Goal: Task Accomplishment & Management: Manage account settings

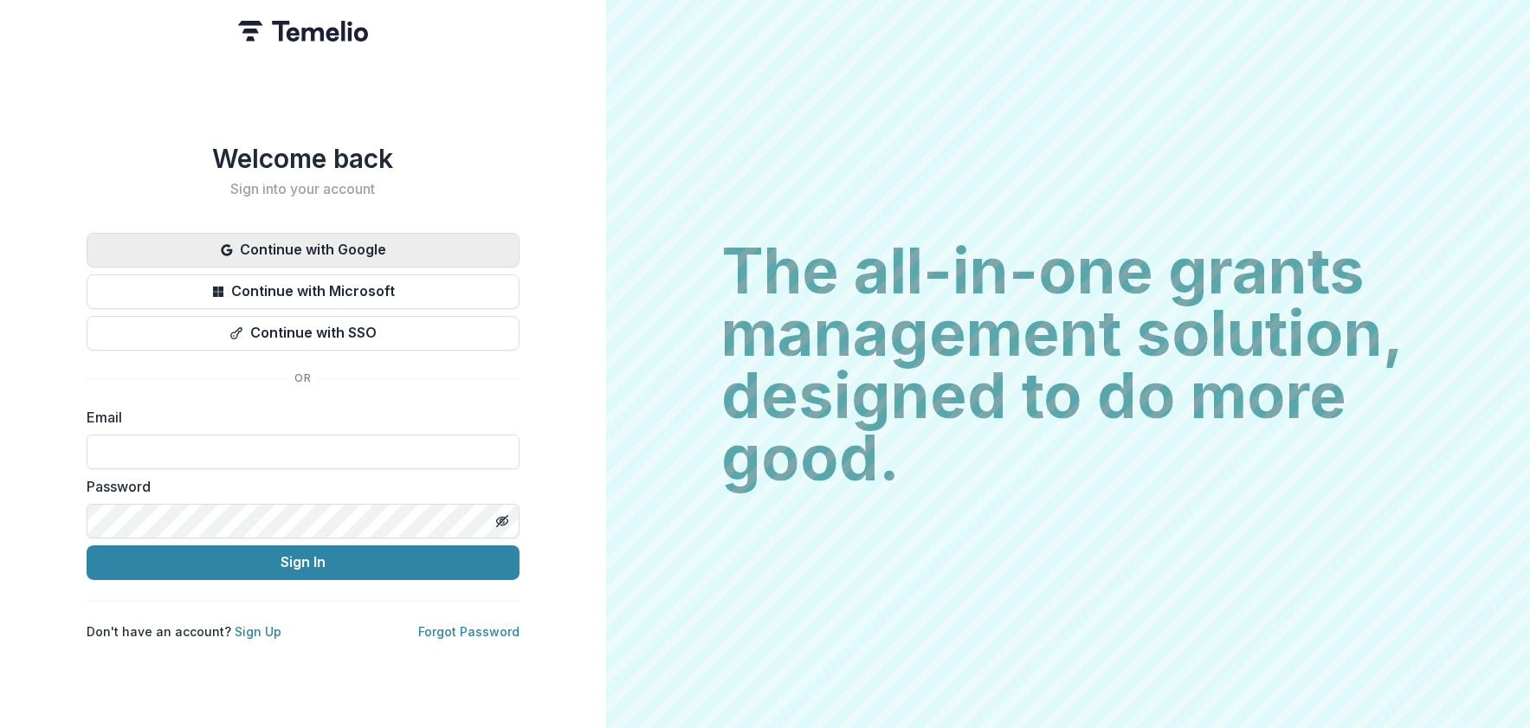
click at [360, 246] on button "Continue with Google" at bounding box center [303, 250] width 433 height 35
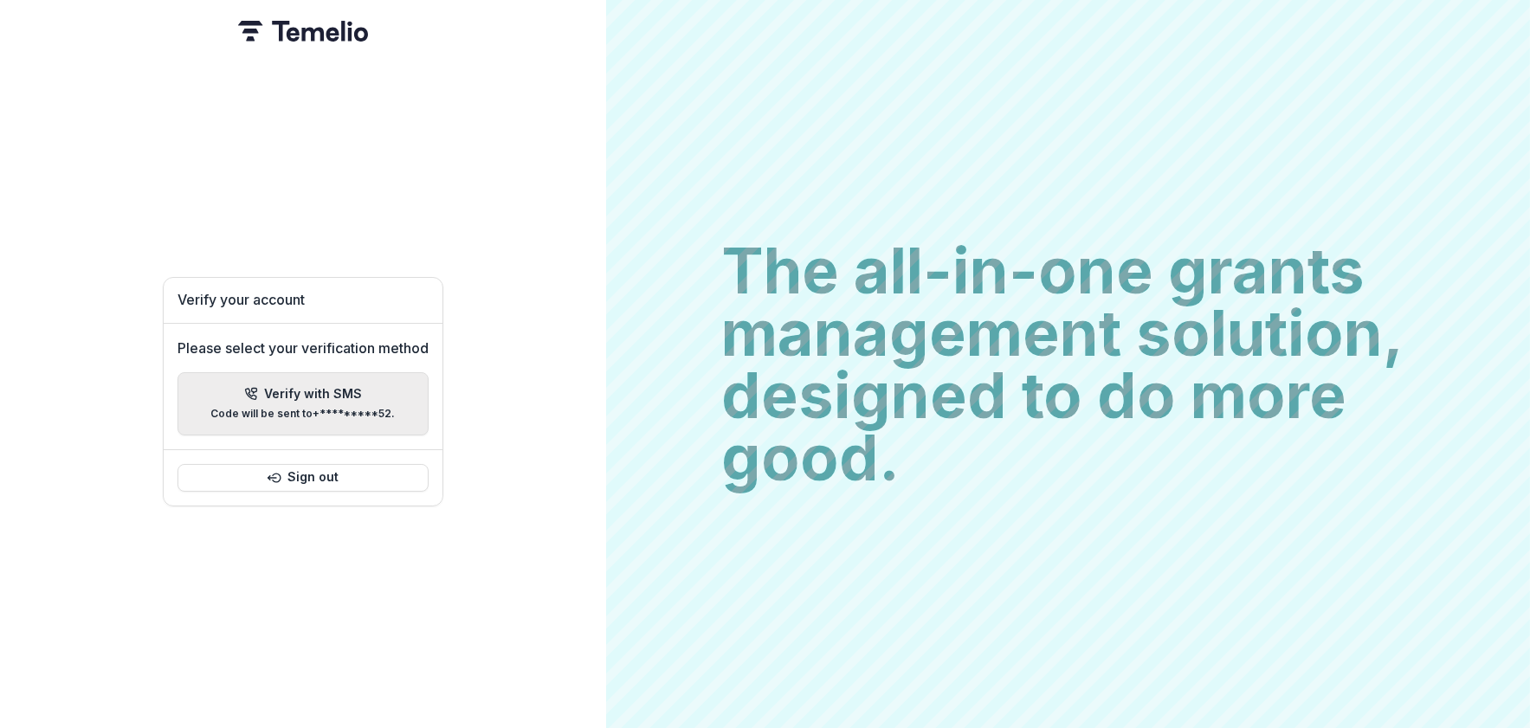
click at [370, 408] on p "Code will be sent to +*********52 ." at bounding box center [303, 414] width 184 height 12
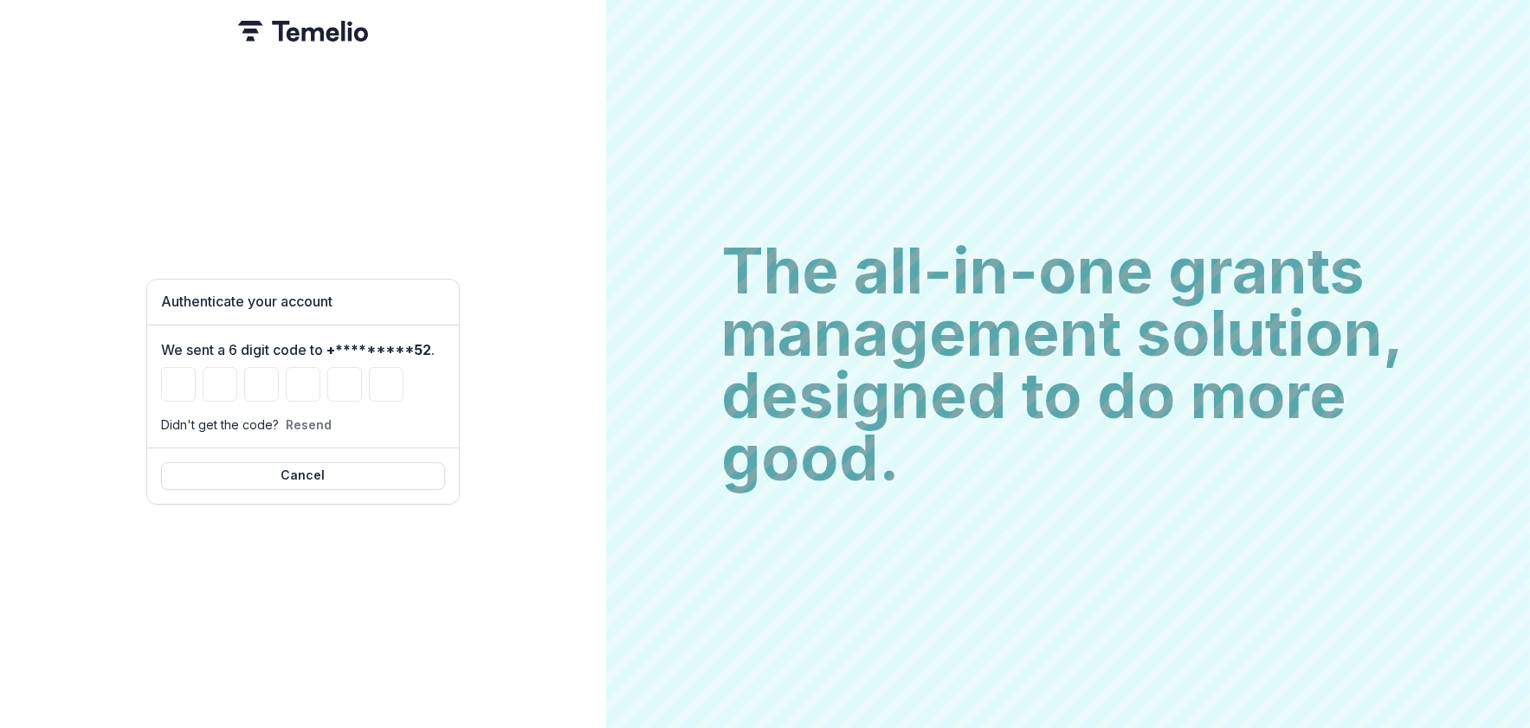
type input "*"
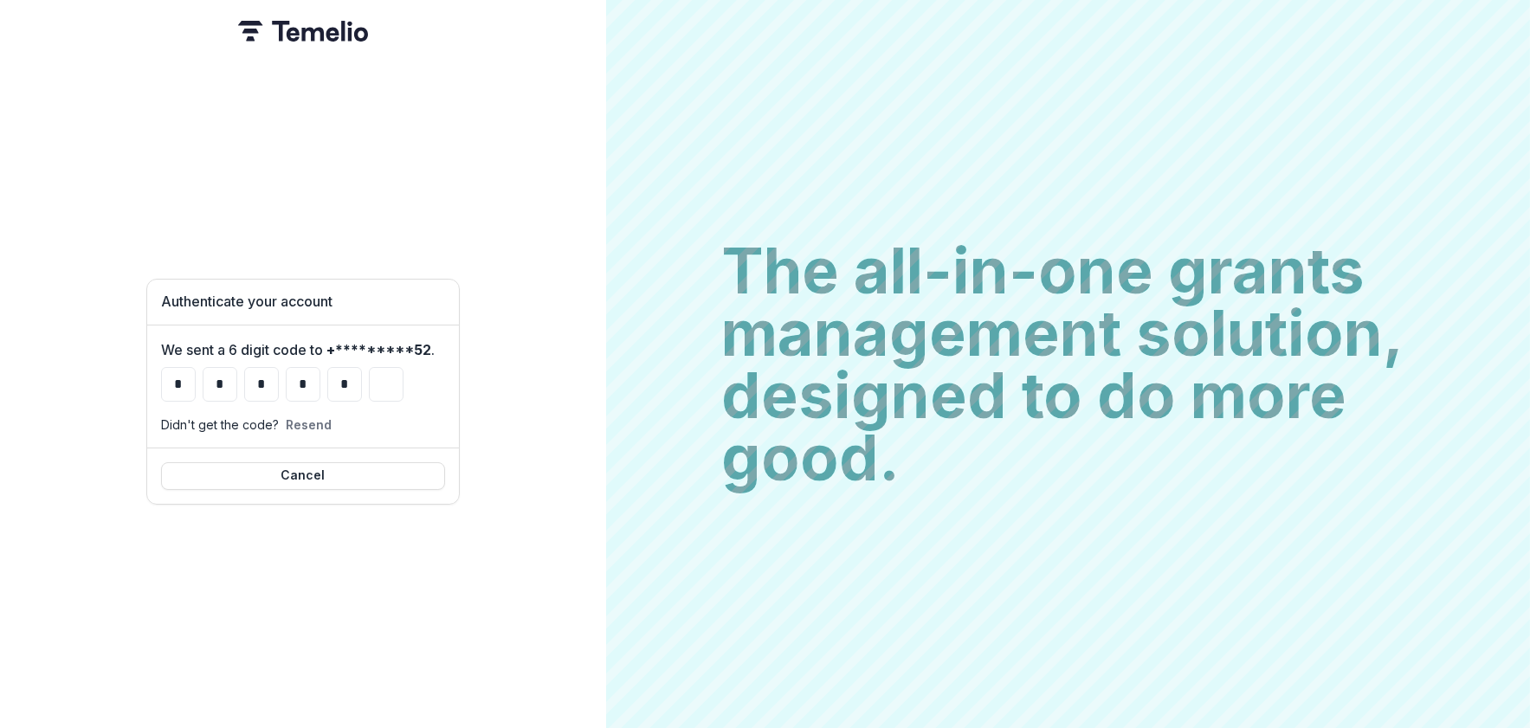
type input "*"
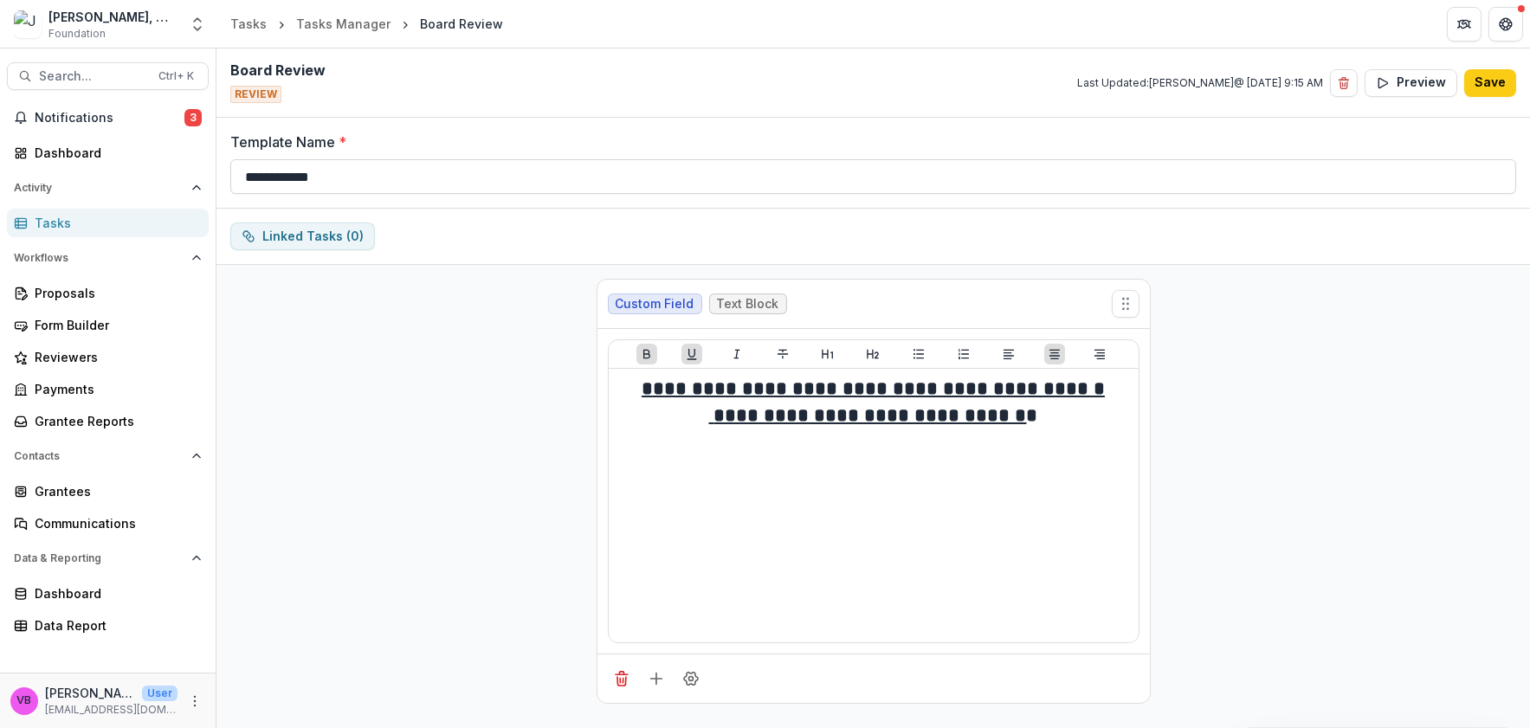
click at [242, 175] on input "**********" at bounding box center [873, 176] width 1286 height 35
type input "**********"
click at [1480, 77] on button "Save" at bounding box center [1490, 83] width 52 height 28
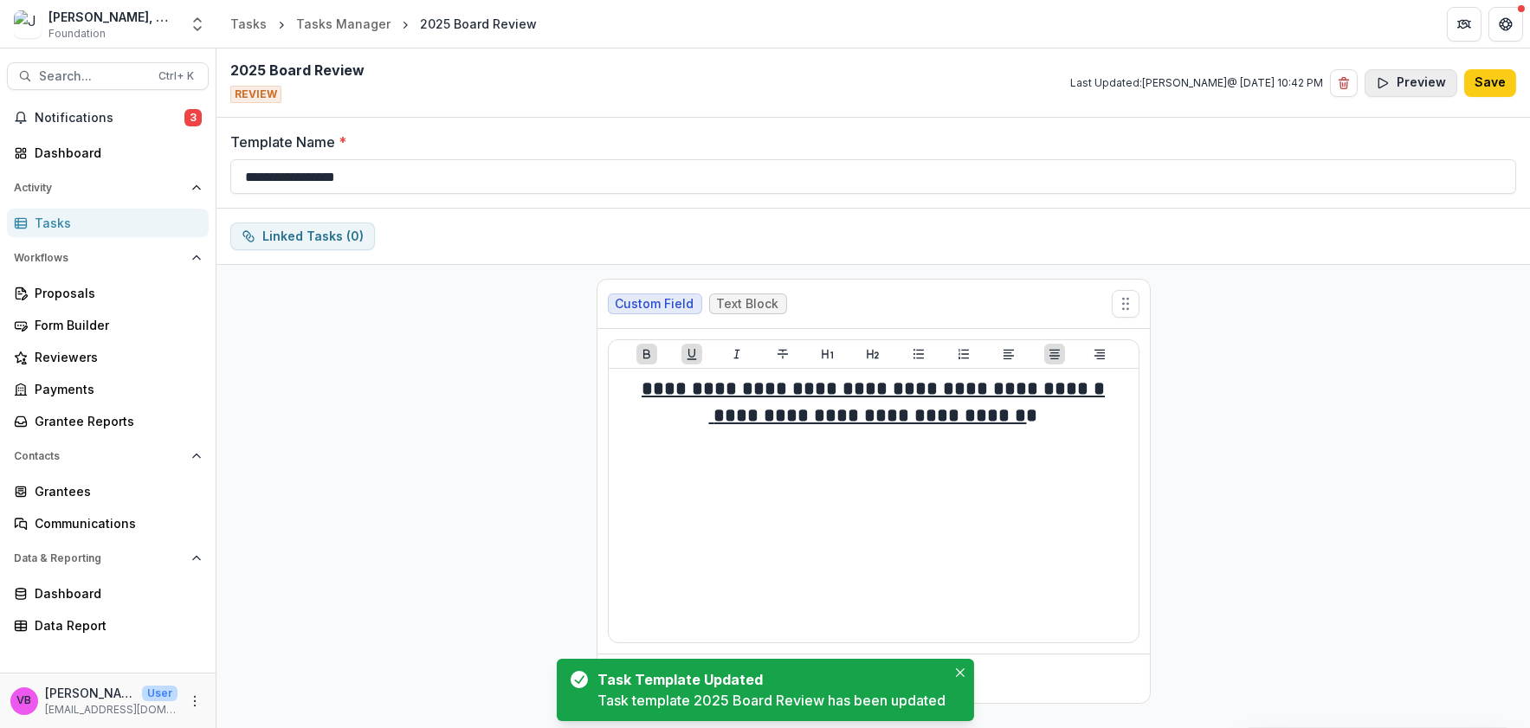
click at [1421, 81] on button "Preview" at bounding box center [1410, 83] width 93 height 28
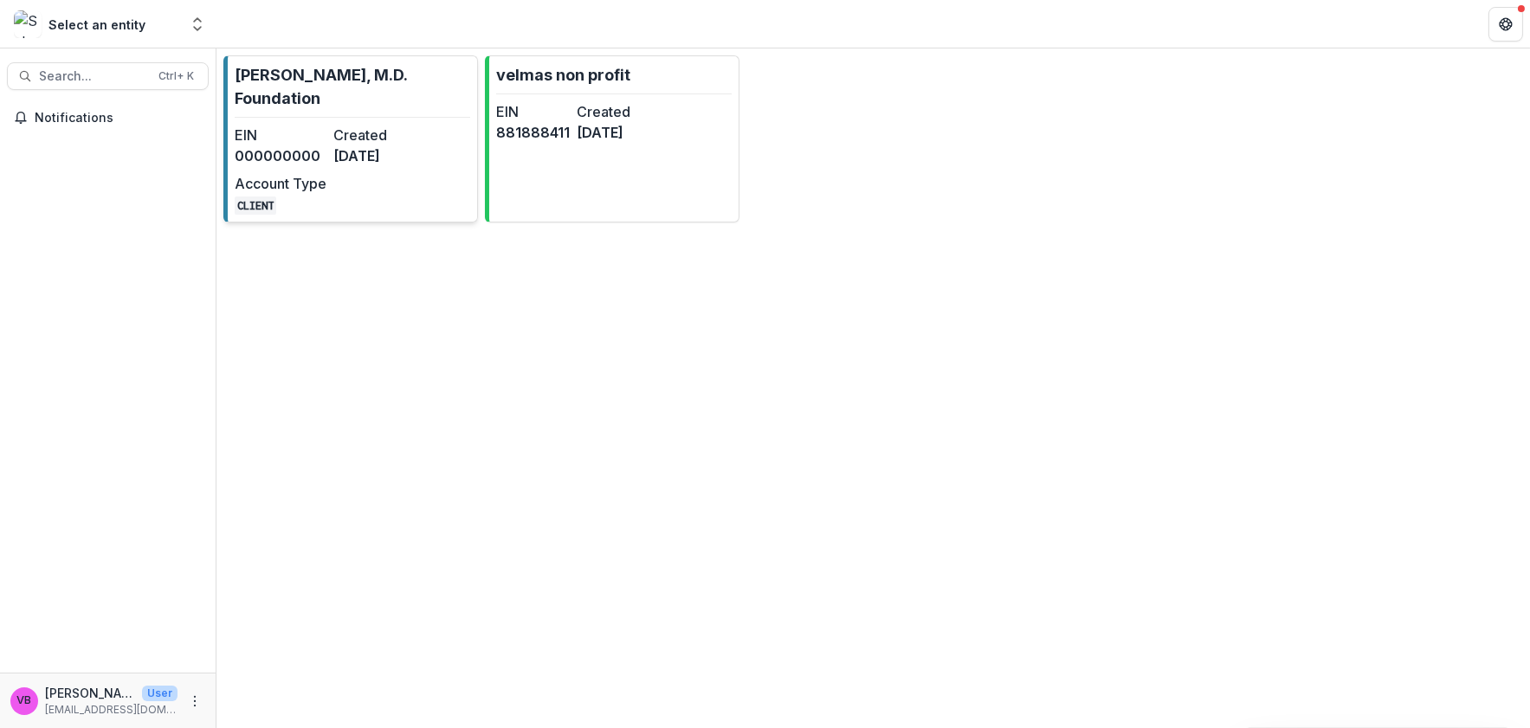
click at [319, 86] on p "[PERSON_NAME], M.D. Foundation" at bounding box center [352, 86] width 235 height 47
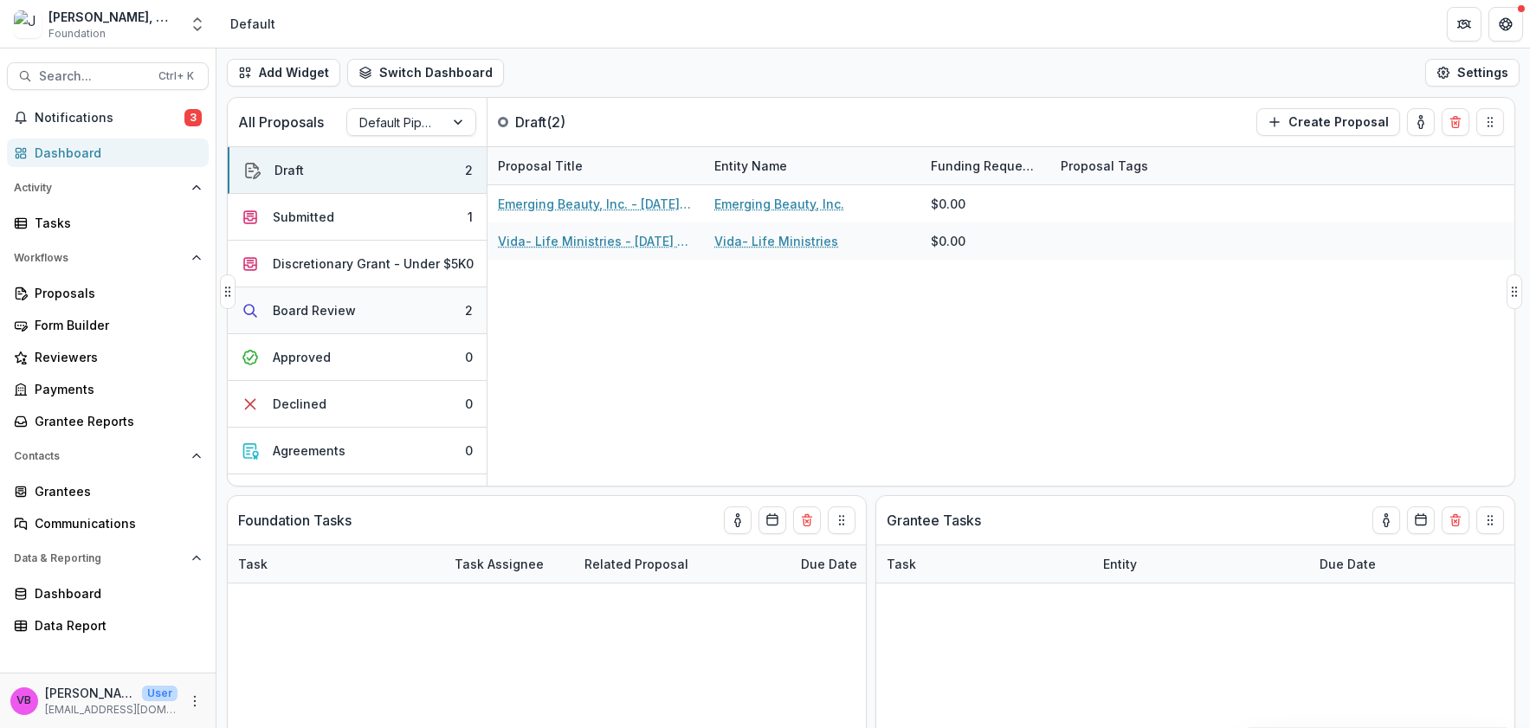
click at [286, 313] on div "Board Review" at bounding box center [314, 310] width 83 height 18
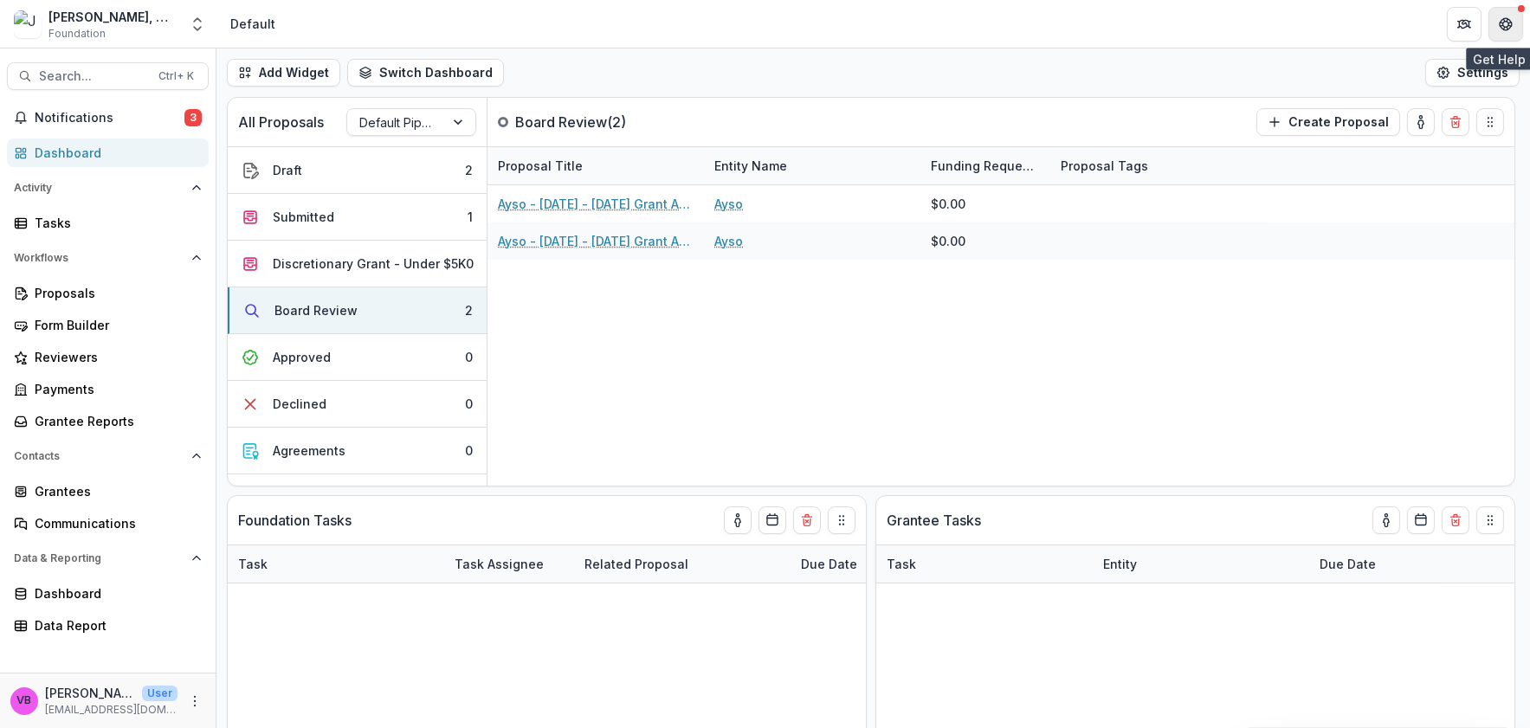
click at [1505, 18] on icon "Get Help" at bounding box center [1505, 24] width 14 height 14
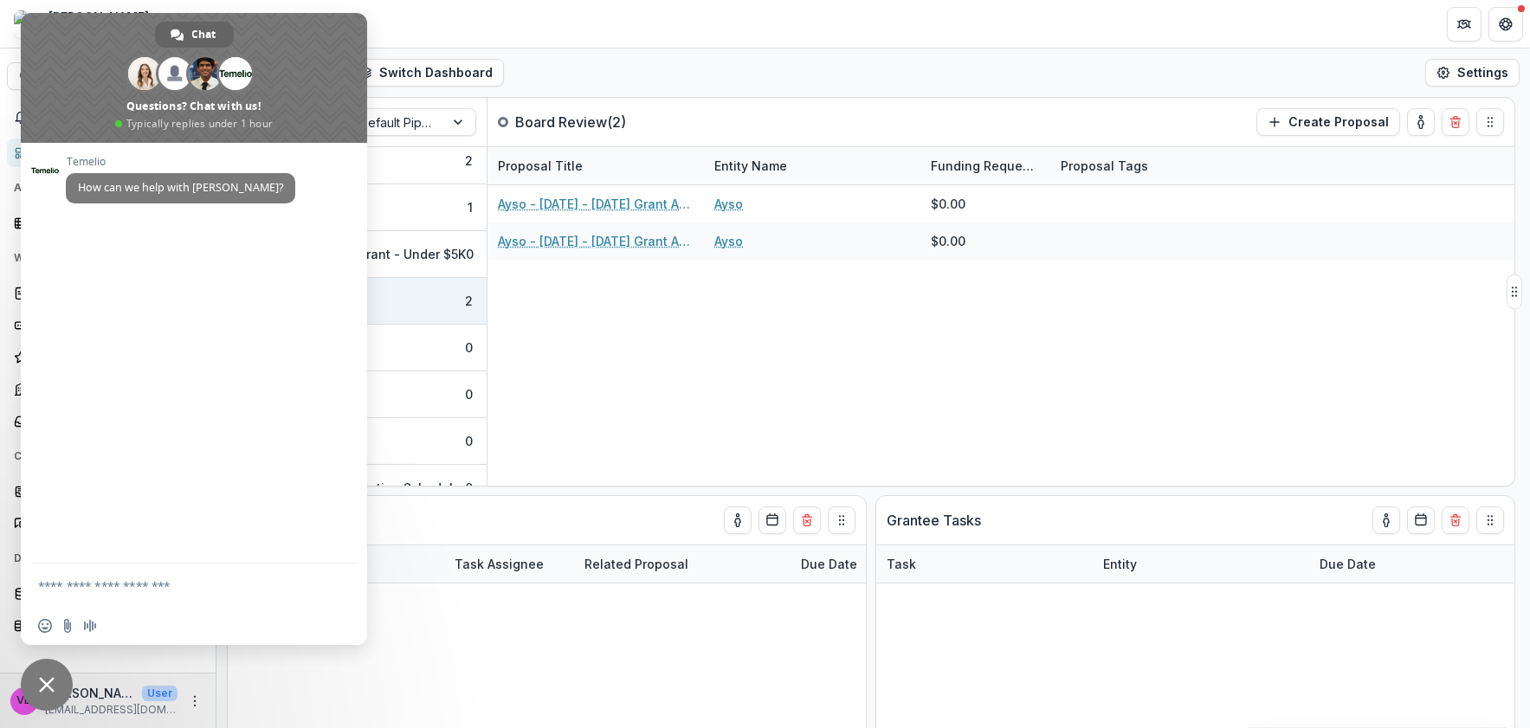
scroll to position [12, 0]
click at [1127, 54] on div "Add Widget Switch Dashboard Default New Dashboard Settings" at bounding box center [872, 72] width 1313 height 48
click at [58, 679] on span "Close chat" at bounding box center [47, 685] width 52 height 52
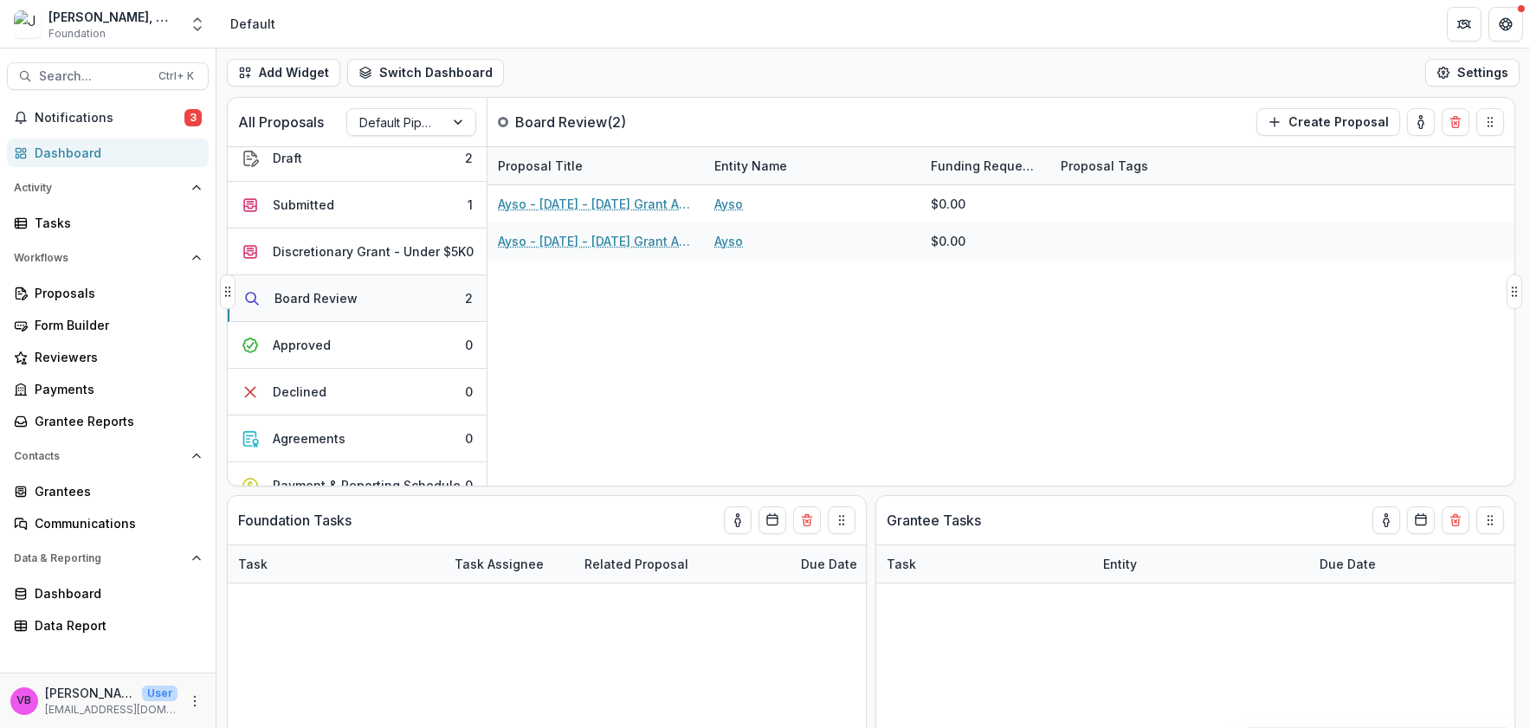
click at [372, 306] on button "Board Review 2" at bounding box center [357, 298] width 259 height 47
click at [74, 365] on div "Reviewers" at bounding box center [115, 357] width 160 height 18
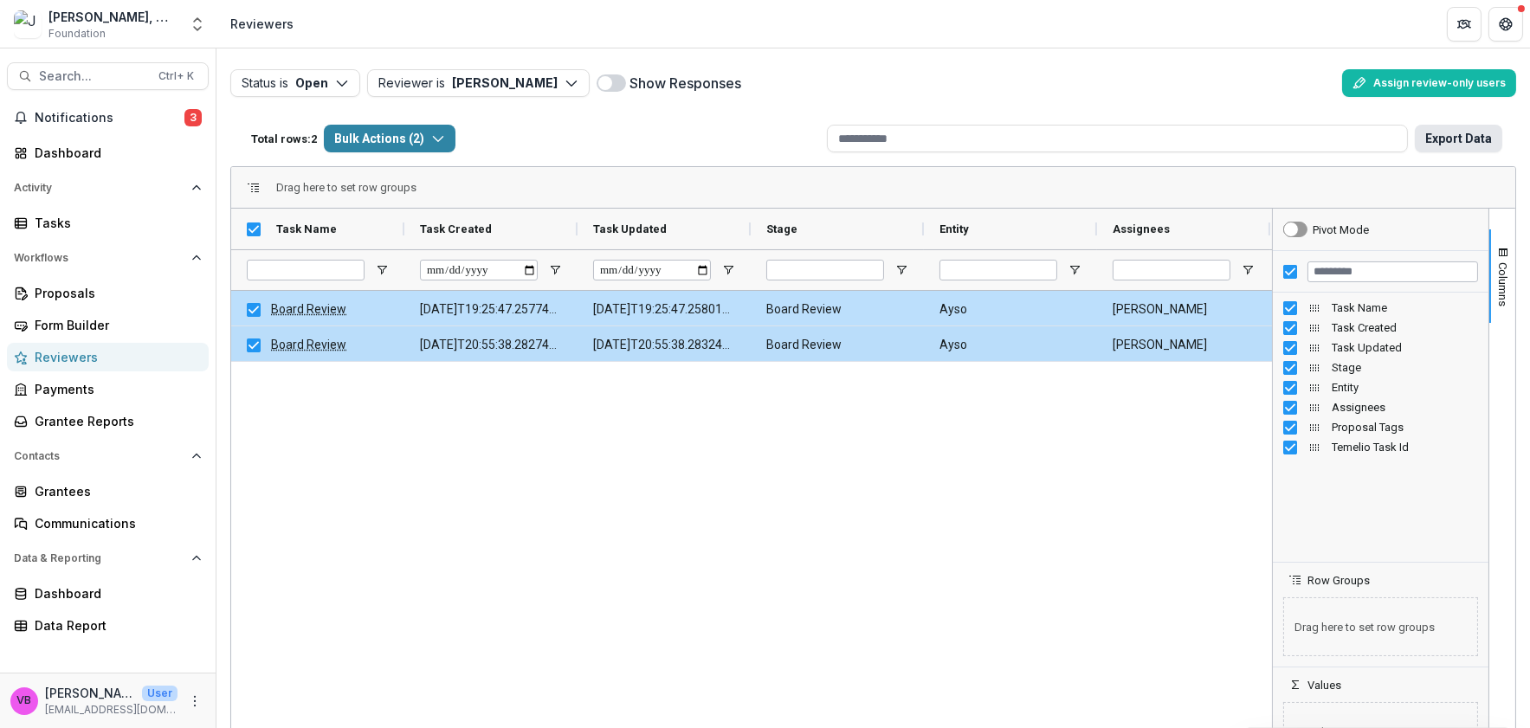
click at [1472, 139] on button "Export Data" at bounding box center [1457, 139] width 87 height 28
click at [1483, 84] on button "Assign review-only users" at bounding box center [1429, 83] width 174 height 28
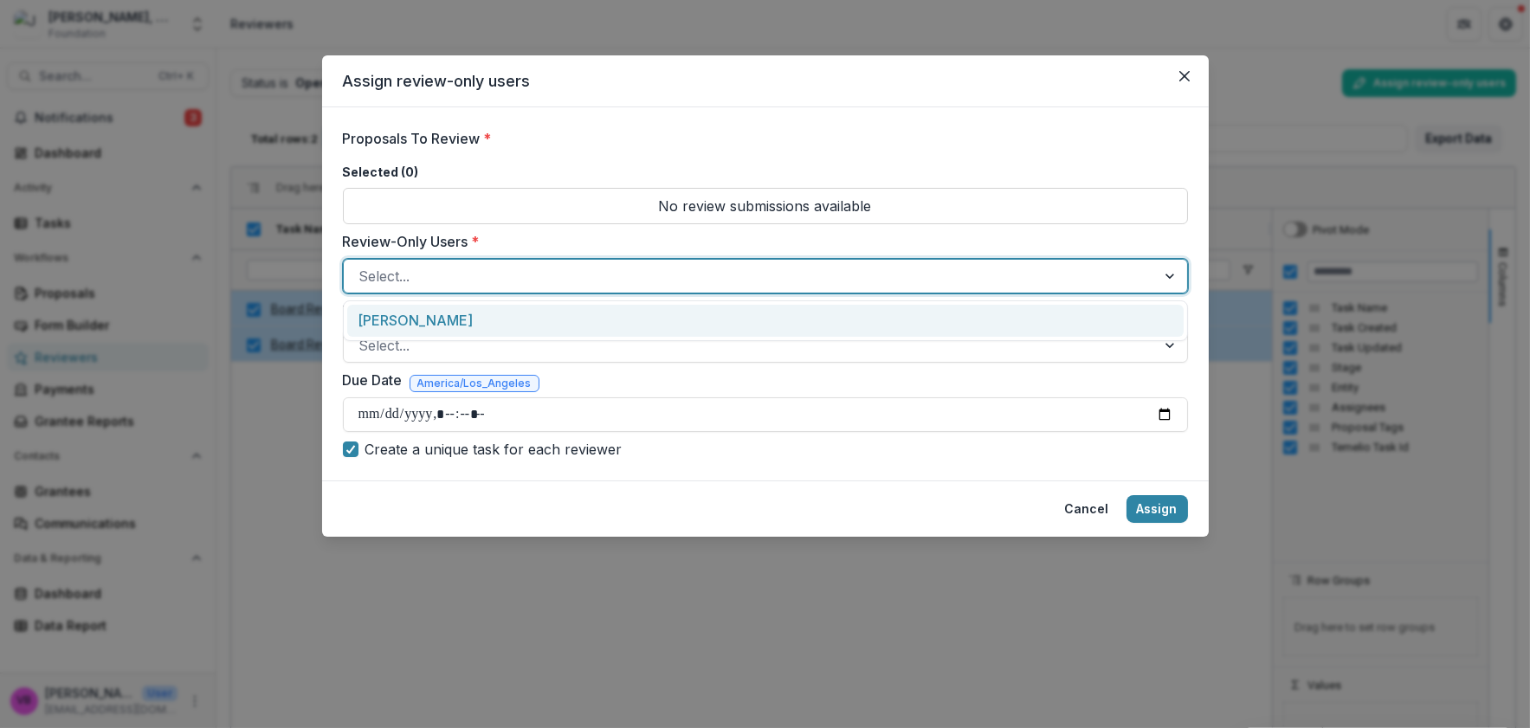
click at [616, 269] on div at bounding box center [749, 276] width 781 height 24
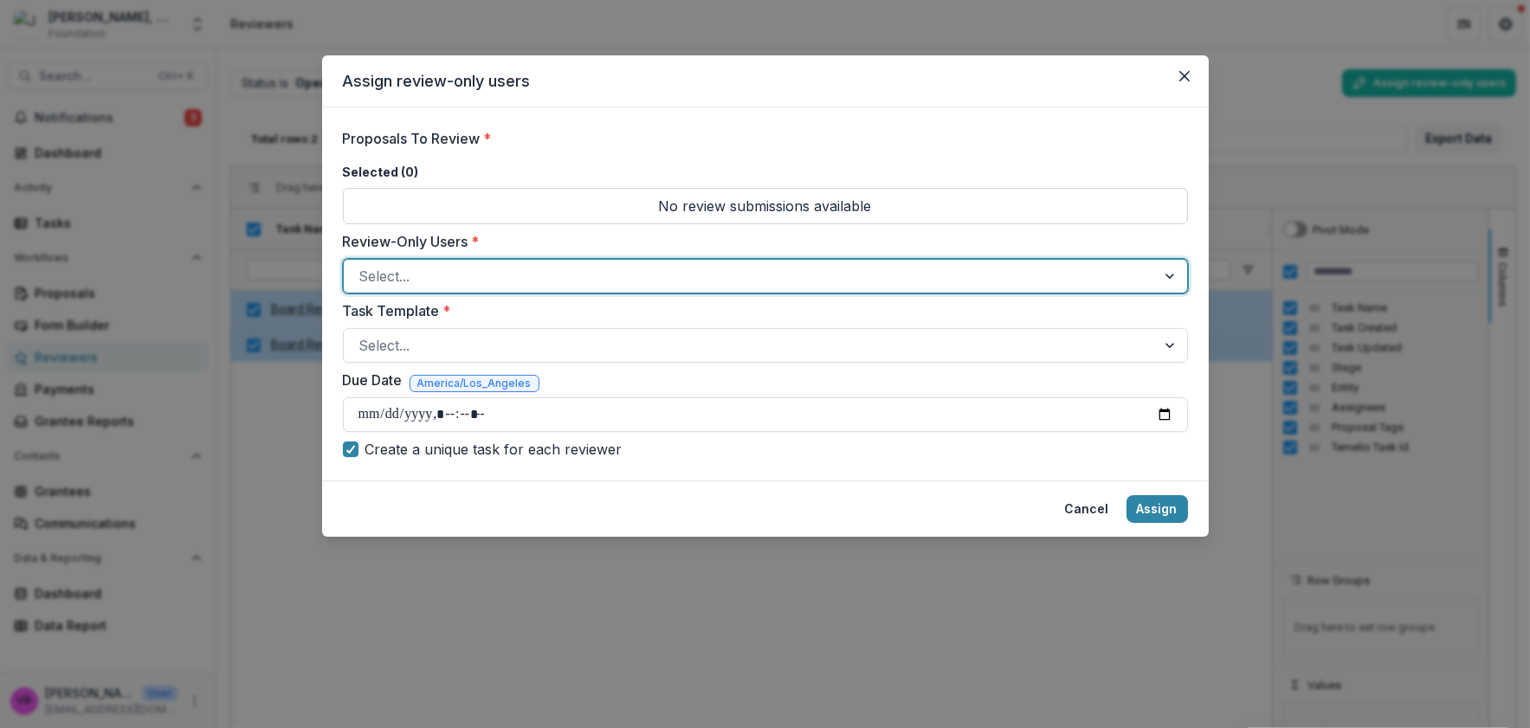
click at [618, 268] on div at bounding box center [749, 276] width 781 height 24
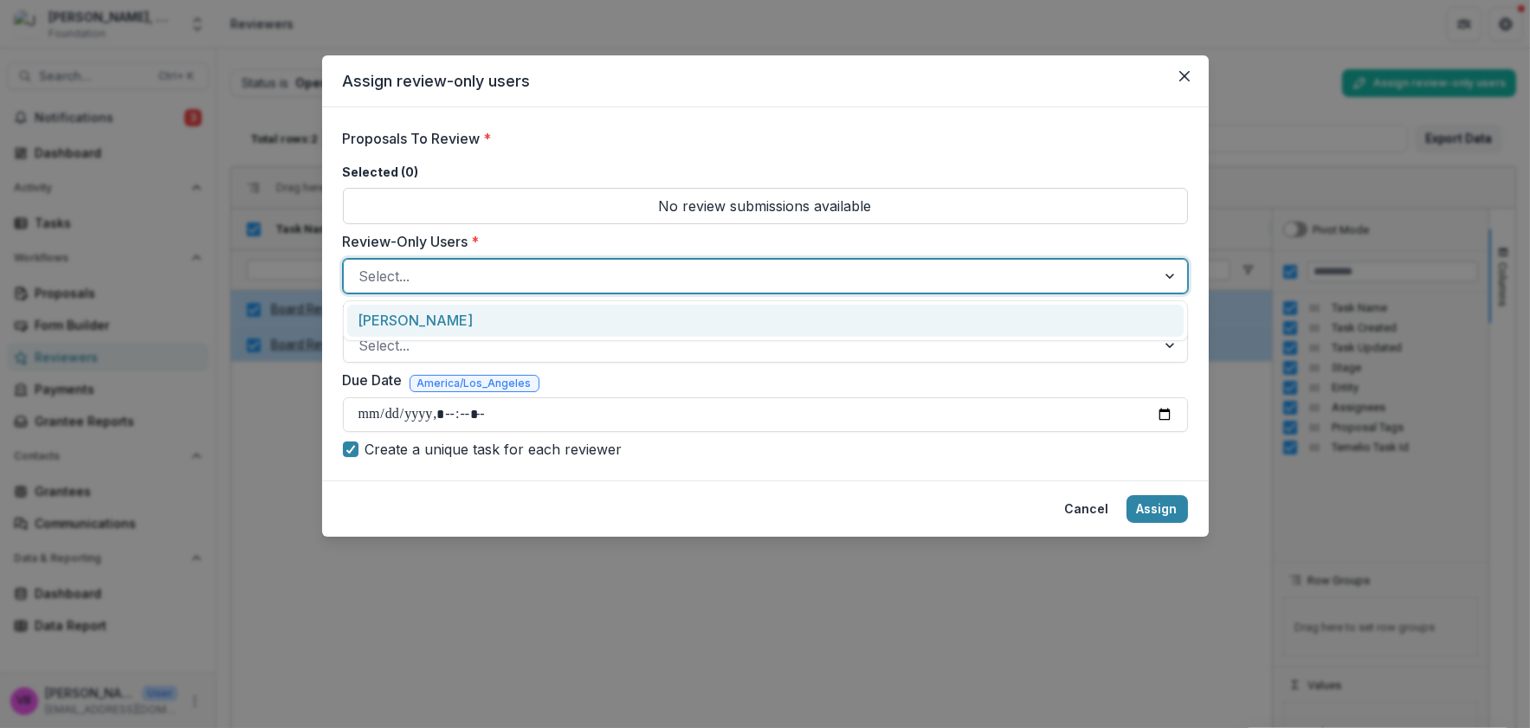
click at [605, 282] on div at bounding box center [749, 276] width 781 height 24
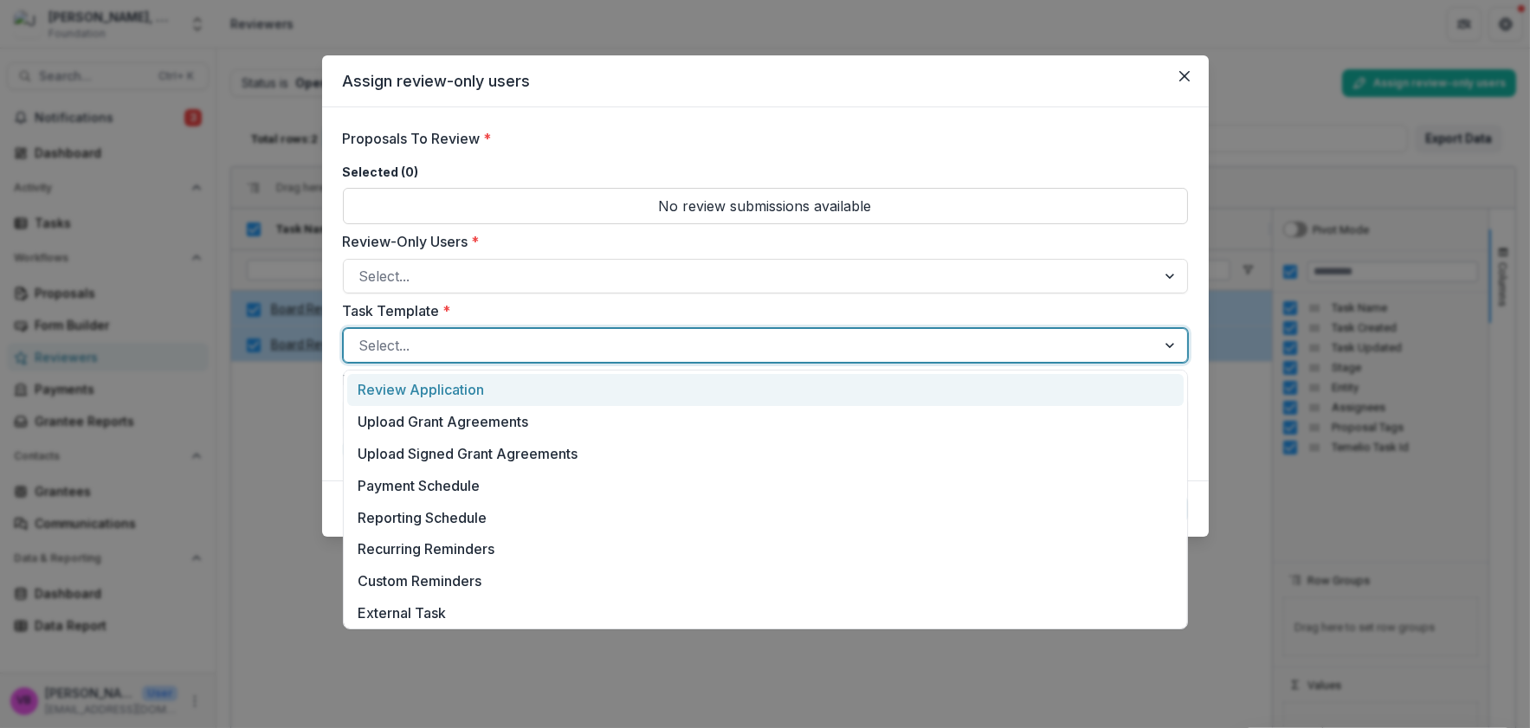
click at [588, 349] on div at bounding box center [749, 345] width 781 height 24
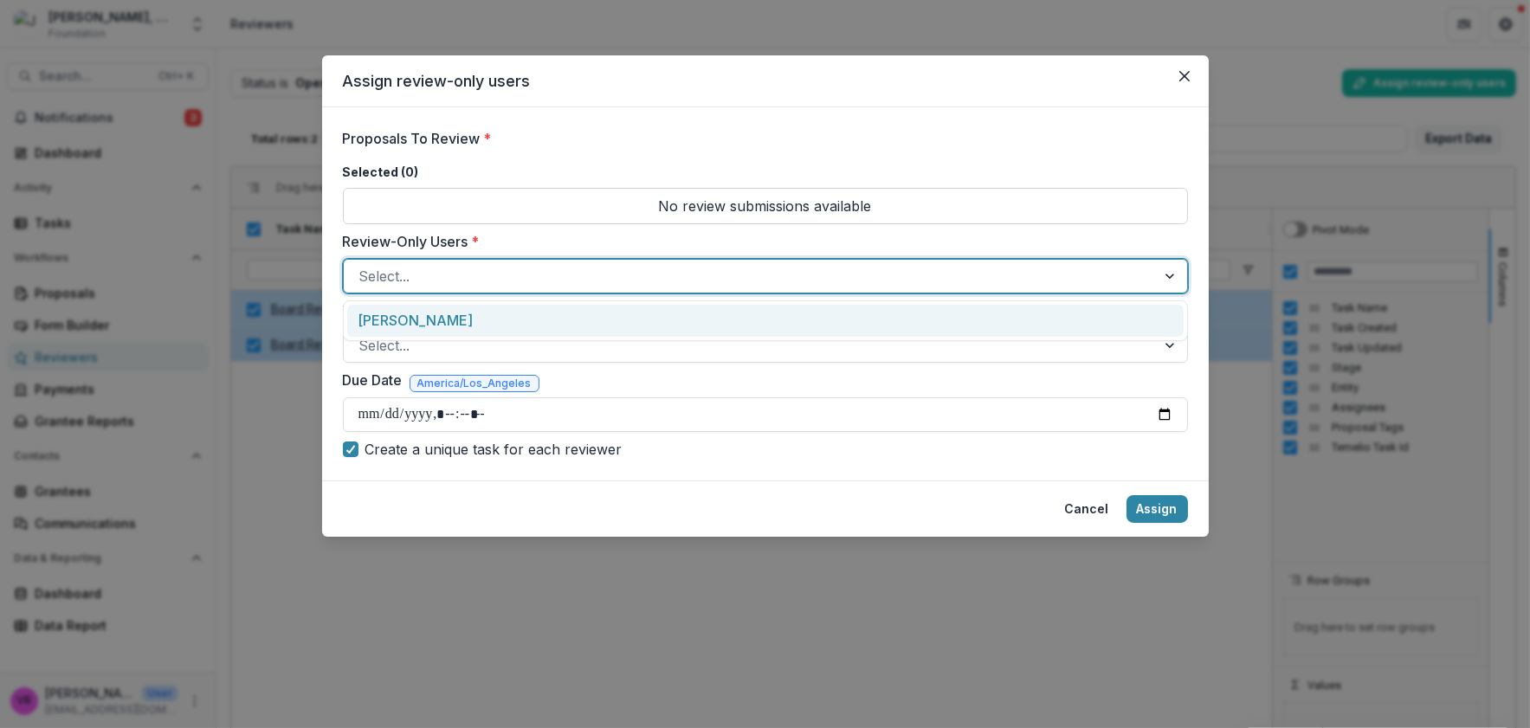
click at [603, 282] on div at bounding box center [749, 276] width 781 height 24
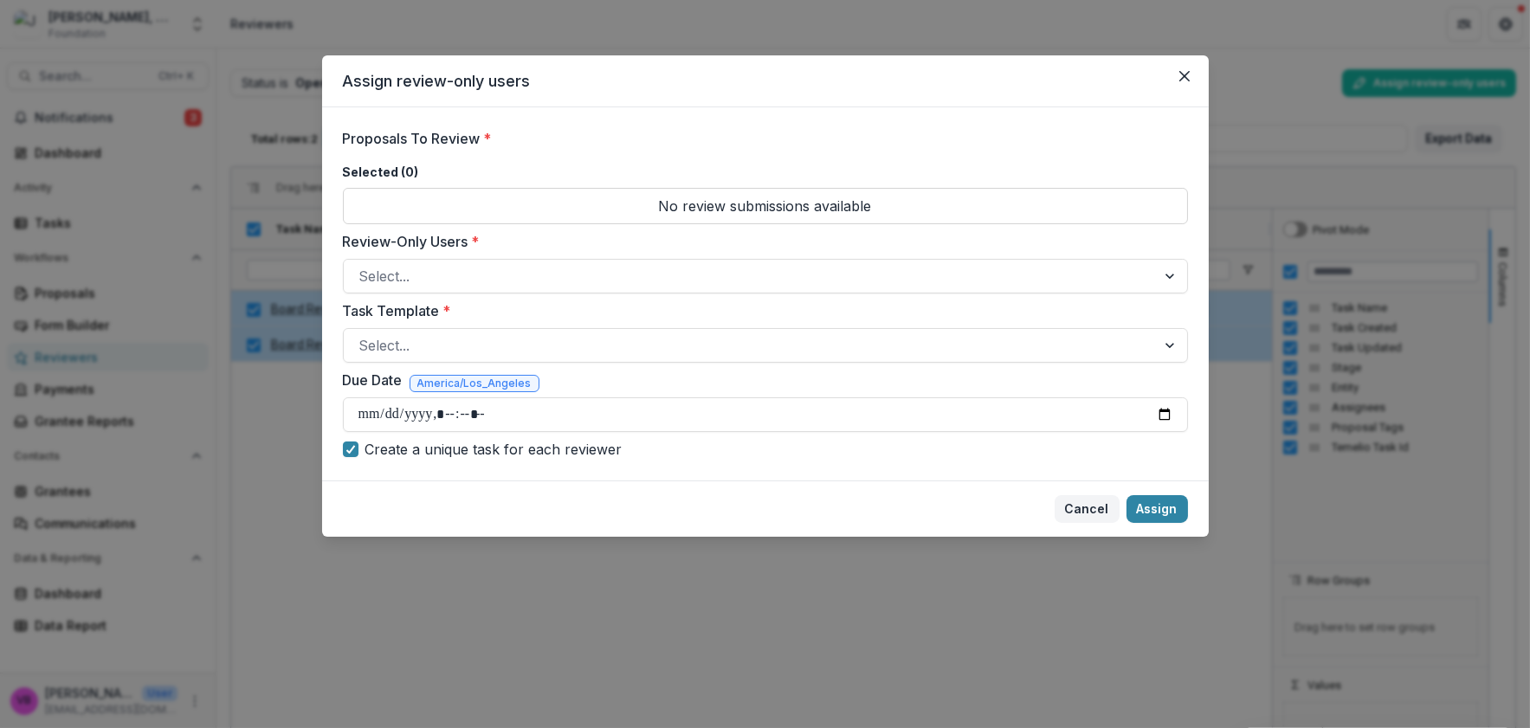
click at [1099, 507] on button "Cancel" at bounding box center [1086, 509] width 65 height 28
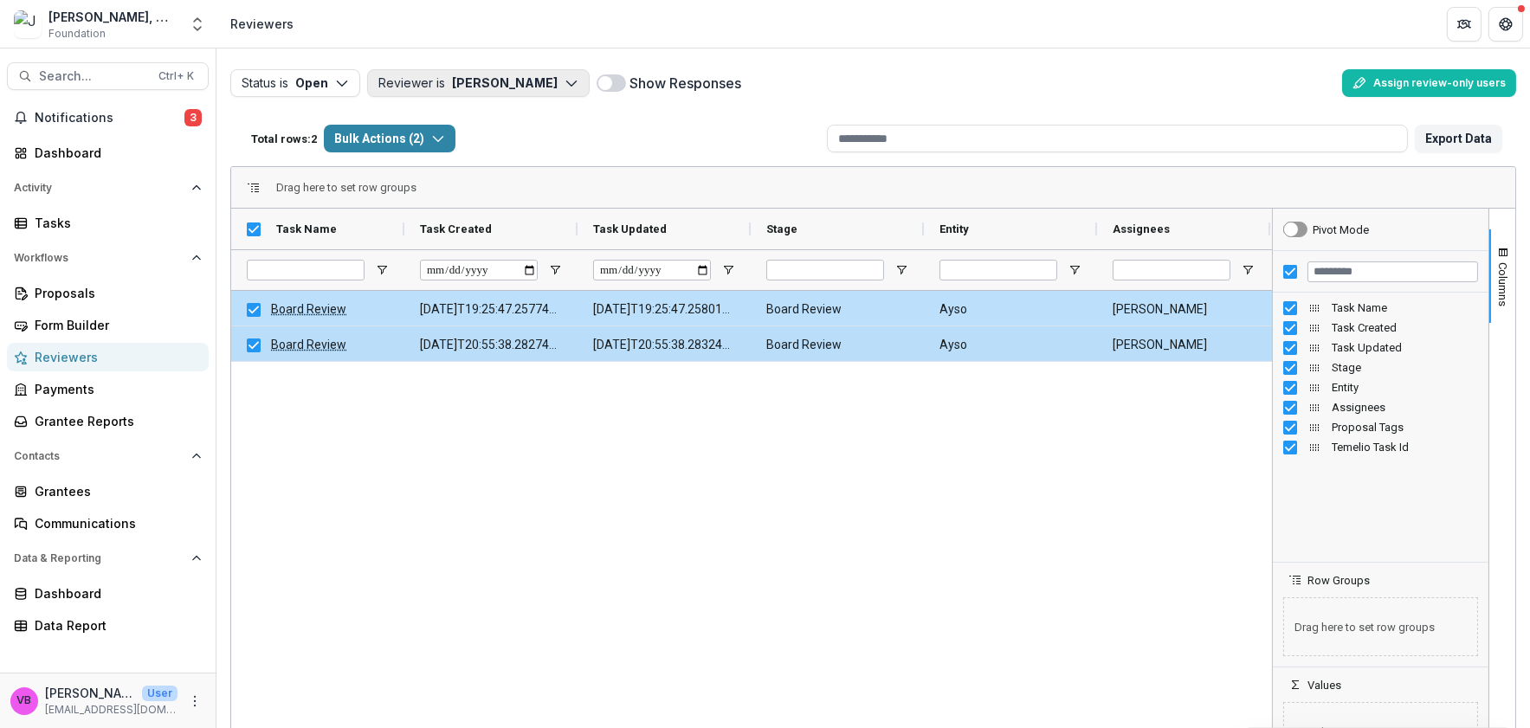
click at [515, 81] on button "Reviewer is Velma Brooks" at bounding box center [478, 83] width 222 height 28
click at [516, 131] on p "Velma Brooks ( foundationrootandrise@gmail.com )" at bounding box center [561, 122] width 313 height 18
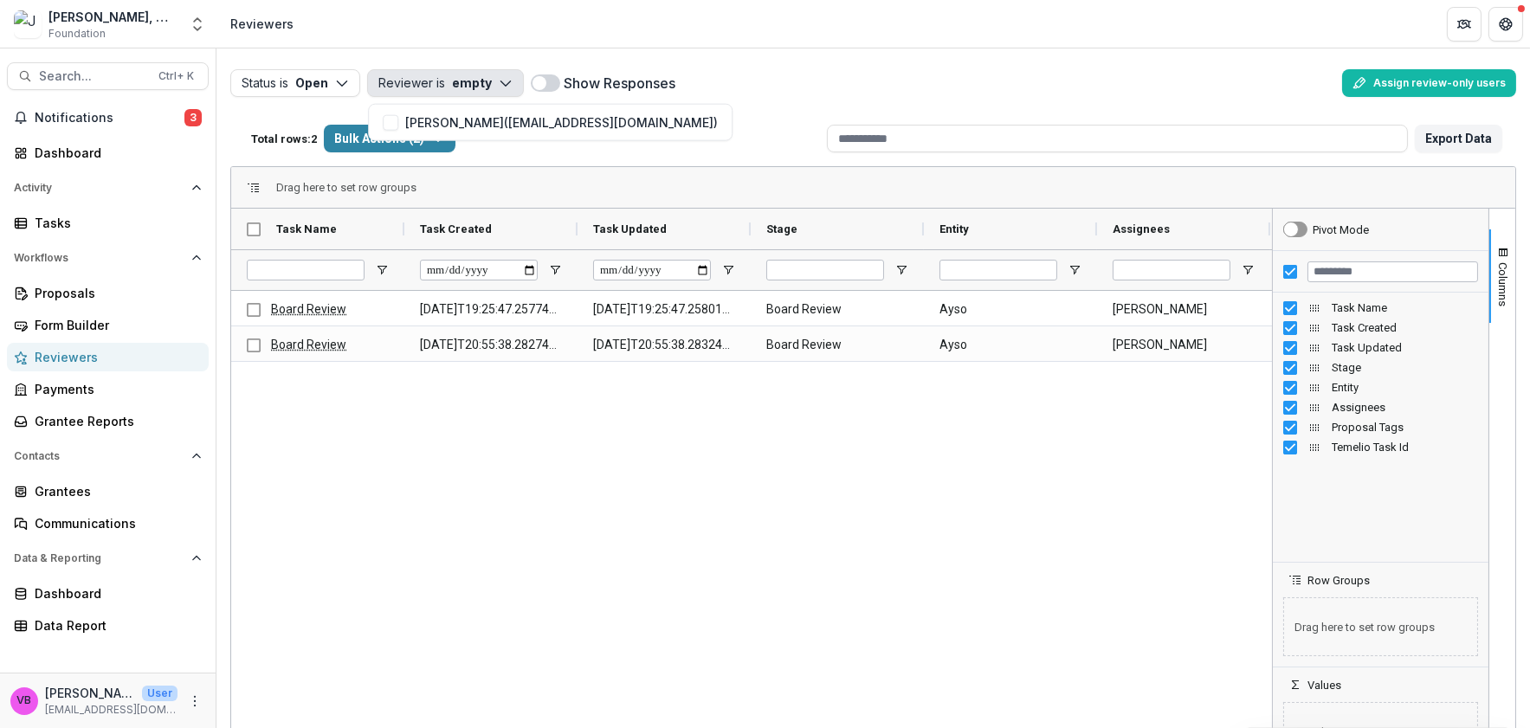
click at [93, 354] on div "Reviewers" at bounding box center [115, 357] width 160 height 18
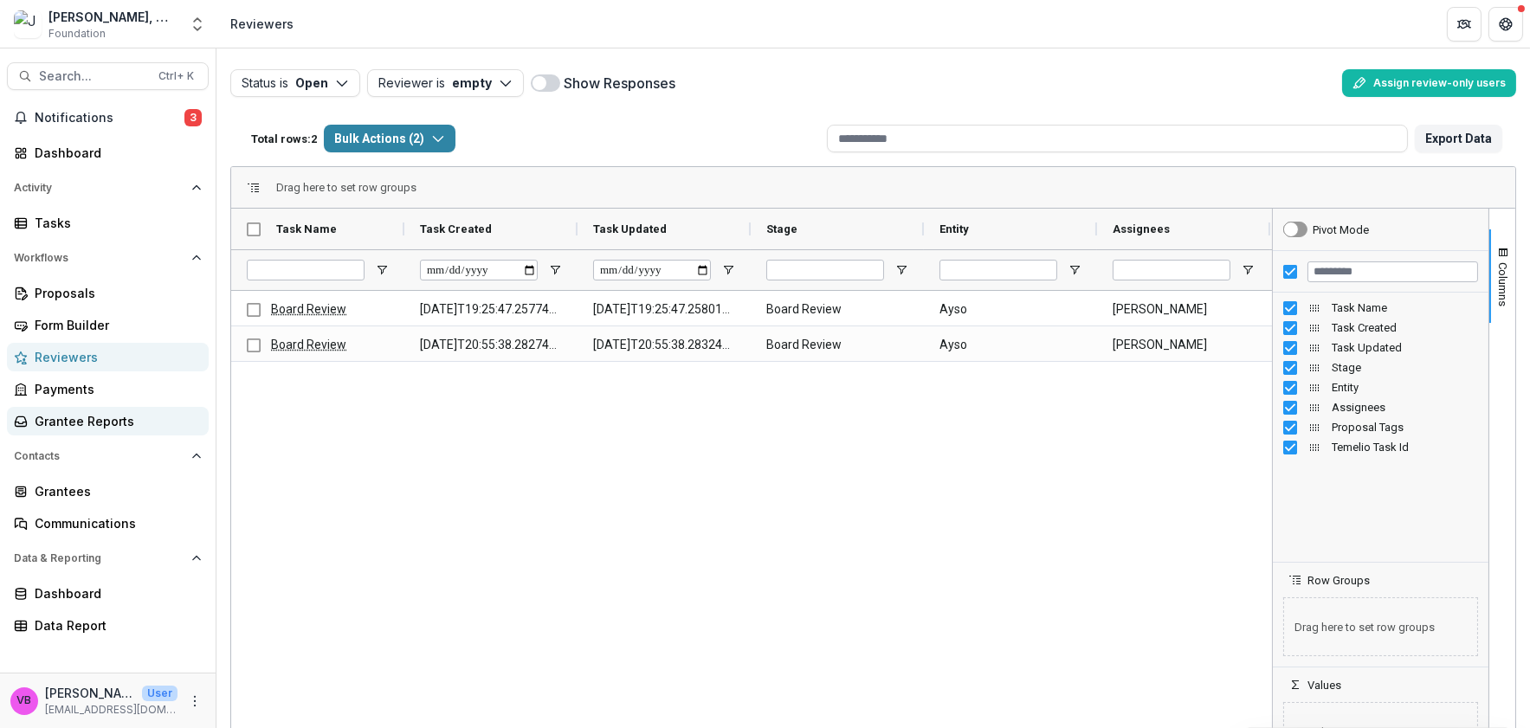
click at [168, 424] on div "Grantee Reports" at bounding box center [115, 421] width 160 height 18
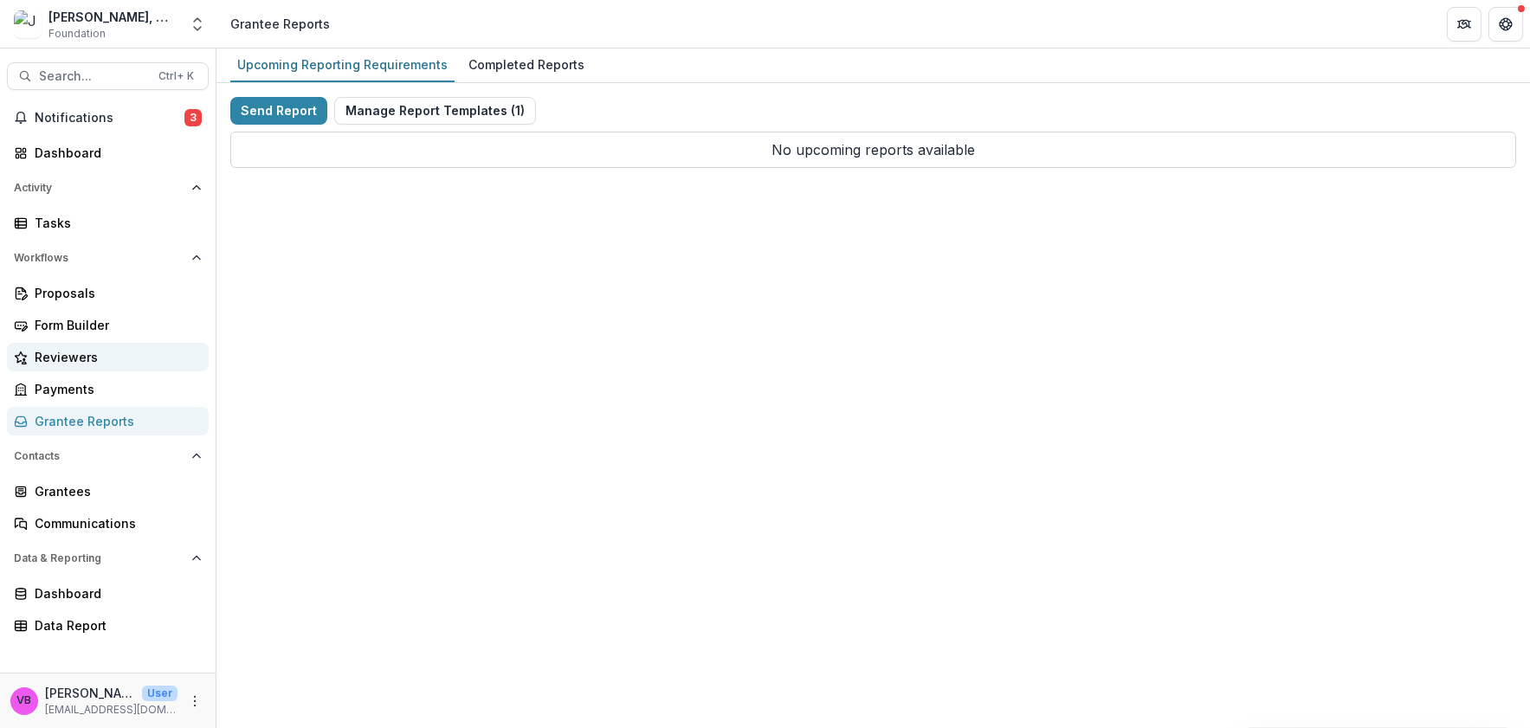
click at [88, 356] on div "Reviewers" at bounding box center [115, 357] width 160 height 18
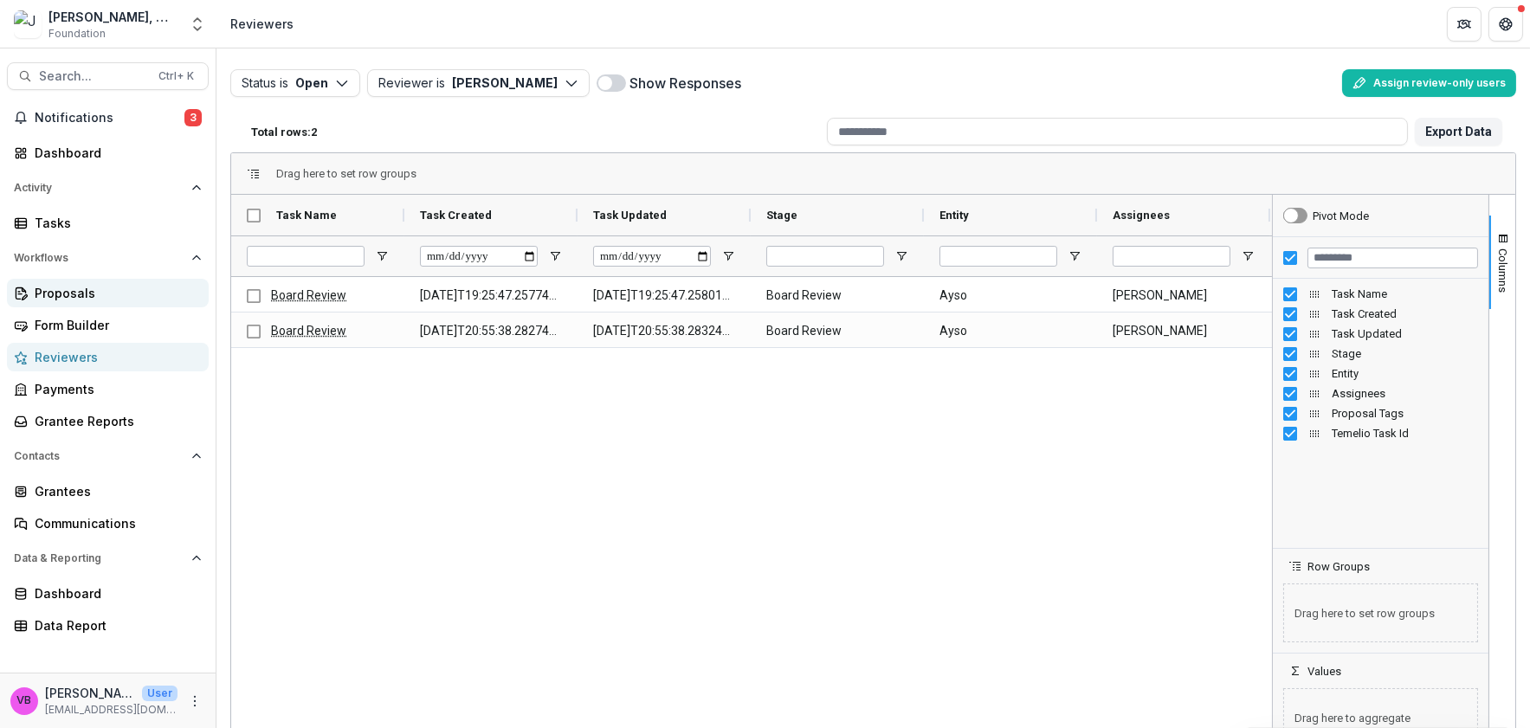
click at [102, 300] on div "Proposals" at bounding box center [115, 293] width 160 height 18
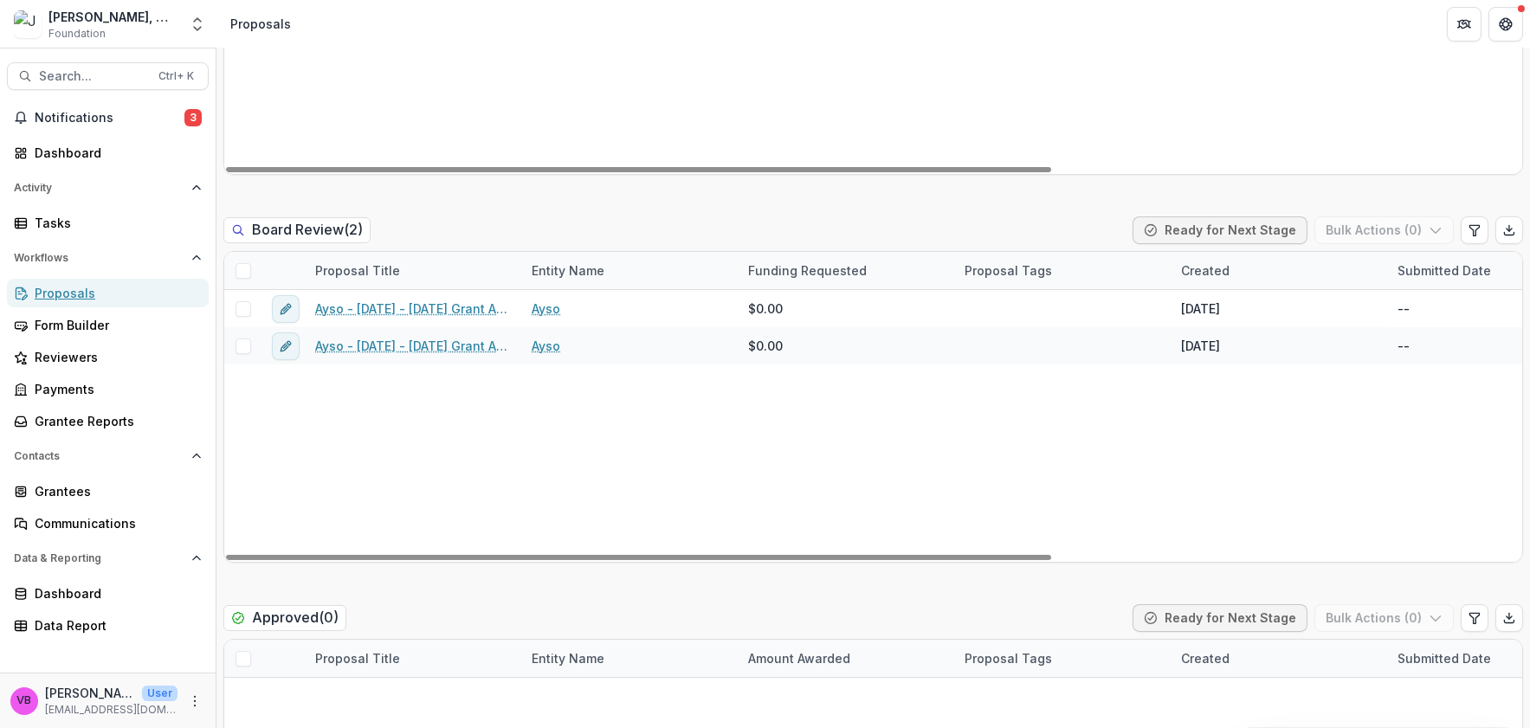
scroll to position [756, 0]
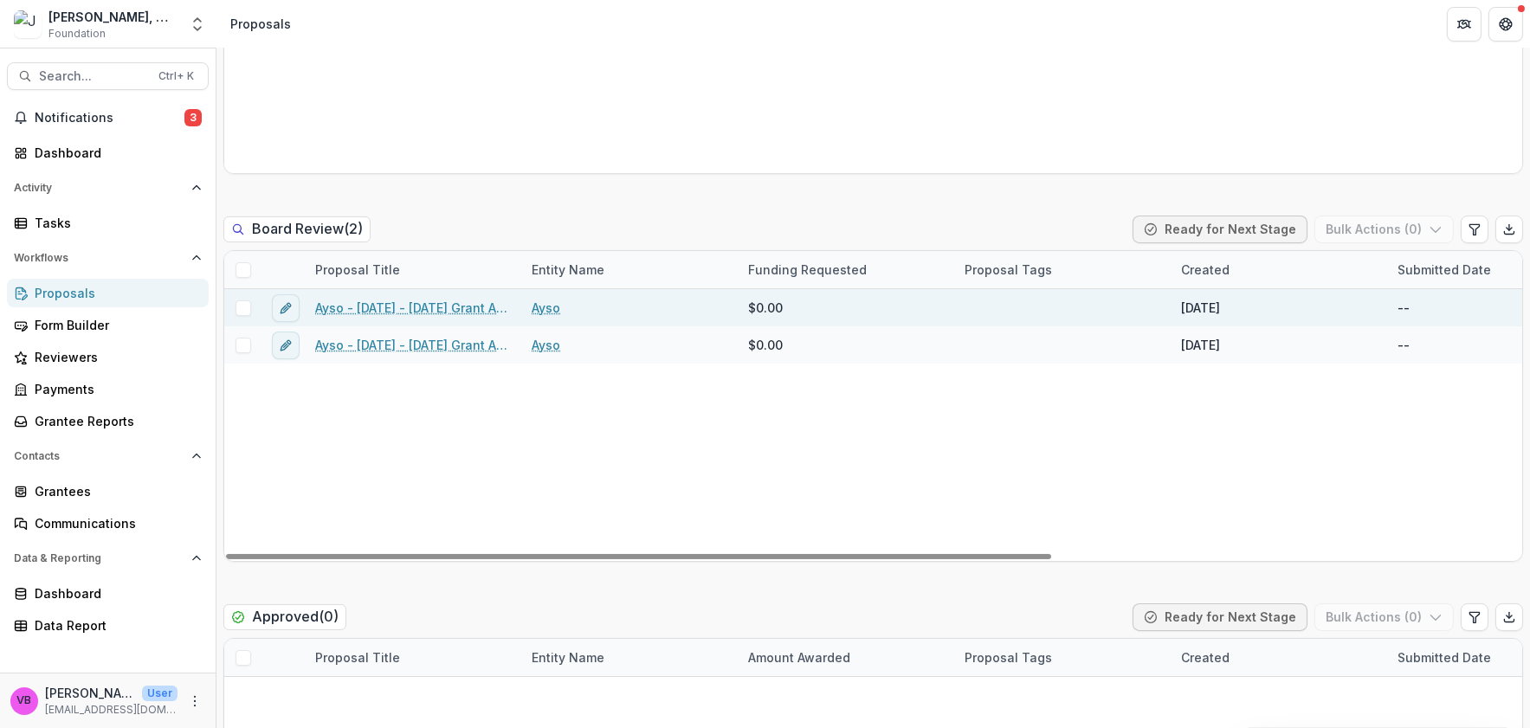
click at [435, 307] on link "Ayso - 2025 - 2025 Grant Application Copy" at bounding box center [413, 308] width 196 height 18
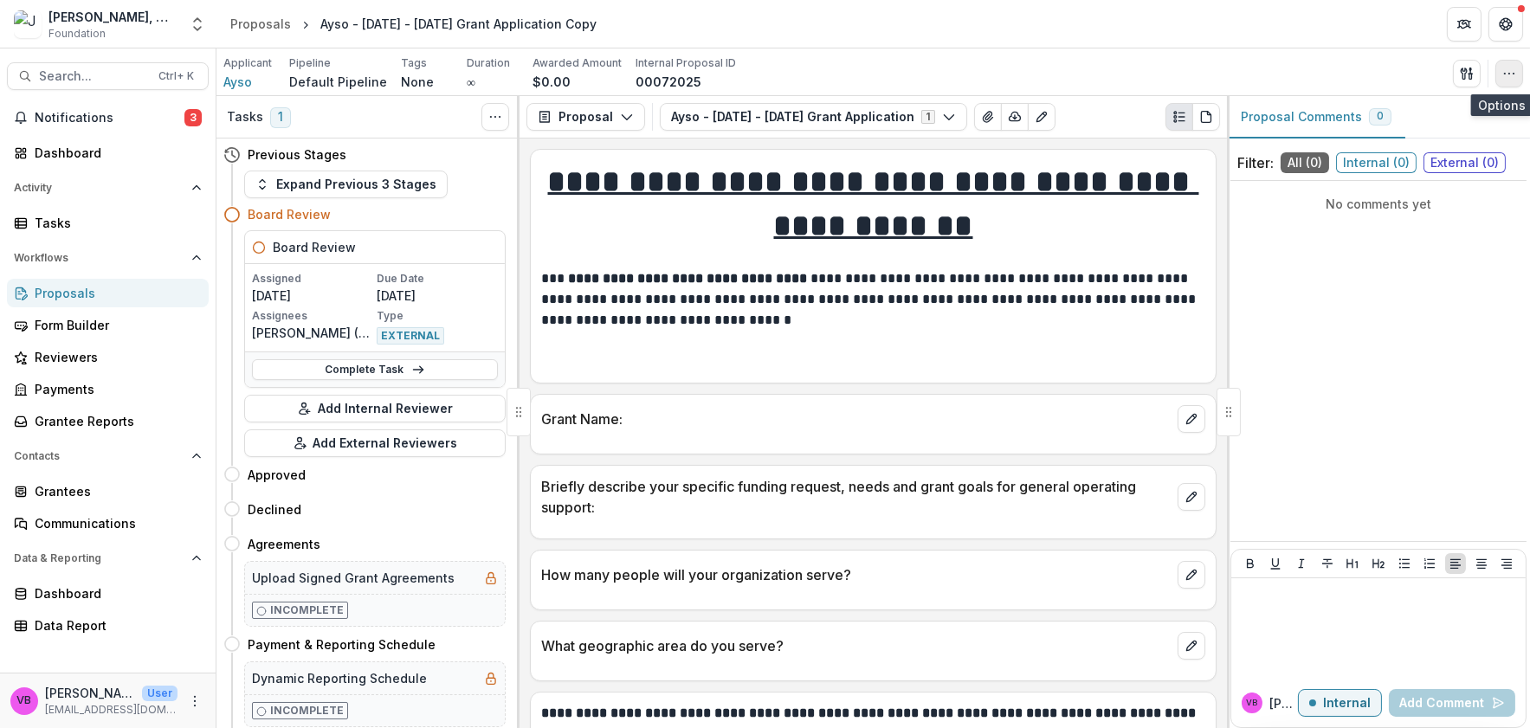
click at [1510, 81] on button "button" at bounding box center [1509, 74] width 28 height 28
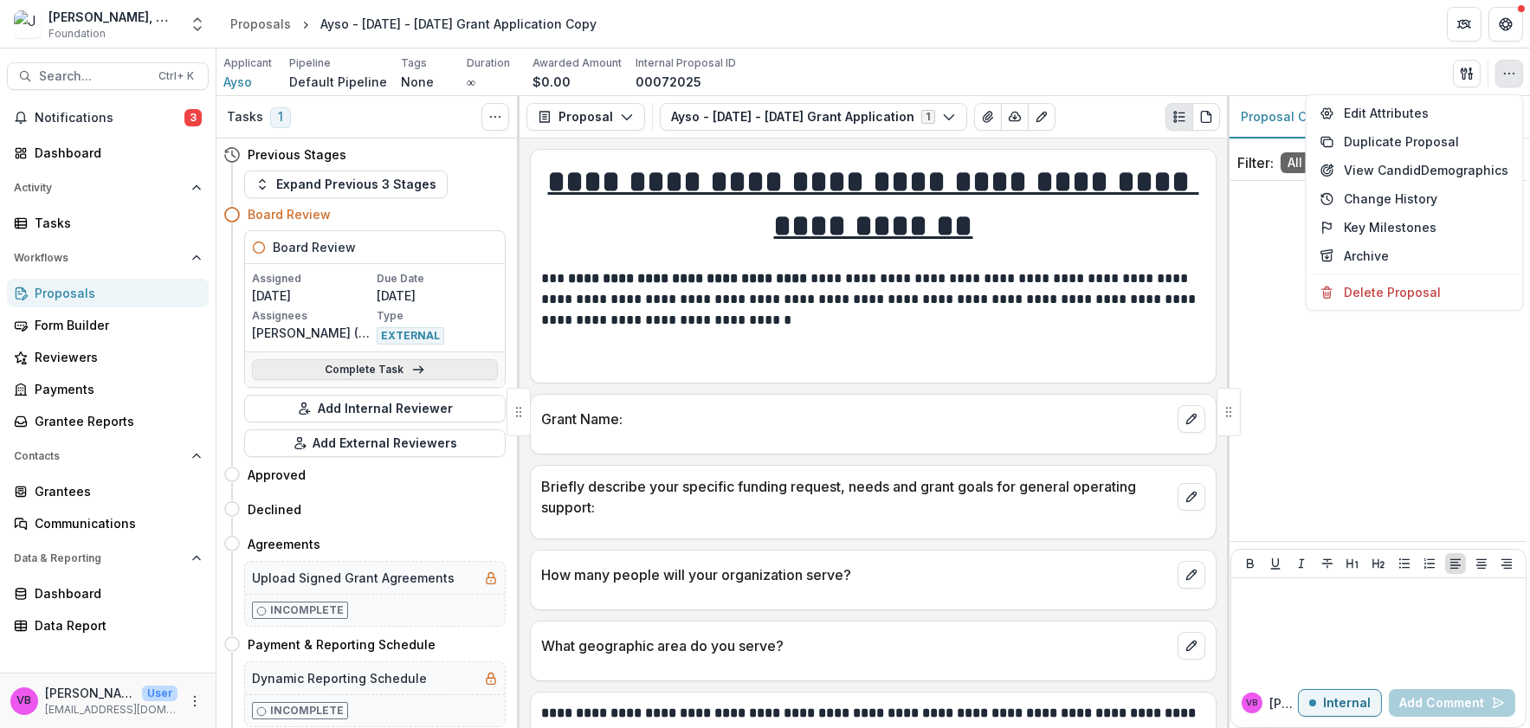
click at [439, 374] on link "Complete Task" at bounding box center [375, 369] width 246 height 21
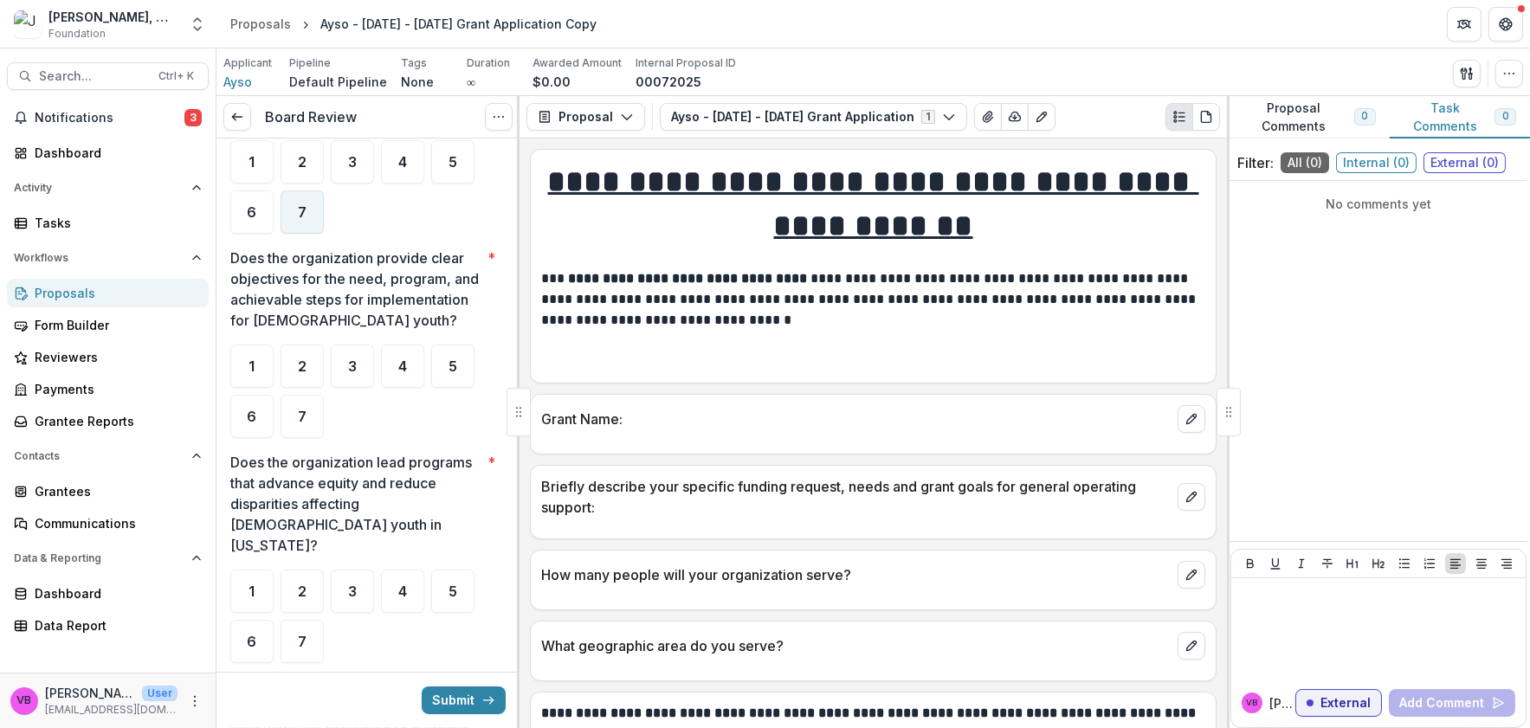
scroll to position [1082, 0]
click at [306, 189] on div "7" at bounding box center [301, 210] width 43 height 43
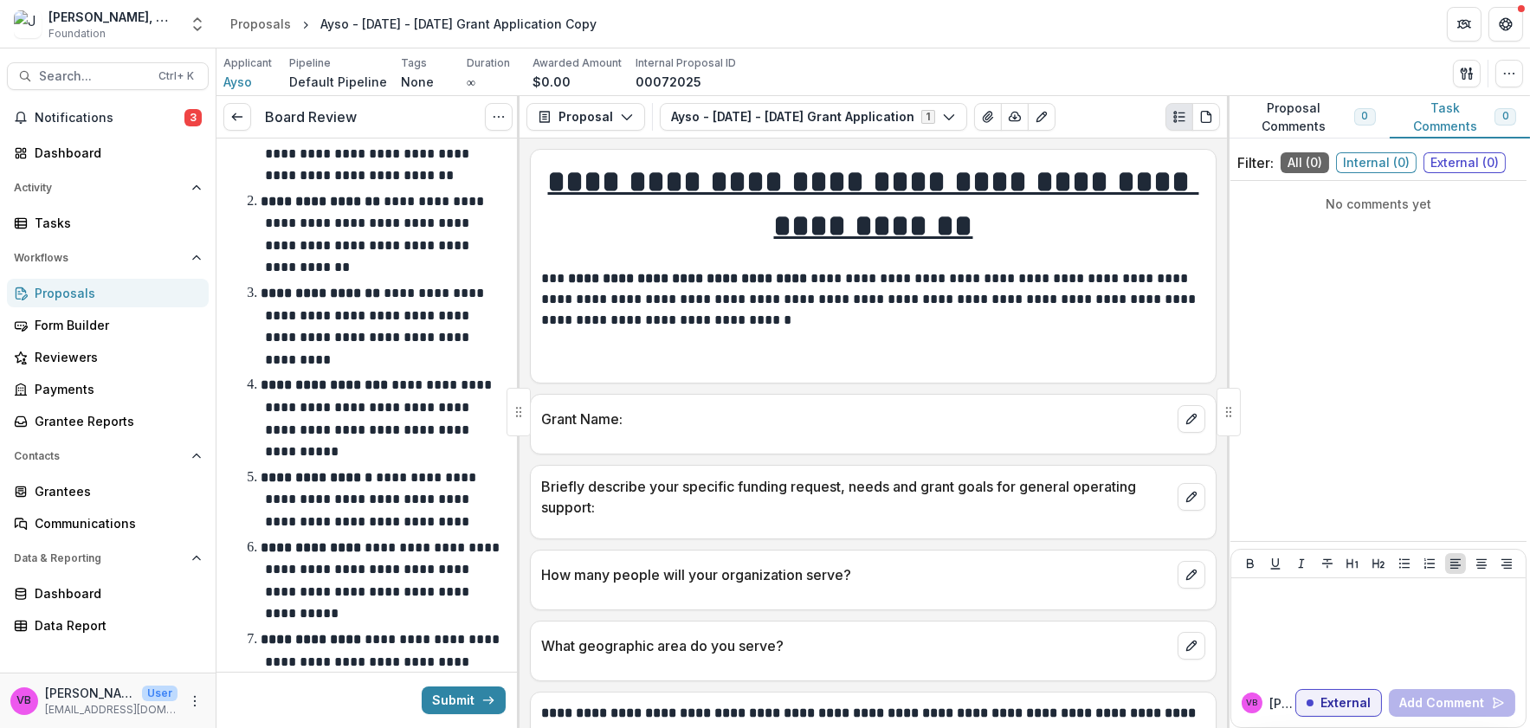
scroll to position [0, 0]
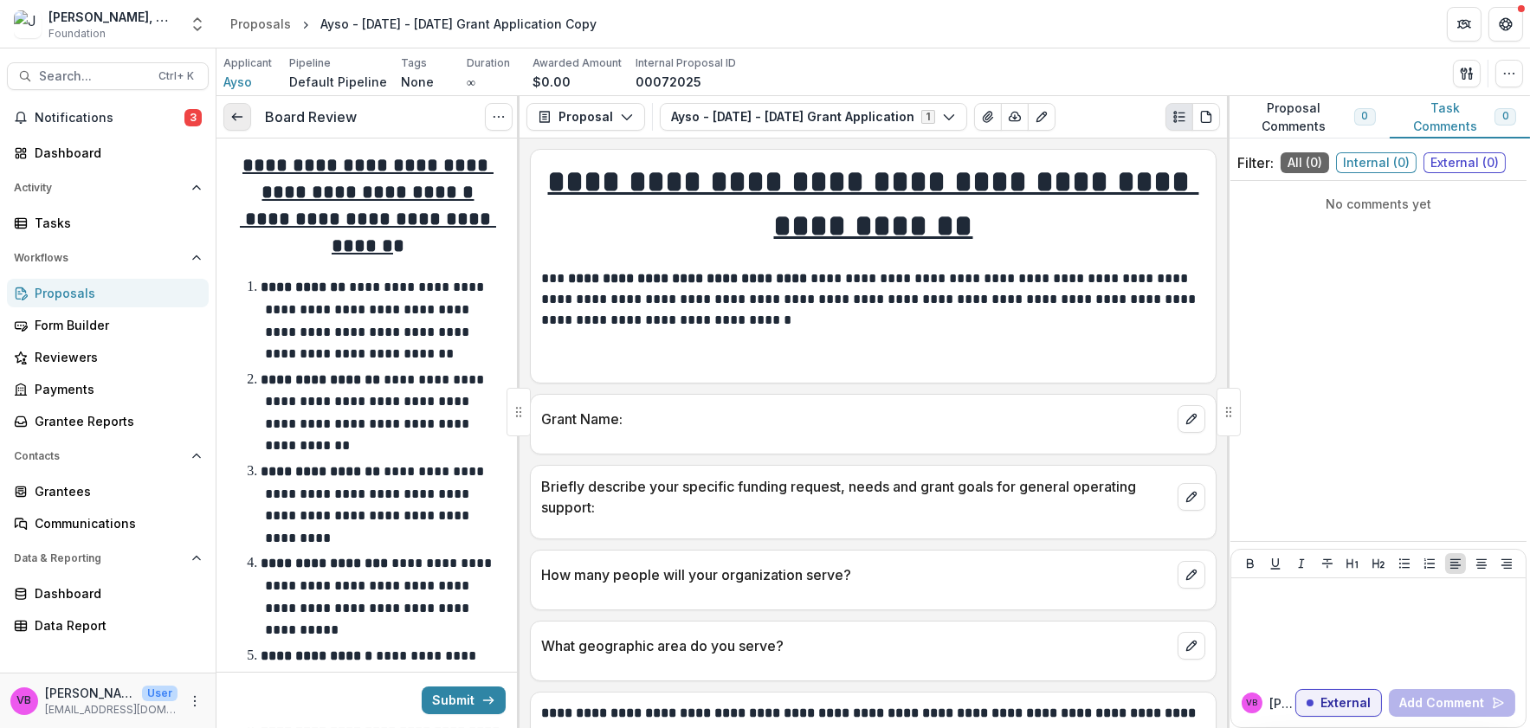
click at [236, 123] on link at bounding box center [237, 117] width 28 height 28
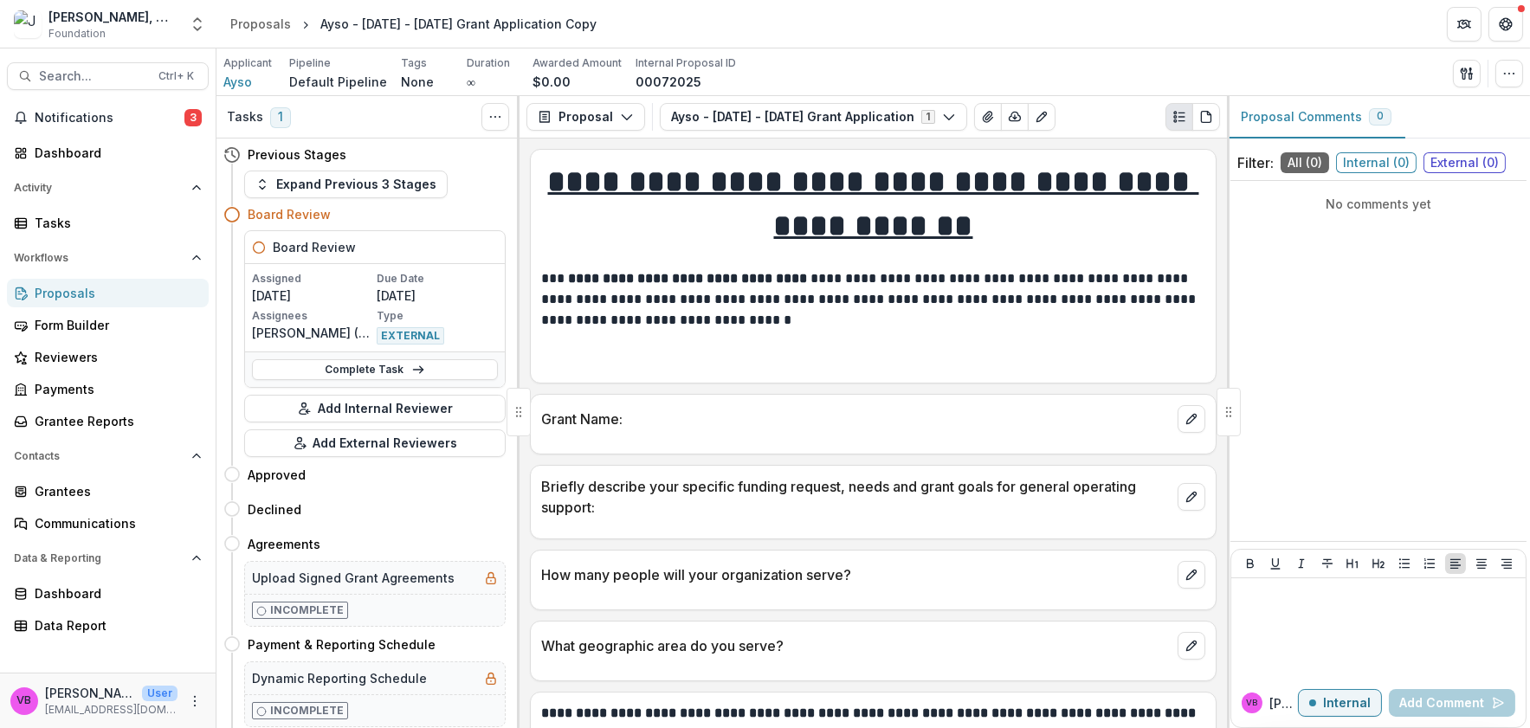
click at [237, 123] on h3 "Tasks" at bounding box center [245, 117] width 36 height 15
click at [286, 20] on div "Proposals" at bounding box center [260, 24] width 61 height 18
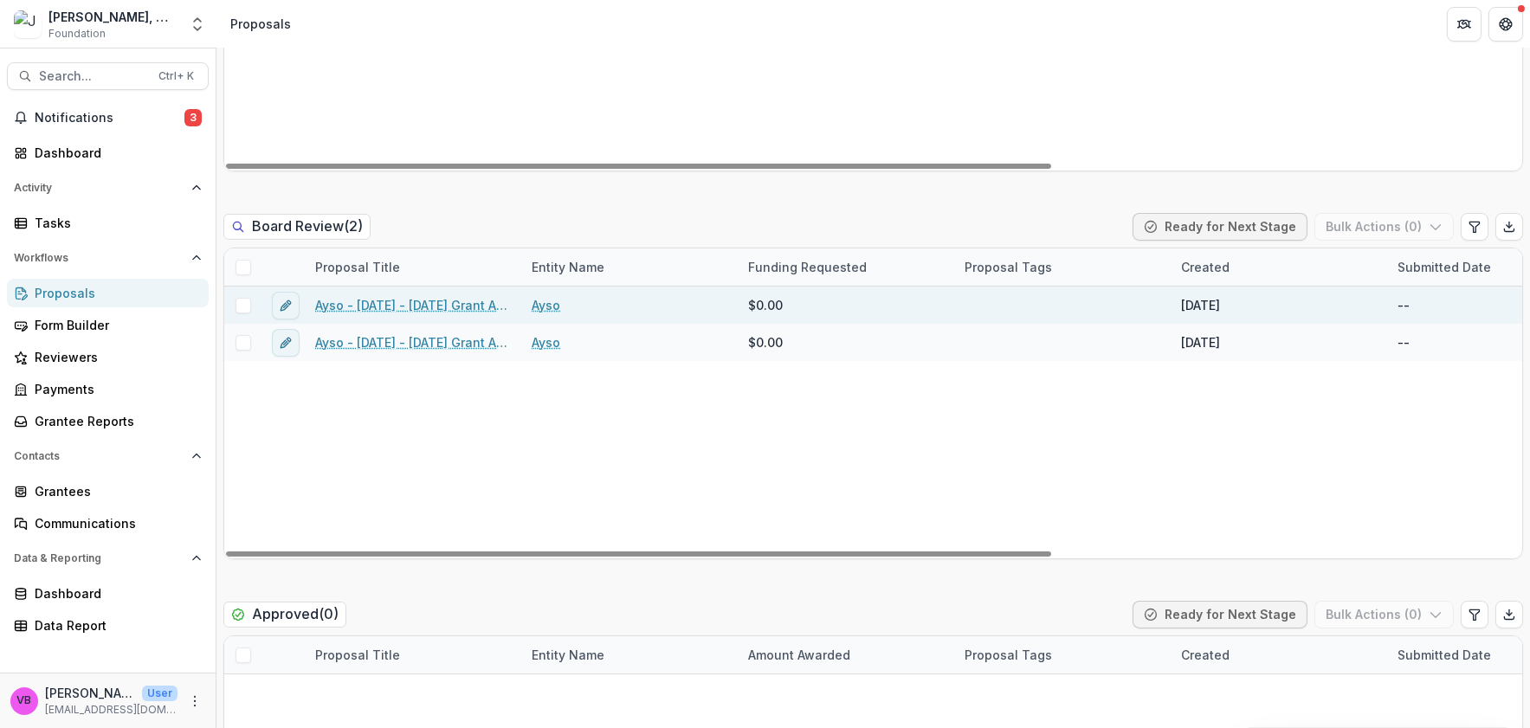
scroll to position [757, 0]
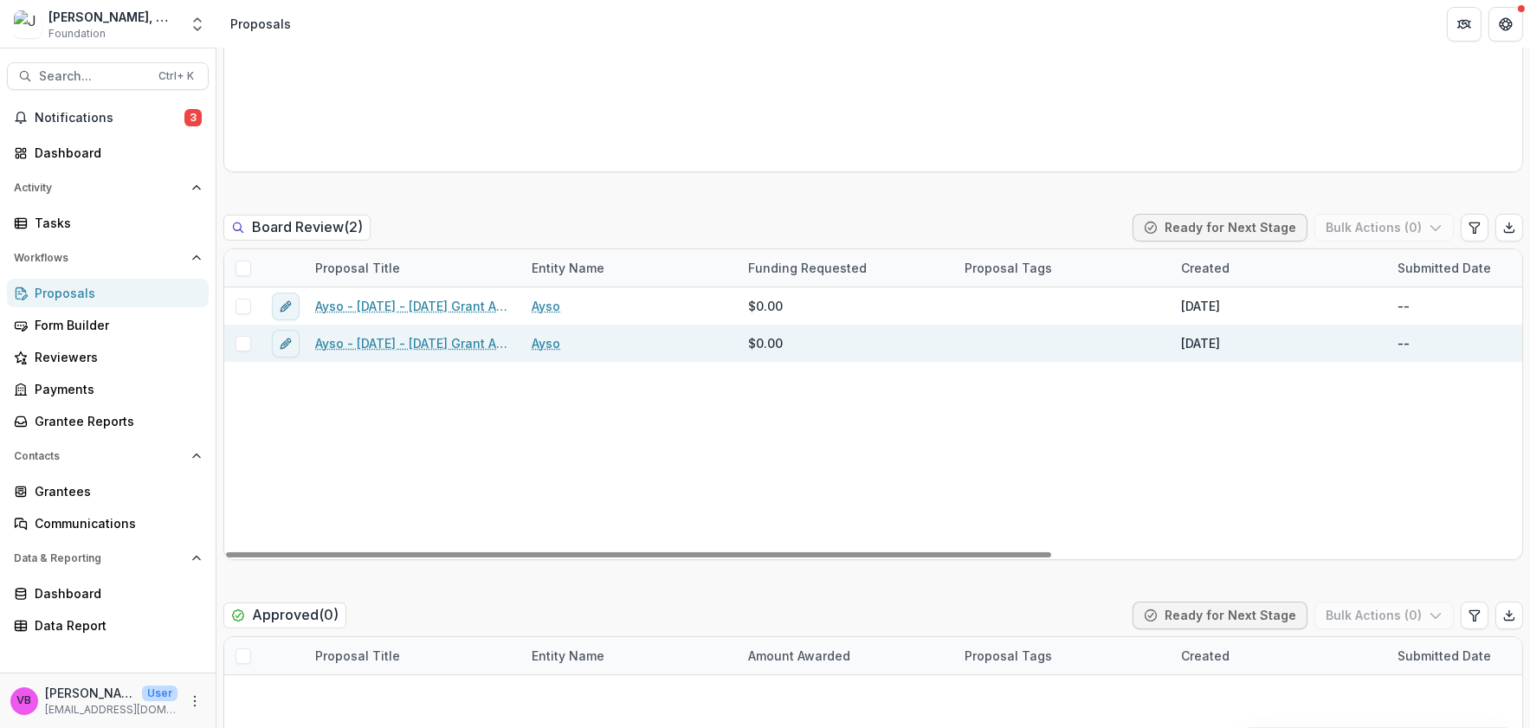
click at [461, 338] on link "Ayso - 2025 - 2025 Grant Application" at bounding box center [413, 343] width 196 height 18
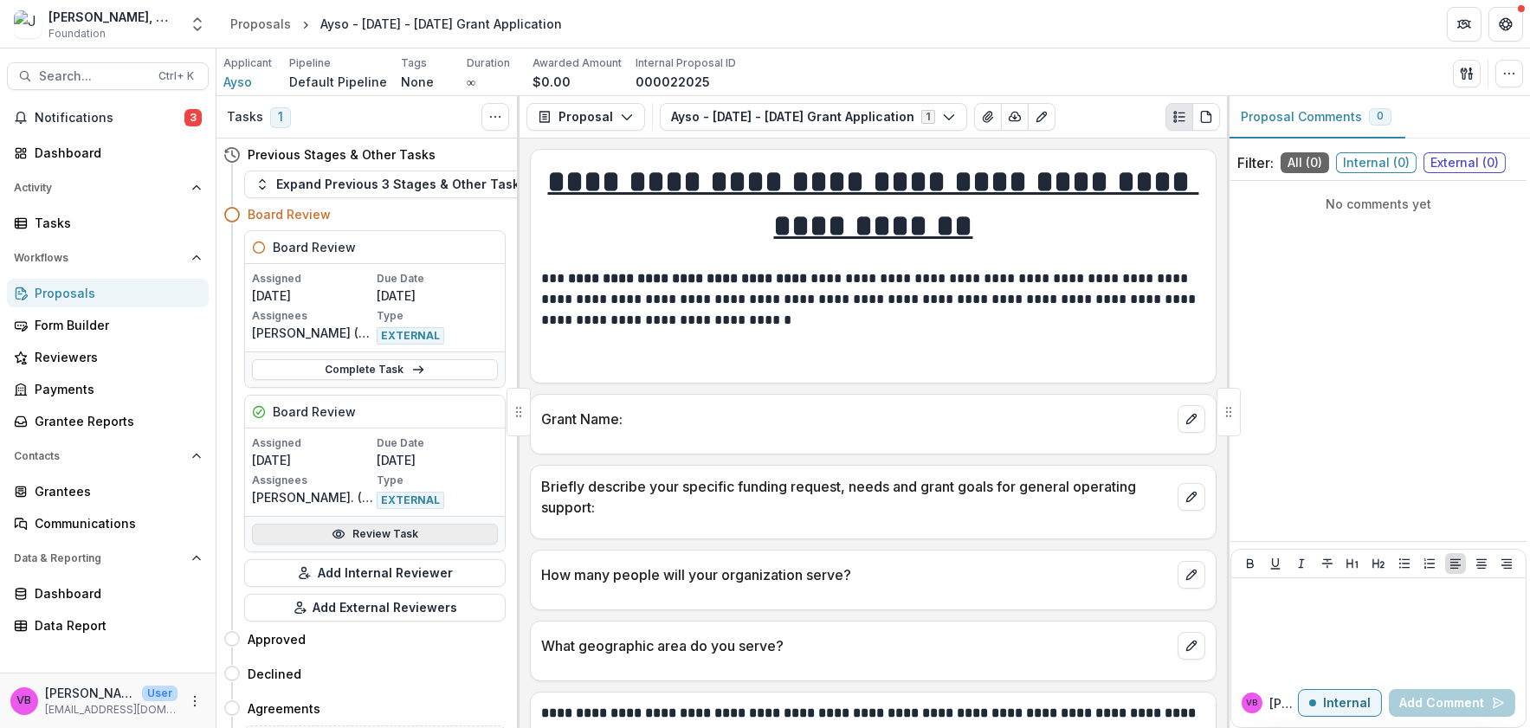
click at [452, 532] on link "Review Task" at bounding box center [375, 534] width 246 height 21
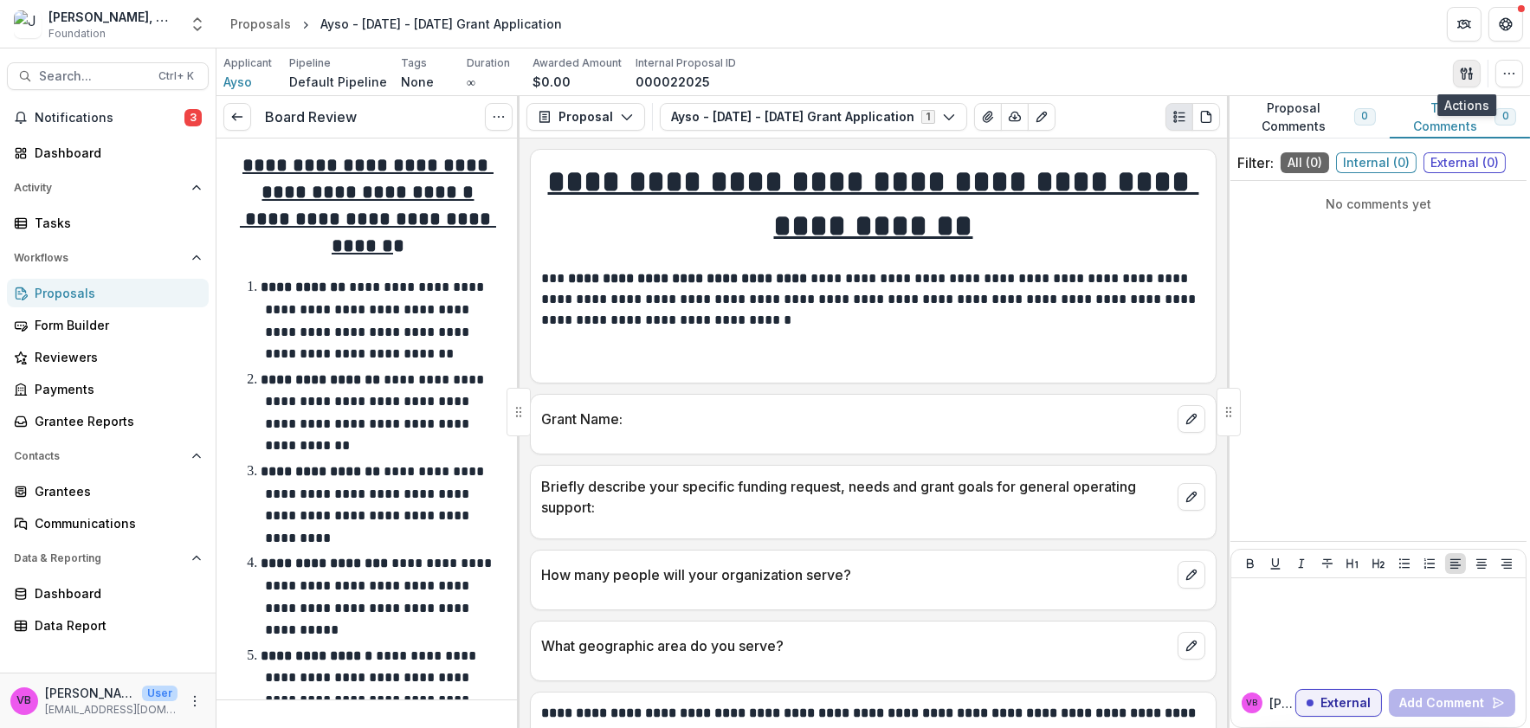
click at [1467, 72] on icon "button" at bounding box center [1467, 74] width 14 height 14
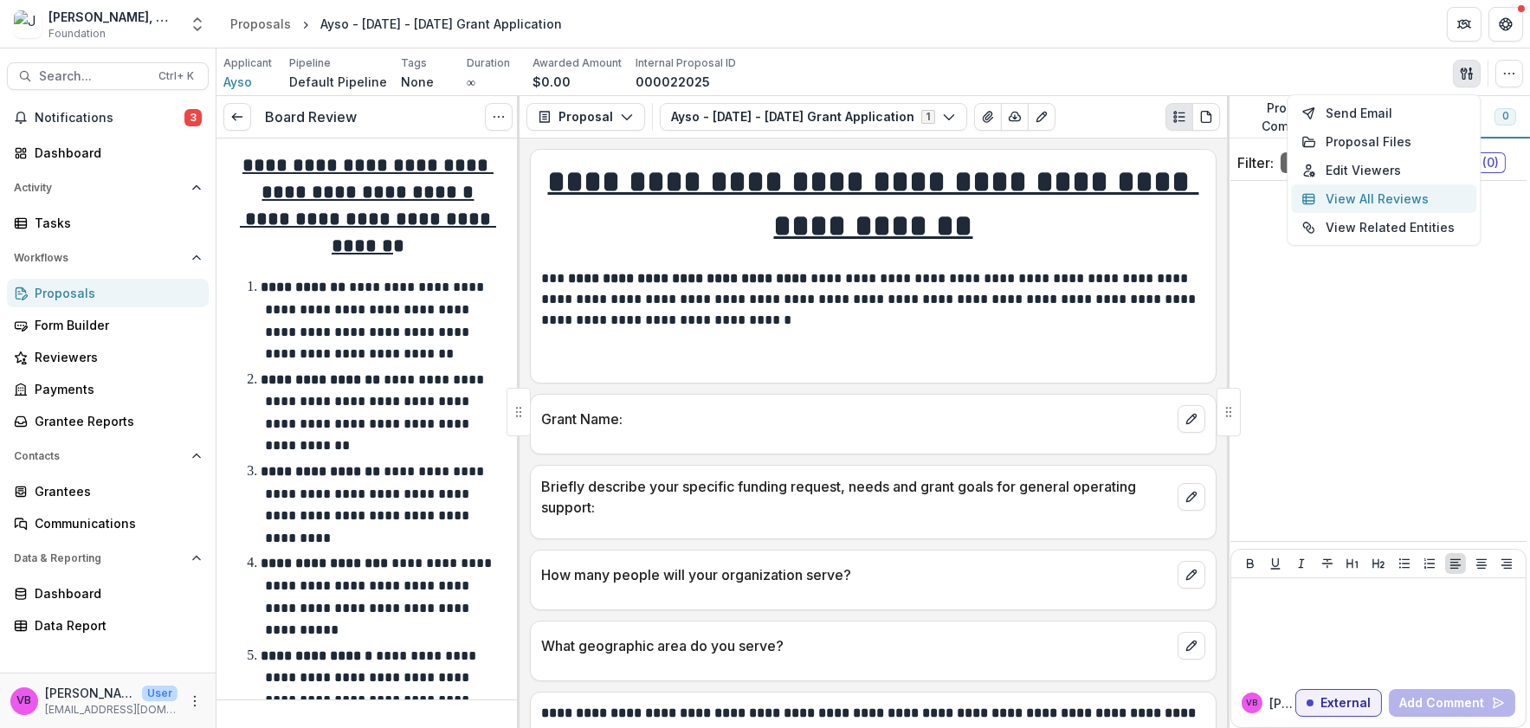
click at [1429, 211] on button "View All Reviews" at bounding box center [1383, 198] width 185 height 29
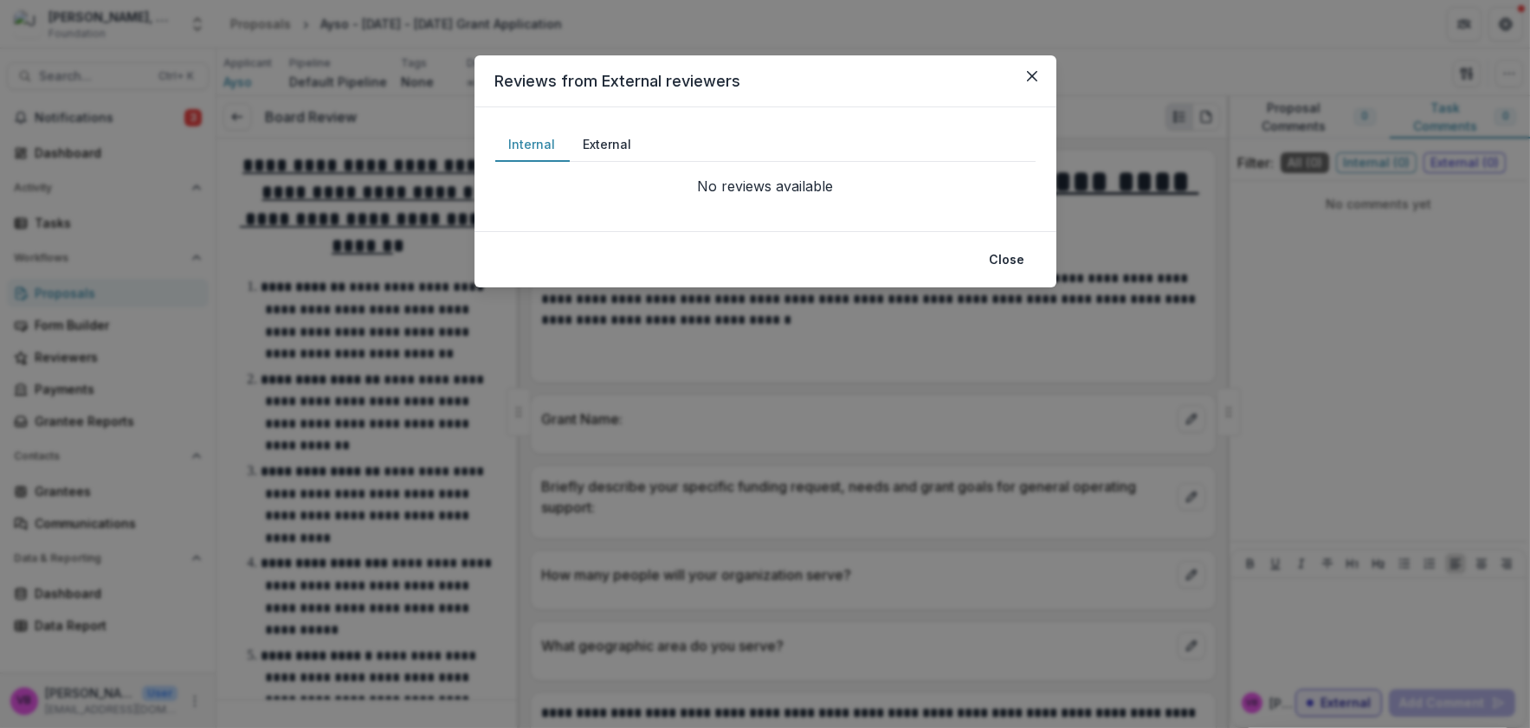
click at [597, 132] on button "External" at bounding box center [608, 145] width 76 height 34
drag, startPoint x: 1049, startPoint y: 87, endPoint x: 1039, endPoint y: 84, distance: 10.9
click at [1040, 85] on section "Reviews from External reviewers Internal External No reviews available No revie…" at bounding box center [765, 171] width 582 height 232
click at [1035, 79] on icon "Close" at bounding box center [1032, 76] width 10 height 10
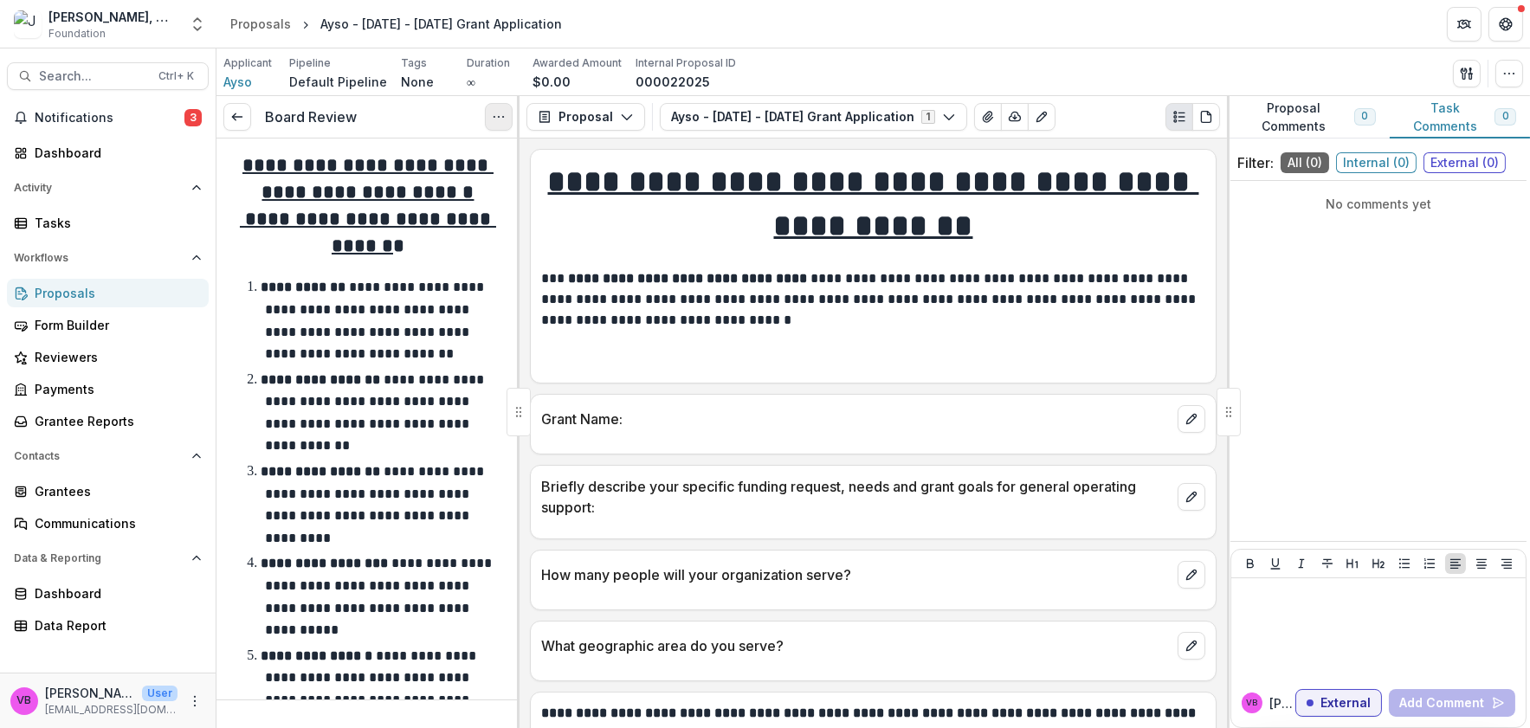
click at [503, 118] on circle "Options" at bounding box center [503, 117] width 1 height 1
drag, startPoint x: 1509, startPoint y: 70, endPoint x: 1518, endPoint y: 74, distance: 9.3
click at [1512, 72] on icon "button" at bounding box center [1509, 74] width 14 height 14
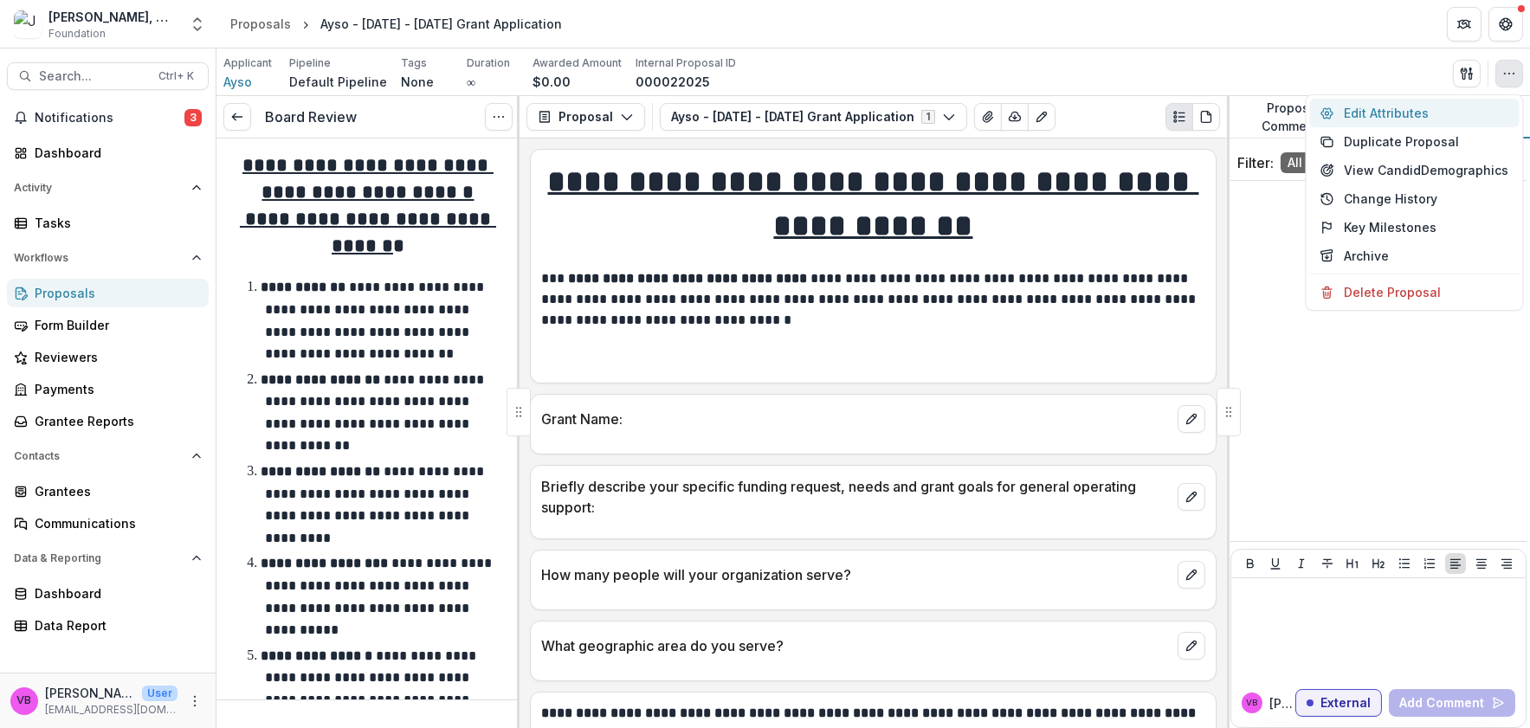
click at [1408, 113] on button "Edit Attributes" at bounding box center [1414, 113] width 209 height 29
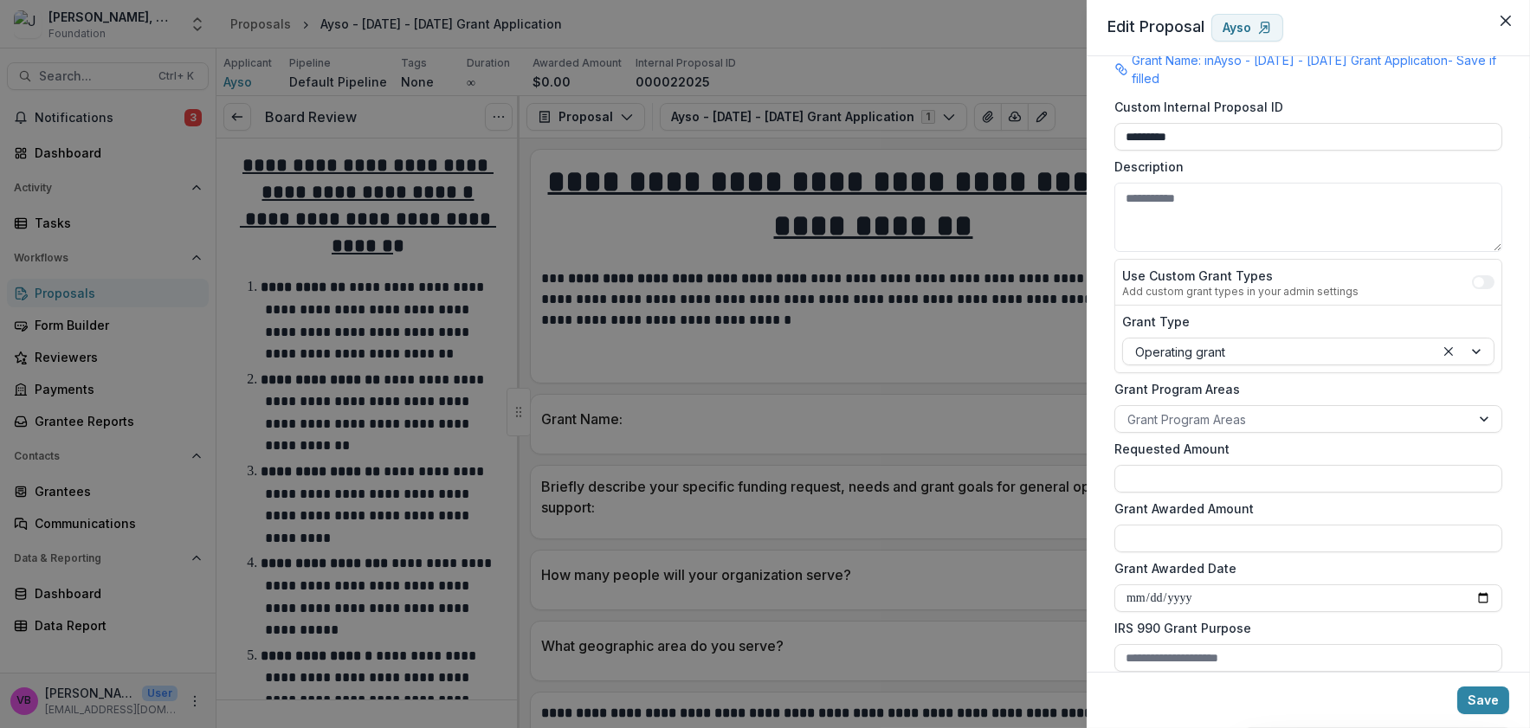
scroll to position [404, 0]
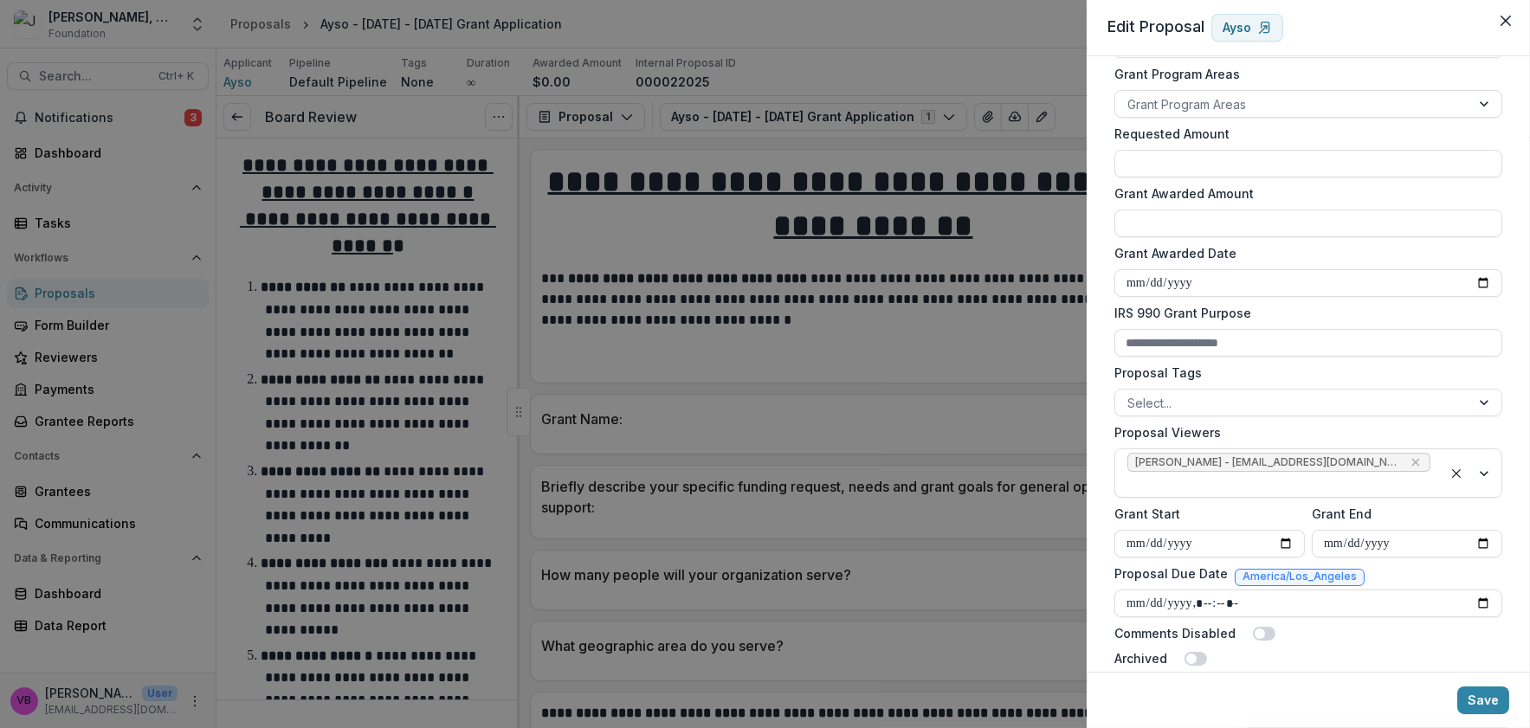
click at [822, 62] on div "**********" at bounding box center [765, 364] width 1530 height 728
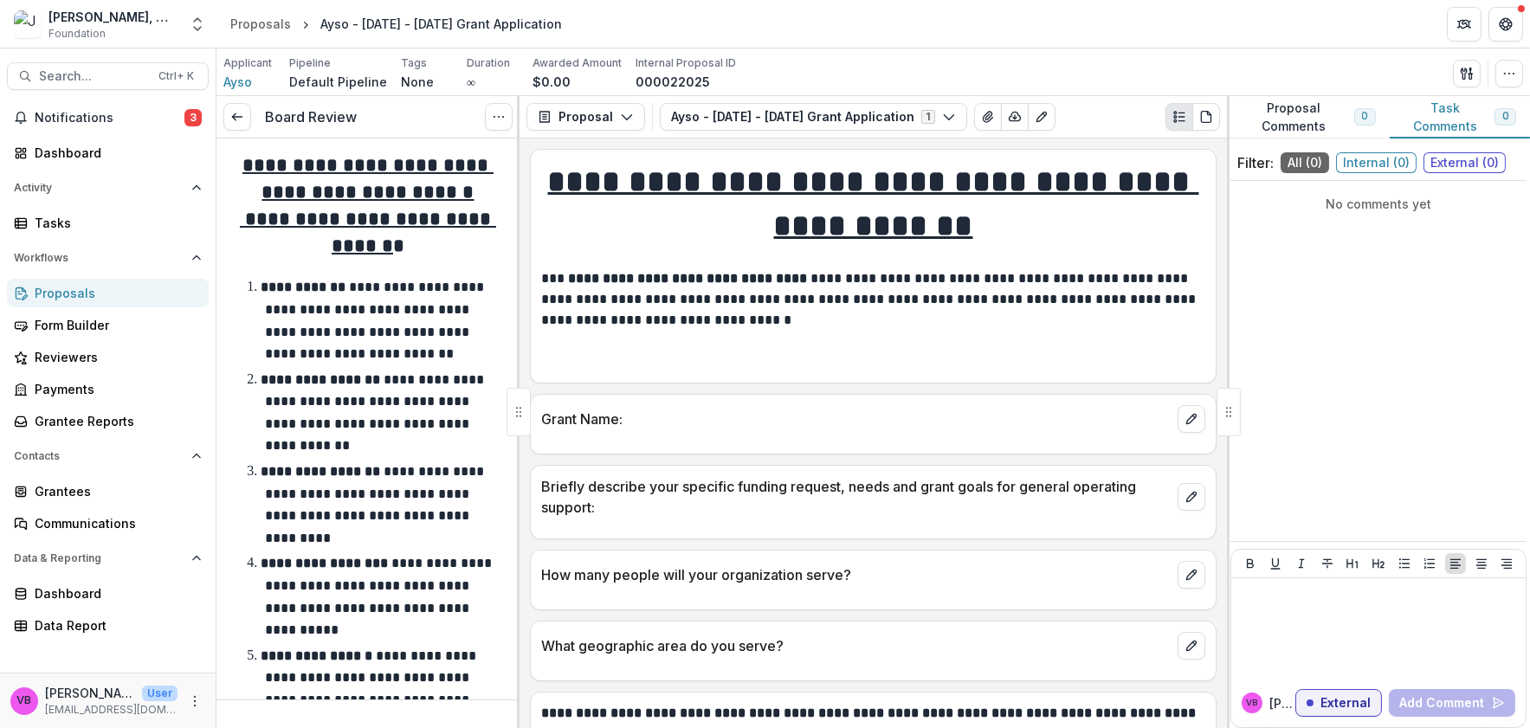
click at [1266, 709] on div "VB Velma B" at bounding box center [1268, 703] width 54 height 21
click at [1281, 699] on p "[PERSON_NAME]" at bounding box center [1282, 703] width 26 height 18
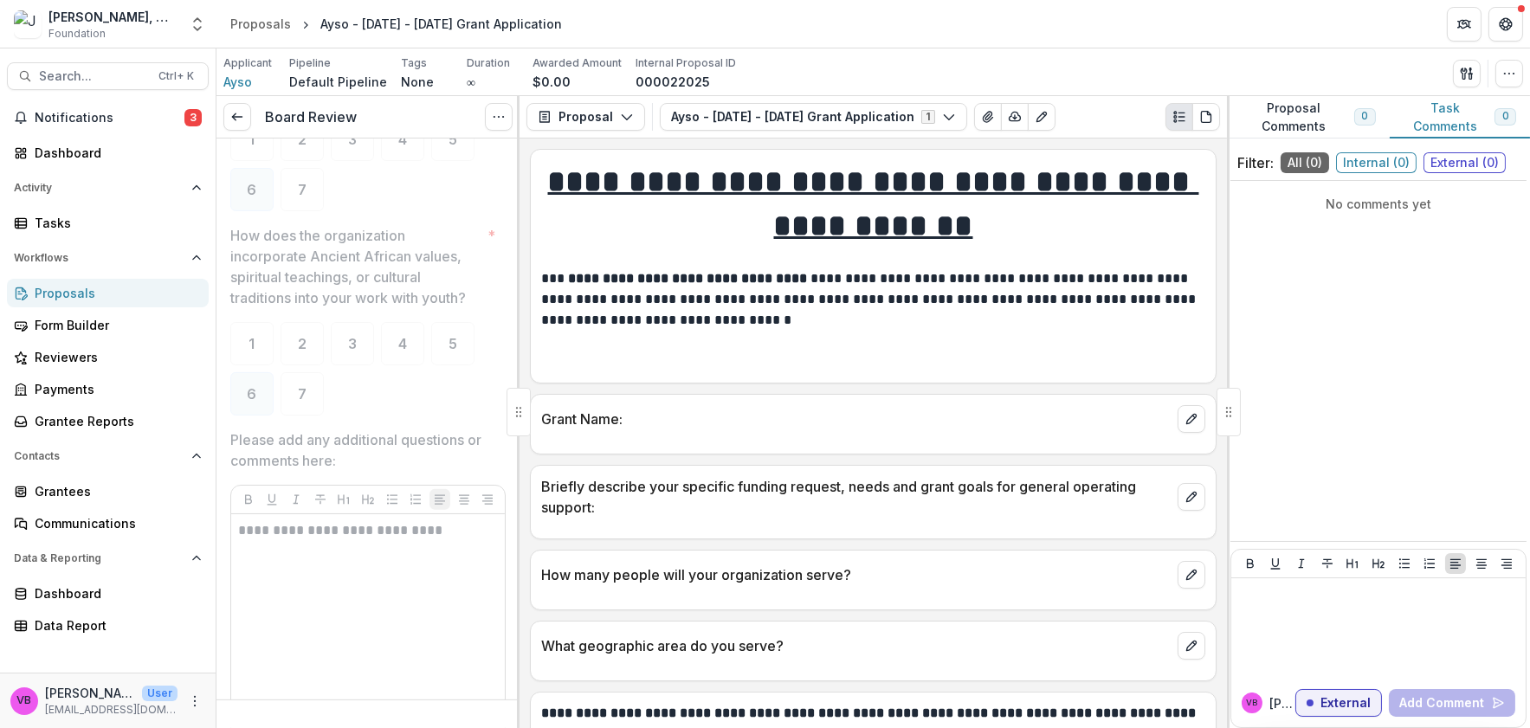
scroll to position [1885, 0]
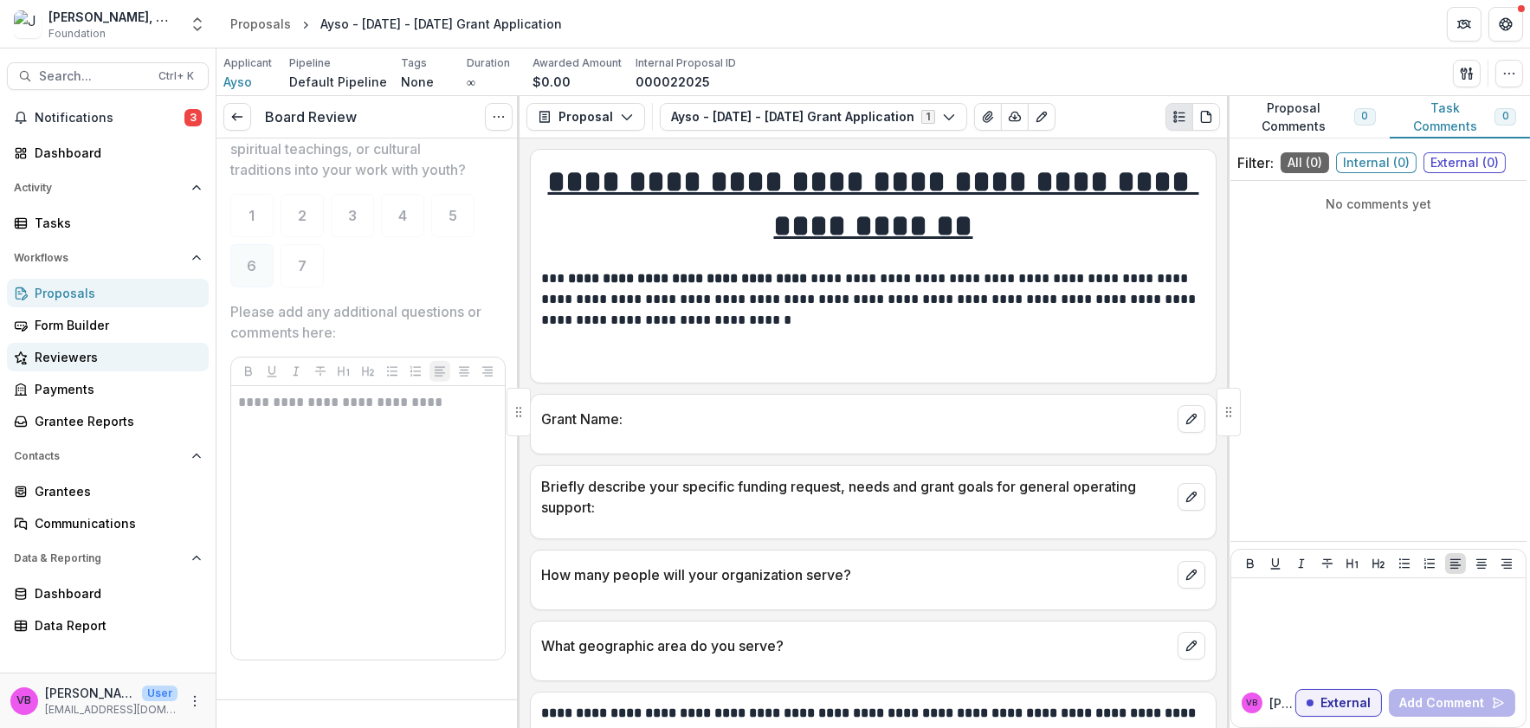
click at [90, 362] on div "Reviewers" at bounding box center [115, 357] width 160 height 18
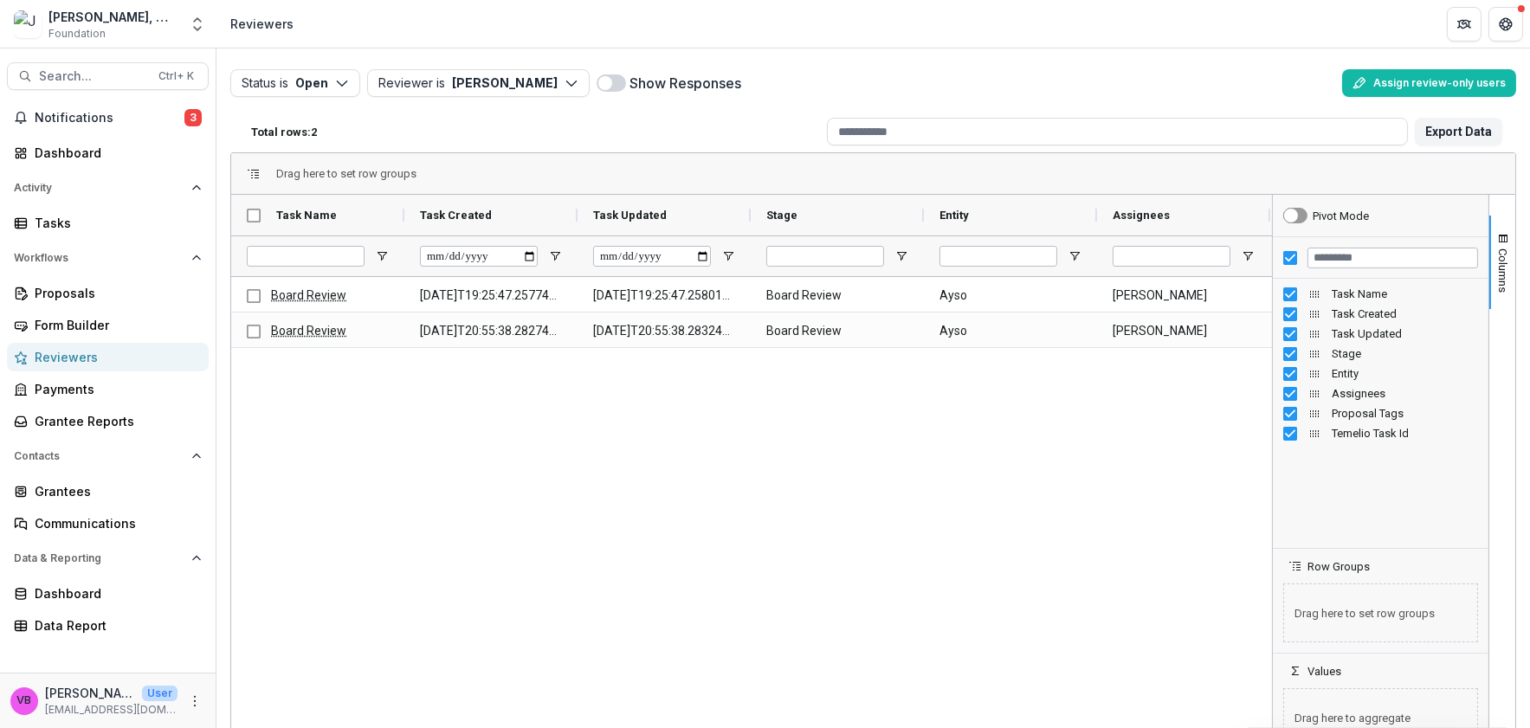
click at [336, 67] on div "Status is Open Open Completed Reviewer is Velma Brooks Velma Brooks ( foundatio…" at bounding box center [873, 83] width 1286 height 42
click at [345, 81] on icon "button" at bounding box center [342, 83] width 14 height 14
click at [242, 150] on button "Completed" at bounding box center [327, 151] width 185 height 29
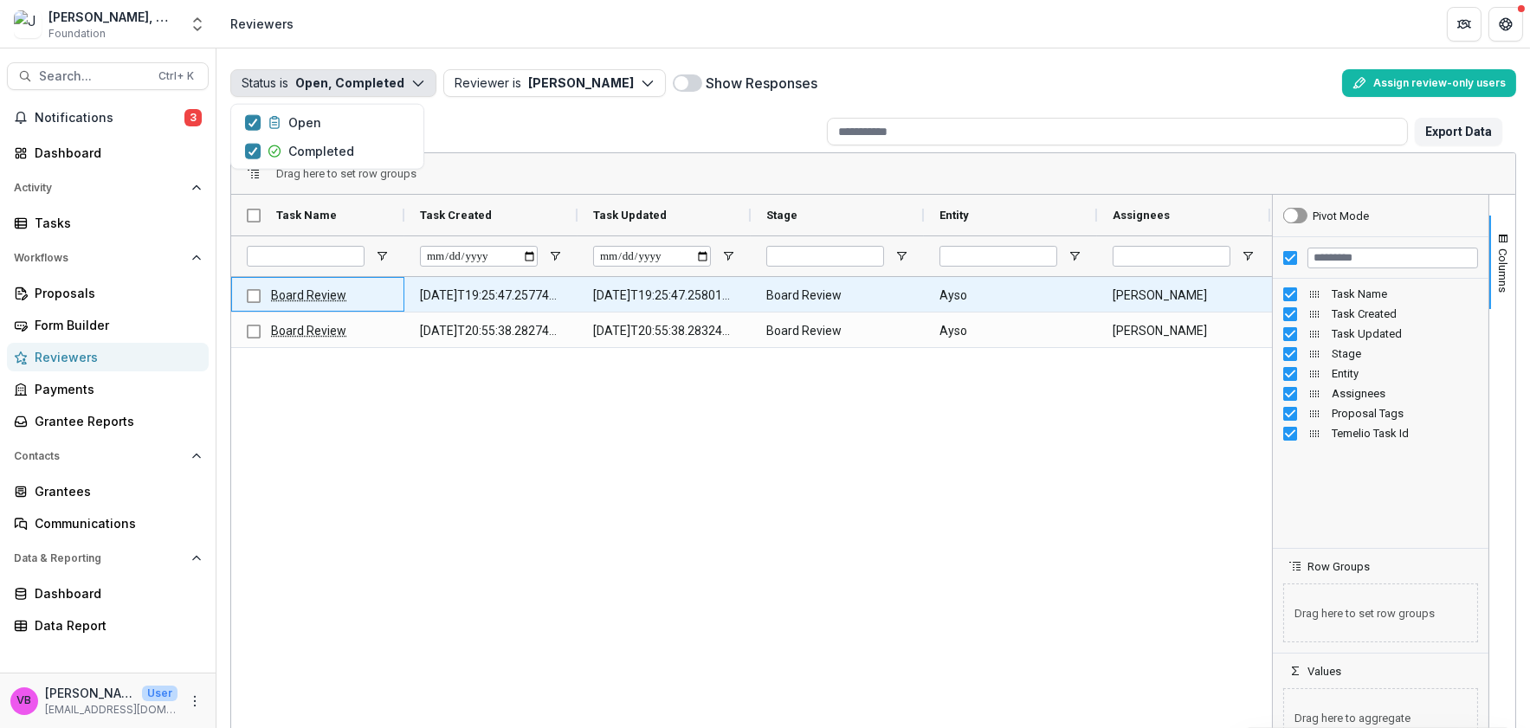
click at [312, 296] on link "Board Review" at bounding box center [308, 295] width 75 height 14
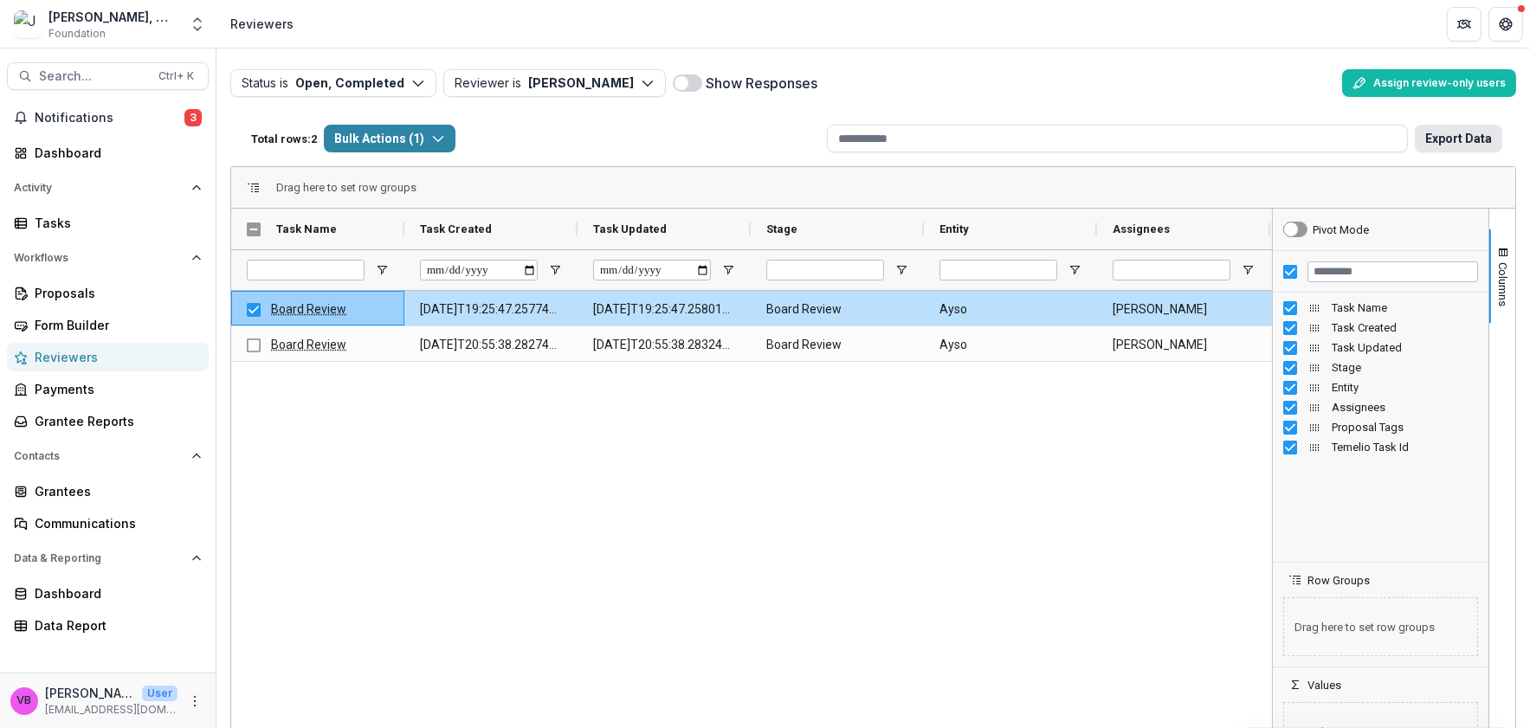
click at [1464, 141] on button "Export Data" at bounding box center [1457, 139] width 87 height 28
click at [1472, 144] on button "Export Data" at bounding box center [1457, 139] width 87 height 28
click at [1444, 84] on button "Assign review-only users" at bounding box center [1429, 83] width 174 height 28
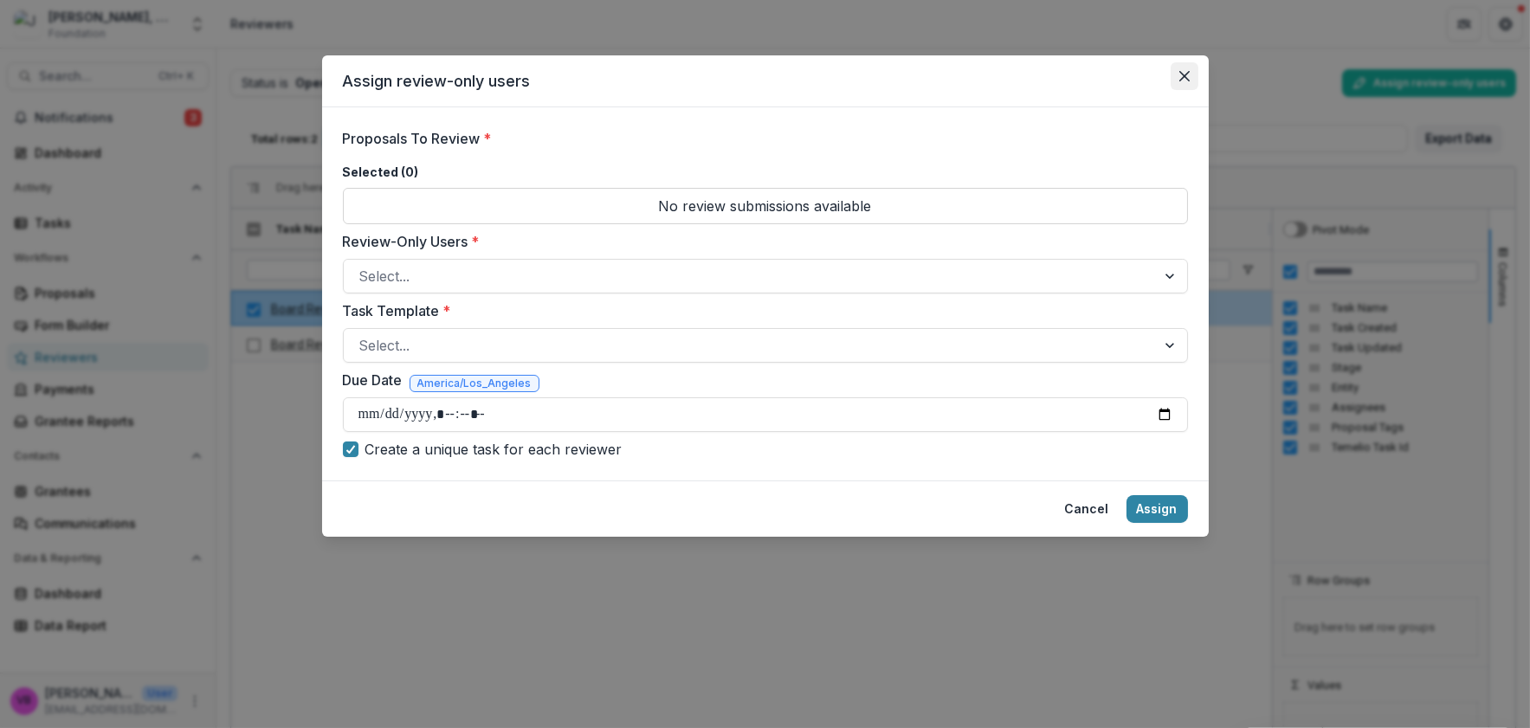
click at [1192, 72] on button "Close" at bounding box center [1184, 76] width 28 height 28
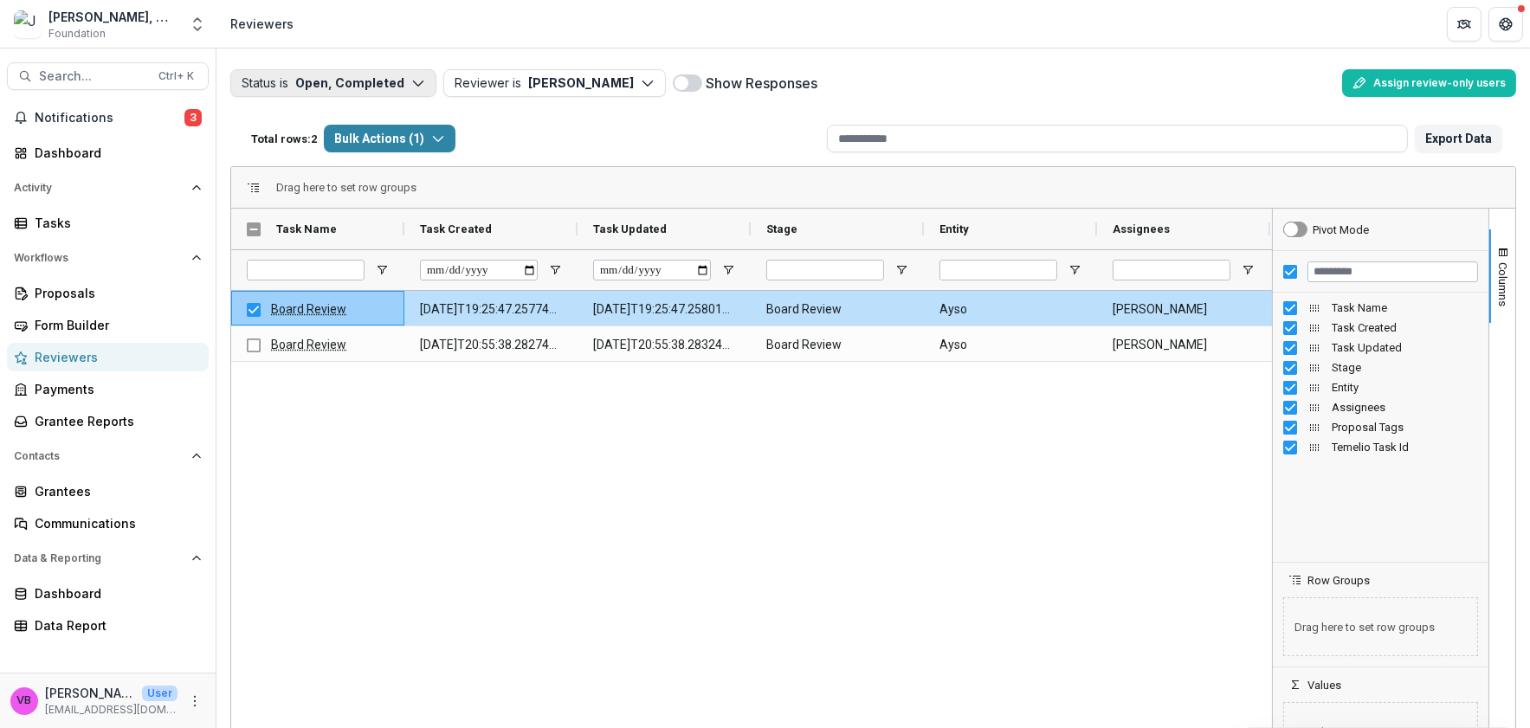
click at [372, 87] on button "Status is Open, Completed" at bounding box center [333, 83] width 206 height 28
click at [317, 113] on p "Open" at bounding box center [304, 122] width 33 height 18
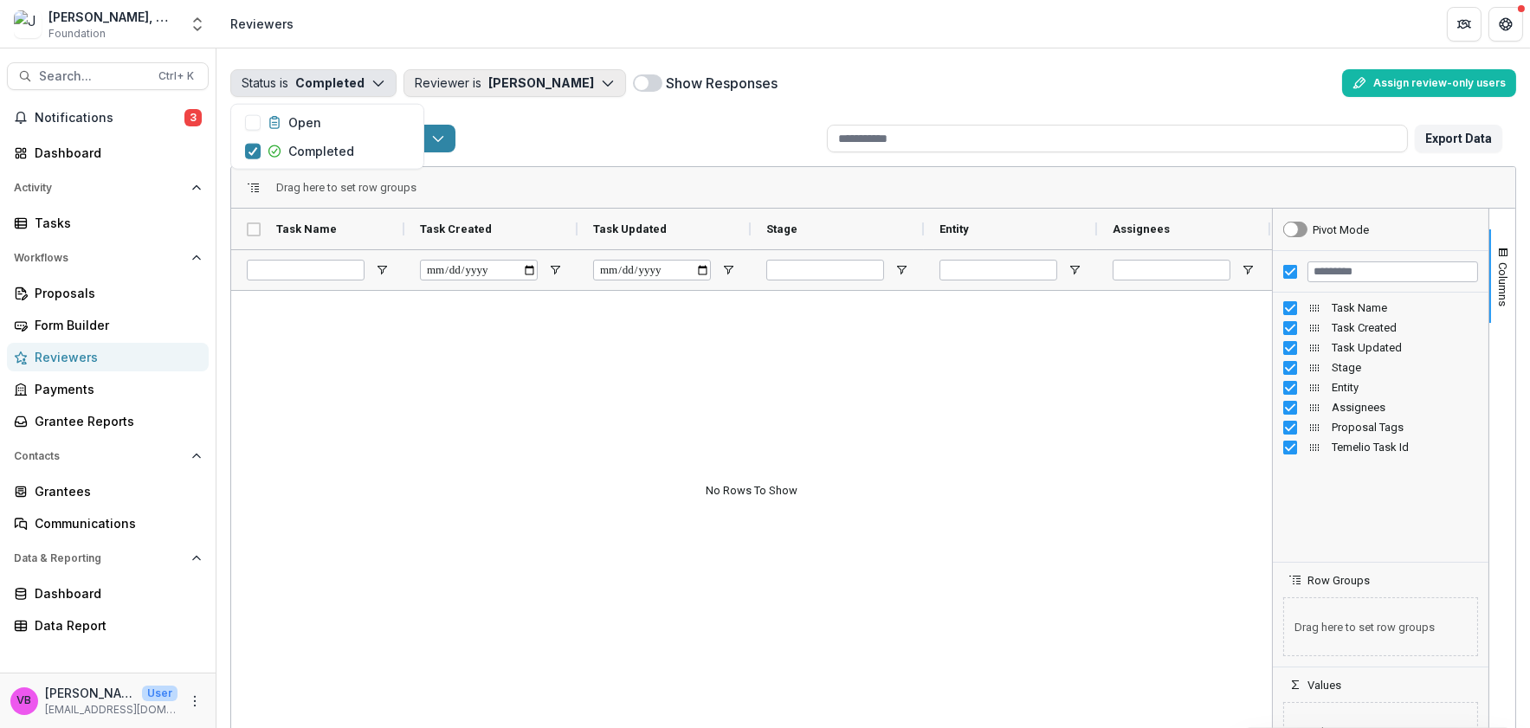
click at [556, 74] on button "Reviewer is Velma Brooks" at bounding box center [514, 83] width 222 height 28
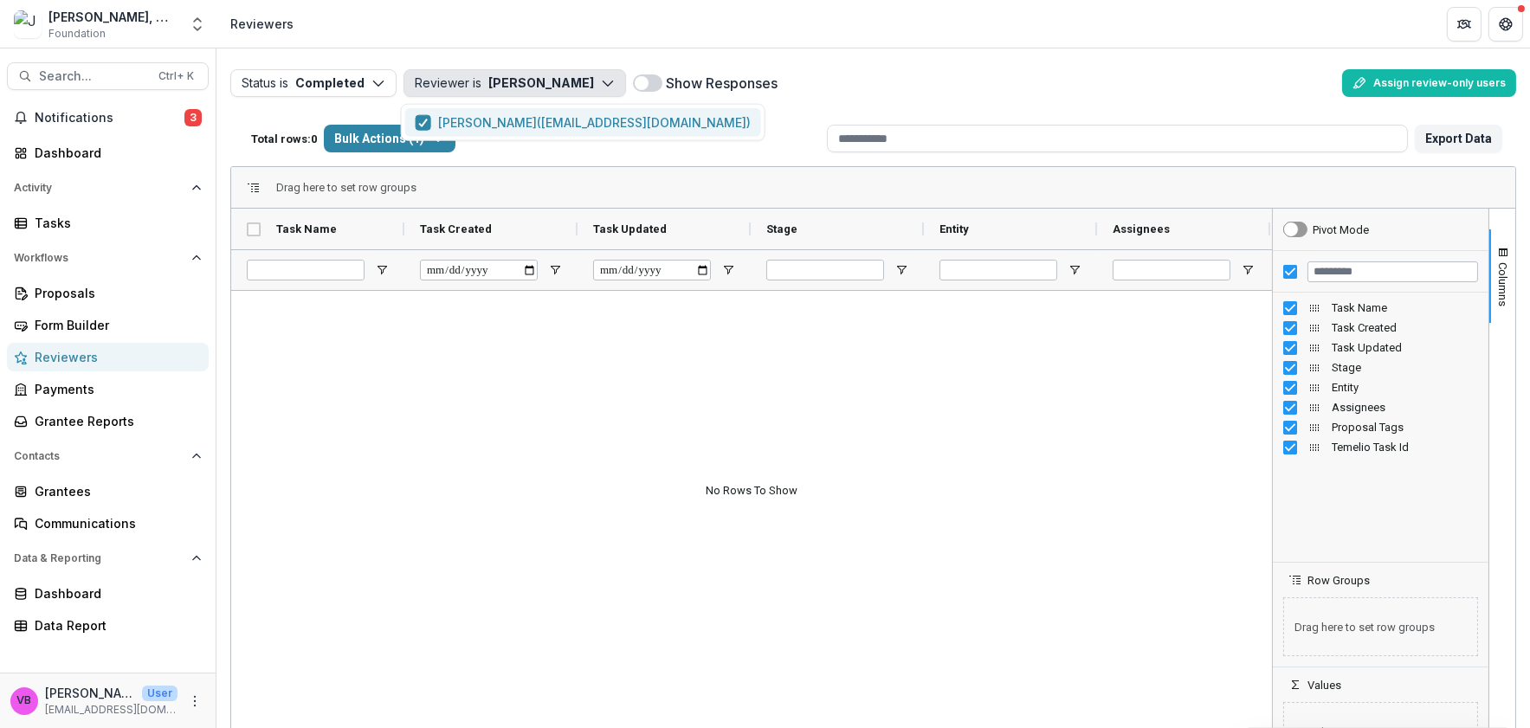
click at [567, 125] on p "Velma Brooks ( foundationrootandrise@gmail.com )" at bounding box center [594, 122] width 313 height 18
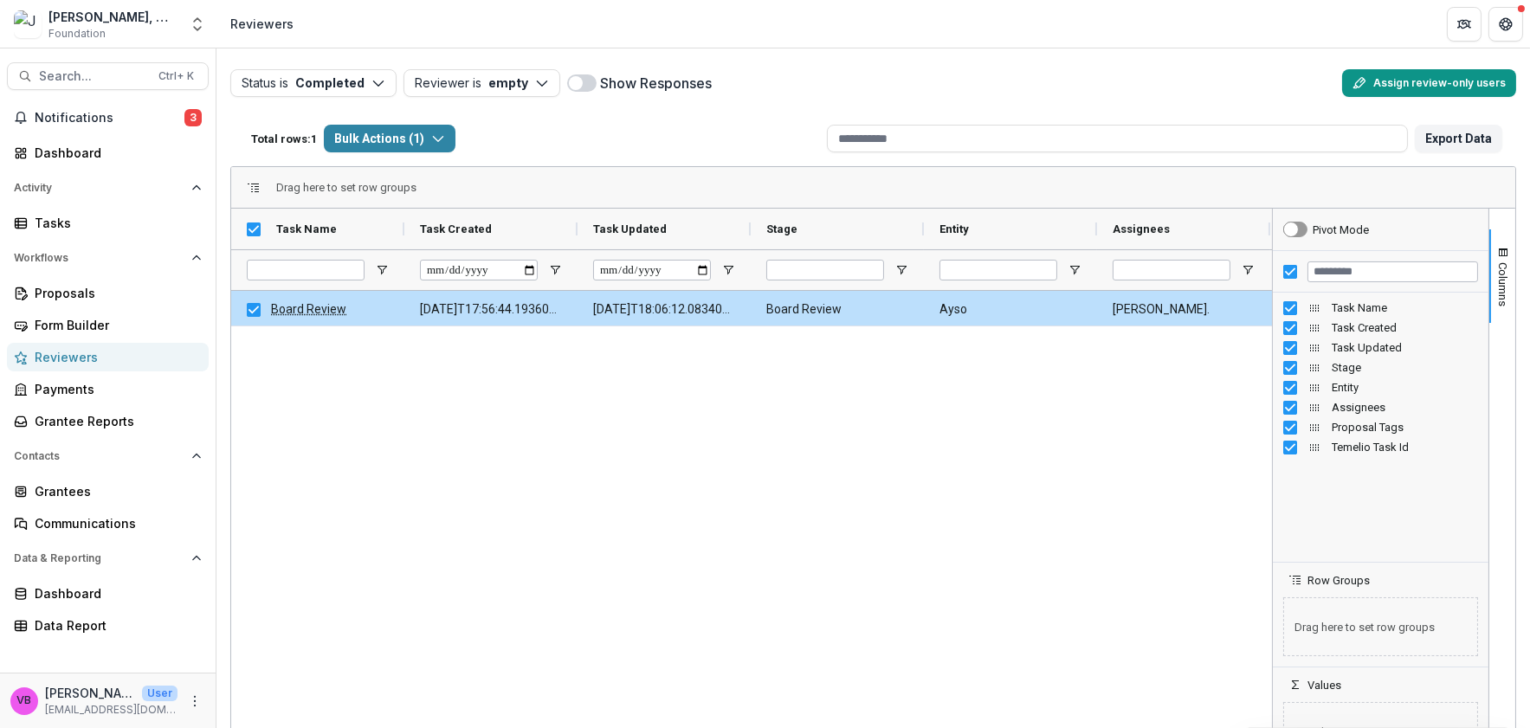
click at [1405, 85] on button "Assign review-only users" at bounding box center [1429, 83] width 174 height 28
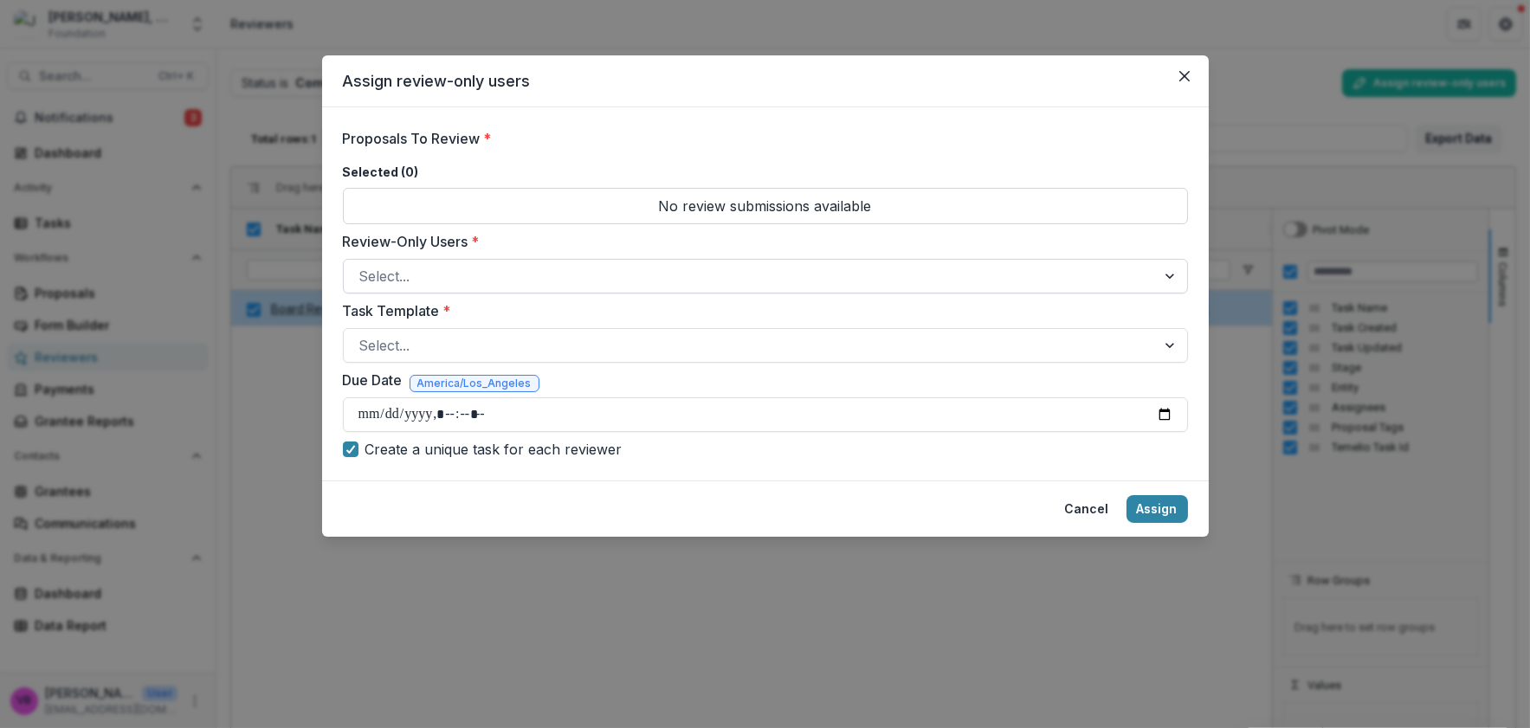
click at [768, 283] on div at bounding box center [749, 276] width 781 height 24
click at [743, 294] on div "Proposals To Review * Selected ( 0 ) No review submissions available Review-Onl…" at bounding box center [765, 294] width 845 height 332
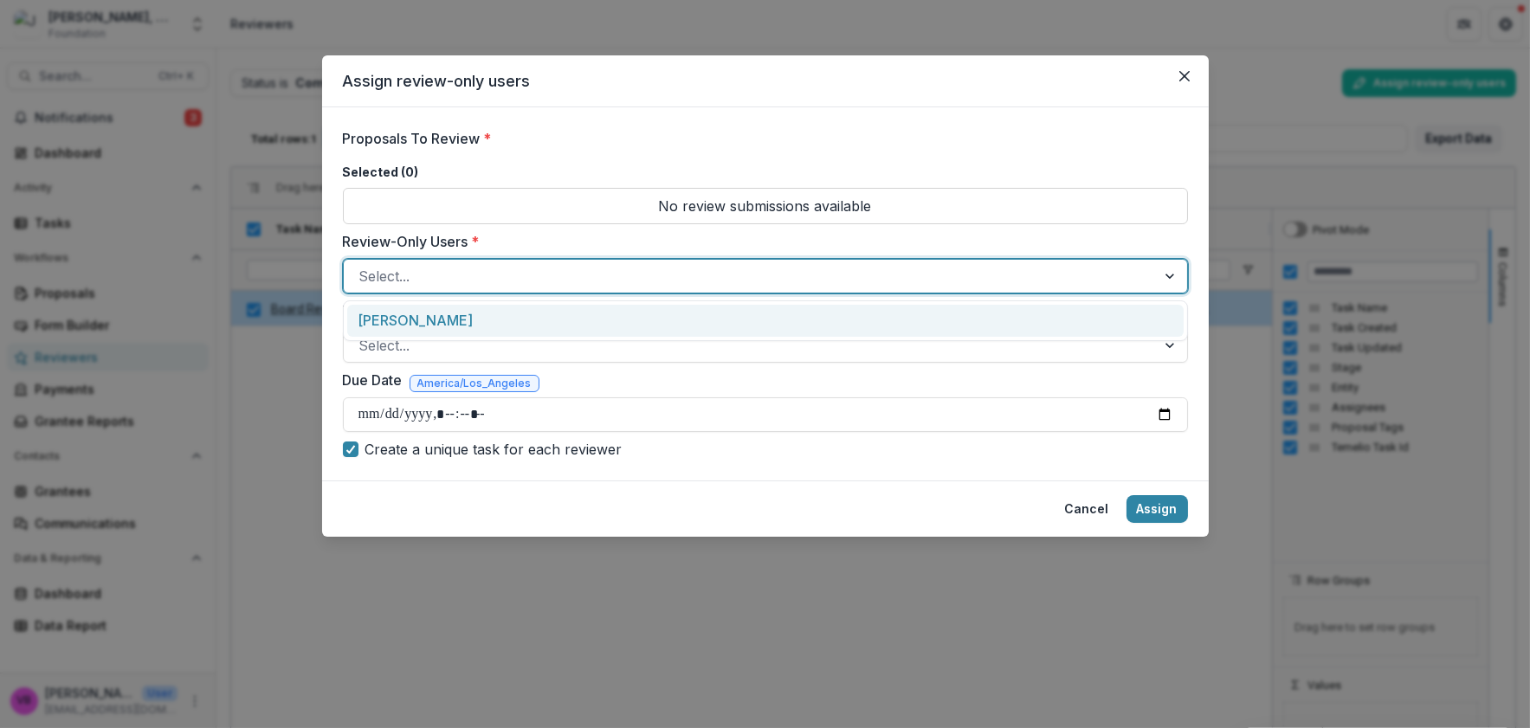
click at [729, 274] on div at bounding box center [749, 276] width 781 height 24
click at [668, 325] on div "Velma Brooks" at bounding box center [765, 321] width 836 height 32
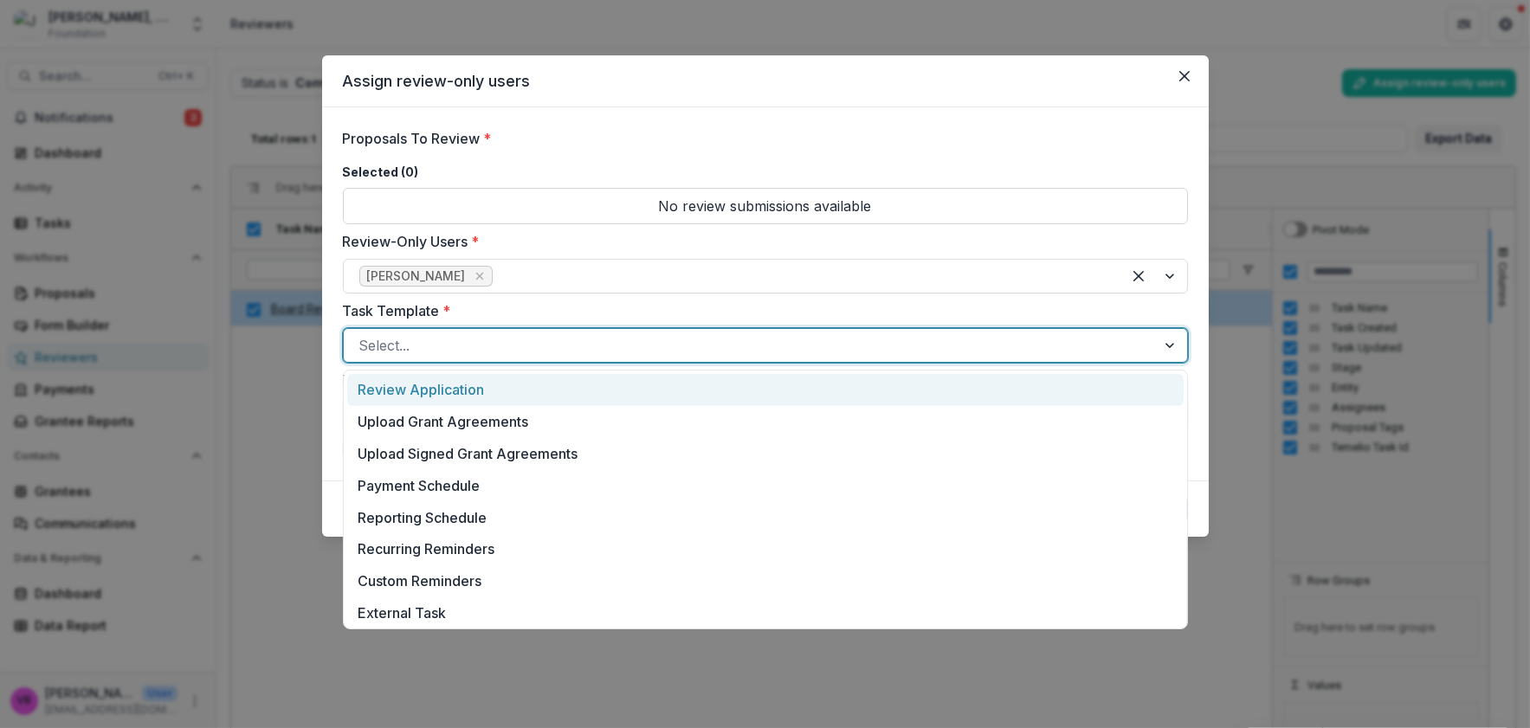
click at [508, 348] on div at bounding box center [749, 345] width 781 height 24
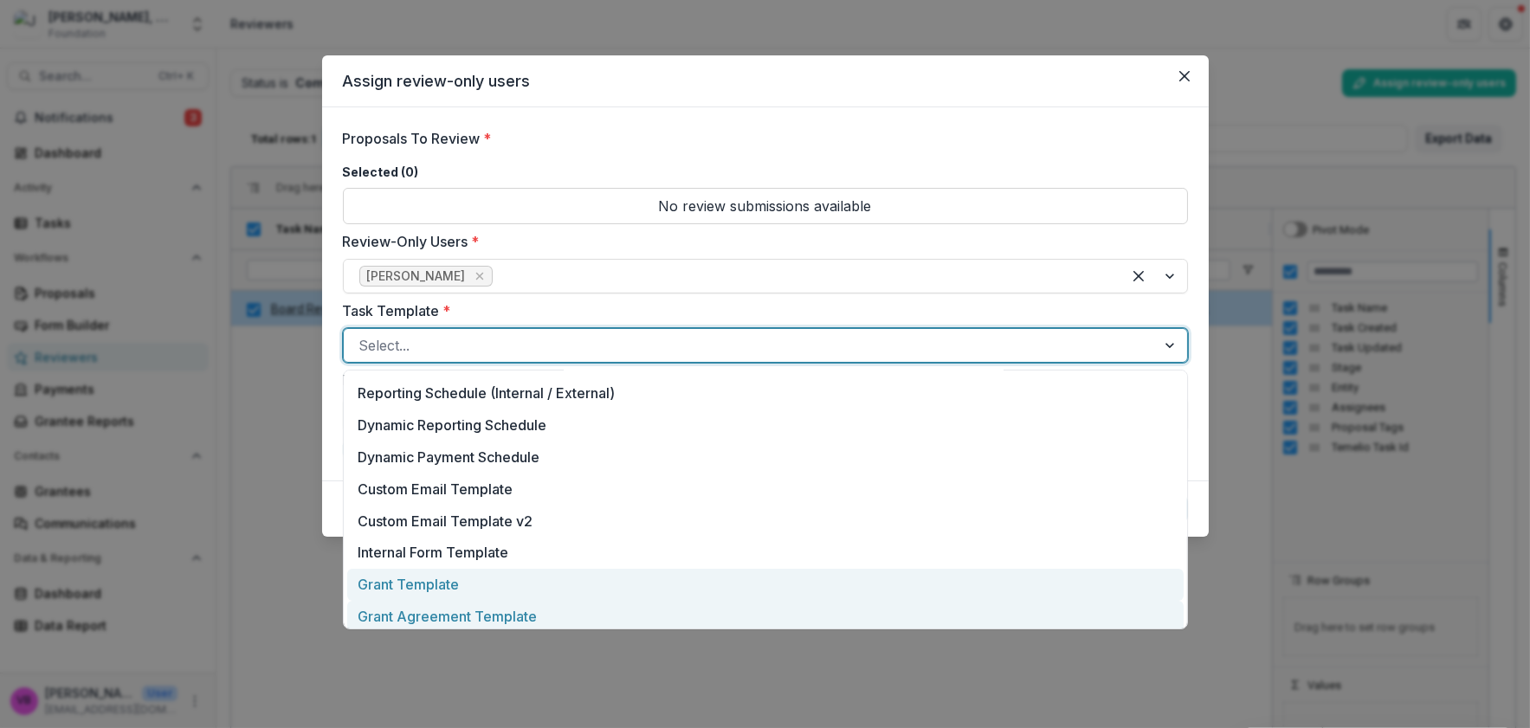
scroll to position [321, 0]
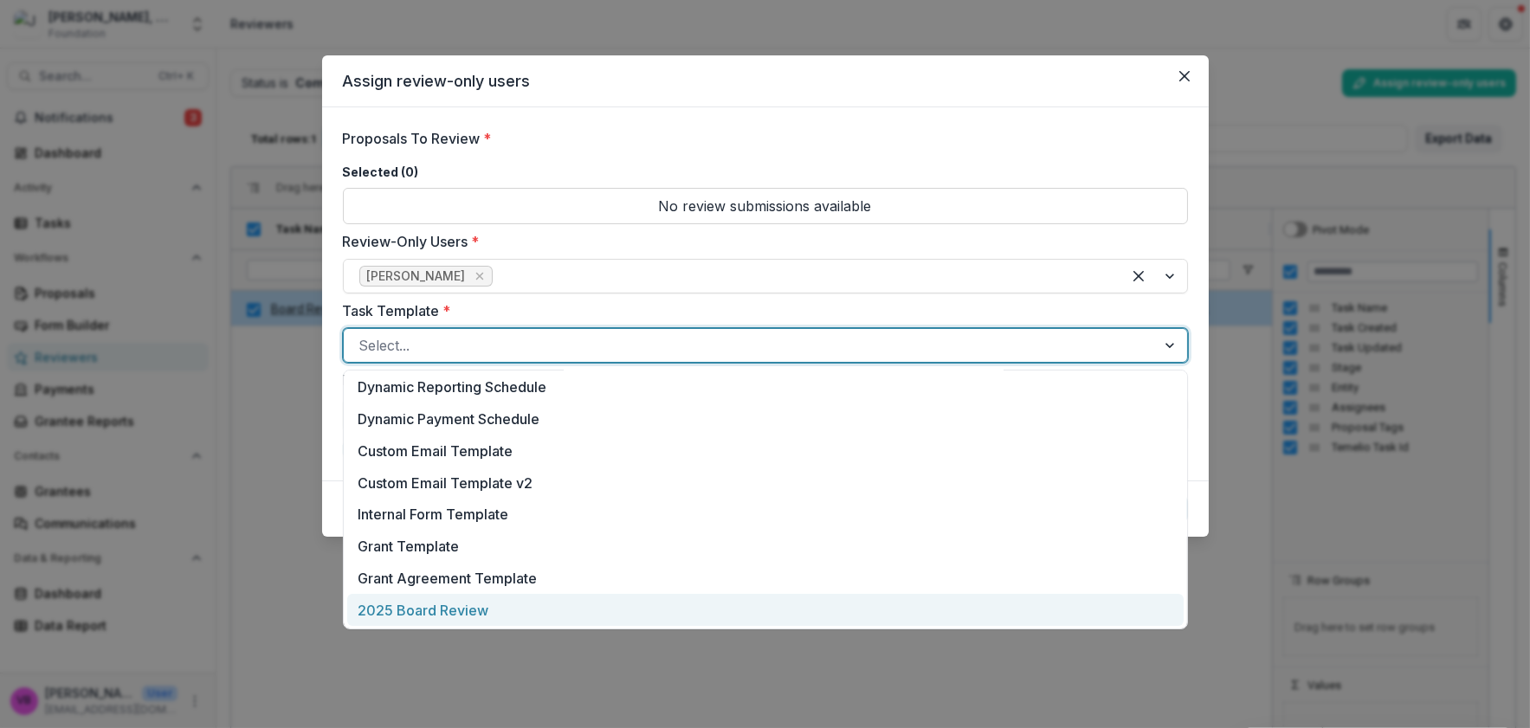
click at [499, 606] on div "2025 Board Review" at bounding box center [765, 610] width 836 height 32
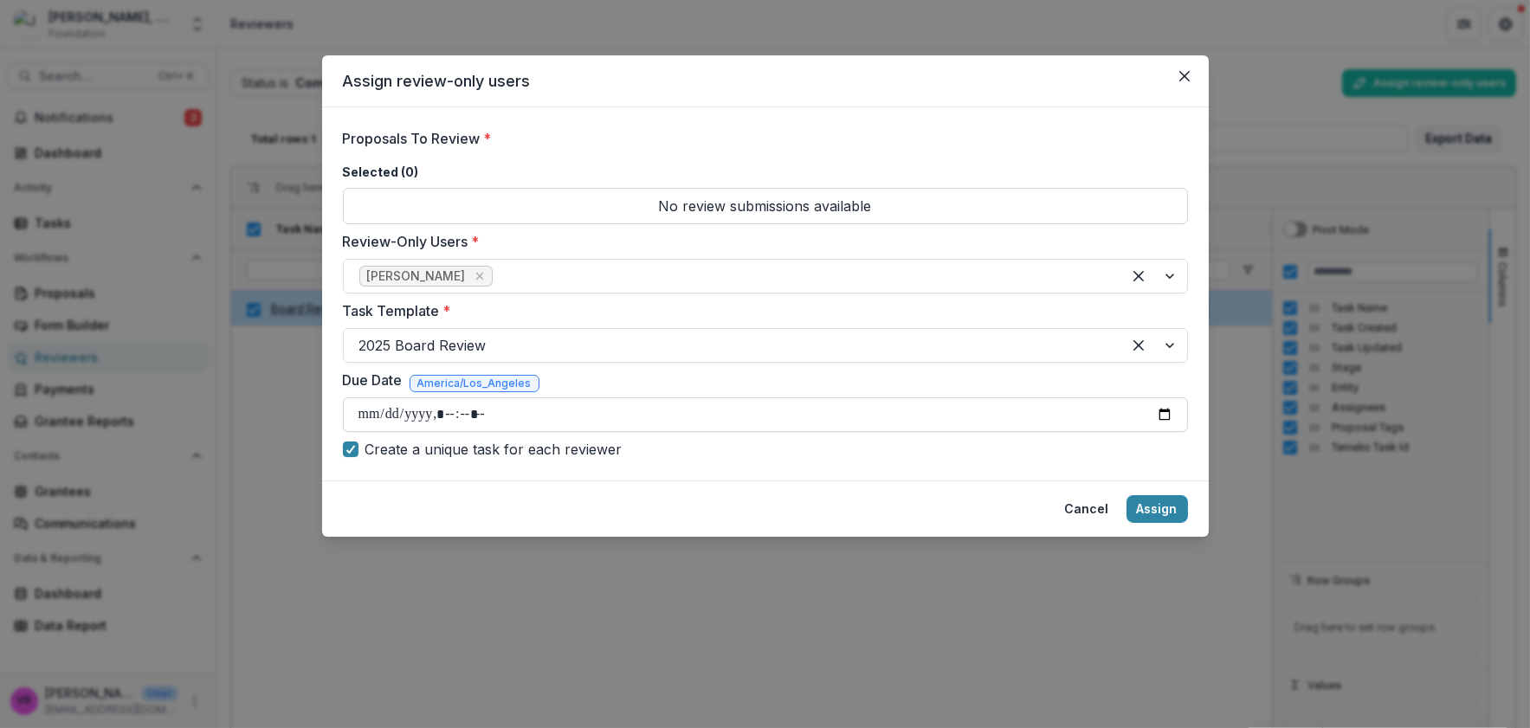
click at [1157, 415] on input "Due Date" at bounding box center [765, 414] width 845 height 35
type input "**********"
click at [1172, 504] on button "Assign" at bounding box center [1156, 509] width 61 height 28
click at [822, 207] on p "No review submissions available" at bounding box center [765, 206] width 845 height 36
click at [1188, 77] on icon "Close" at bounding box center [1184, 76] width 10 height 10
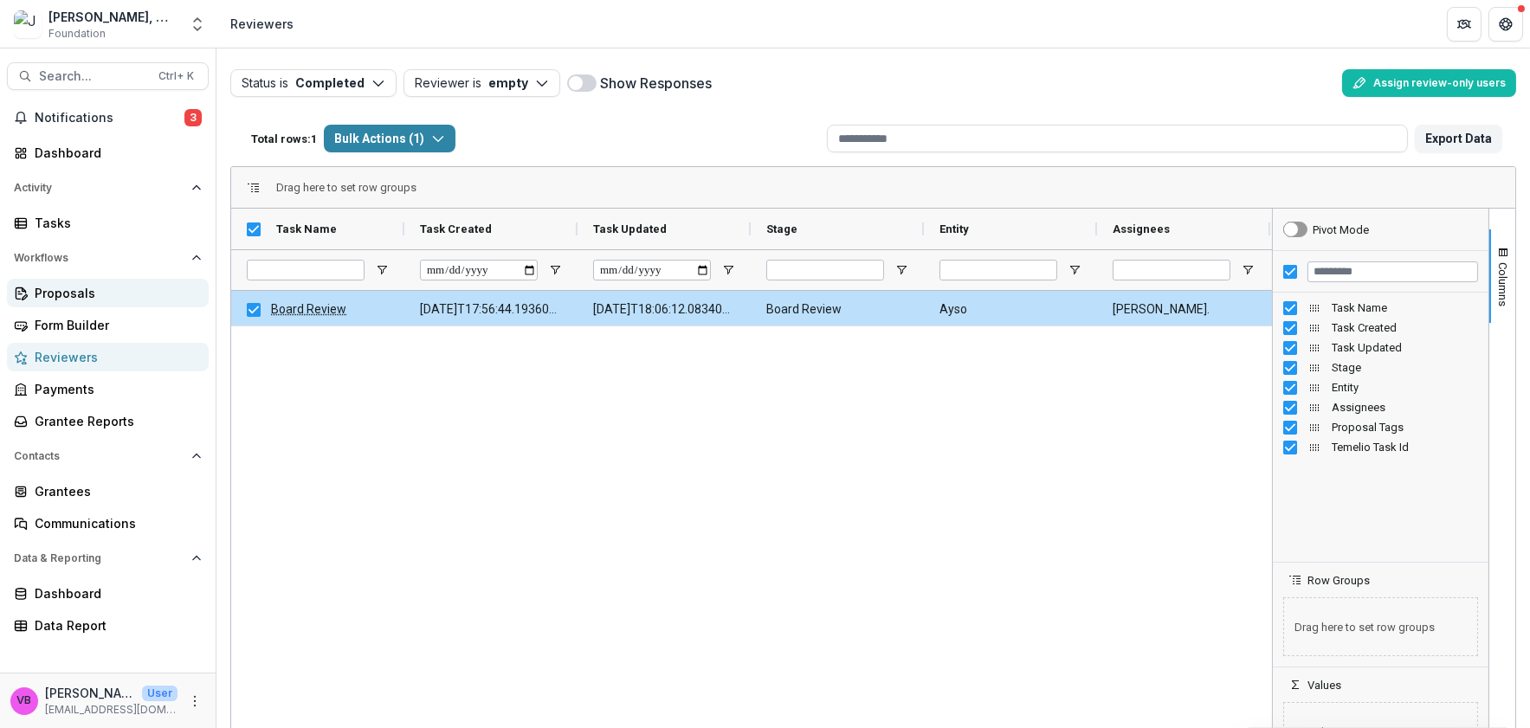
click at [92, 301] on div "Proposals" at bounding box center [115, 293] width 160 height 18
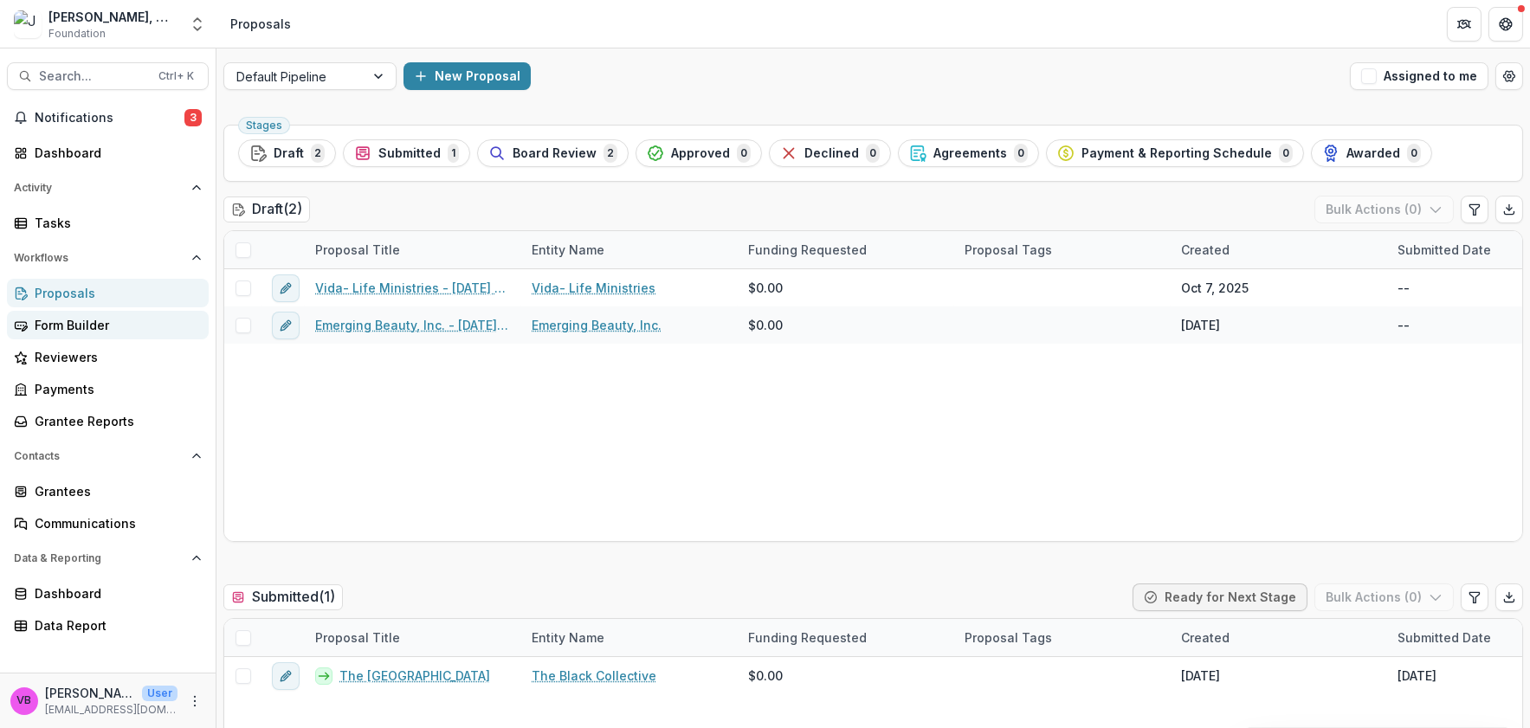
click at [111, 327] on div "Form Builder" at bounding box center [115, 325] width 160 height 18
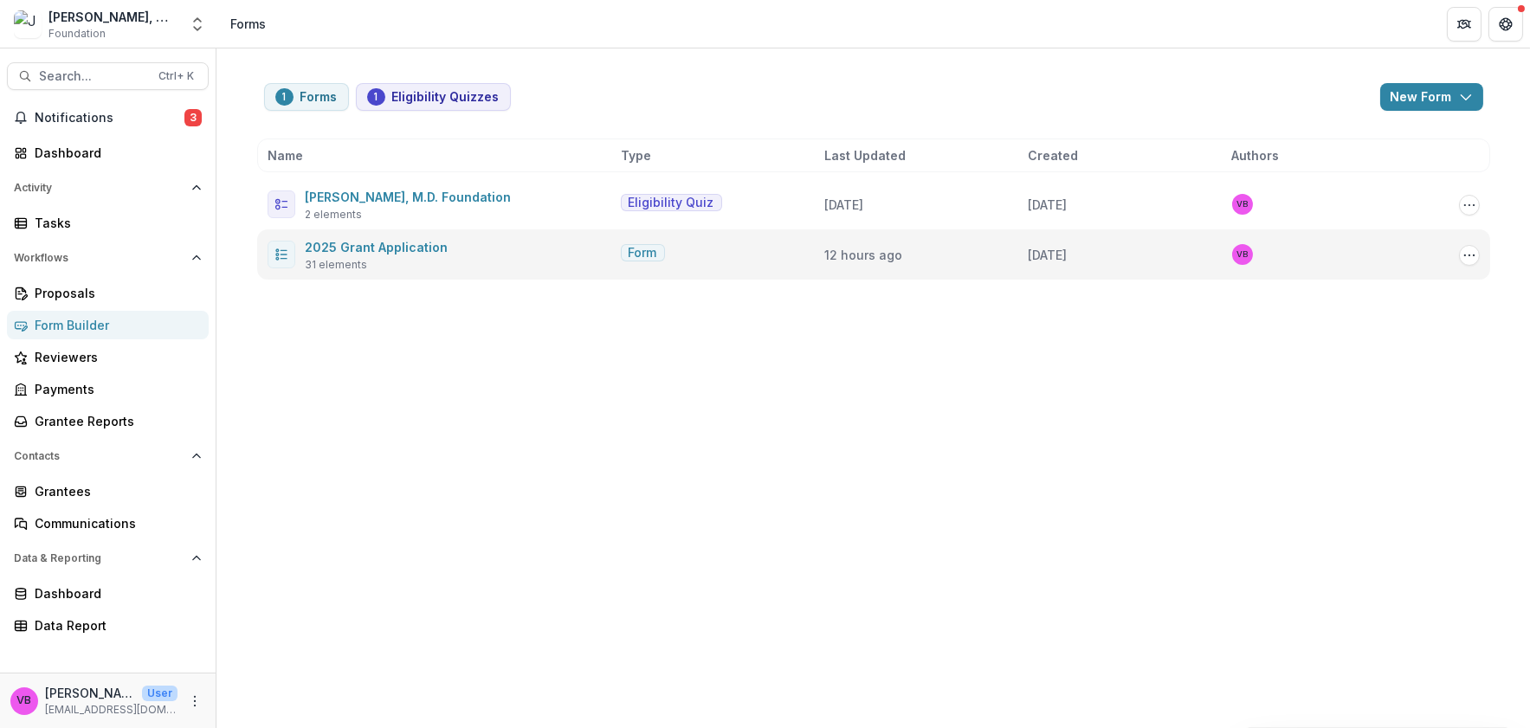
click at [474, 266] on div "2025 Grant Application 31 elements" at bounding box center [440, 254] width 346 height 36
click at [474, 265] on div "2025 Grant Application 31 elements" at bounding box center [440, 254] width 346 height 36
click at [402, 255] on span "2025 Grant Application" at bounding box center [377, 246] width 143 height 21
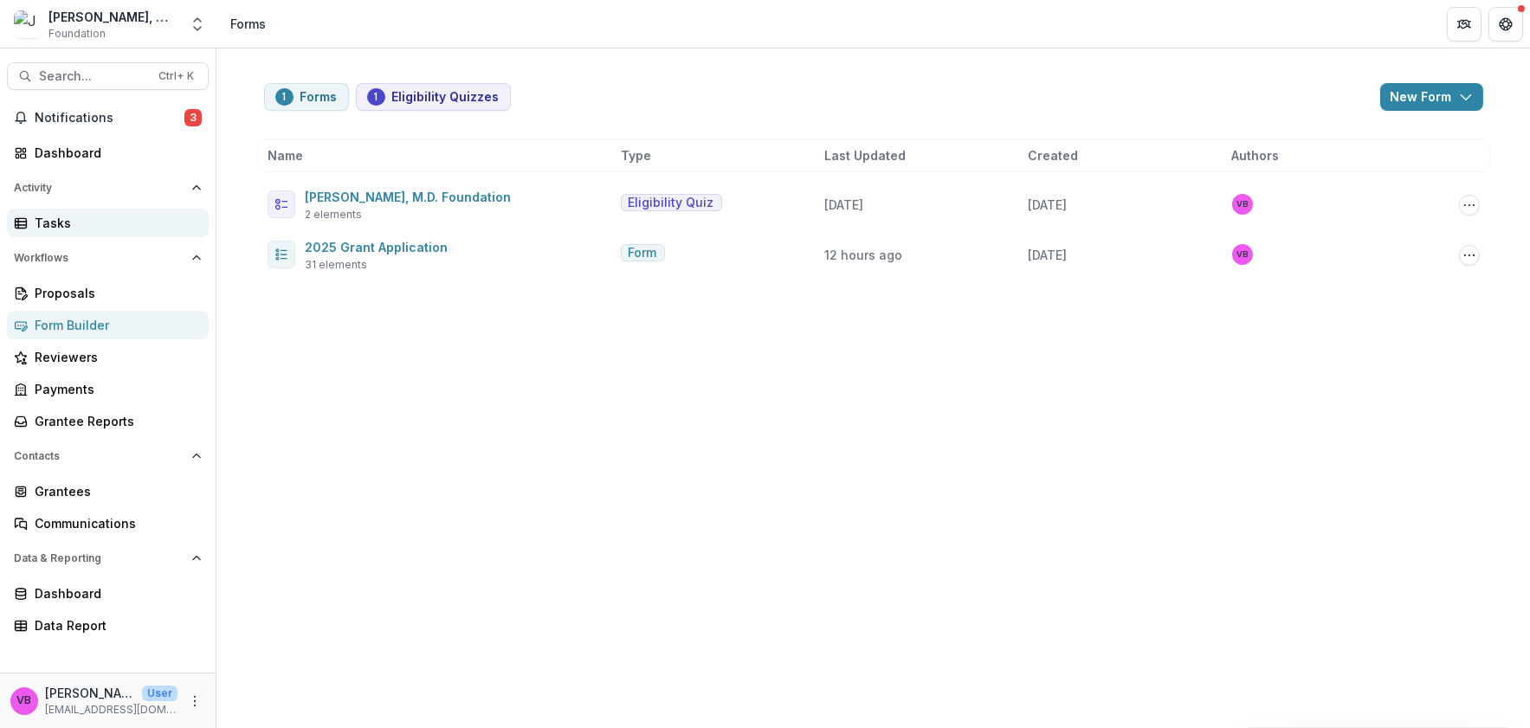
click at [83, 229] on div "Tasks" at bounding box center [115, 223] width 160 height 18
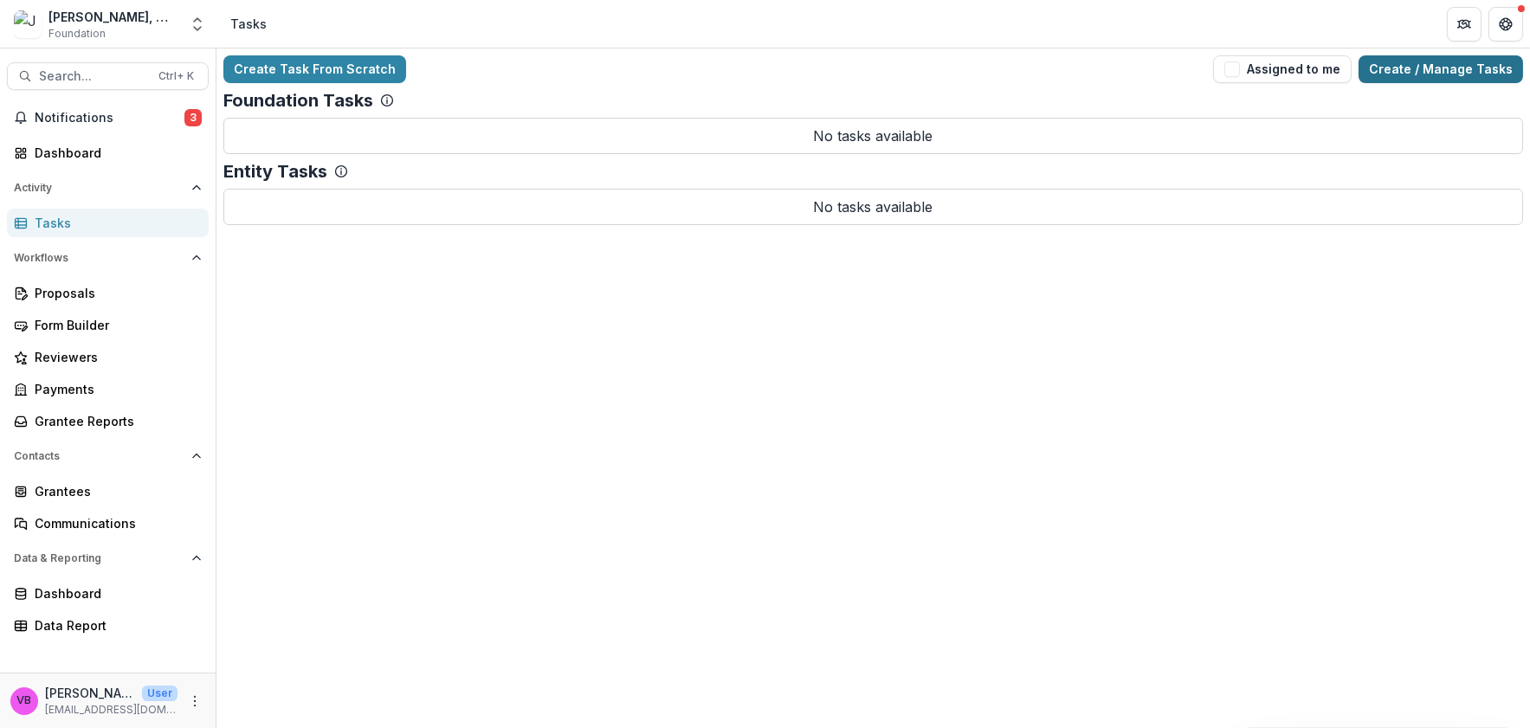
click at [1483, 65] on link "Create / Manage Tasks" at bounding box center [1440, 69] width 164 height 28
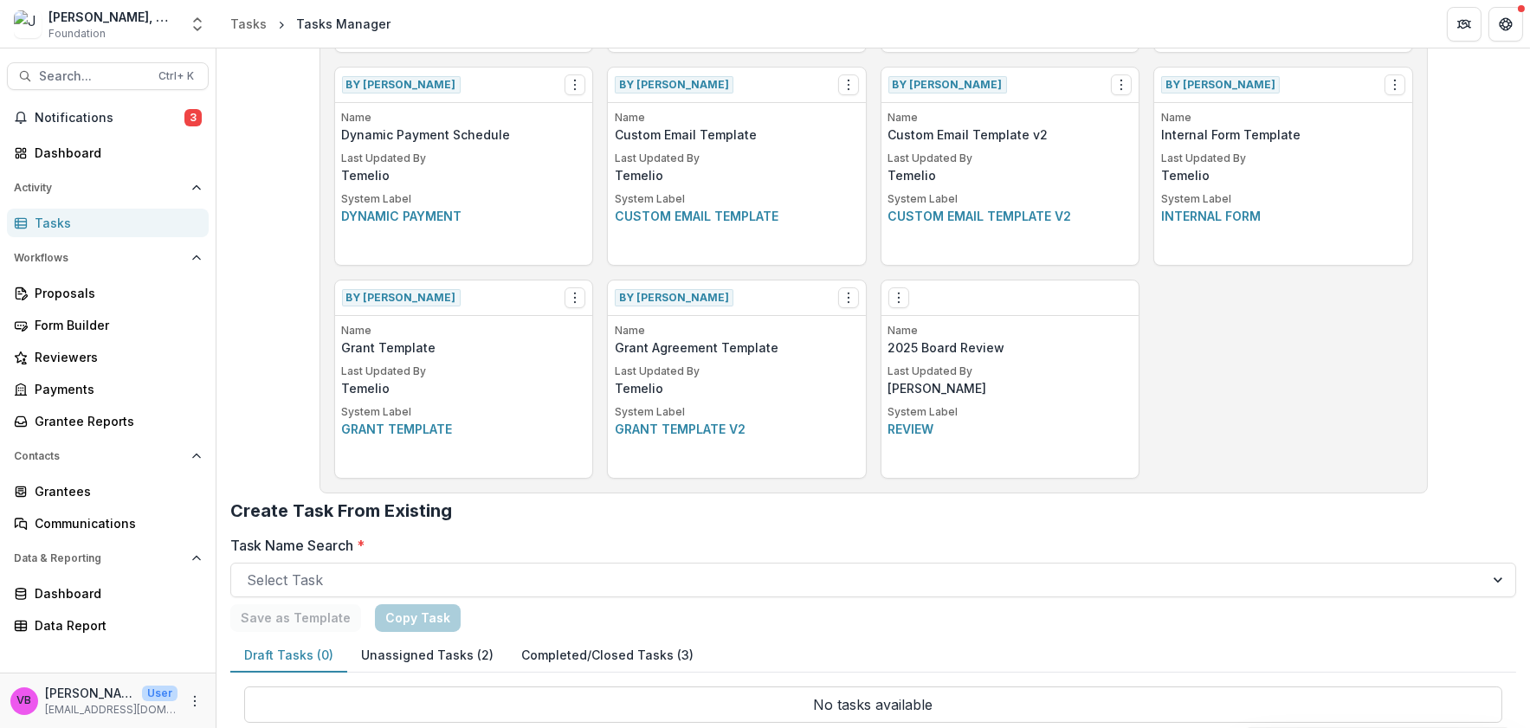
scroll to position [725, 0]
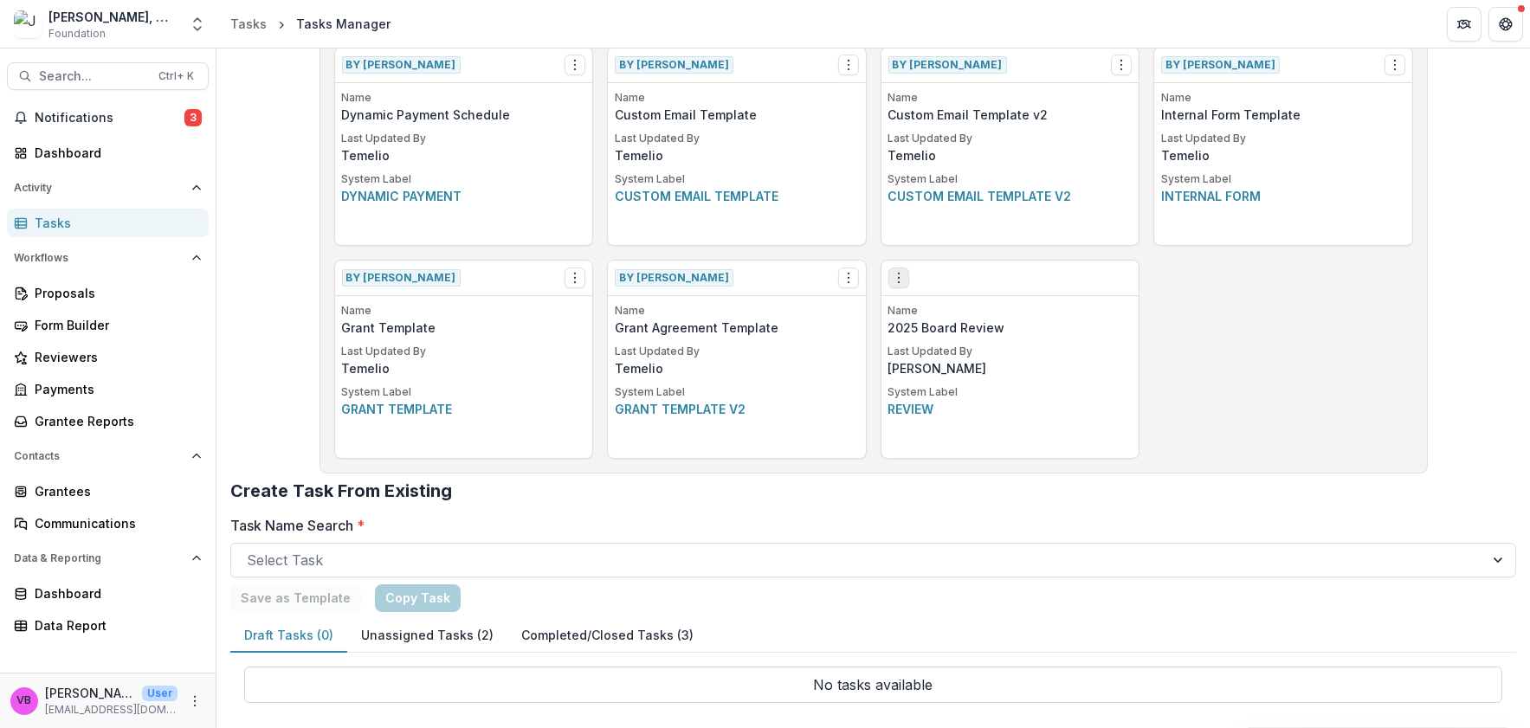
click at [898, 277] on icon "Options" at bounding box center [899, 278] width 14 height 14
click at [945, 319] on link "Edit" at bounding box center [995, 314] width 212 height 29
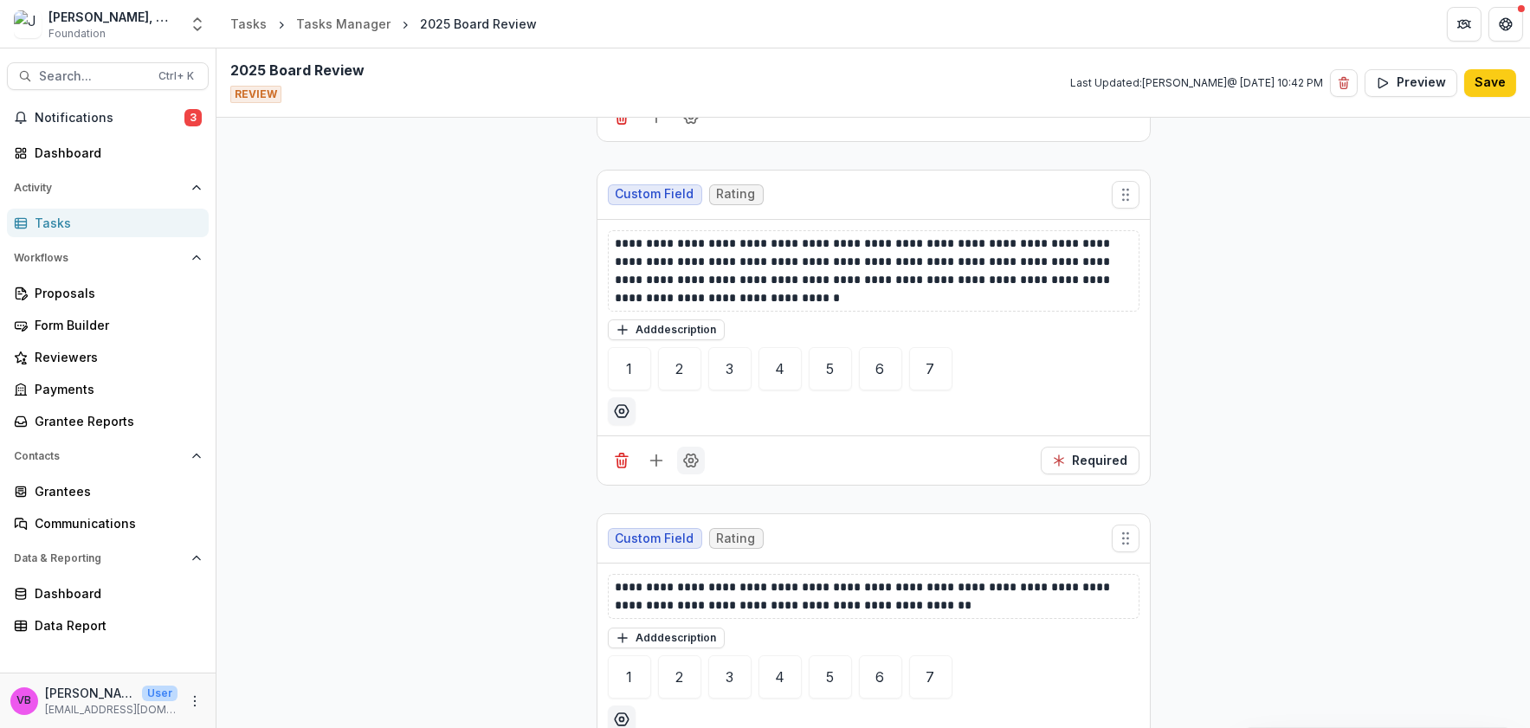
scroll to position [1191, 0]
click at [684, 460] on icon "Field Settings" at bounding box center [691, 461] width 14 height 13
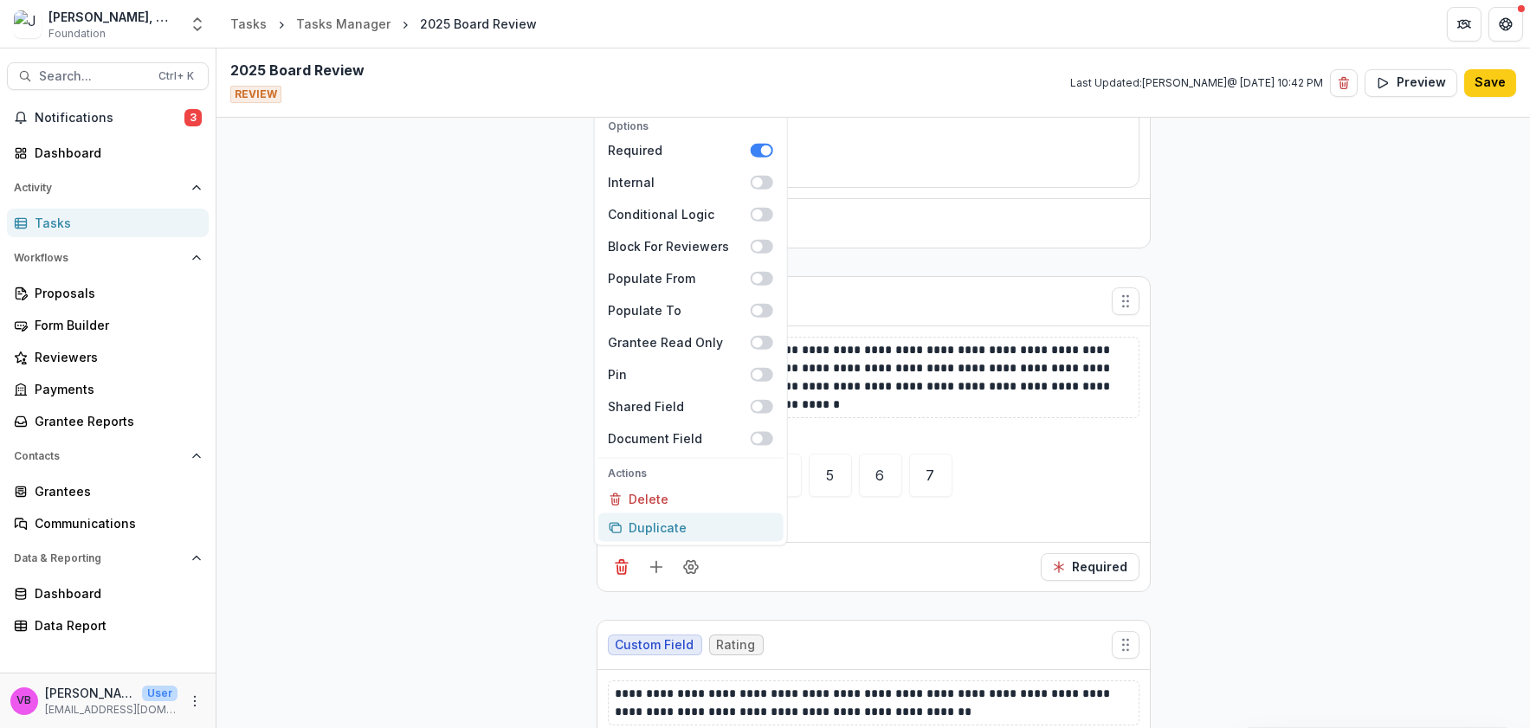
scroll to position [1084, 0]
click at [760, 572] on div "Options Required Internal Conditional Logic Block For Reviewers Populate From P…" at bounding box center [873, 568] width 552 height 49
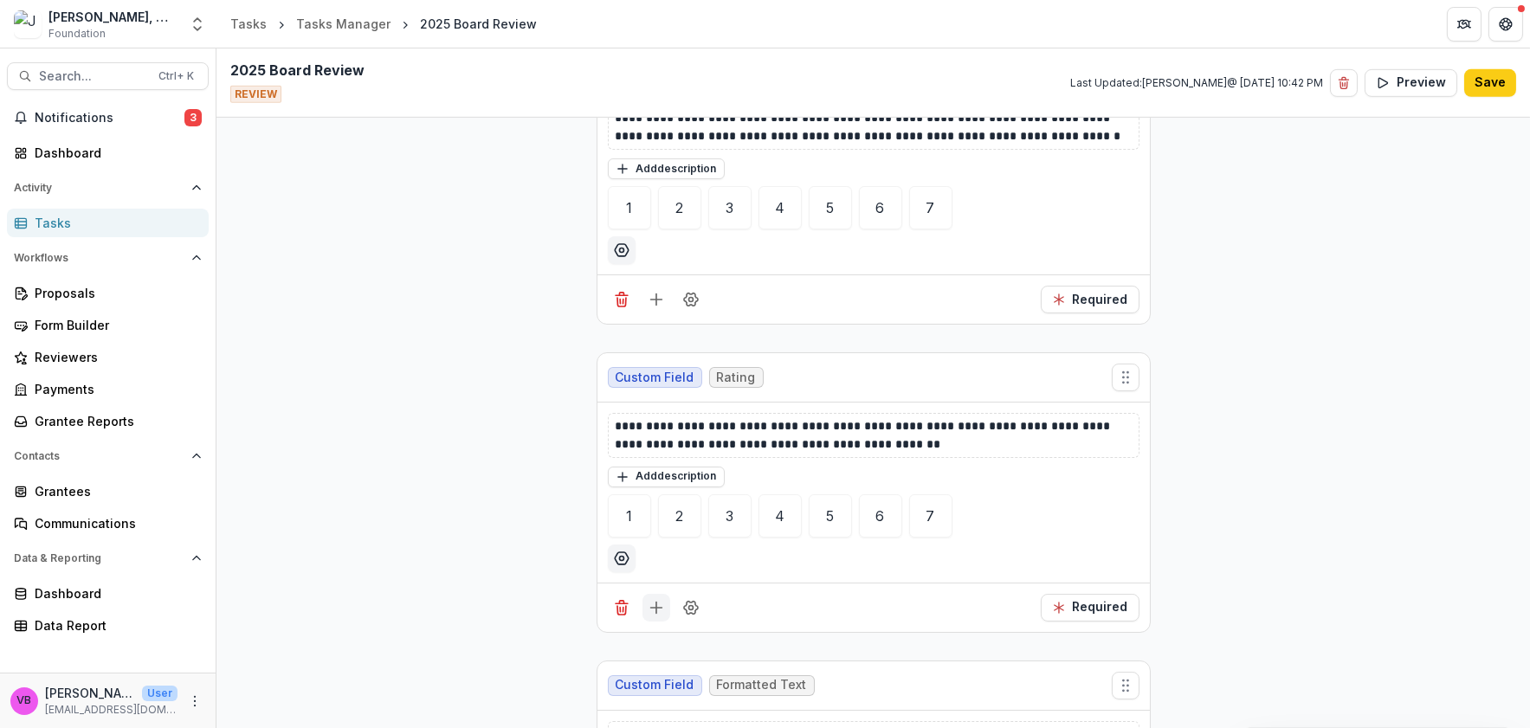
scroll to position [2276, 0]
click at [678, 605] on button "Field Settings" at bounding box center [691, 609] width 28 height 28
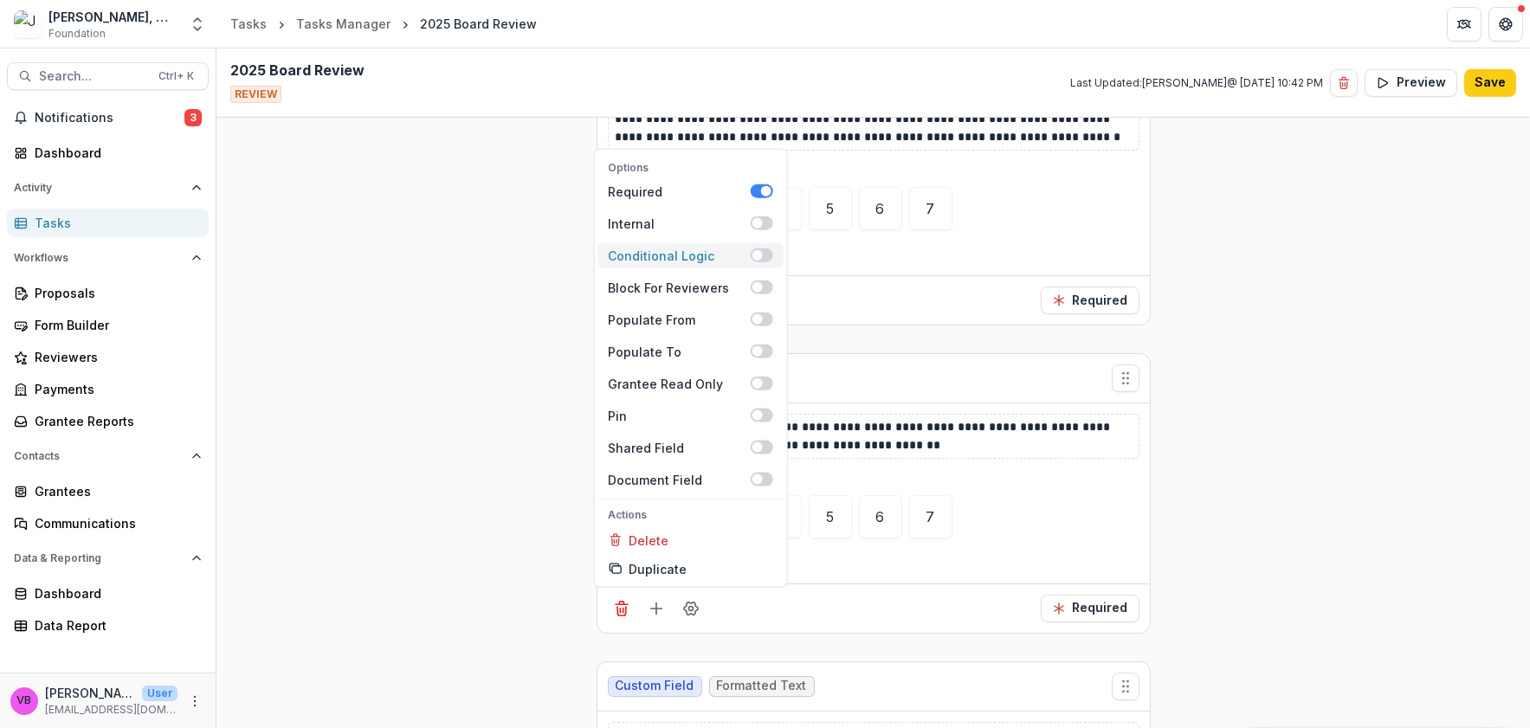
click at [667, 246] on div "Conditional Logic" at bounding box center [679, 255] width 142 height 18
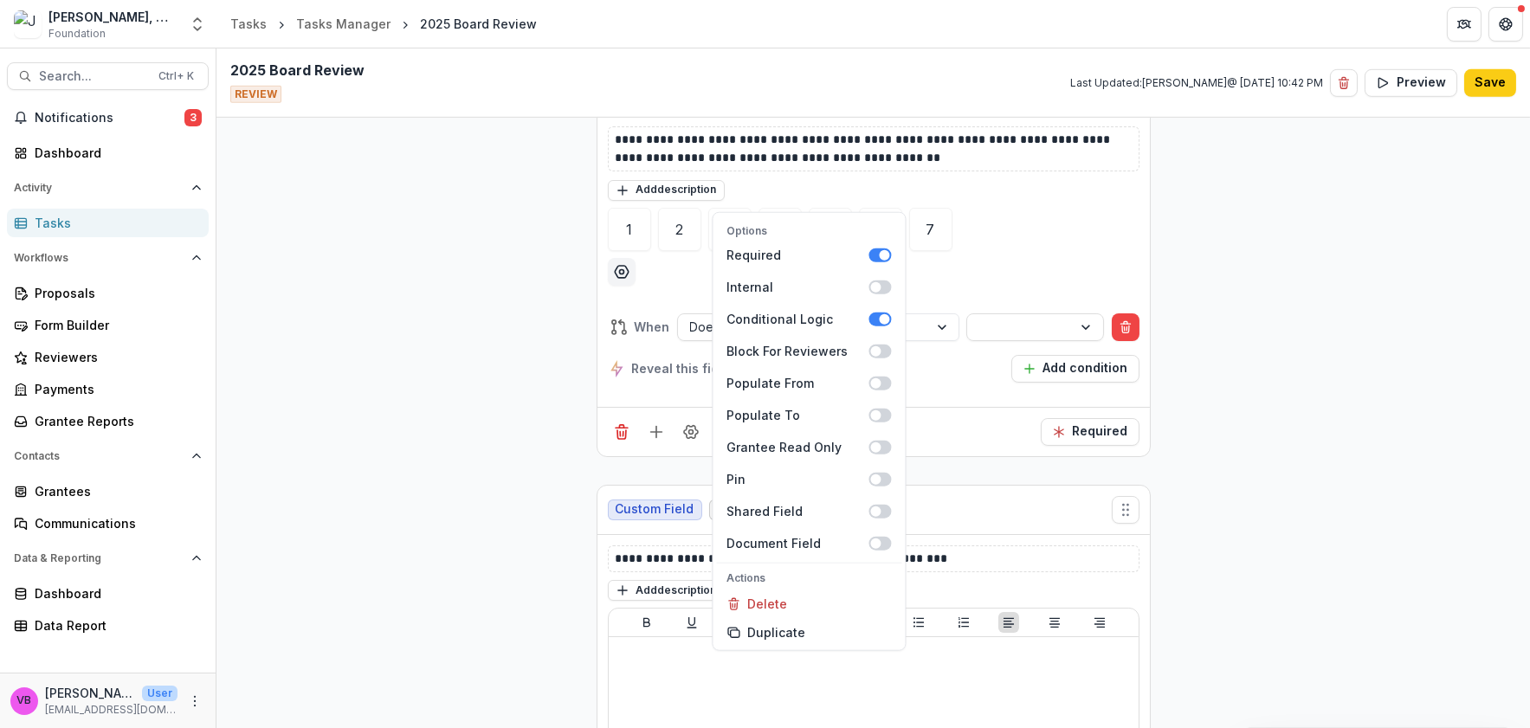
scroll to position [2661, 0]
click at [949, 375] on div "Reveal this field Add condition" at bounding box center [874, 367] width 532 height 28
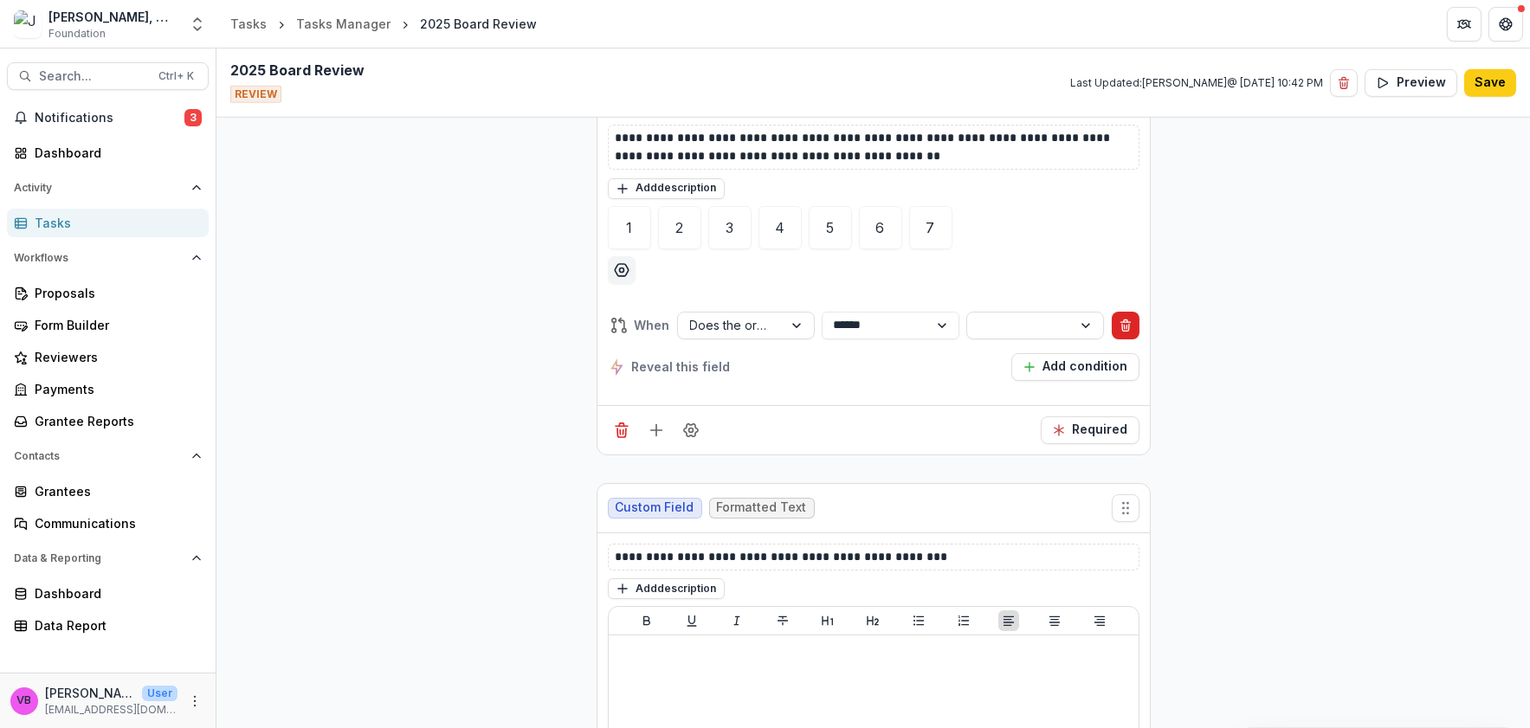
click at [1128, 325] on icon "Delete condition" at bounding box center [1125, 326] width 14 height 14
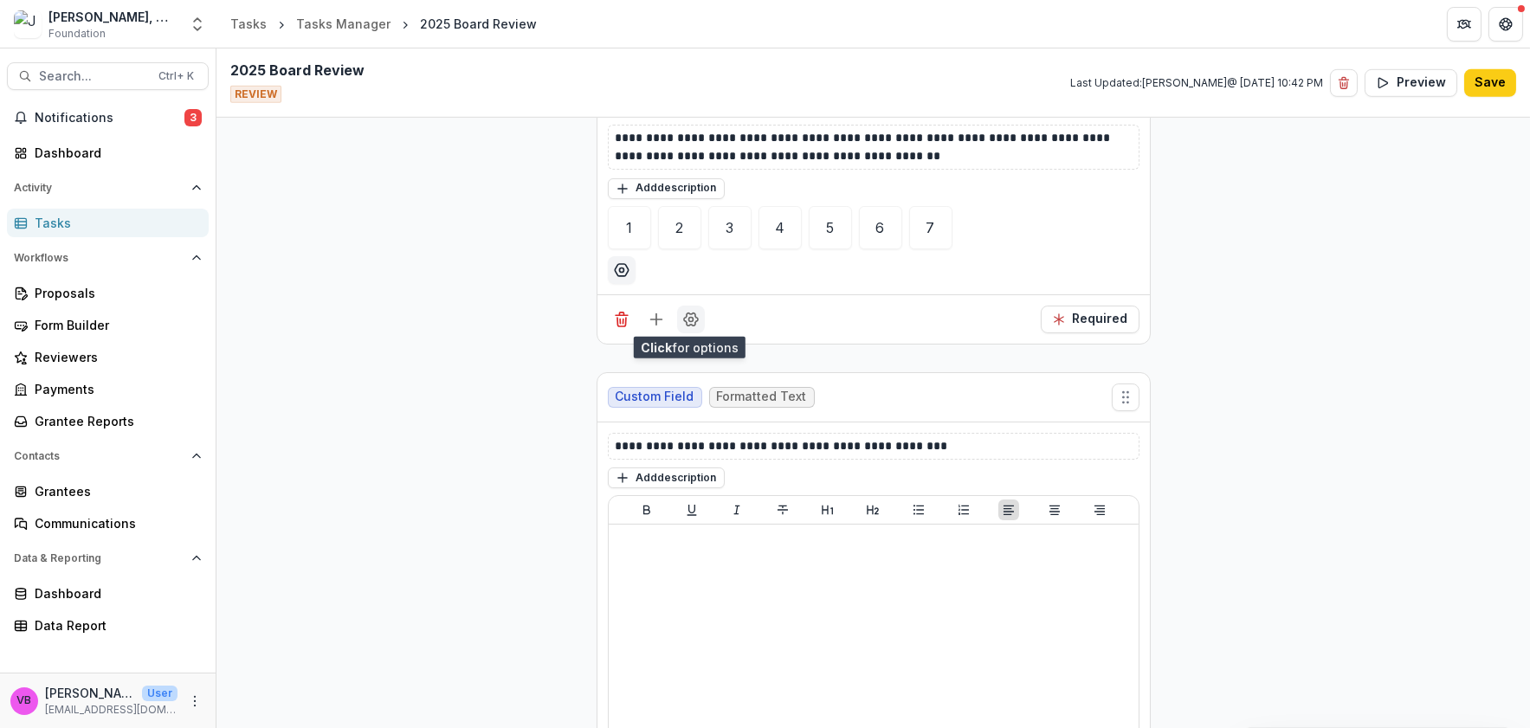
click at [688, 318] on circle "Field Settings" at bounding box center [690, 319] width 4 height 4
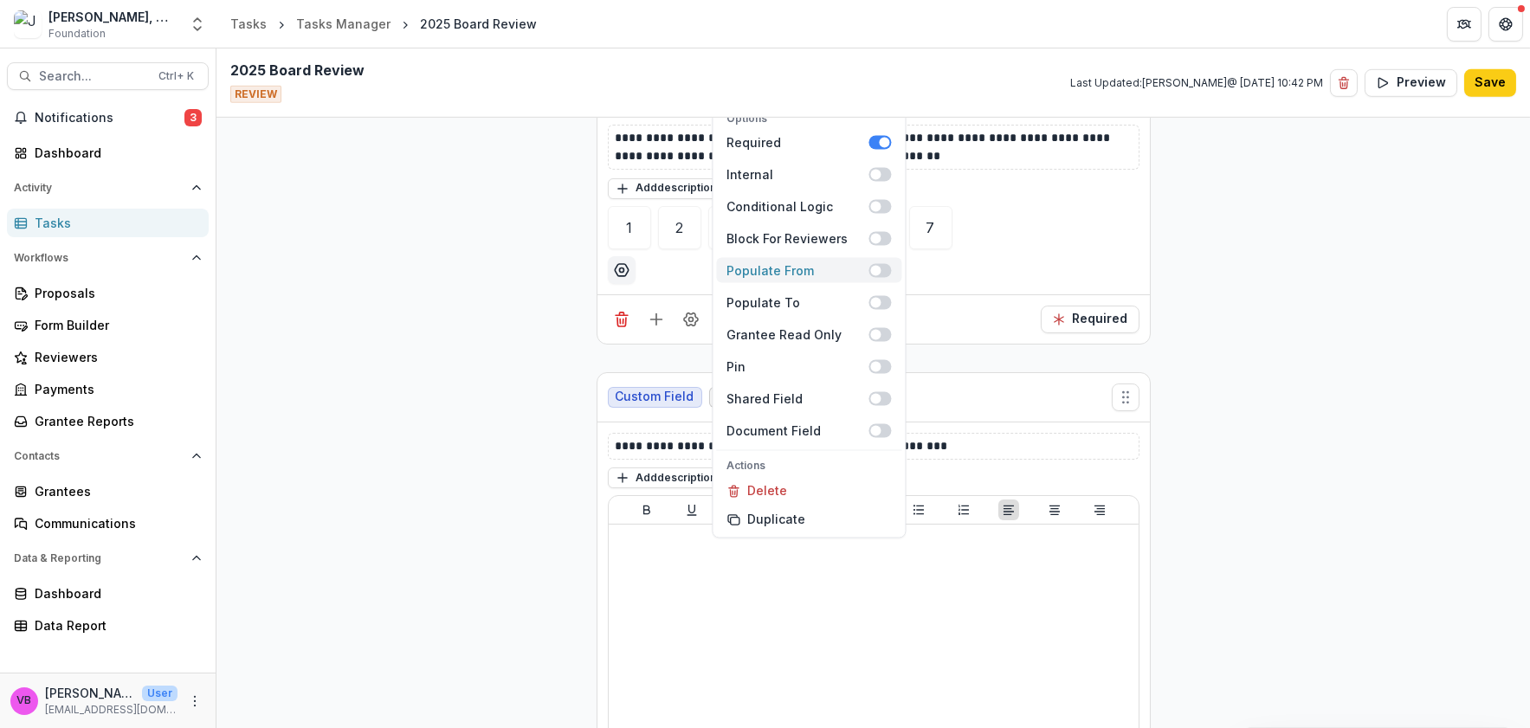
click at [870, 266] on span at bounding box center [875, 270] width 10 height 10
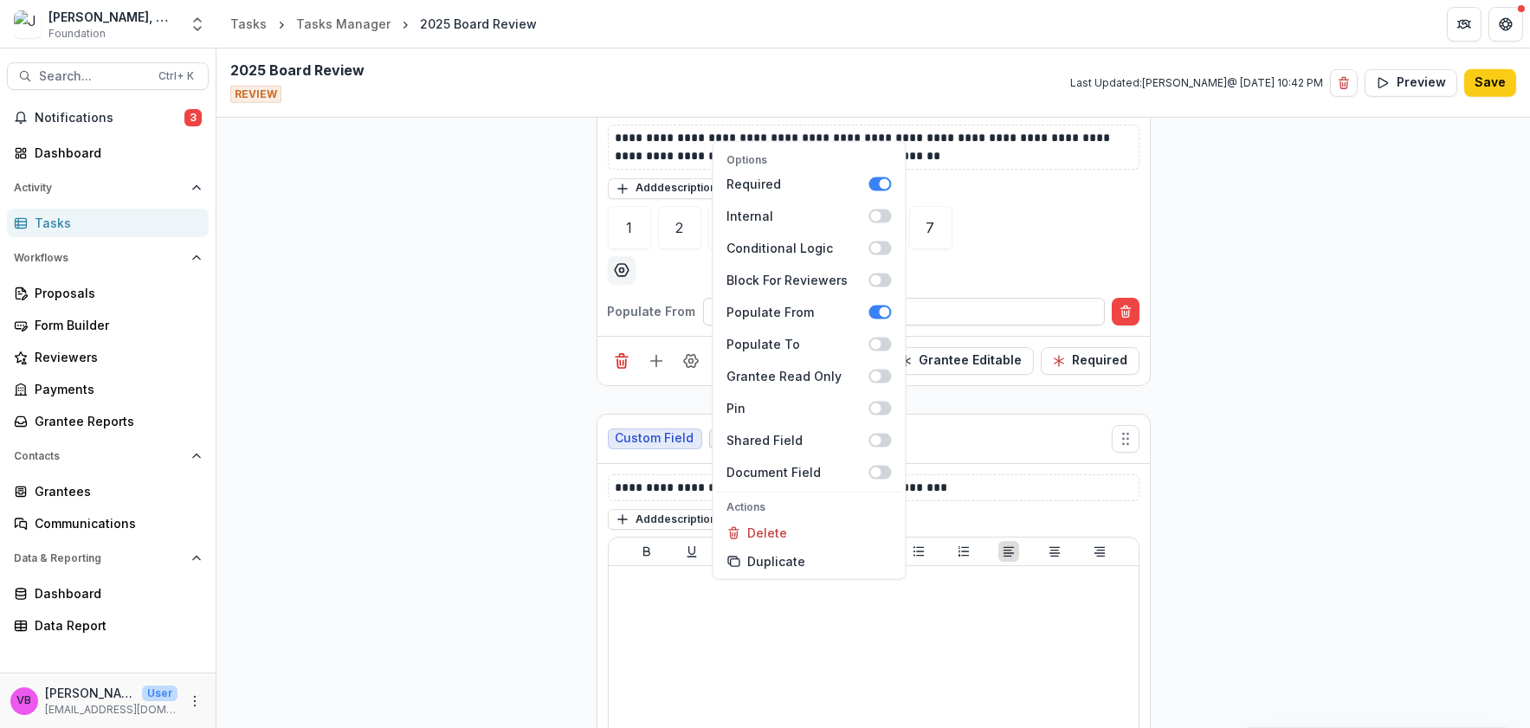
click at [975, 306] on div at bounding box center [904, 311] width 376 height 22
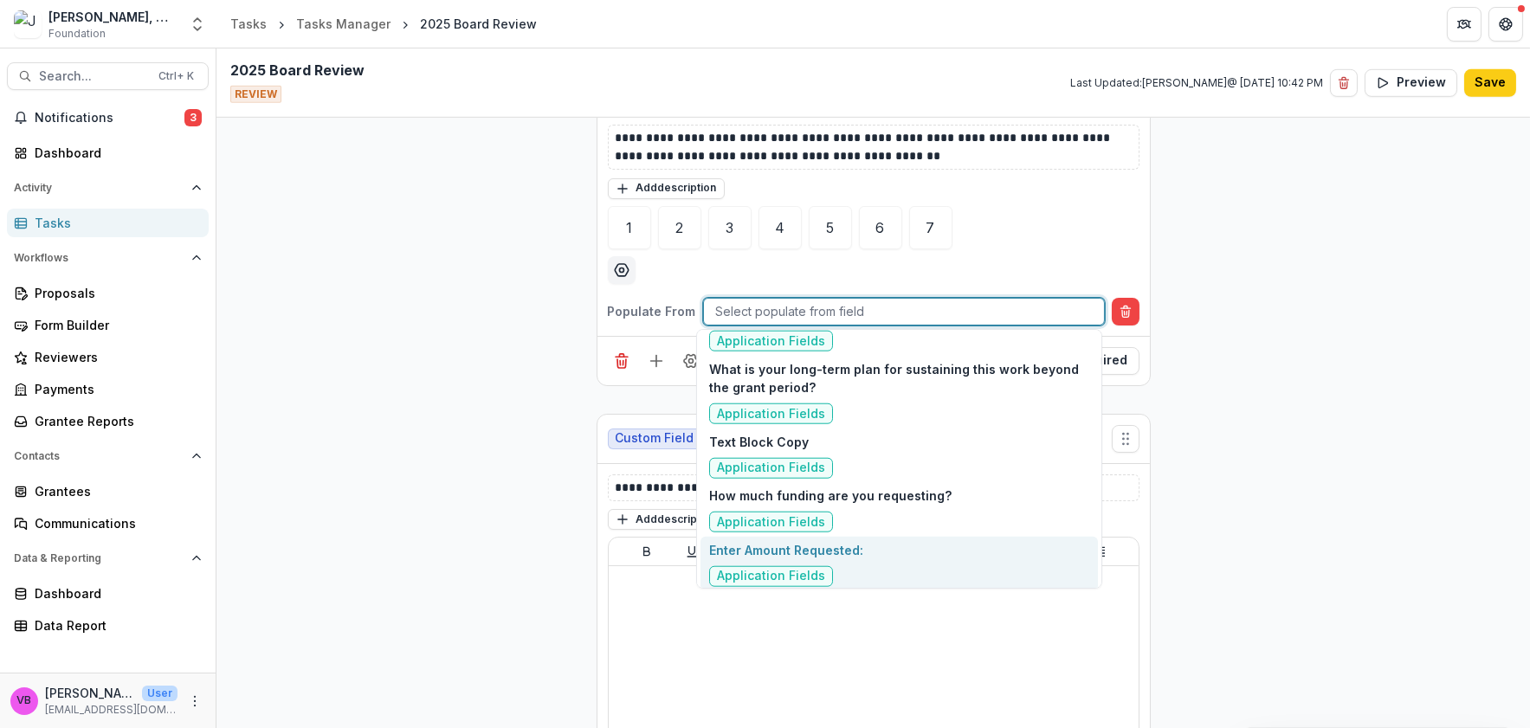
scroll to position [4587, 0]
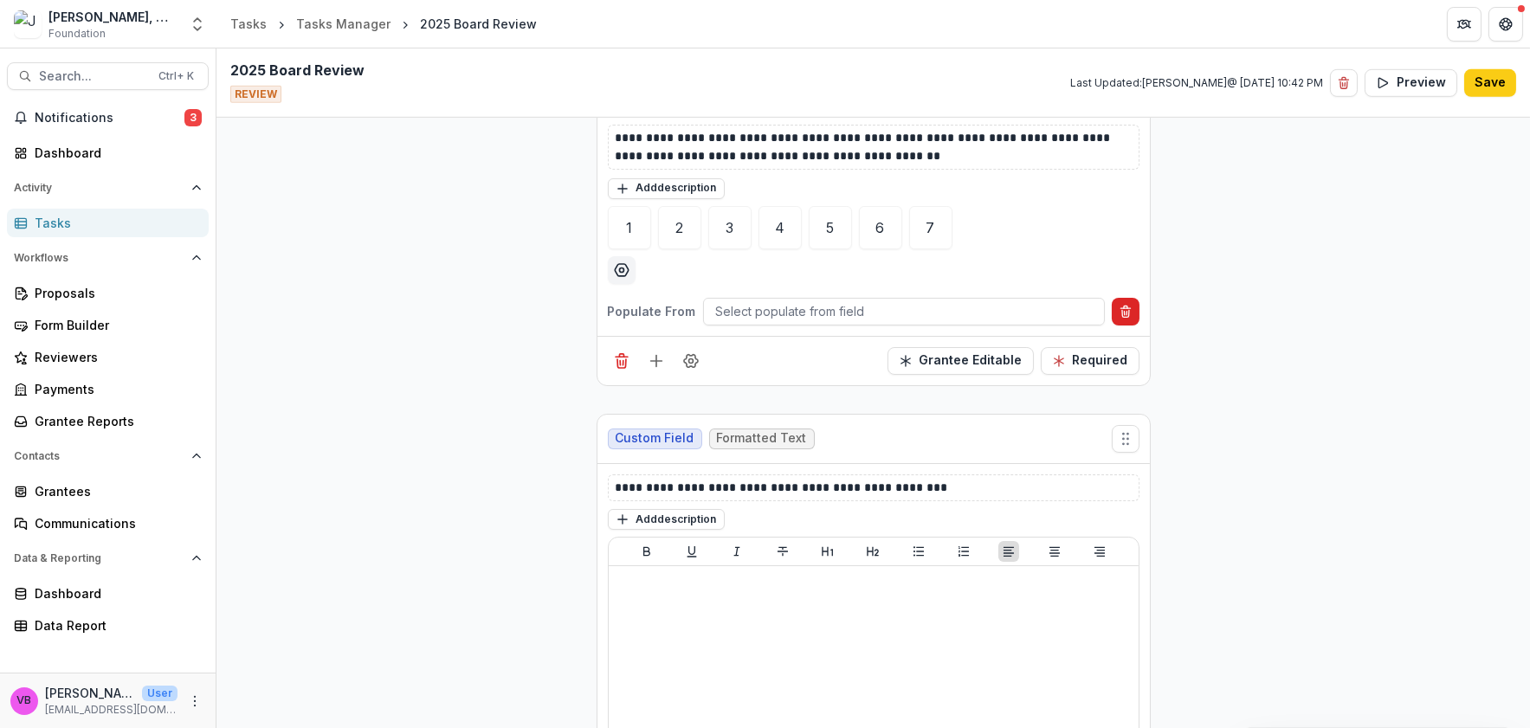
click at [1124, 312] on icon "Delete condition" at bounding box center [1125, 312] width 14 height 14
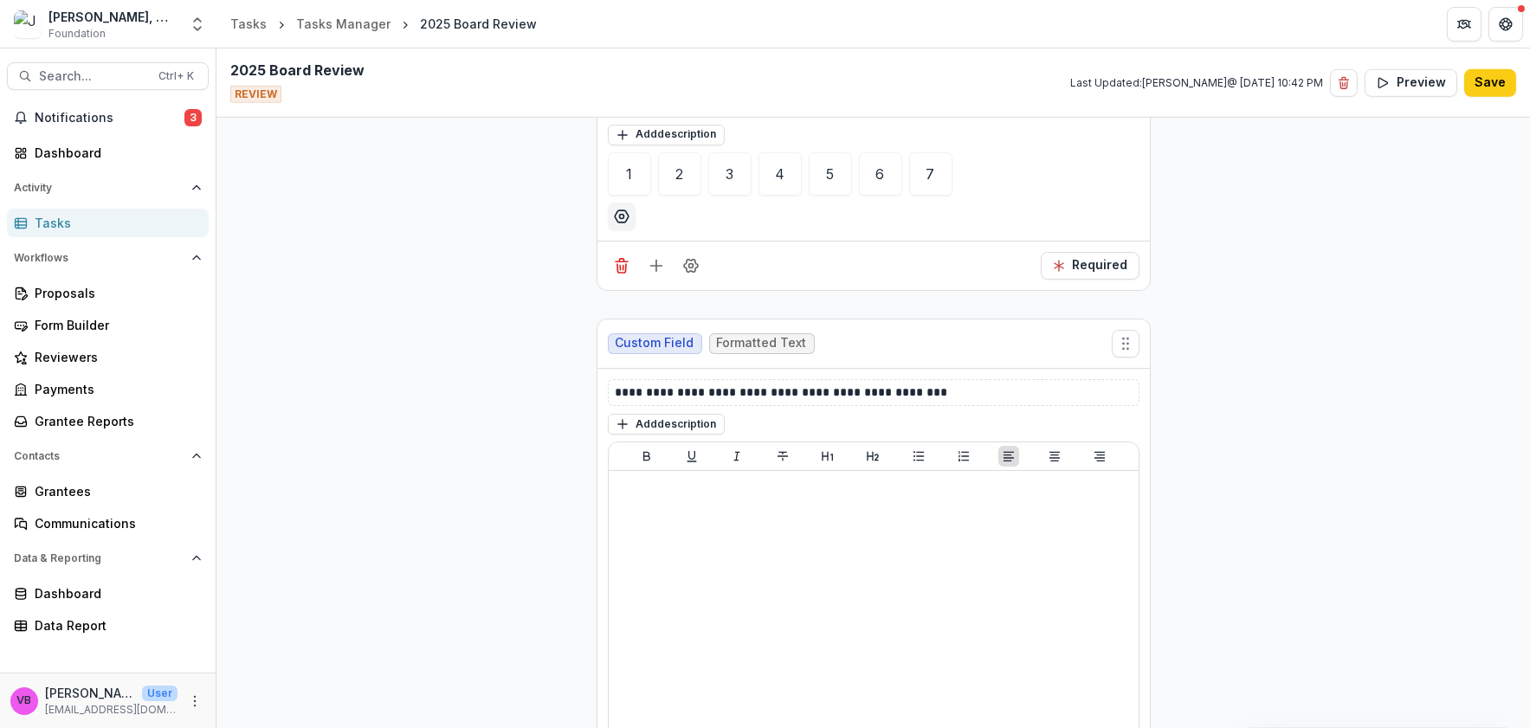
scroll to position [2619, 0]
click at [1396, 71] on button "Preview" at bounding box center [1410, 83] width 93 height 28
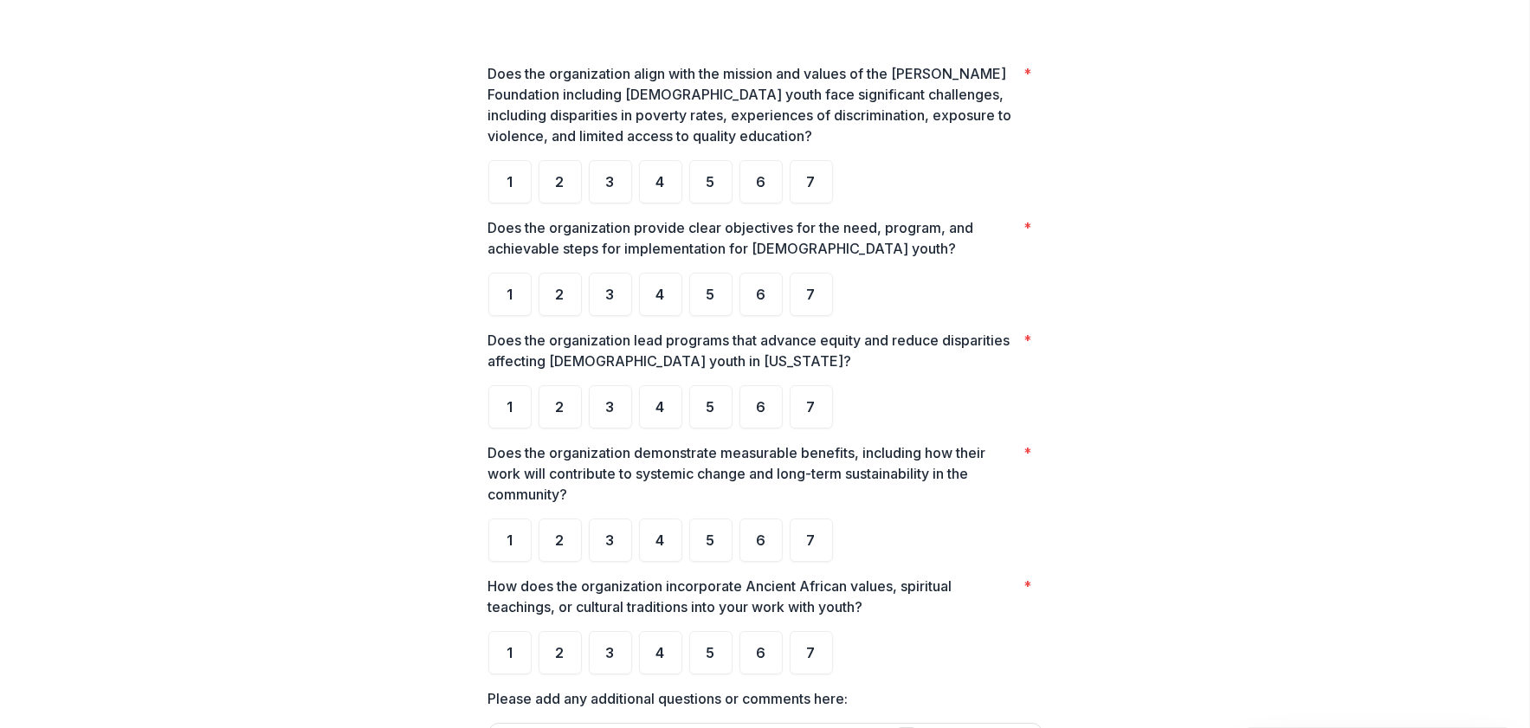
scroll to position [539, 0]
click at [796, 289] on div "7" at bounding box center [810, 291] width 43 height 43
click at [820, 409] on div "7" at bounding box center [810, 404] width 43 height 43
click at [808, 532] on span "7" at bounding box center [811, 538] width 9 height 14
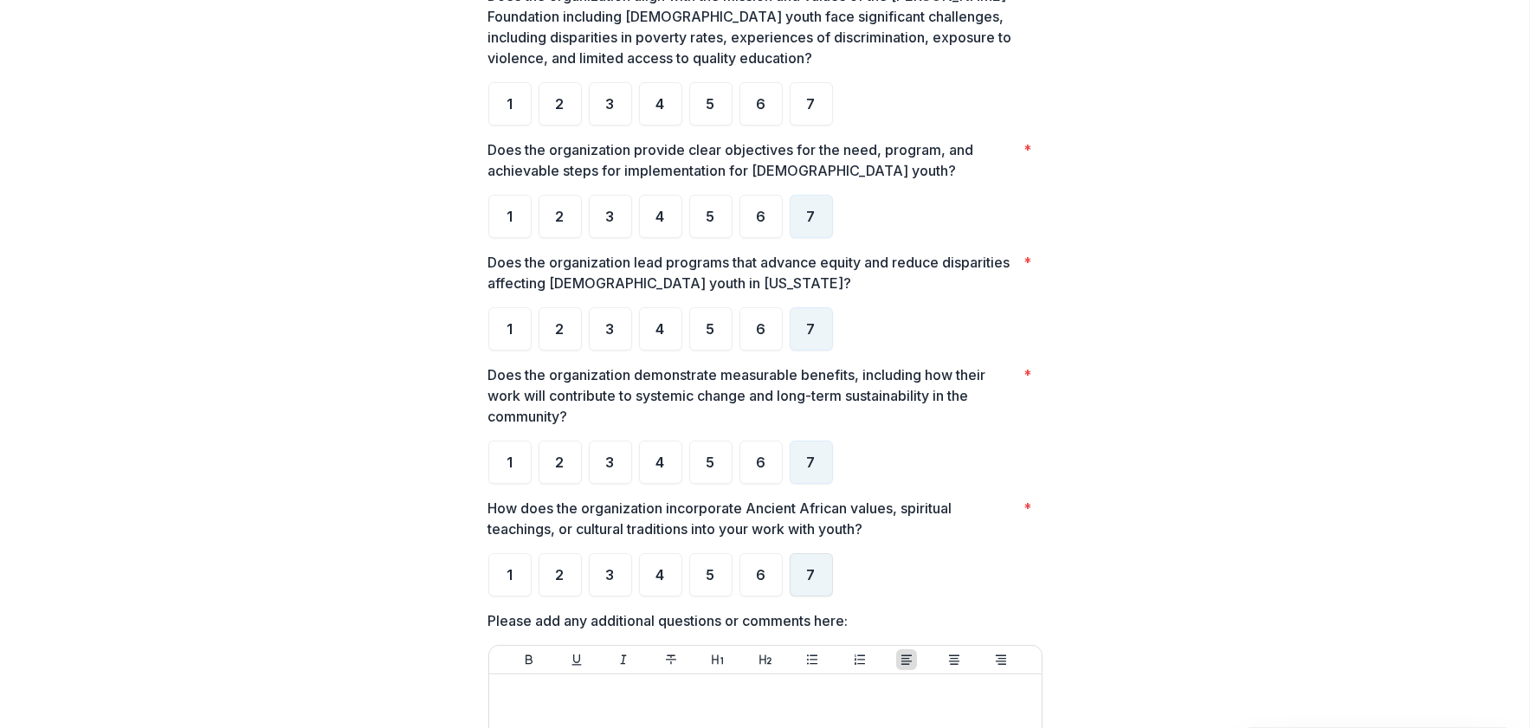
click at [816, 610] on div "**********" at bounding box center [765, 228] width 554 height 1566
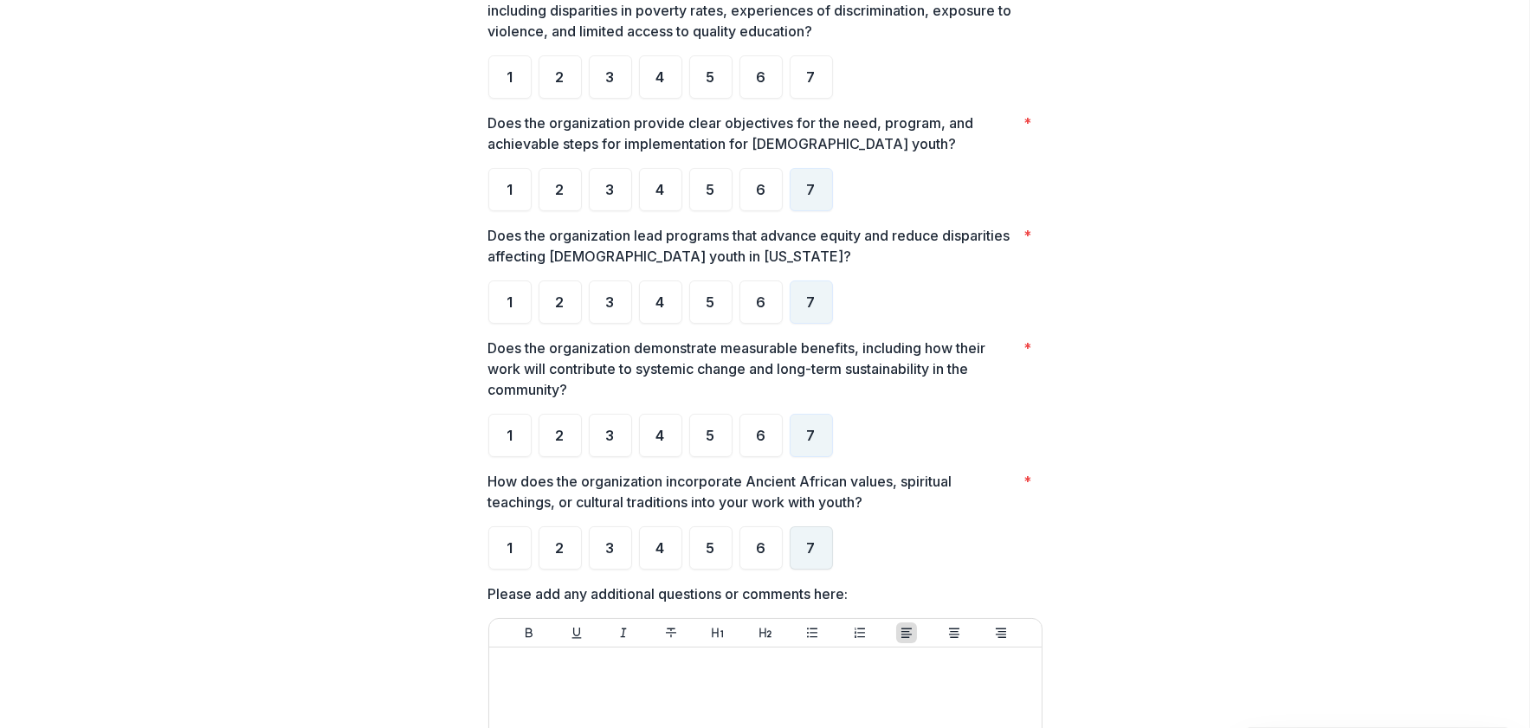
click at [802, 565] on div "7" at bounding box center [810, 547] width 43 height 43
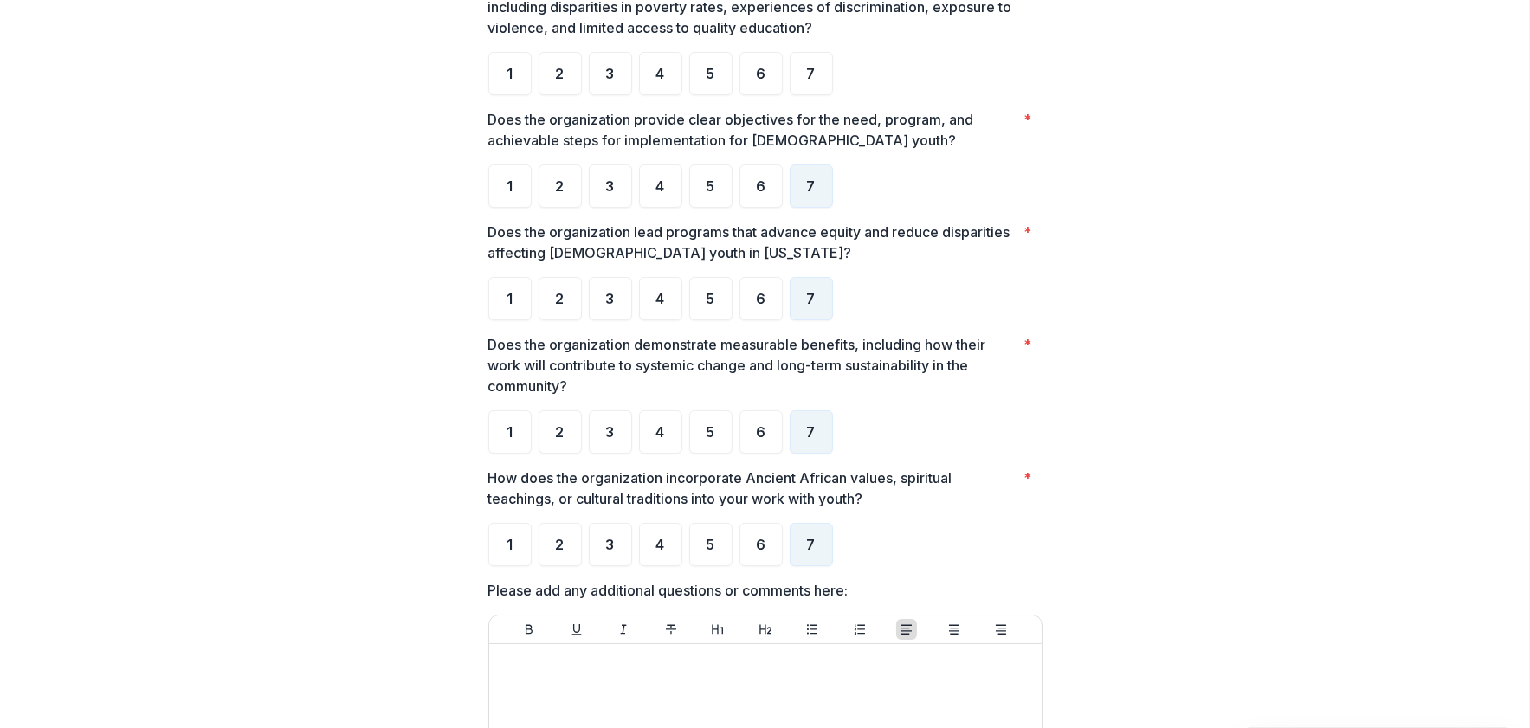
scroll to position [646, 0]
click at [817, 69] on div "7" at bounding box center [810, 72] width 43 height 43
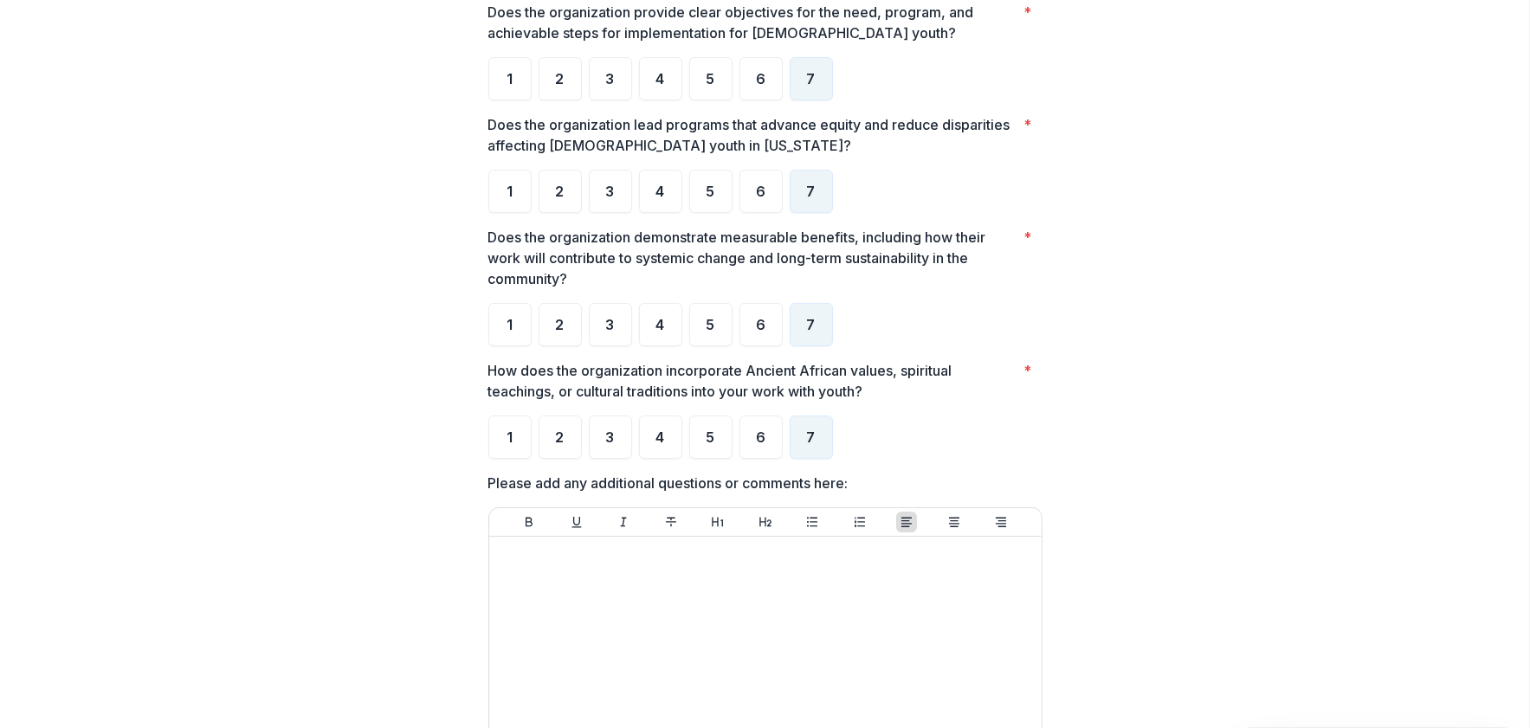
scroll to position [917, 0]
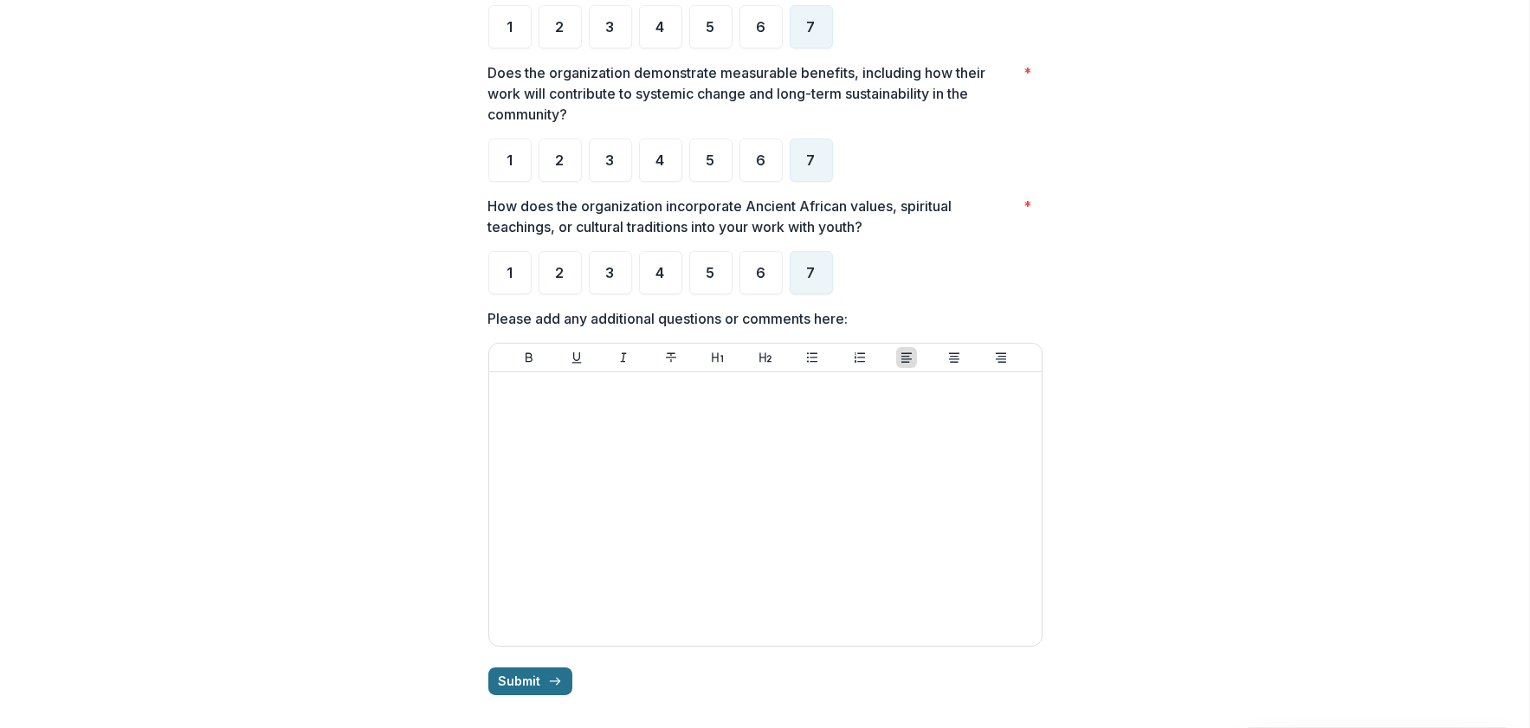
click at [542, 688] on button "Submit" at bounding box center [530, 681] width 84 height 28
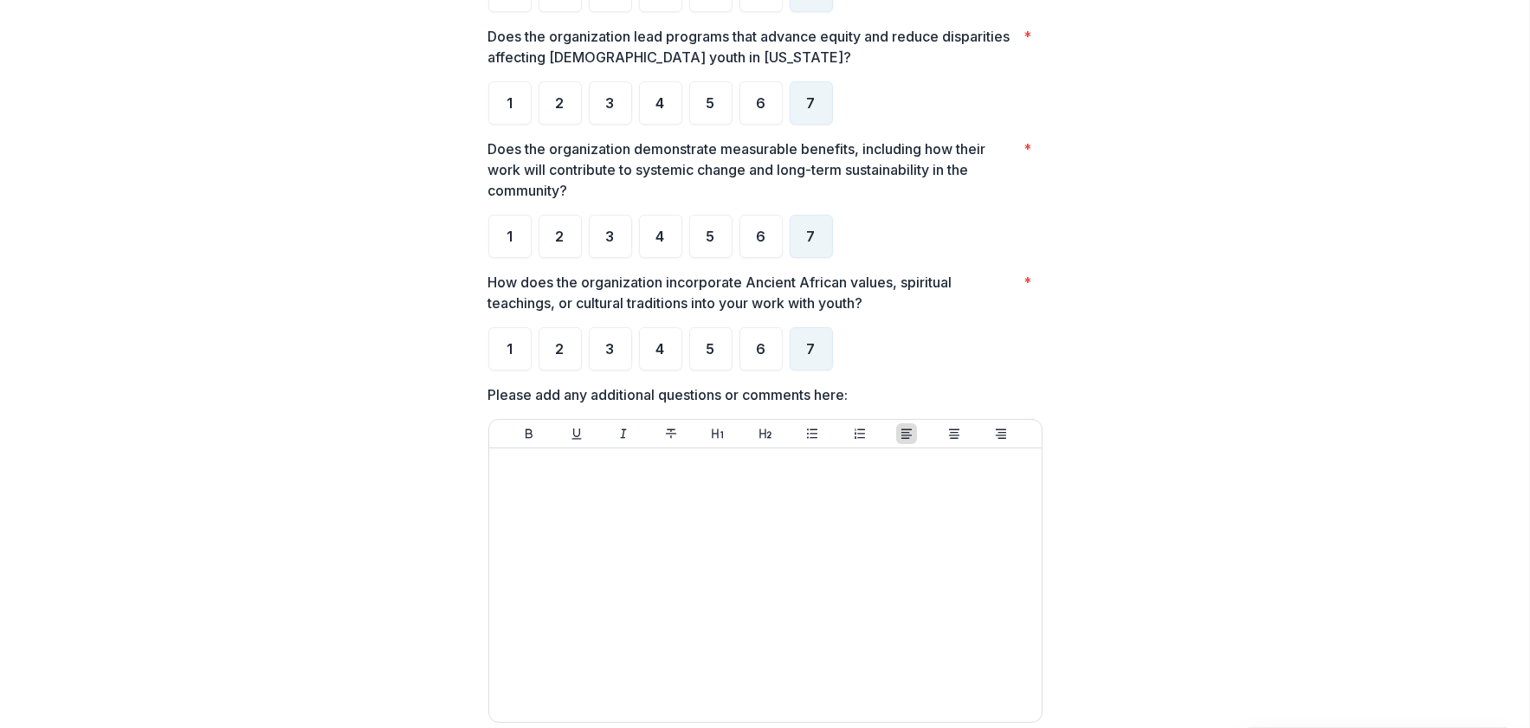
scroll to position [958, 0]
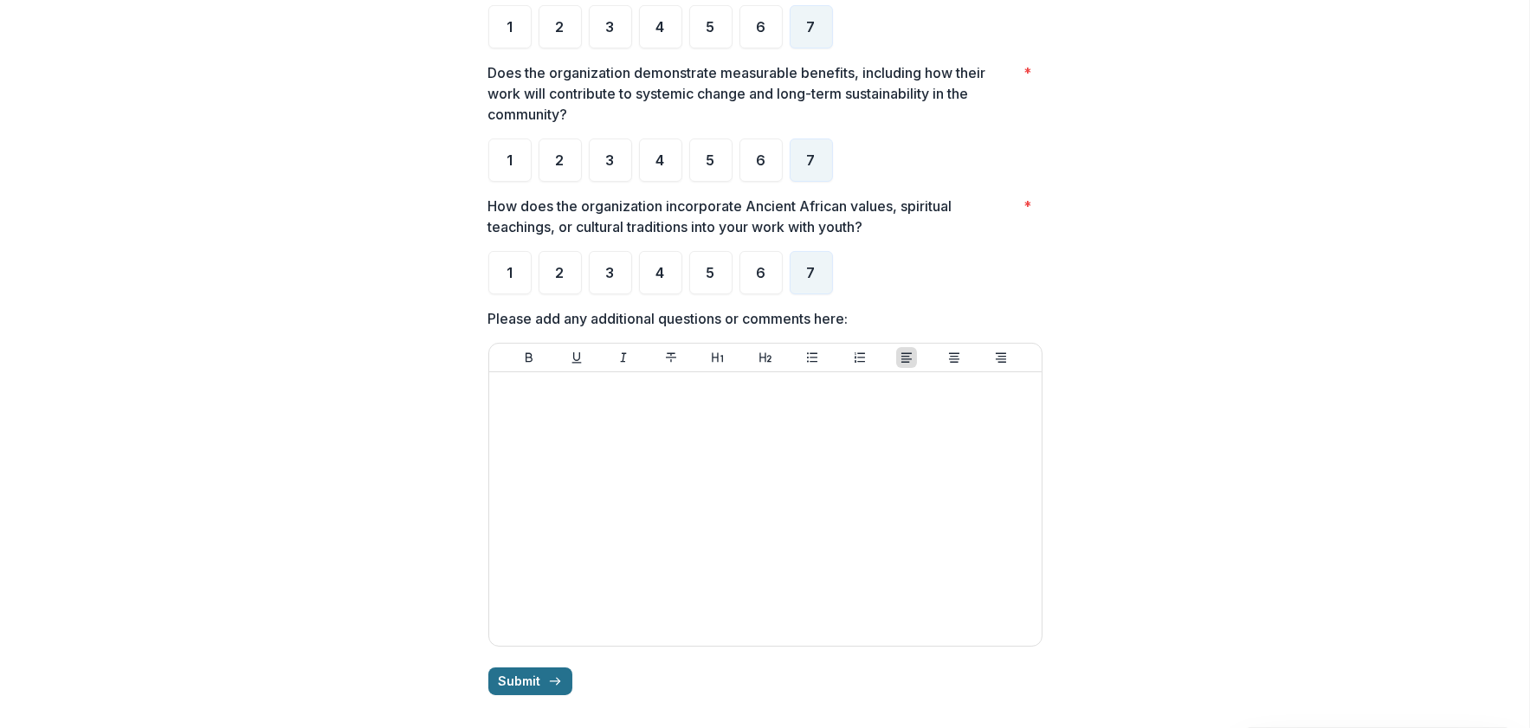
click at [532, 675] on button "Submit" at bounding box center [530, 681] width 84 height 28
click at [534, 677] on button "Submit" at bounding box center [530, 681] width 84 height 28
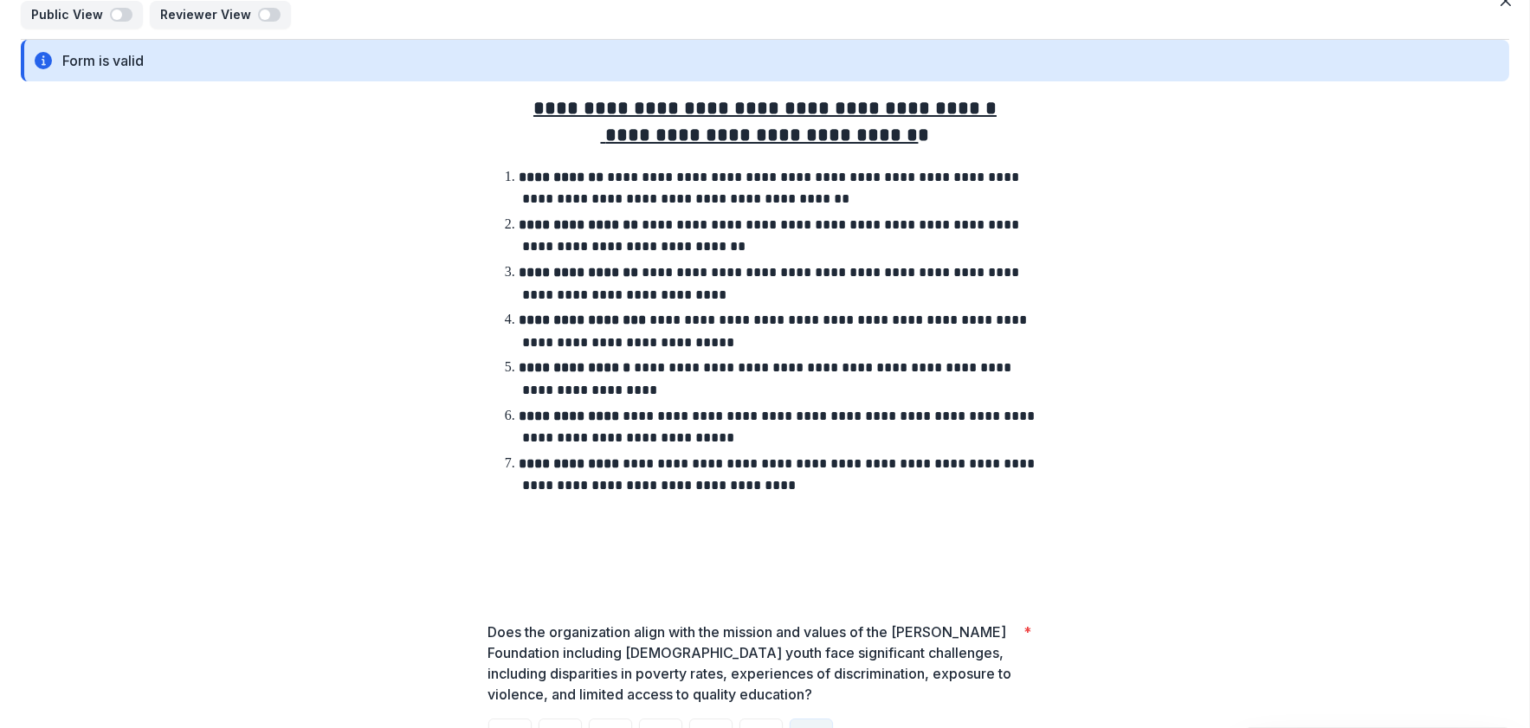
scroll to position [0, 0]
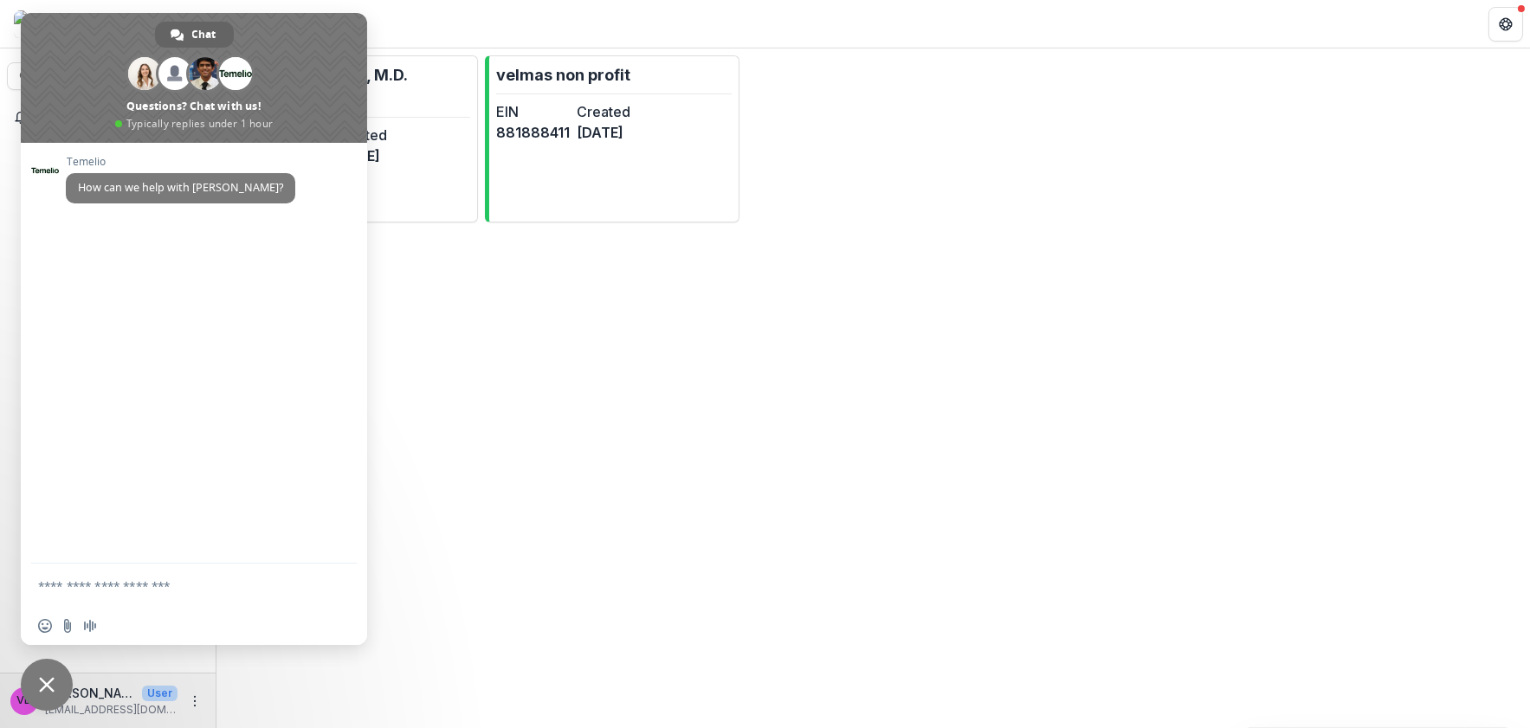
click at [686, 435] on div "[PERSON_NAME], M.D. Foundation EIN 000000000 Created [DATE] Account Type CLIENT…" at bounding box center [872, 388] width 1313 height 680
click at [36, 693] on span "Close chat" at bounding box center [47, 685] width 52 height 52
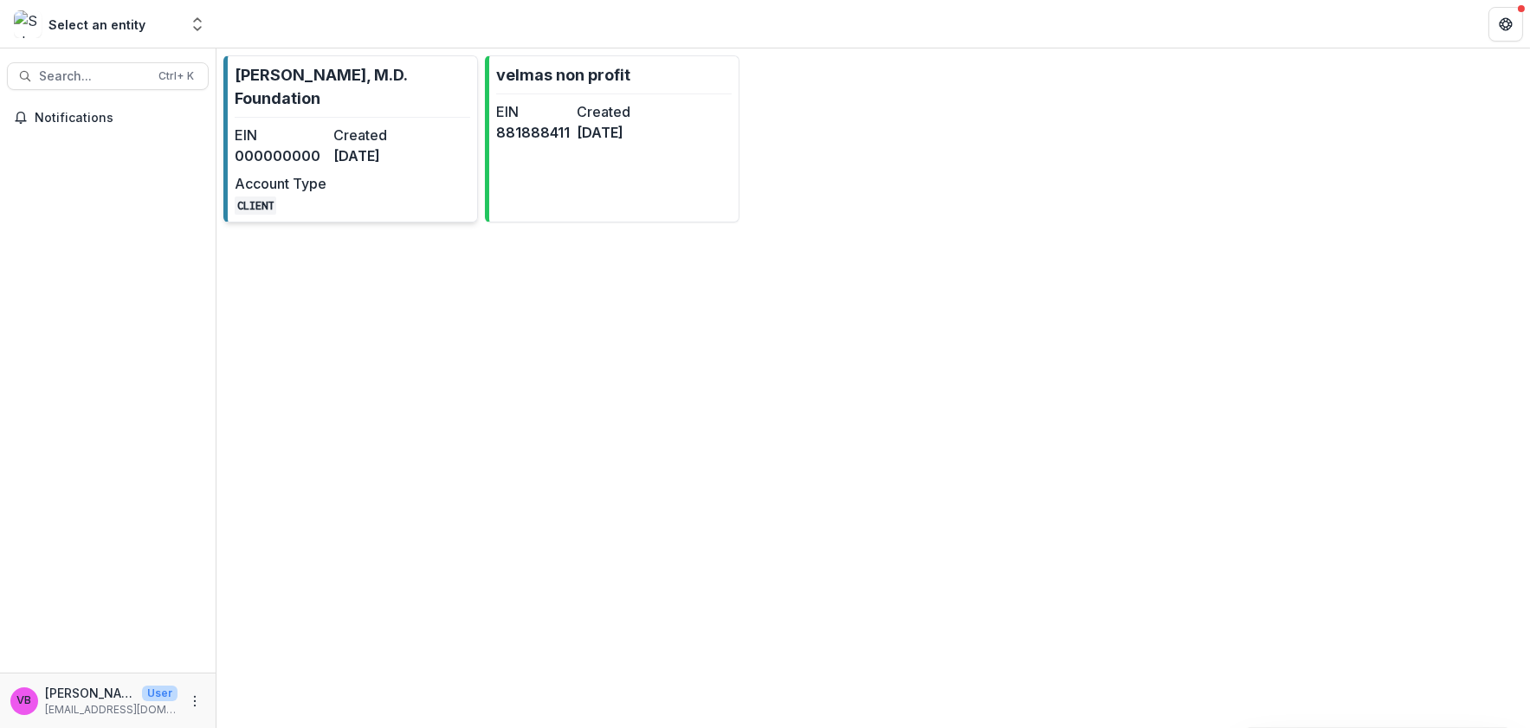
click at [314, 177] on dt "Account Type" at bounding box center [281, 183] width 92 height 21
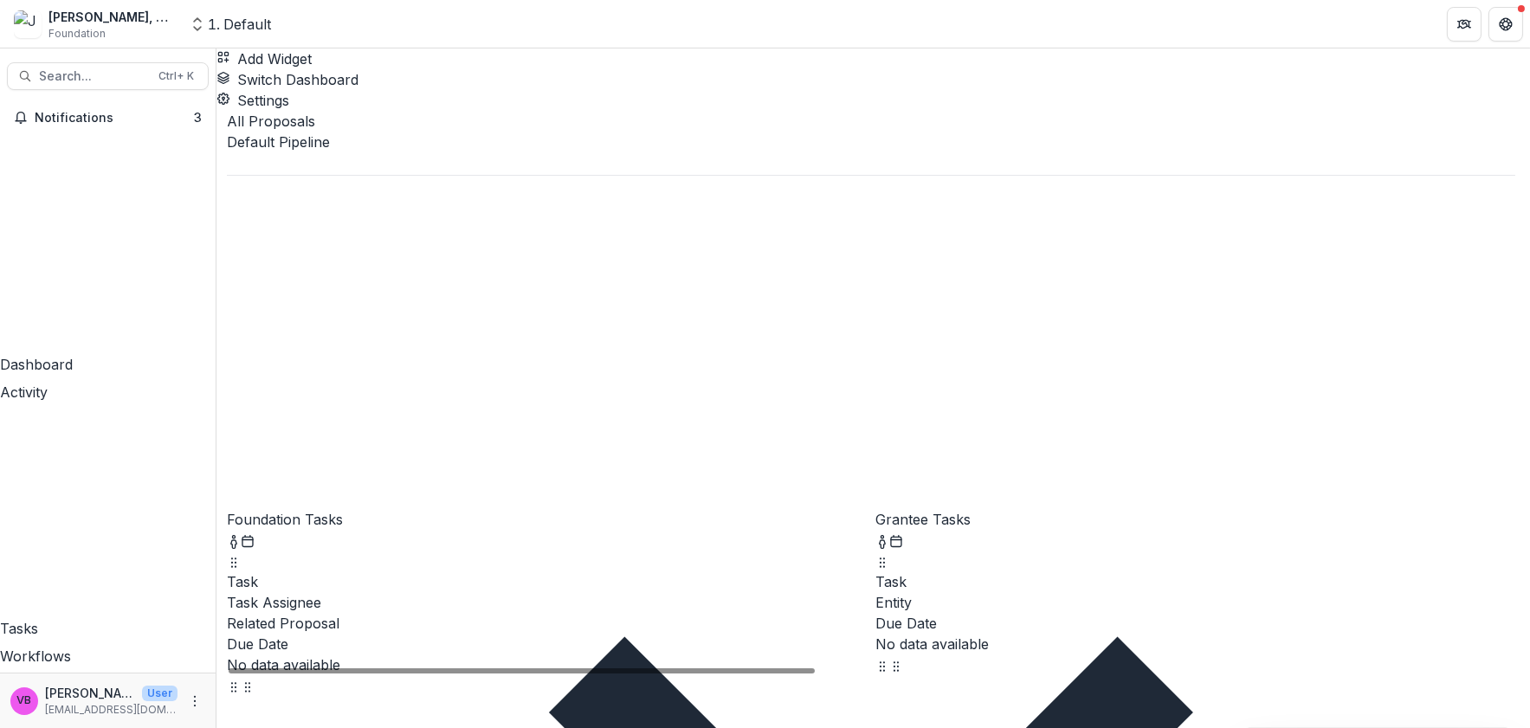
click at [192, 703] on icon "More" at bounding box center [195, 701] width 14 height 14
click at [274, 676] on link "User Settings" at bounding box center [308, 664] width 185 height 29
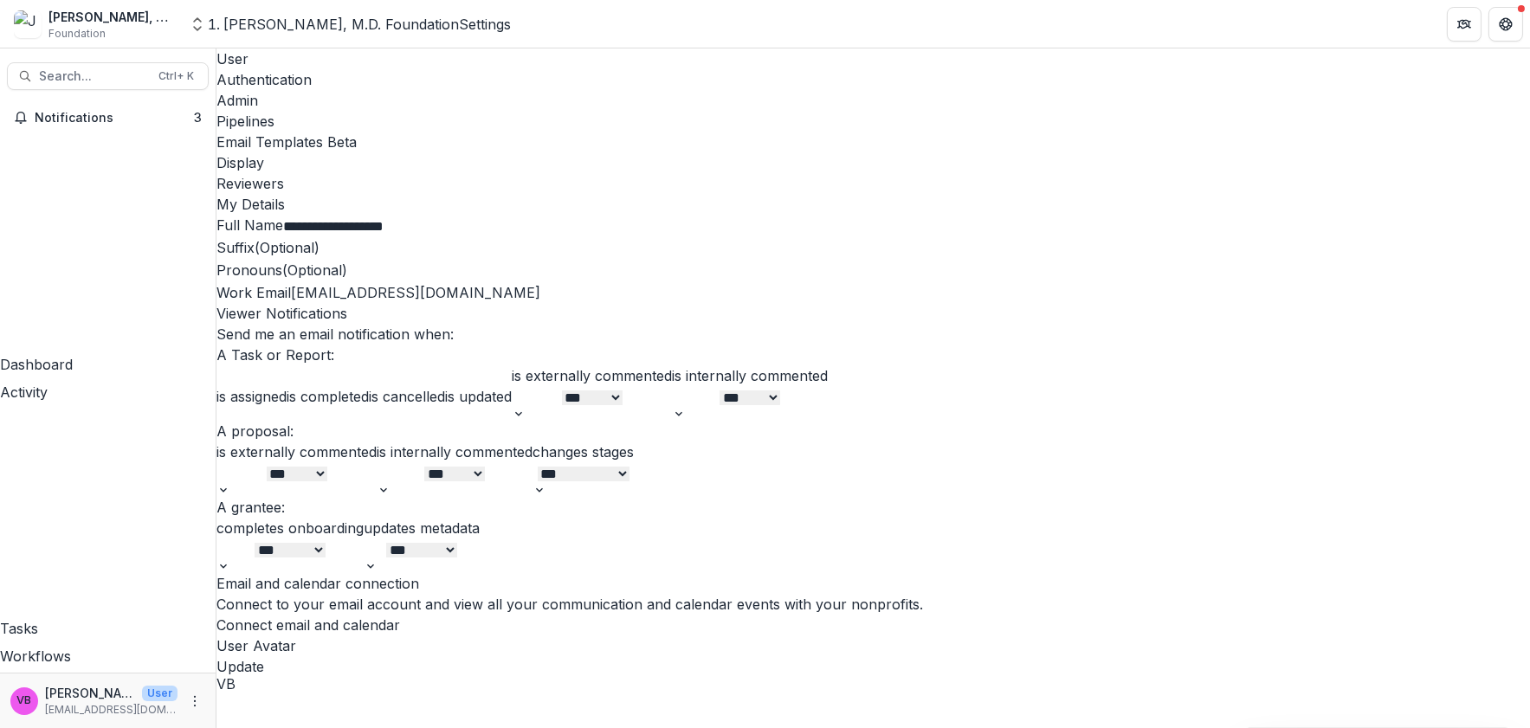
click at [783, 173] on div "Reviewers" at bounding box center [872, 183] width 1313 height 21
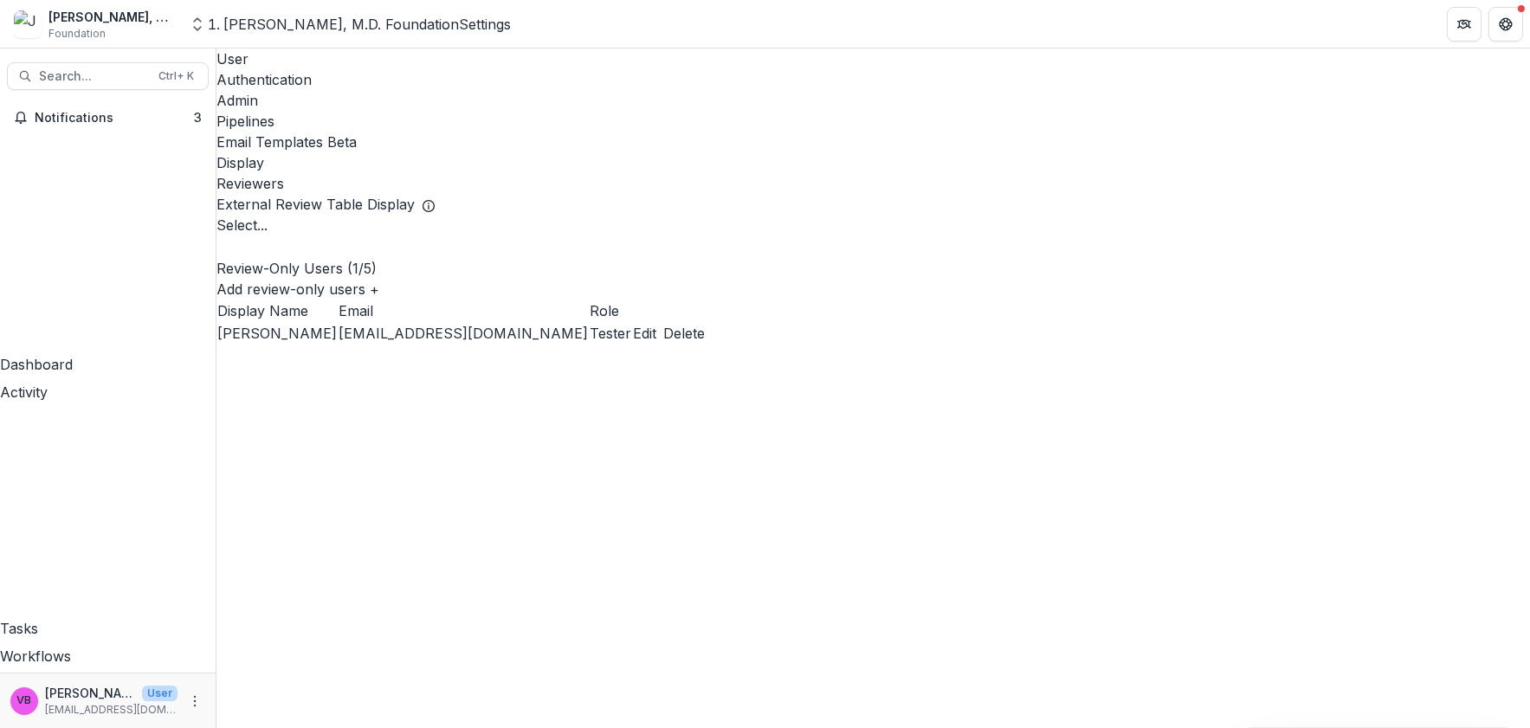
click at [379, 279] on button "Add review-only users +" at bounding box center [297, 289] width 163 height 21
type input "**"
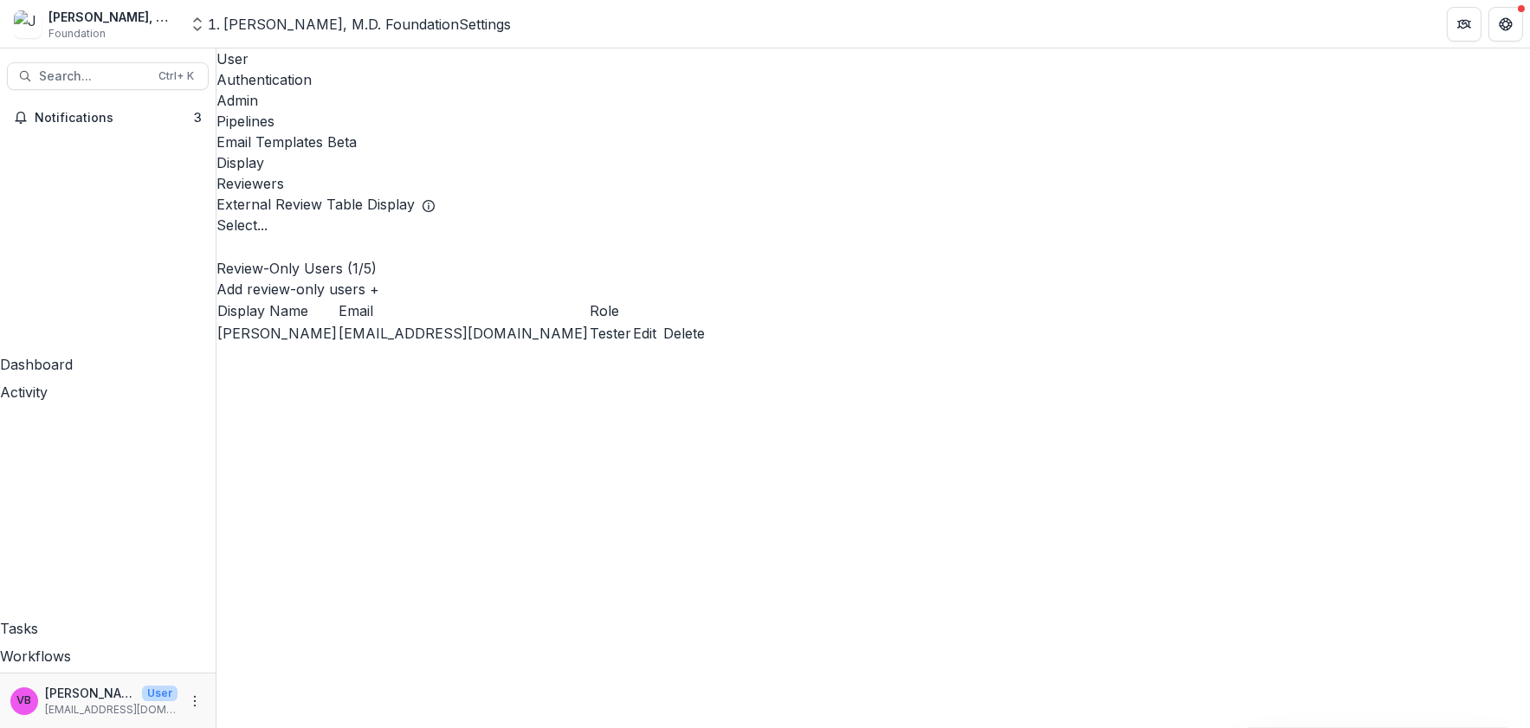
type input "**********"
drag, startPoint x: 815, startPoint y: 340, endPoint x: 816, endPoint y: 331, distance: 9.7
type input "******"
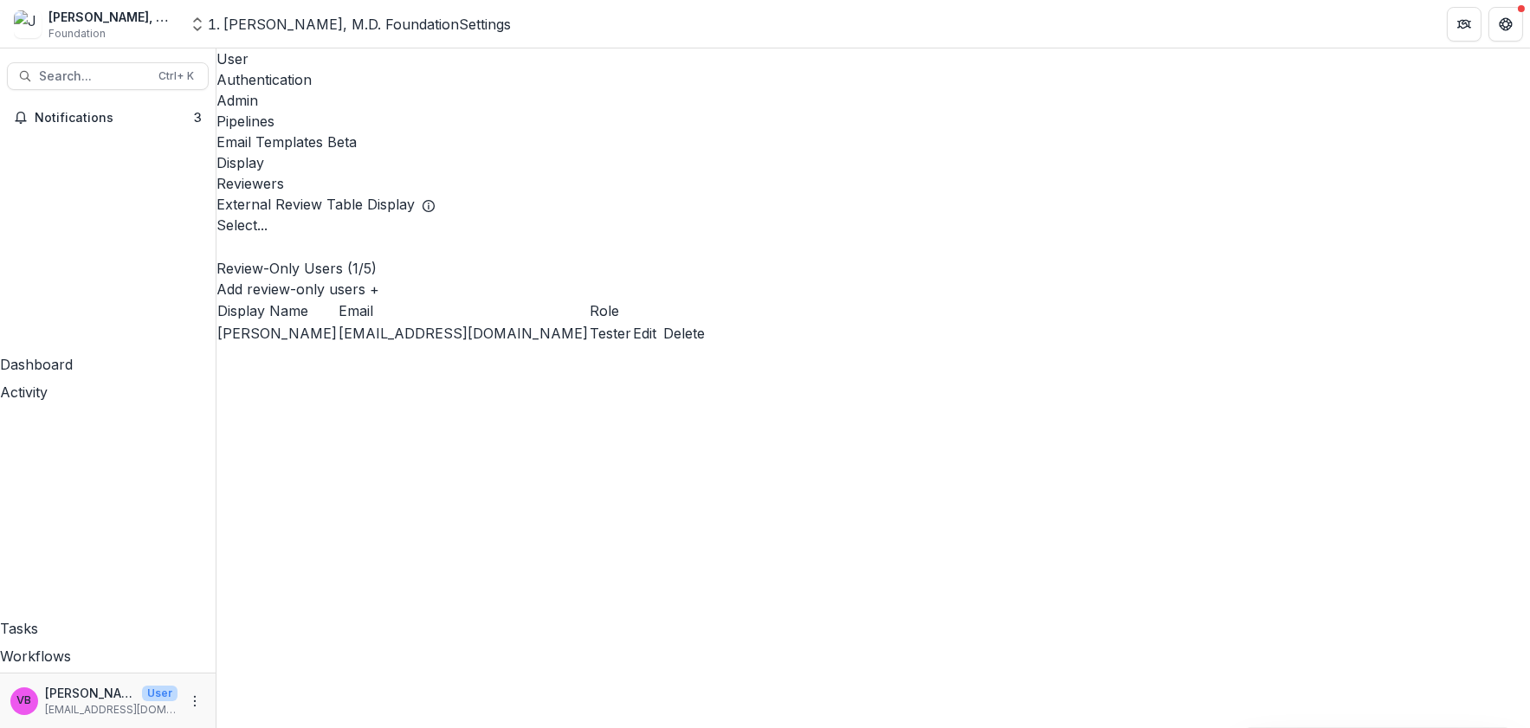
type input "***"
click at [316, 235] on div at bounding box center [872, 246] width 1313 height 23
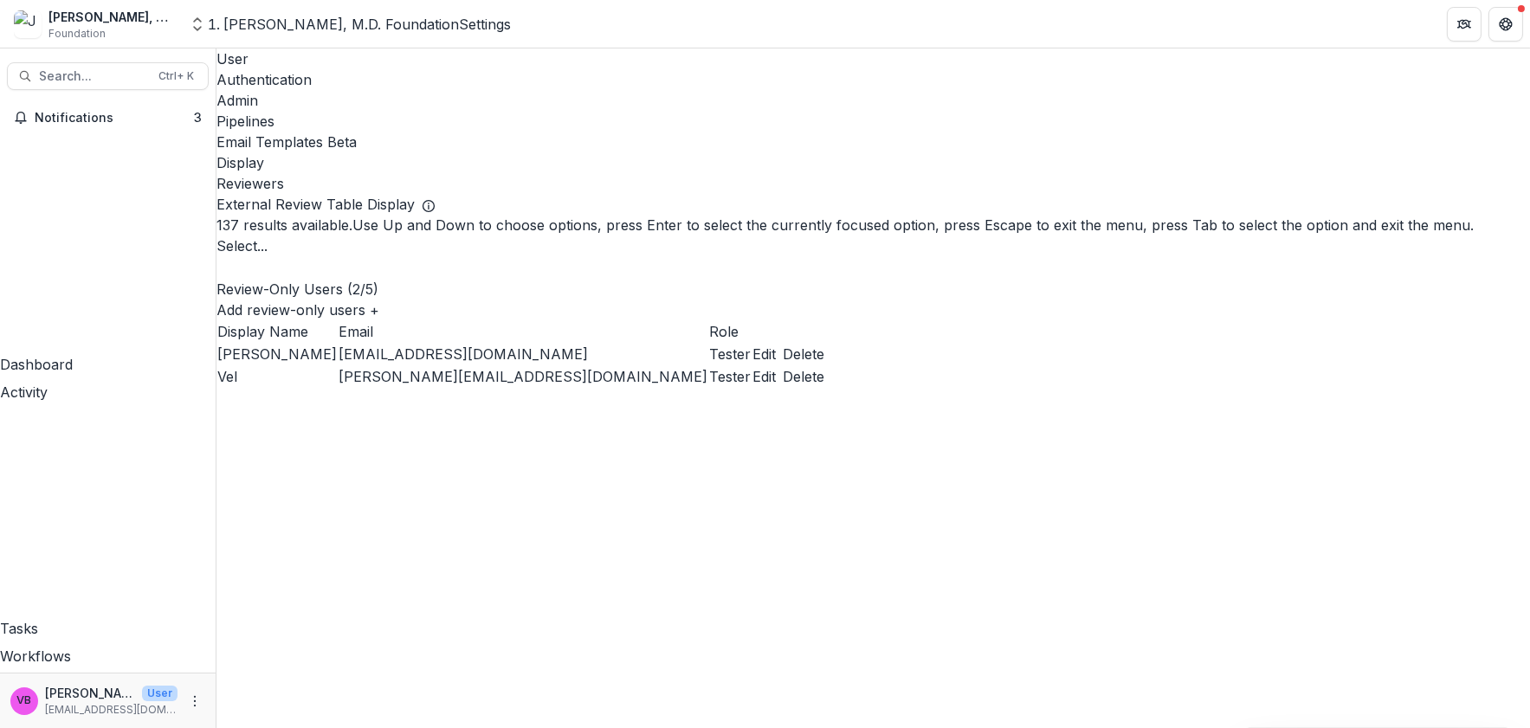
scroll to position [1080, 0]
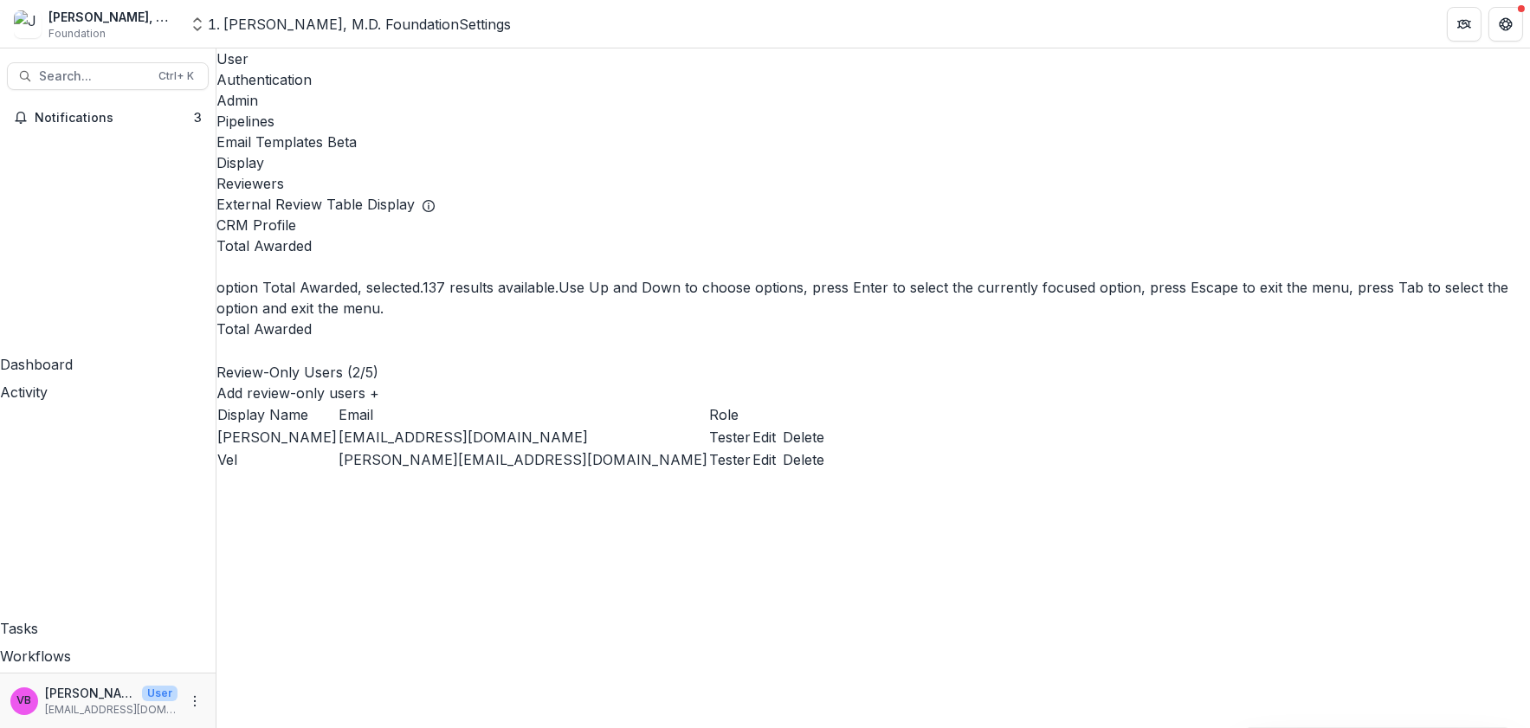
click at [338, 339] on div at bounding box center [872, 350] width 1313 height 23
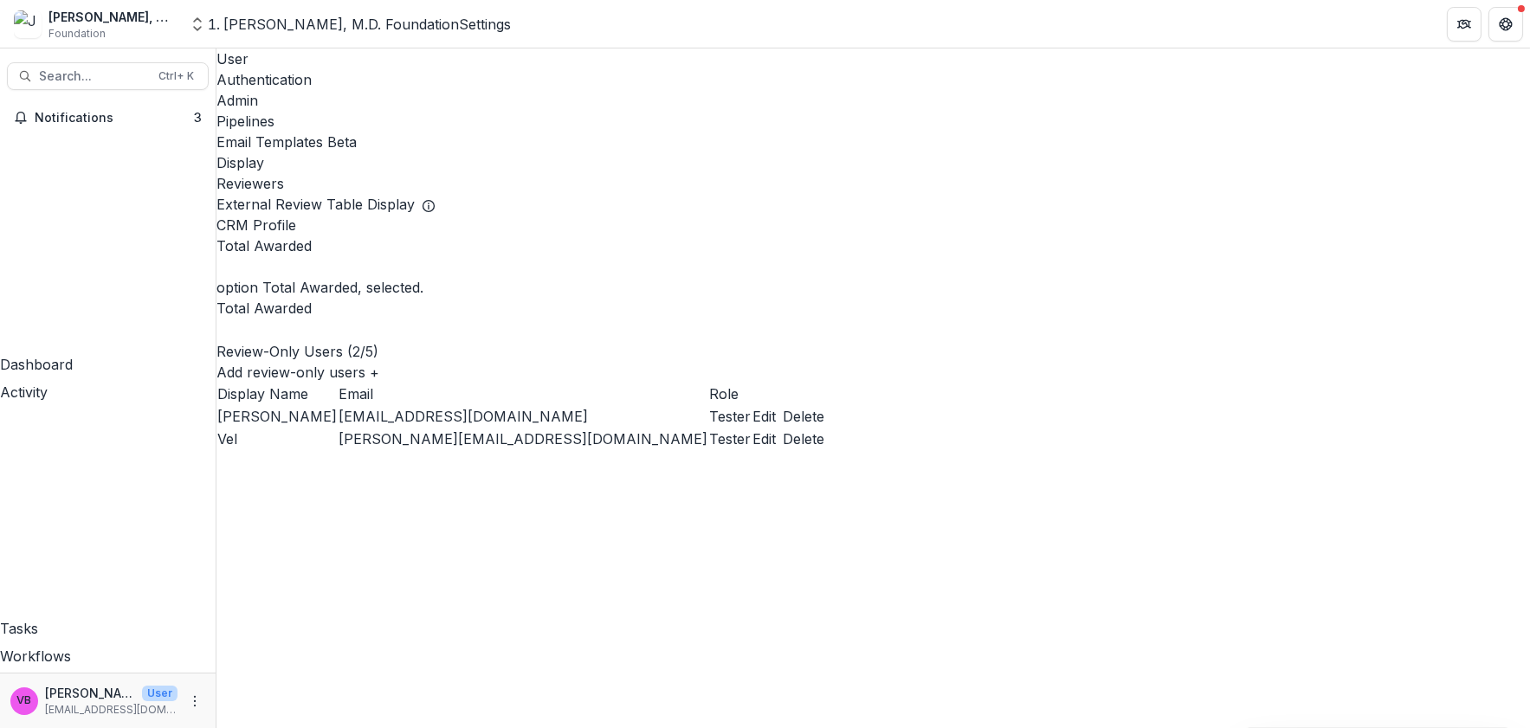
click at [338, 319] on div at bounding box center [872, 330] width 1313 height 23
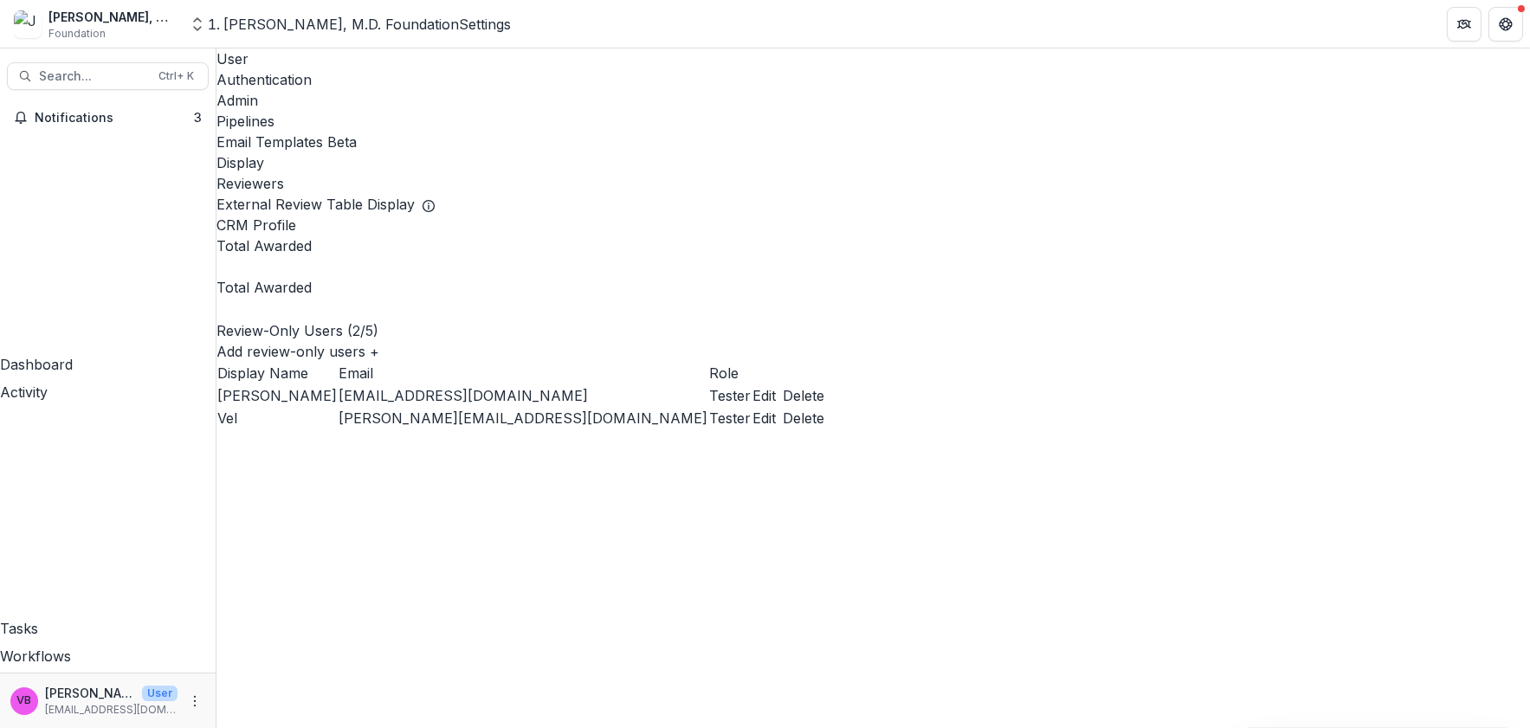
click at [216, 272] on icon "delete-item" at bounding box center [216, 272] width 0 height 0
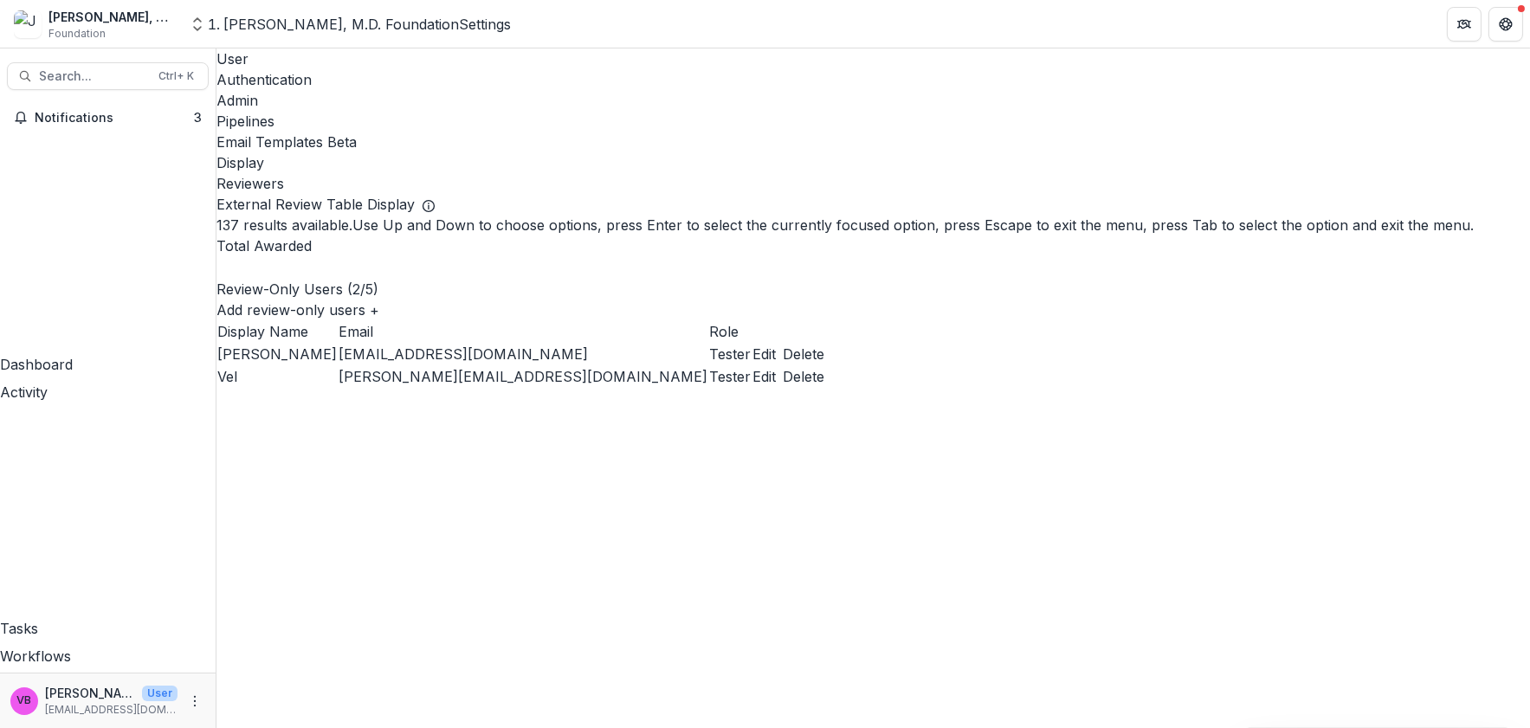
click at [367, 256] on div at bounding box center [872, 267] width 1313 height 23
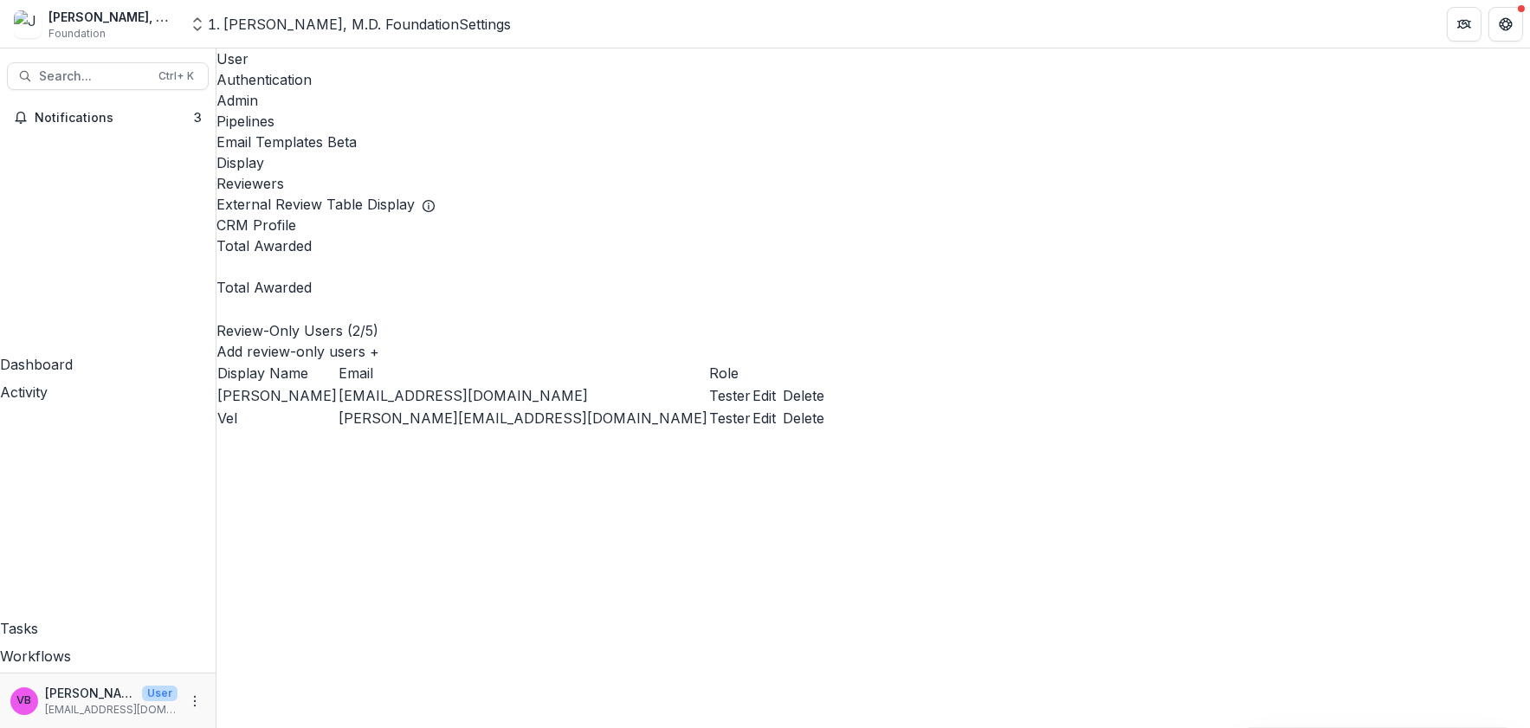
click at [216, 272] on icon "delete-item" at bounding box center [216, 272] width 0 height 0
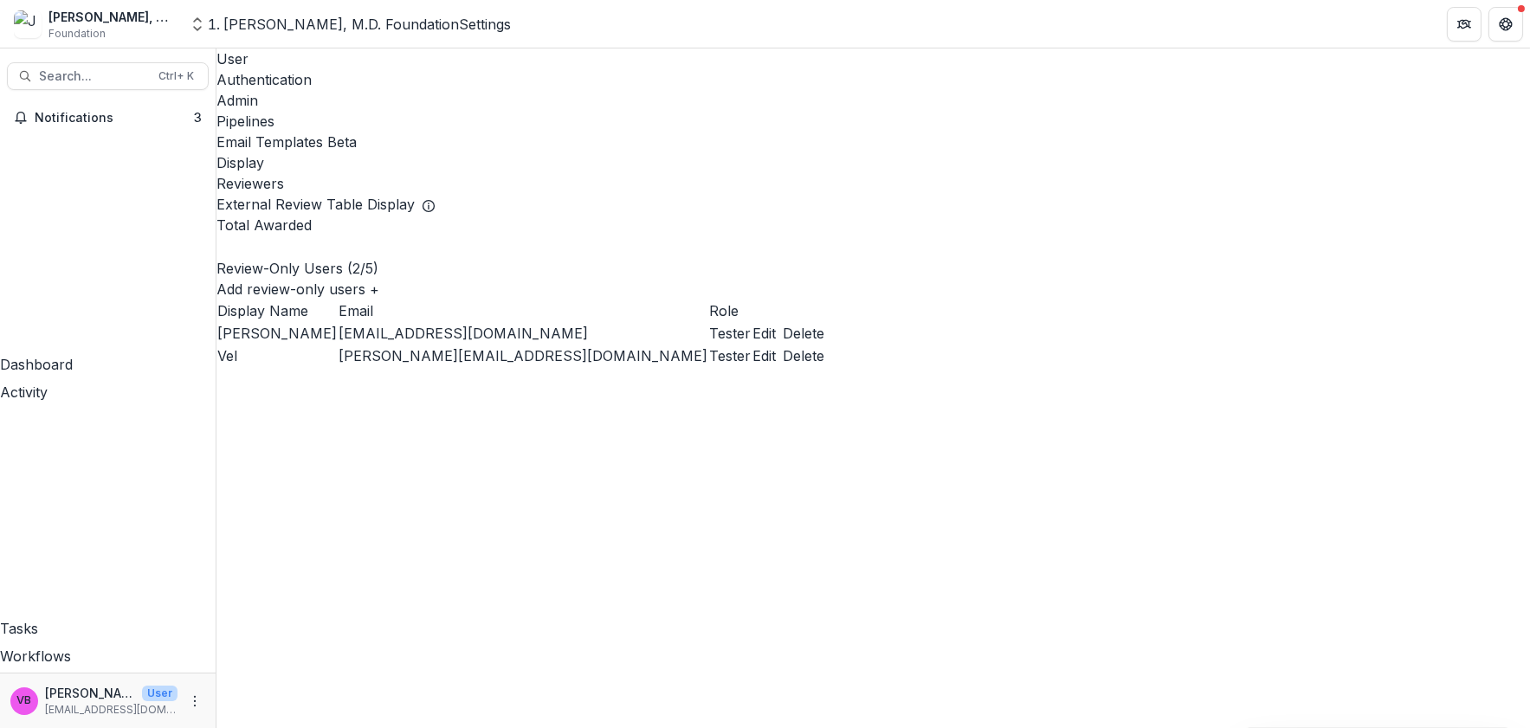
click at [382, 235] on div at bounding box center [872, 246] width 1313 height 23
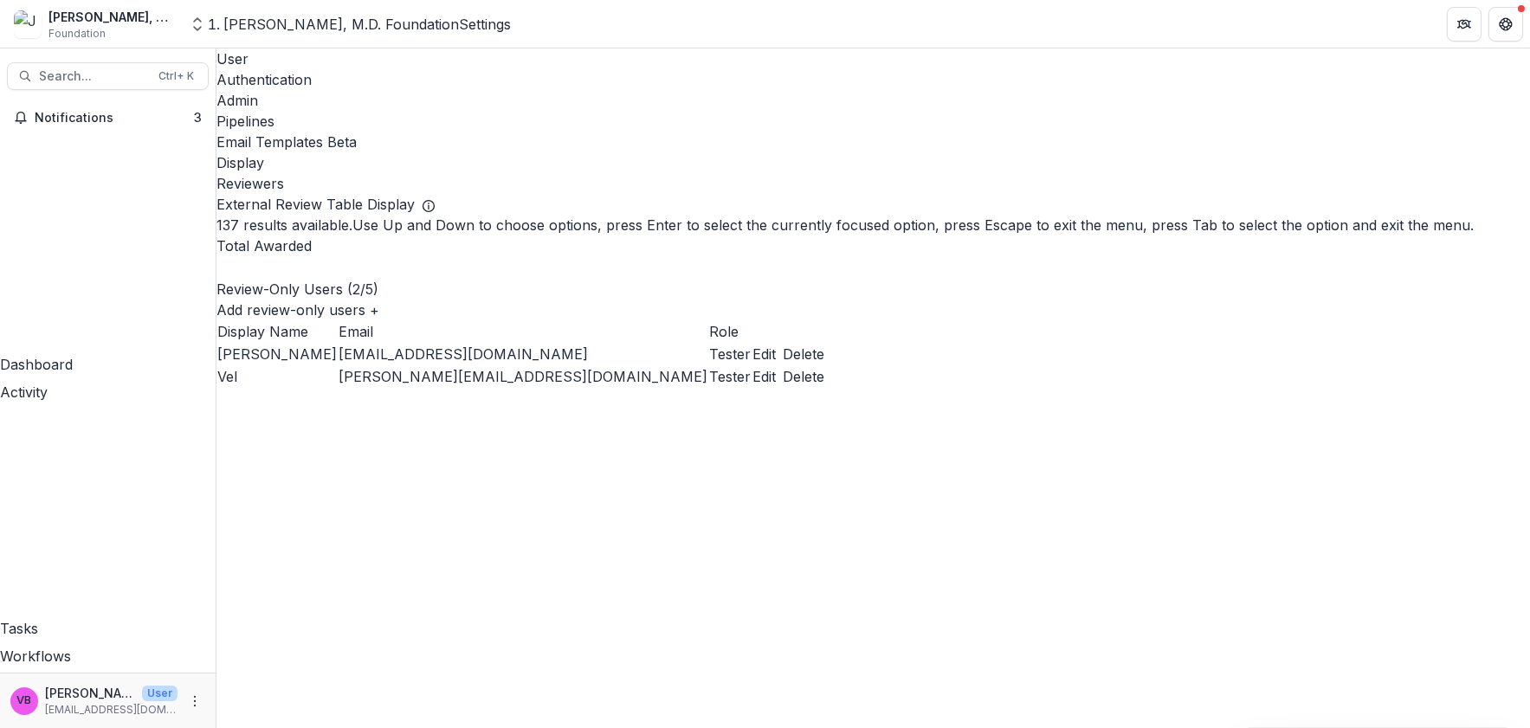
scroll to position [0, 0]
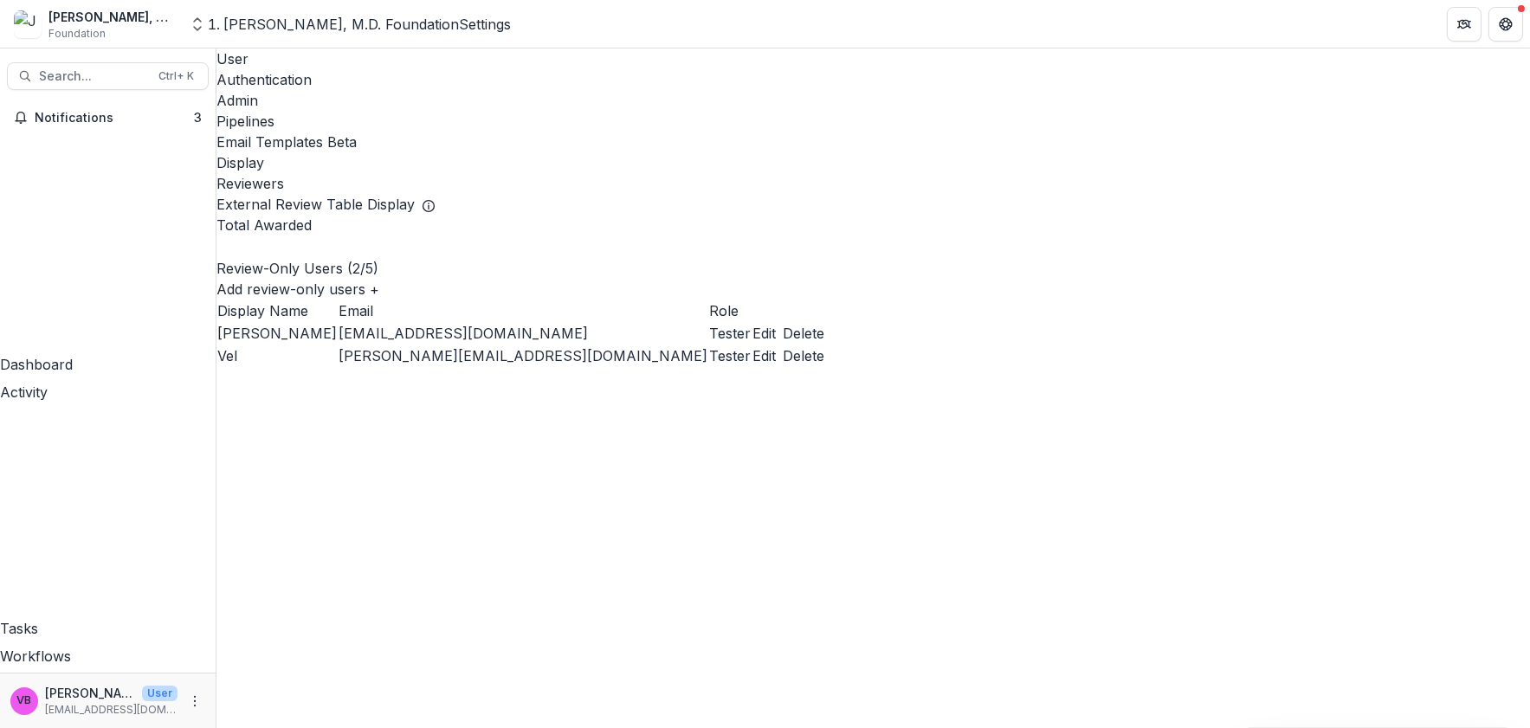
click at [377, 235] on div at bounding box center [872, 246] width 1313 height 23
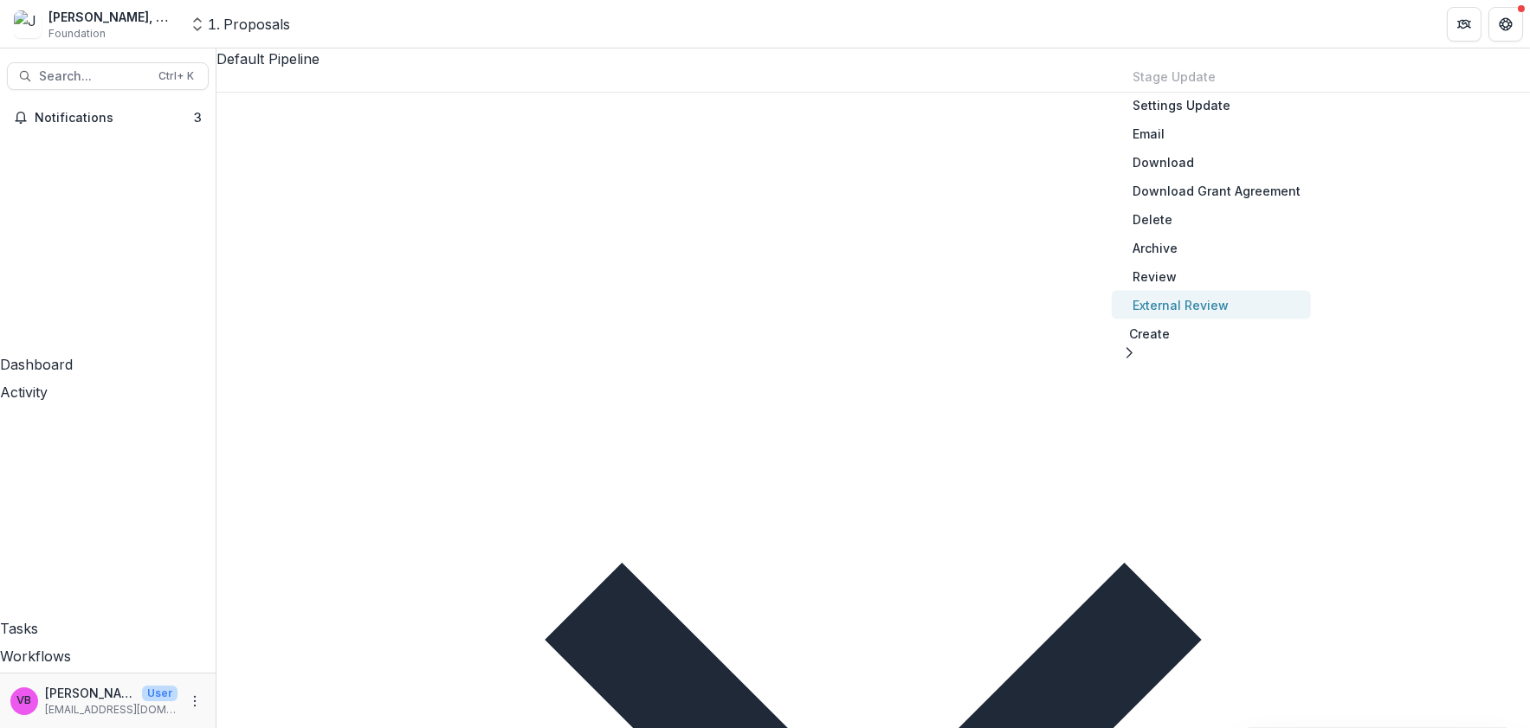
click at [1245, 306] on button "External Review" at bounding box center [1211, 305] width 199 height 29
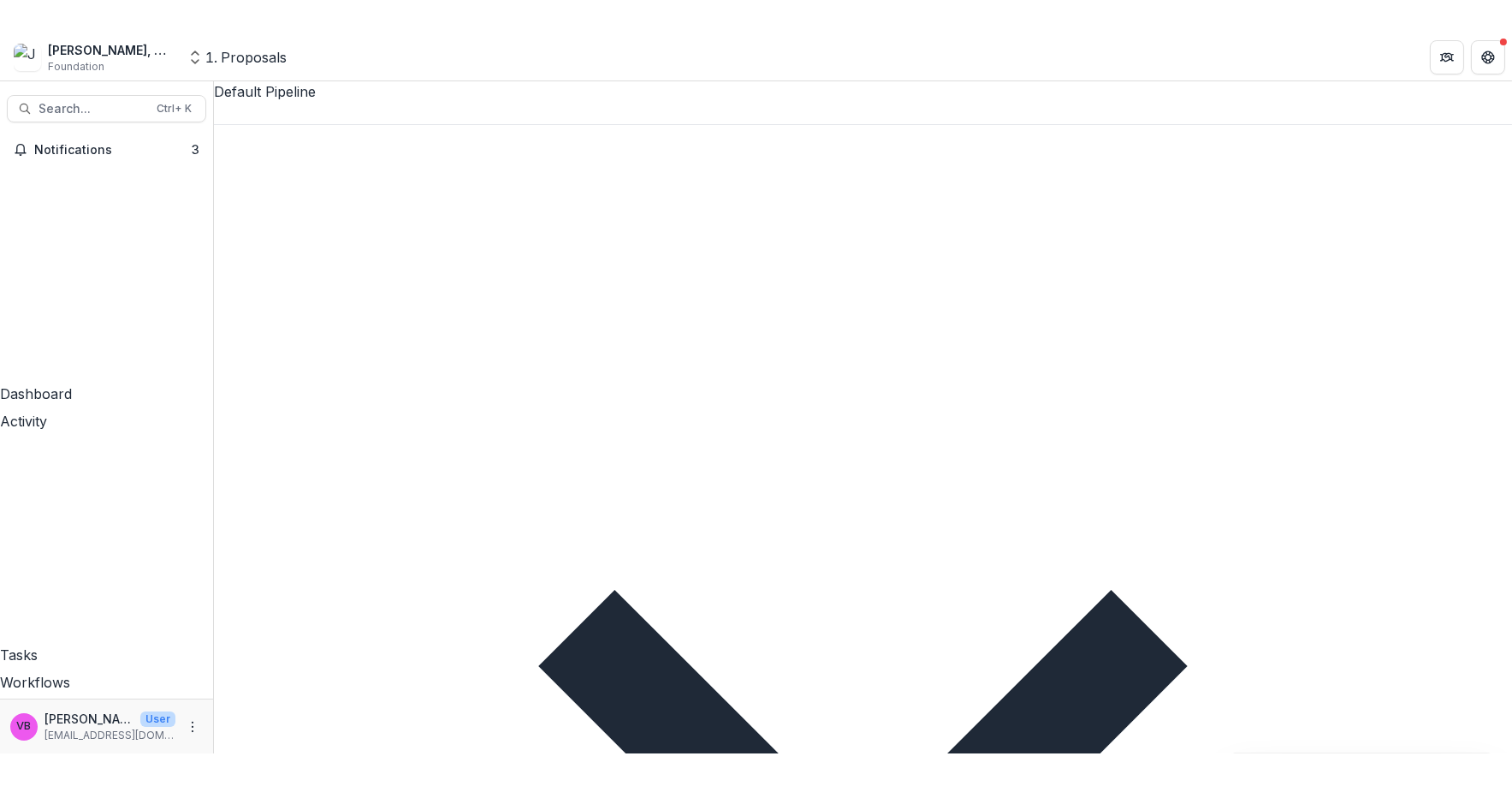
scroll to position [317, 0]
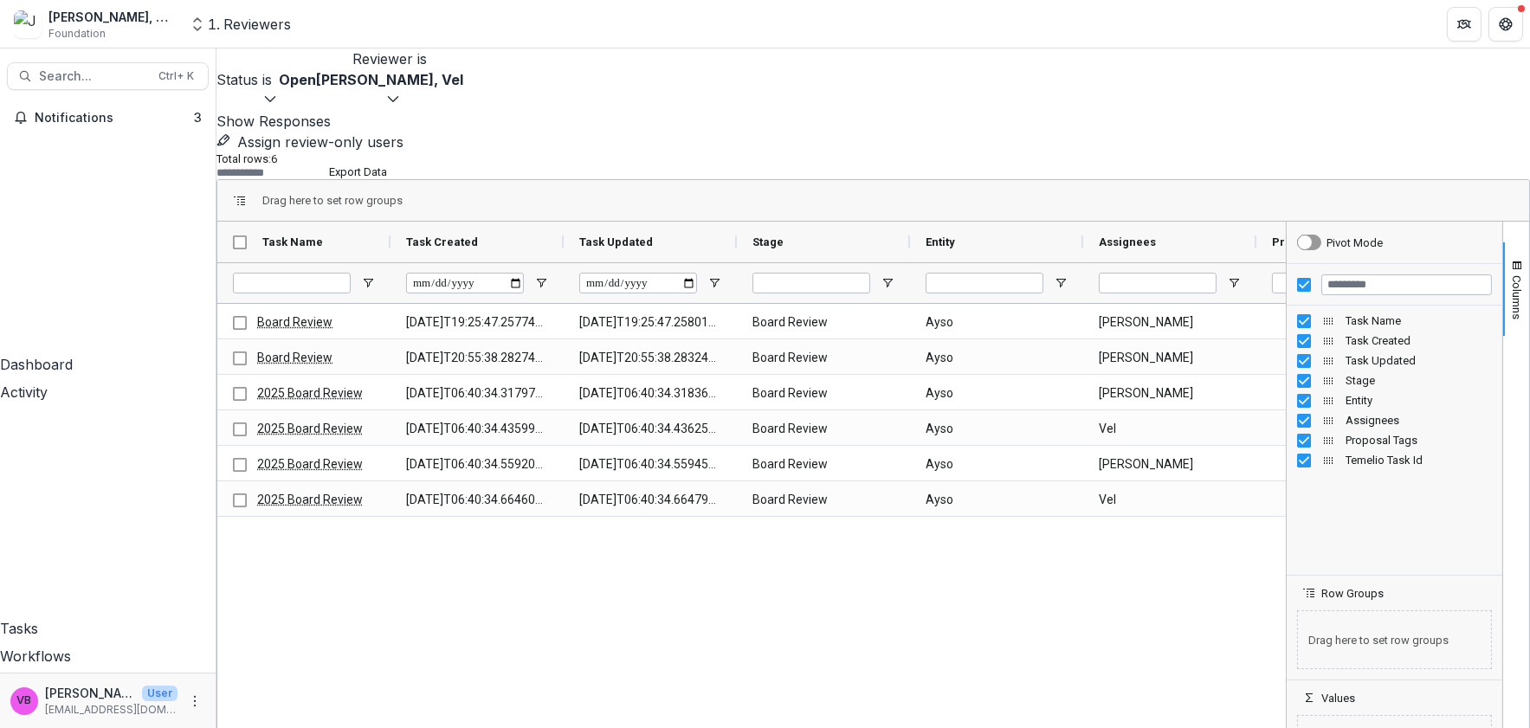
click at [400, 92] on icon "button" at bounding box center [393, 99] width 14 height 14
click at [216, 113] on span at bounding box center [216, 121] width 0 height 17
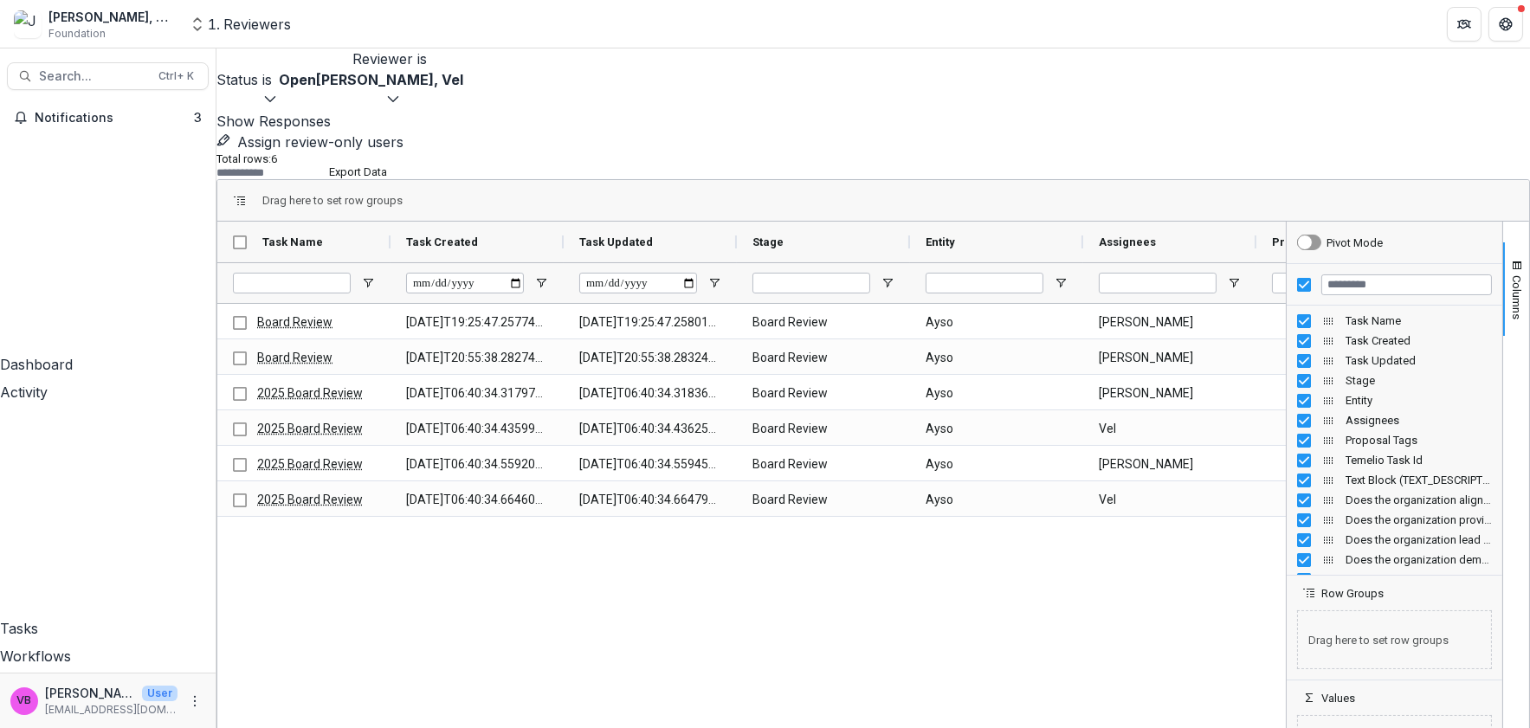
click at [316, 85] on button "Status is Open" at bounding box center [266, 90] width 100 height 42
click at [241, 182] on span "button" at bounding box center [241, 182] width 0 height 0
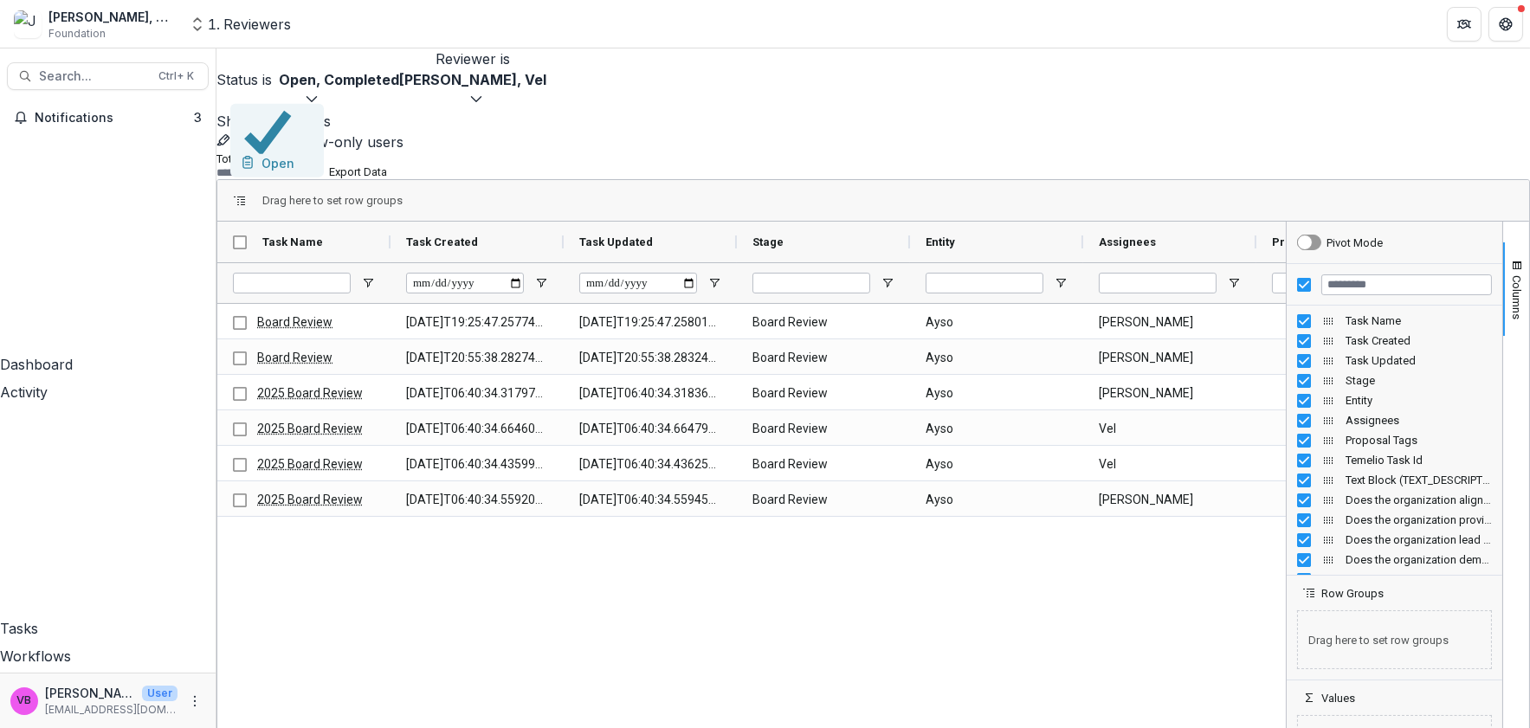
click at [251, 113] on span "button" at bounding box center [268, 131] width 54 height 45
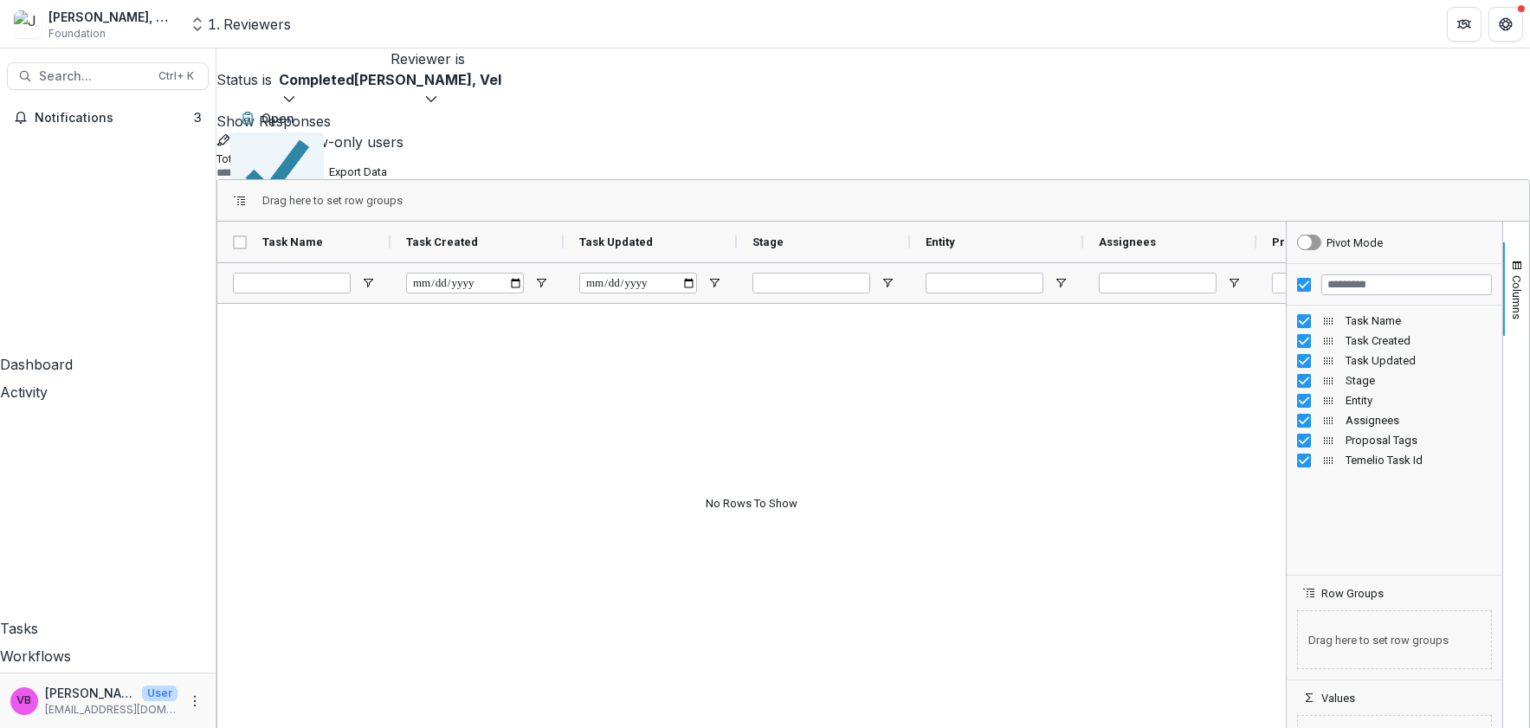
click at [313, 198] on p "Completed" at bounding box center [281, 207] width 66 height 18
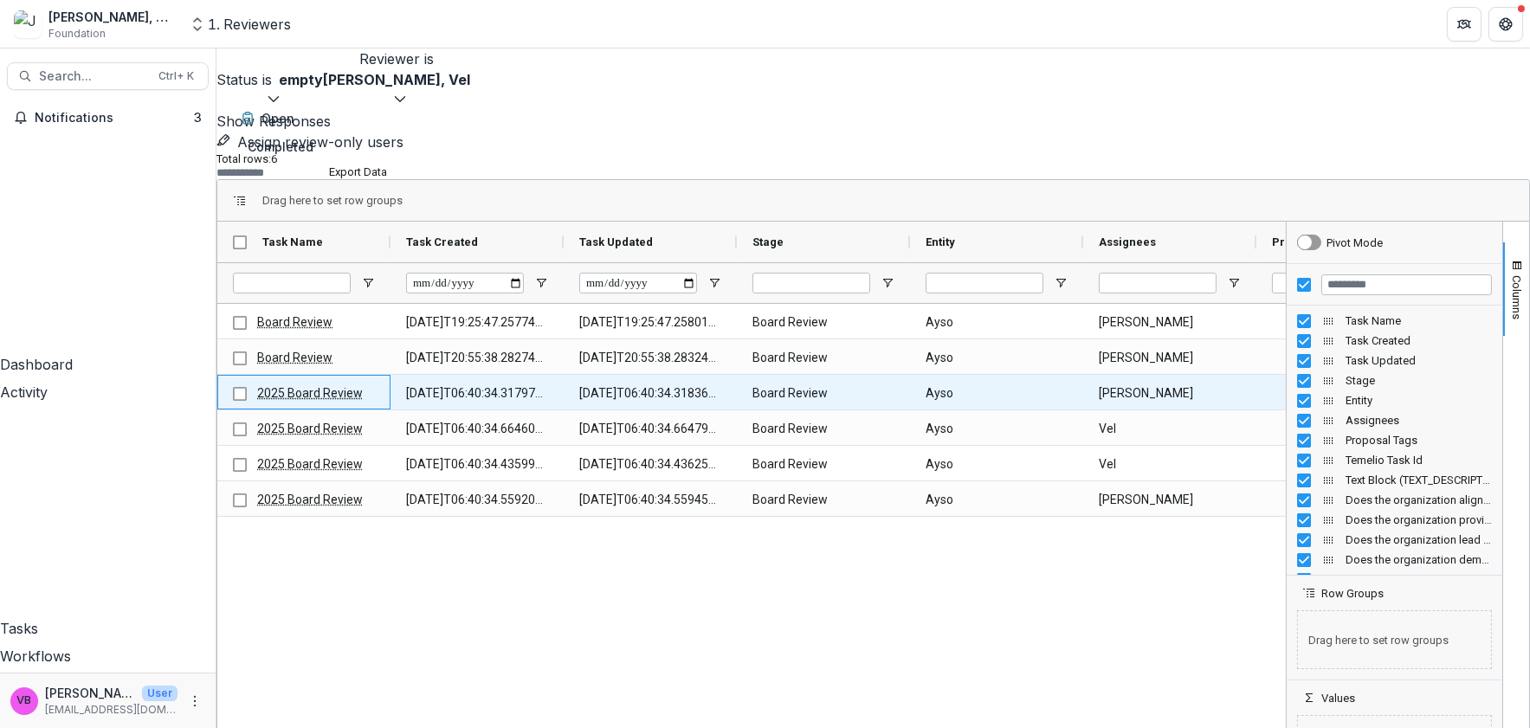
click at [358, 376] on Name-174 "2025 Board Review" at bounding box center [316, 393] width 118 height 35
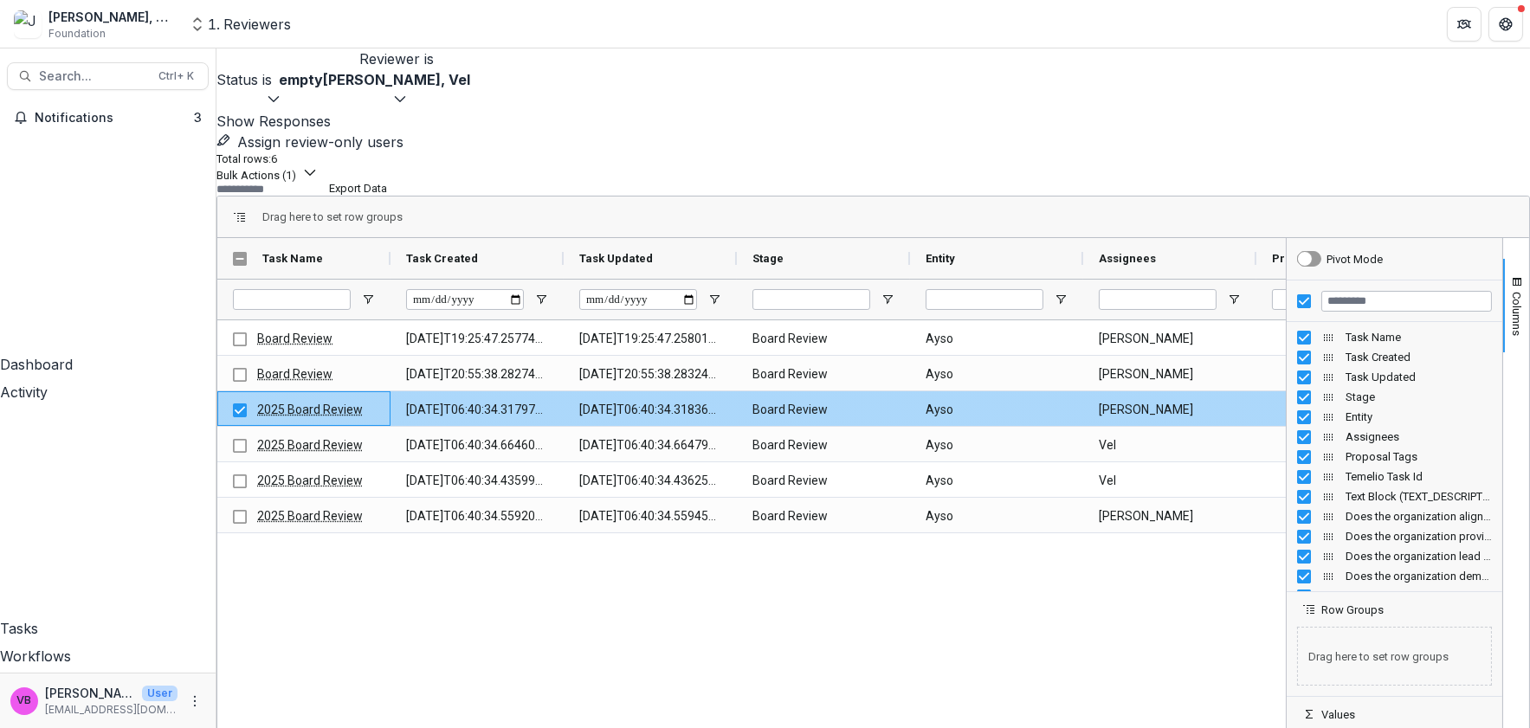
click at [357, 403] on link "2025 Board Review" at bounding box center [310, 410] width 106 height 14
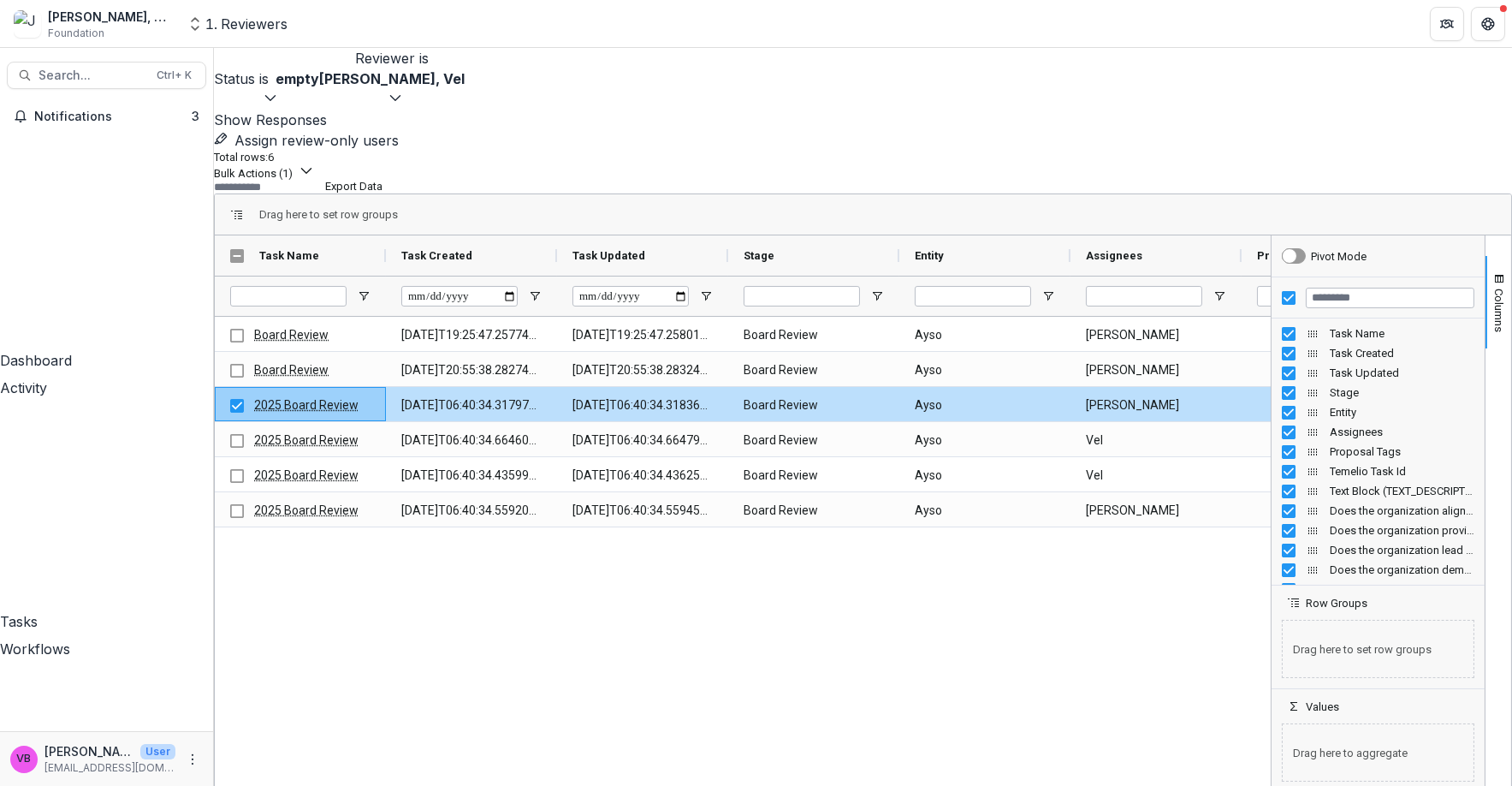
click at [73, 611] on div "Tasks" at bounding box center [107, 621] width 213 height 21
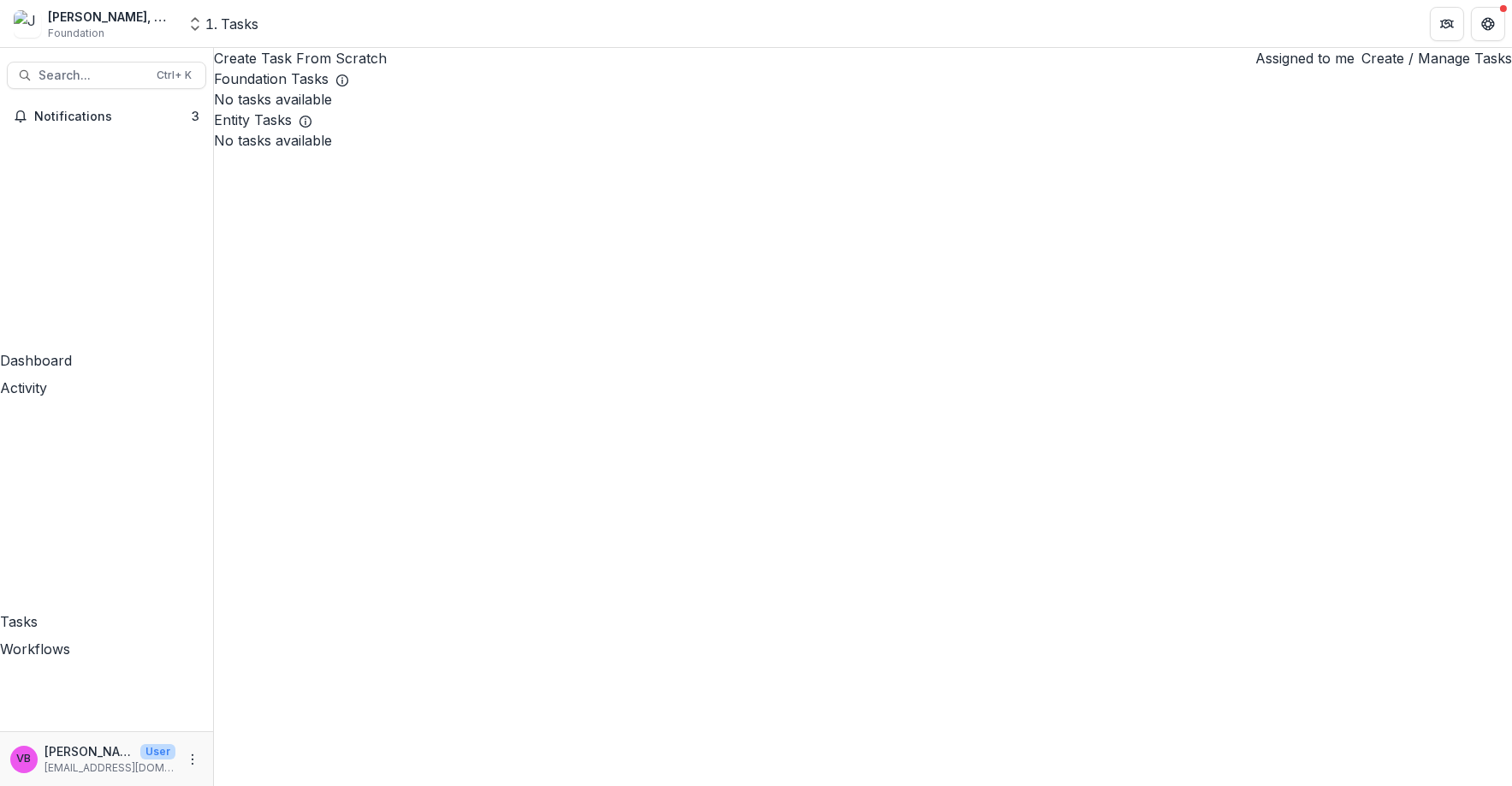
click at [1386, 68] on link "Create / Manage Tasks" at bounding box center [1436, 57] width 150 height 21
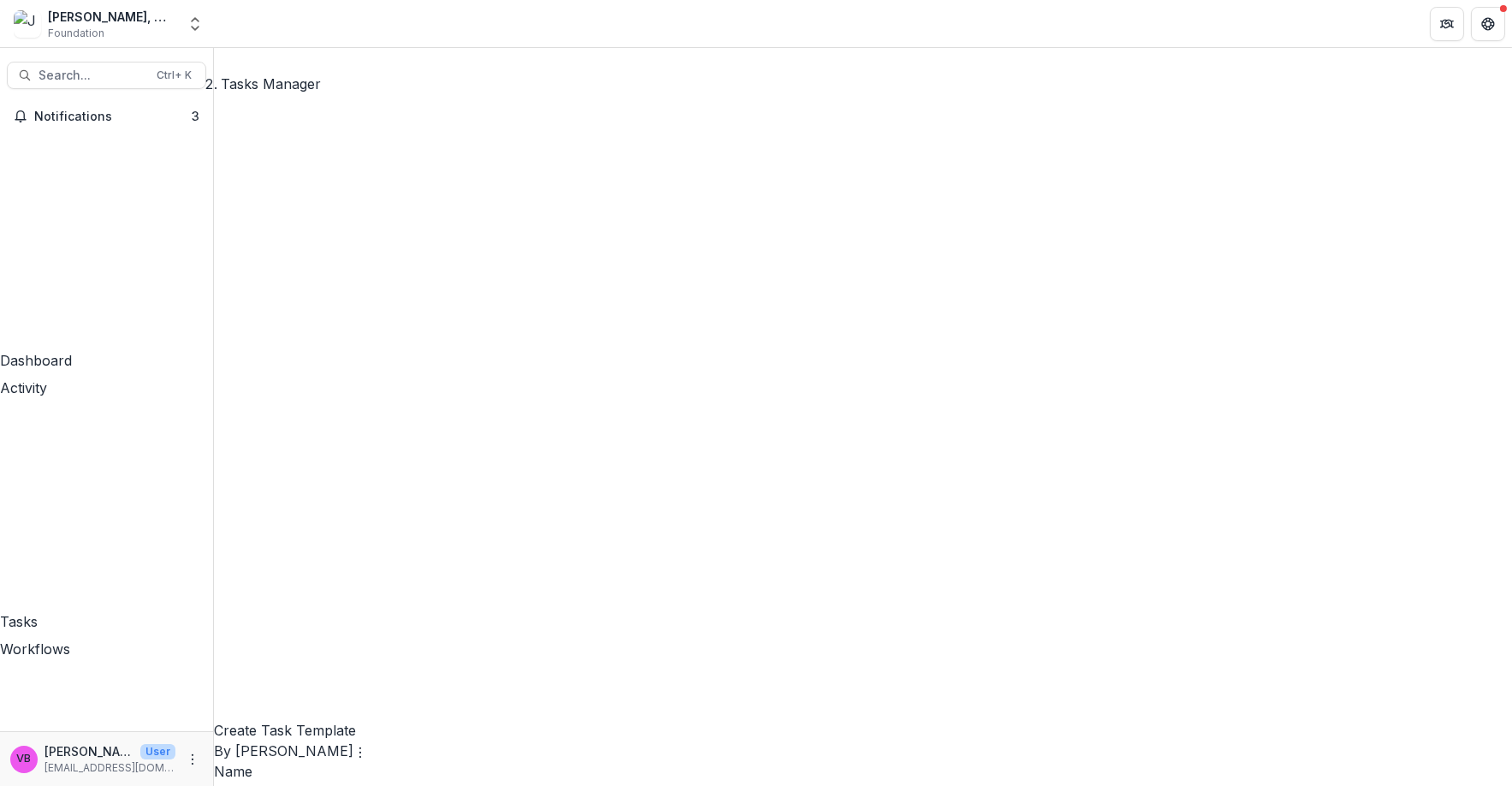
scroll to position [651, 0]
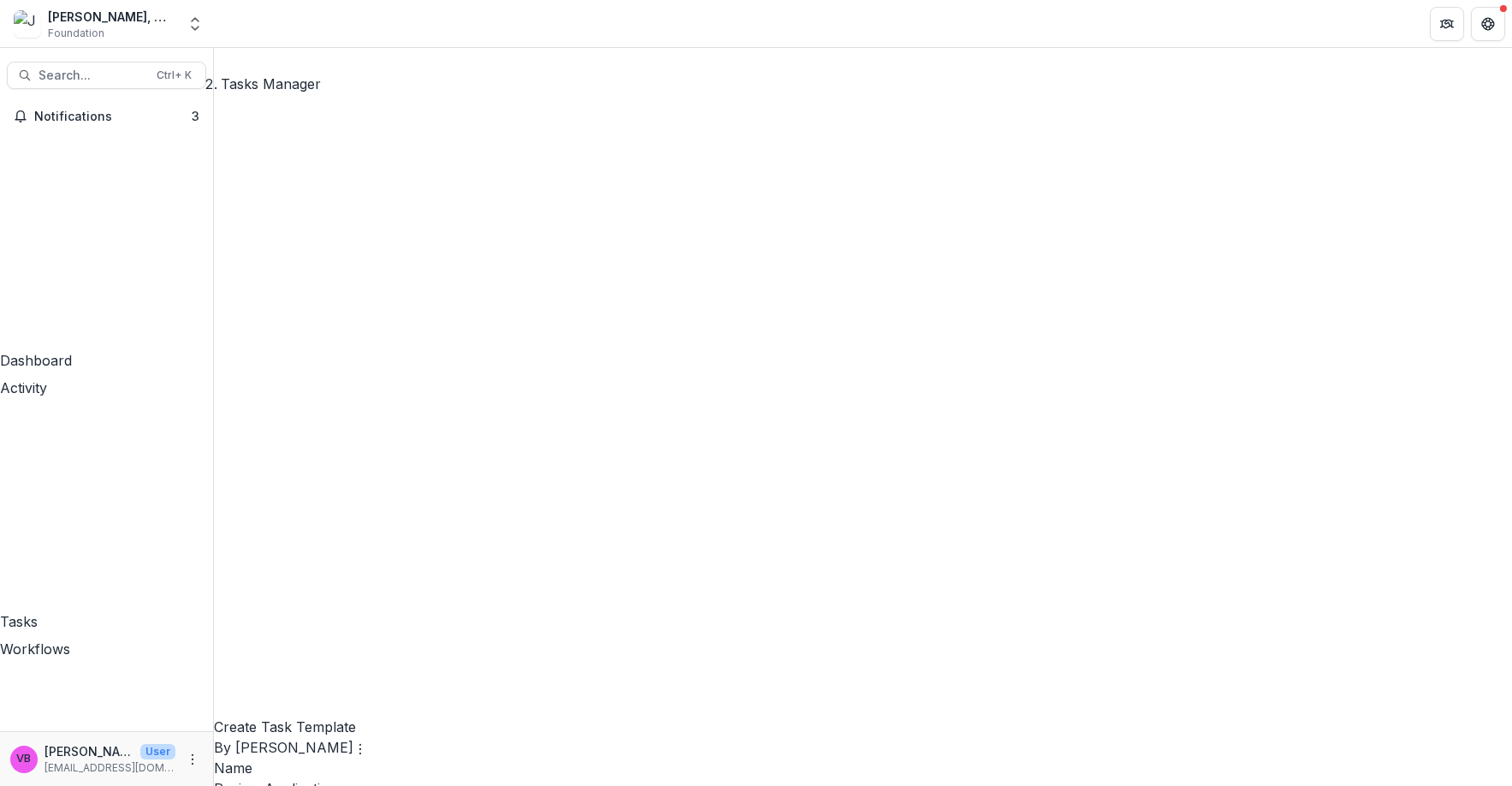
drag, startPoint x: 991, startPoint y: 385, endPoint x: 993, endPoint y: 397, distance: 12.2
click at [942, 386] on link "Edit" at bounding box center [979, 372] width 210 height 29
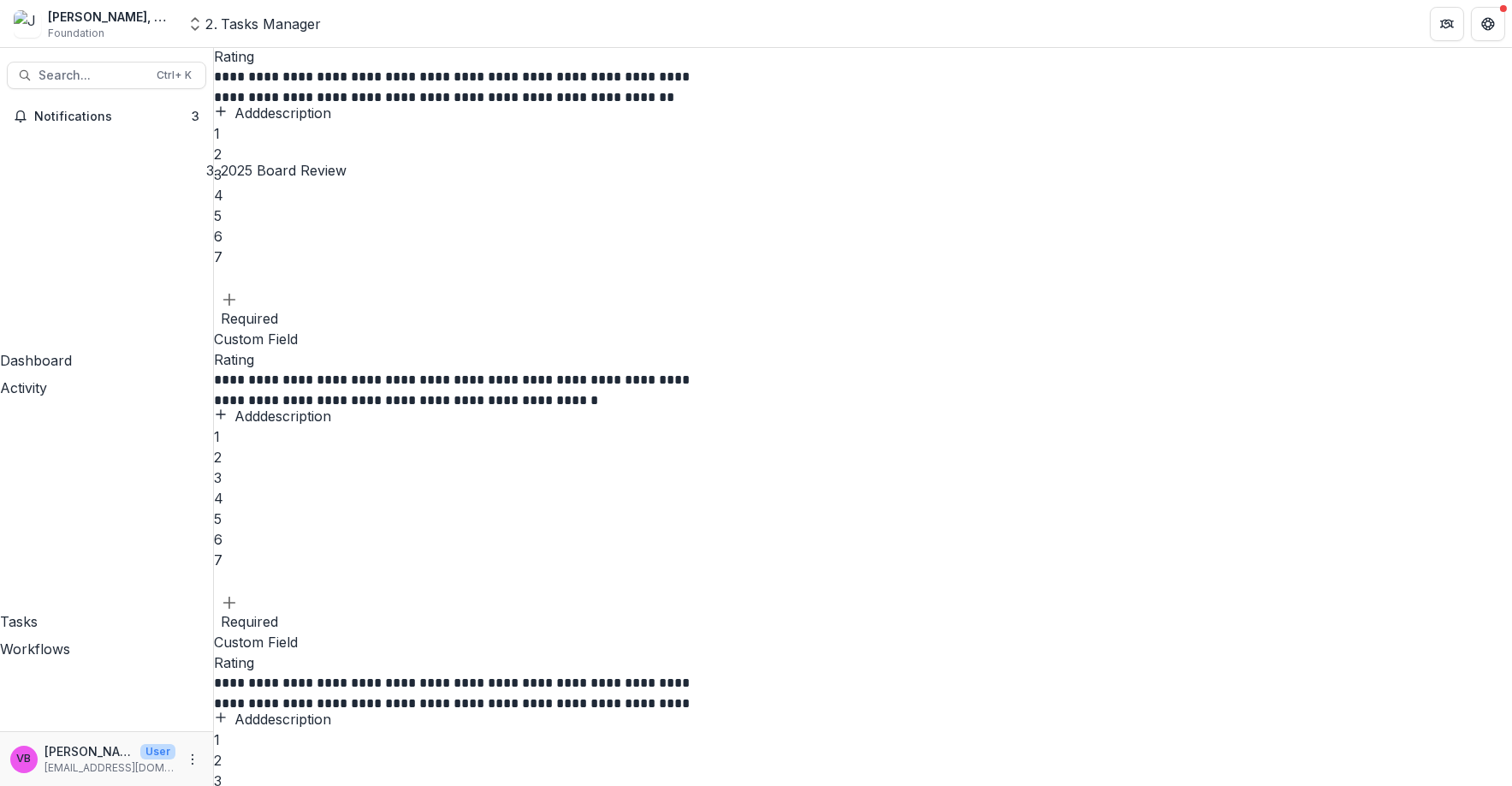
scroll to position [1175, 0]
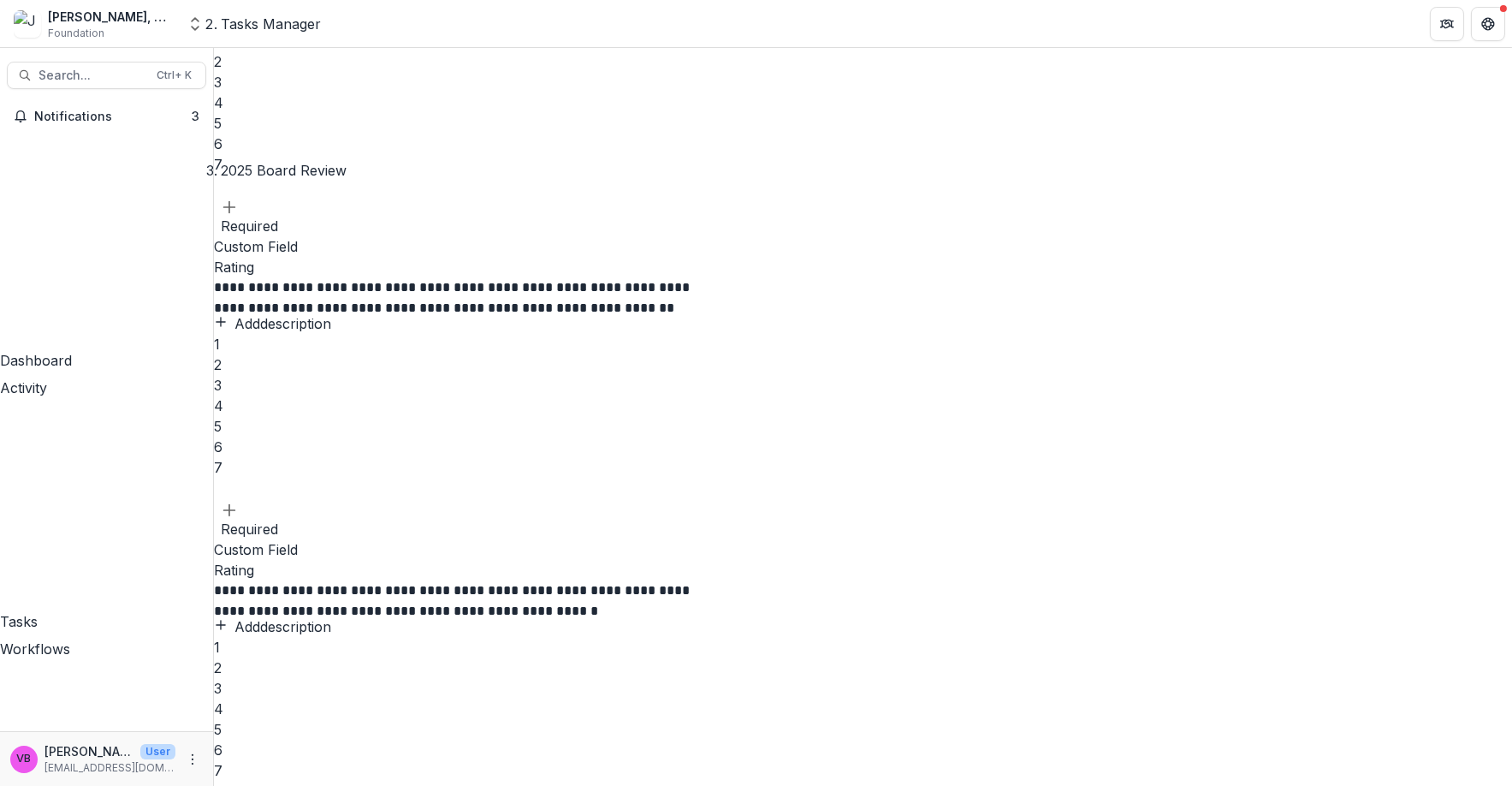
scroll to position [961, 0]
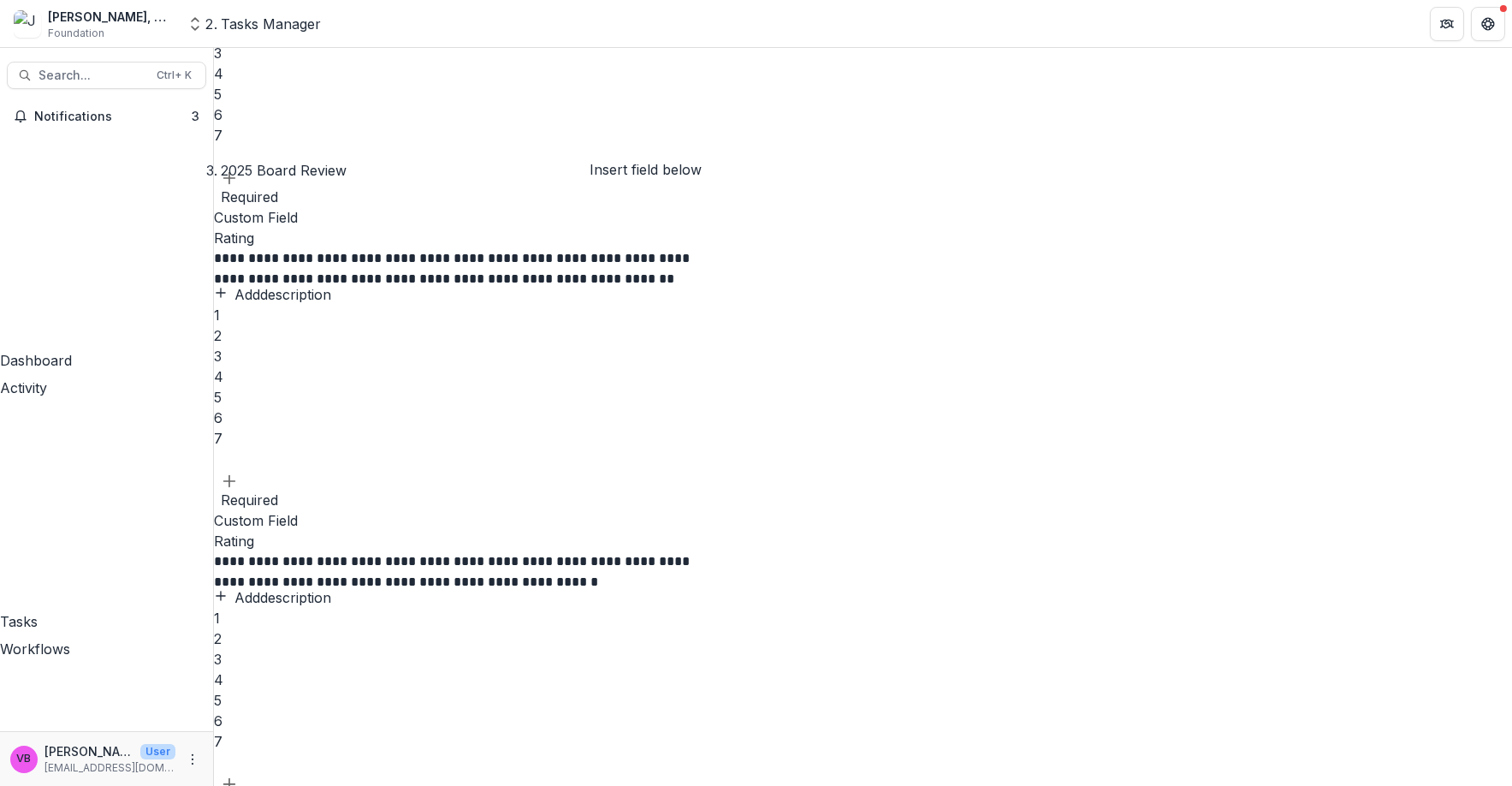
scroll to position [1155, 0]
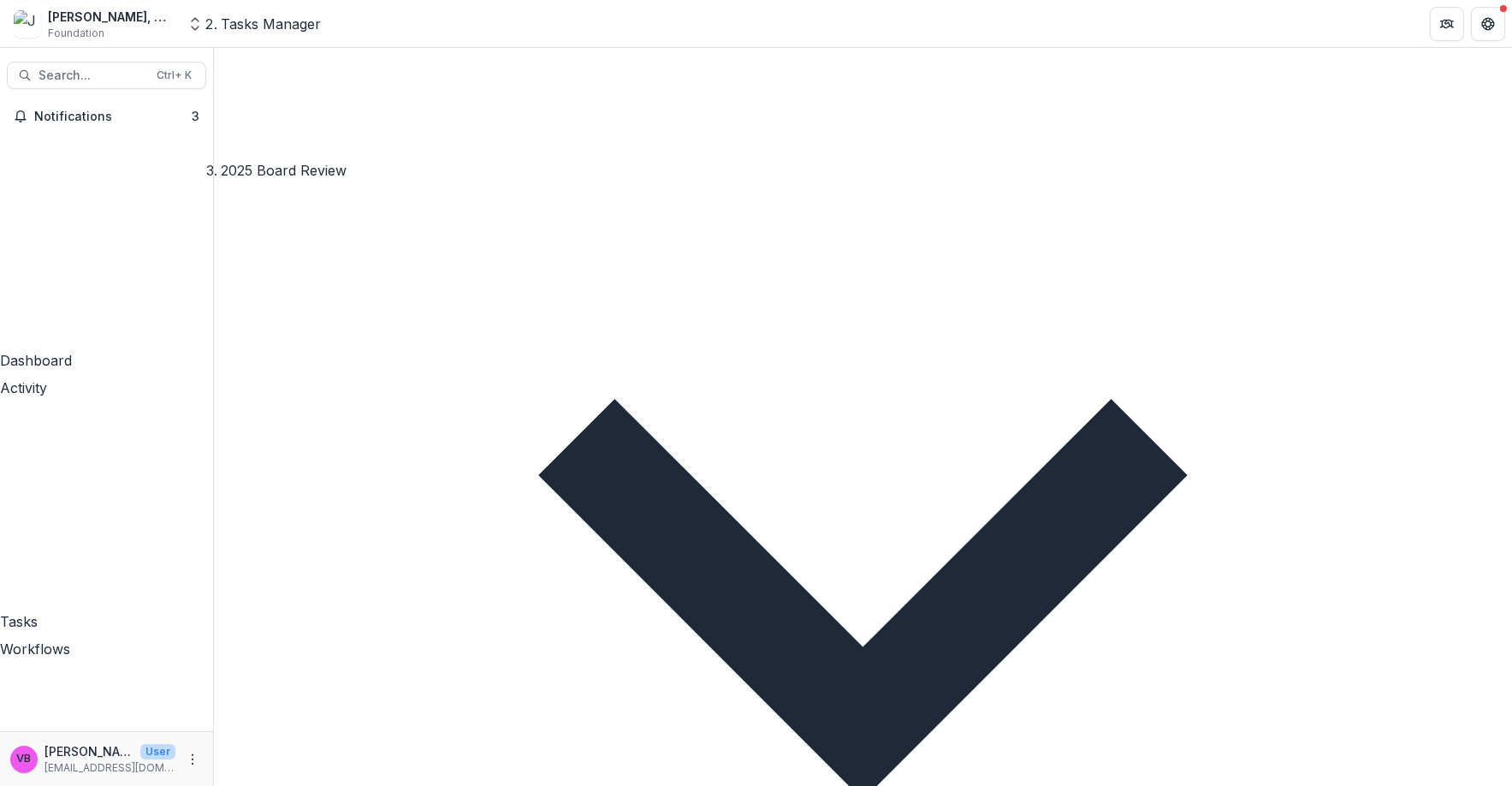
click at [814, 438] on div at bounding box center [862, 582] width 1298 height 1299
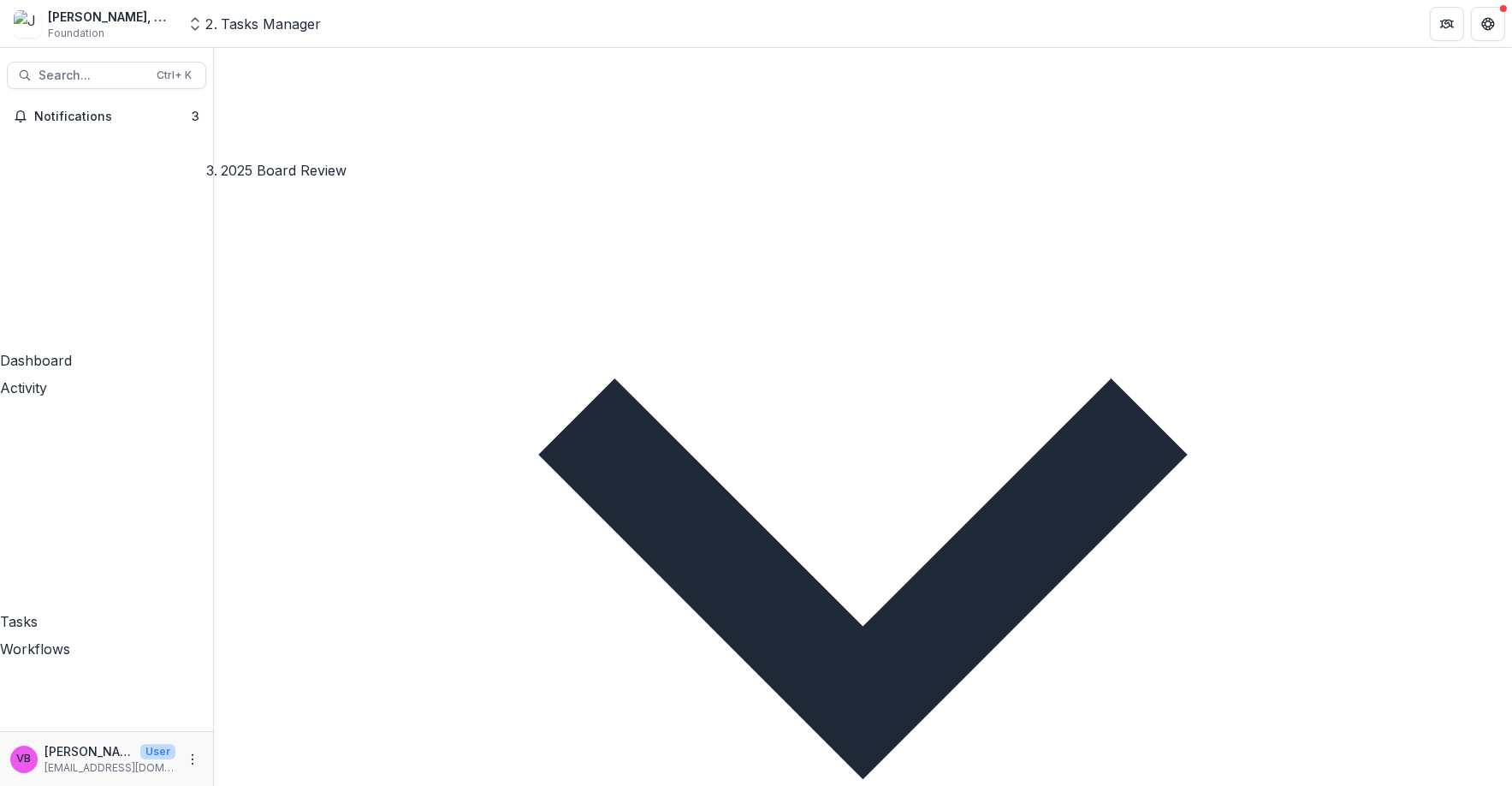
click at [762, 449] on div "Form Element Does the organization align with the mission and values of the Bai…" at bounding box center [862, 572] width 1298 height 1488
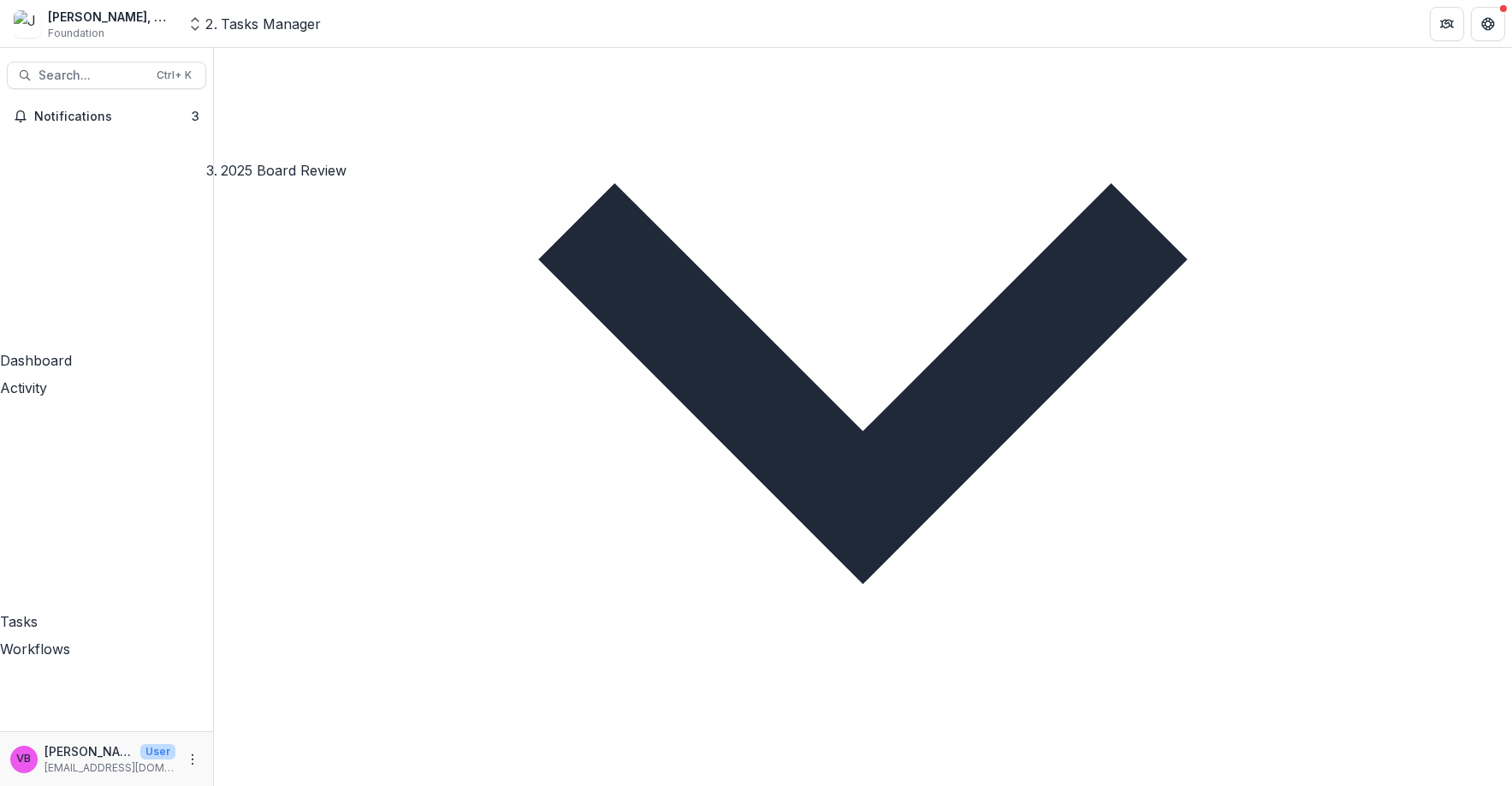
scroll to position [1352, 0]
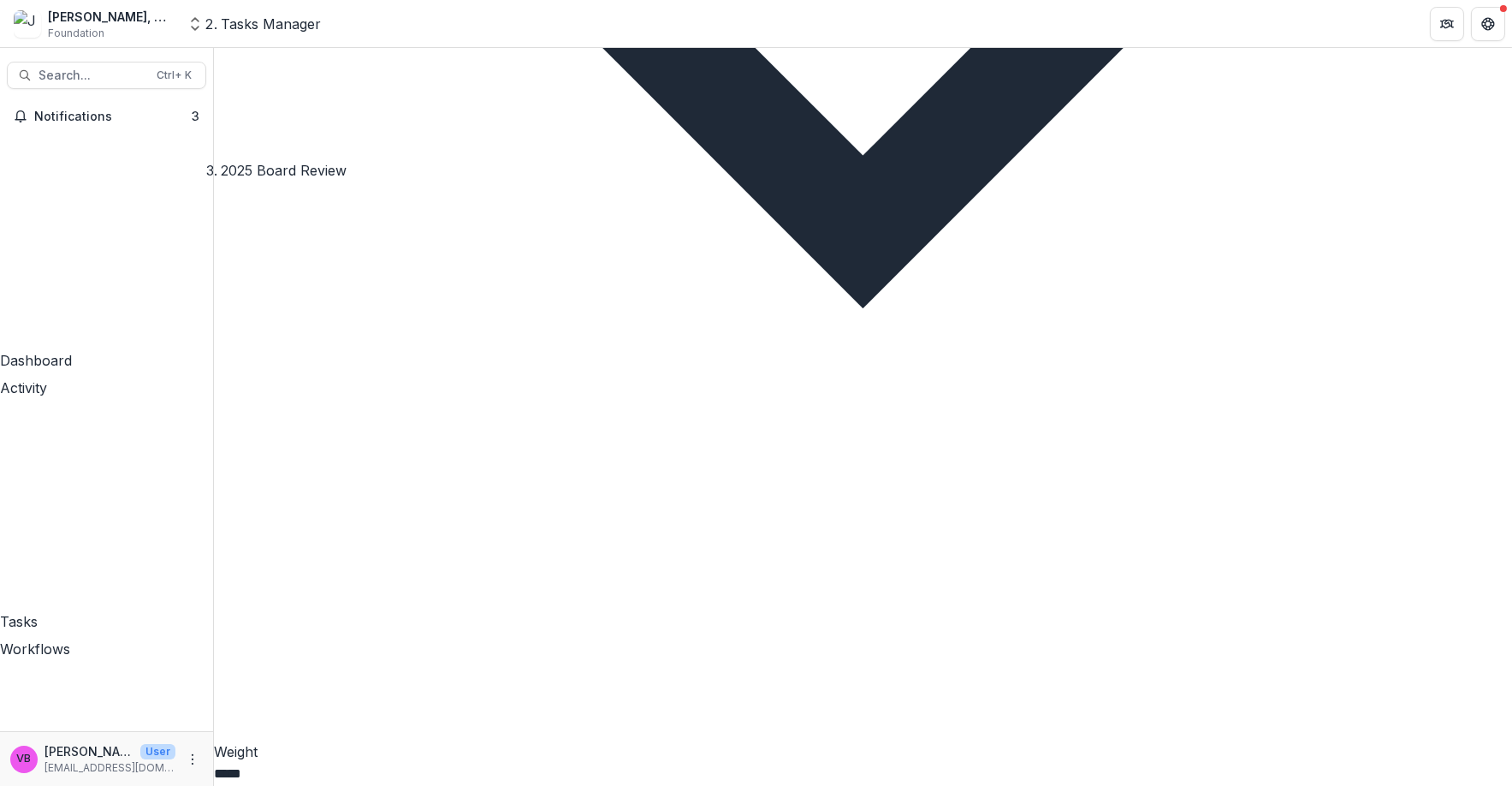
scroll to position [3053, 0]
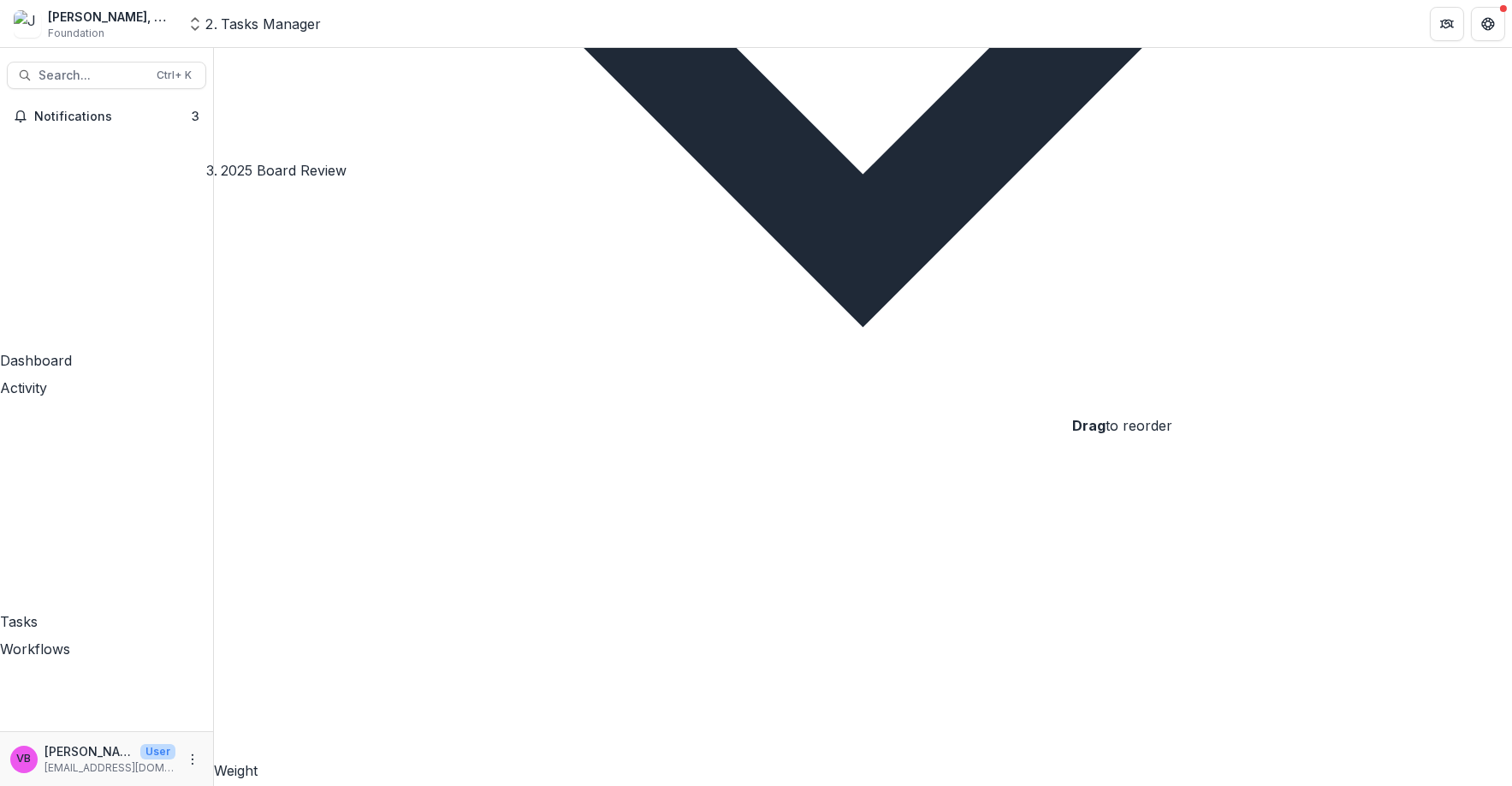
drag, startPoint x: 1118, startPoint y: 448, endPoint x: 1132, endPoint y: 397, distance: 52.9
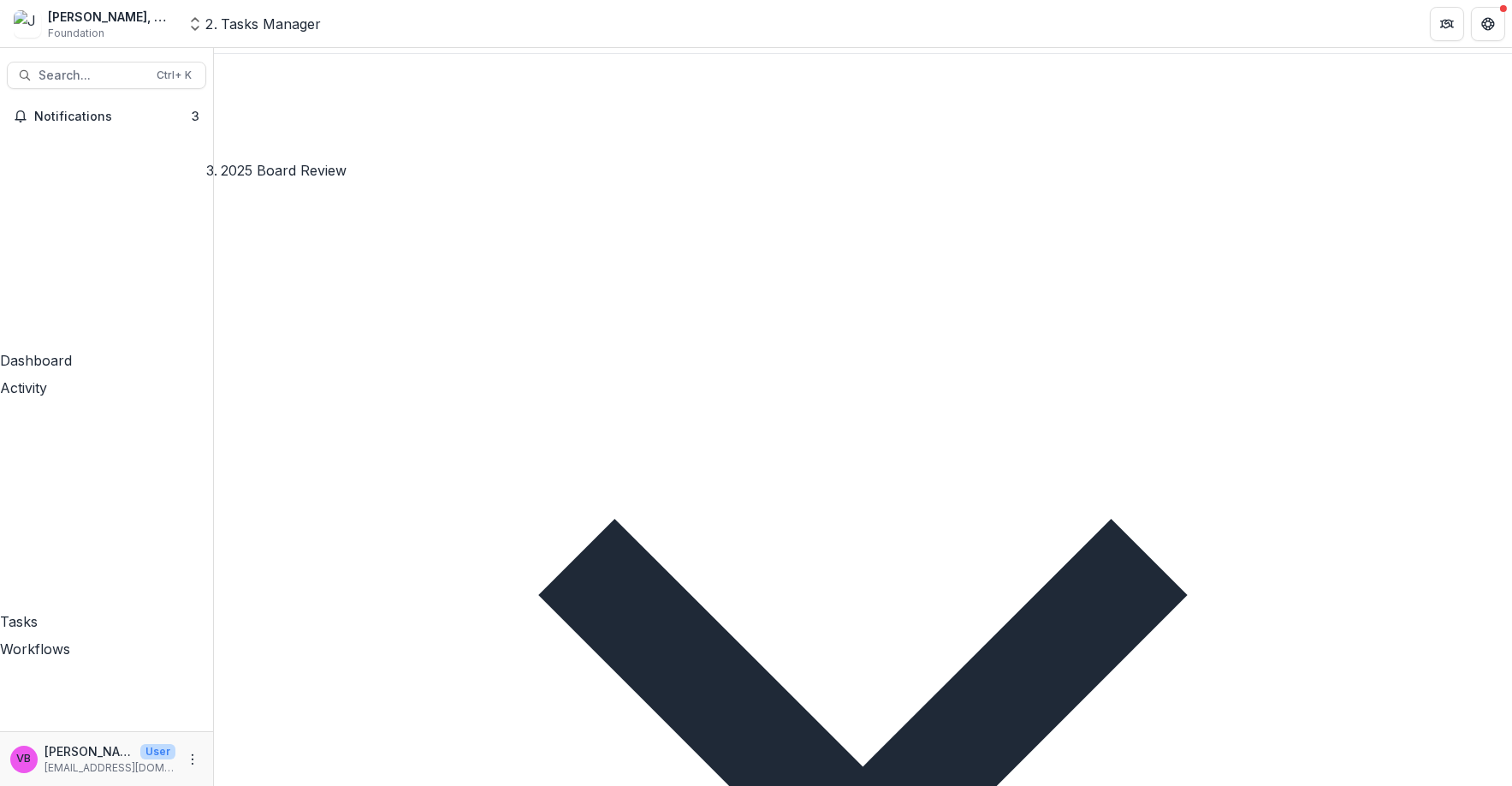
scroll to position [3127, 0]
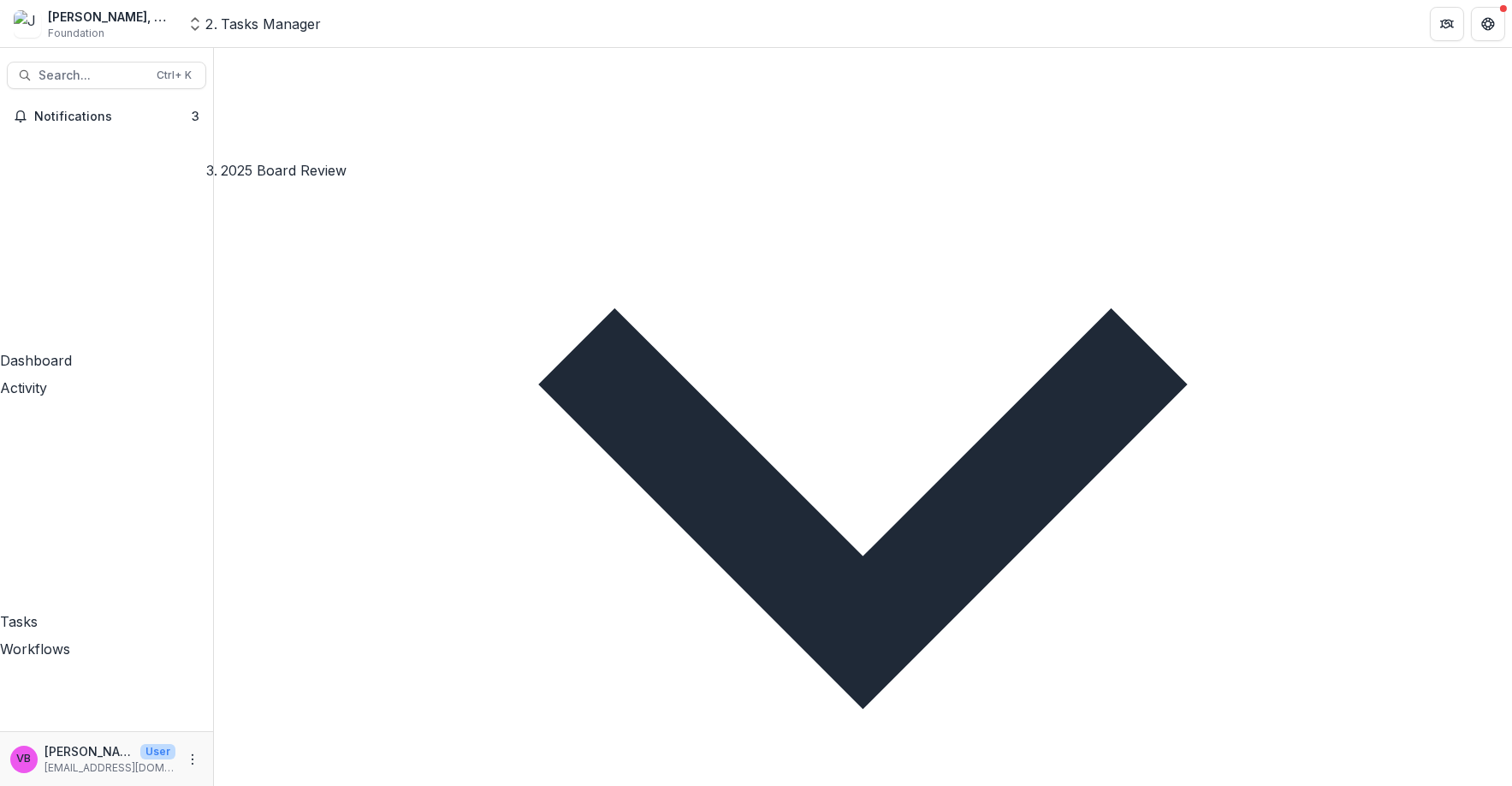
scroll to position [3193, 0]
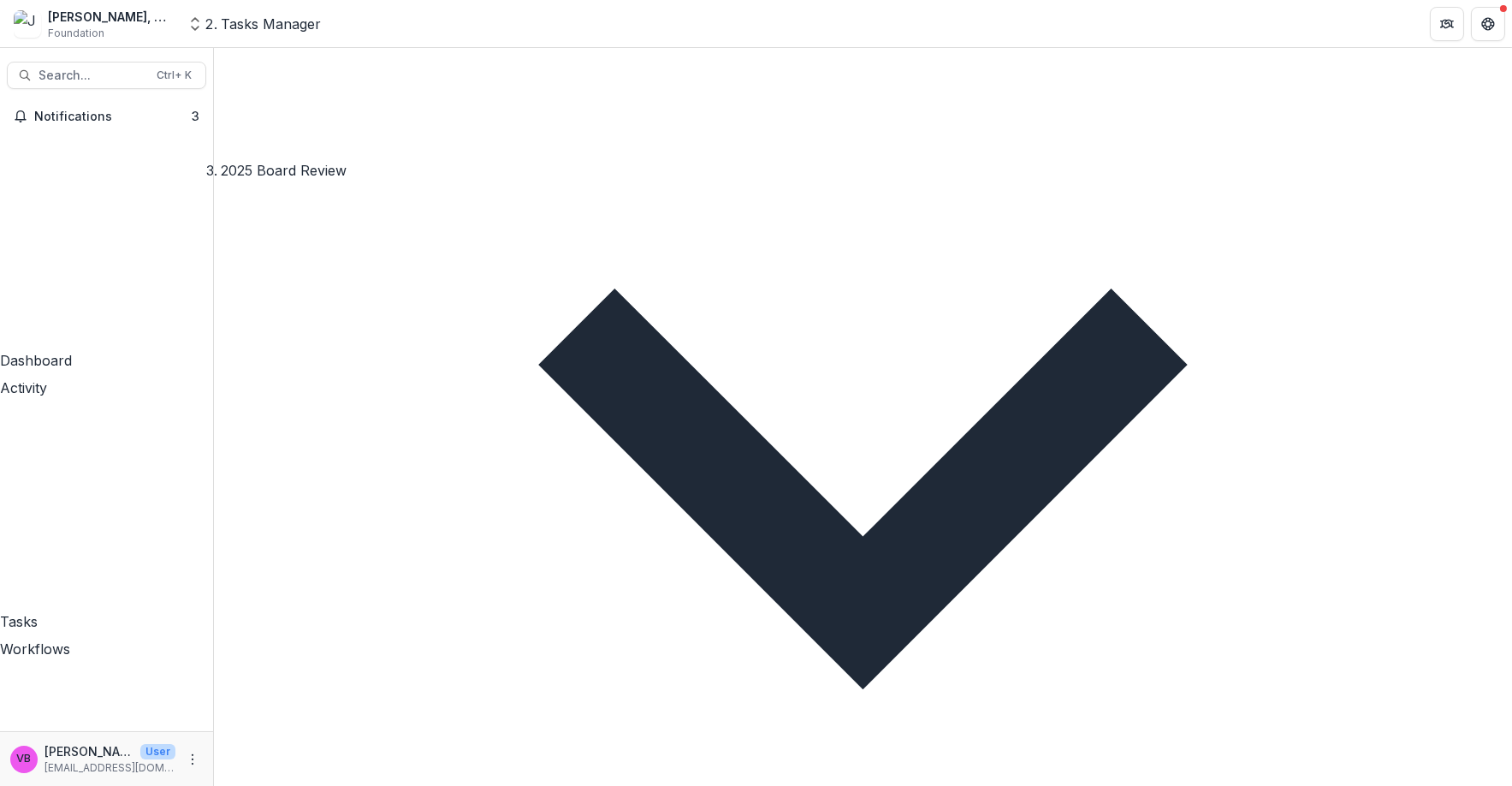
click at [745, 719] on div "How does the organization incorporate Ancient African values, spiritual teachin…" at bounding box center [756, 796] width 1512 height 21
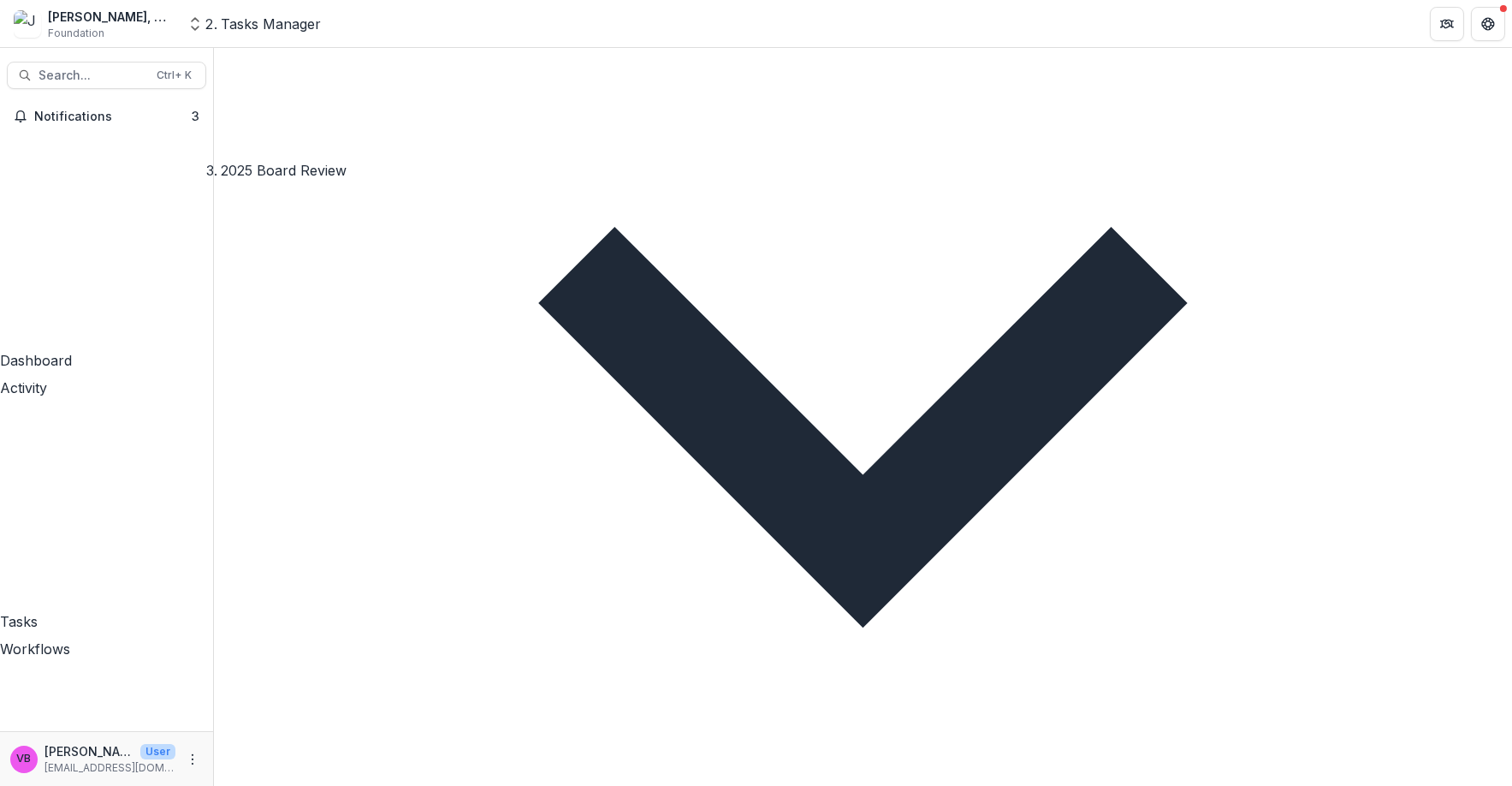
scroll to position [3259, 0]
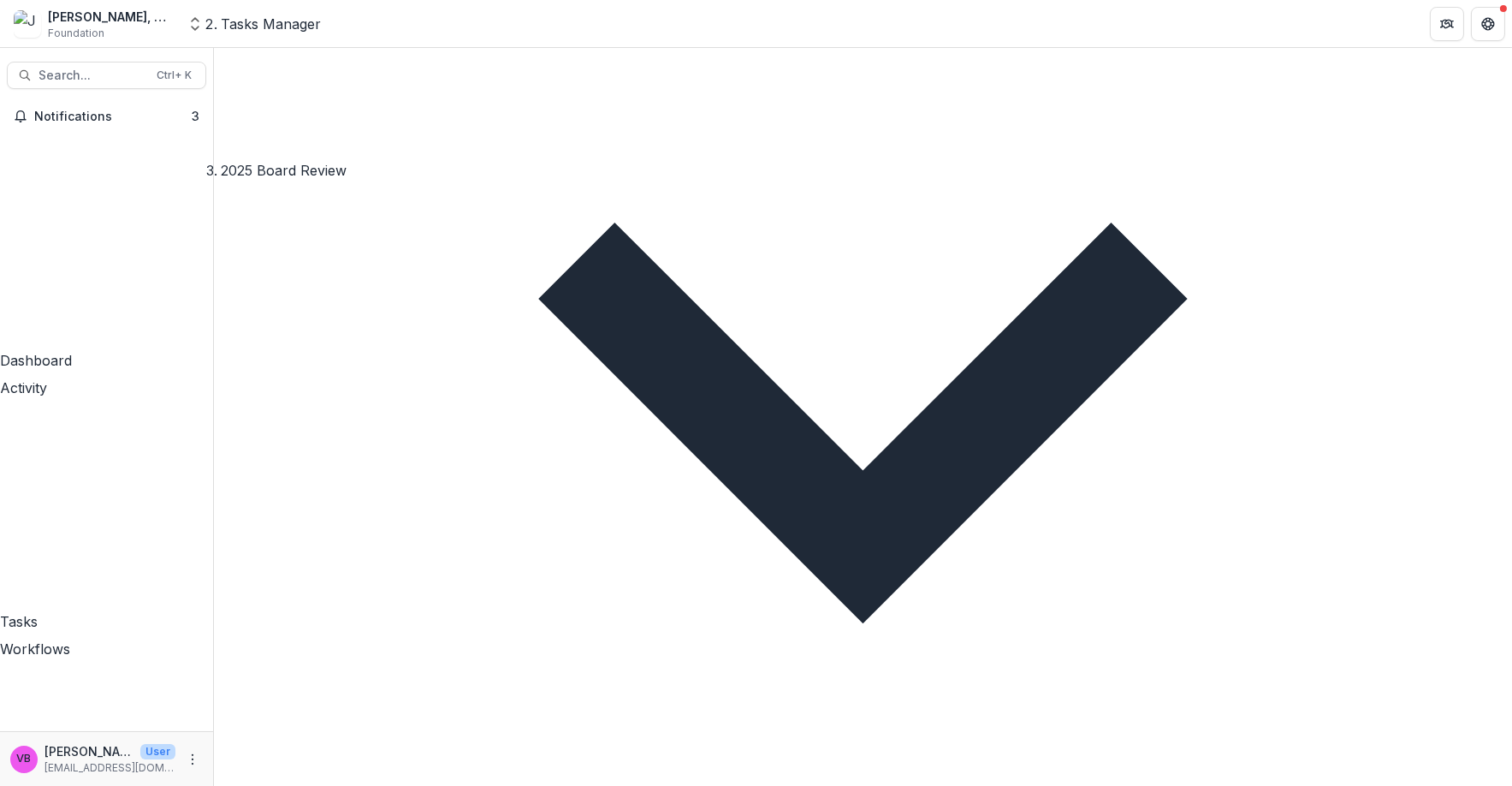
click at [798, 719] on div "No options" at bounding box center [756, 796] width 1512 height 21
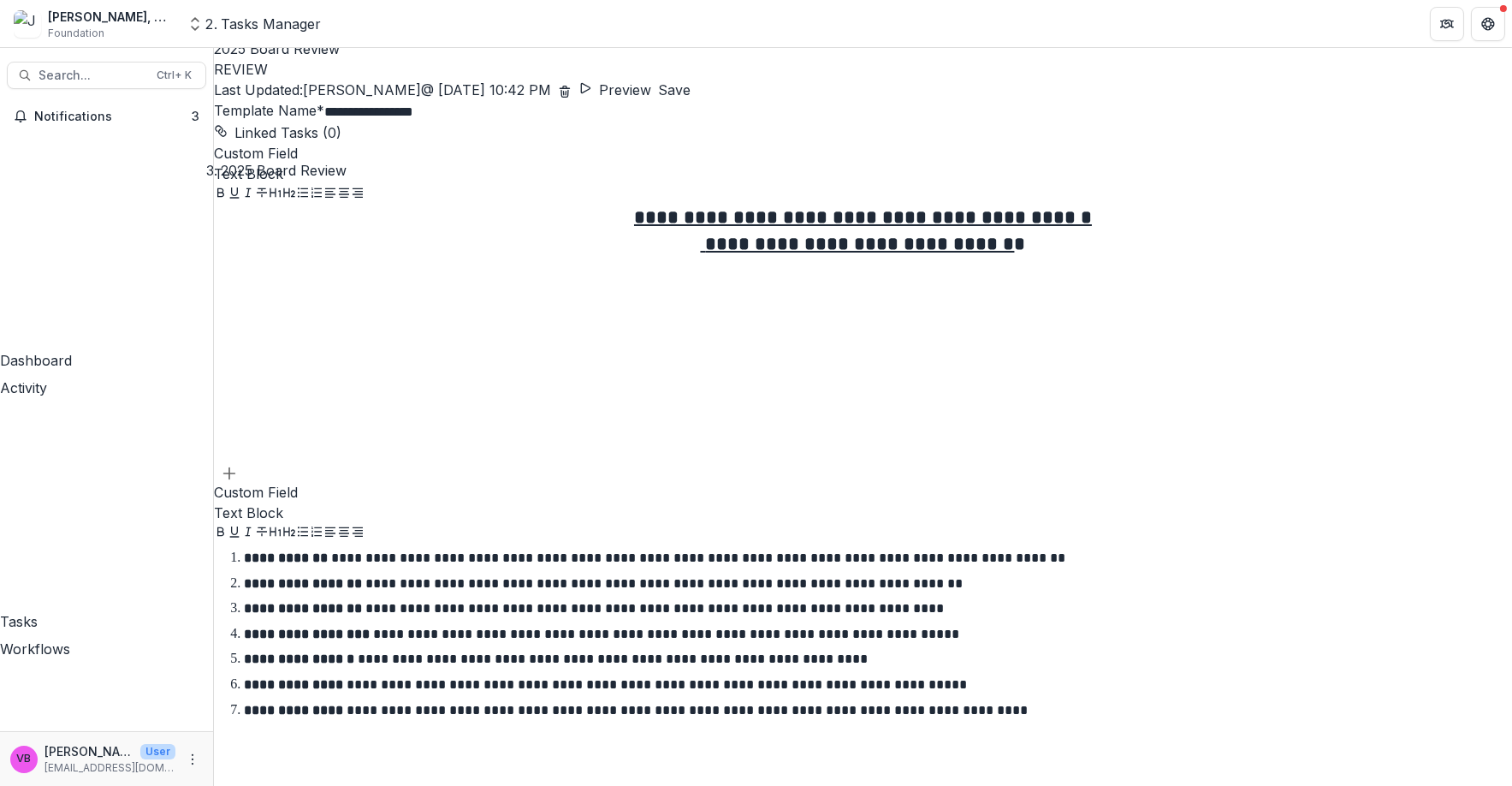
scroll to position [0, 0]
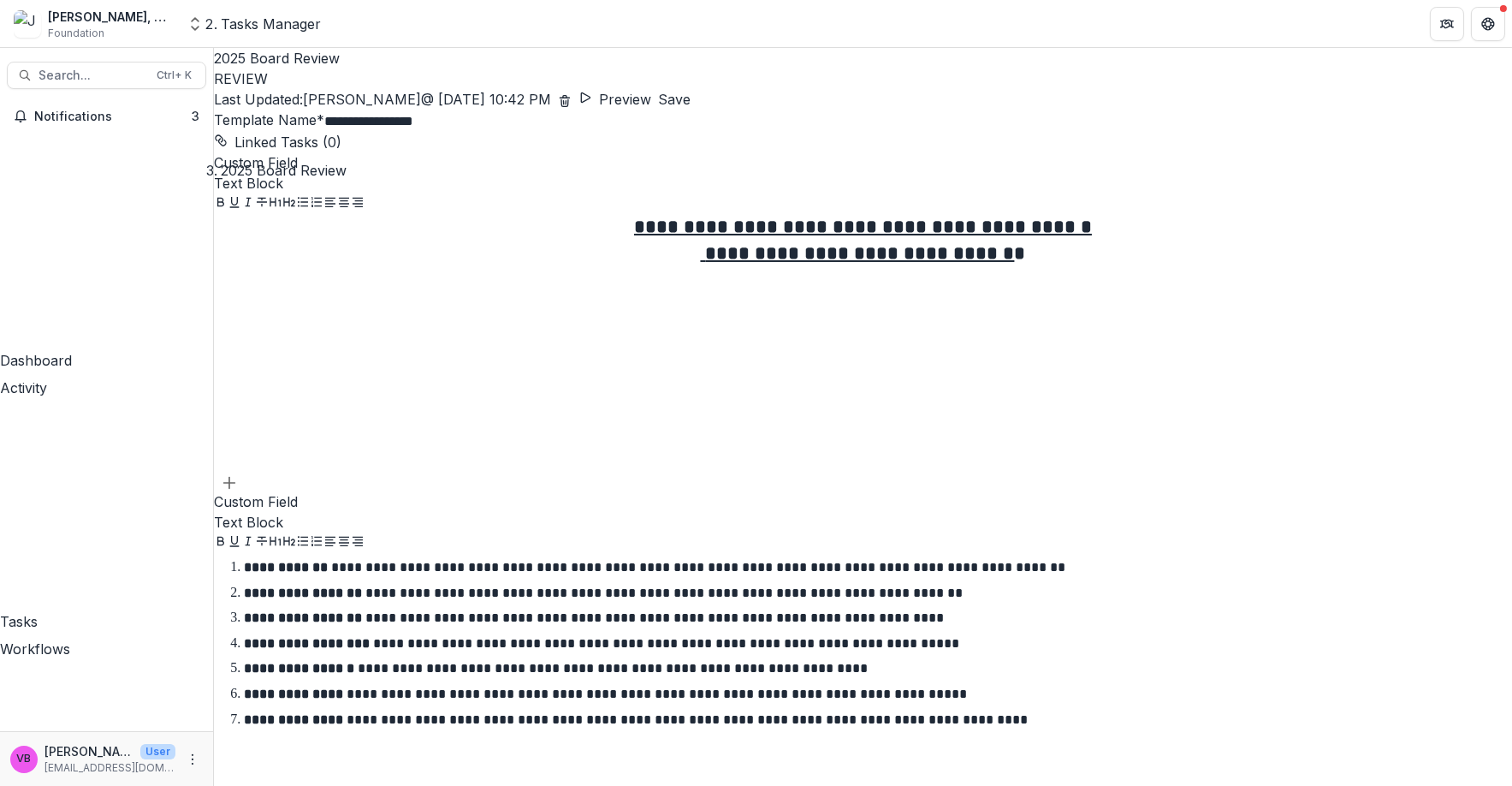
click at [651, 89] on button "Preview" at bounding box center [615, 99] width 73 height 21
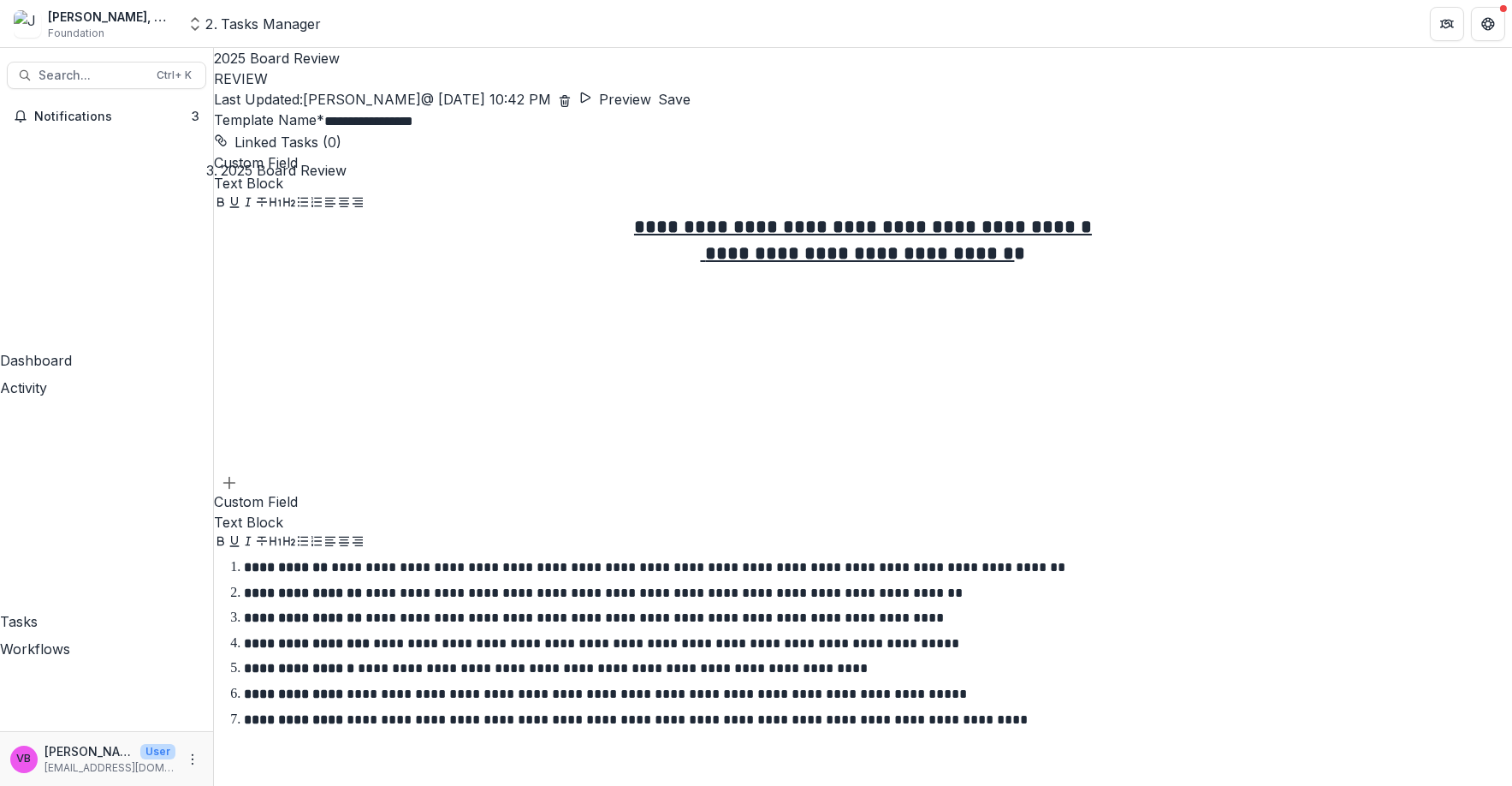
scroll to position [626, 0]
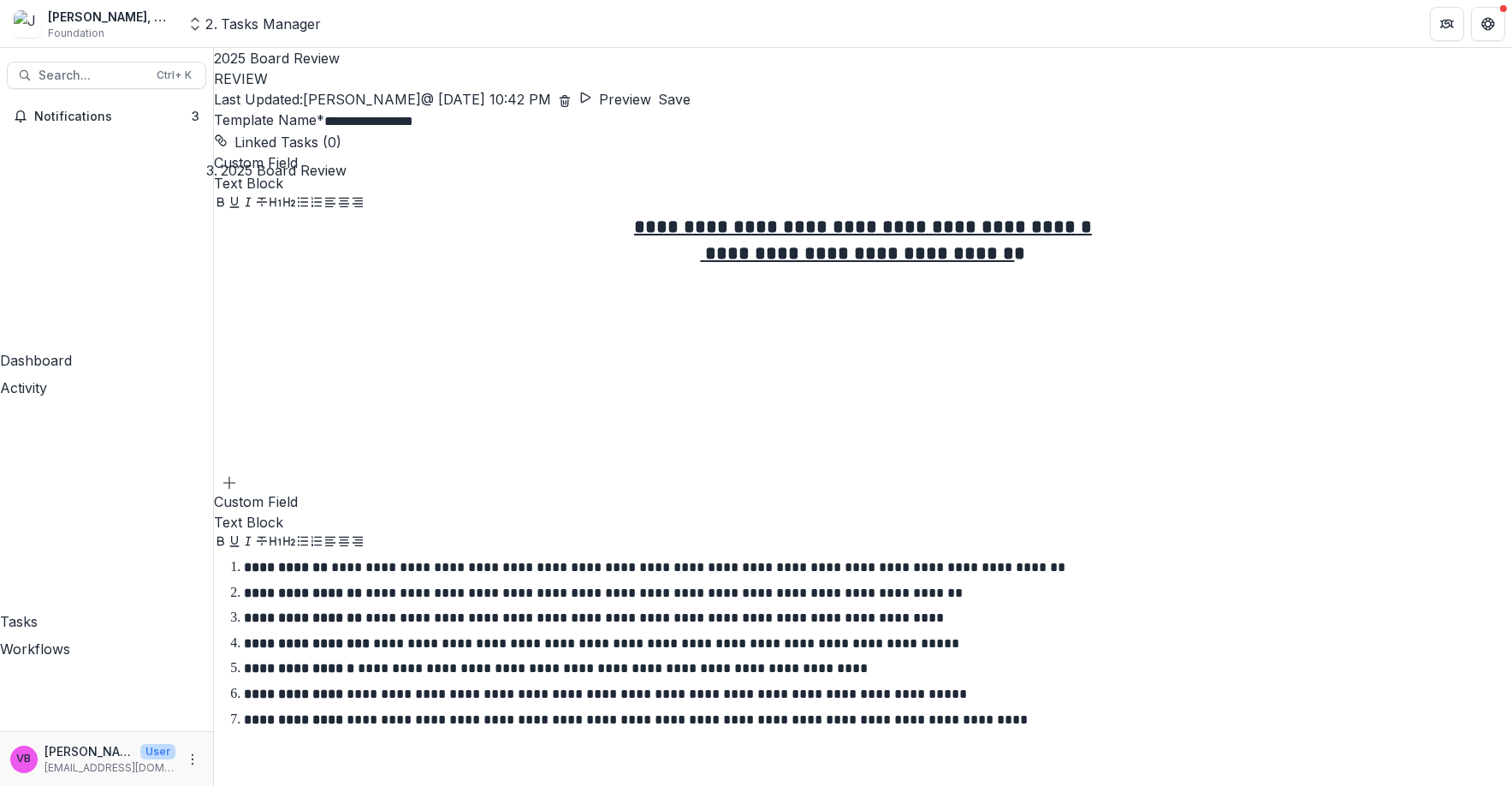
scroll to position [1242, 0]
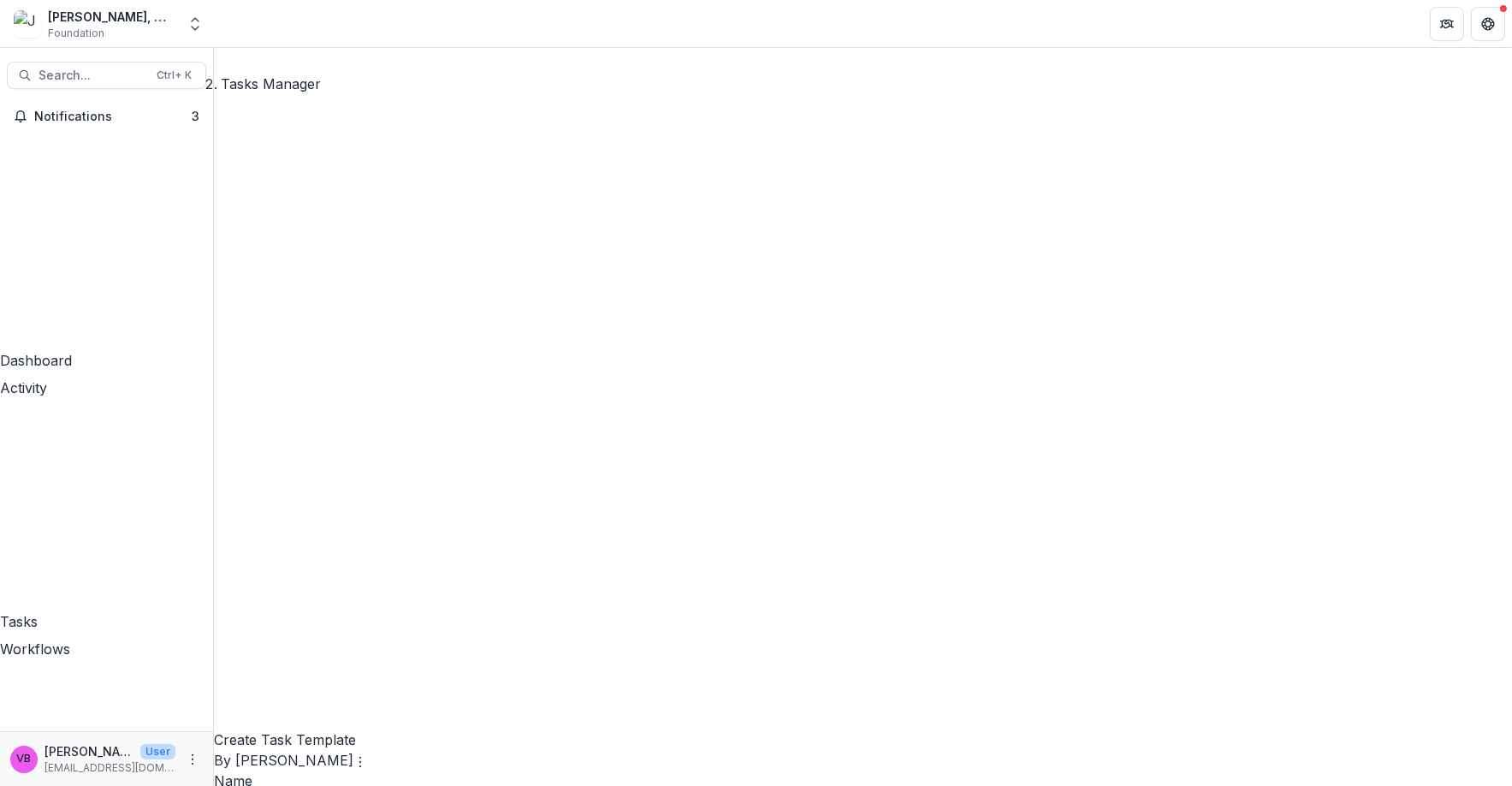
scroll to position [651, 0]
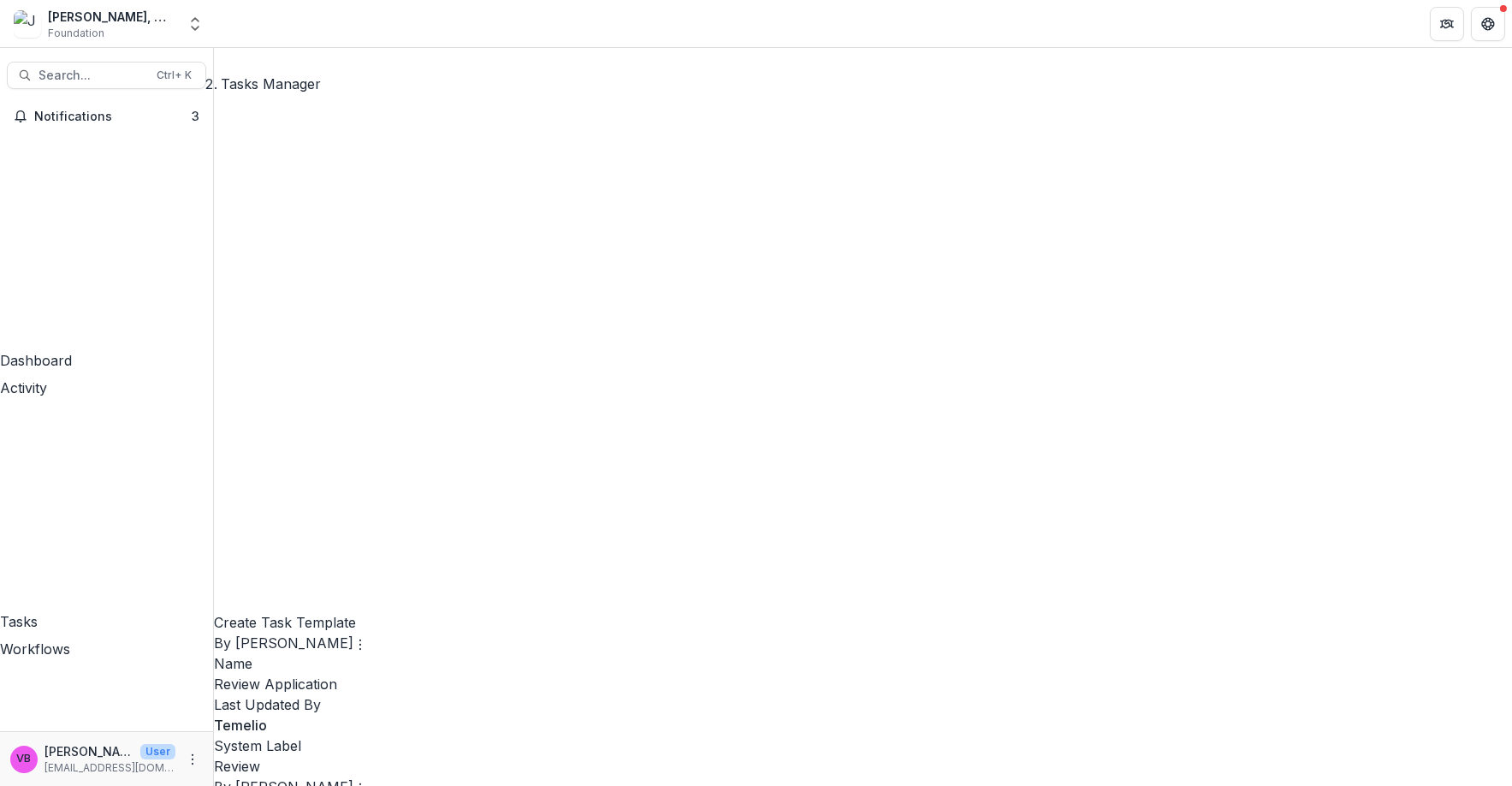
scroll to position [801, 0]
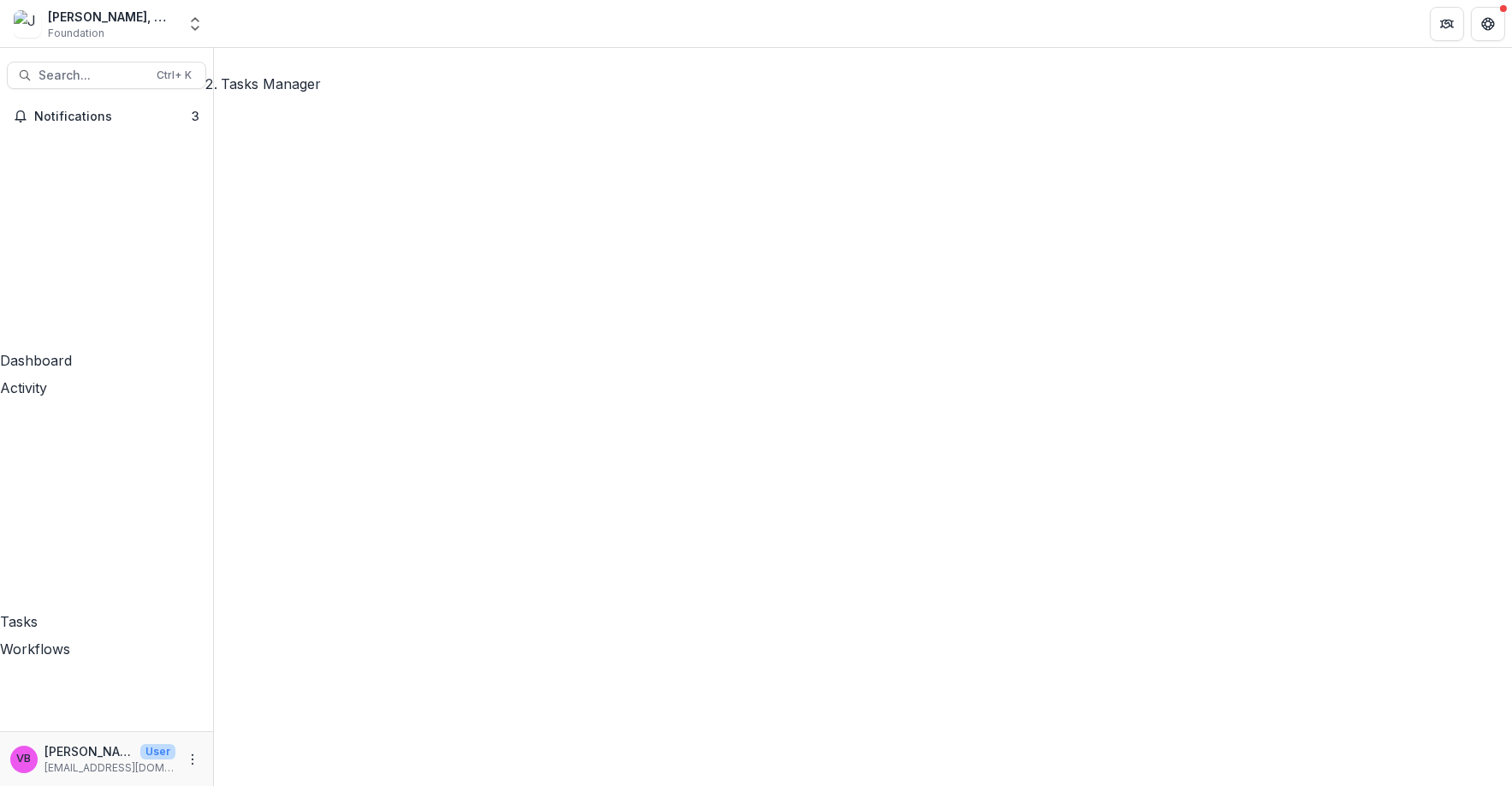
scroll to position [0, 0]
click at [193, 719] on icon "More" at bounding box center [193, 759] width 14 height 14
click at [308, 719] on link "User Settings" at bounding box center [304, 723] width 183 height 29
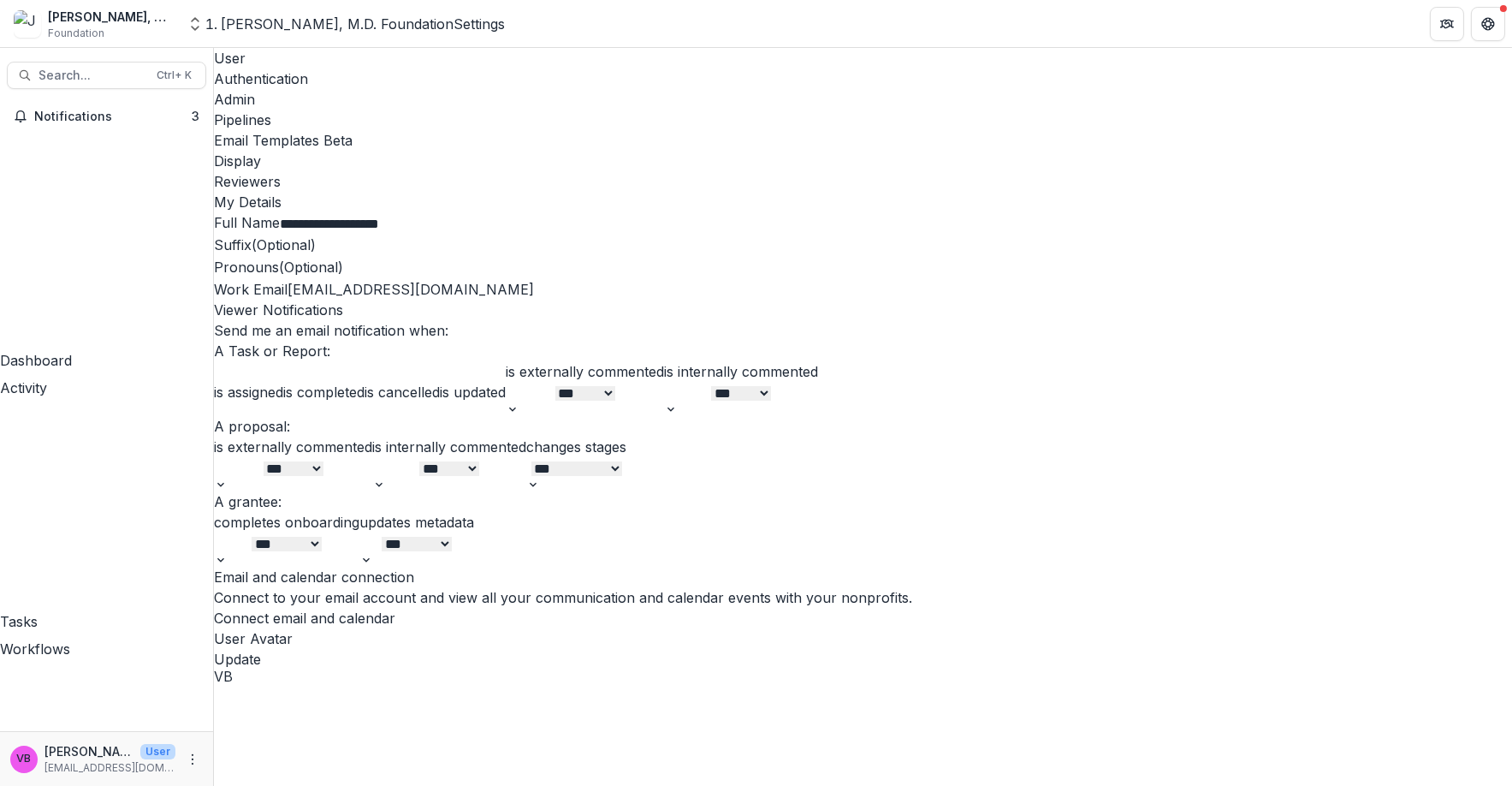
click at [755, 171] on div "Reviewers" at bounding box center [862, 181] width 1298 height 21
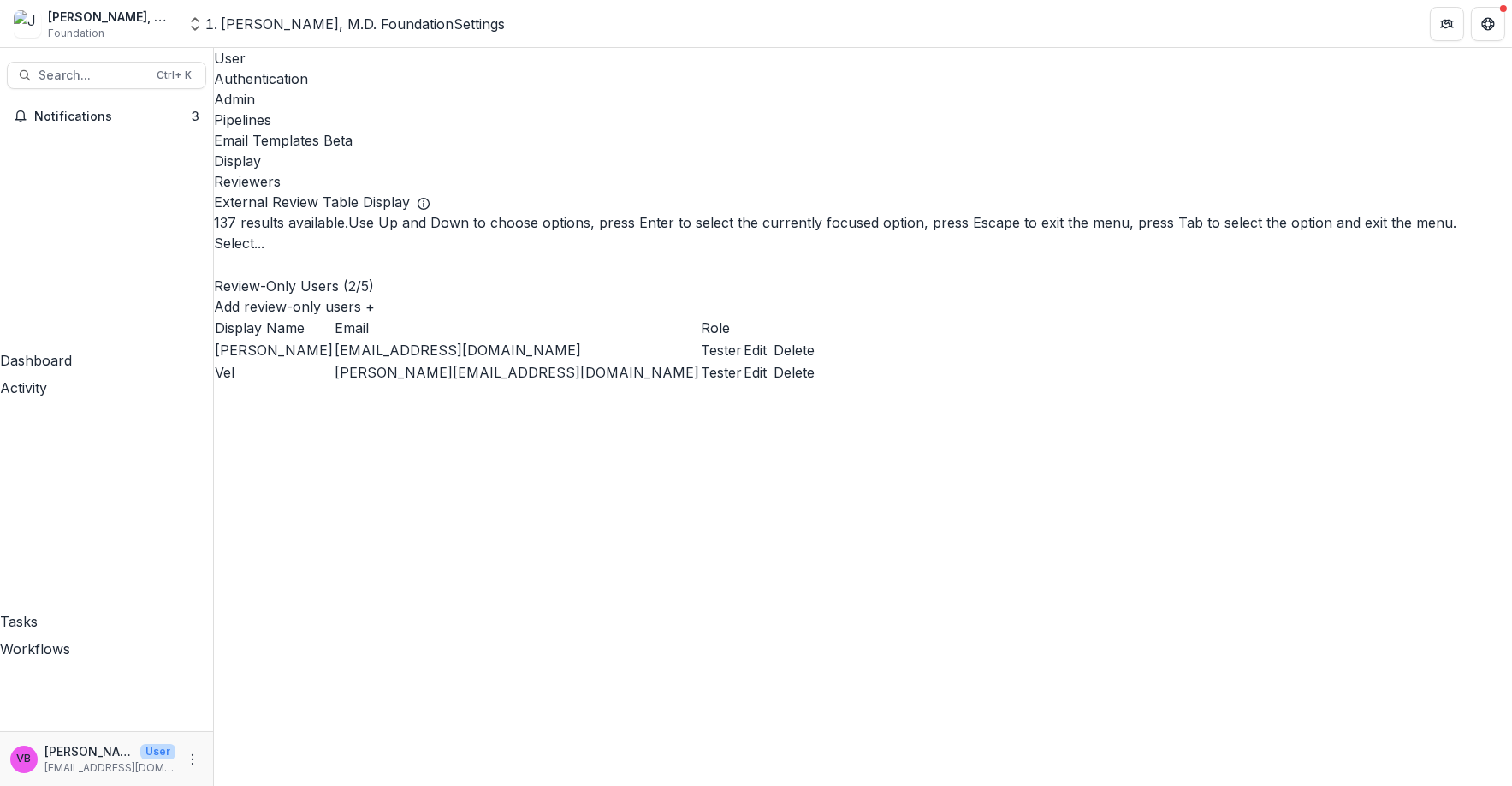
click at [613, 253] on div at bounding box center [862, 264] width 1298 height 23
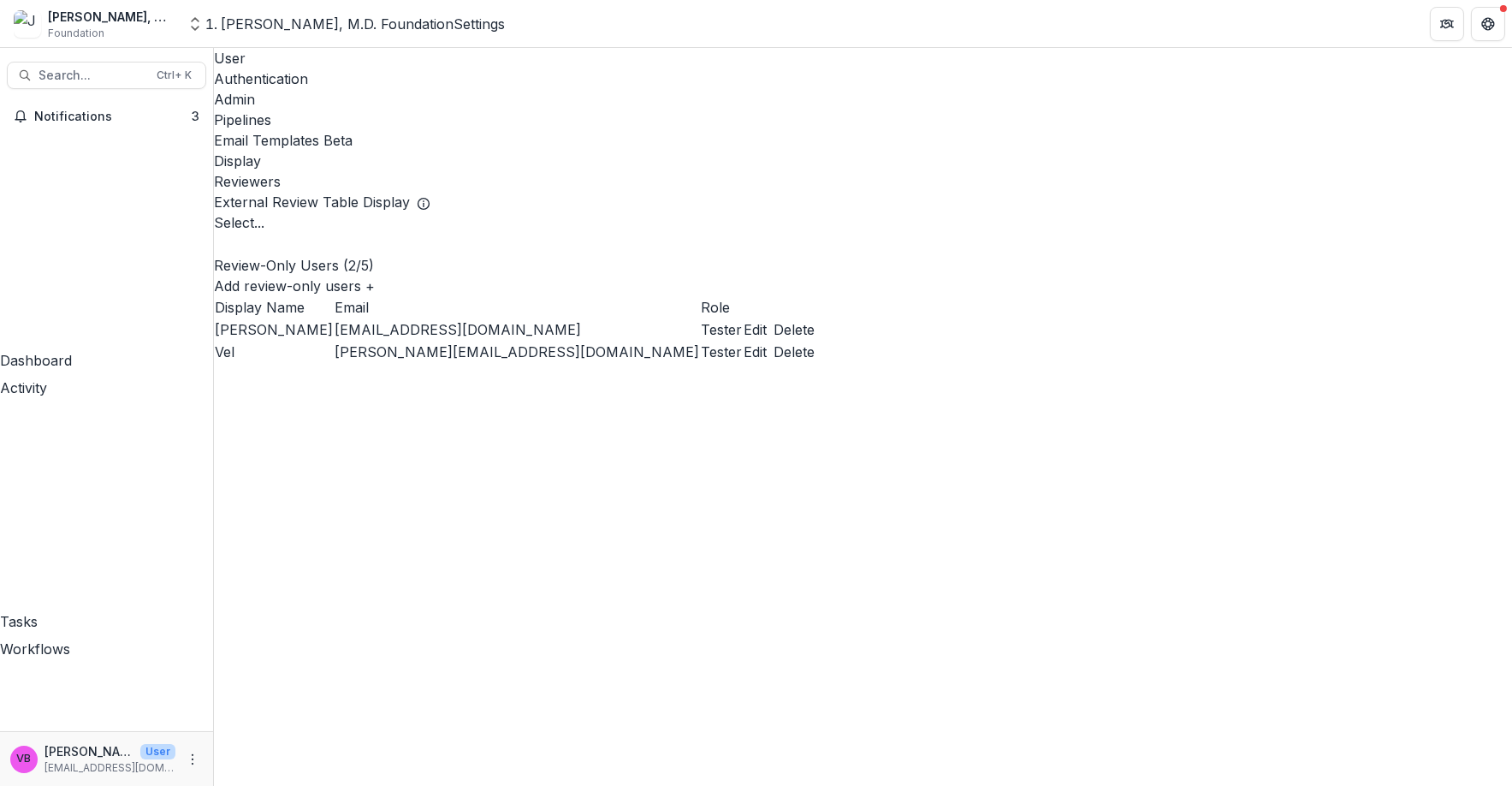
click at [609, 232] on div at bounding box center [862, 243] width 1298 height 23
click at [404, 89] on div "Admin" at bounding box center [862, 99] width 1298 height 21
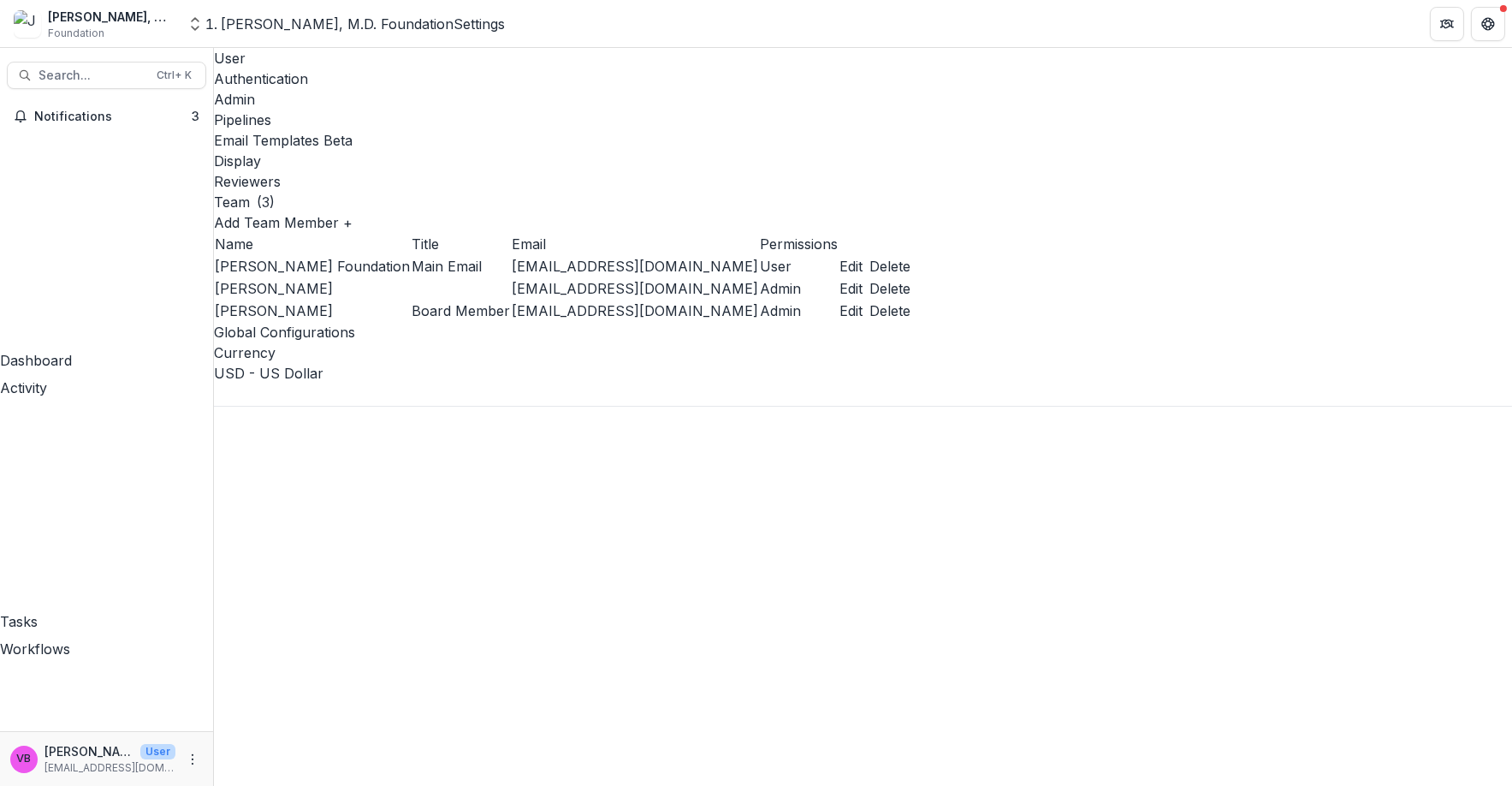
click at [774, 171] on div "Reviewers" at bounding box center [862, 181] width 1298 height 21
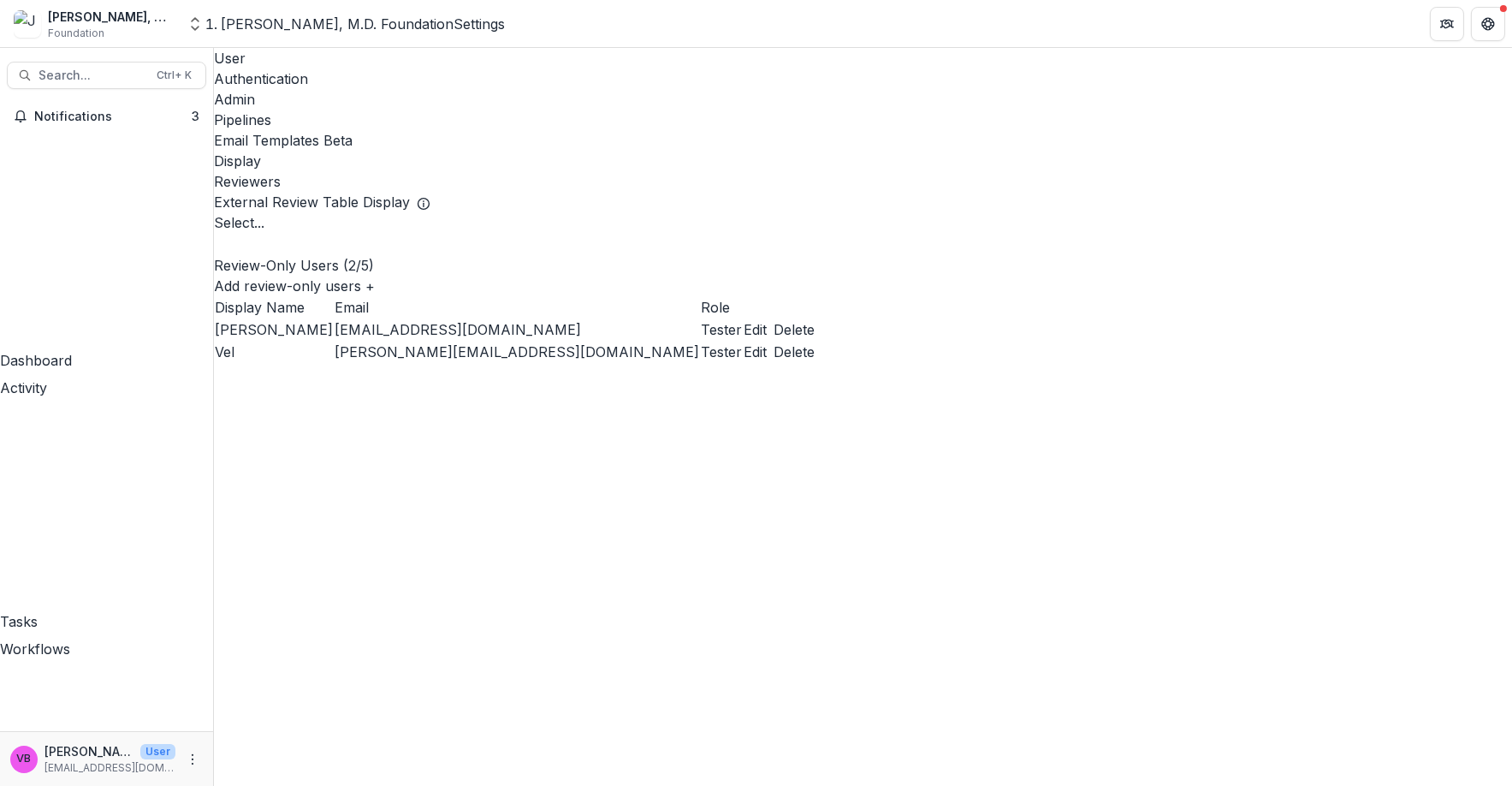
click at [493, 232] on div at bounding box center [862, 243] width 1298 height 23
click at [767, 342] on button "Edit" at bounding box center [754, 351] width 23 height 21
drag, startPoint x: 698, startPoint y: 245, endPoint x: 720, endPoint y: 270, distance: 33.3
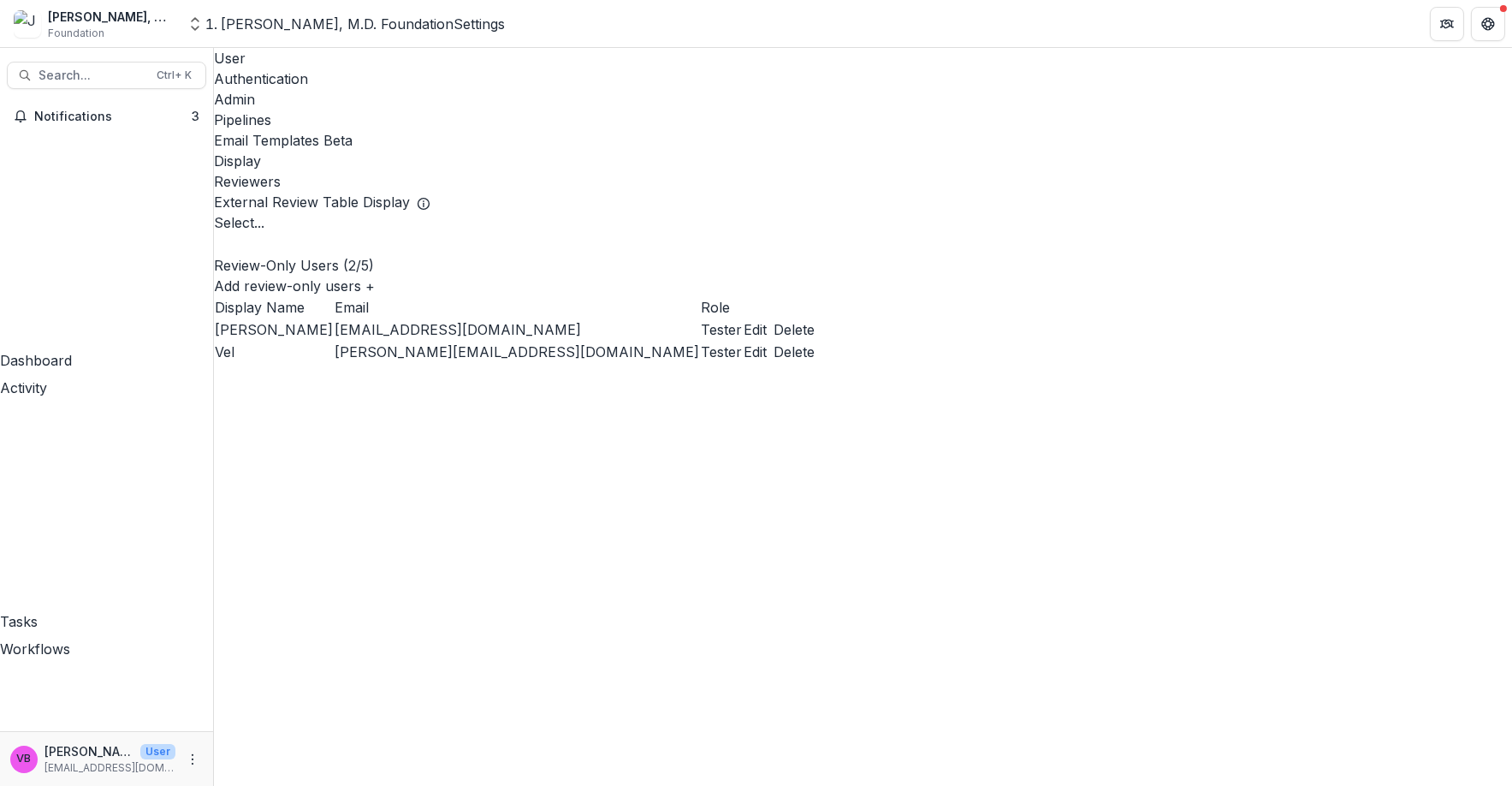
type input "**********"
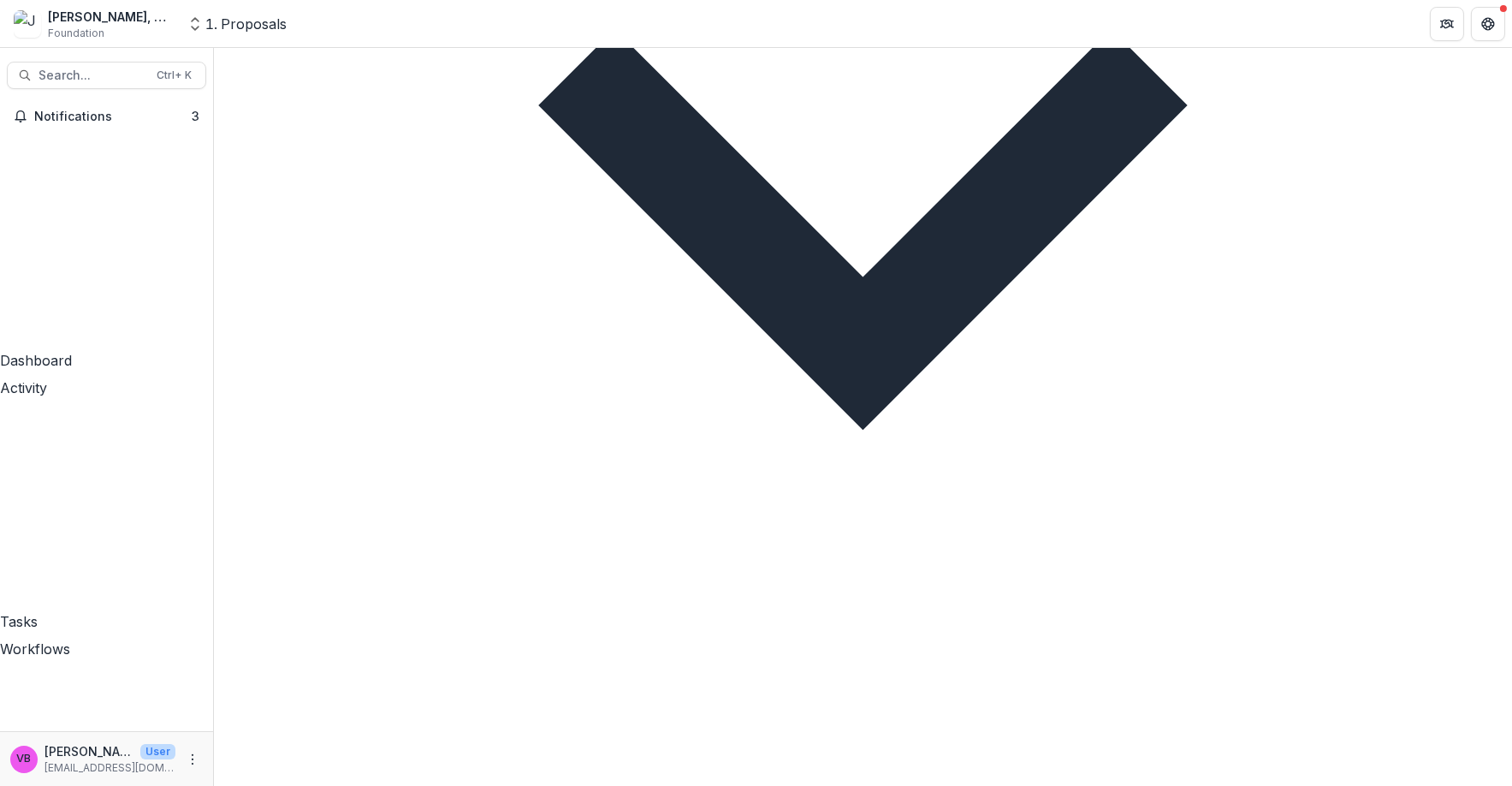
scroll to position [529, 0]
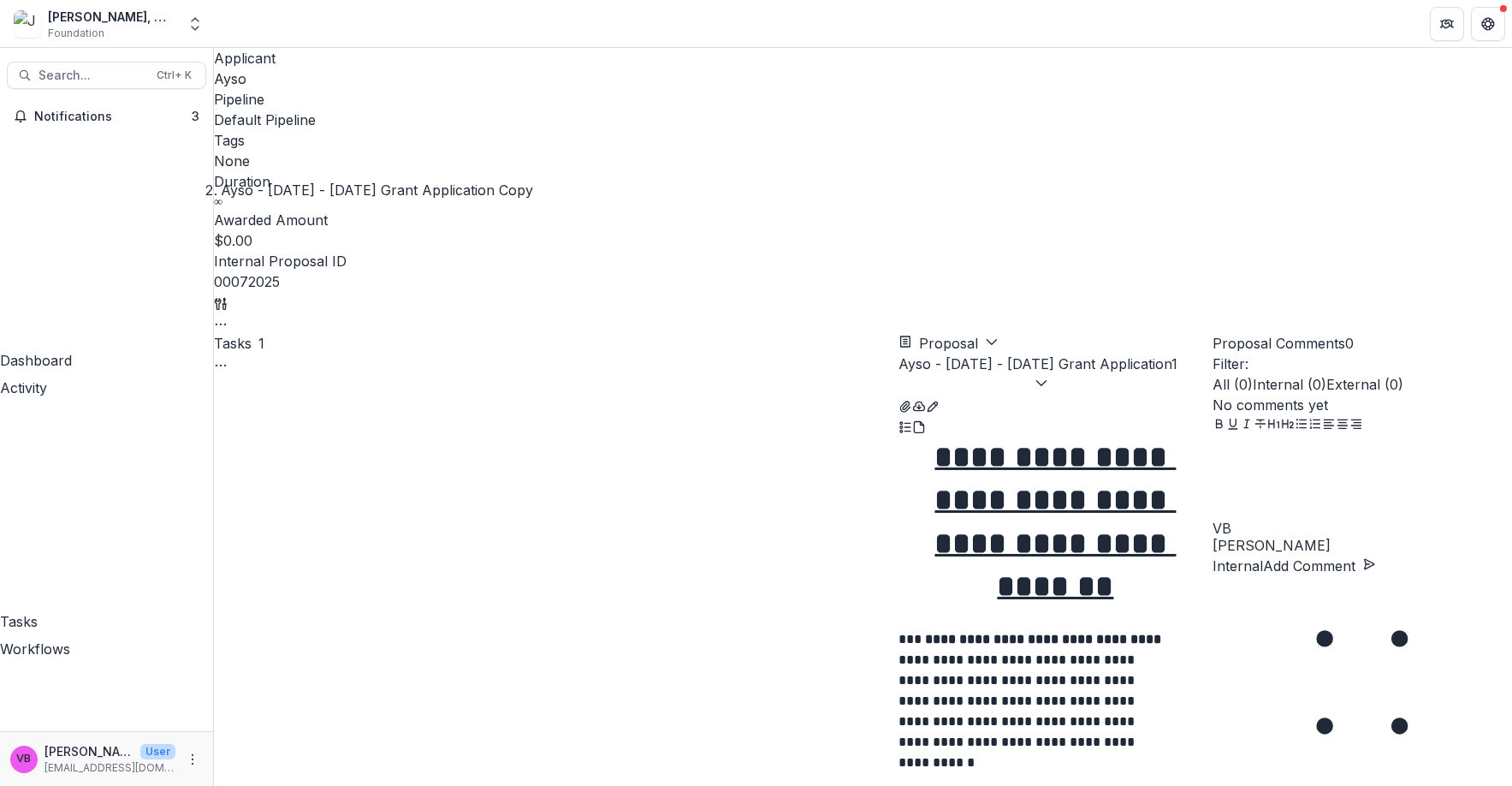
click at [226, 365] on circle "Toggle View Cancelled Tasks" at bounding box center [225, 365] width 1 height 1
drag, startPoint x: 616, startPoint y: 323, endPoint x: 608, endPoint y: 324, distance: 8.1
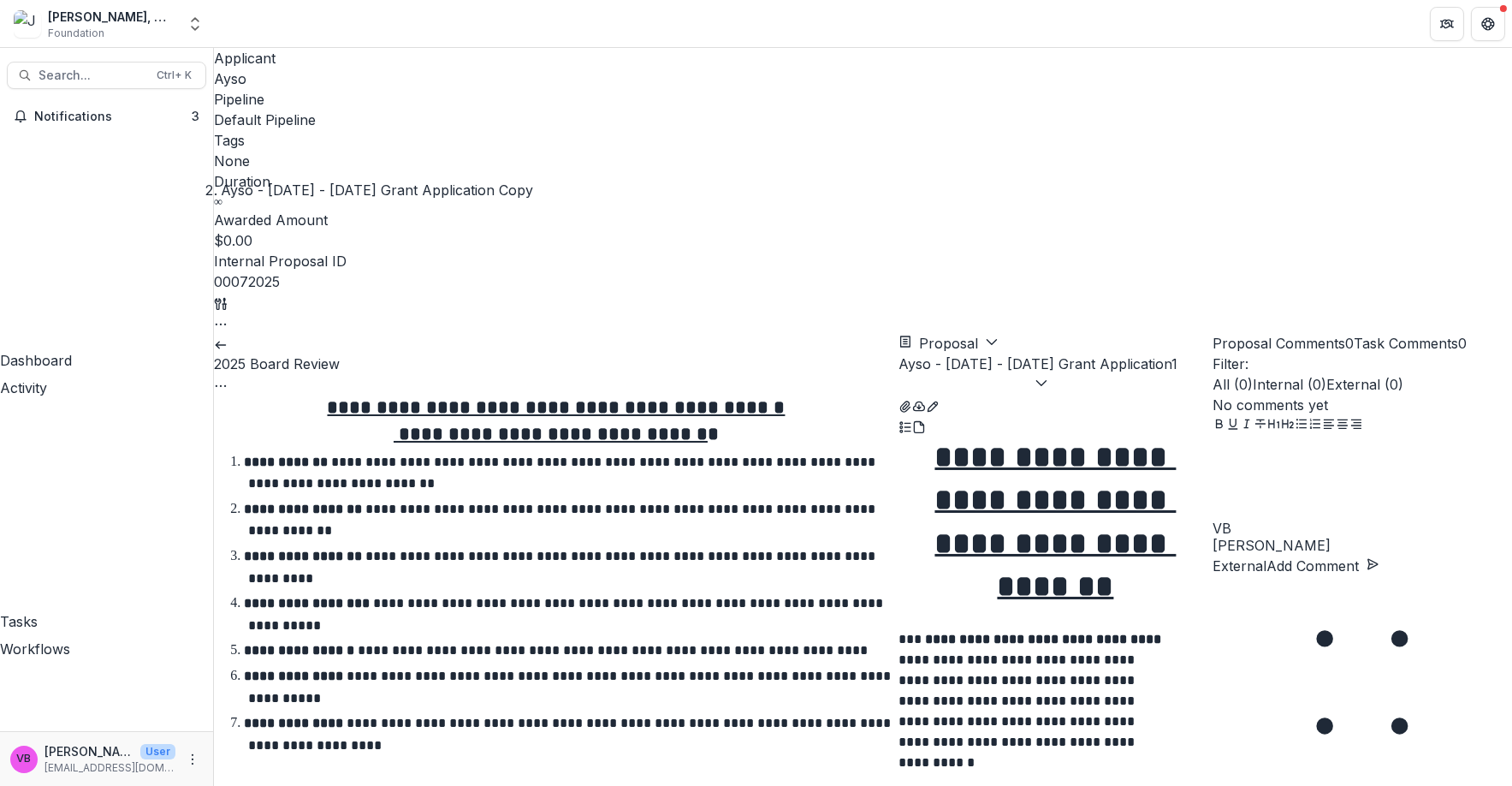
click at [227, 379] on icon "Options" at bounding box center [220, 386] width 14 height 14
click at [793, 410] on button "Cancel Task" at bounding box center [833, 424] width 119 height 29
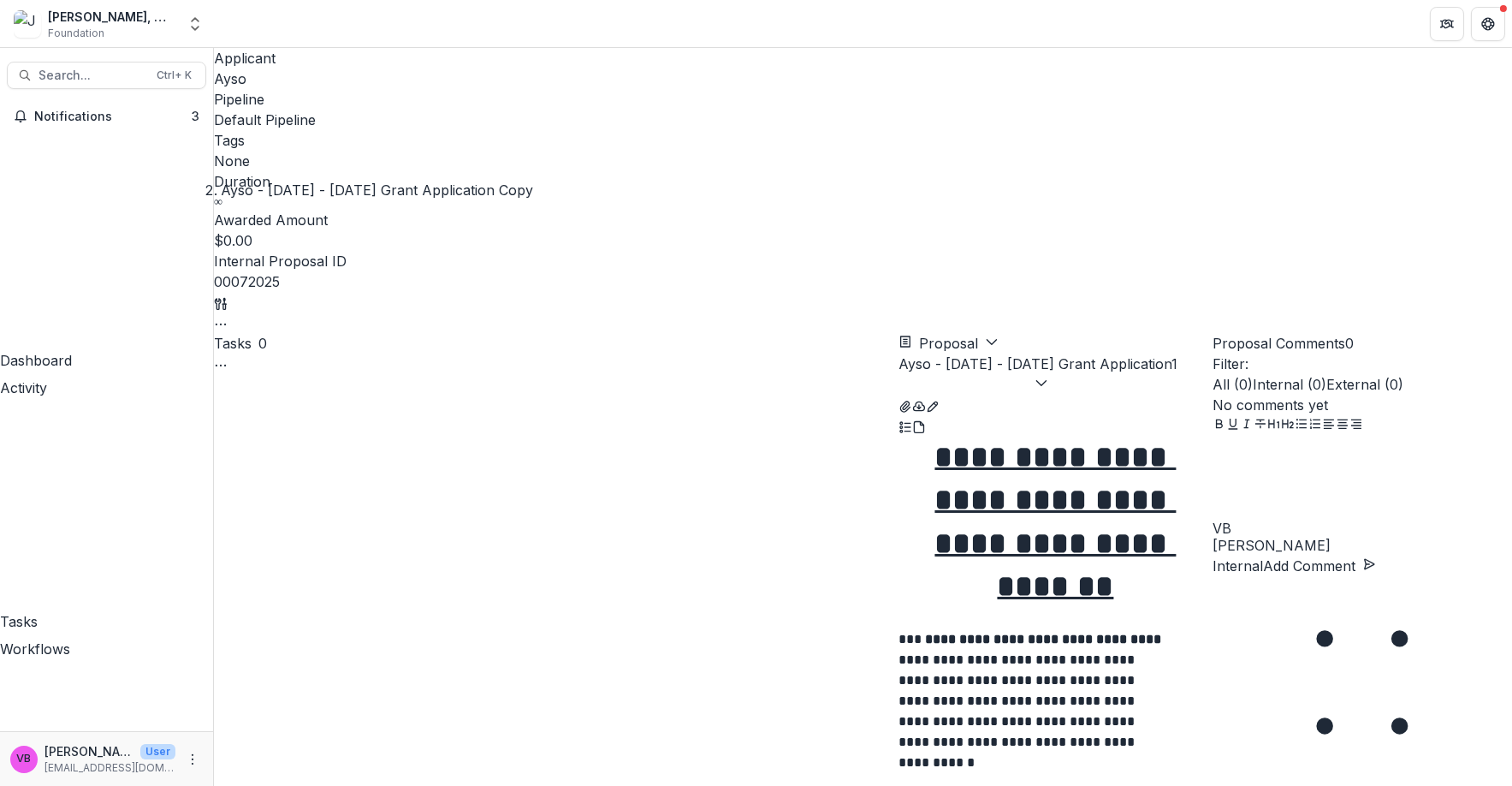
type input "**********"
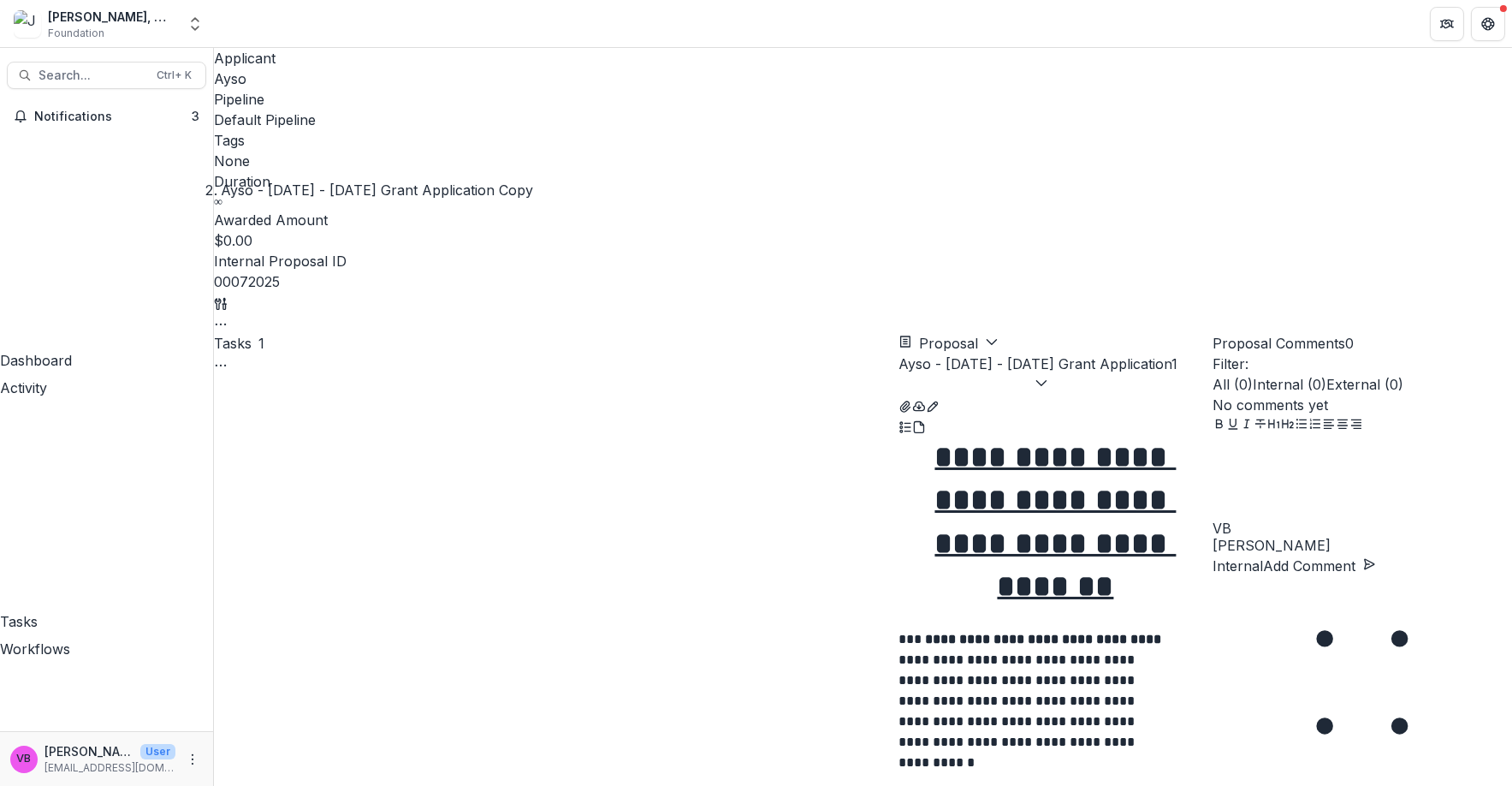
drag, startPoint x: 873, startPoint y: 112, endPoint x: 859, endPoint y: 111, distance: 14.0
click at [227, 359] on icon "Toggle View Cancelled Tasks" at bounding box center [220, 366] width 14 height 14
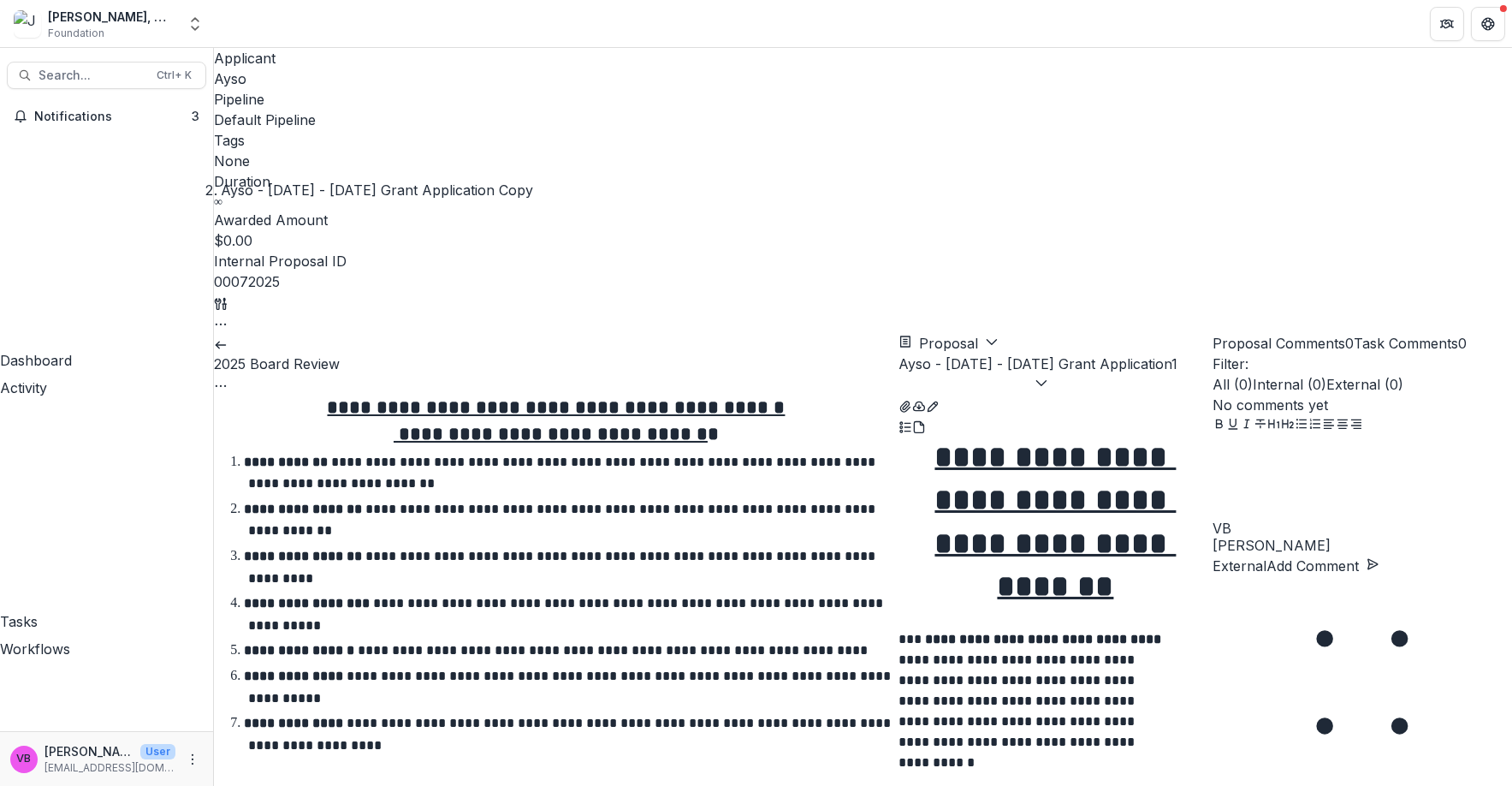
click at [227, 374] on button "Options" at bounding box center [220, 384] width 14 height 21
click at [797, 410] on button "Cancel Task" at bounding box center [833, 424] width 119 height 29
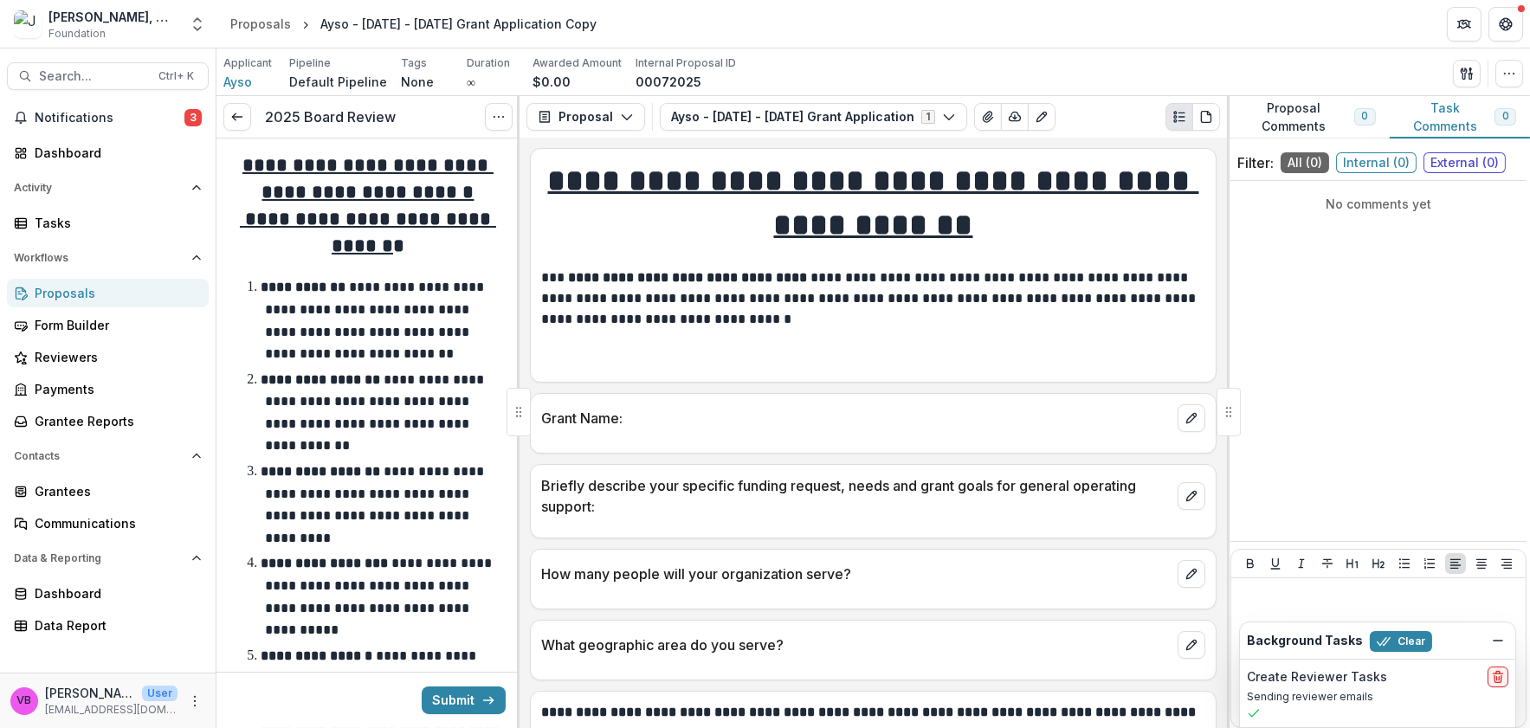
click at [1340, 696] on p "Sending reviewer emails" at bounding box center [1377, 697] width 261 height 16
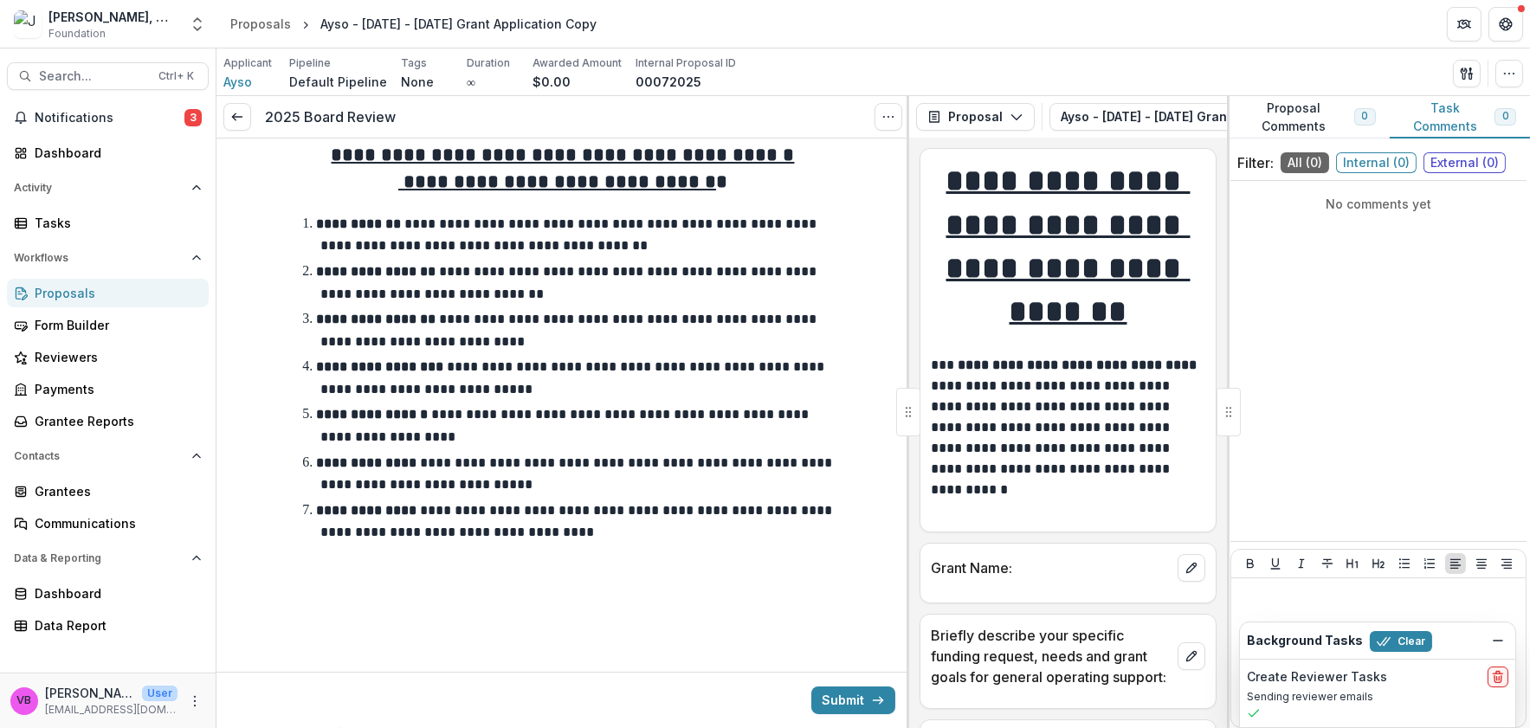
scroll to position [11, 0]
click at [1358, 690] on p "Sending reviewer emails" at bounding box center [1377, 697] width 261 height 16
click at [1369, 706] on div "Create Reviewer Tasks Sending reviewer emails" at bounding box center [1377, 694] width 275 height 68
click at [1349, 706] on div "Create Reviewer Tasks Sending reviewer emails" at bounding box center [1377, 694] width 275 height 68
click at [1297, 673] on h2 "Create Reviewer Tasks" at bounding box center [1317, 677] width 140 height 15
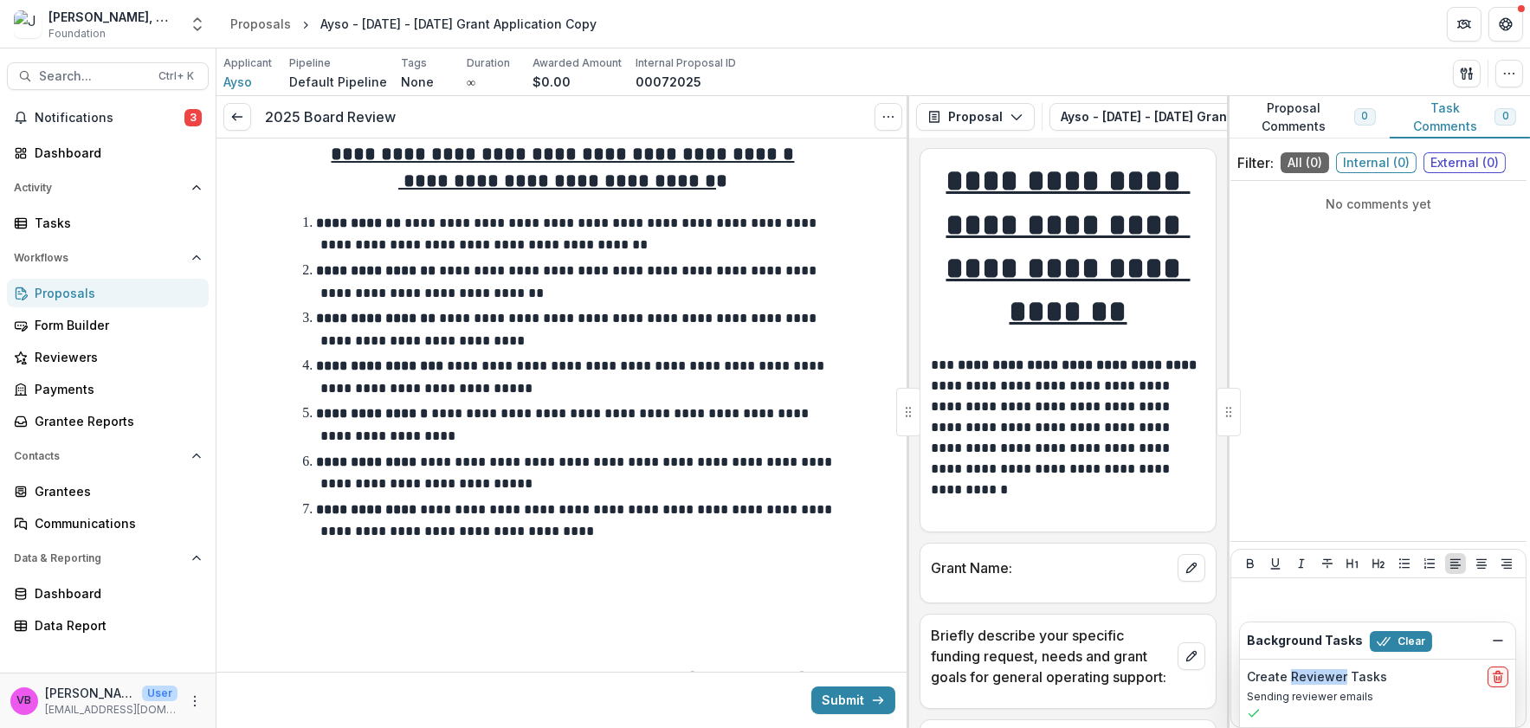
click at [1299, 675] on h2 "Create Reviewer Tasks" at bounding box center [1317, 677] width 140 height 15
click at [1296, 703] on p "Sending reviewer emails" at bounding box center [1377, 697] width 261 height 16
click at [1306, 681] on h2 "Create Reviewer Tasks" at bounding box center [1317, 677] width 140 height 15
click at [1346, 675] on h2 "Create Reviewer Tasks" at bounding box center [1317, 677] width 140 height 15
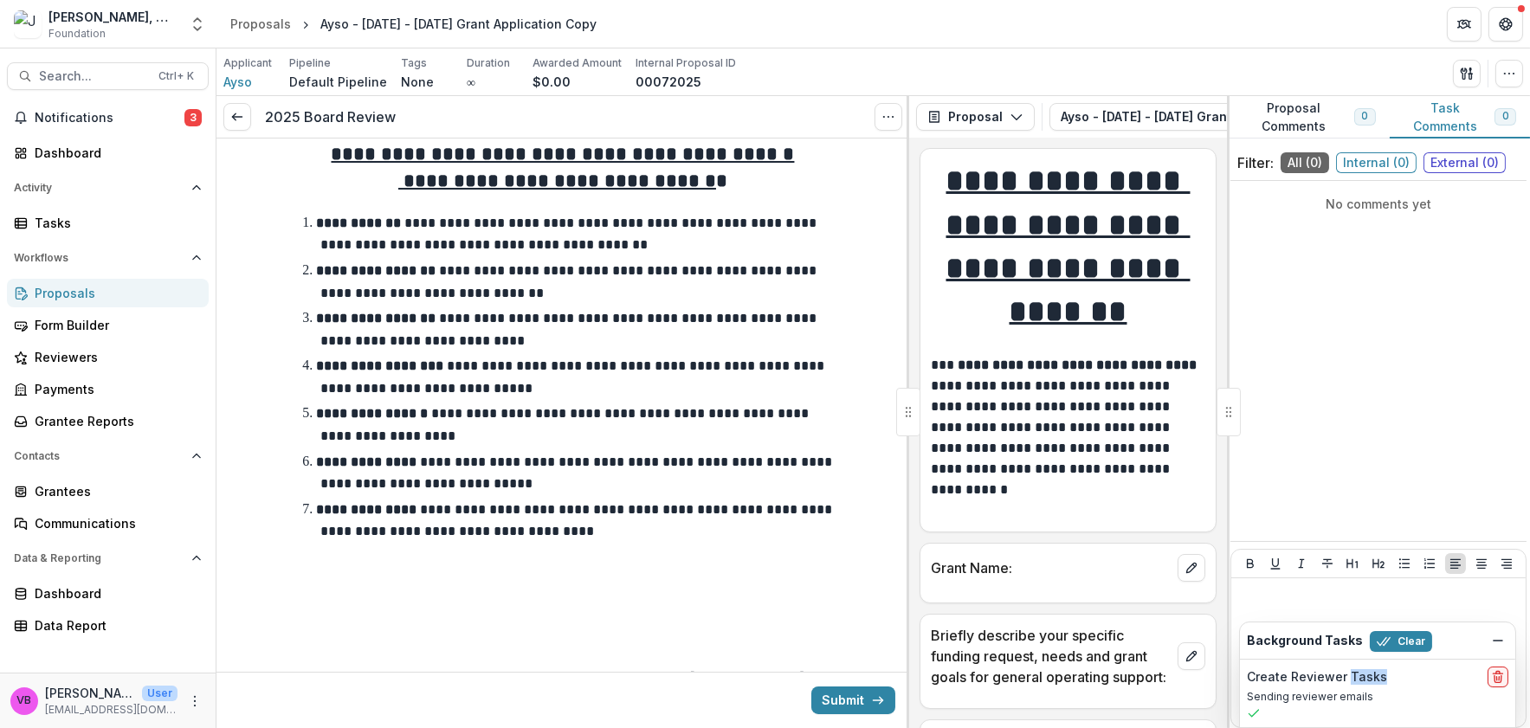
click at [1346, 675] on h2 "Create Reviewer Tasks" at bounding box center [1317, 677] width 140 height 15
click at [232, 110] on icon at bounding box center [237, 117] width 14 height 14
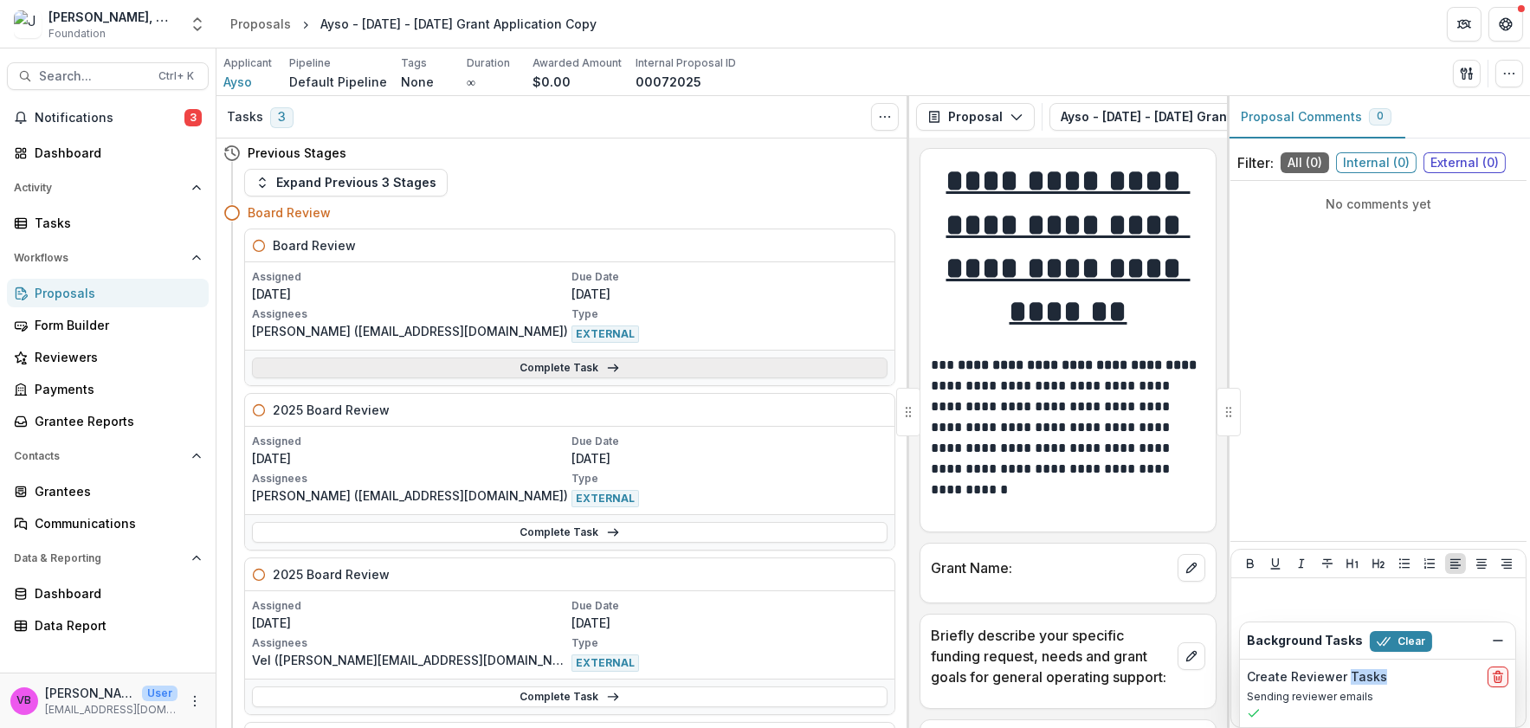
scroll to position [1, 0]
click at [553, 377] on link "Complete Task" at bounding box center [569, 368] width 635 height 21
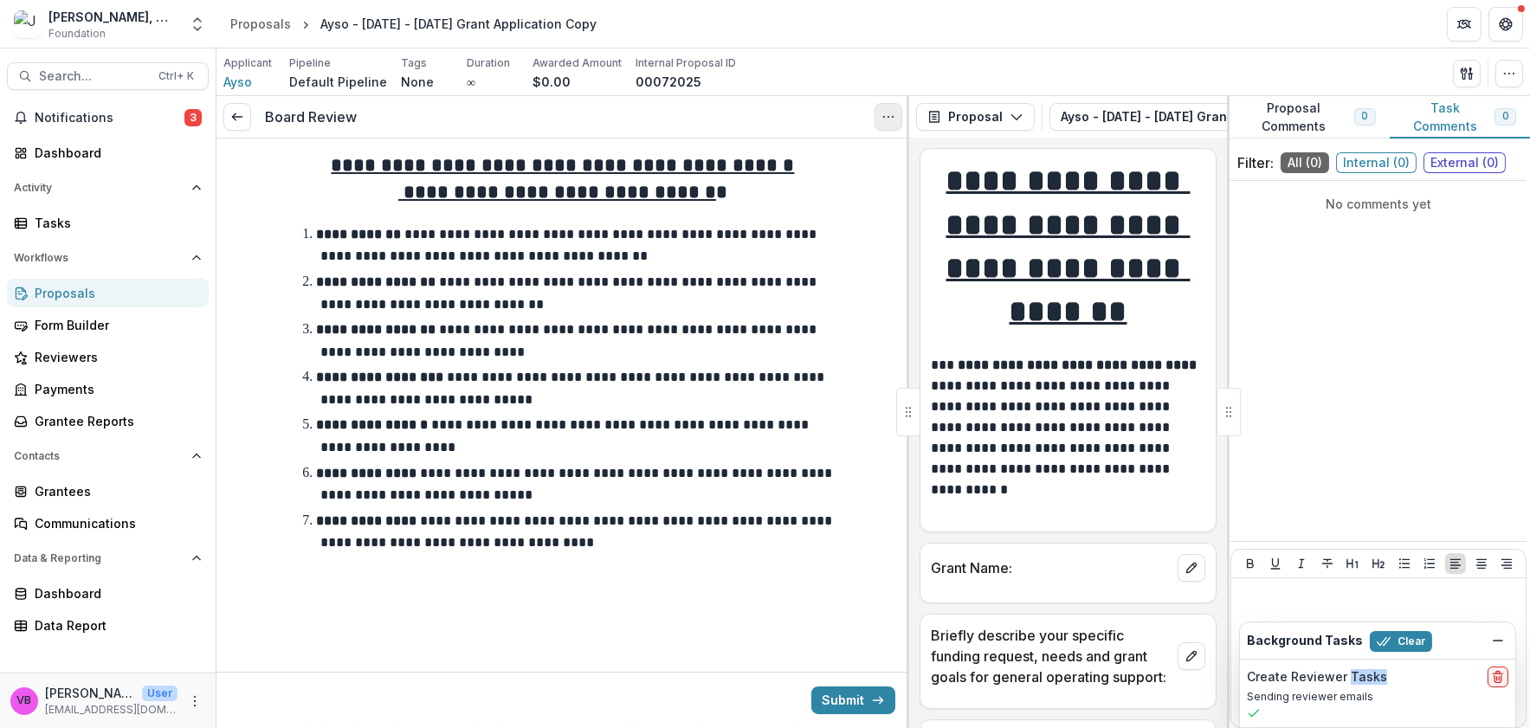
click at [893, 119] on icon "Options" at bounding box center [888, 117] width 14 height 14
click at [850, 196] on button "Cancel Task" at bounding box center [805, 192] width 185 height 29
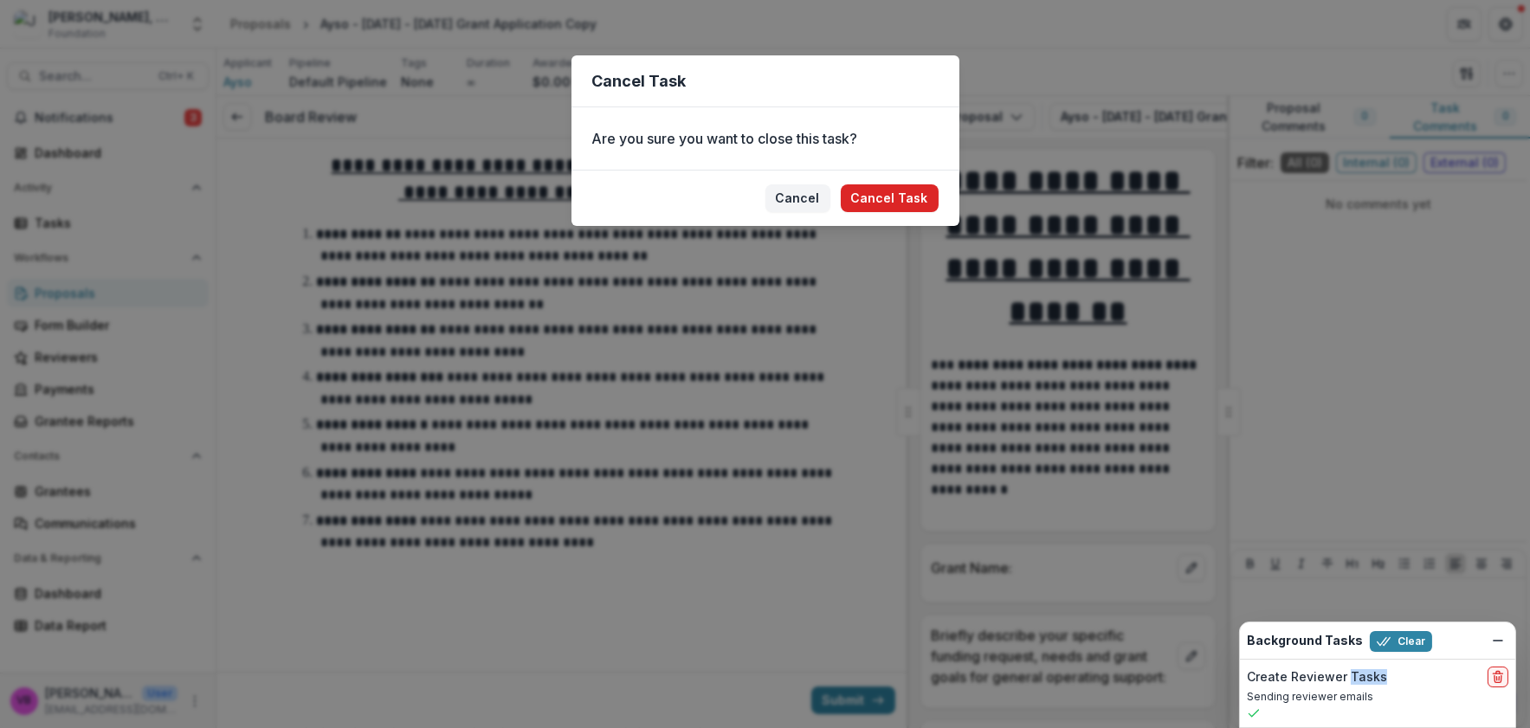
click at [872, 188] on button "Cancel Task" at bounding box center [890, 198] width 98 height 28
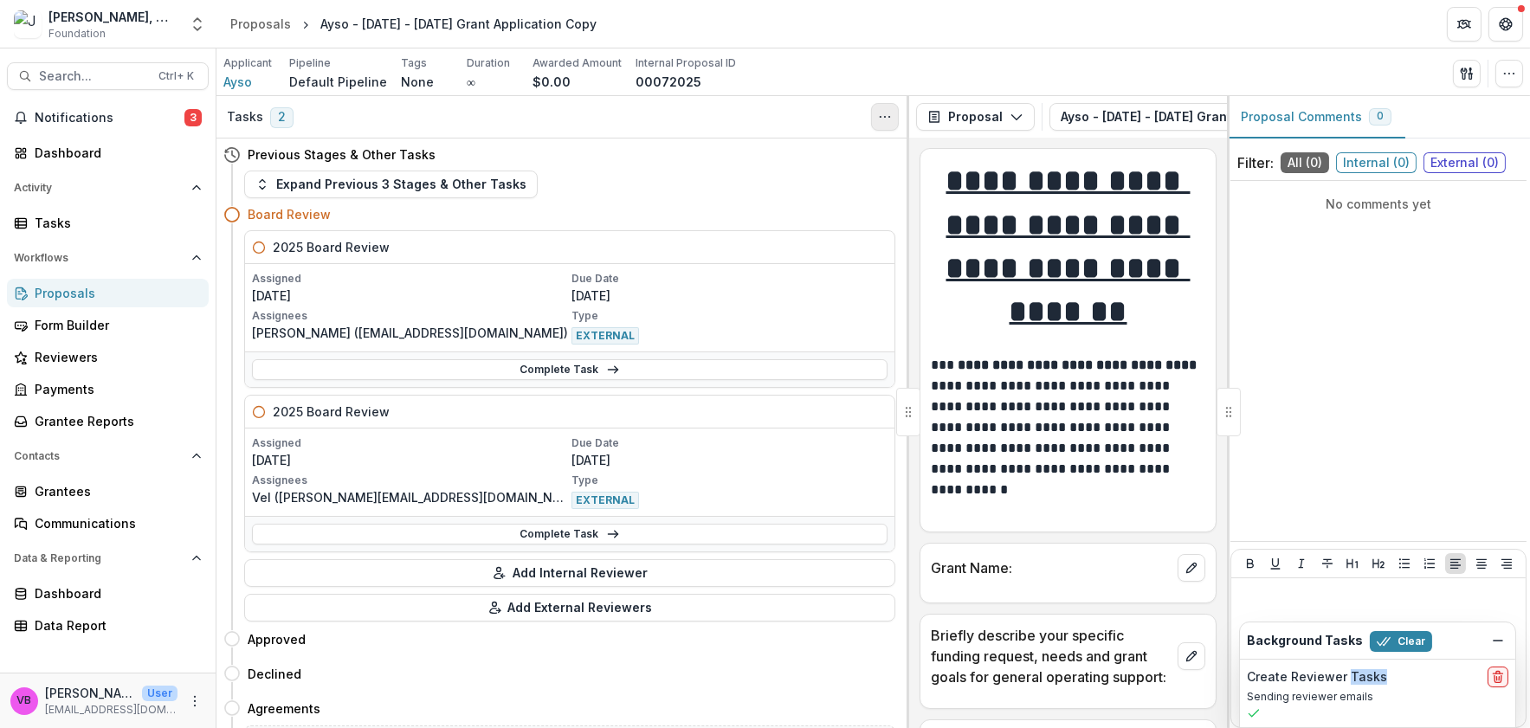
click at [886, 120] on icon "Toggle View Cancelled Tasks" at bounding box center [885, 117] width 14 height 14
click at [608, 370] on line at bounding box center [613, 370] width 10 height 0
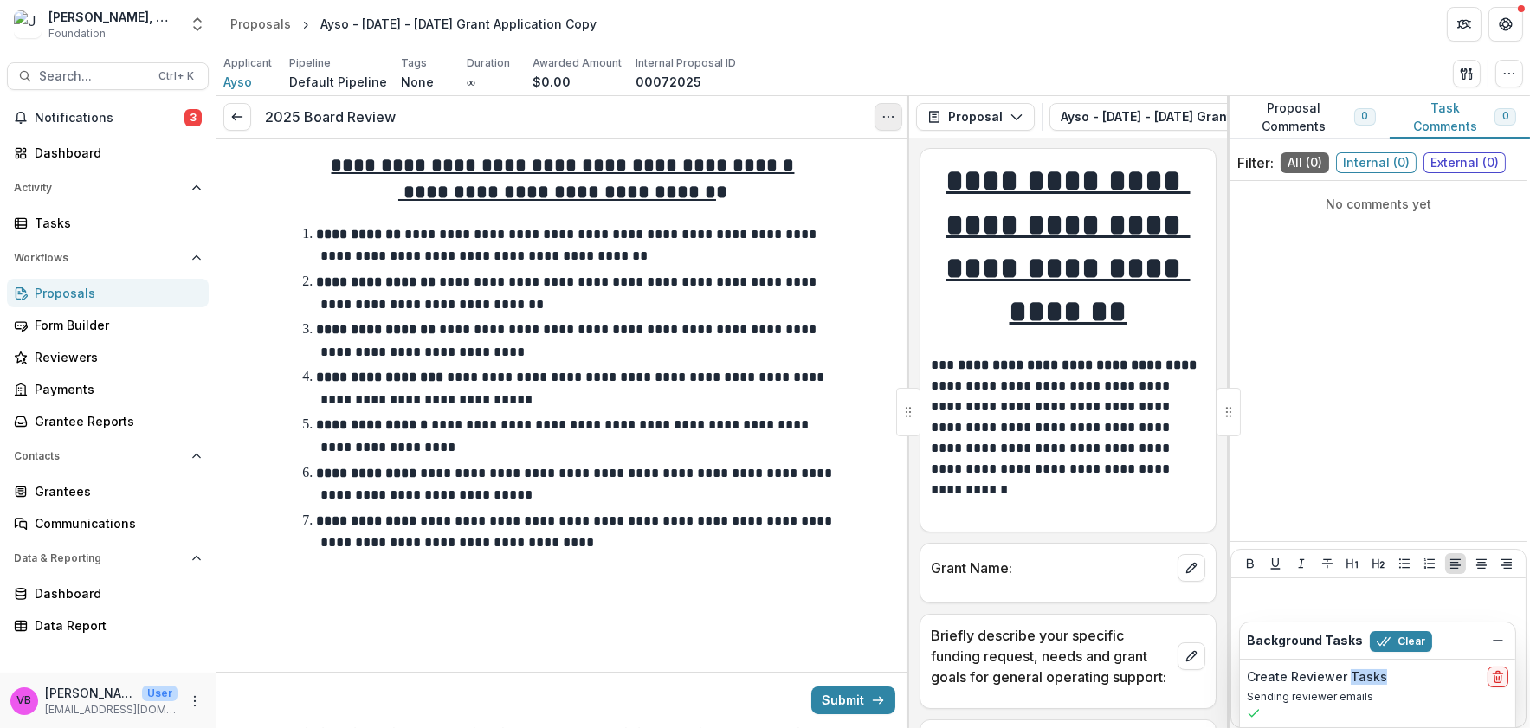
click at [888, 111] on icon "Options" at bounding box center [888, 117] width 14 height 14
click at [780, 193] on button "Cancel Task" at bounding box center [805, 192] width 185 height 29
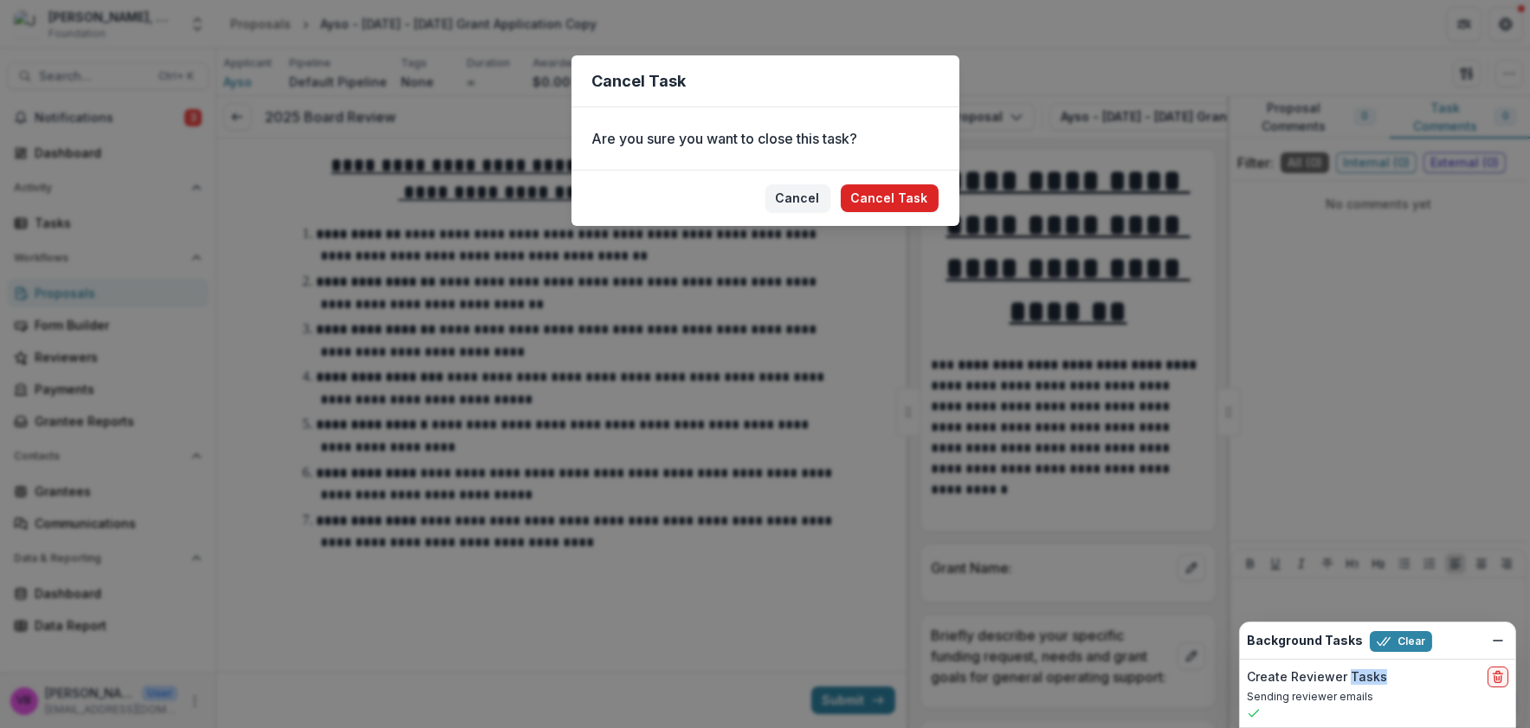
click at [895, 192] on button "Cancel Task" at bounding box center [890, 198] width 98 height 28
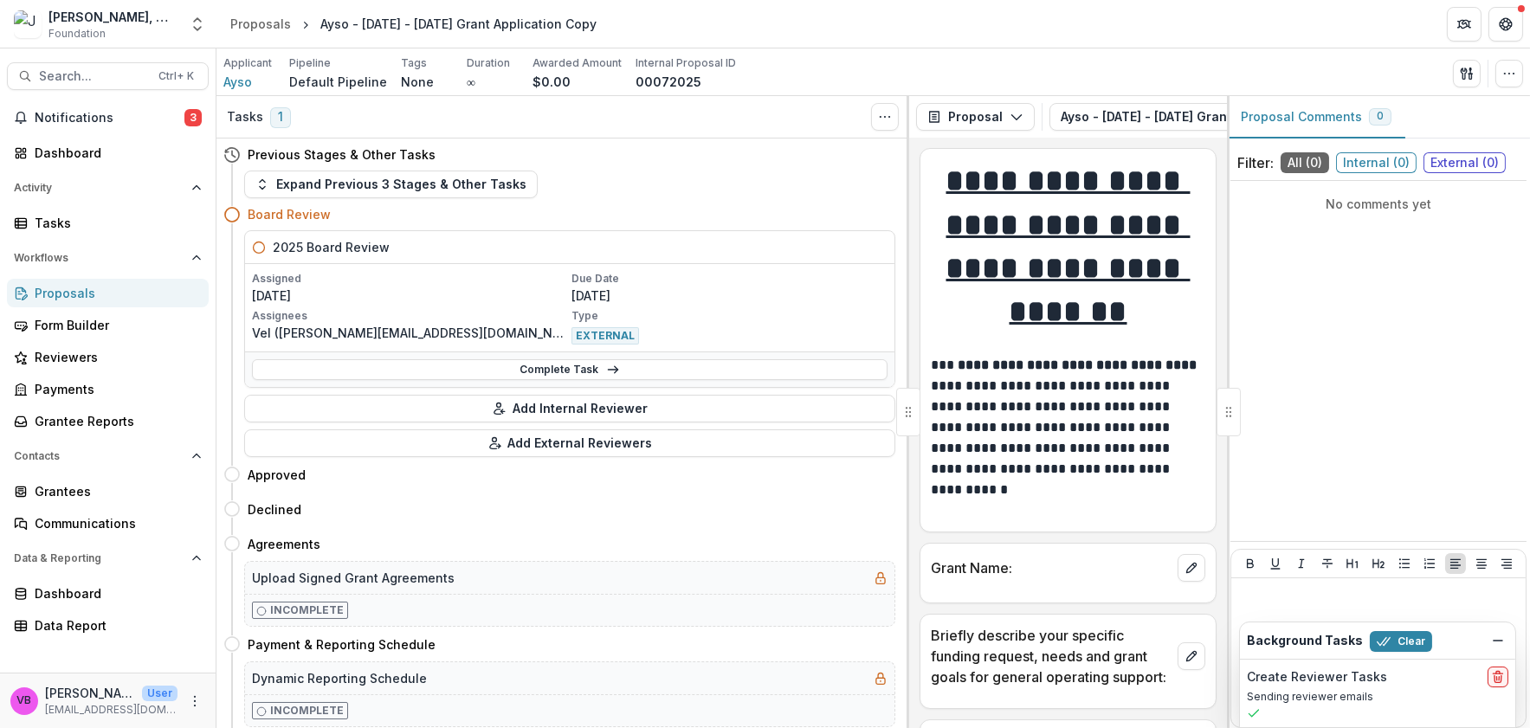
click at [616, 327] on span "EXTERNAL" at bounding box center [605, 335] width 68 height 17
click at [623, 379] on link "Complete Task" at bounding box center [569, 369] width 635 height 21
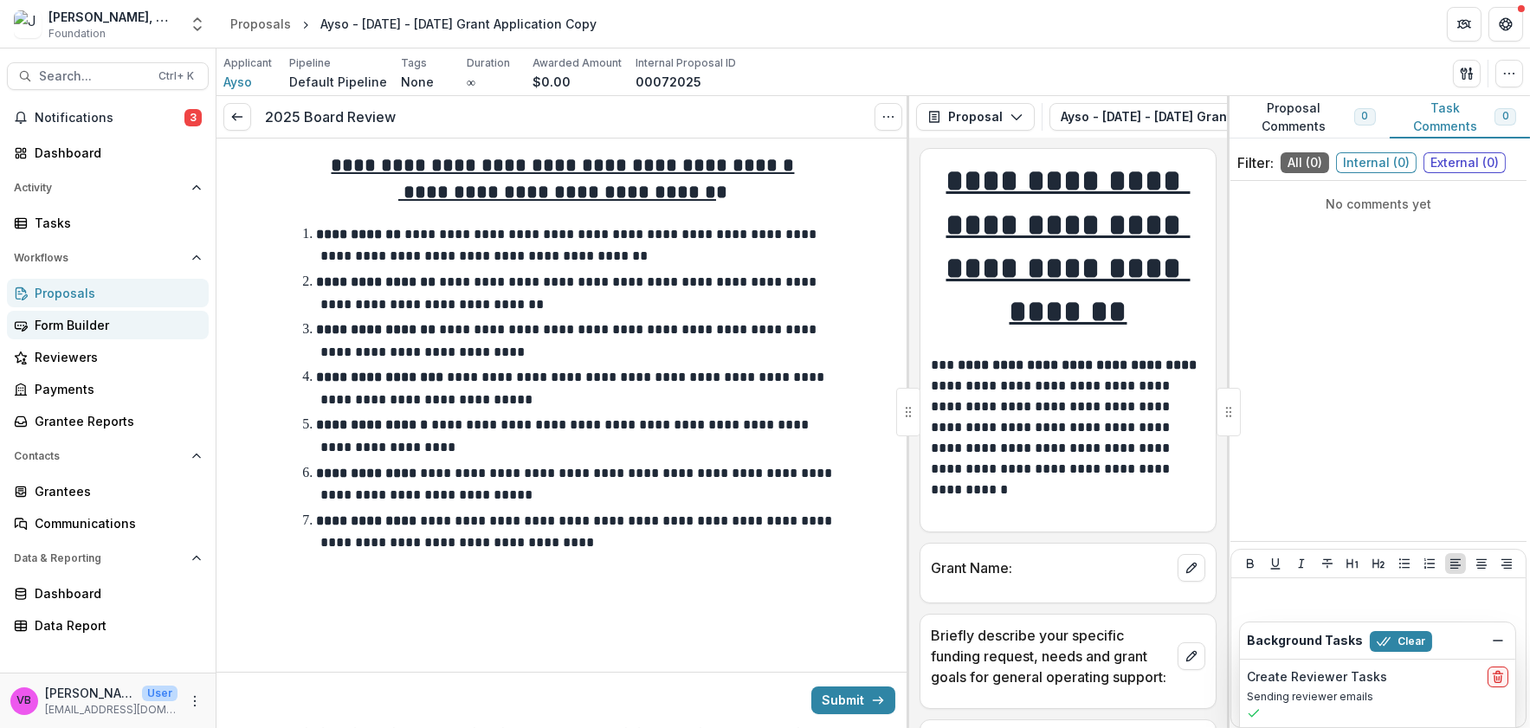
click at [119, 325] on div "Form Builder" at bounding box center [115, 325] width 160 height 18
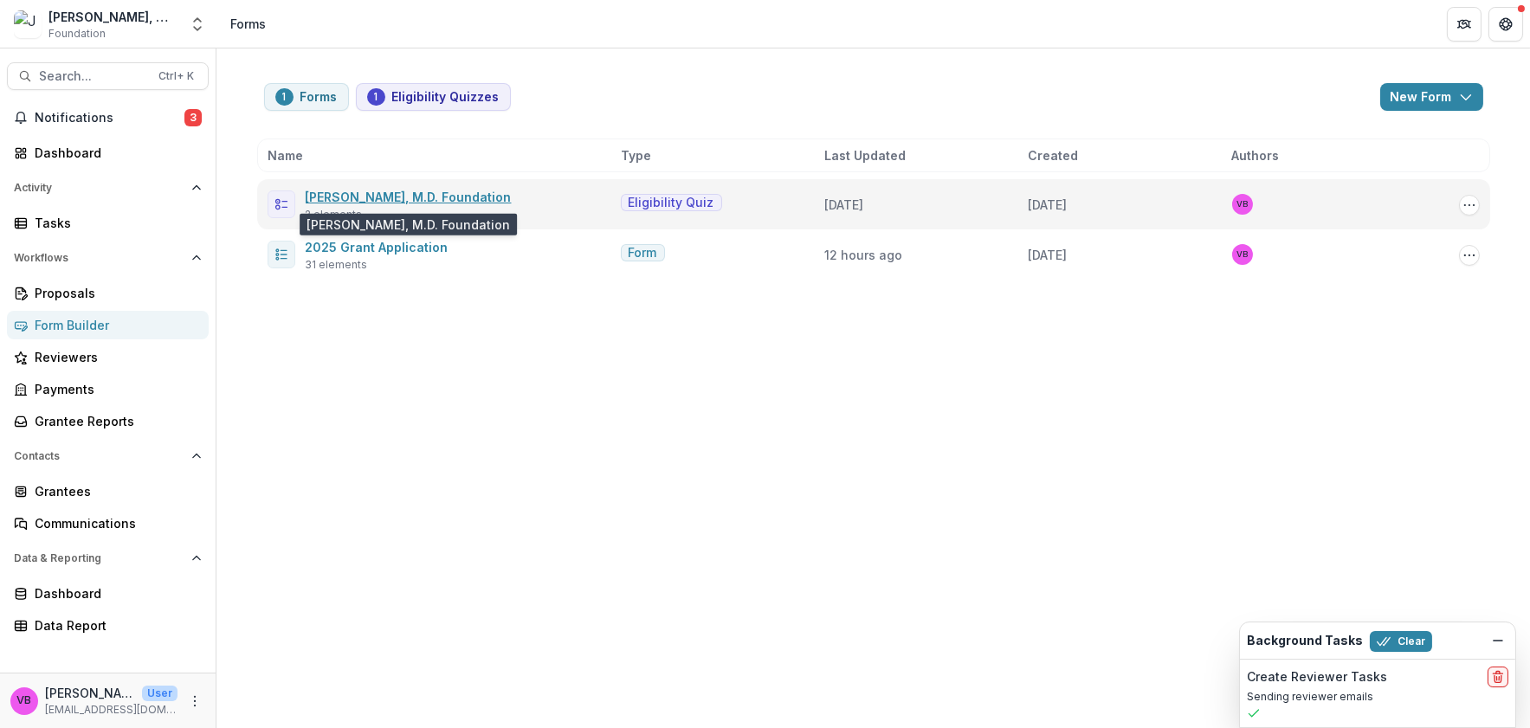
click at [384, 192] on link "[PERSON_NAME], M.D. Foundation" at bounding box center [409, 197] width 206 height 15
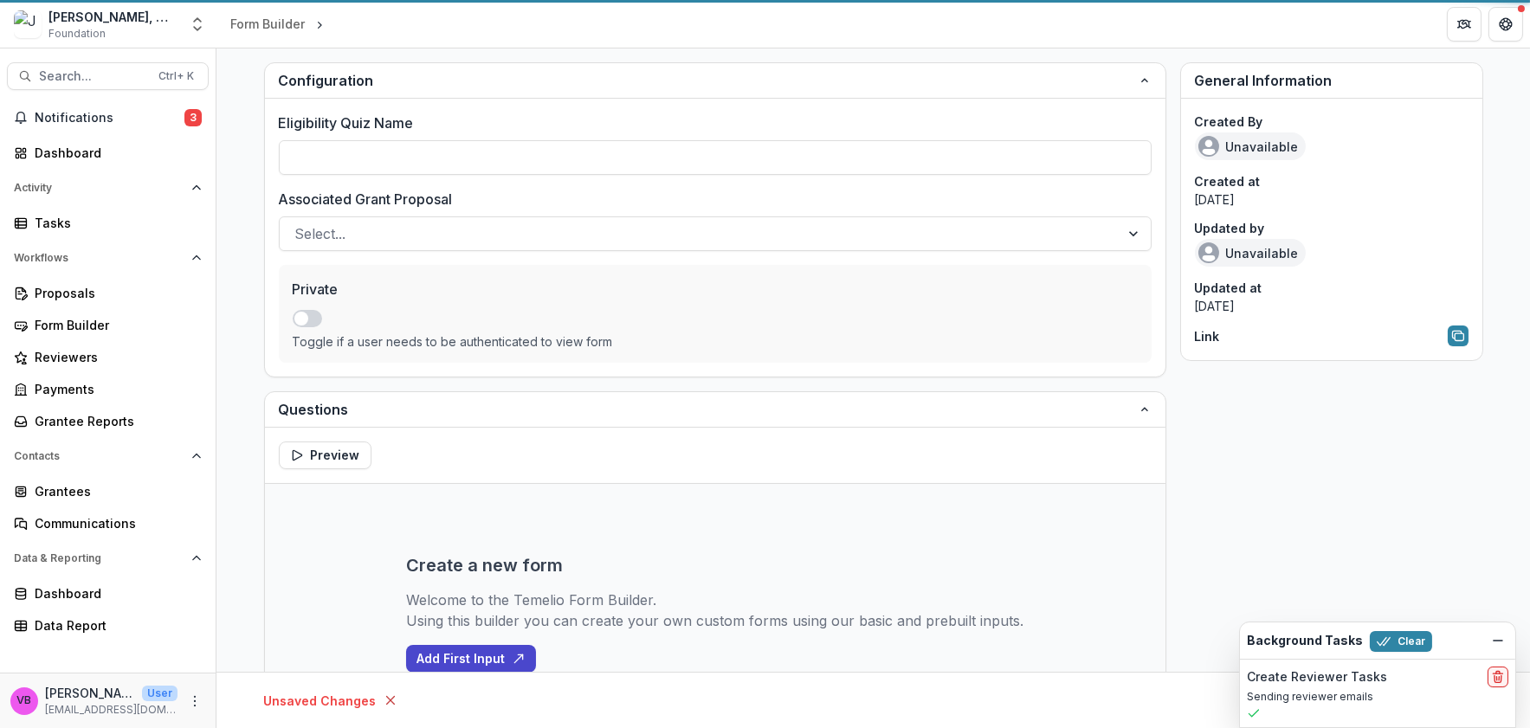
type input "**********"
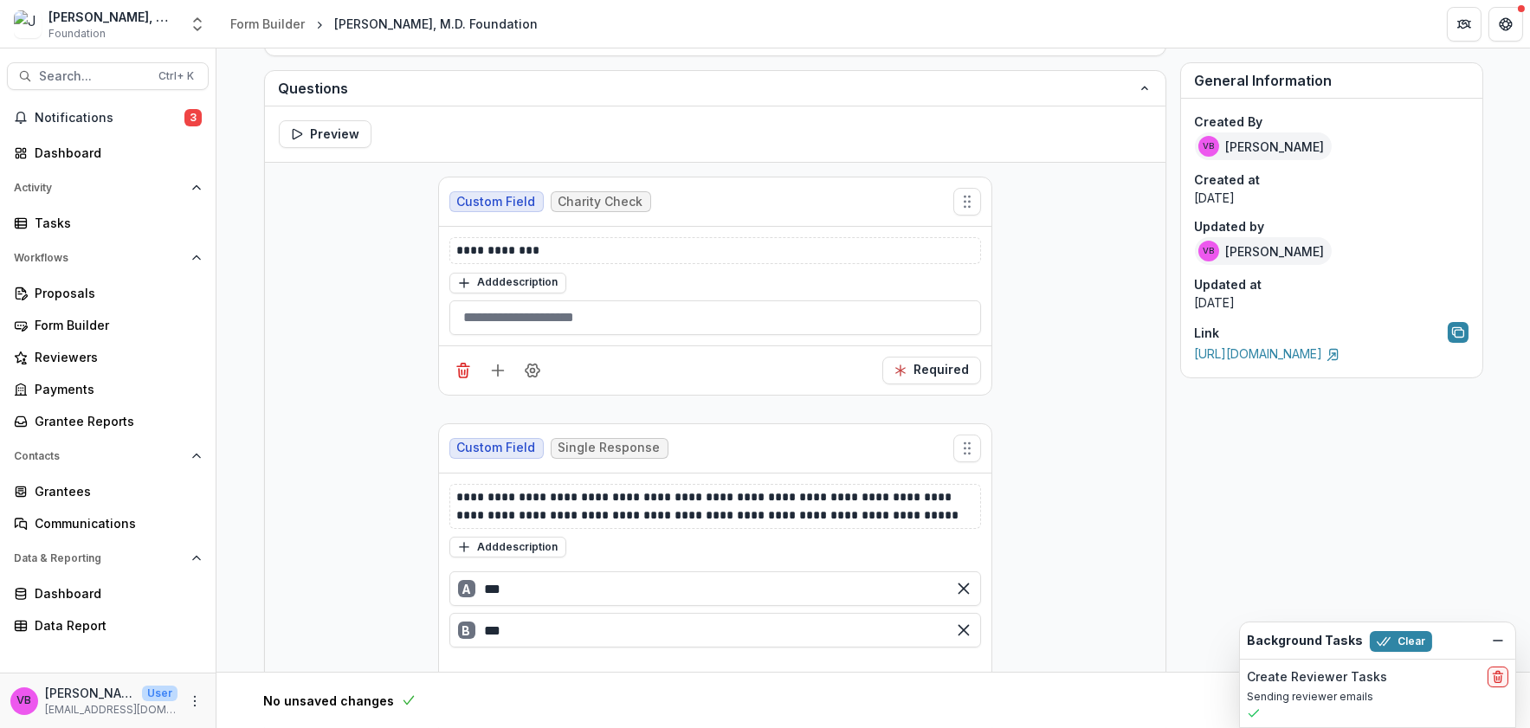
scroll to position [322, 0]
click at [59, 222] on div "Tasks" at bounding box center [115, 223] width 160 height 18
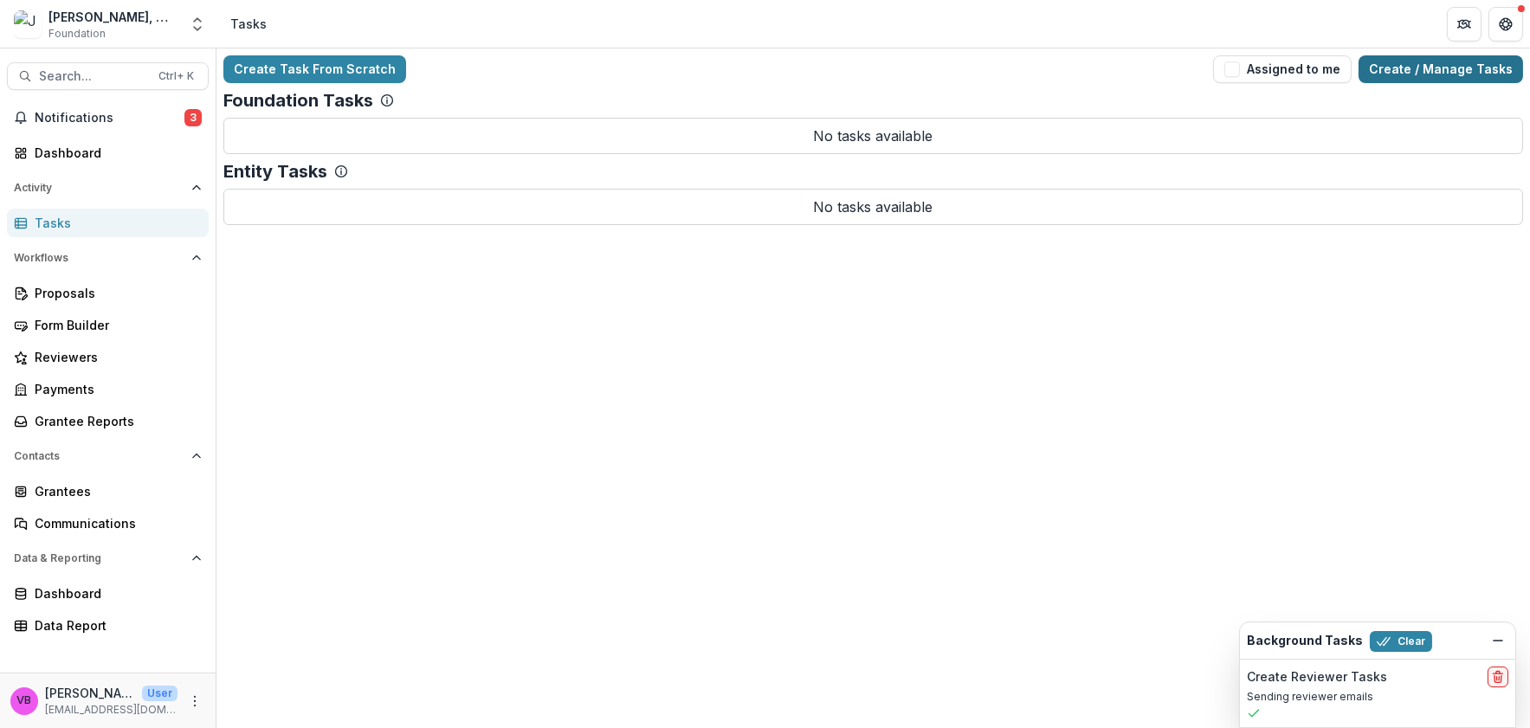
click at [1446, 67] on link "Create / Manage Tasks" at bounding box center [1440, 69] width 164 height 28
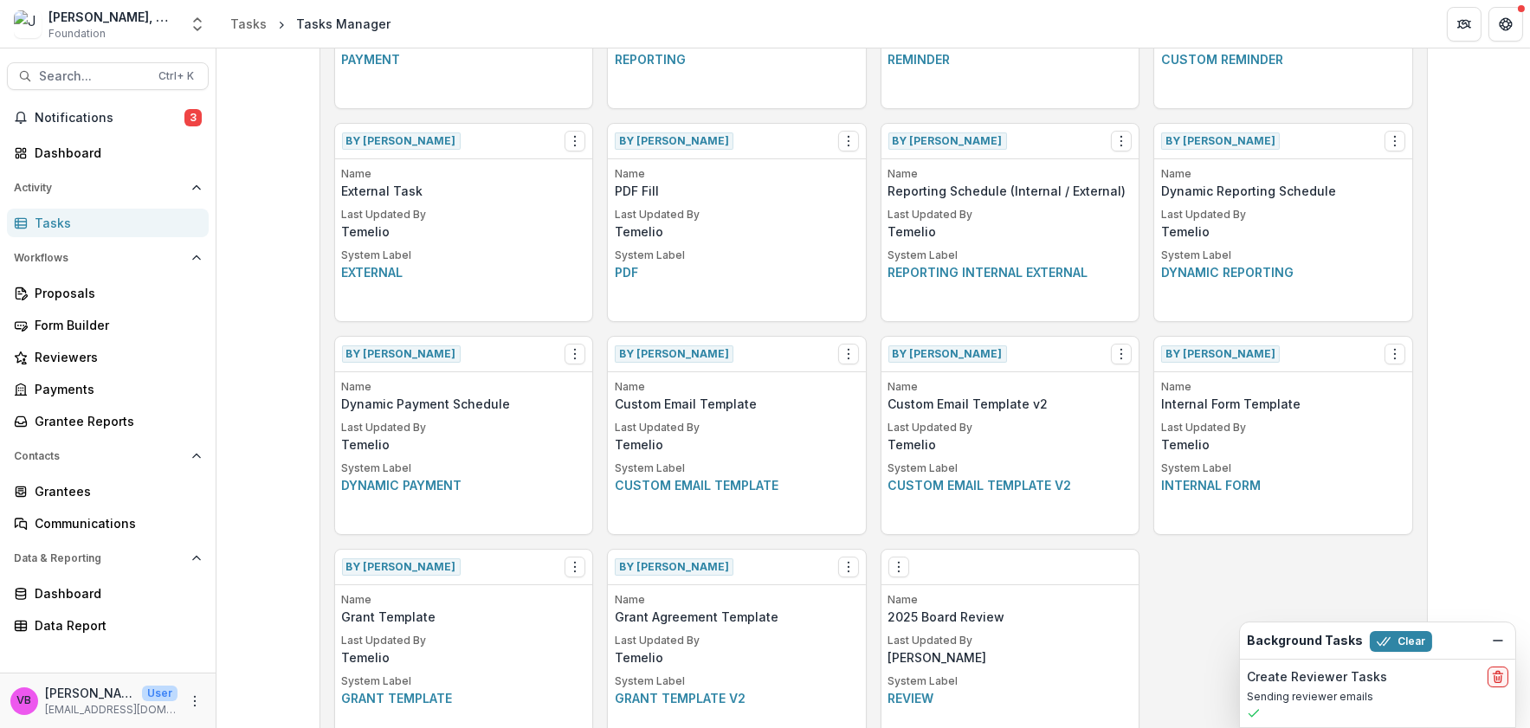
scroll to position [435, 0]
drag, startPoint x: 976, startPoint y: 568, endPoint x: 983, endPoint y: 593, distance: 25.8
click at [988, 591] on div "Edit Make a Copy Create Task From Template Delete Task Name 2025 Board Review L…" at bounding box center [1010, 649] width 260 height 199
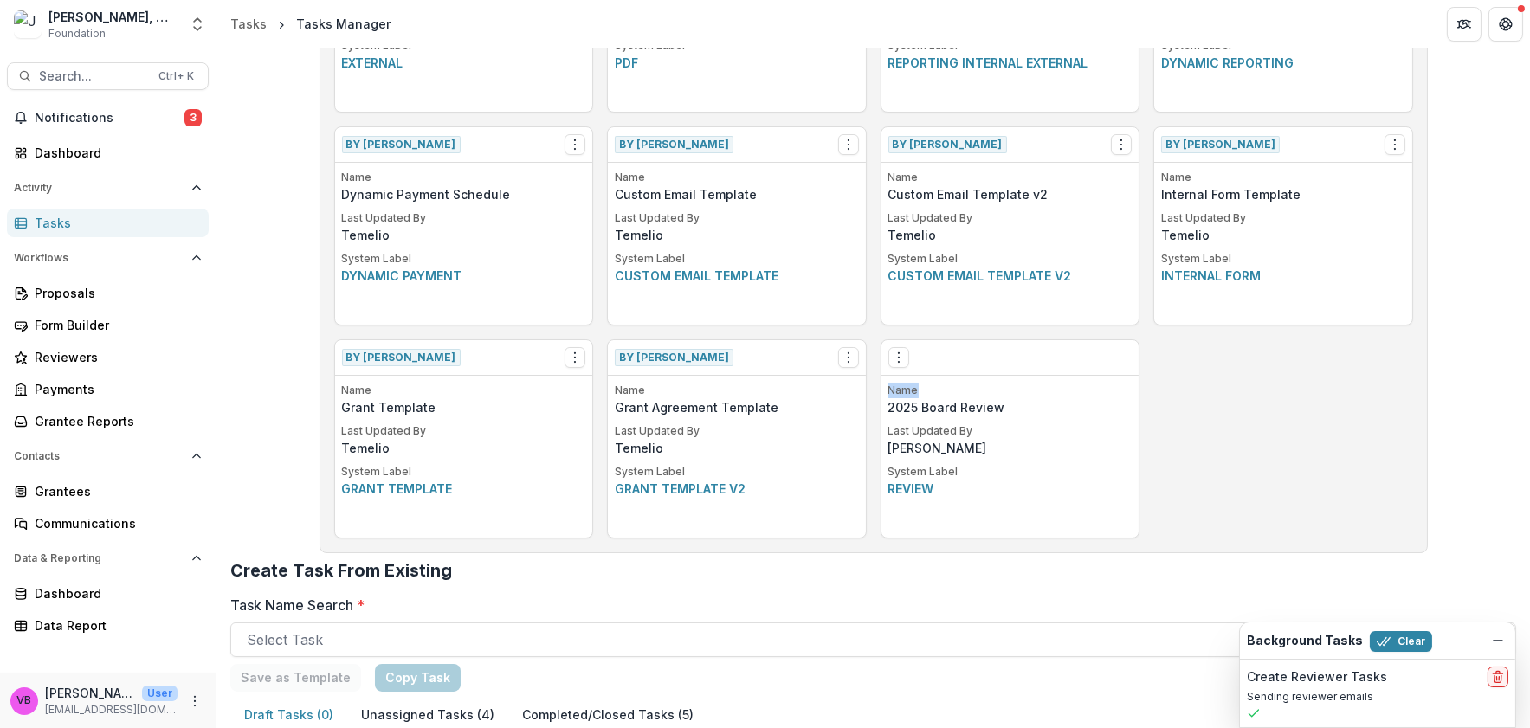
scroll to position [725, 0]
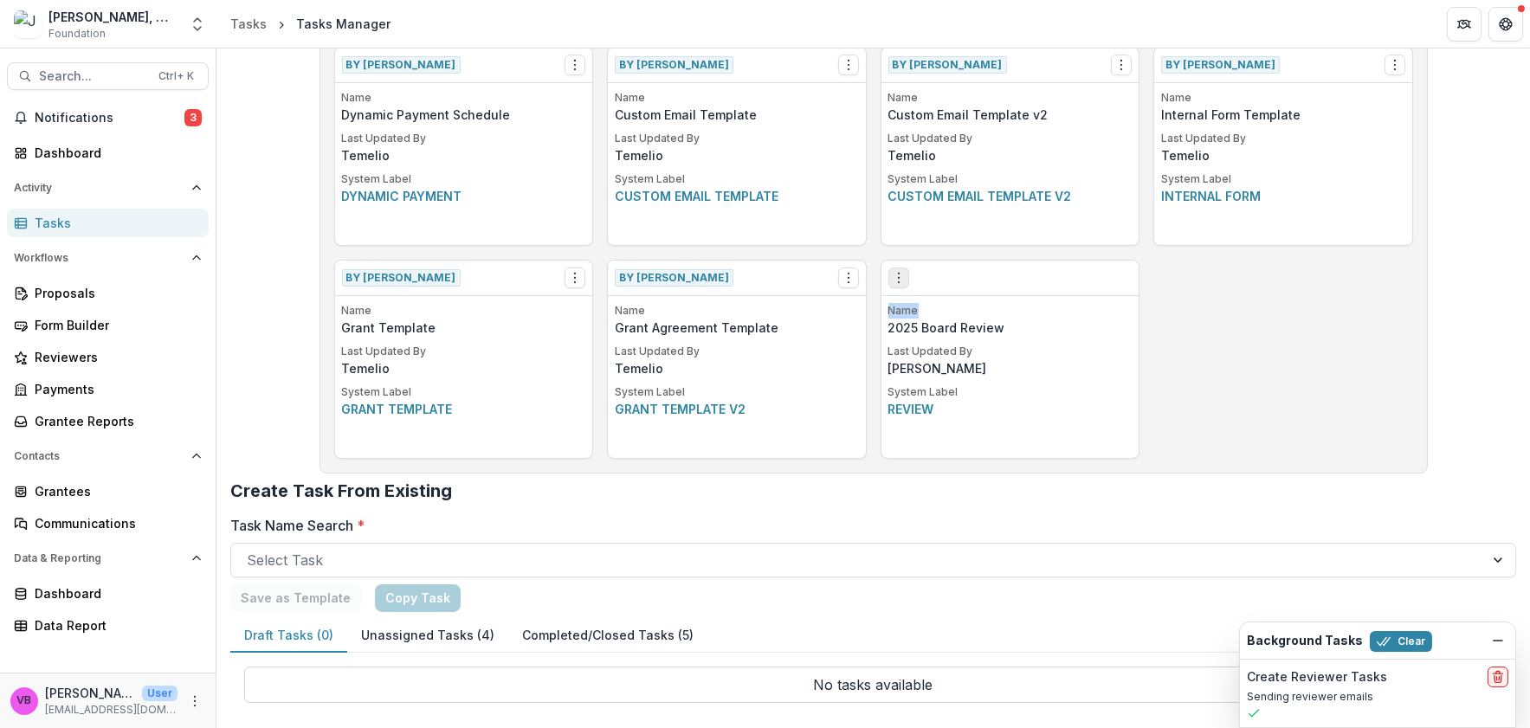
click at [896, 279] on icon "Options" at bounding box center [899, 278] width 14 height 14
click at [994, 375] on link "Create Task From Template" at bounding box center [995, 371] width 212 height 29
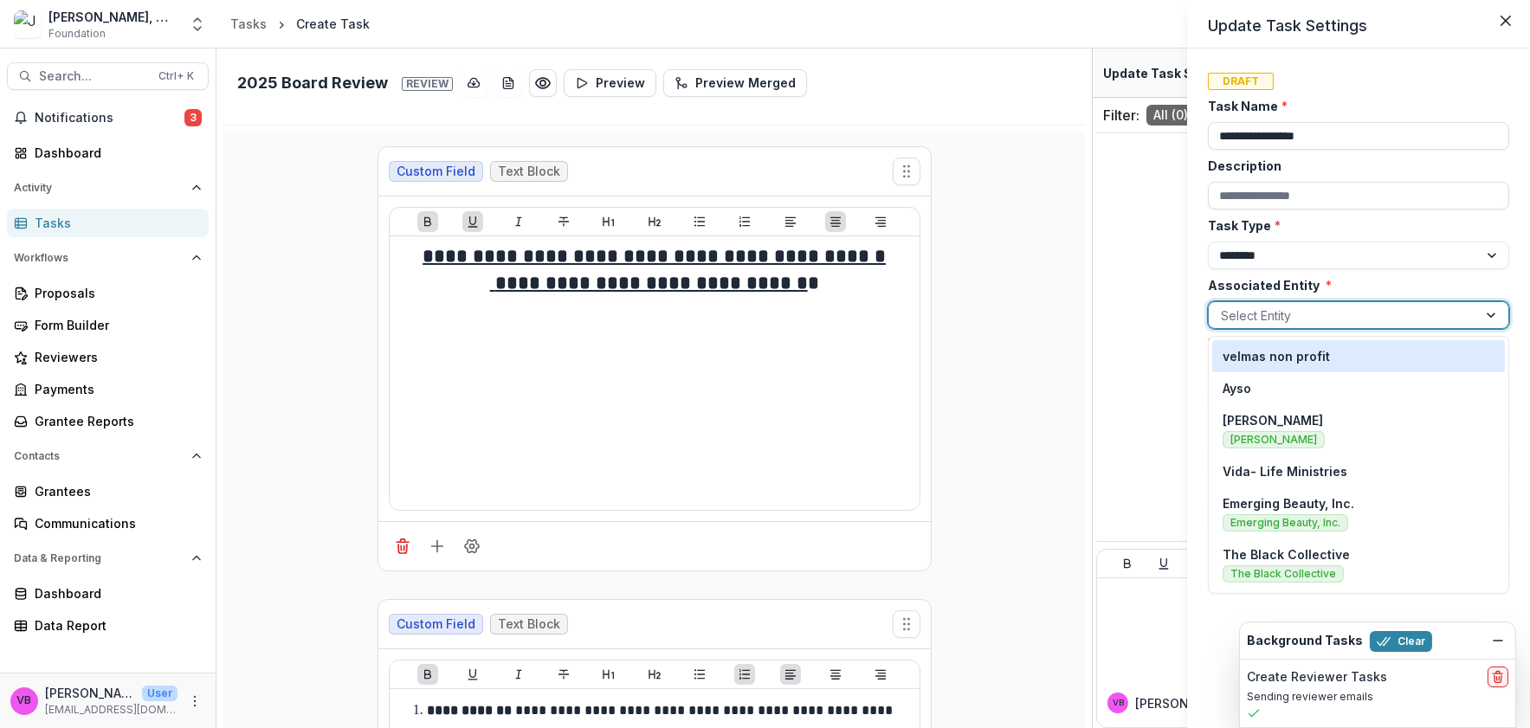
click at [1235, 308] on div at bounding box center [1343, 316] width 244 height 22
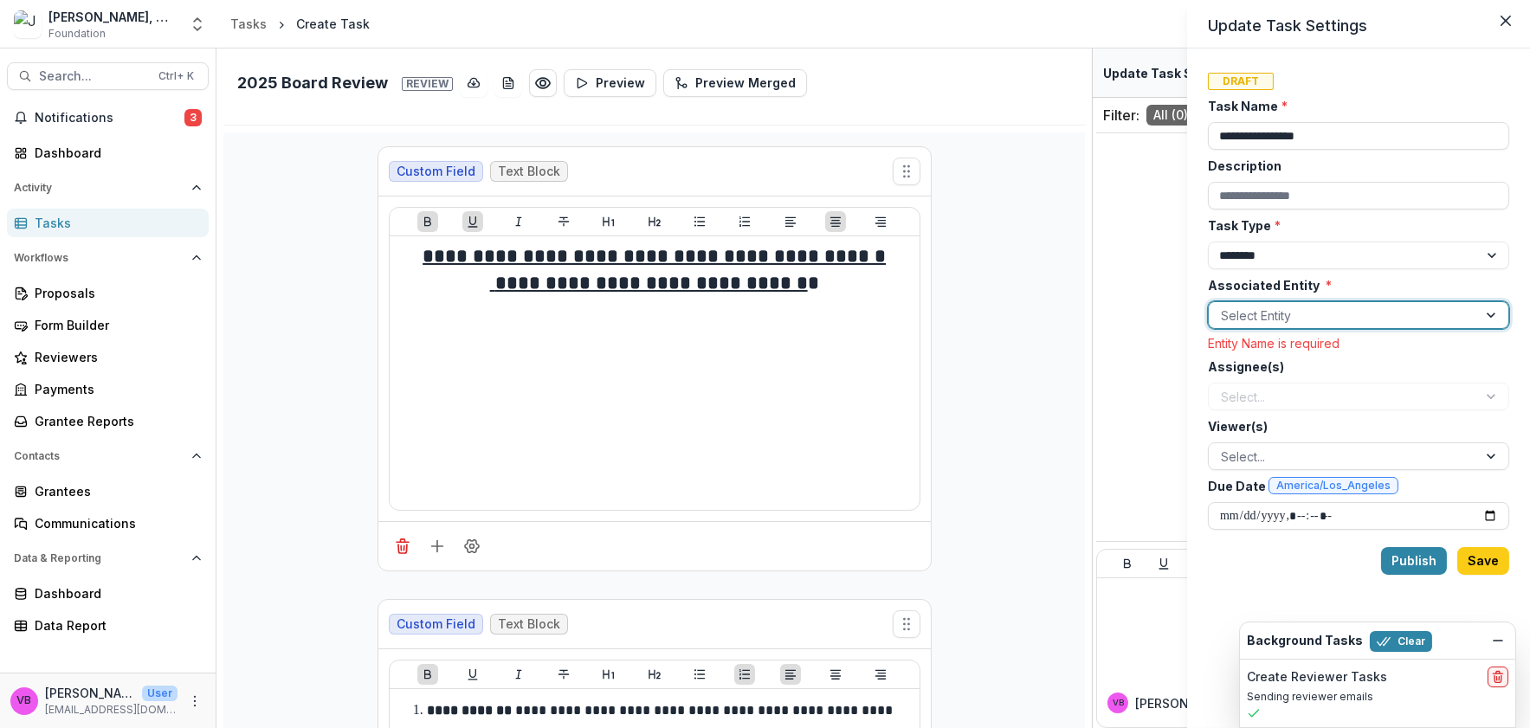
click at [1238, 313] on div at bounding box center [1343, 316] width 244 height 22
click at [1238, 314] on div at bounding box center [1343, 316] width 244 height 22
click at [1238, 315] on div at bounding box center [1343, 316] width 244 height 22
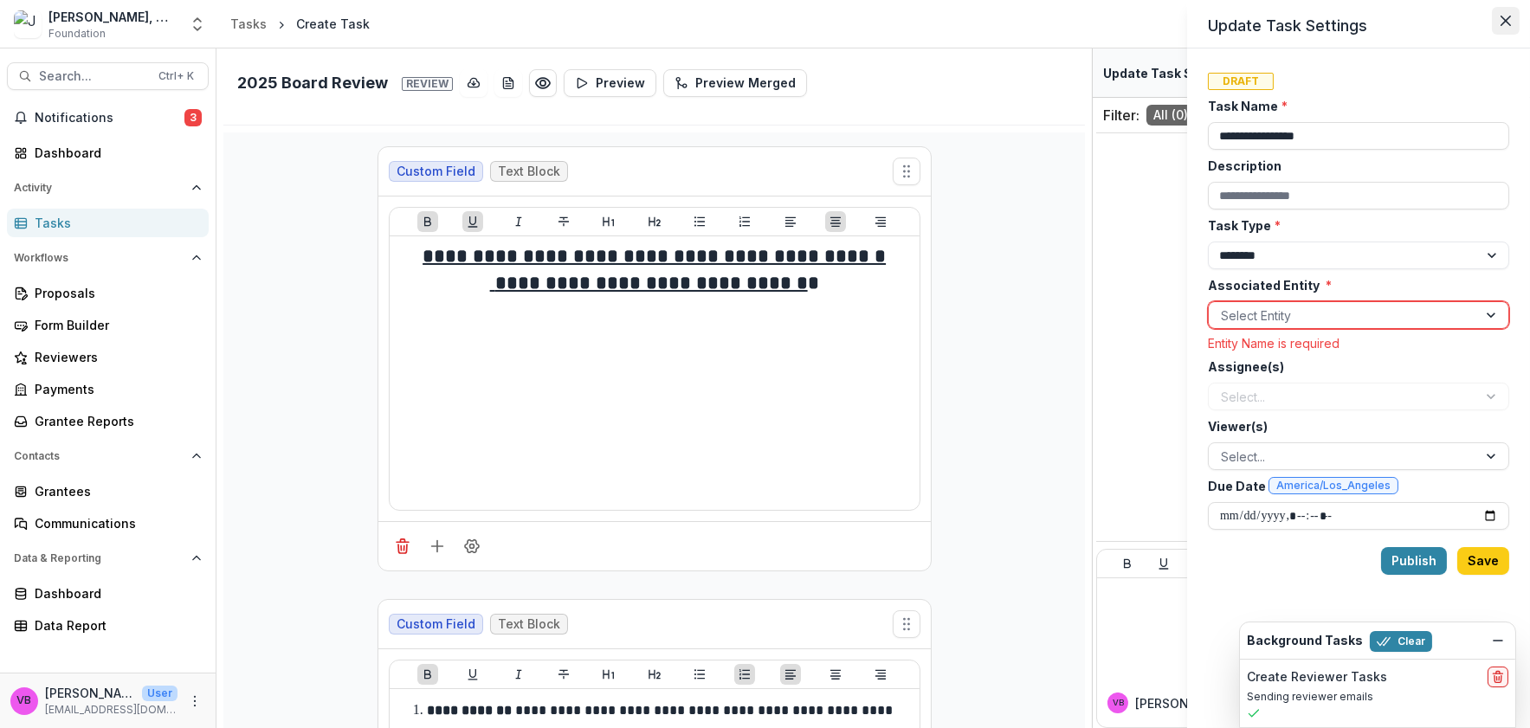
click at [1500, 22] on icon "Close" at bounding box center [1505, 21] width 10 height 10
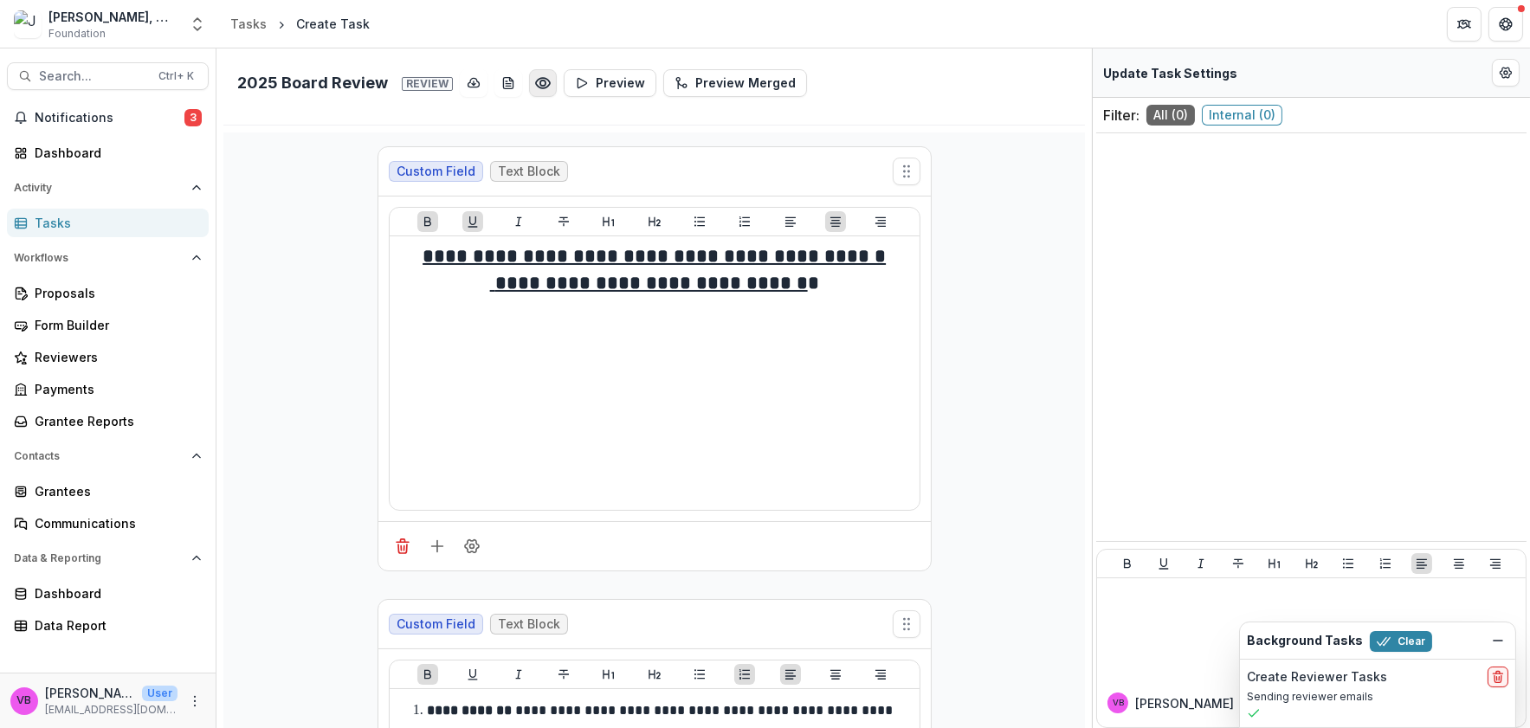
click at [544, 90] on icon "Preview file.pdf" at bounding box center [542, 82] width 17 height 17
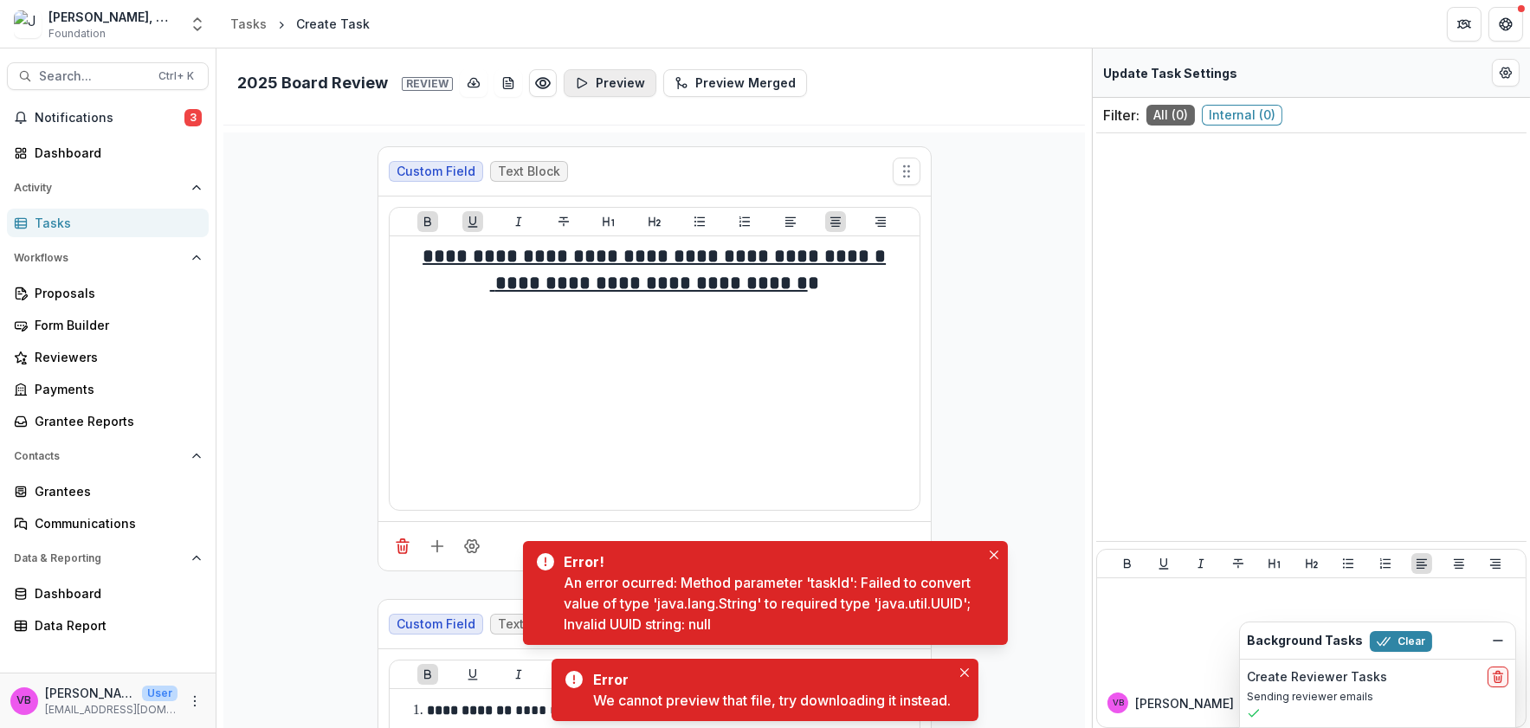
click at [630, 77] on button "Preview" at bounding box center [610, 83] width 93 height 28
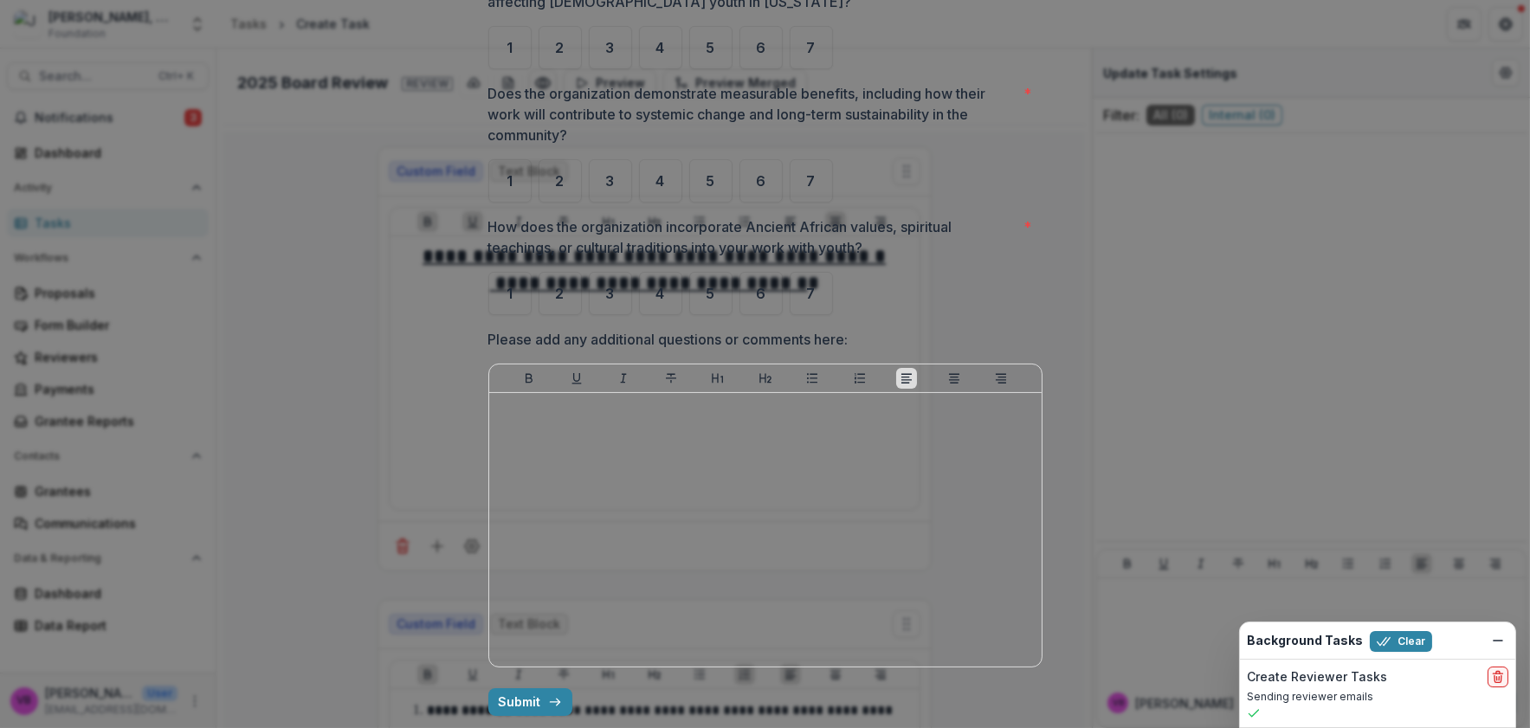
scroll to position [866, 0]
click at [669, 201] on div "4" at bounding box center [660, 179] width 43 height 43
click at [671, 313] on div "4" at bounding box center [660, 291] width 43 height 43
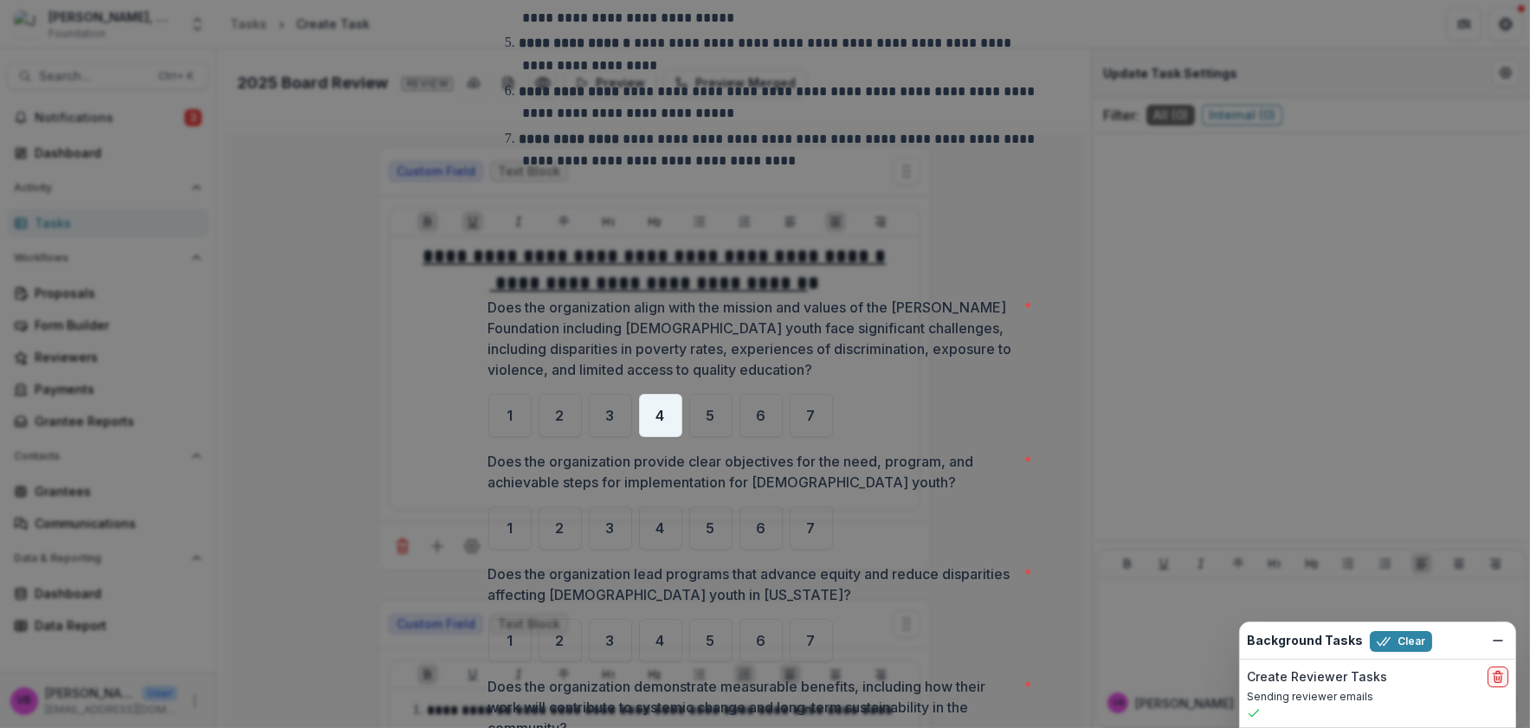
scroll to position [269, 0]
click at [656, 424] on span "4" at bounding box center [660, 417] width 9 height 14
click at [663, 551] on div "4" at bounding box center [660, 529] width 43 height 43
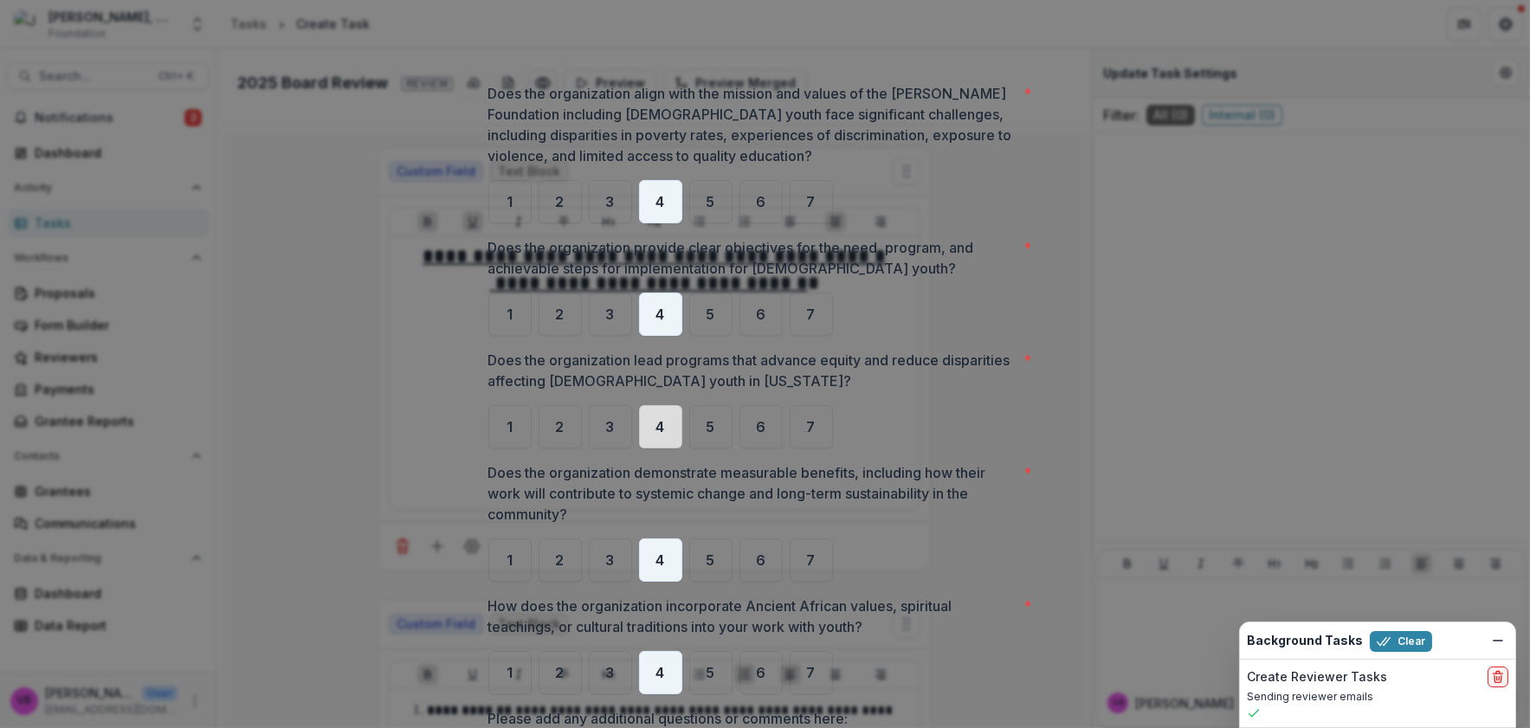
click at [660, 448] on div "4" at bounding box center [660, 426] width 43 height 43
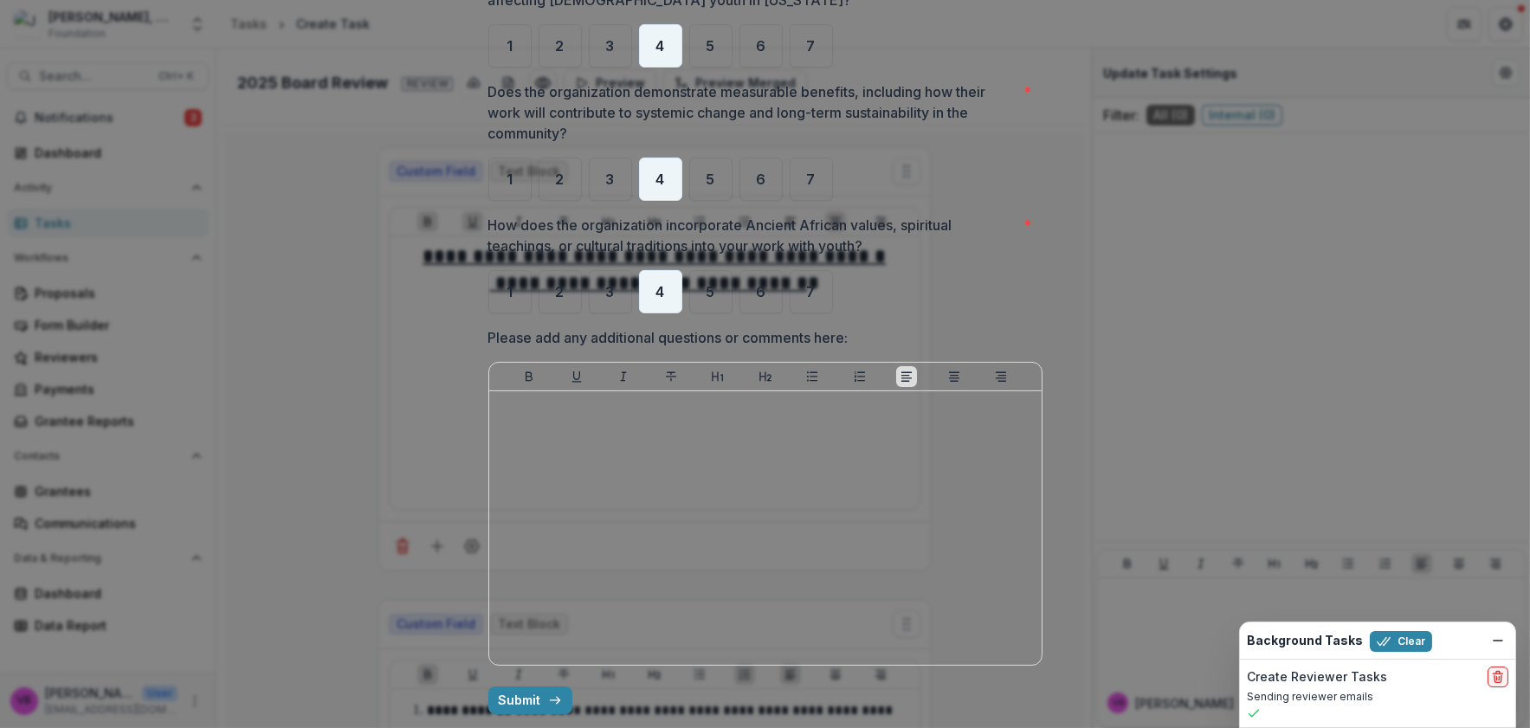
scroll to position [917, 0]
click at [548, 693] on icon "submit" at bounding box center [555, 700] width 14 height 14
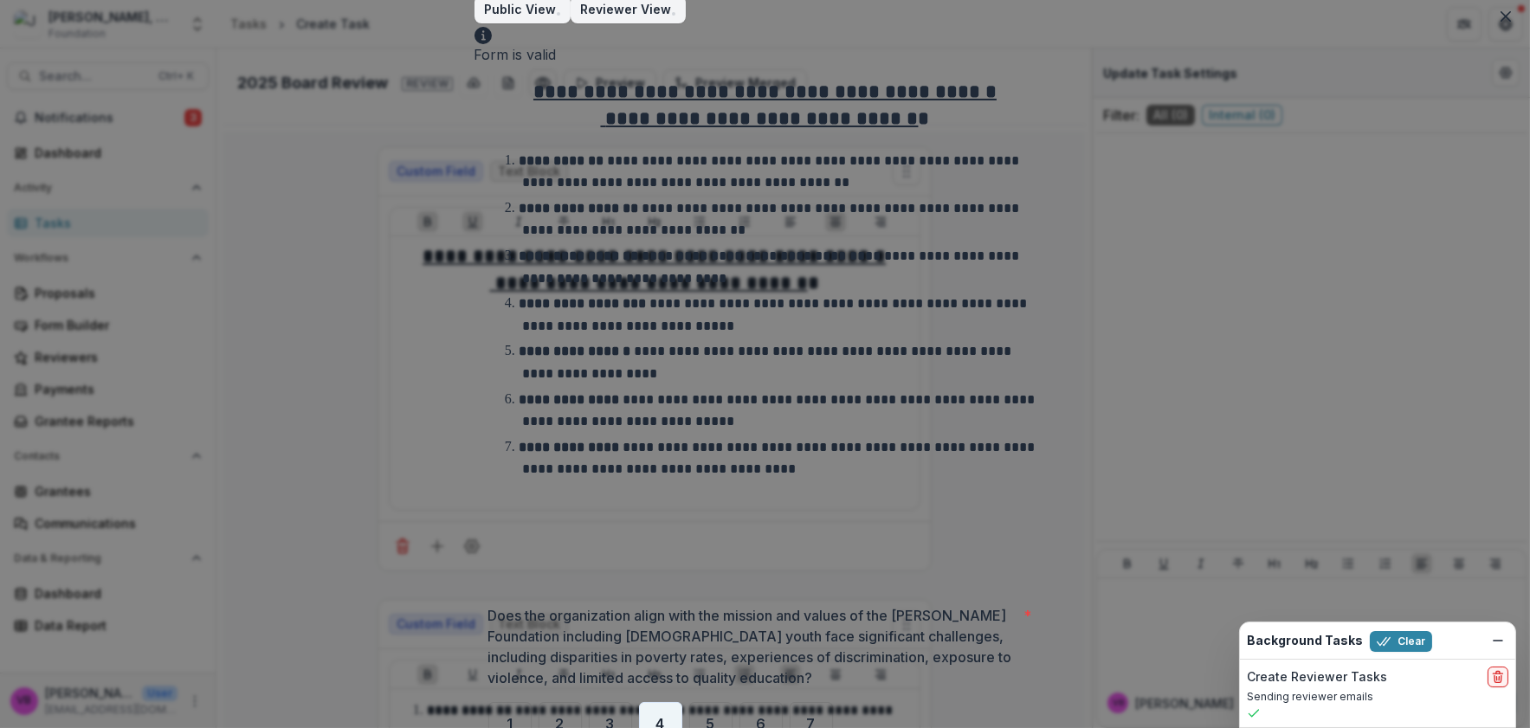
scroll to position [0, 0]
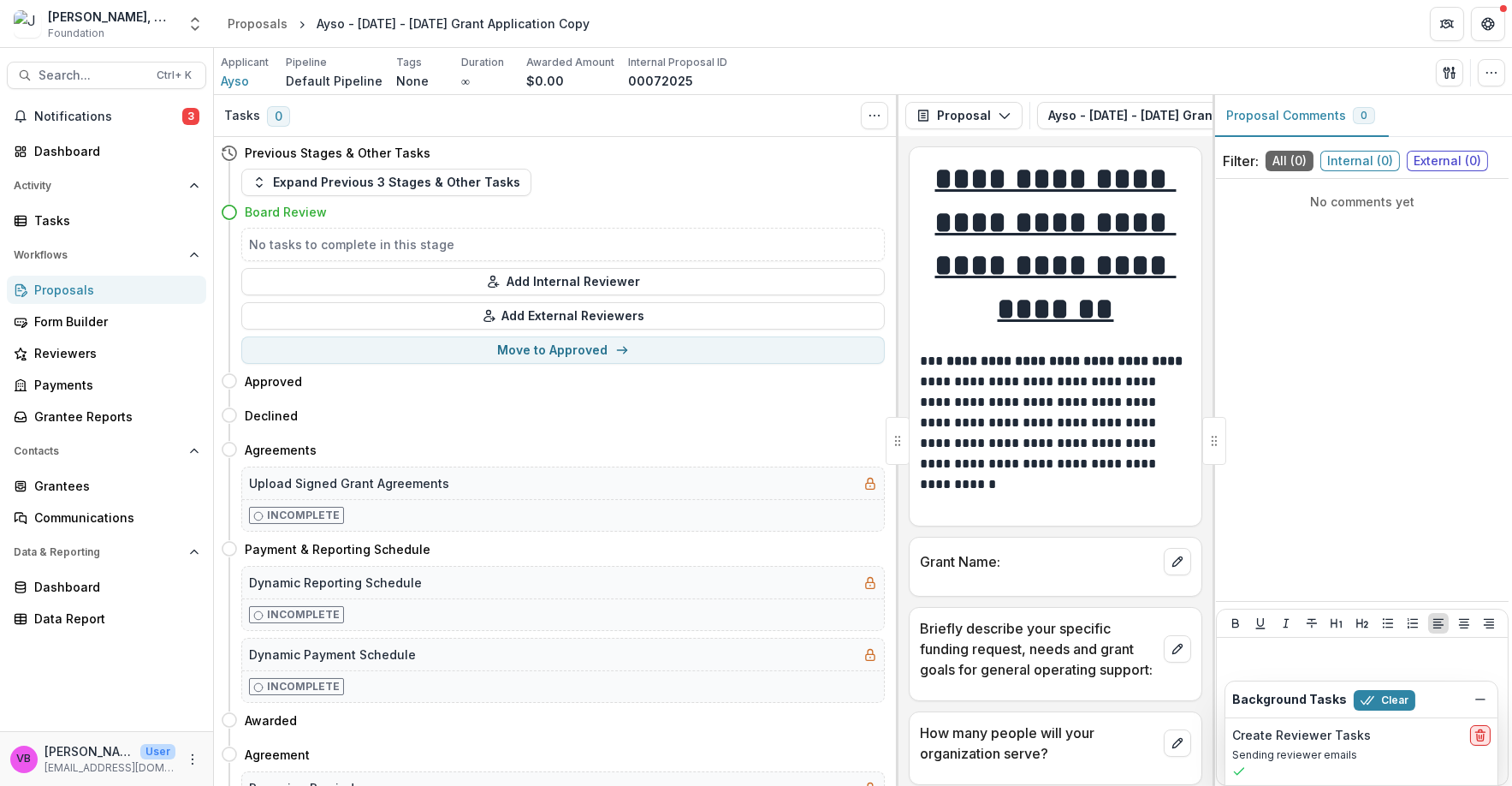
click at [1480, 744] on button "delete" at bounding box center [1479, 735] width 21 height 21
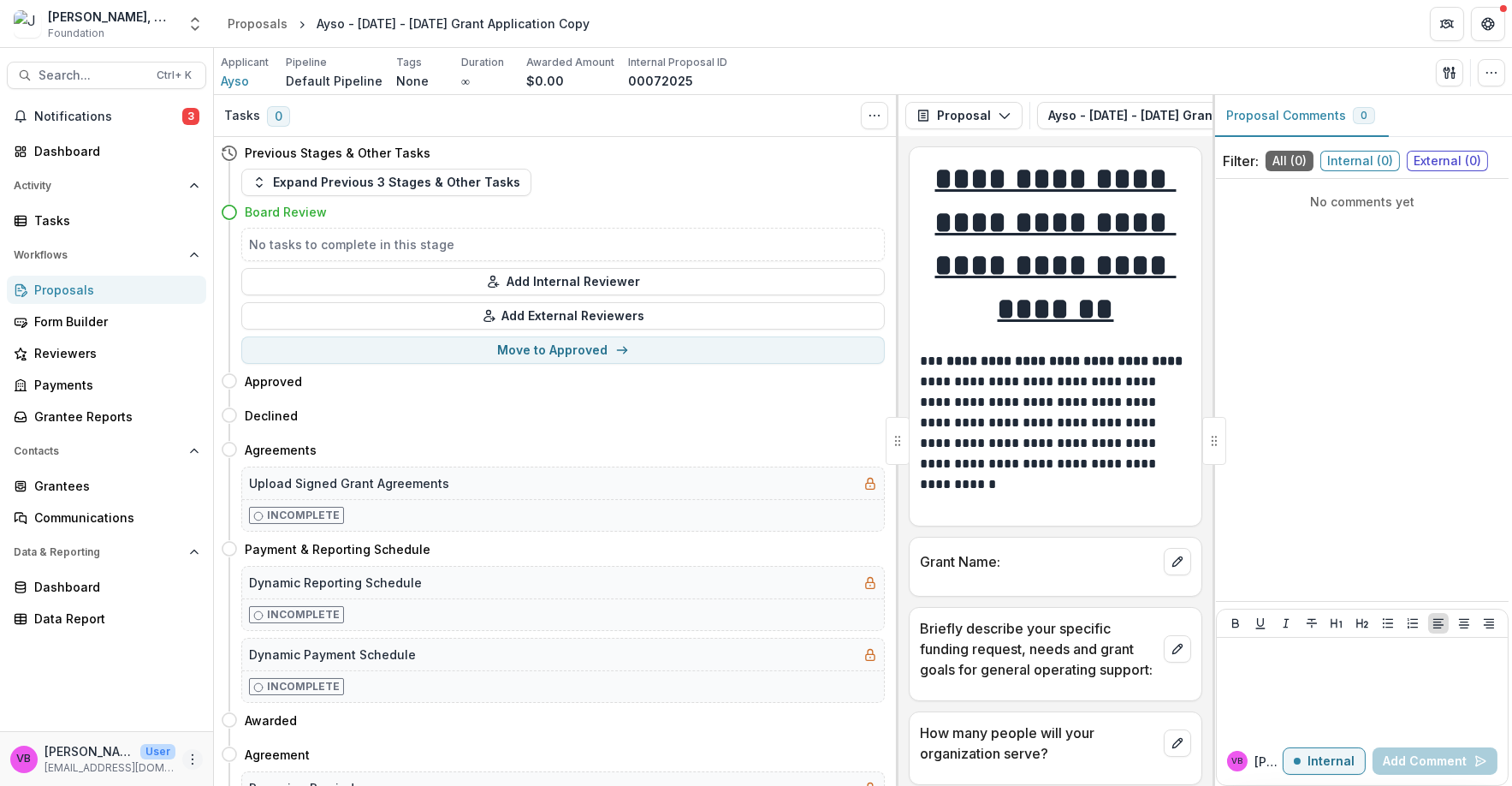
click at [188, 759] on icon "More" at bounding box center [193, 759] width 14 height 14
click at [286, 727] on link "User Settings" at bounding box center [304, 723] width 183 height 29
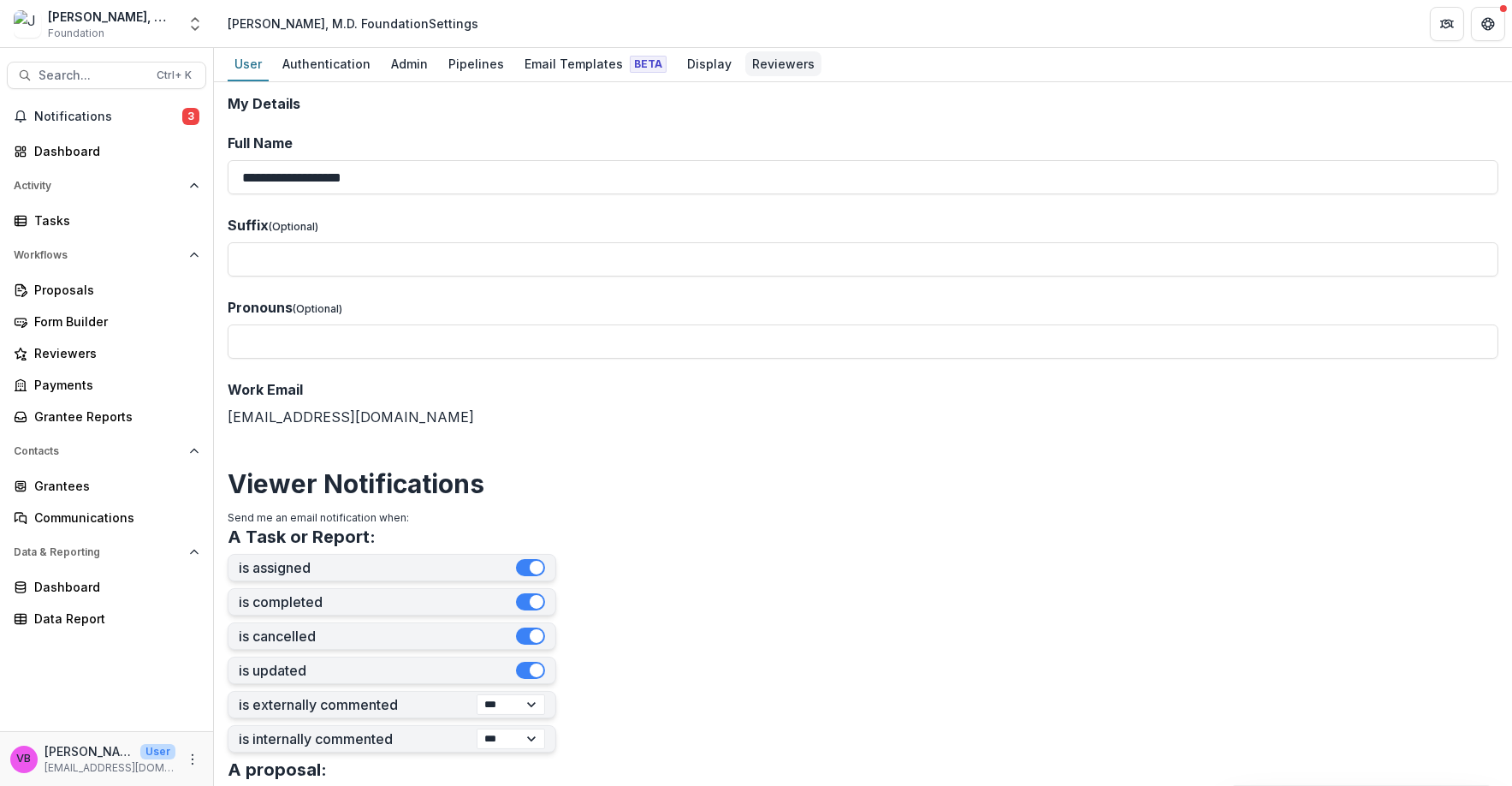
click at [755, 69] on div "Reviewers" at bounding box center [783, 63] width 76 height 25
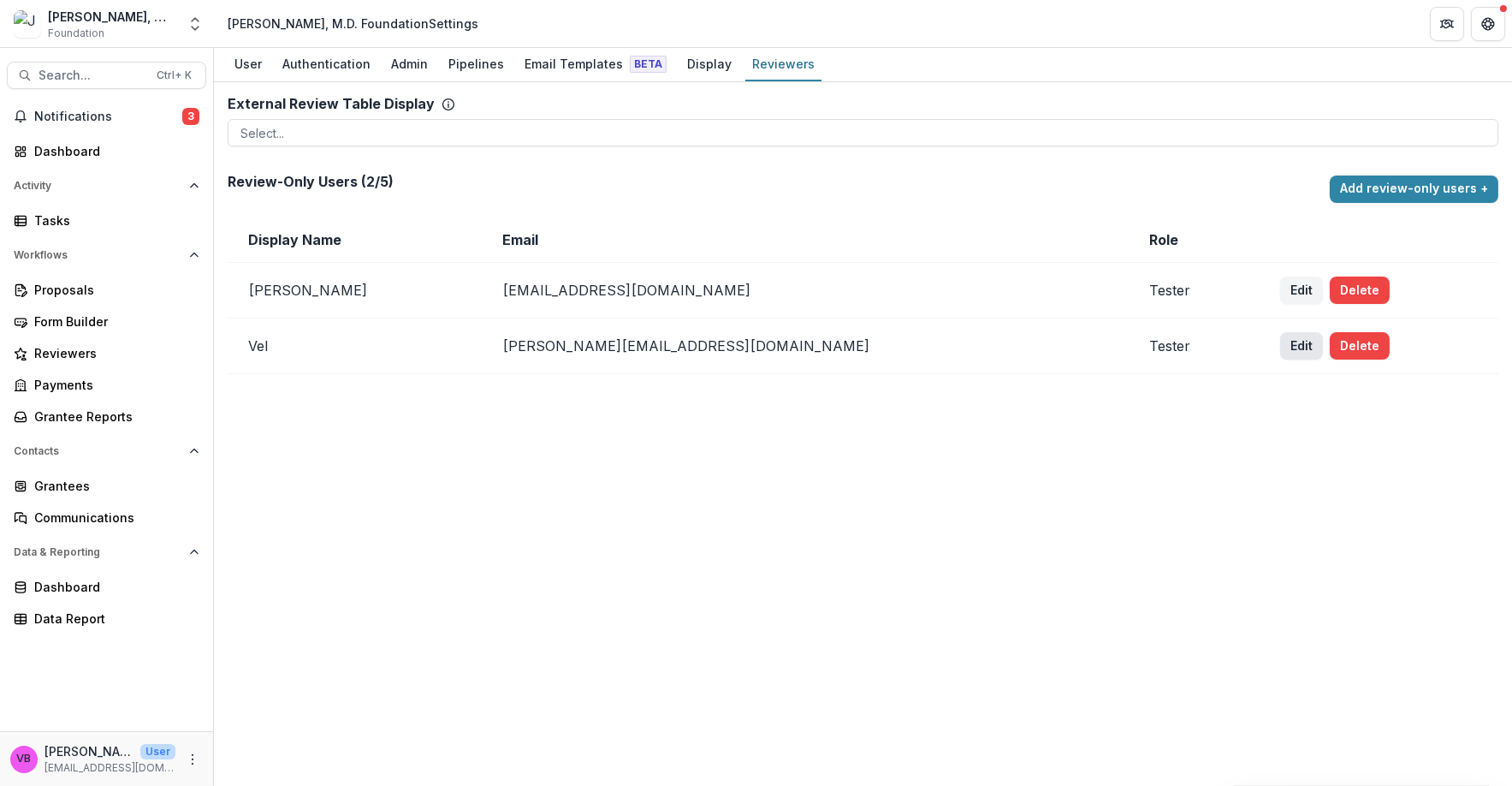
click at [1280, 339] on button "Edit" at bounding box center [1301, 346] width 42 height 28
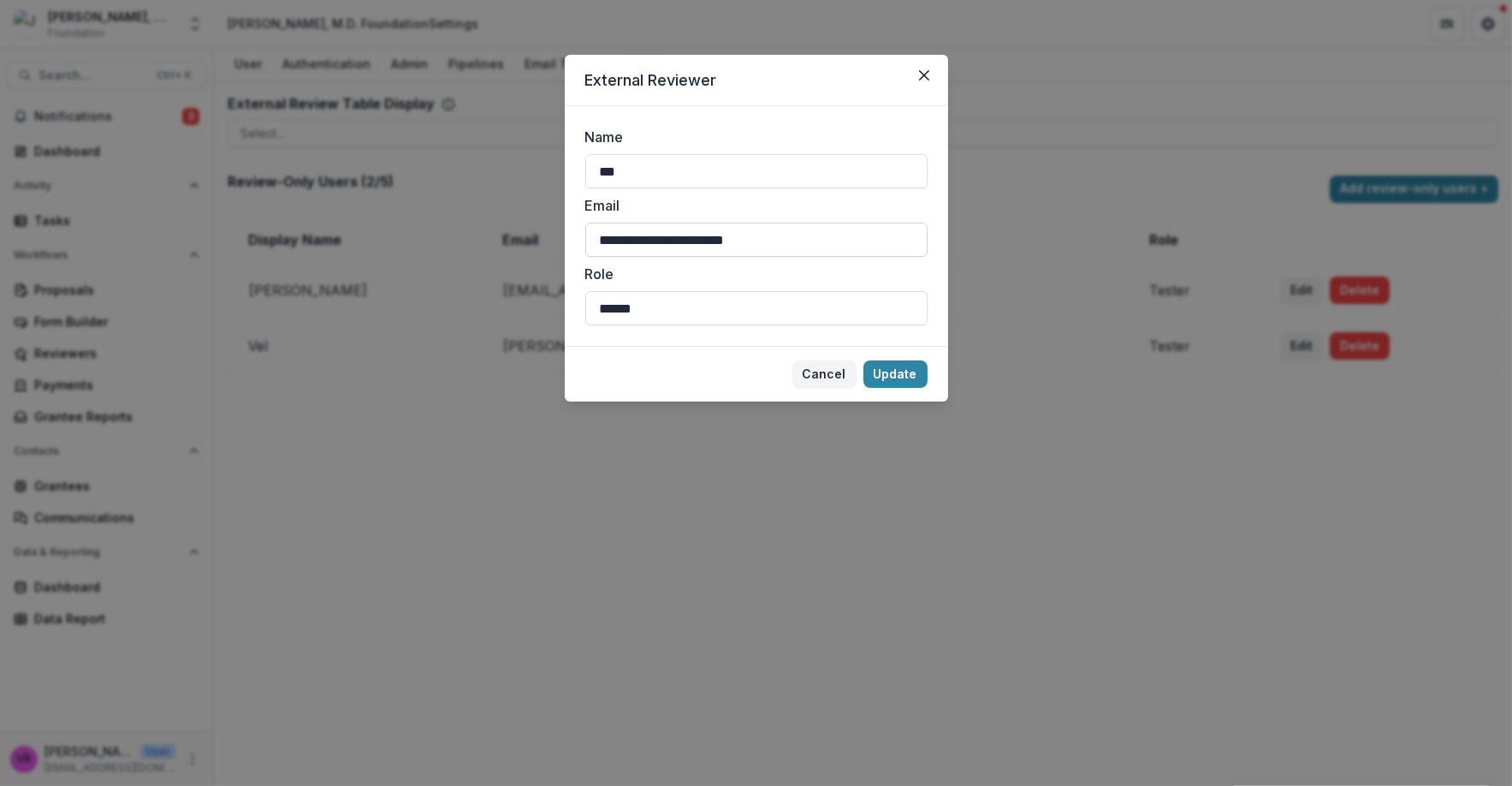
click at [697, 239] on input "**********" at bounding box center [756, 239] width 342 height 35
type input "**********"
click at [896, 378] on button "Update" at bounding box center [894, 374] width 64 height 28
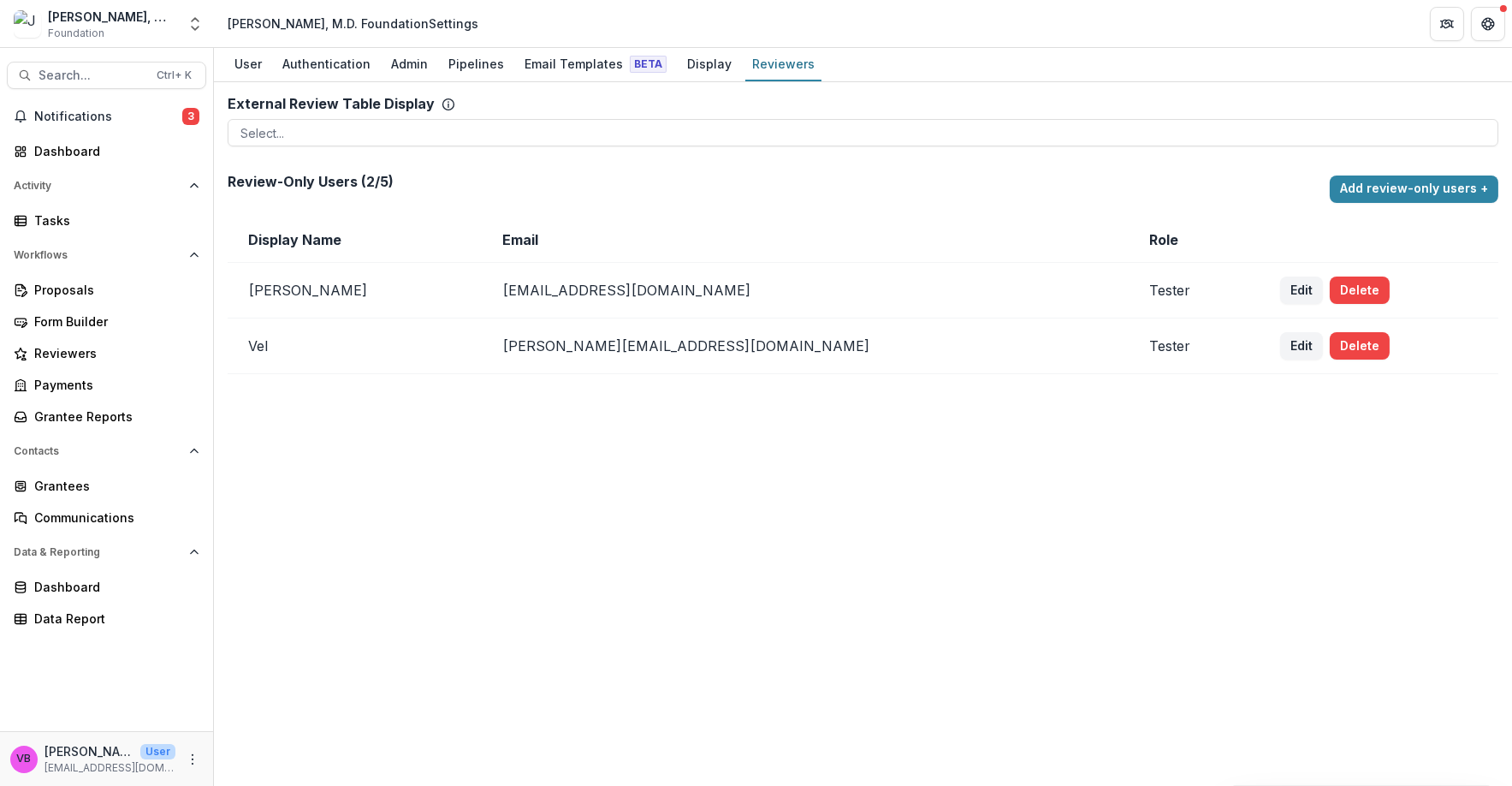
drag, startPoint x: 1293, startPoint y: 342, endPoint x: 1284, endPoint y: 339, distance: 9.5
click at [1329, 341] on button "Delete" at bounding box center [1359, 346] width 60 height 28
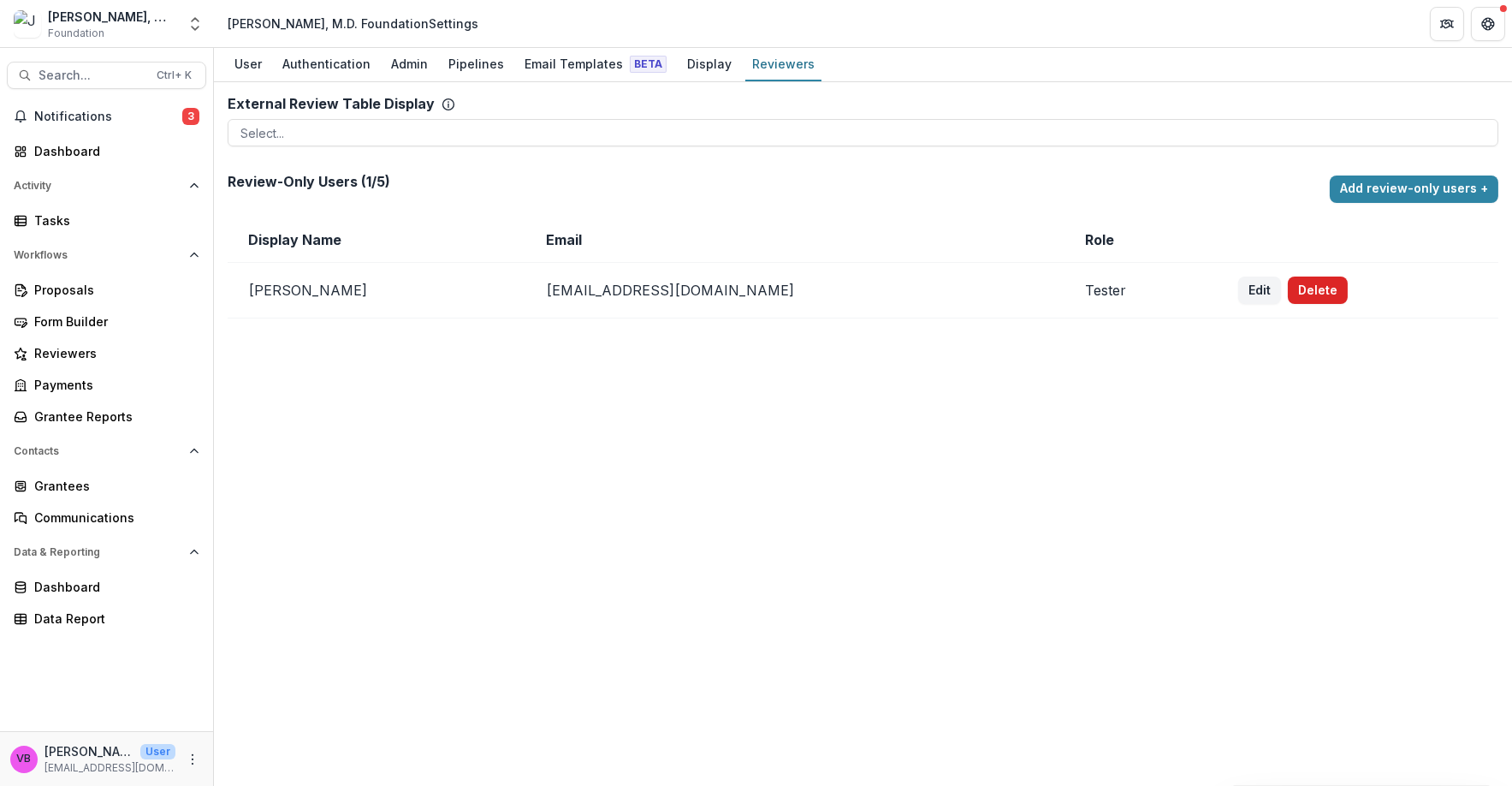
drag, startPoint x: 1291, startPoint y: 284, endPoint x: 1285, endPoint y: 291, distance: 9.2
click at [1288, 291] on button "Delete" at bounding box center [1317, 291] width 60 height 28
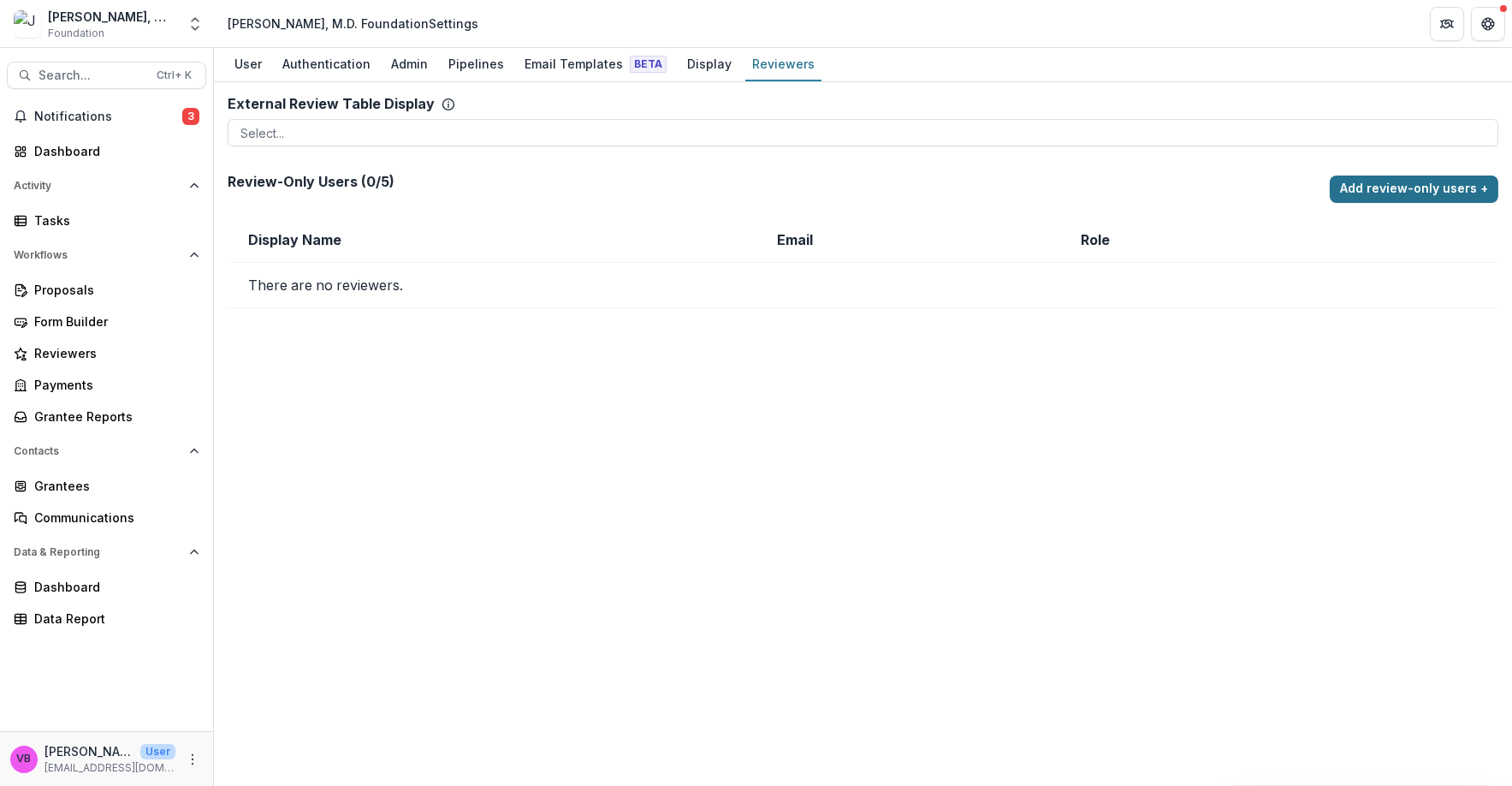
click at [1397, 189] on button "Add review-only users +" at bounding box center [1413, 189] width 169 height 28
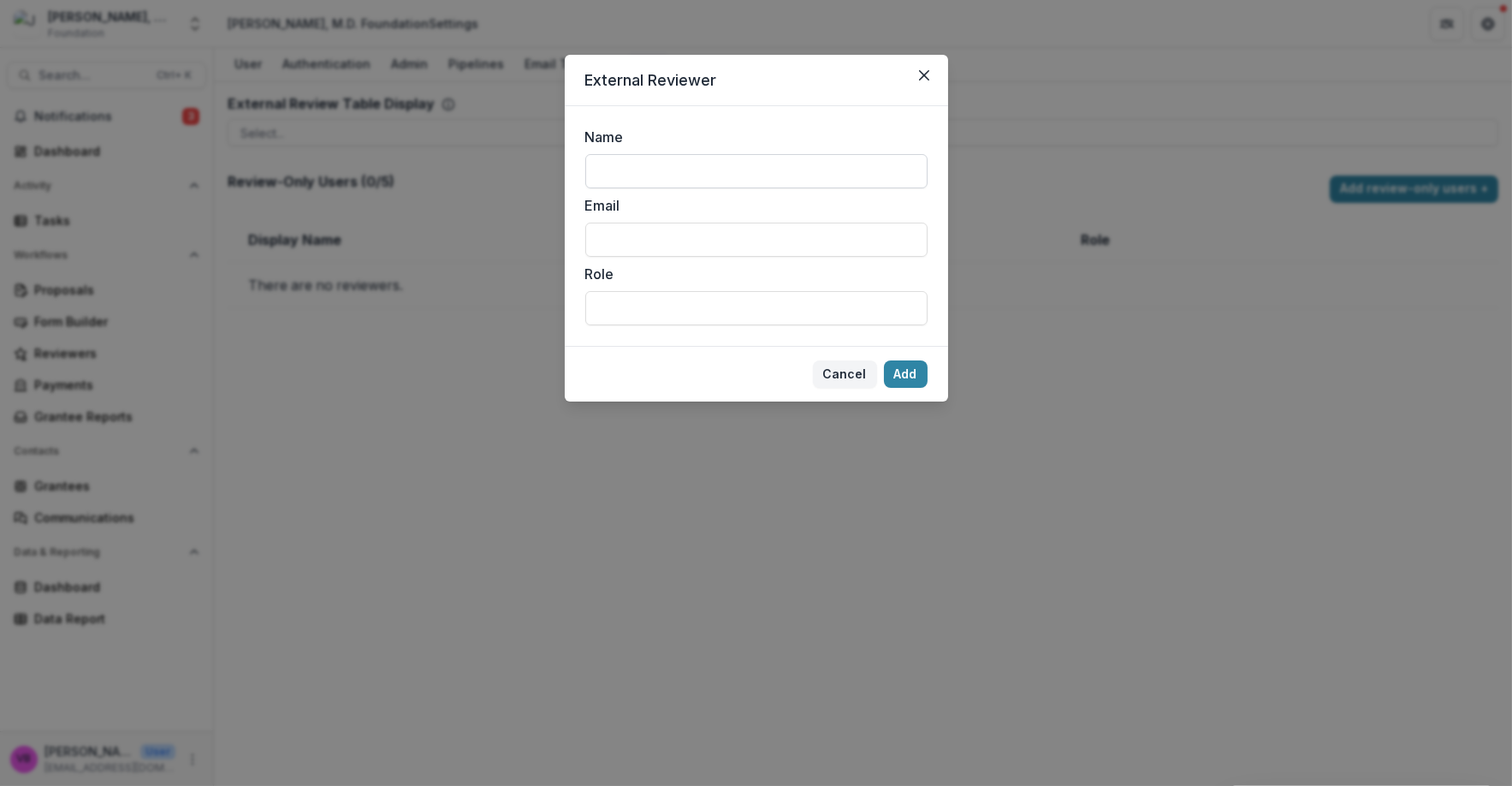
click at [779, 162] on input "Name" at bounding box center [756, 171] width 342 height 35
type input "***"
click at [659, 239] on input "Email" at bounding box center [756, 239] width 342 height 35
paste input "**********"
type input "**********"
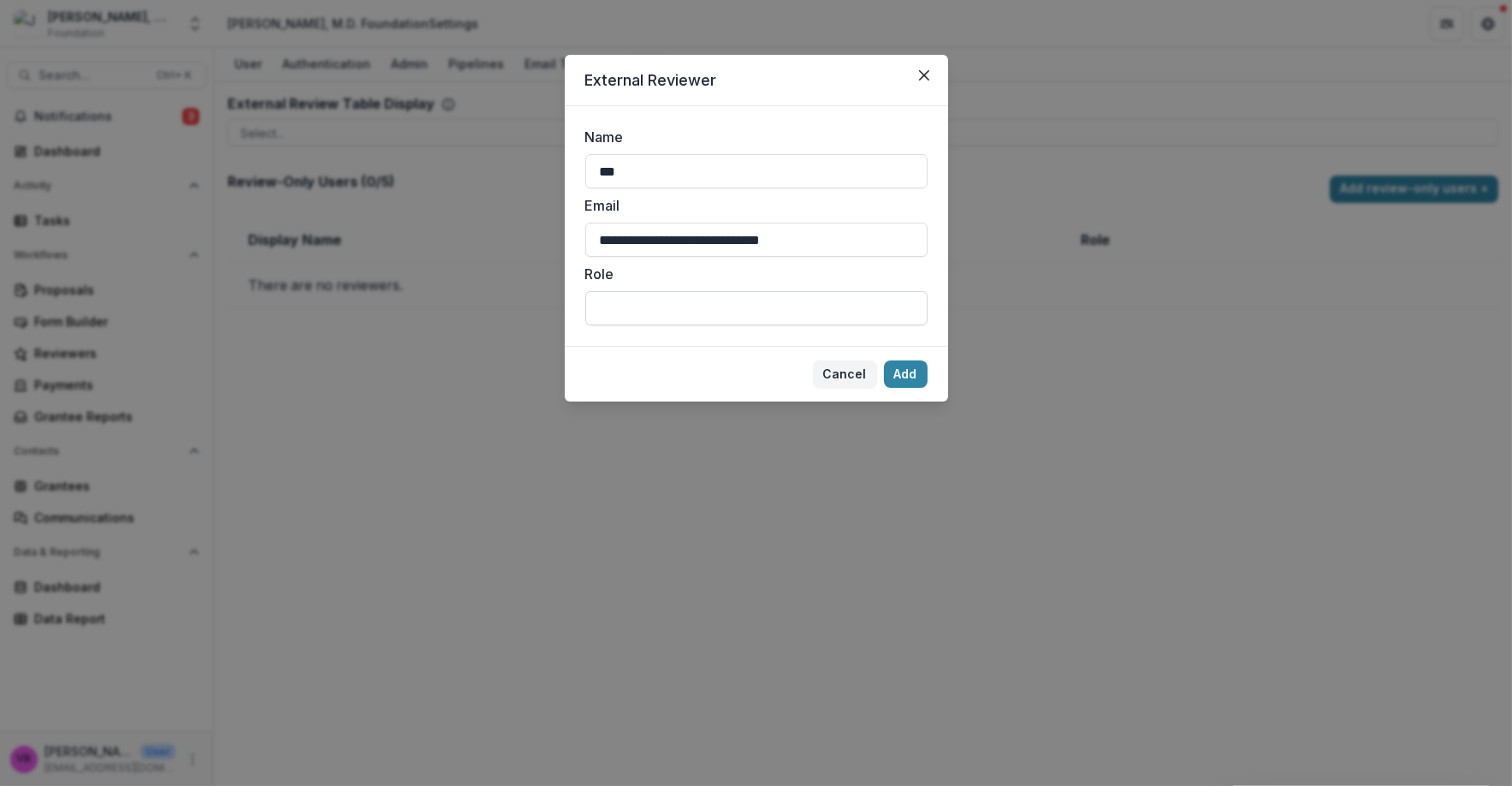
click at [692, 306] on input "Role" at bounding box center [756, 307] width 342 height 35
type input "******"
click at [915, 376] on button "Add" at bounding box center [905, 374] width 43 height 28
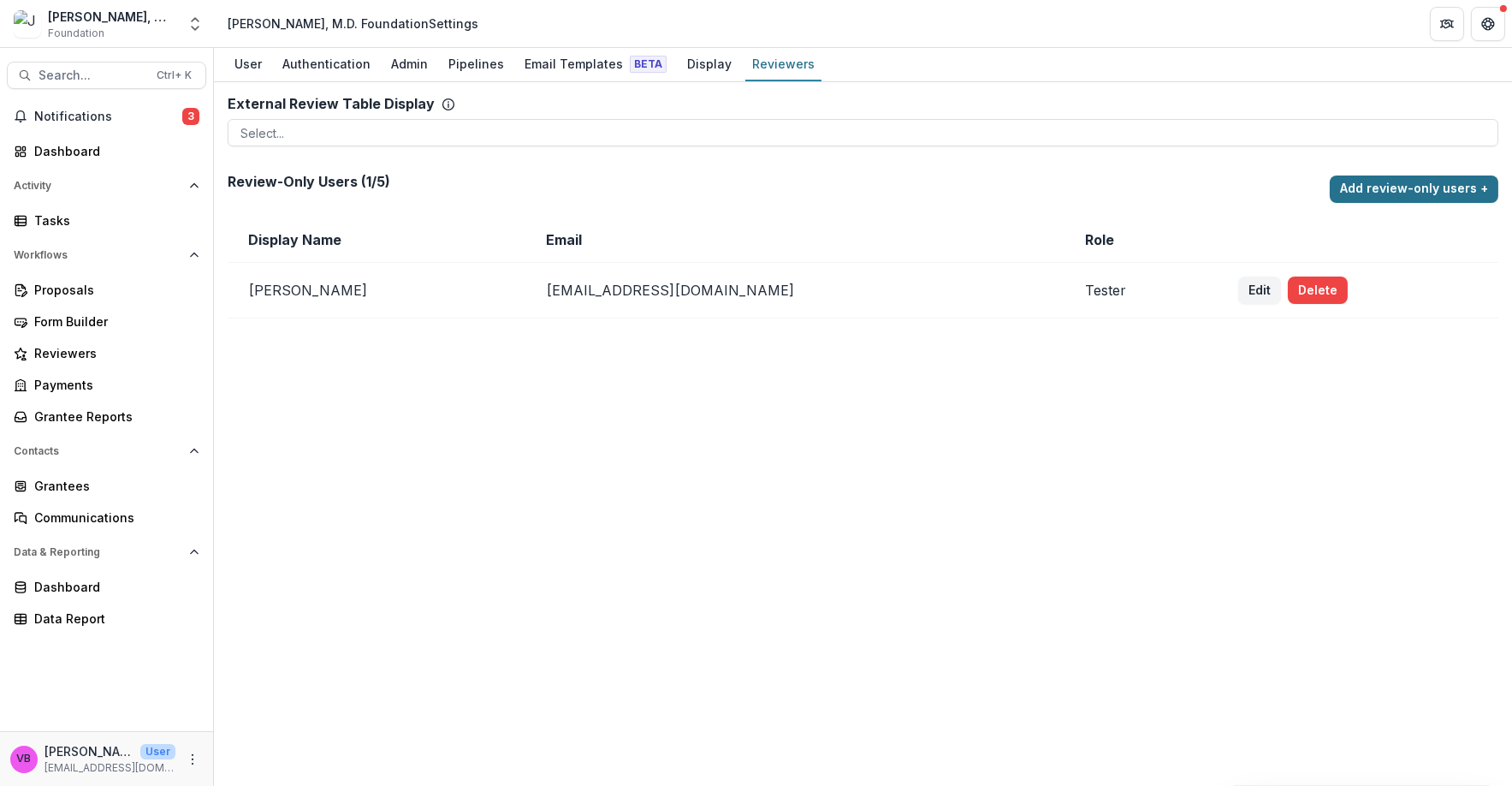
click at [1432, 189] on button "Add review-only users +" at bounding box center [1413, 189] width 169 height 28
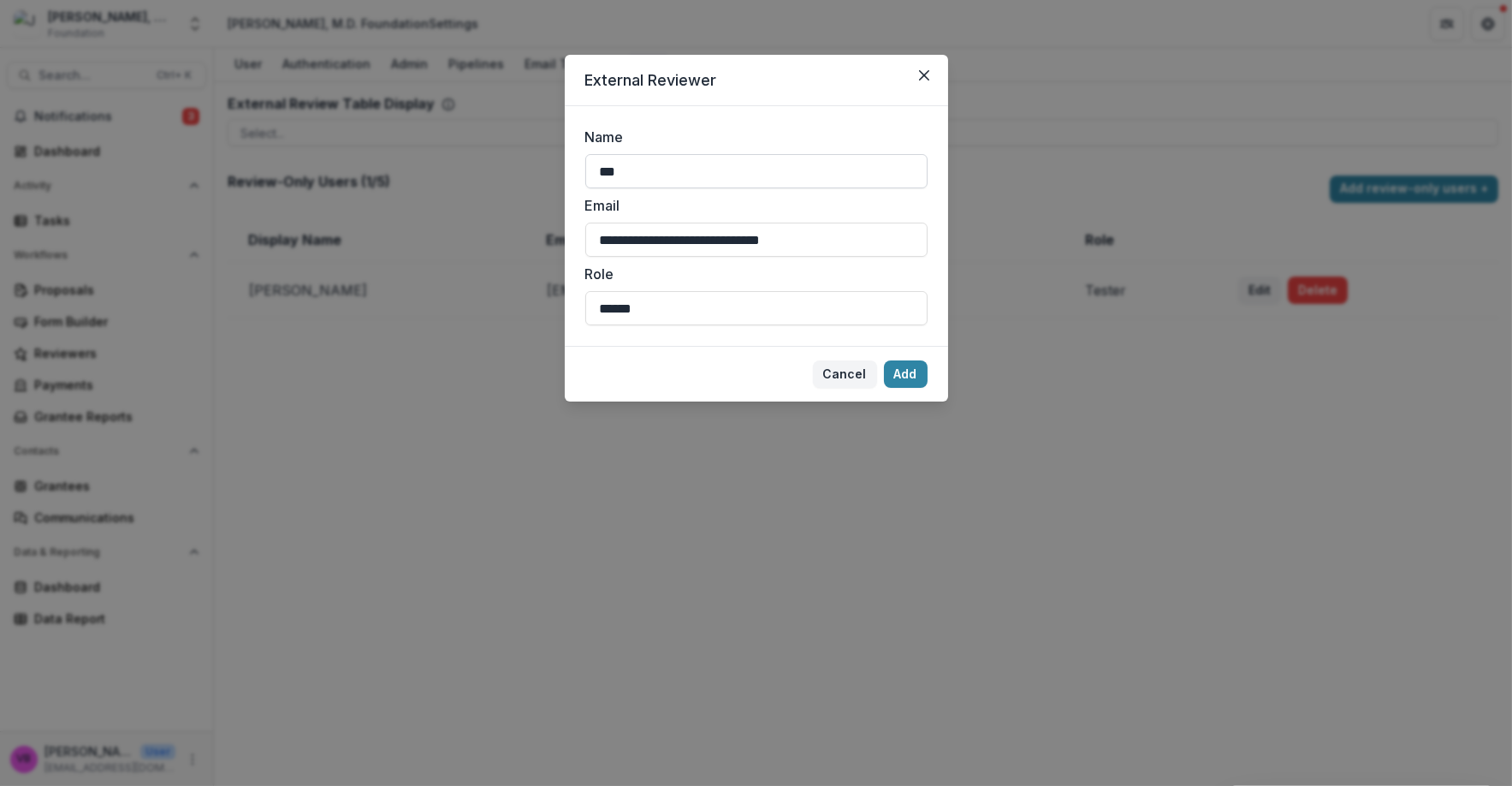
click at [672, 169] on input "***" at bounding box center [756, 171] width 342 height 35
type input "**********"
click at [683, 306] on input "******" at bounding box center [756, 307] width 342 height 35
drag, startPoint x: 853, startPoint y: 229, endPoint x: 557, endPoint y: 217, distance: 296.2
click at [555, 215] on div "**********" at bounding box center [756, 393] width 1512 height 786
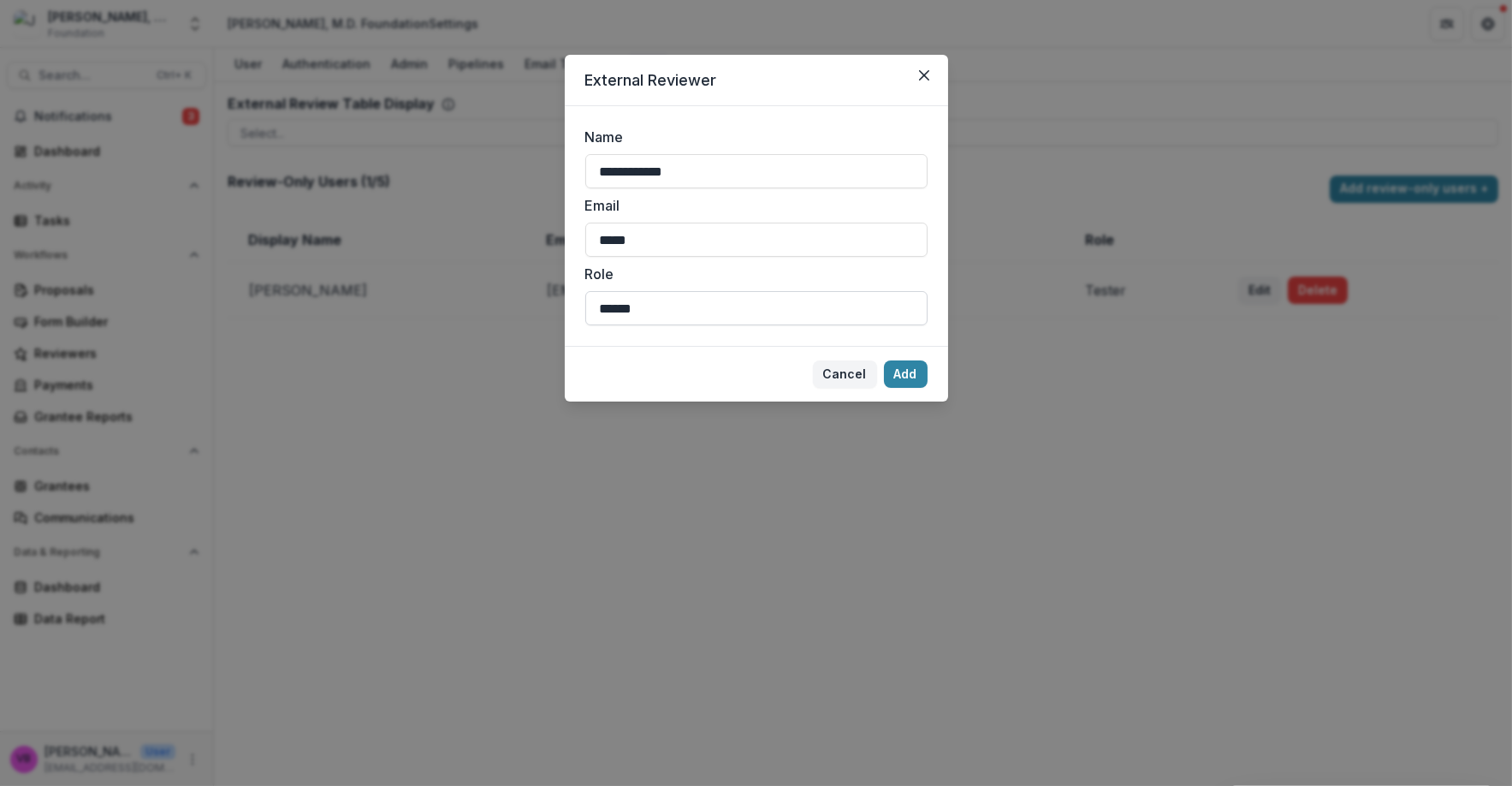
type input "**********"
click at [903, 378] on button "Add" at bounding box center [905, 374] width 43 height 28
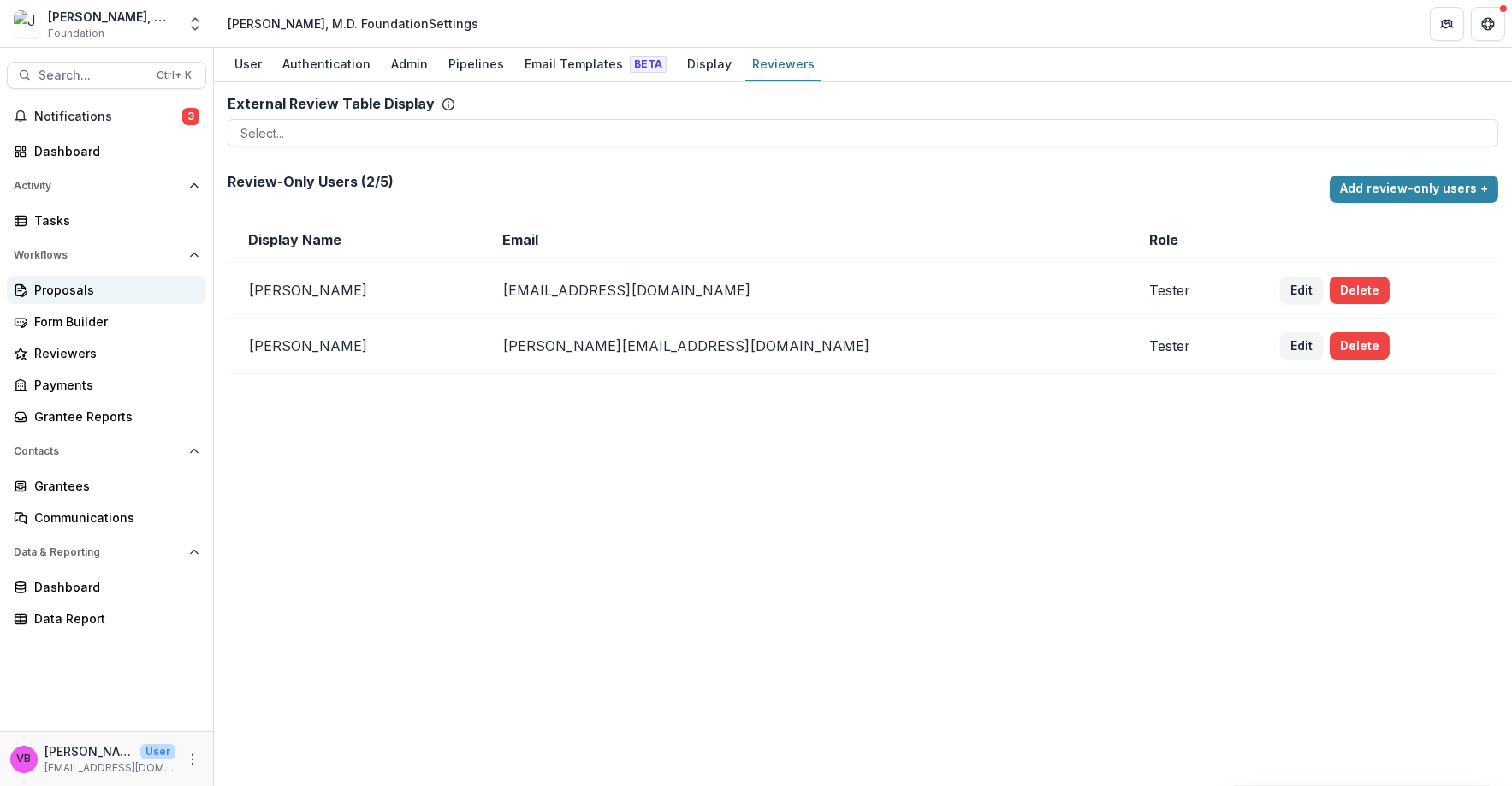
click at [75, 288] on div "Proposals" at bounding box center [114, 290] width 158 height 18
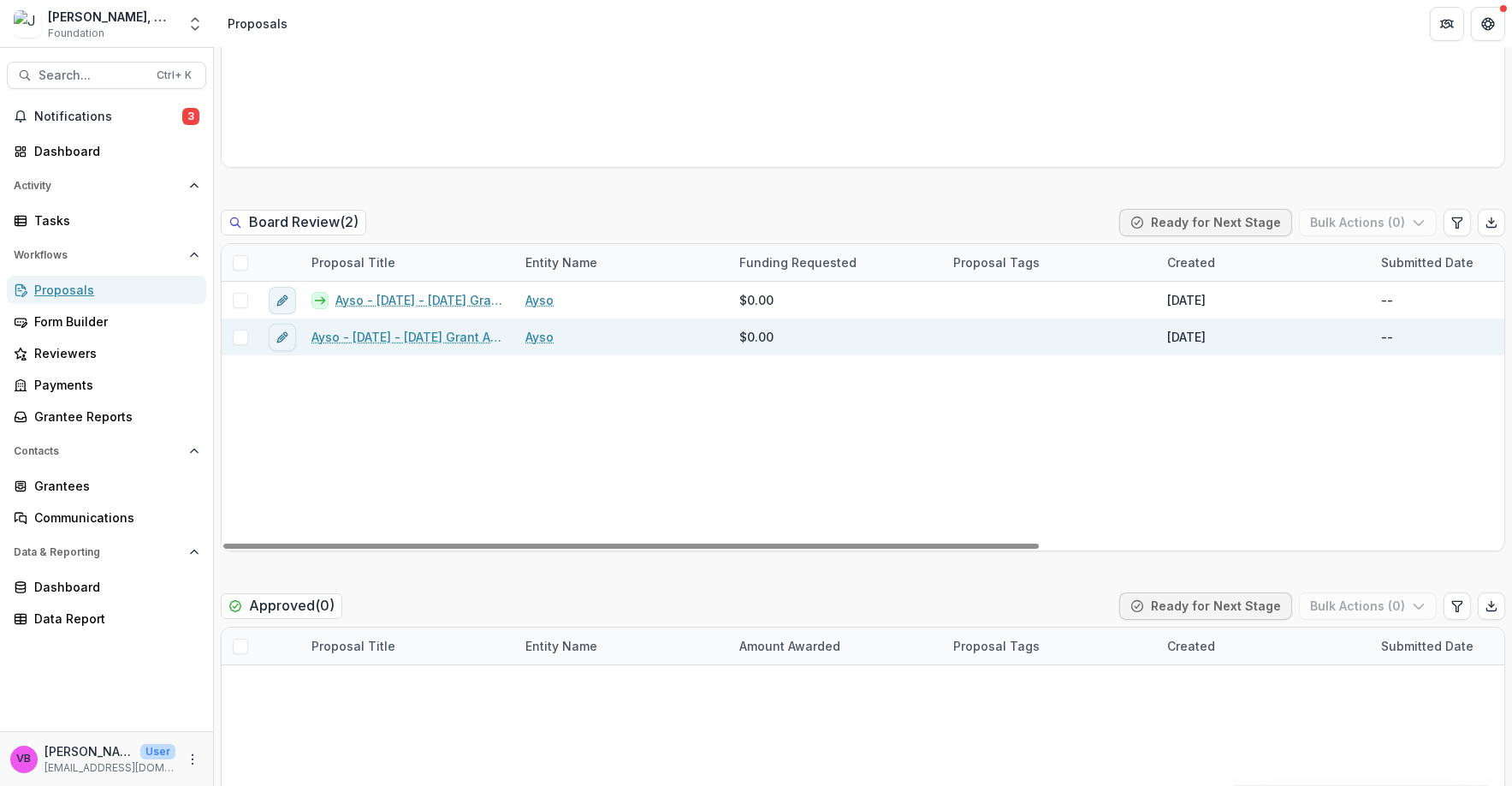
scroll to position [750, 0]
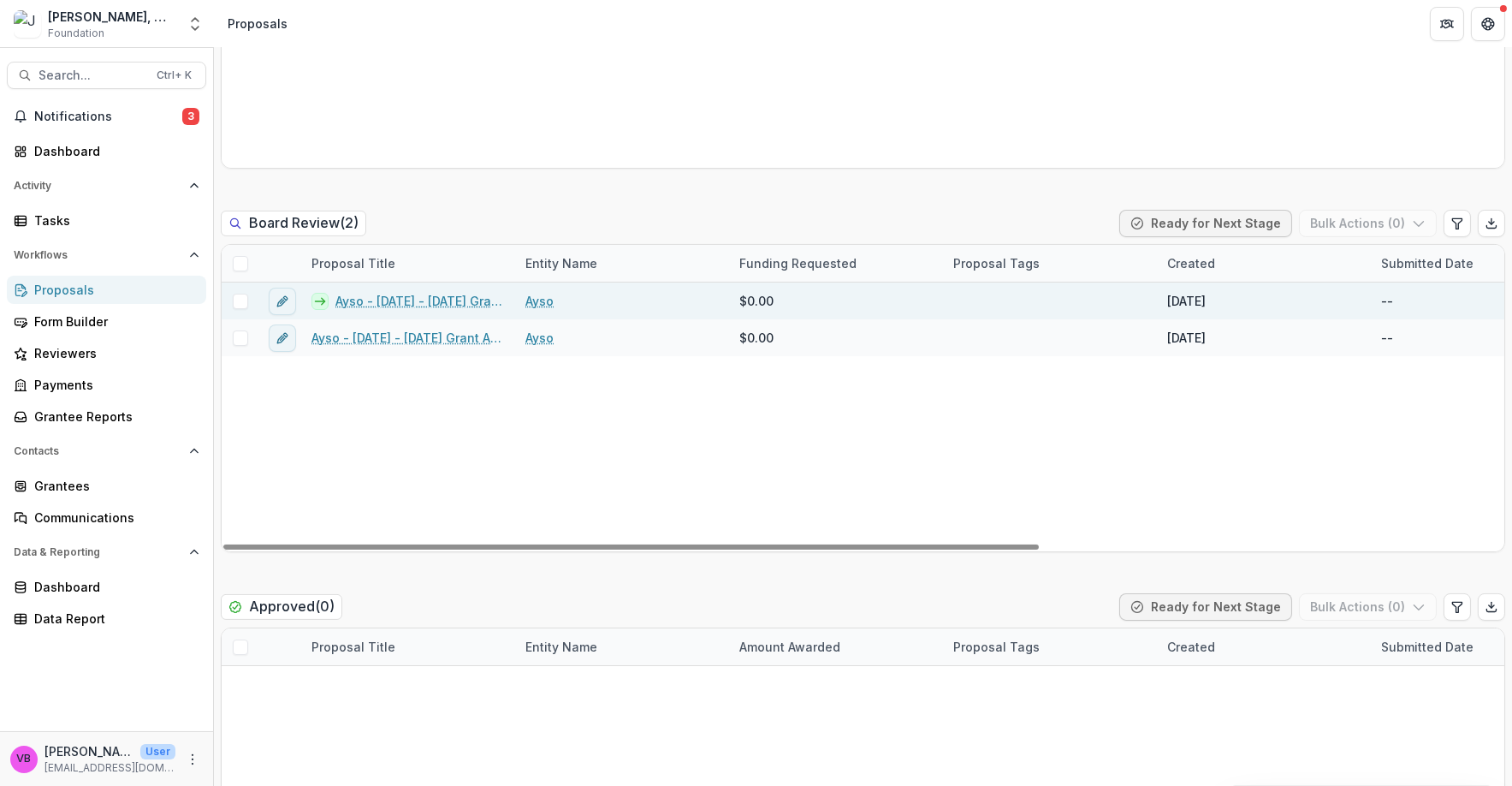
click at [378, 305] on link "Ayso - [DATE] - [DATE] Grant Application Copy" at bounding box center [419, 301] width 169 height 18
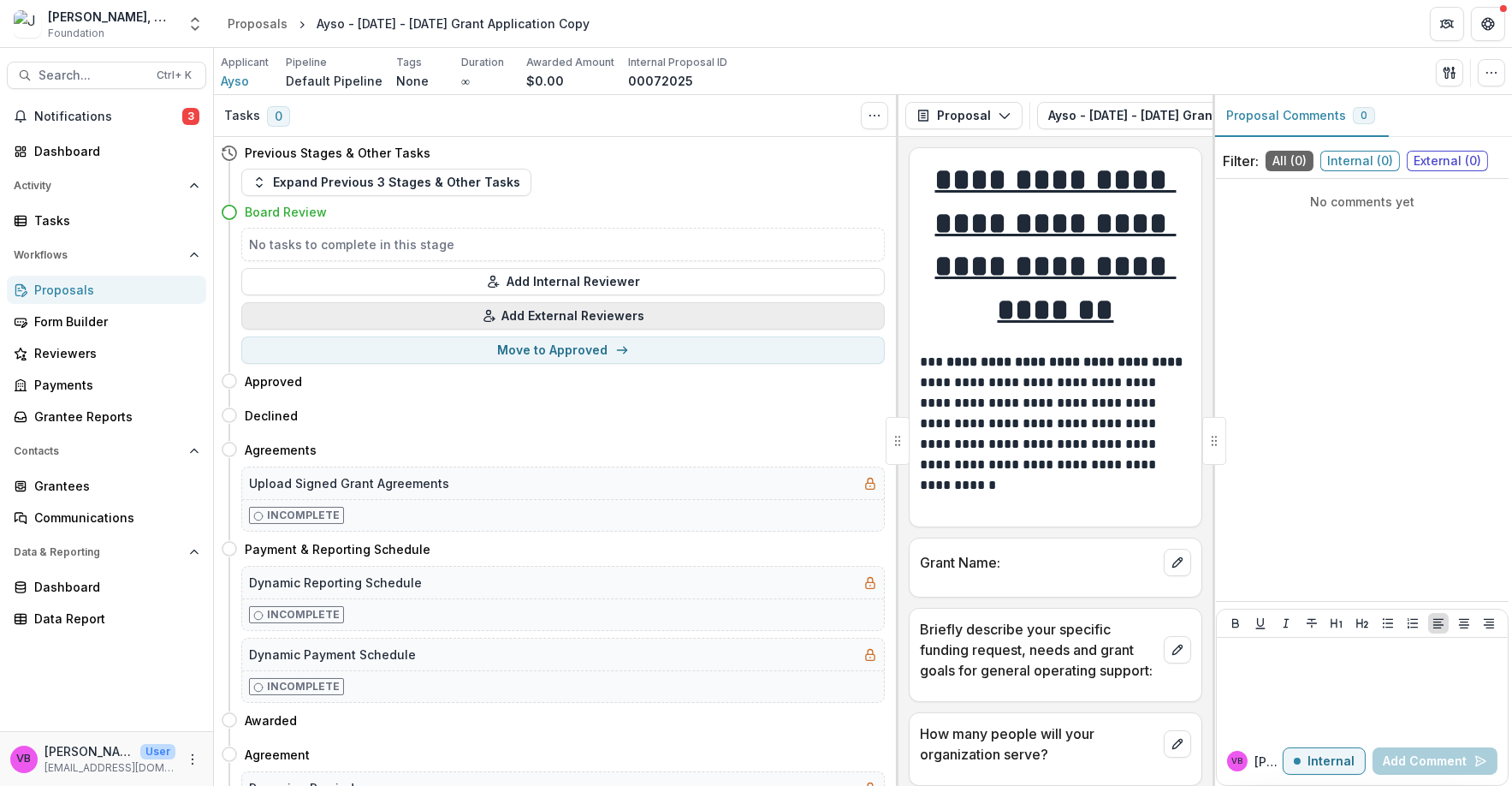
click at [607, 325] on button "Add External Reviewers" at bounding box center [562, 316] width 643 height 28
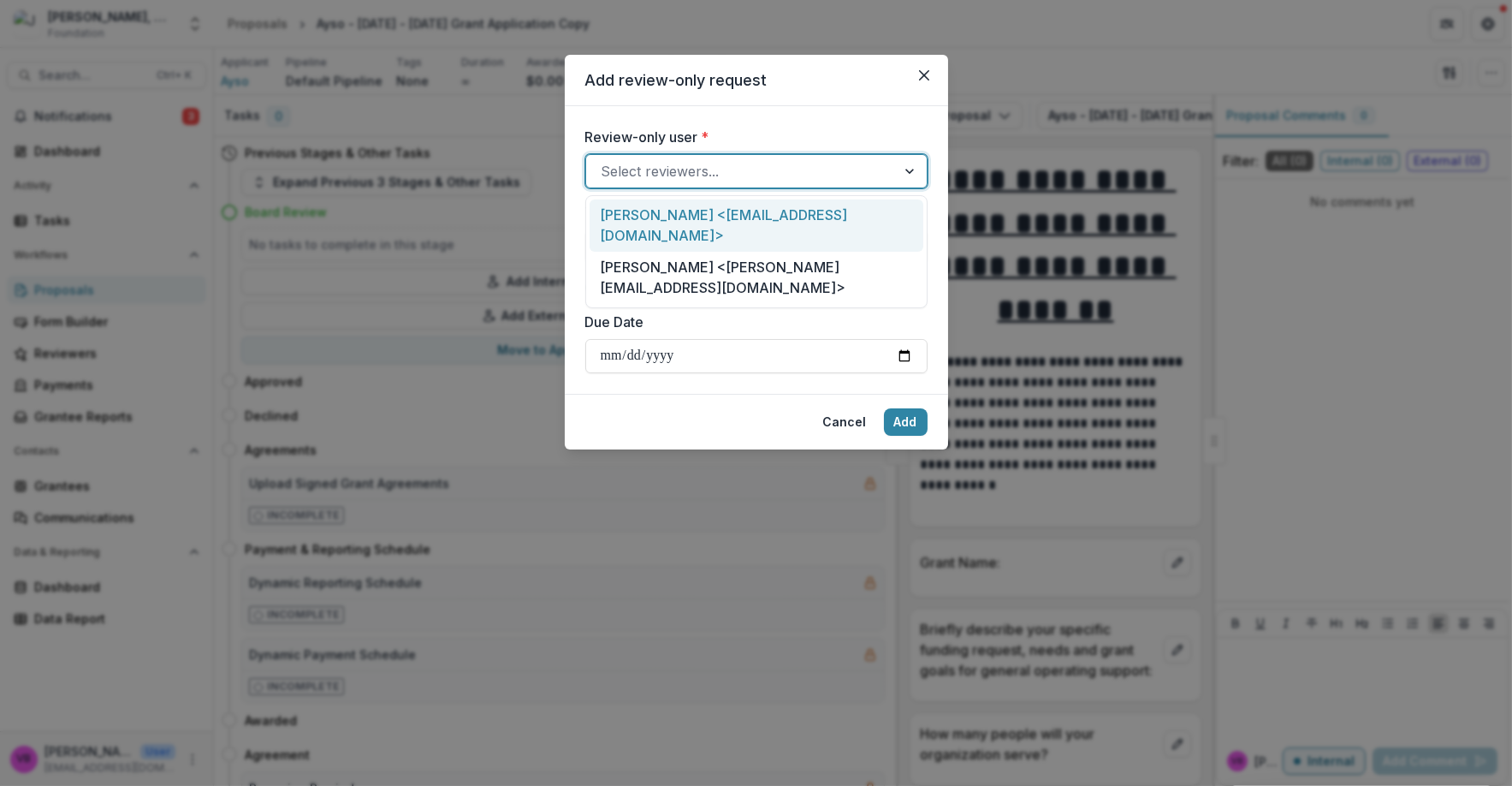
click at [679, 164] on div at bounding box center [741, 171] width 279 height 24
click at [710, 227] on div "[PERSON_NAME] <[EMAIL_ADDRESS][DOMAIN_NAME]>" at bounding box center [756, 225] width 334 height 52
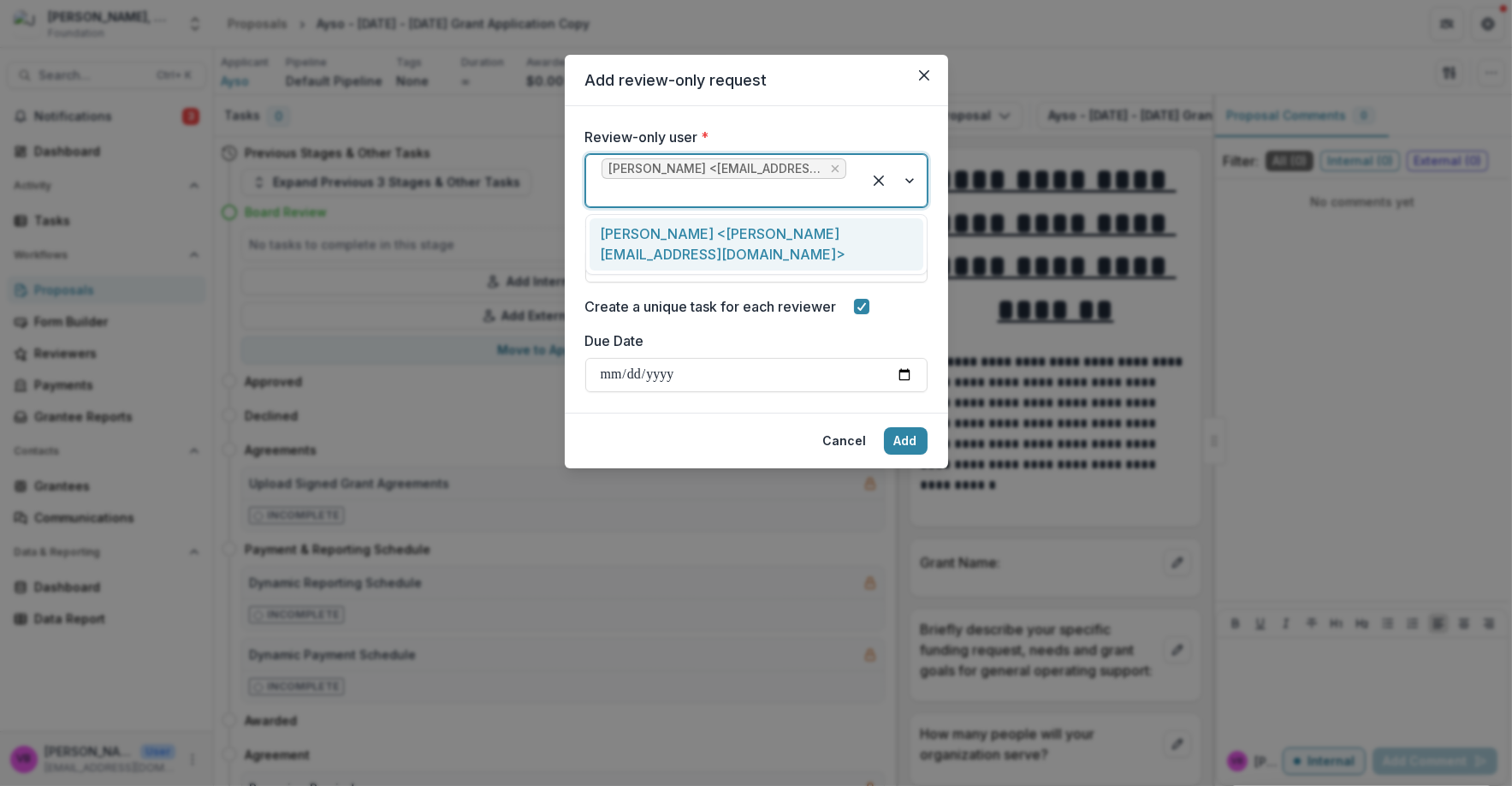
click at [811, 195] on div at bounding box center [724, 193] width 245 height 24
click at [777, 233] on div "[PERSON_NAME] <[PERSON_NAME][EMAIL_ADDRESS][DOMAIN_NAME]>" at bounding box center [756, 244] width 334 height 52
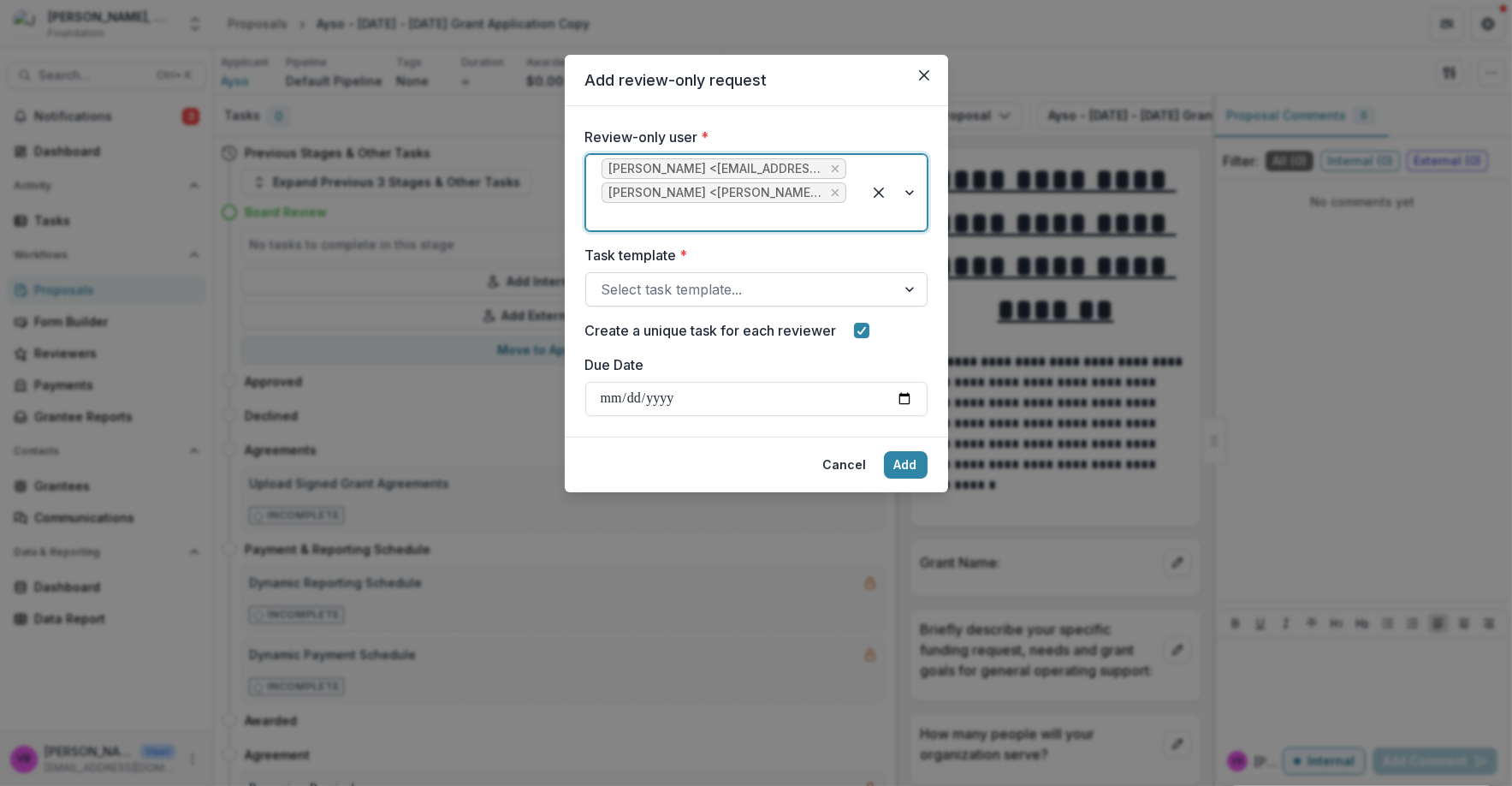
click at [728, 305] on div "Select task template..." at bounding box center [756, 289] width 342 height 35
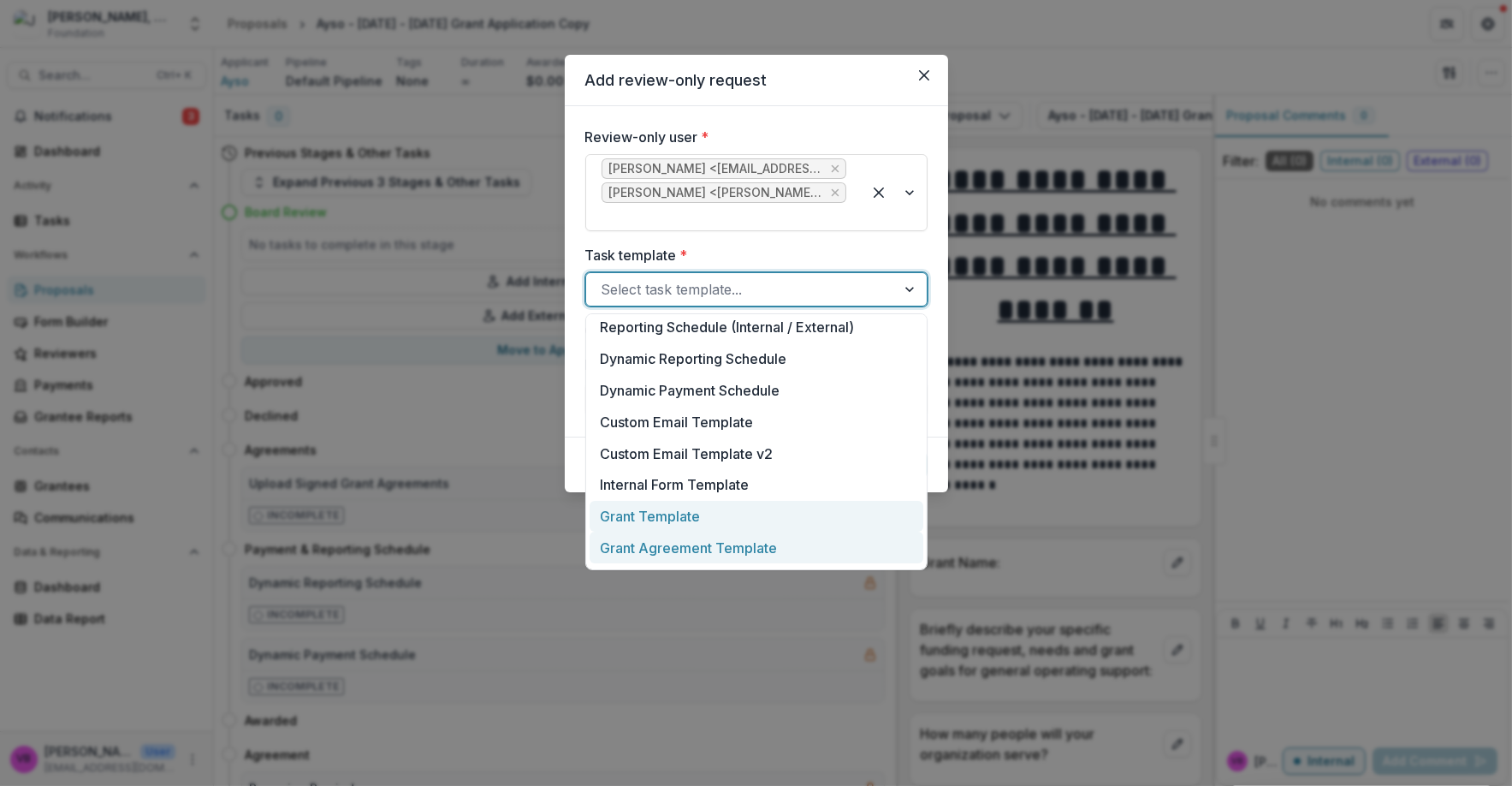
scroll to position [317, 0]
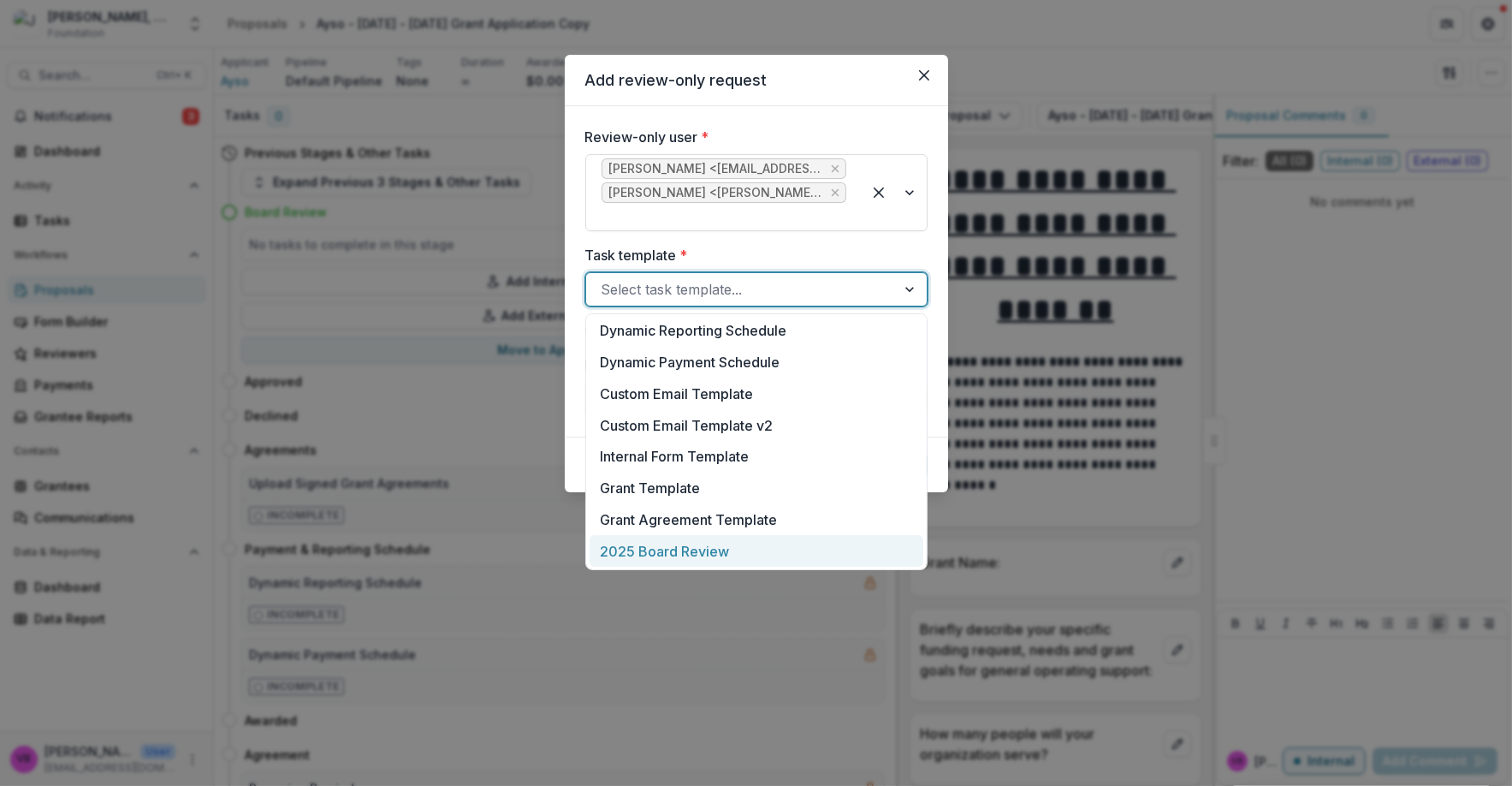
click at [659, 547] on div "2025 Board Review" at bounding box center [756, 551] width 334 height 32
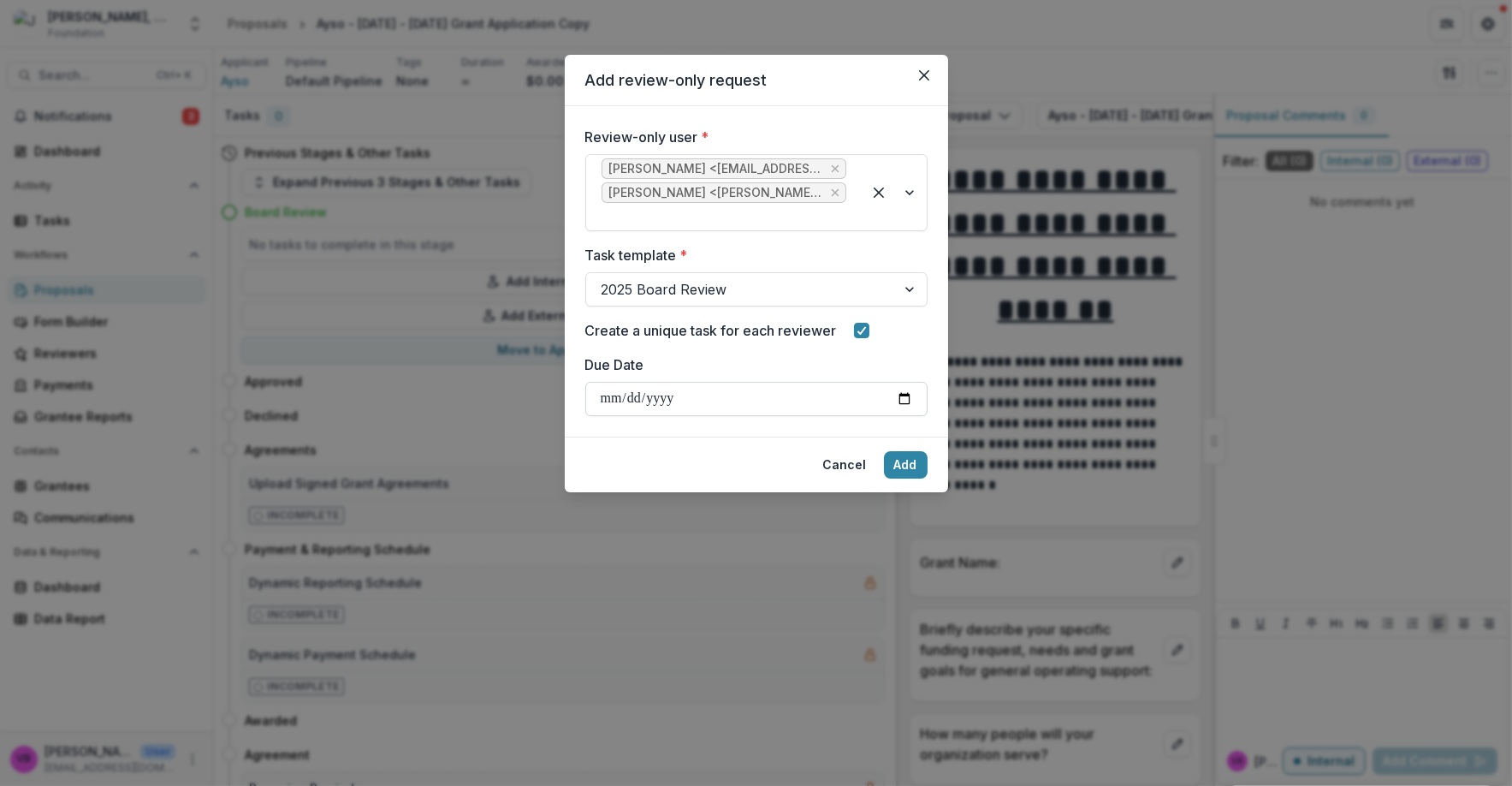
click at [702, 412] on input "Due Date" at bounding box center [756, 398] width 342 height 35
click at [891, 406] on input "Due Date" at bounding box center [756, 398] width 342 height 35
click at [898, 401] on input "Due Date" at bounding box center [756, 398] width 342 height 35
click at [897, 399] on input "Due Date" at bounding box center [756, 398] width 342 height 35
type input "**********"
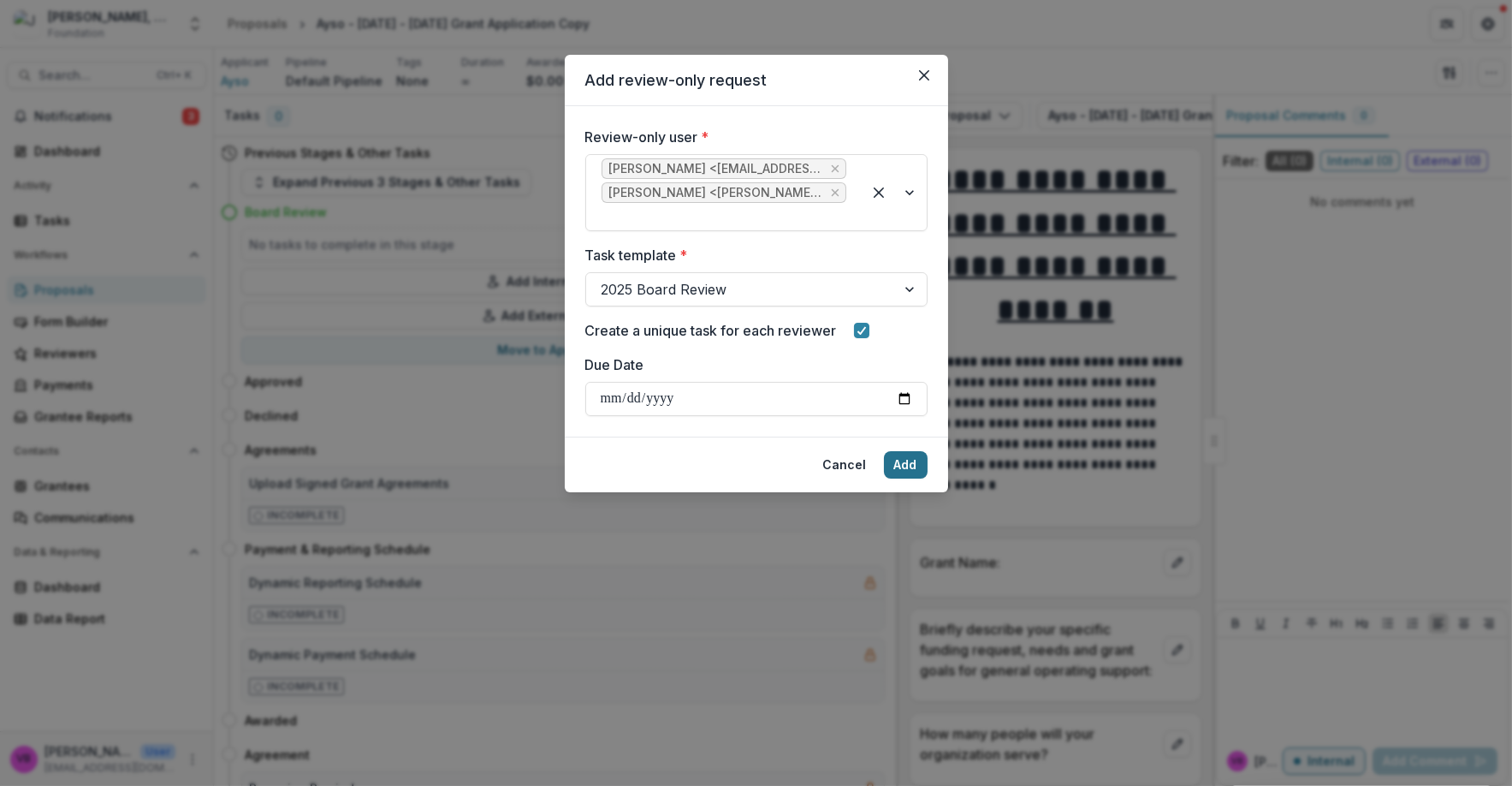
click at [911, 468] on button "Add" at bounding box center [905, 465] width 43 height 28
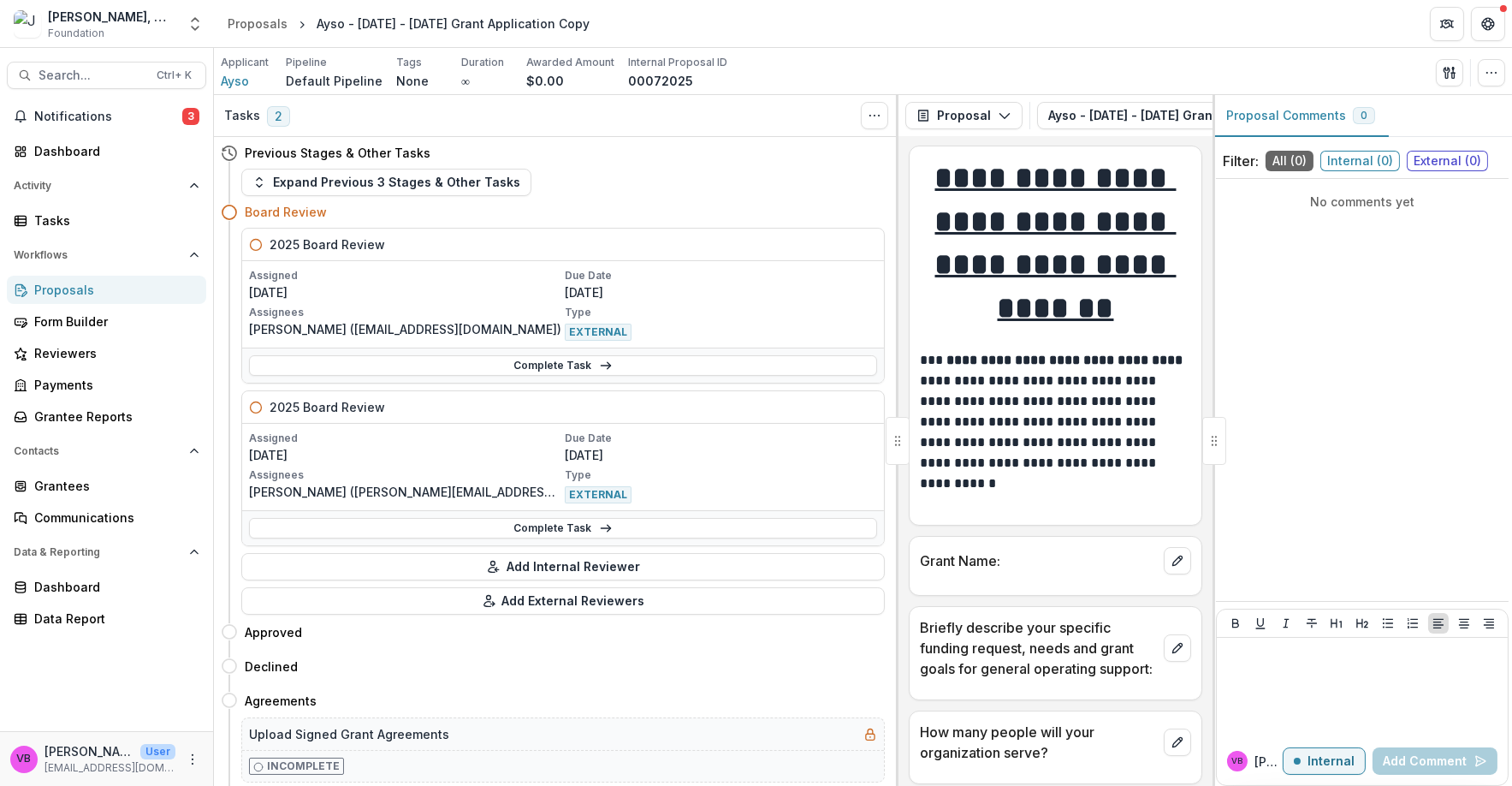
scroll to position [1, 0]
click at [140, 24] on div "[PERSON_NAME], M.D. Foundation" at bounding box center [112, 17] width 128 height 18
click at [192, 31] on icon "Open entity switcher" at bounding box center [195, 24] width 17 height 17
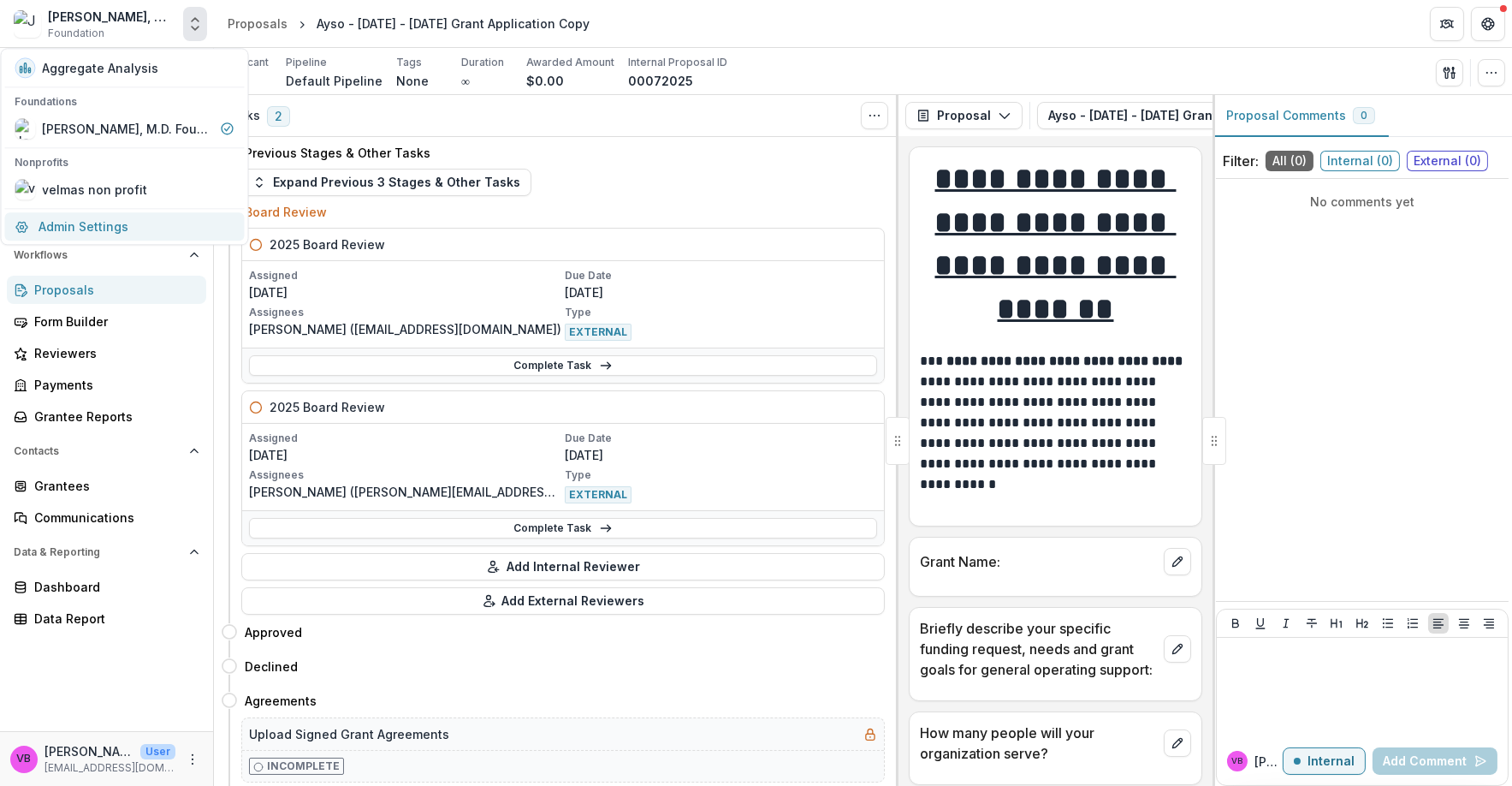
click at [148, 230] on link "Admin Settings" at bounding box center [125, 226] width 239 height 29
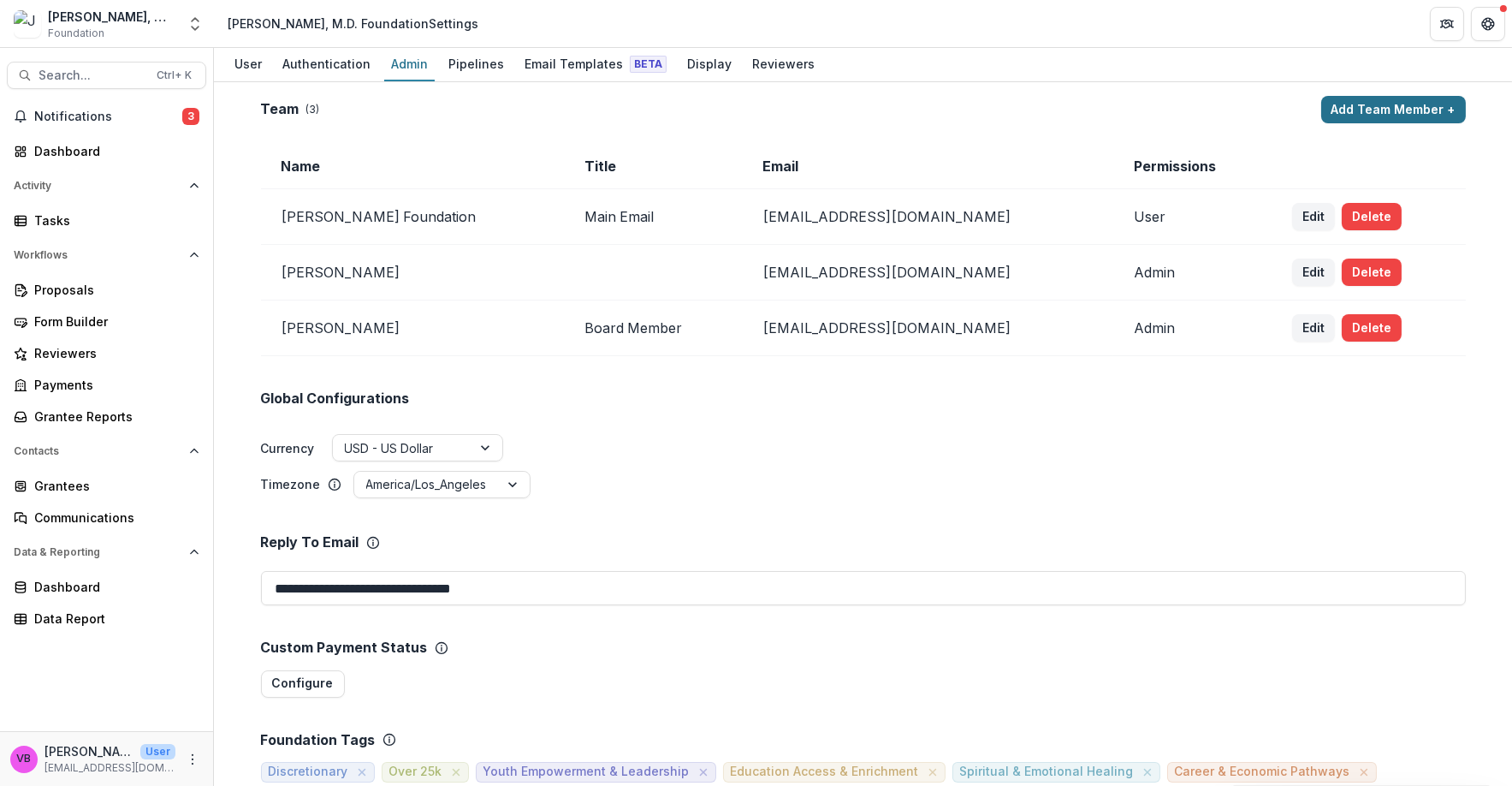
click at [1385, 117] on button "Add Team Member +" at bounding box center [1393, 110] width 144 height 28
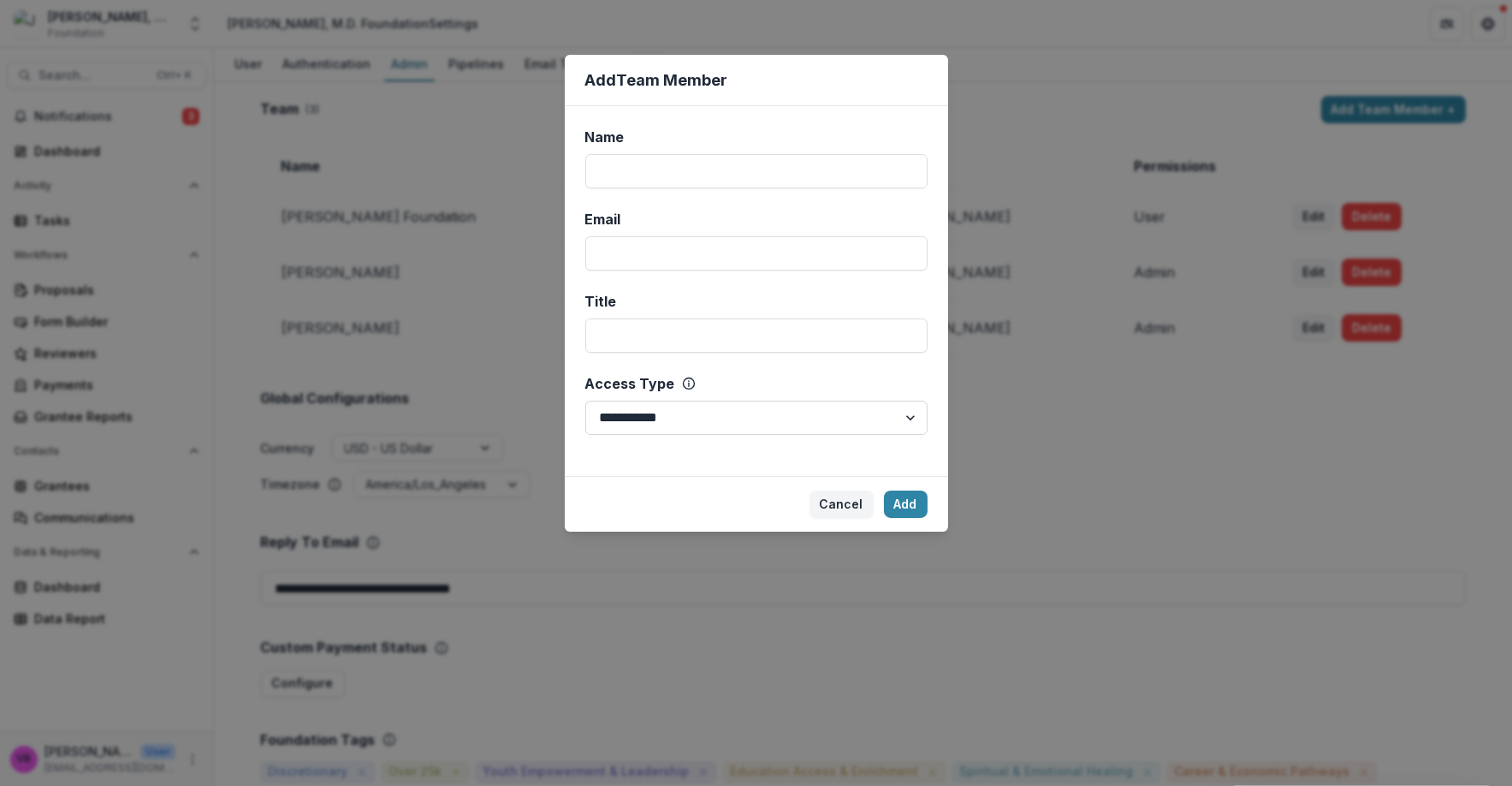
click at [715, 417] on select "**********" at bounding box center [756, 417] width 342 height 35
select select "**********"
click at [585, 400] on select "**********" at bounding box center [756, 417] width 342 height 35
click at [724, 174] on input "Name" at bounding box center [756, 171] width 342 height 35
type input "***"
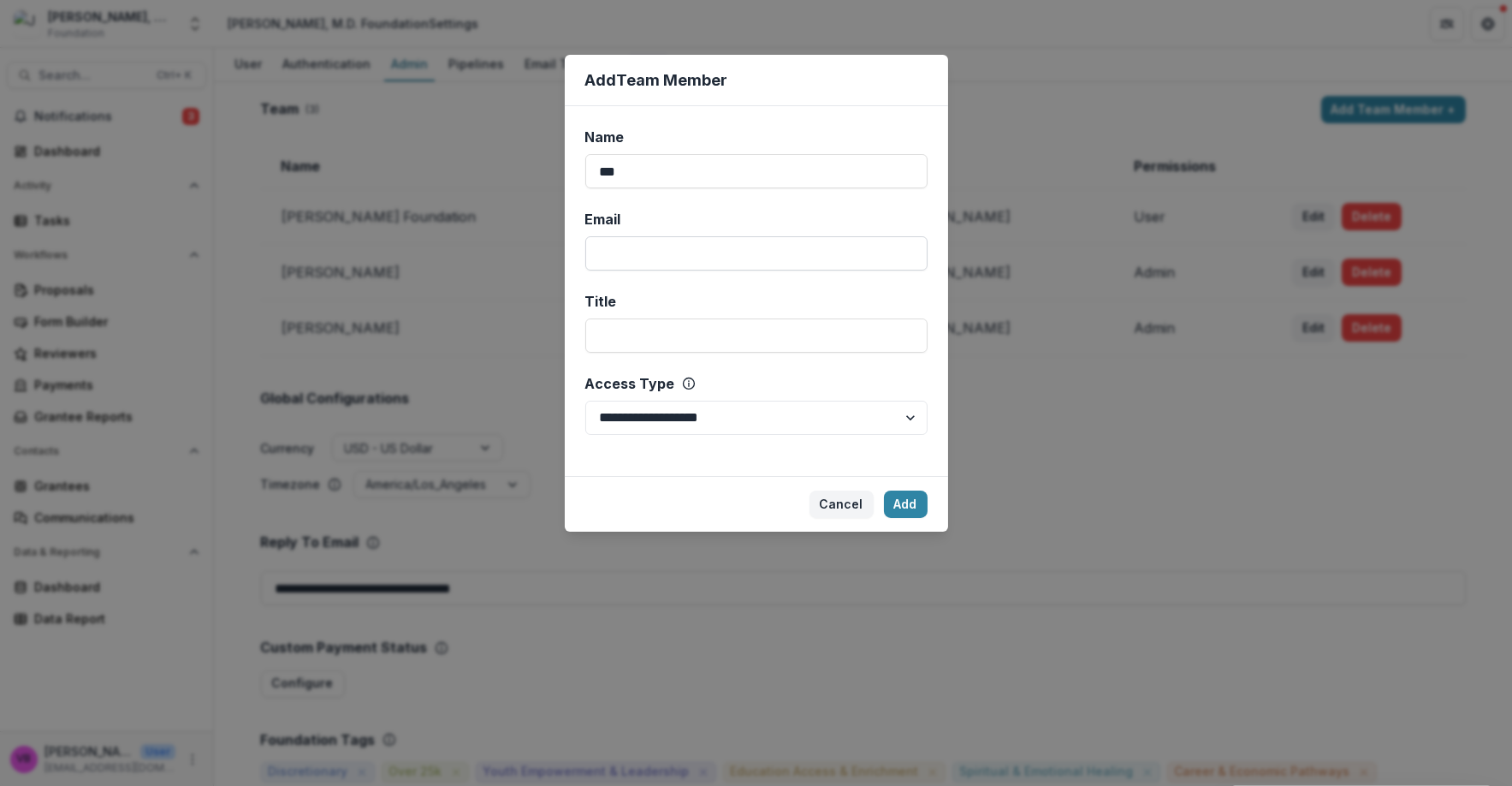
click at [632, 255] on input "Email" at bounding box center [756, 253] width 342 height 35
drag, startPoint x: 637, startPoint y: 251, endPoint x: 615, endPoint y: 252, distance: 22.0
click at [615, 252] on input "Email" at bounding box center [756, 253] width 342 height 35
type input "**********"
click at [677, 328] on input "Title" at bounding box center [756, 335] width 342 height 35
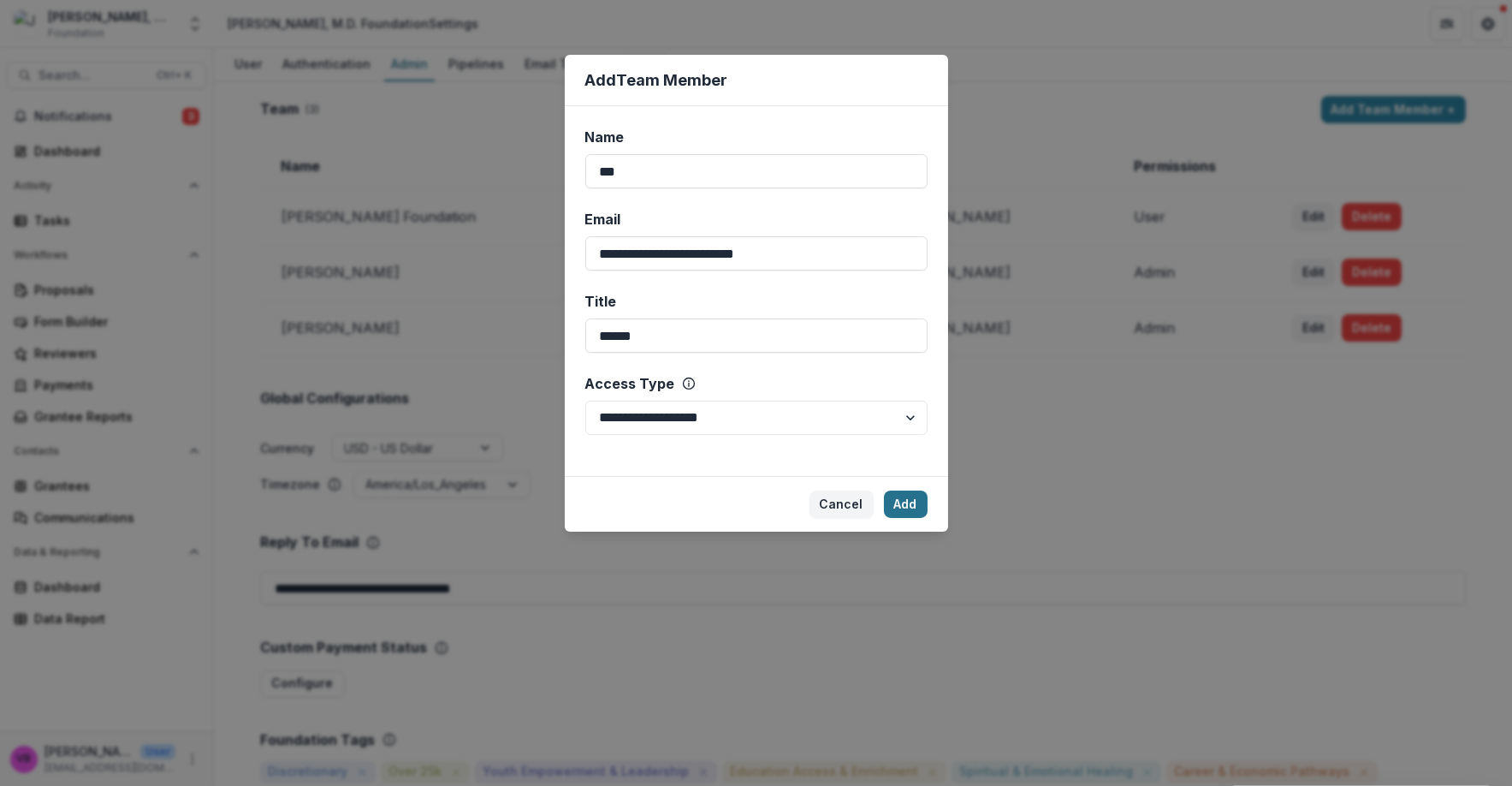
type input "******"
click at [904, 495] on button "Add" at bounding box center [905, 504] width 43 height 28
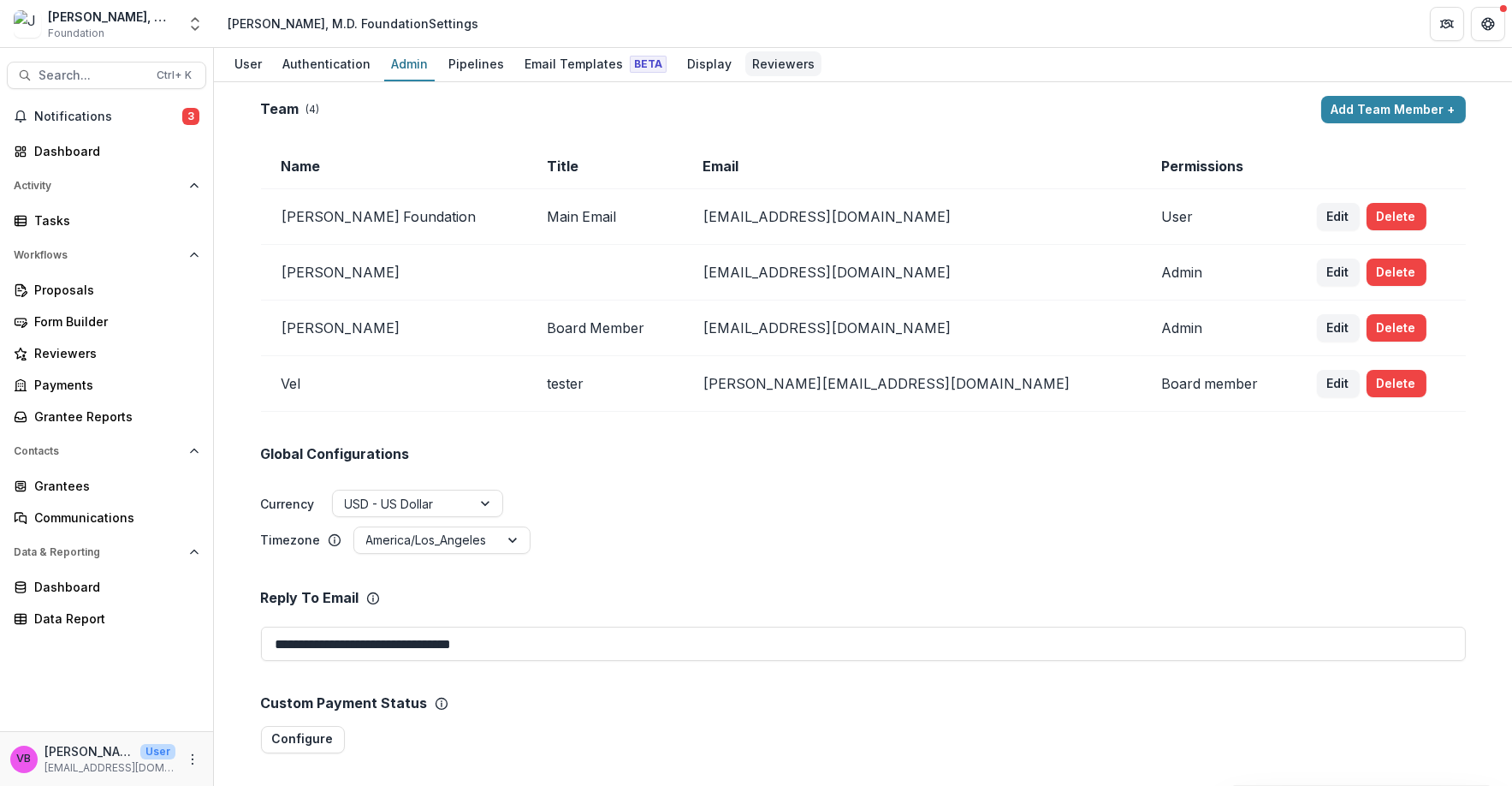
click at [764, 67] on div "Reviewers" at bounding box center [783, 63] width 76 height 25
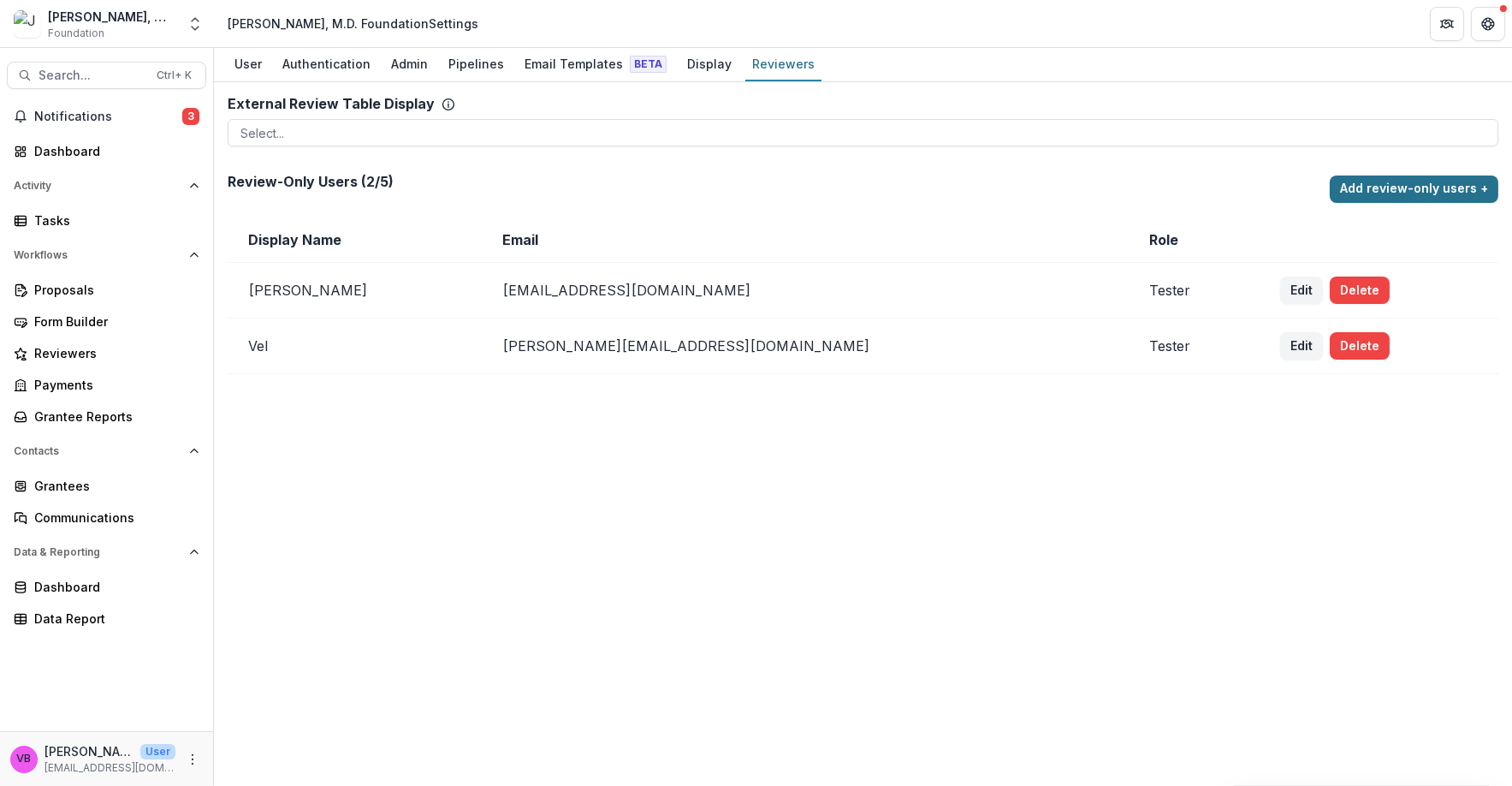
click at [1449, 186] on button "Add review-only users +" at bounding box center [1413, 189] width 169 height 28
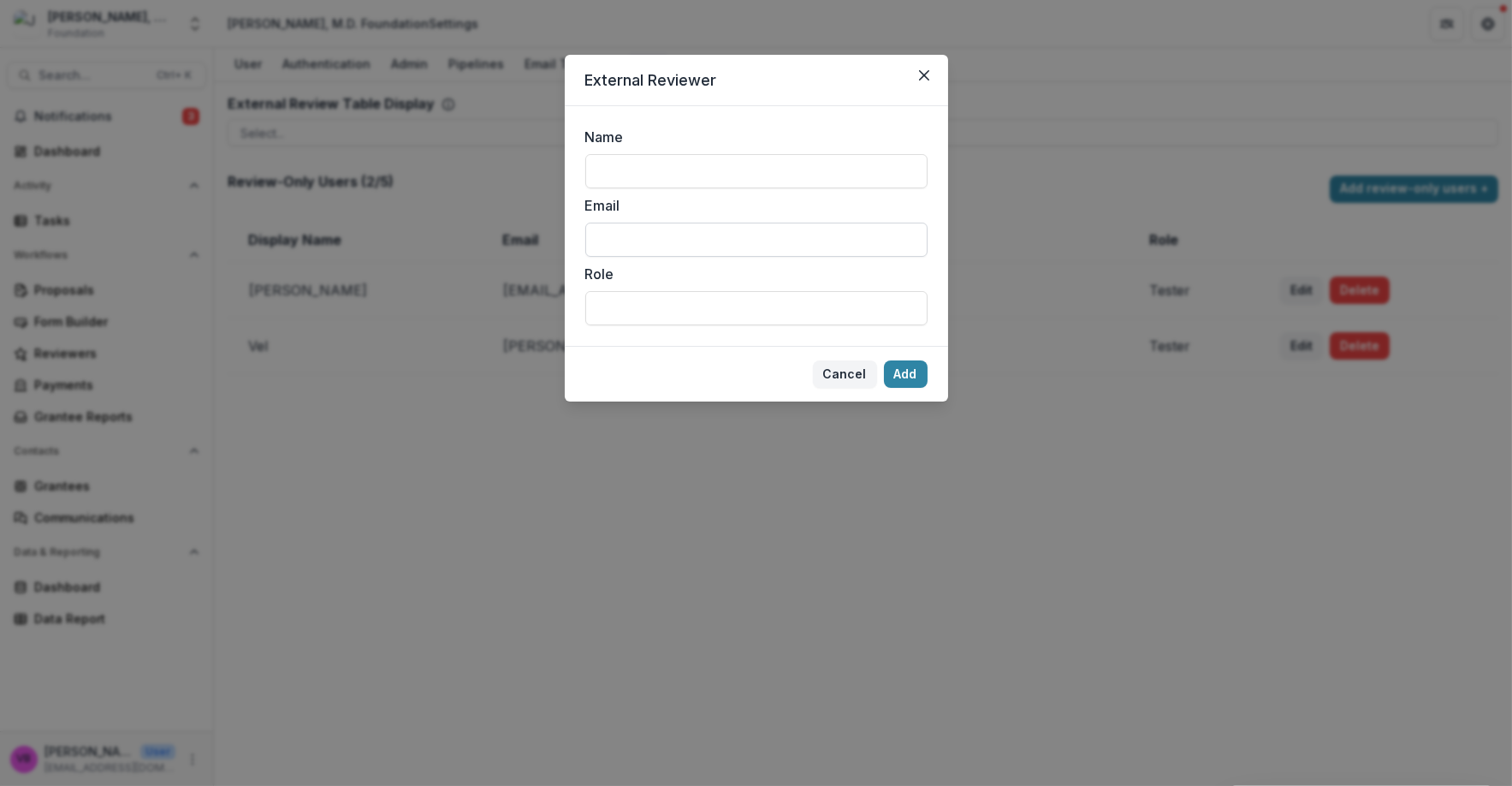
paste input "**********"
type input "**********"
click at [647, 309] on input "Role" at bounding box center [756, 307] width 342 height 35
type input "**********"
drag, startPoint x: 656, startPoint y: 148, endPoint x: 647, endPoint y: 152, distance: 9.8
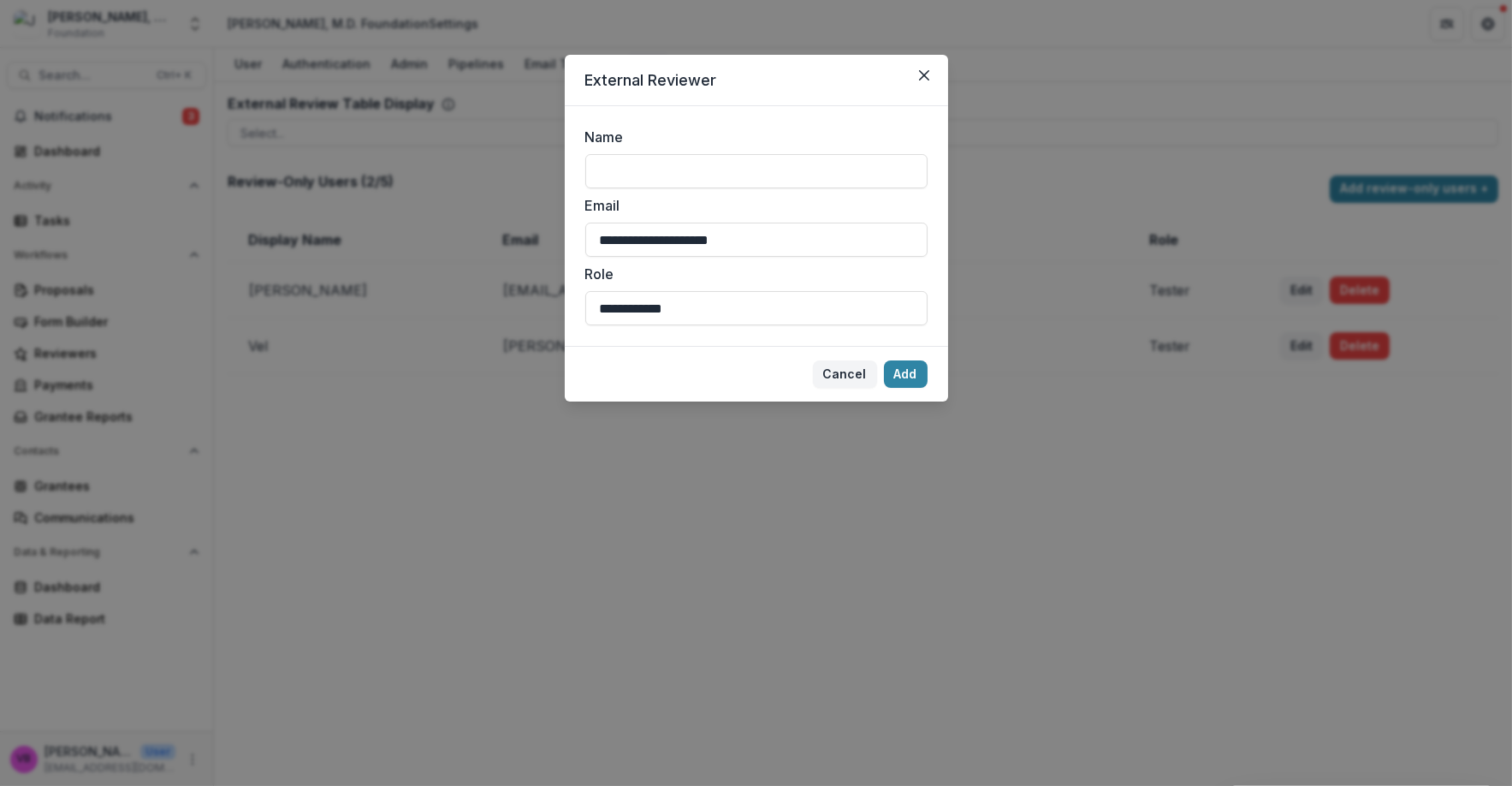
click at [652, 149] on div "Name" at bounding box center [756, 157] width 342 height 61
drag, startPoint x: 645, startPoint y: 169, endPoint x: 639, endPoint y: 157, distance: 13.4
click at [639, 157] on input "Name" at bounding box center [756, 171] width 342 height 35
type input "**********"
click at [719, 339] on form "**********" at bounding box center [756, 225] width 383 height 239
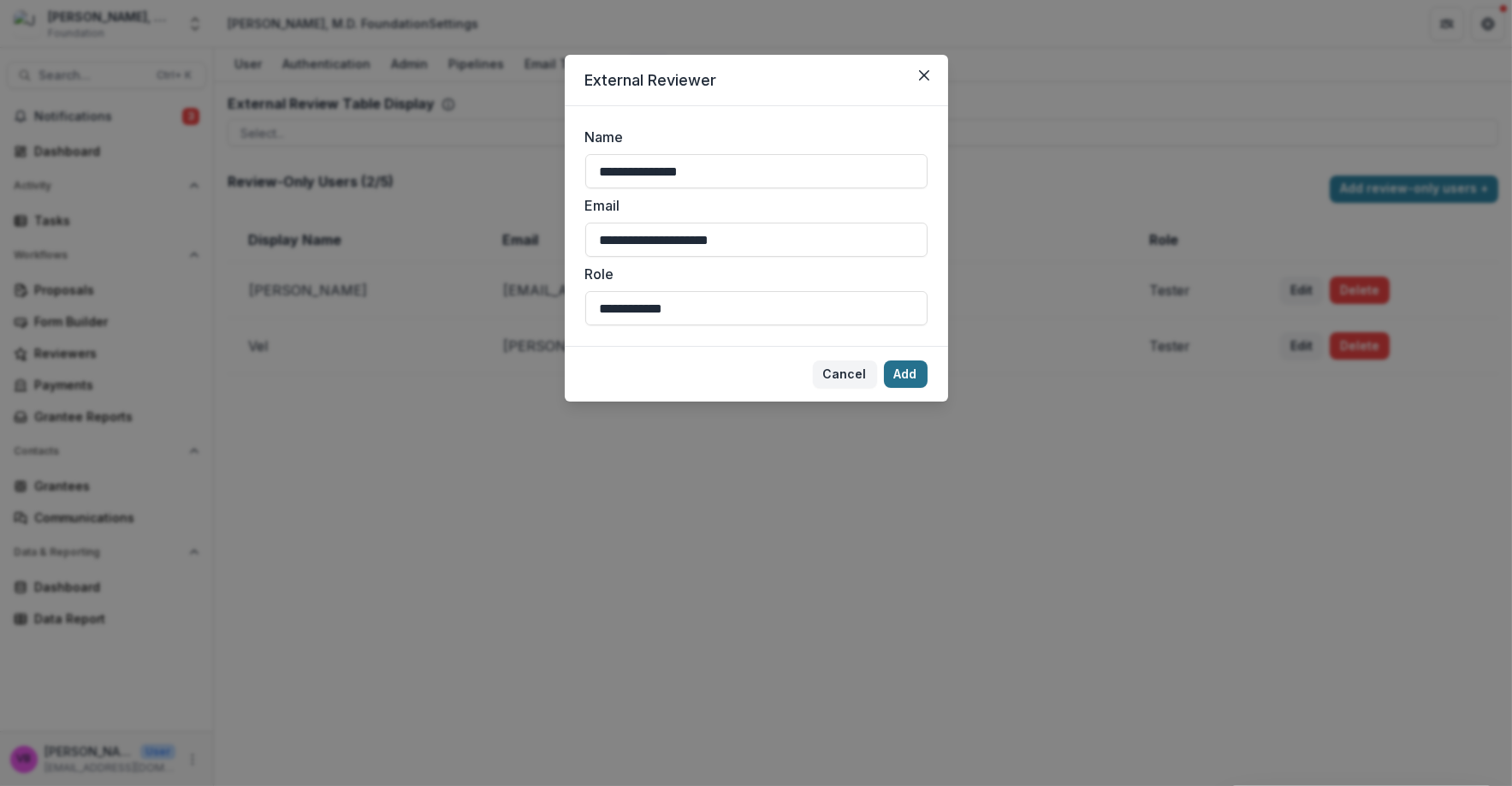
click at [906, 379] on button "Add" at bounding box center [905, 374] width 43 height 28
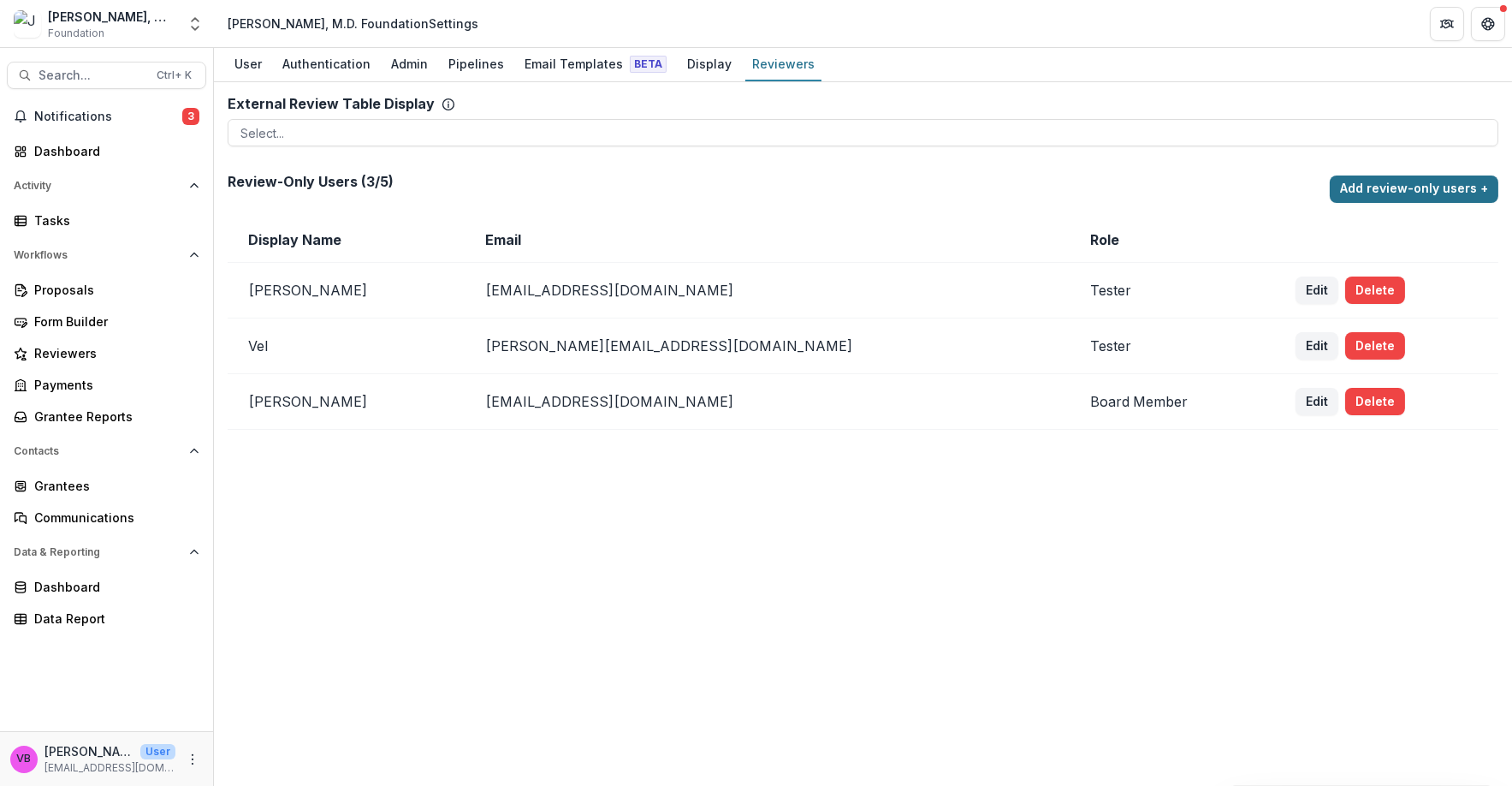
click at [1373, 180] on button "Add review-only users +" at bounding box center [1413, 189] width 169 height 28
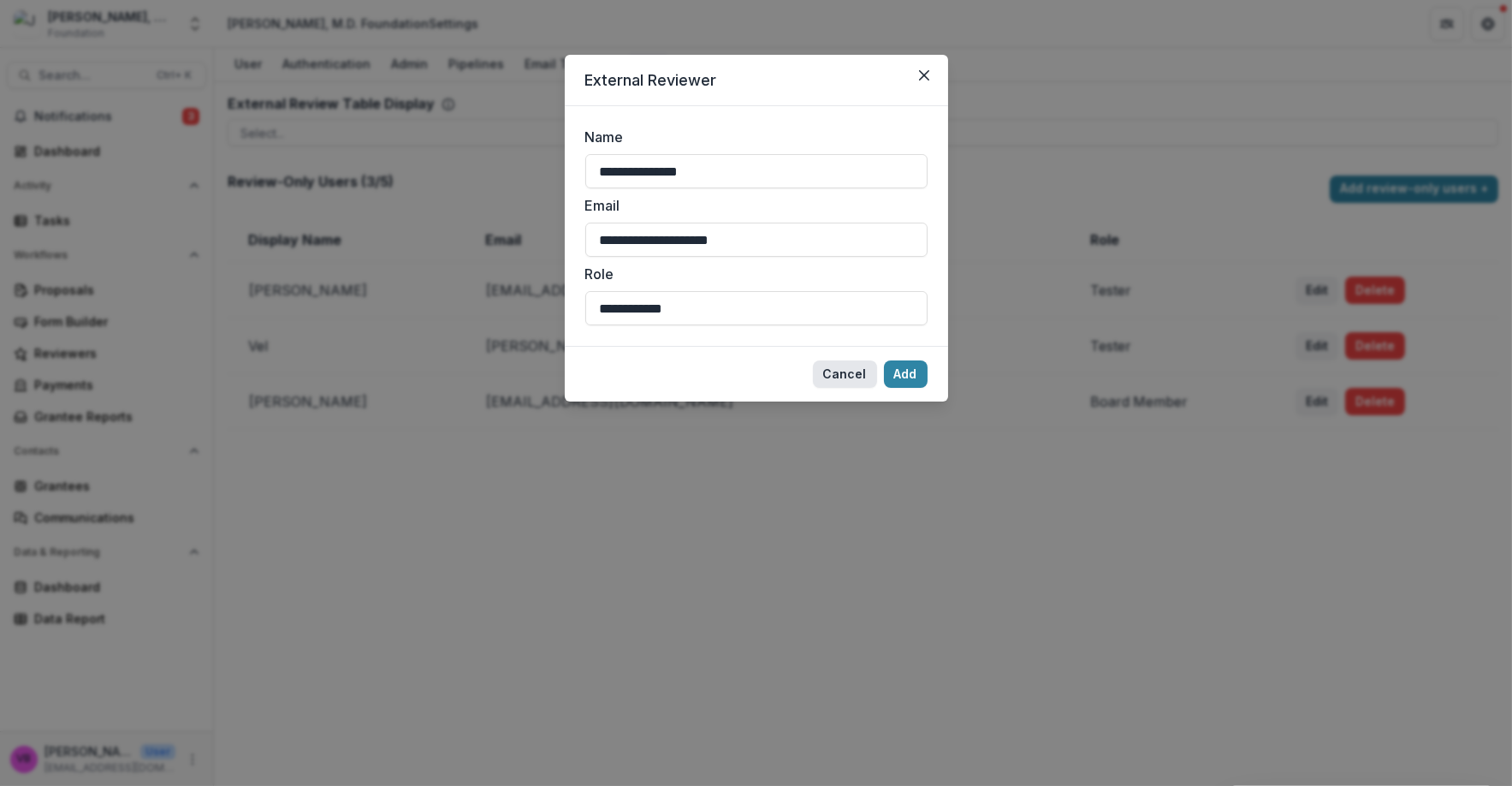
drag, startPoint x: 841, startPoint y: 367, endPoint x: 849, endPoint y: 360, distance: 10.6
click at [844, 365] on button "Cancel" at bounding box center [844, 374] width 64 height 28
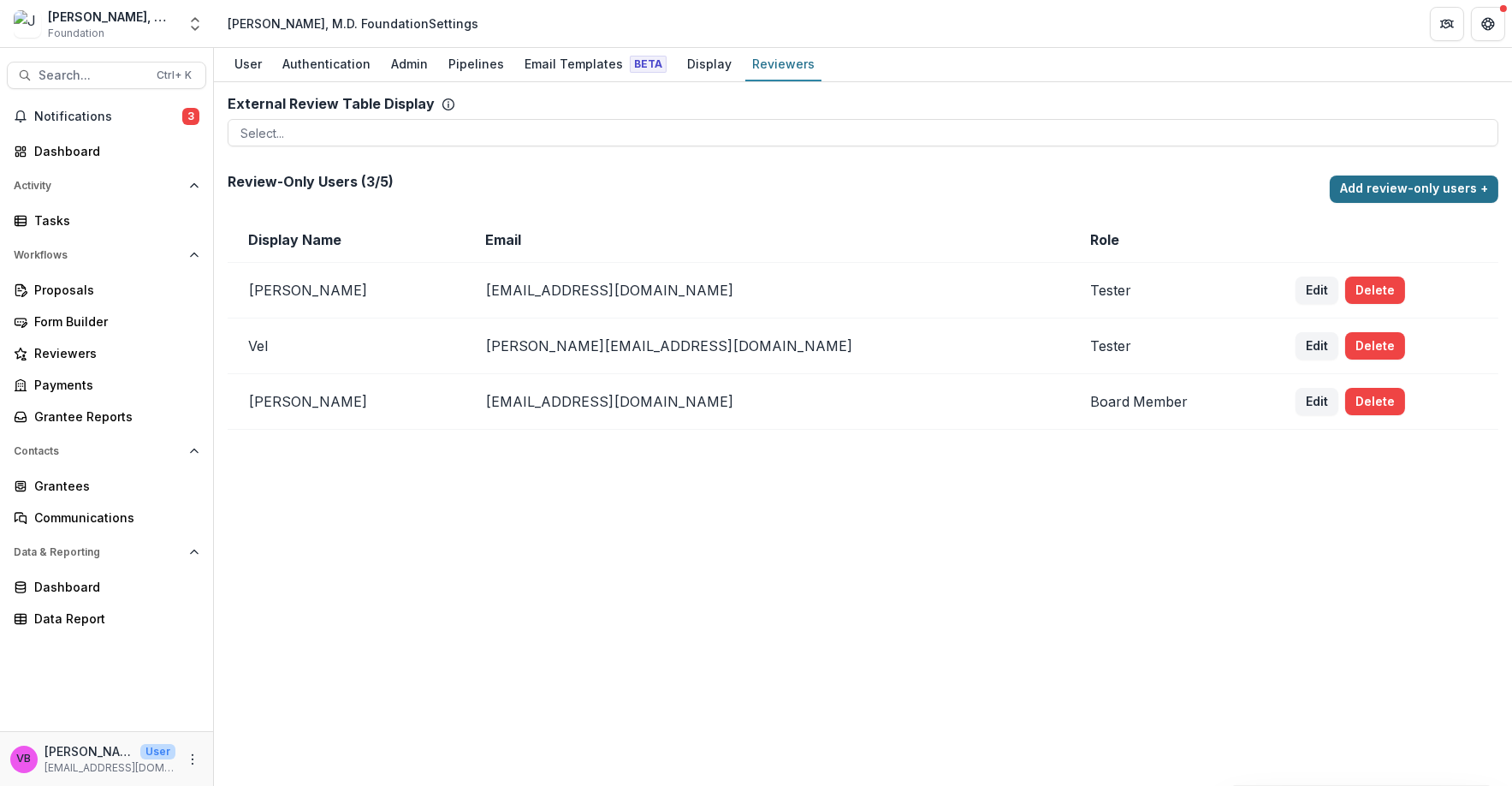
click at [1431, 186] on button "Add review-only users +" at bounding box center [1413, 189] width 169 height 28
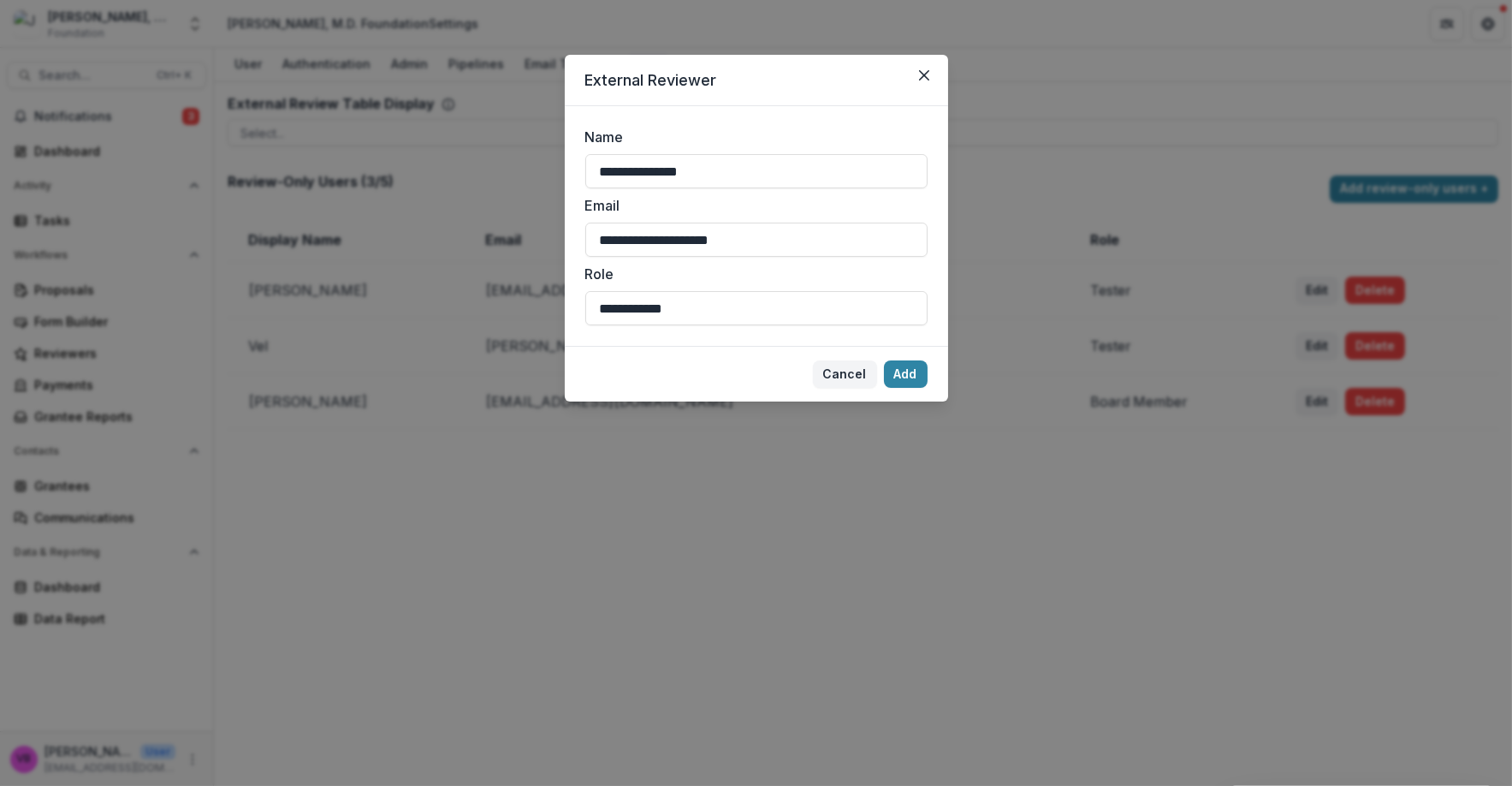
drag, startPoint x: 1183, startPoint y: 236, endPoint x: 1187, endPoint y: 223, distance: 13.6
click at [1188, 229] on div "**********" at bounding box center [756, 393] width 1512 height 786
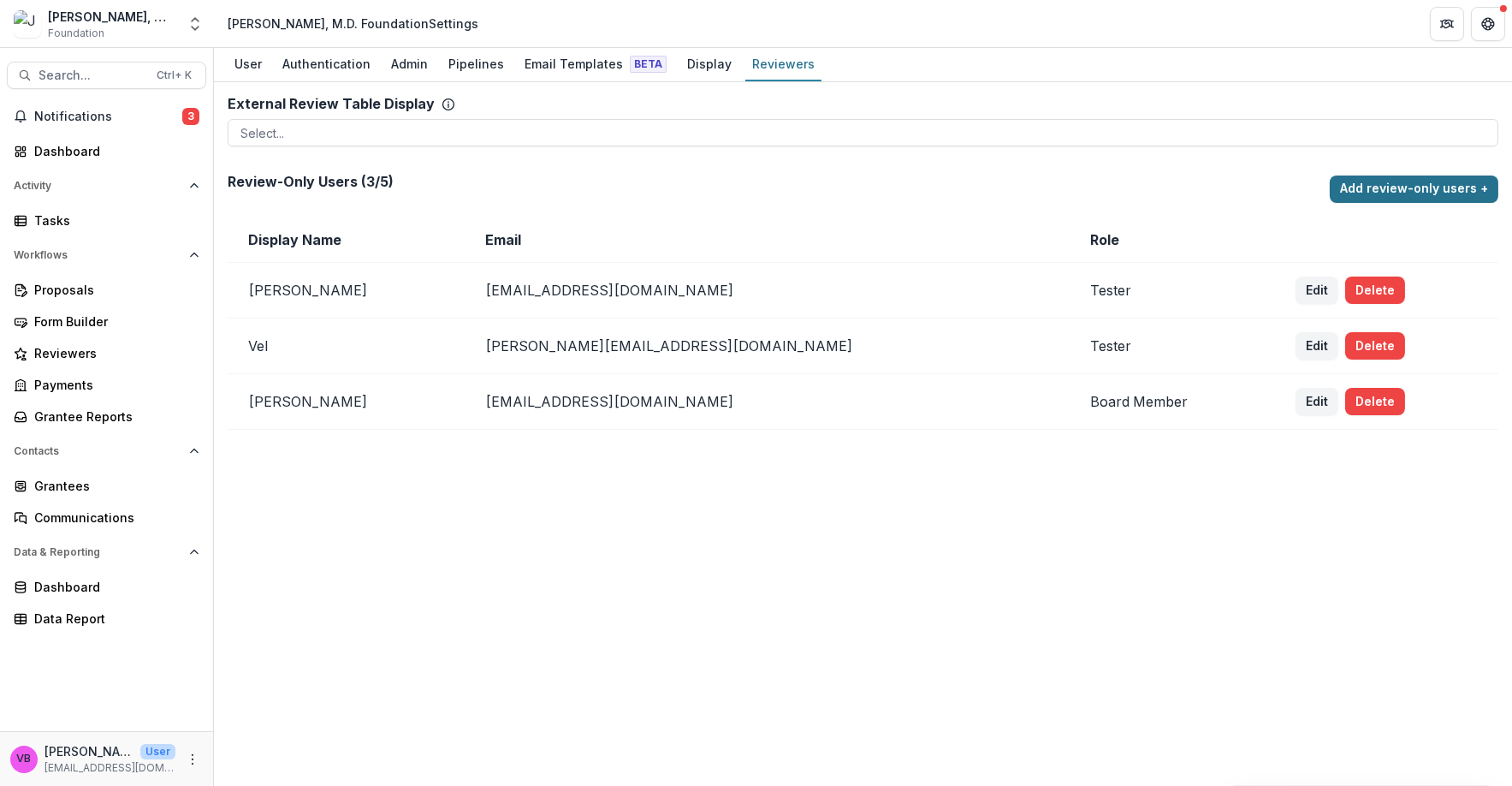
click at [1391, 186] on button "Add review-only users +" at bounding box center [1413, 189] width 169 height 28
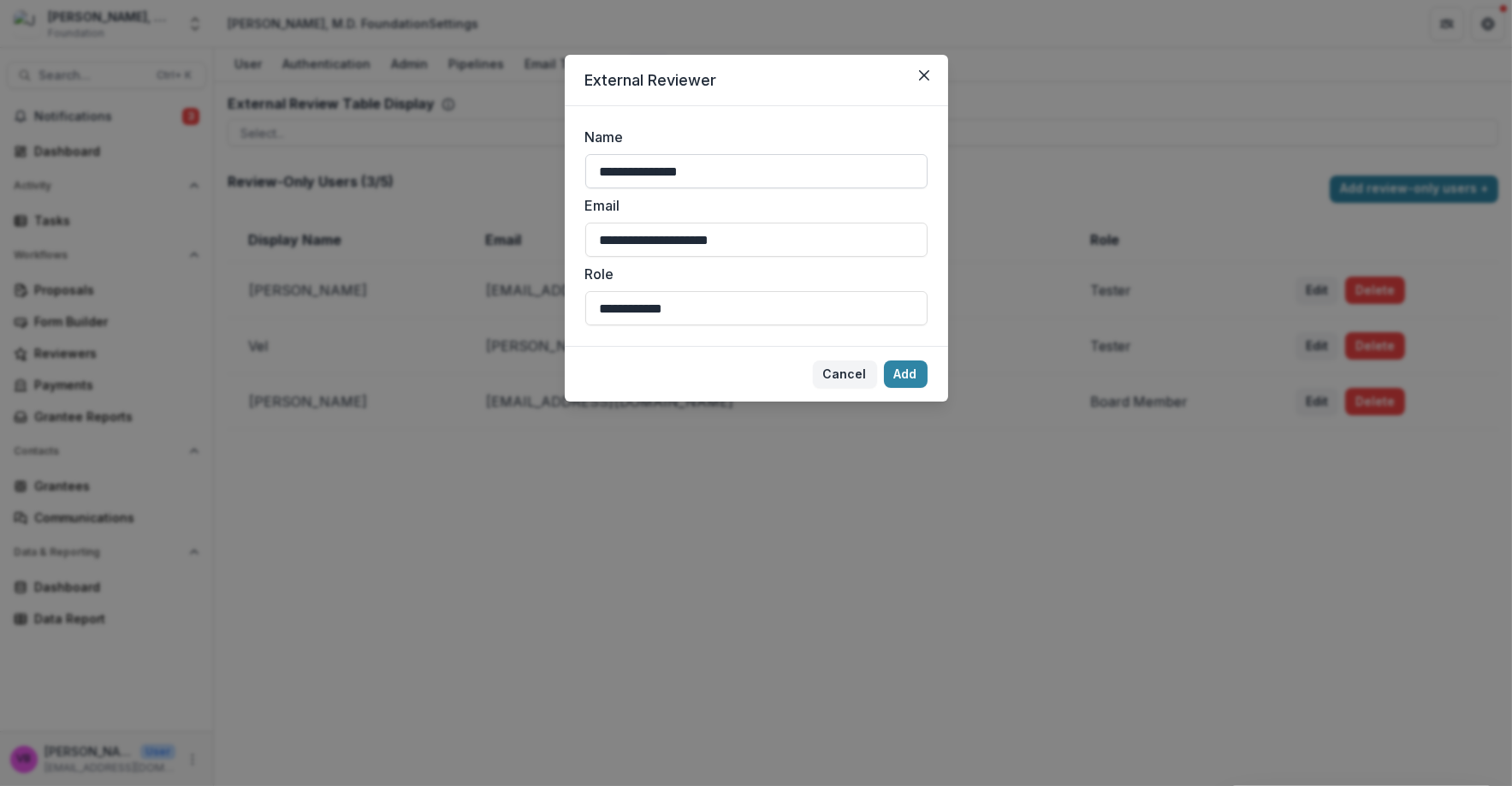
click at [755, 175] on input "**********" at bounding box center [756, 171] width 342 height 35
drag, startPoint x: 779, startPoint y: 247, endPoint x: 617, endPoint y: 232, distance: 162.7
click at [591, 238] on input "**********" at bounding box center [756, 239] width 342 height 35
paste input
type input "**********"
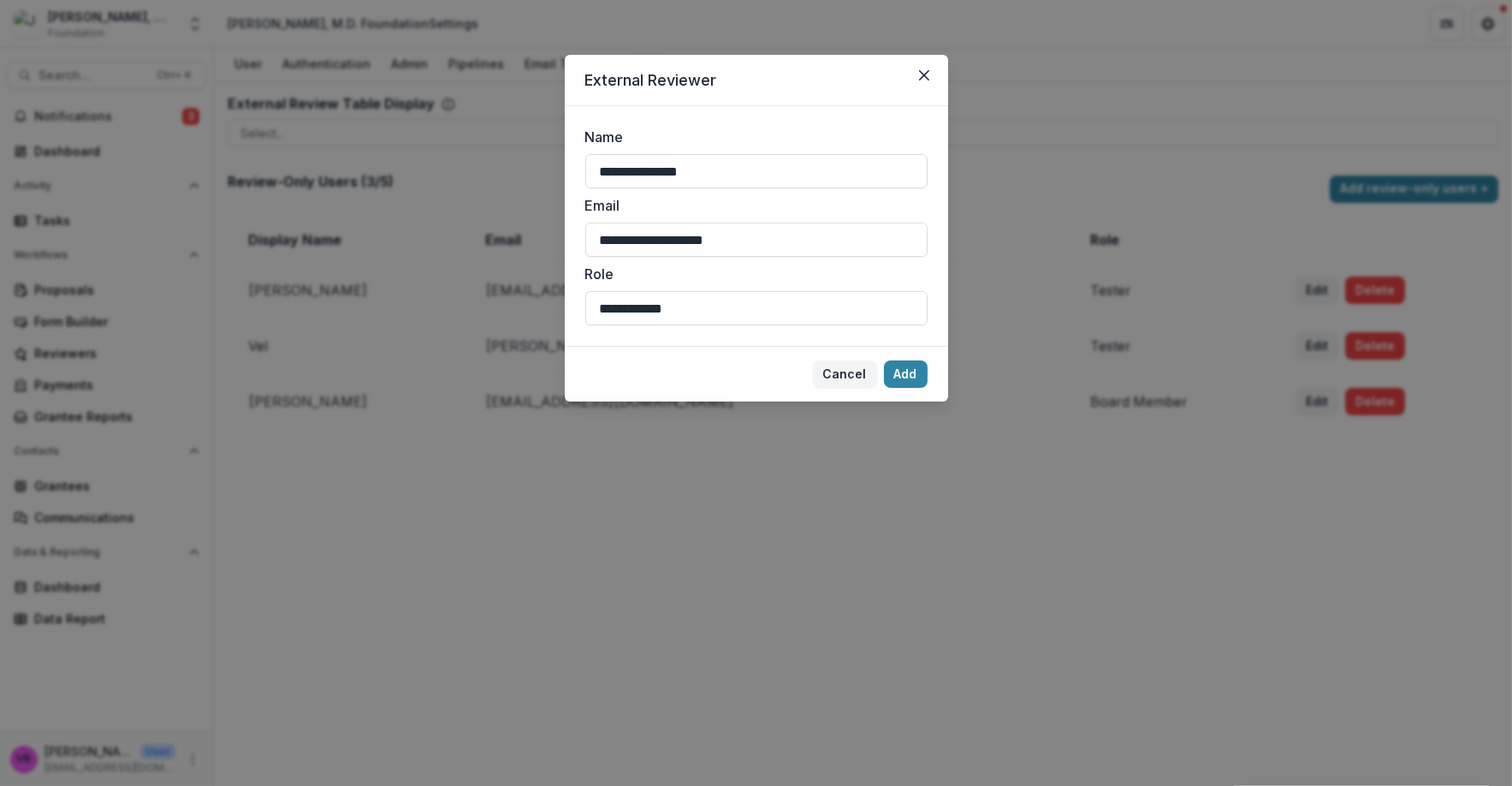
drag, startPoint x: 744, startPoint y: 175, endPoint x: 578, endPoint y: 100, distance: 182.2
click at [576, 106] on form "**********" at bounding box center [756, 225] width 383 height 239
drag, startPoint x: 698, startPoint y: 169, endPoint x: 636, endPoint y: 162, distance: 62.4
click at [636, 162] on input "**********" at bounding box center [756, 171] width 342 height 35
paste input "******"
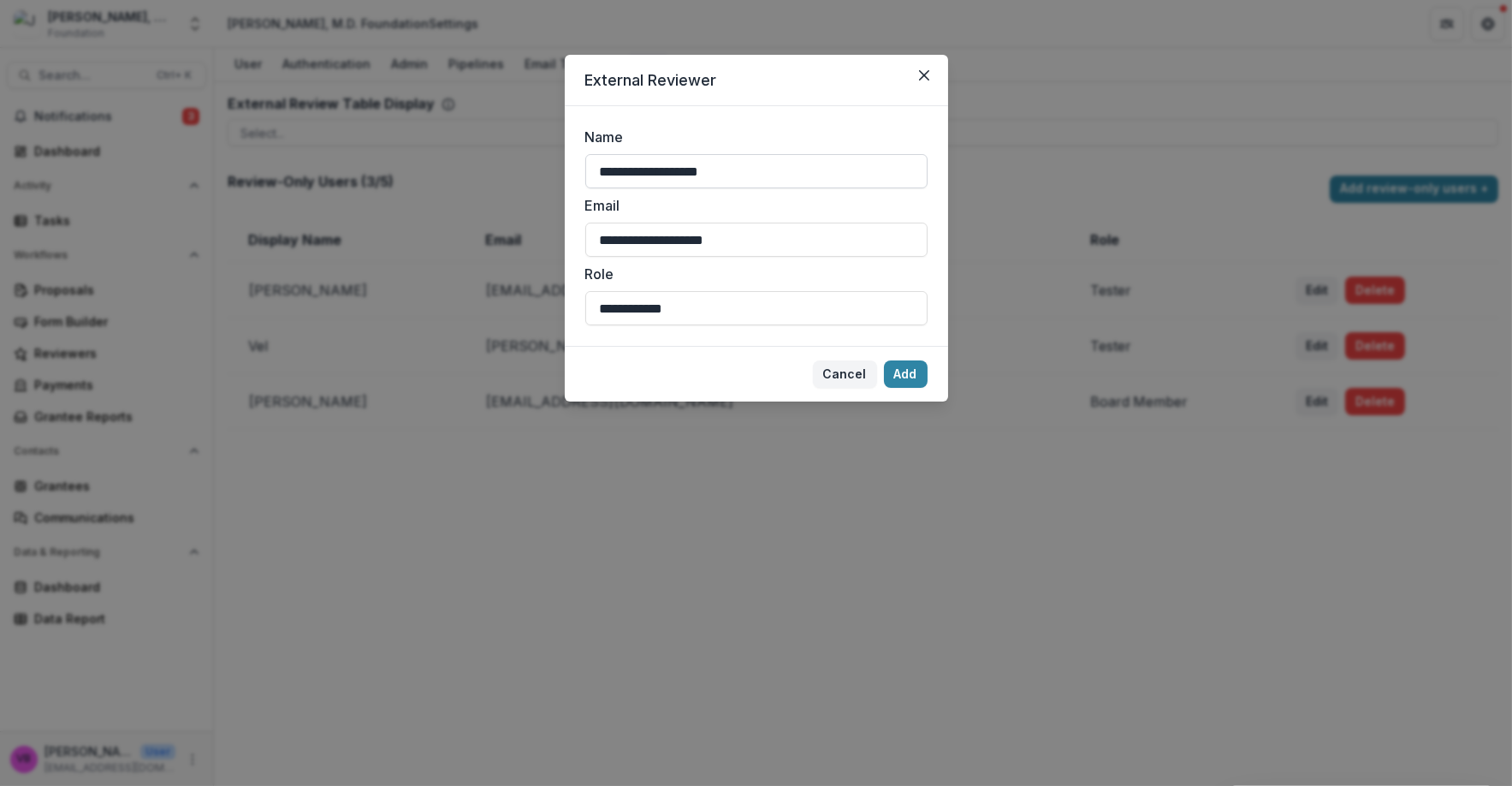
click at [757, 170] on input "**********" at bounding box center [756, 171] width 342 height 35
type input "**********"
click at [926, 375] on footer "Cancel Add" at bounding box center [756, 374] width 383 height 55
click at [911, 377] on button "Add" at bounding box center [905, 374] width 43 height 28
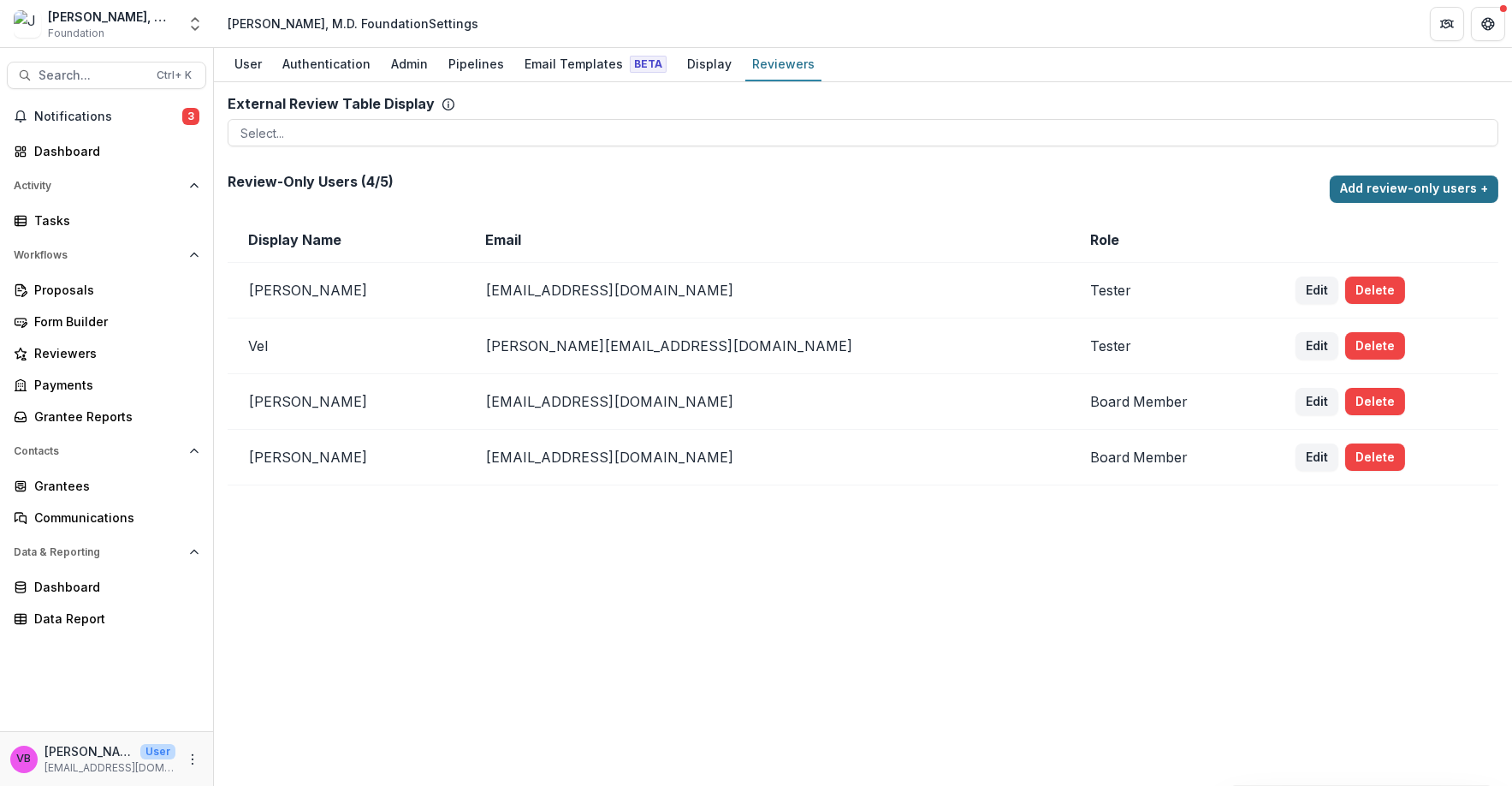
click at [1408, 186] on button "Add review-only users +" at bounding box center [1413, 189] width 169 height 28
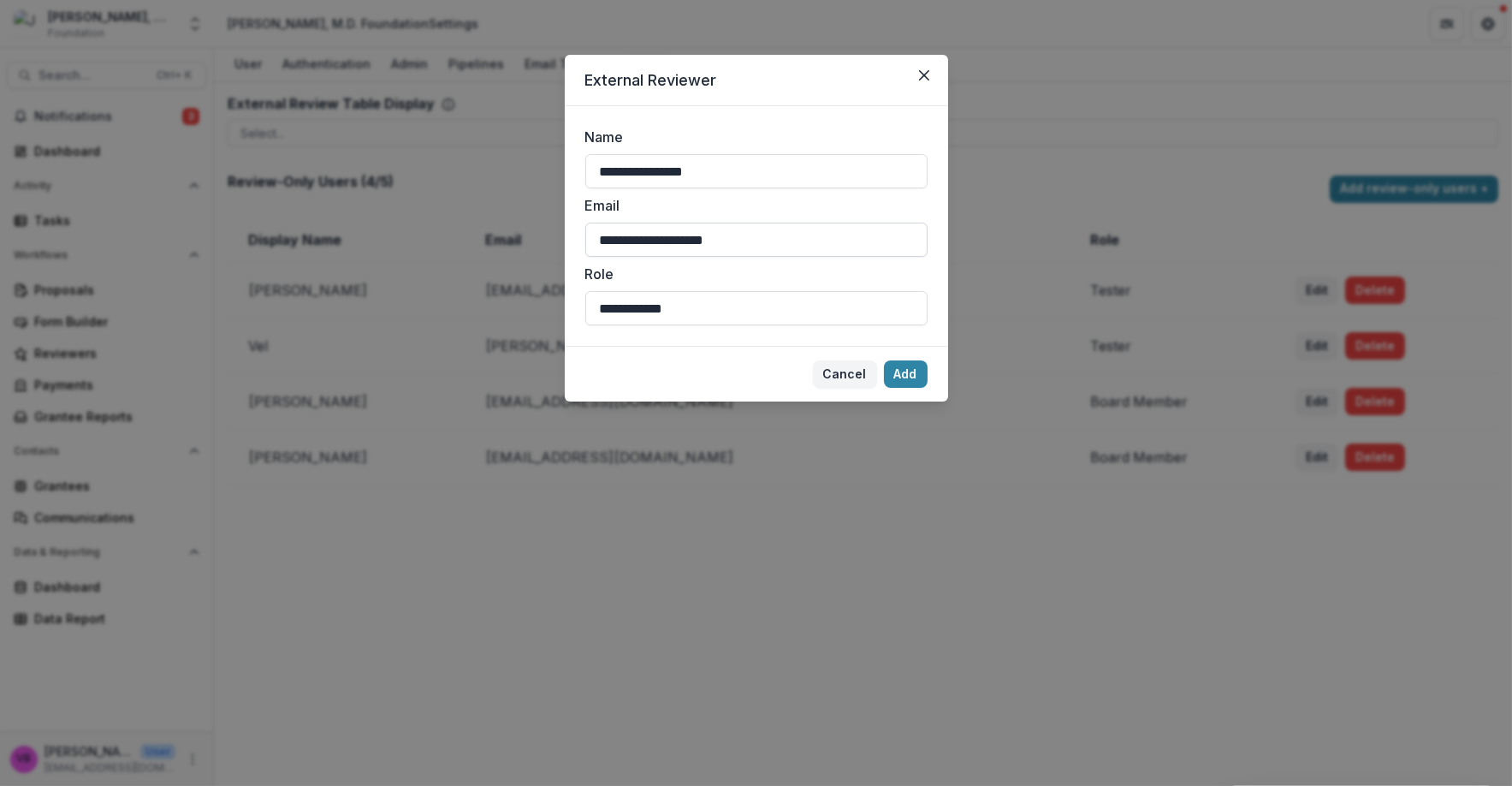
drag, startPoint x: 777, startPoint y: 242, endPoint x: 589, endPoint y: 247, distance: 188.1
click at [585, 239] on input "**********" at bounding box center [756, 239] width 342 height 35
drag, startPoint x: 638, startPoint y: 251, endPoint x: 651, endPoint y: 251, distance: 13.0
paste input "*"
type input "**********"
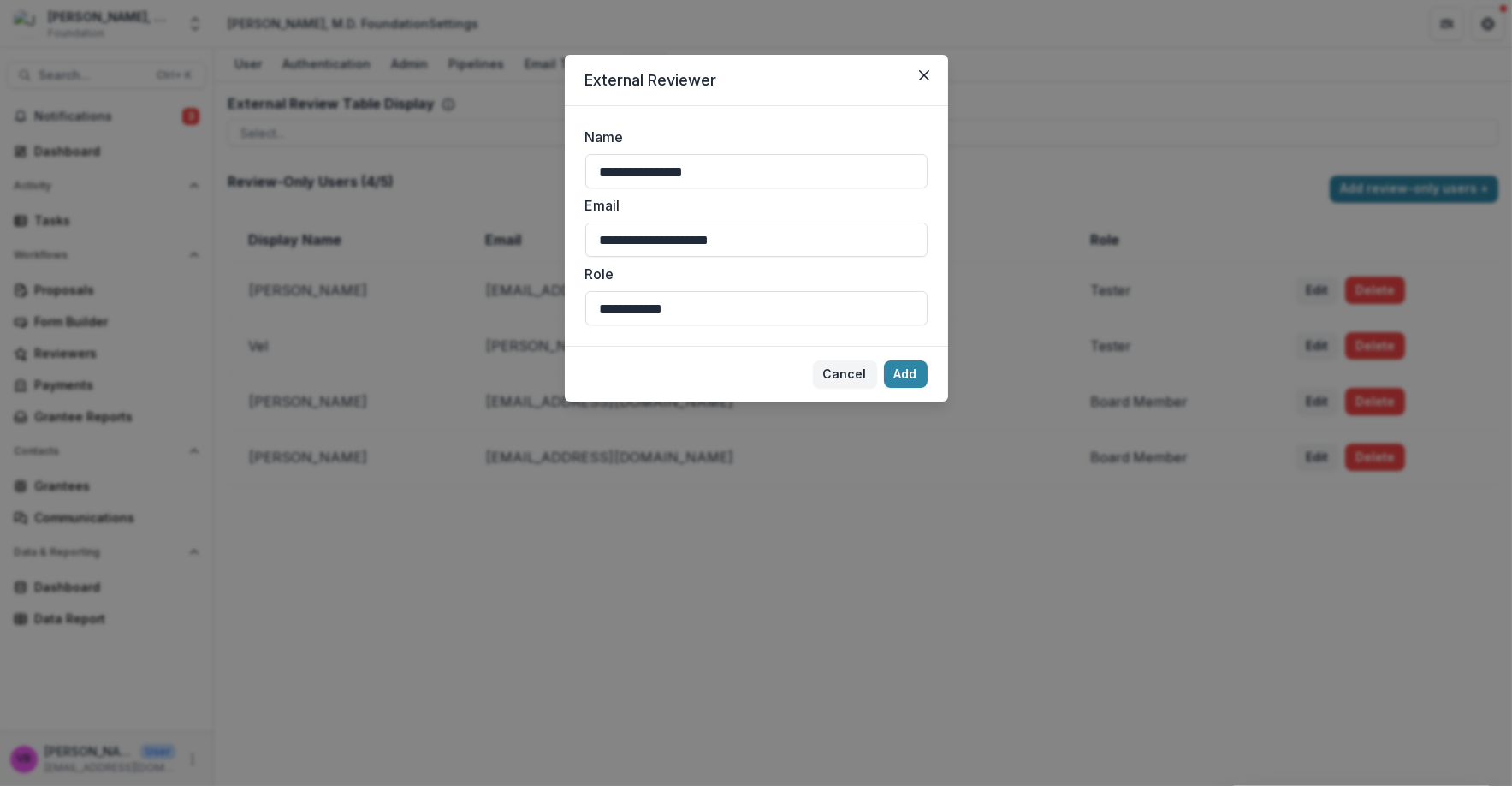
drag, startPoint x: 760, startPoint y: 155, endPoint x: 545, endPoint y: 163, distance: 215.1
click at [545, 159] on div "**********" at bounding box center [756, 393] width 1512 height 786
type input "**********"
click at [907, 376] on button "Add" at bounding box center [905, 374] width 43 height 28
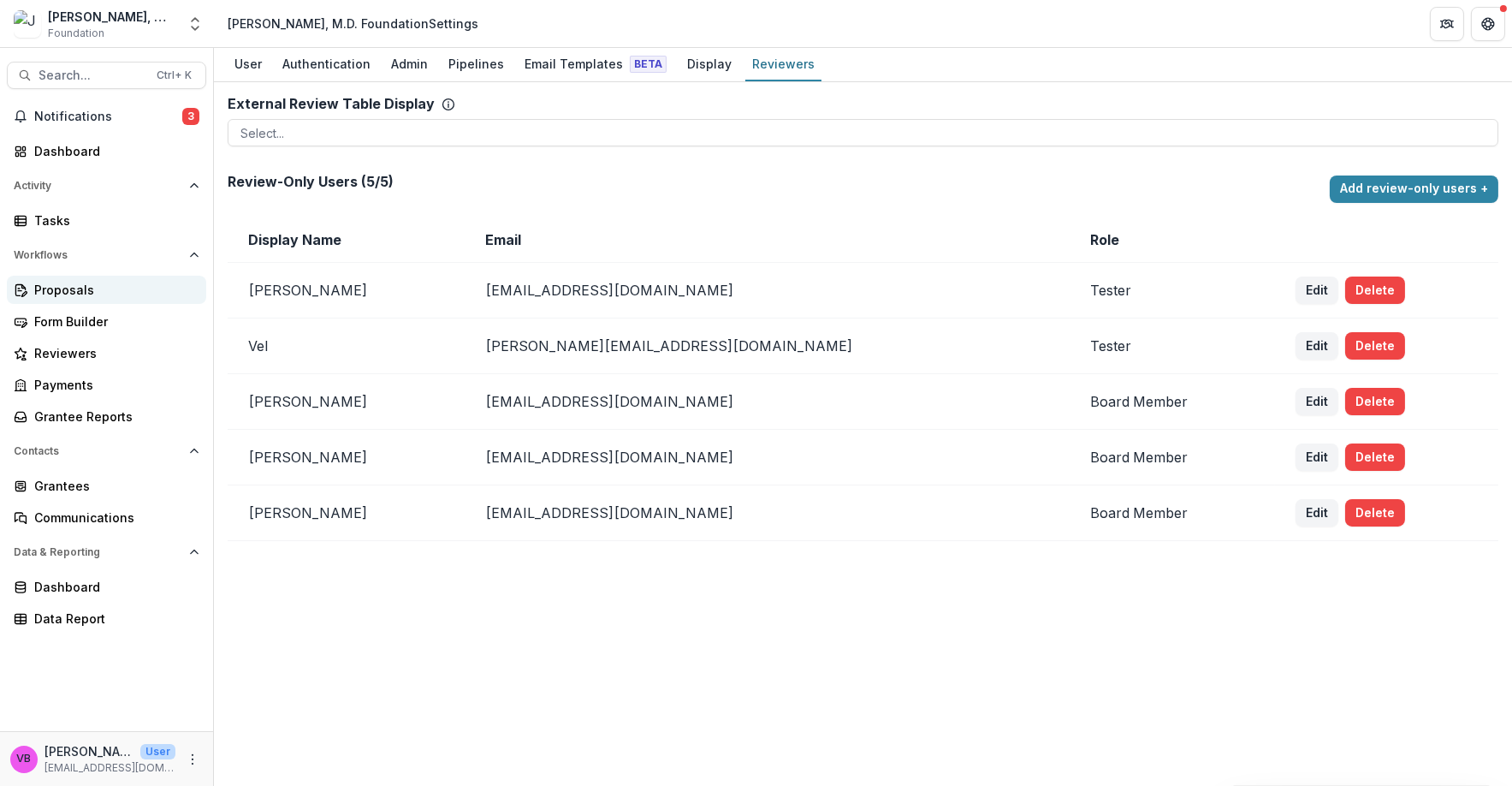
click at [135, 297] on div "Proposals" at bounding box center [114, 290] width 158 height 18
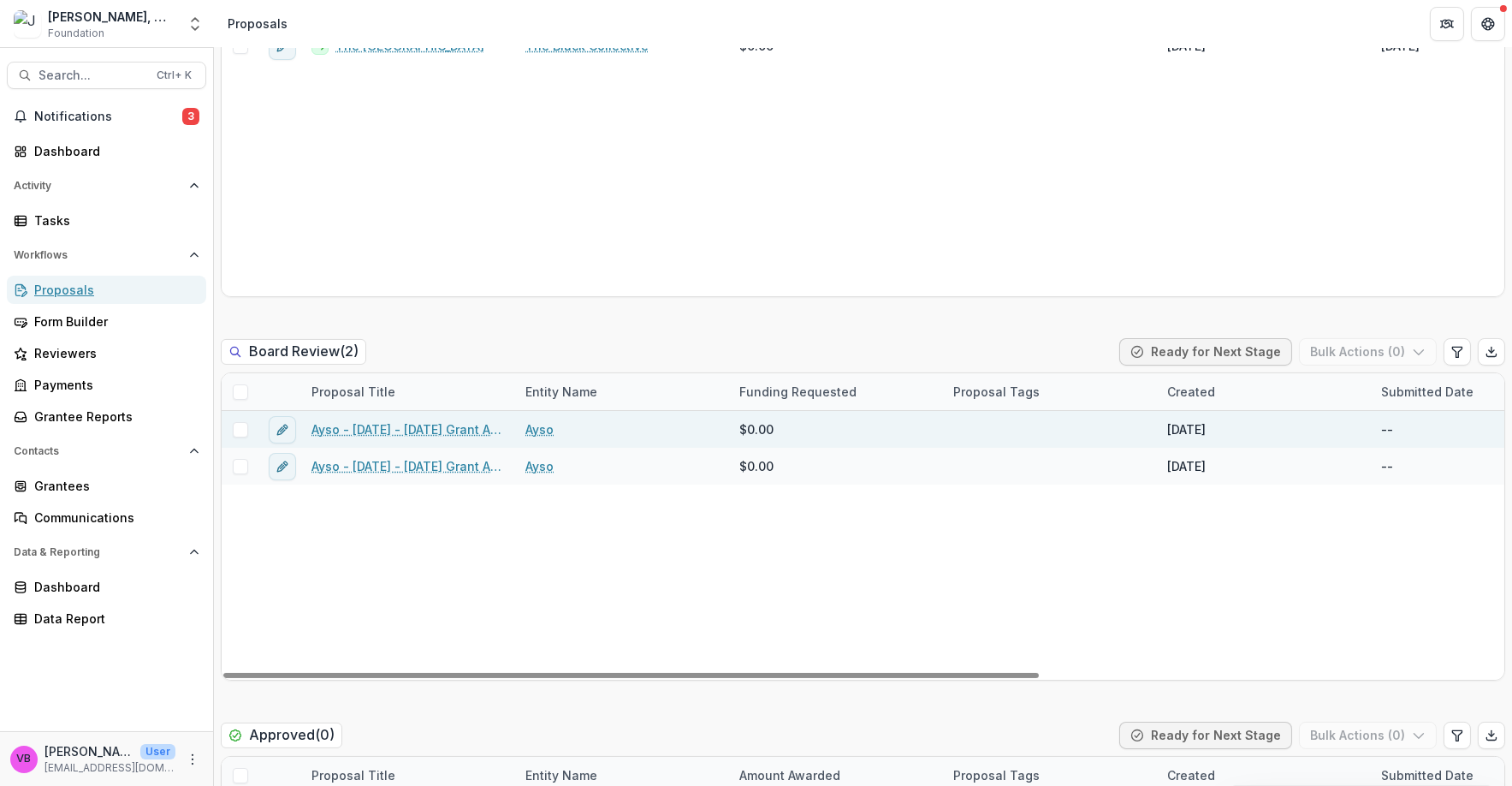
scroll to position [623, 0]
click at [248, 432] on div at bounding box center [239, 429] width 37 height 16
click at [248, 433] on div at bounding box center [239, 429] width 37 height 16
click at [243, 429] on span at bounding box center [240, 429] width 16 height 16
click at [1379, 343] on button "Bulk Actions ( 1 )" at bounding box center [1370, 351] width 134 height 28
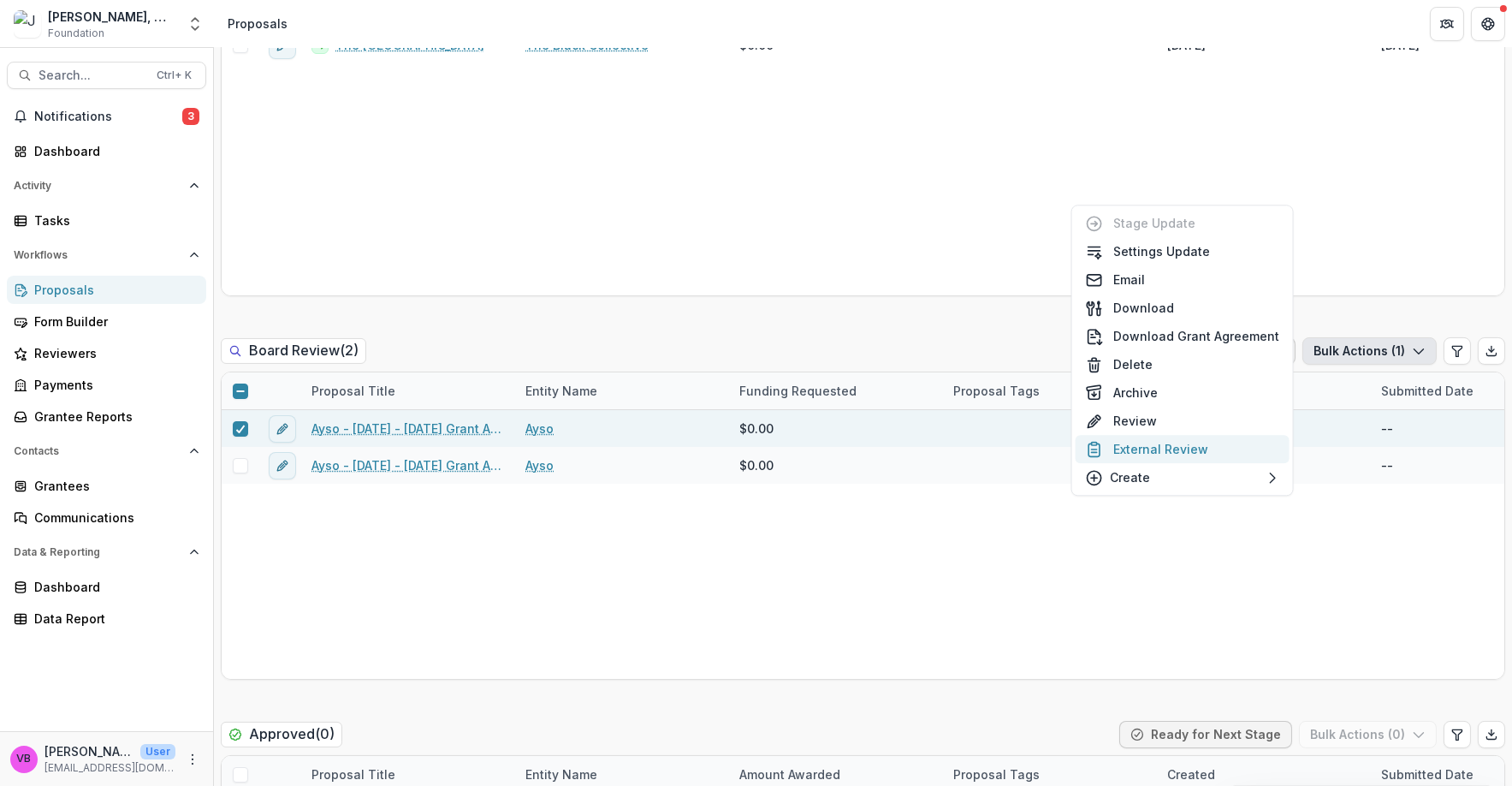
click at [1186, 447] on button "External Review" at bounding box center [1182, 449] width 213 height 29
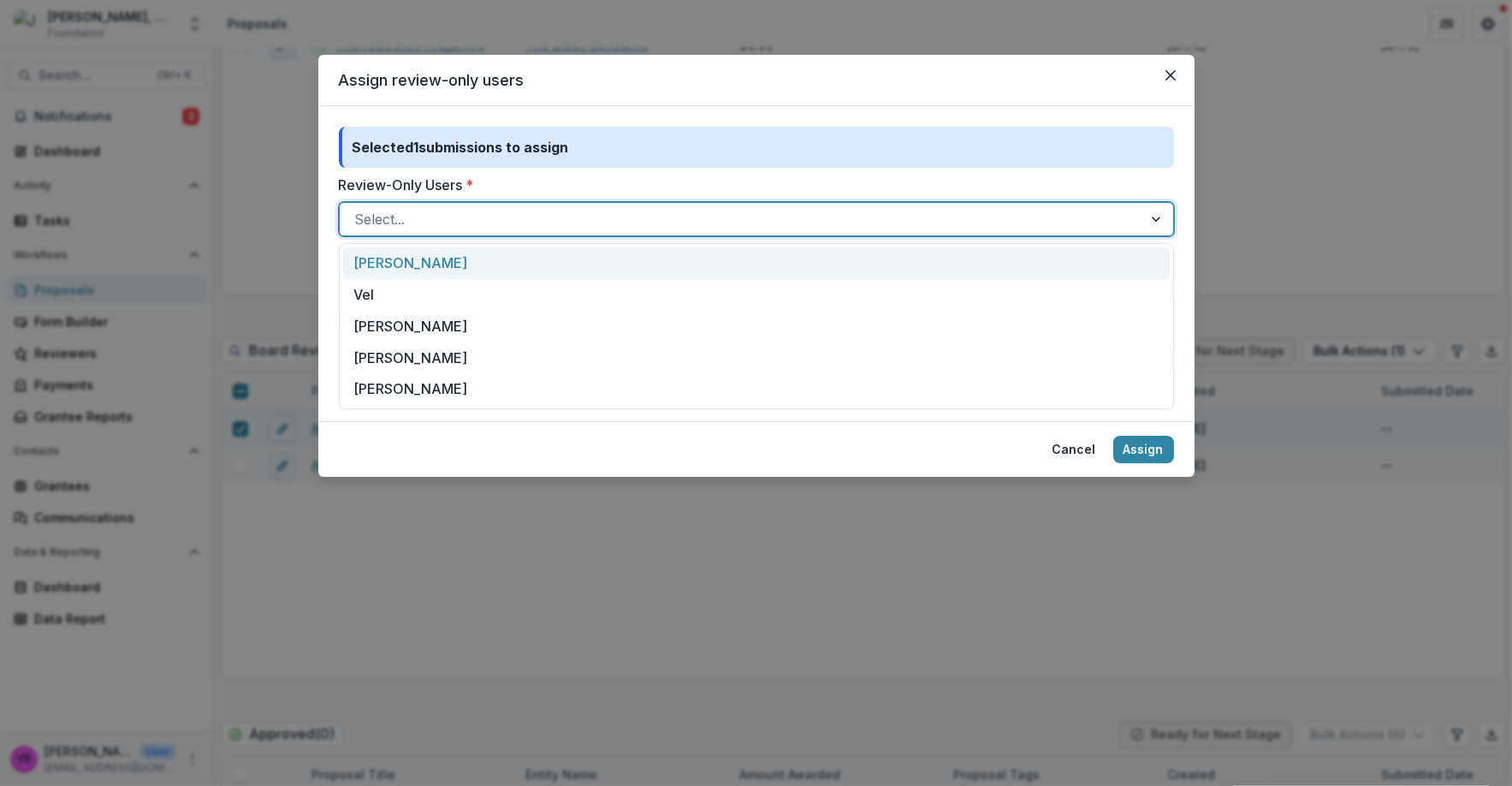
click at [473, 219] on div at bounding box center [740, 218] width 772 height 24
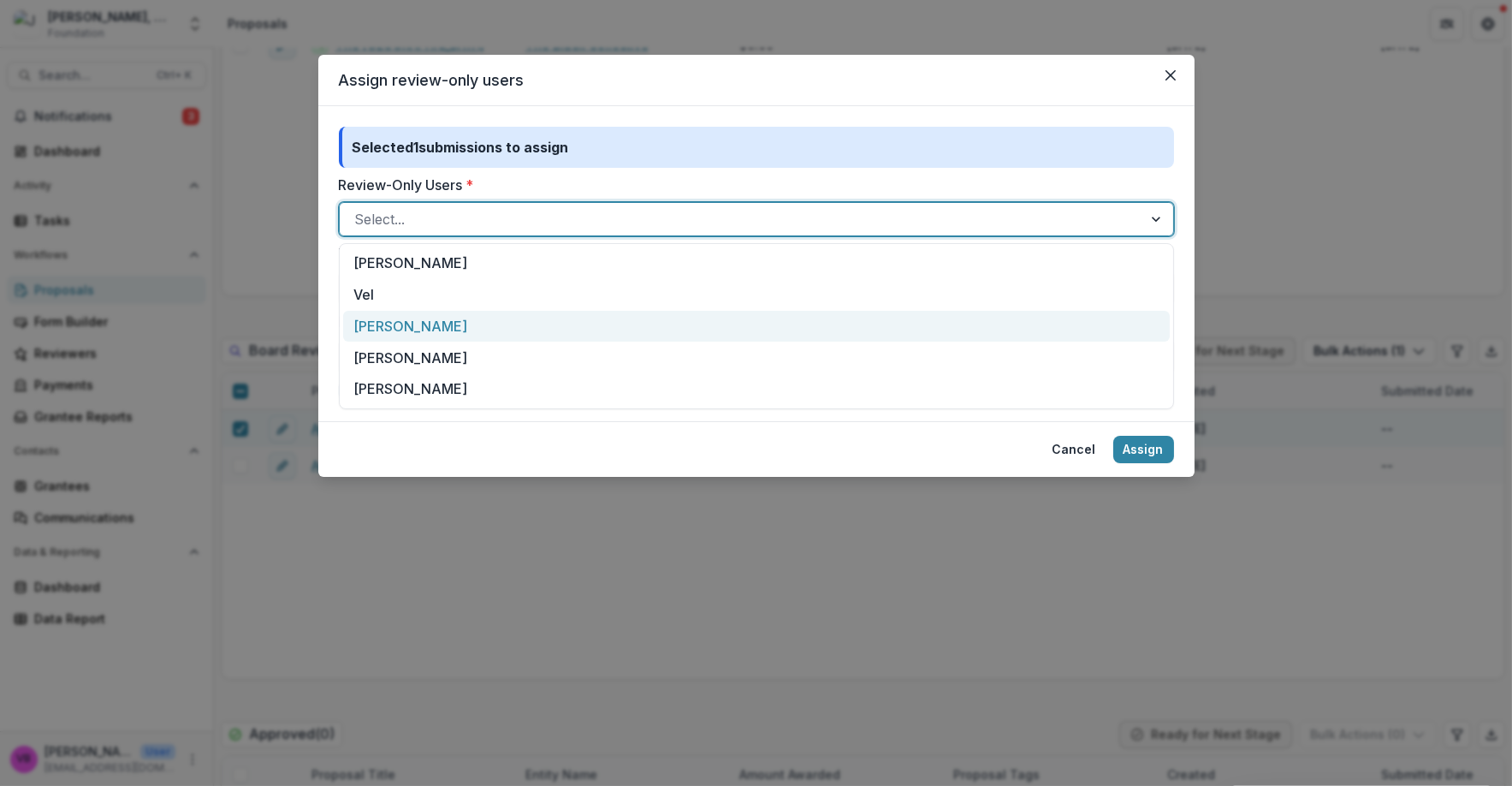
click at [488, 334] on div "sharon carrozza" at bounding box center [756, 326] width 826 height 32
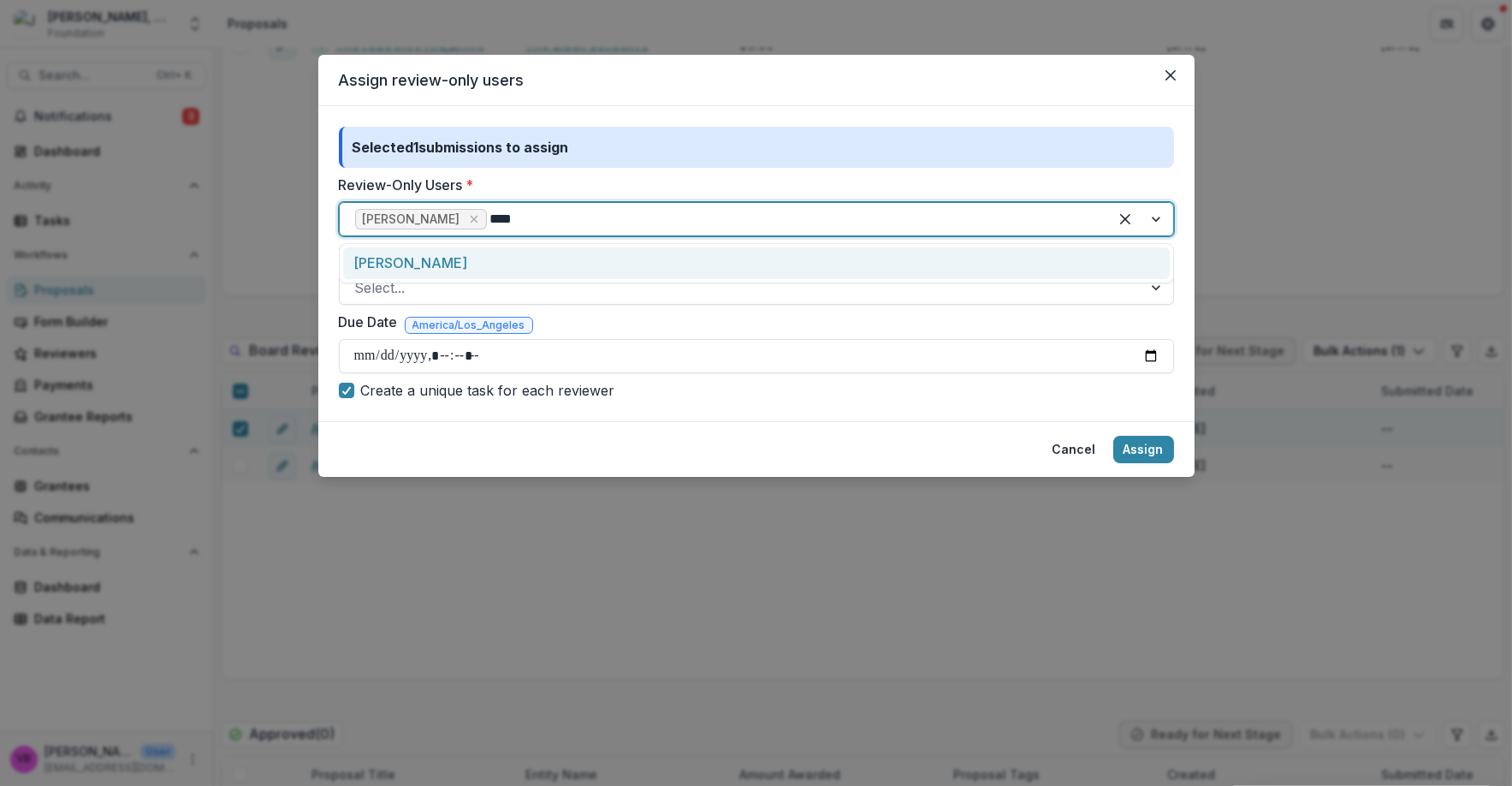
type input "*****"
click at [510, 259] on div "Brian Marchielo" at bounding box center [756, 263] width 826 height 32
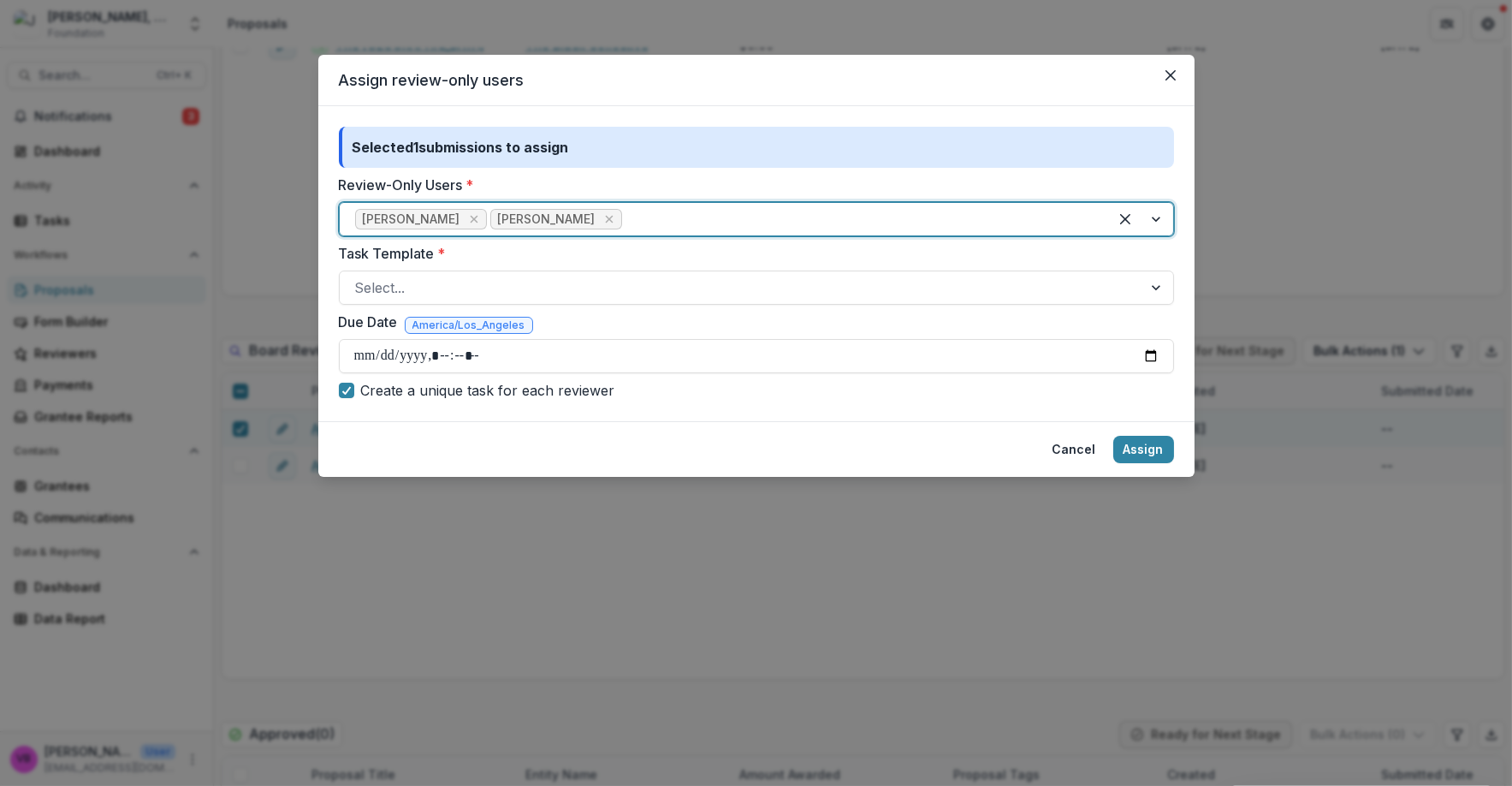
type input "*"
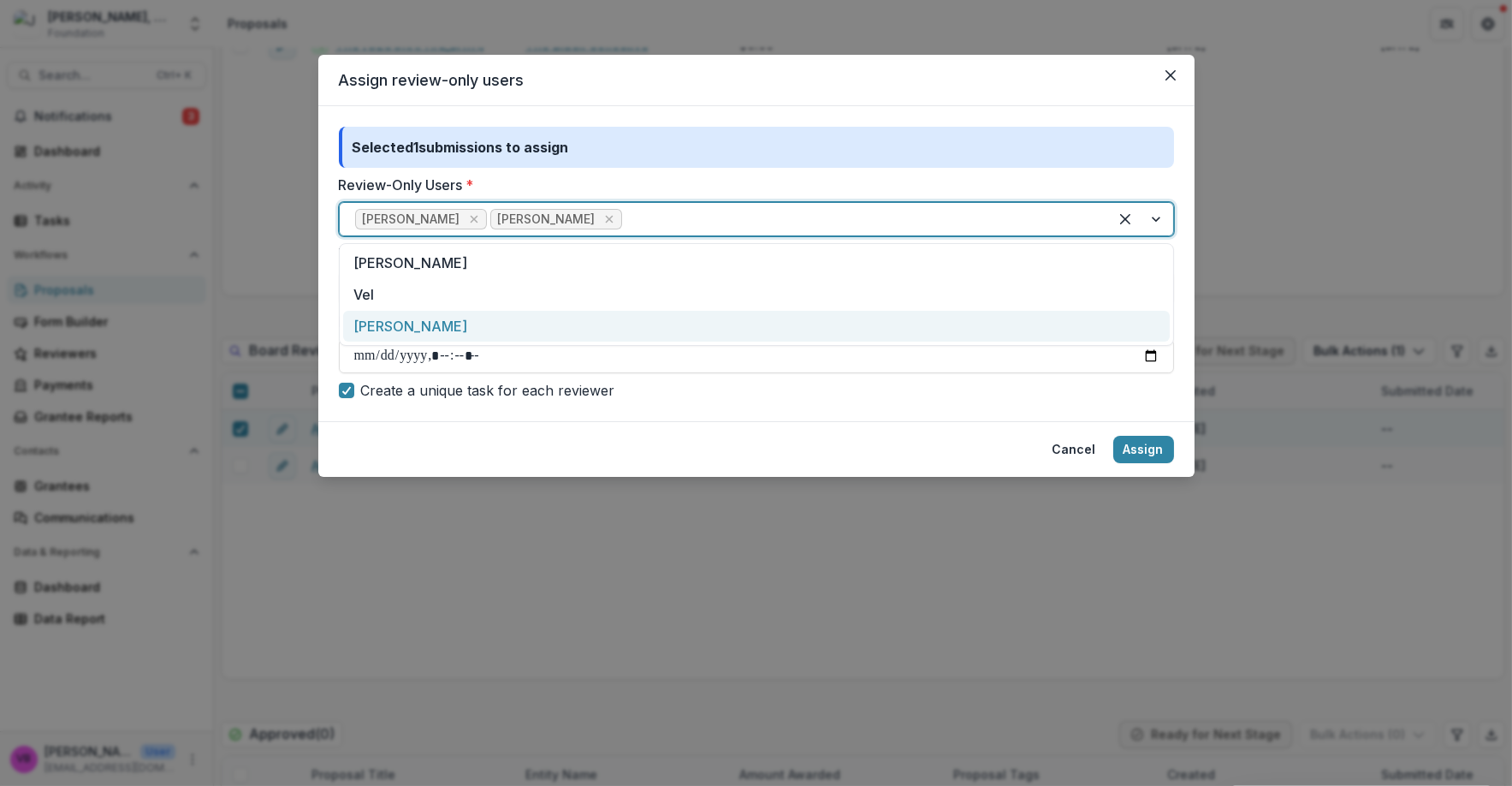
drag, startPoint x: 463, startPoint y: 333, endPoint x: 479, endPoint y: 325, distance: 17.9
click at [468, 332] on div "Lanae Norwood" at bounding box center [756, 326] width 826 height 32
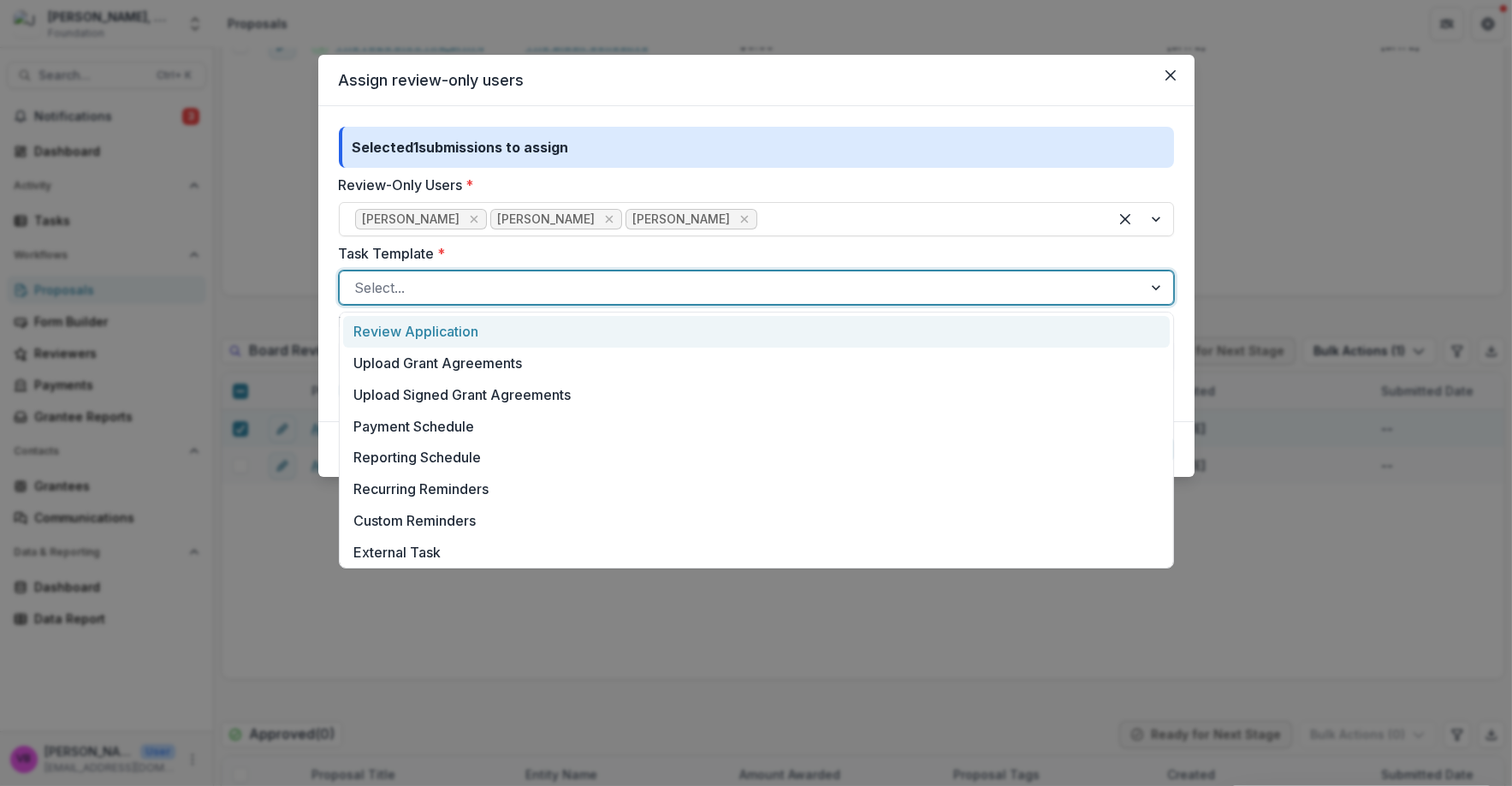
click at [650, 284] on div at bounding box center [740, 288] width 772 height 24
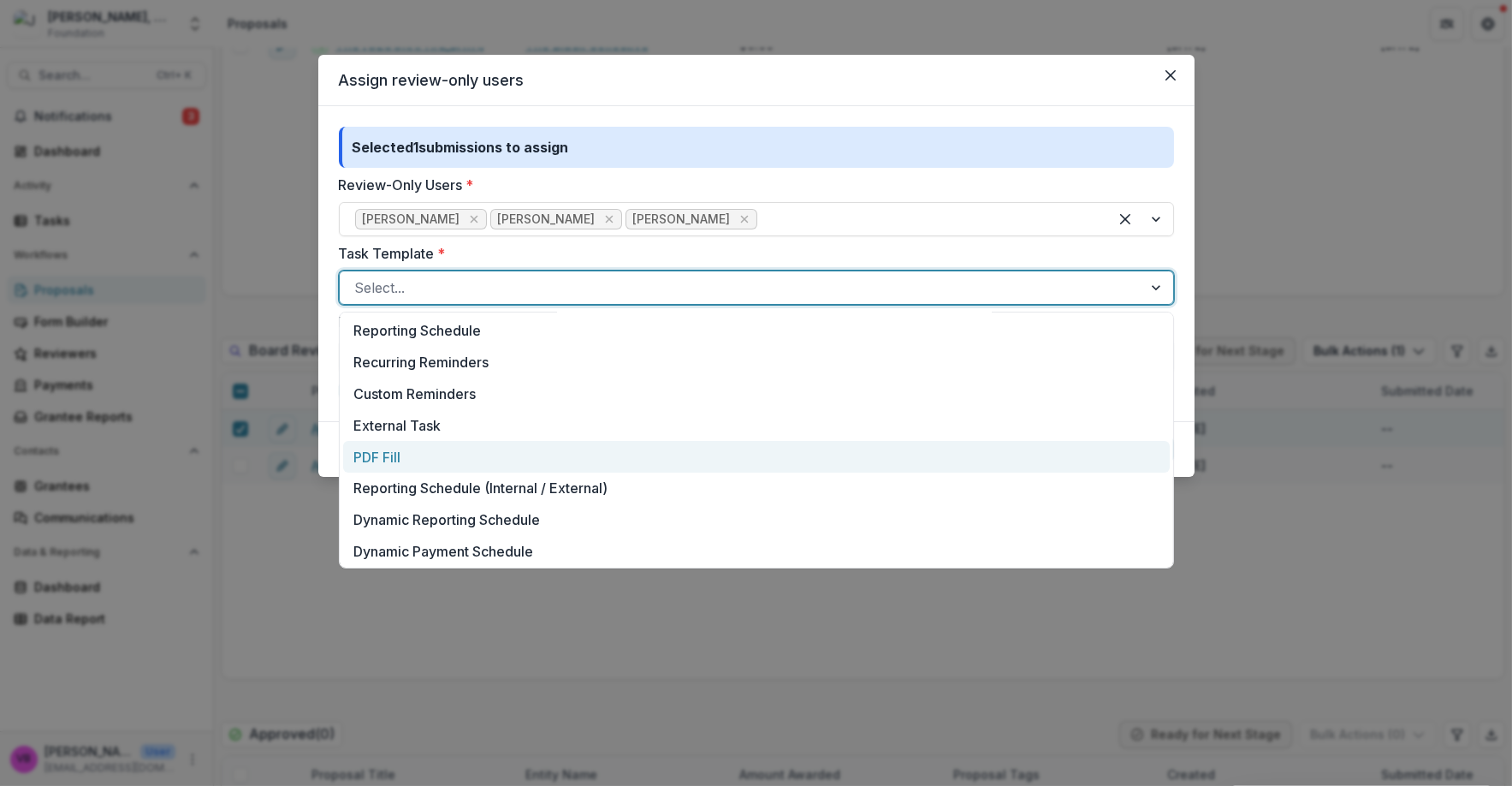
scroll to position [317, 0]
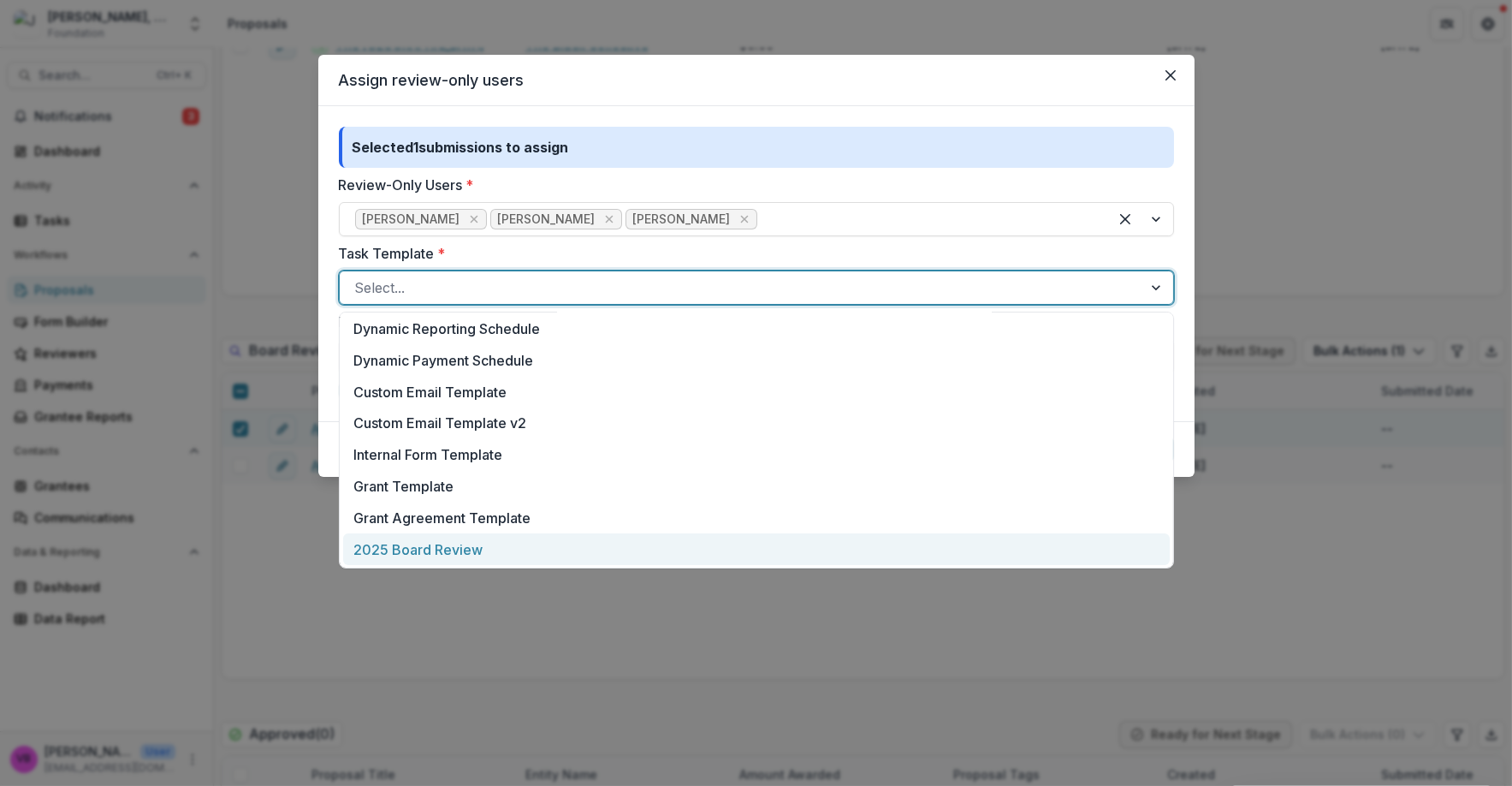
click at [491, 545] on div "2025 Board Review" at bounding box center [756, 549] width 826 height 32
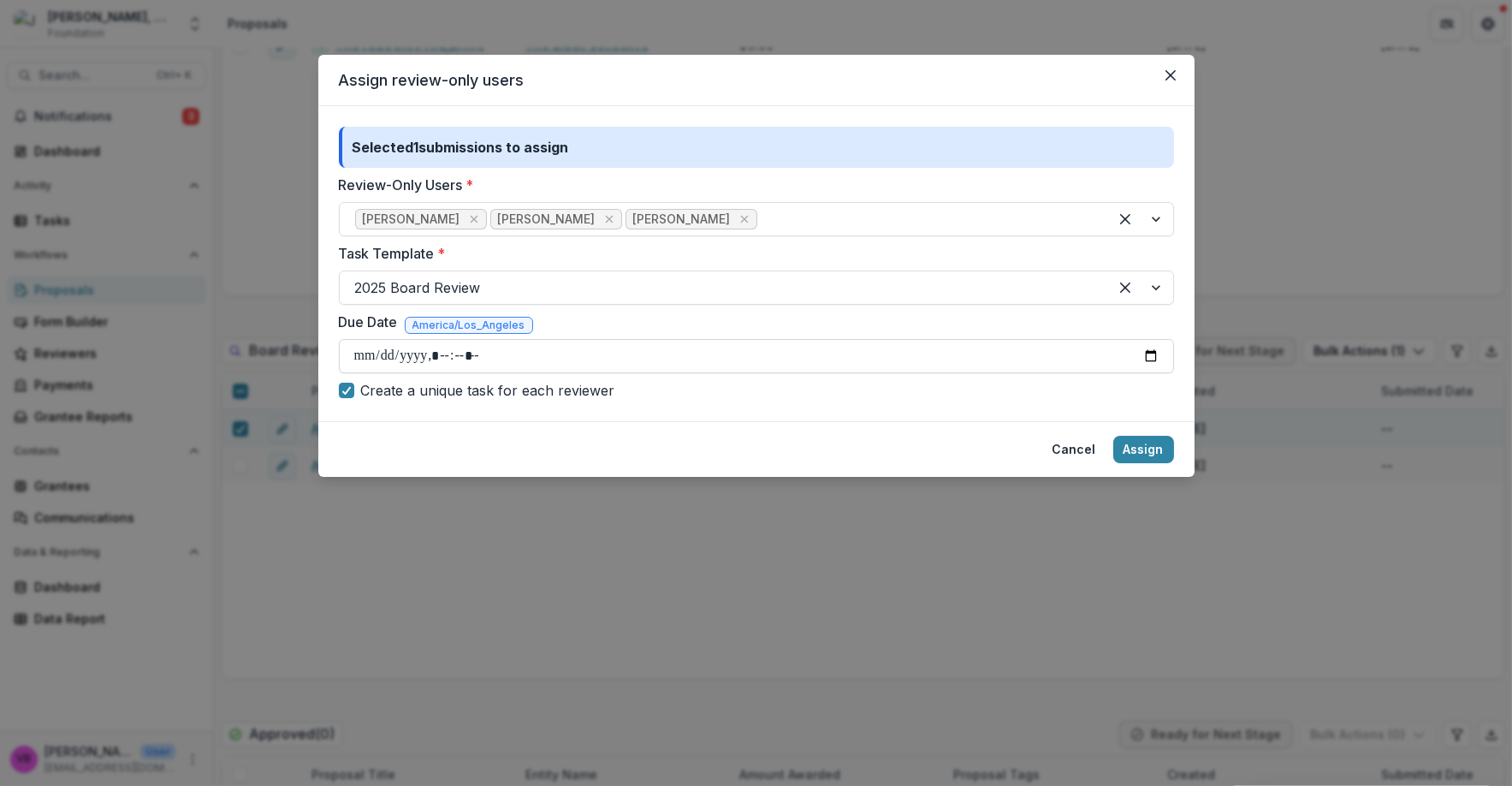
click at [1140, 353] on input "Due Date" at bounding box center [756, 356] width 835 height 35
click at [1138, 351] on input "Due Date" at bounding box center [756, 356] width 835 height 35
click at [1152, 366] on input "Due Date" at bounding box center [756, 356] width 835 height 35
click at [1153, 366] on input "Due Date" at bounding box center [756, 356] width 835 height 35
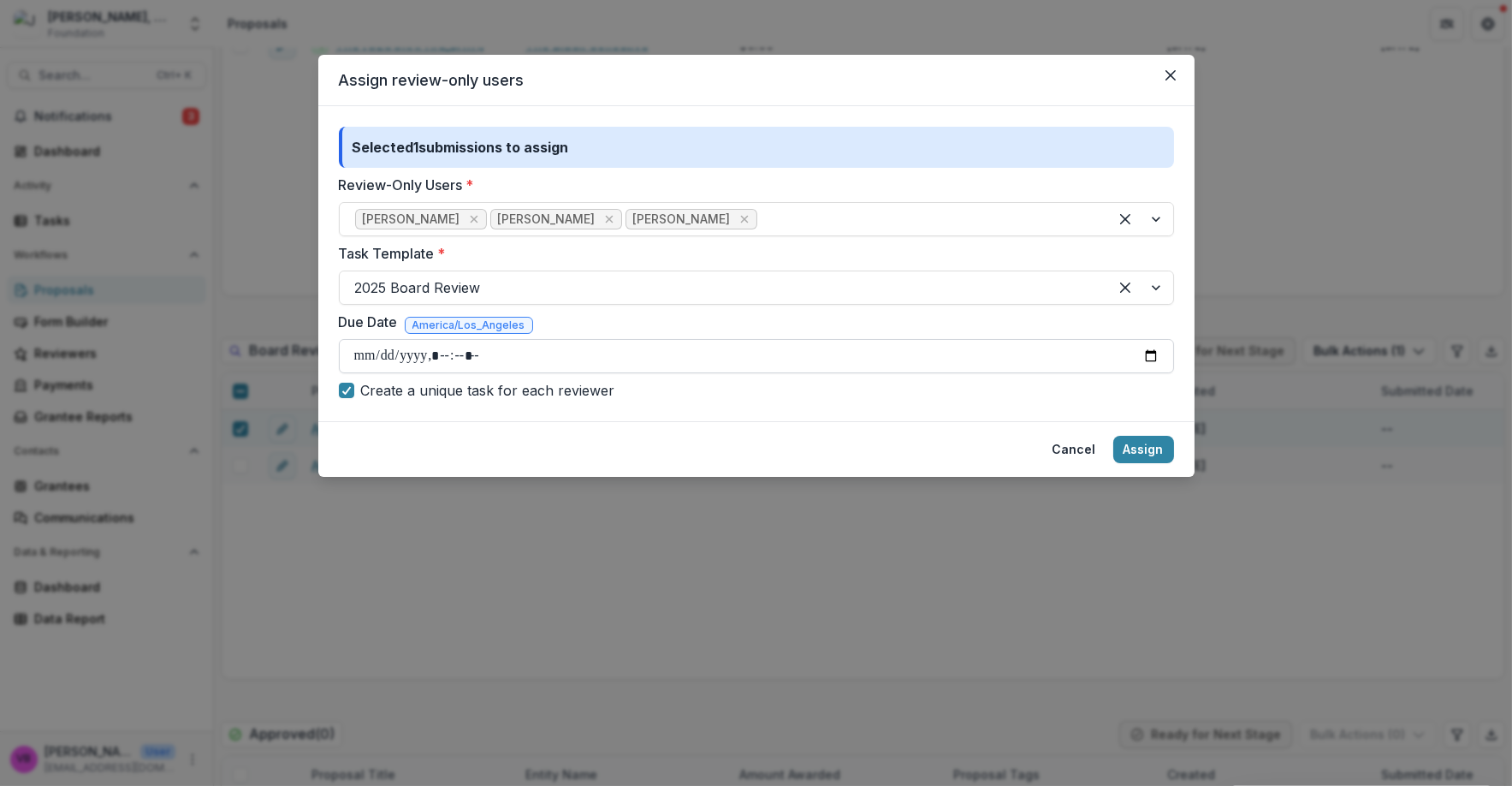
click at [1153, 366] on input "Due Date" at bounding box center [756, 356] width 835 height 35
click at [927, 351] on input "Due Date" at bounding box center [756, 356] width 835 height 35
click at [461, 364] on input "Due Date" at bounding box center [756, 356] width 835 height 35
click at [463, 357] on input "Due Date" at bounding box center [756, 356] width 835 height 35
drag, startPoint x: 463, startPoint y: 356, endPoint x: 471, endPoint y: 349, distance: 10.6
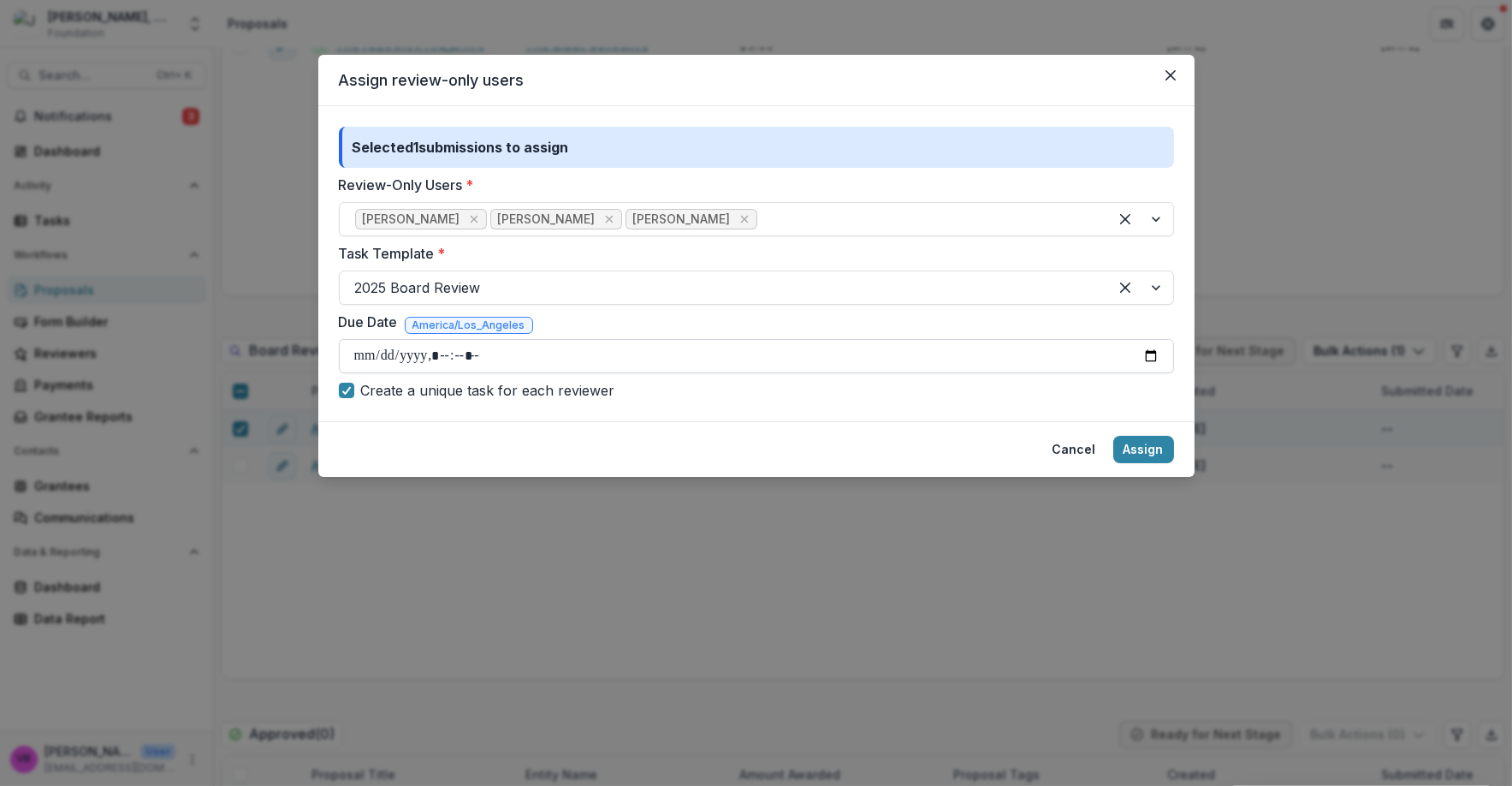
click at [471, 349] on input "Due Date" at bounding box center [756, 356] width 835 height 35
click at [472, 348] on input "Due Date" at bounding box center [756, 356] width 835 height 35
click at [1149, 362] on input "Due Date" at bounding box center [756, 356] width 835 height 35
type input "**********"
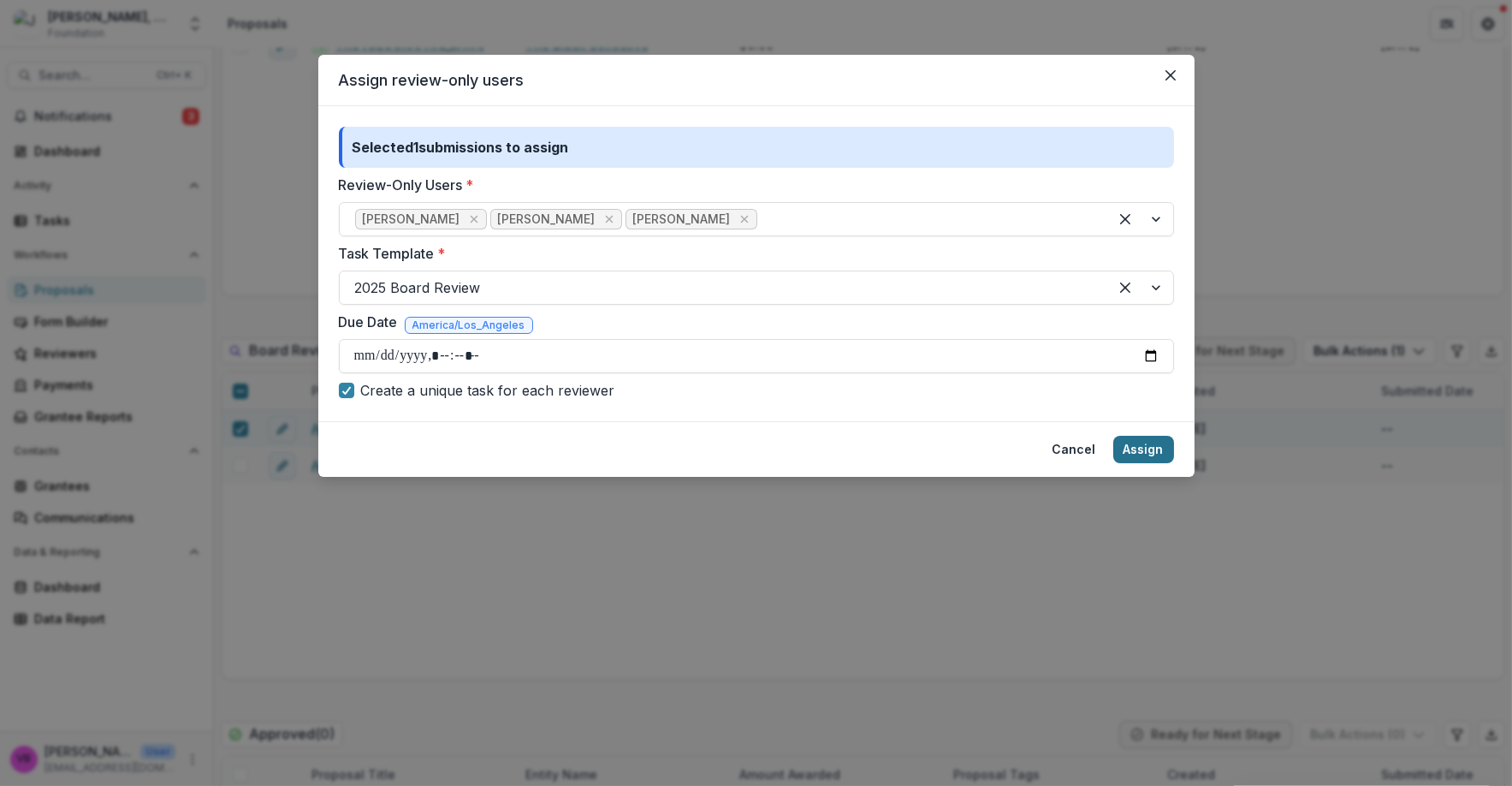
click at [1142, 441] on button "Assign" at bounding box center [1142, 450] width 60 height 28
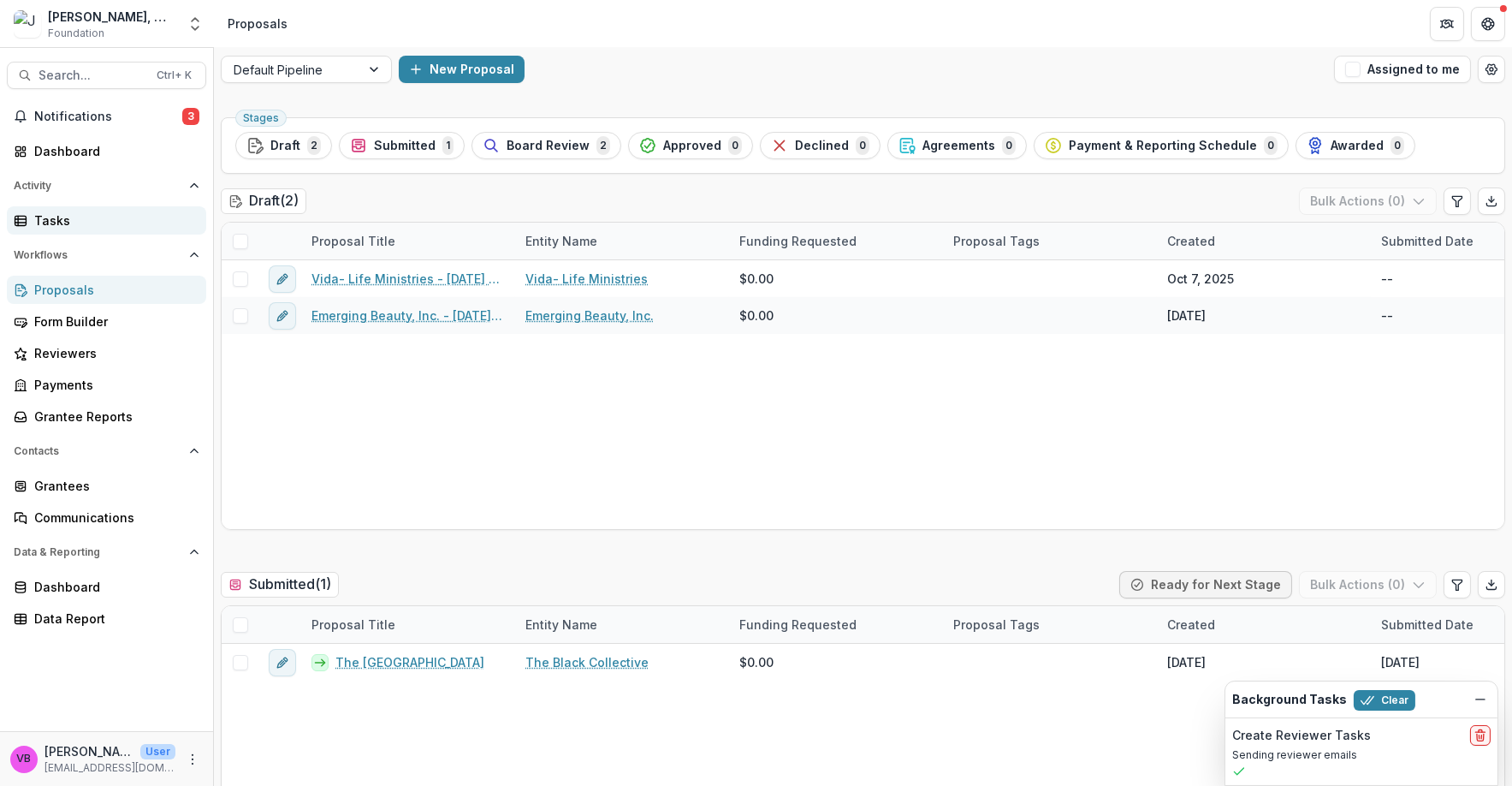
scroll to position [0, 0]
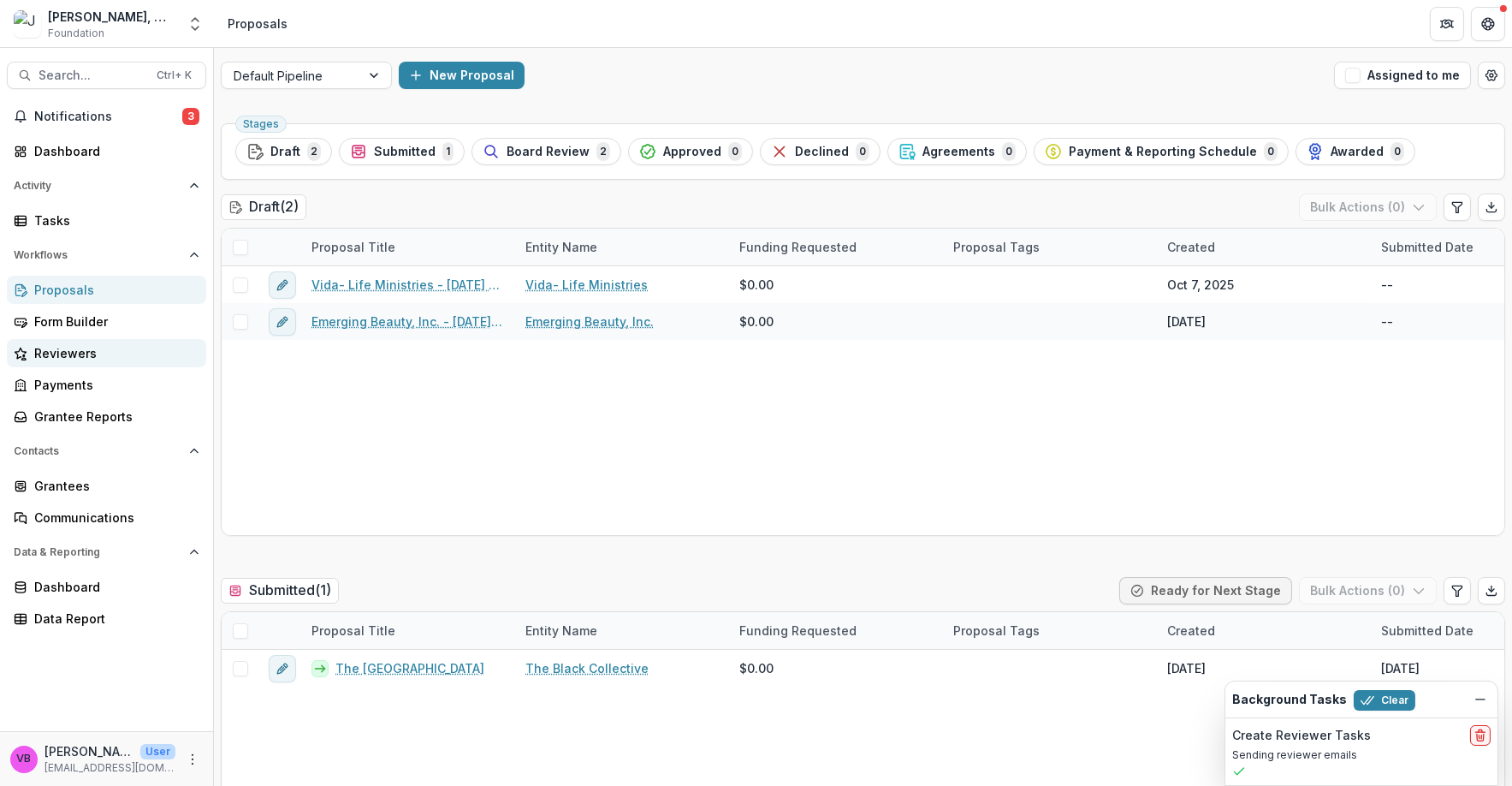
click at [83, 350] on div "Reviewers" at bounding box center [114, 353] width 158 height 18
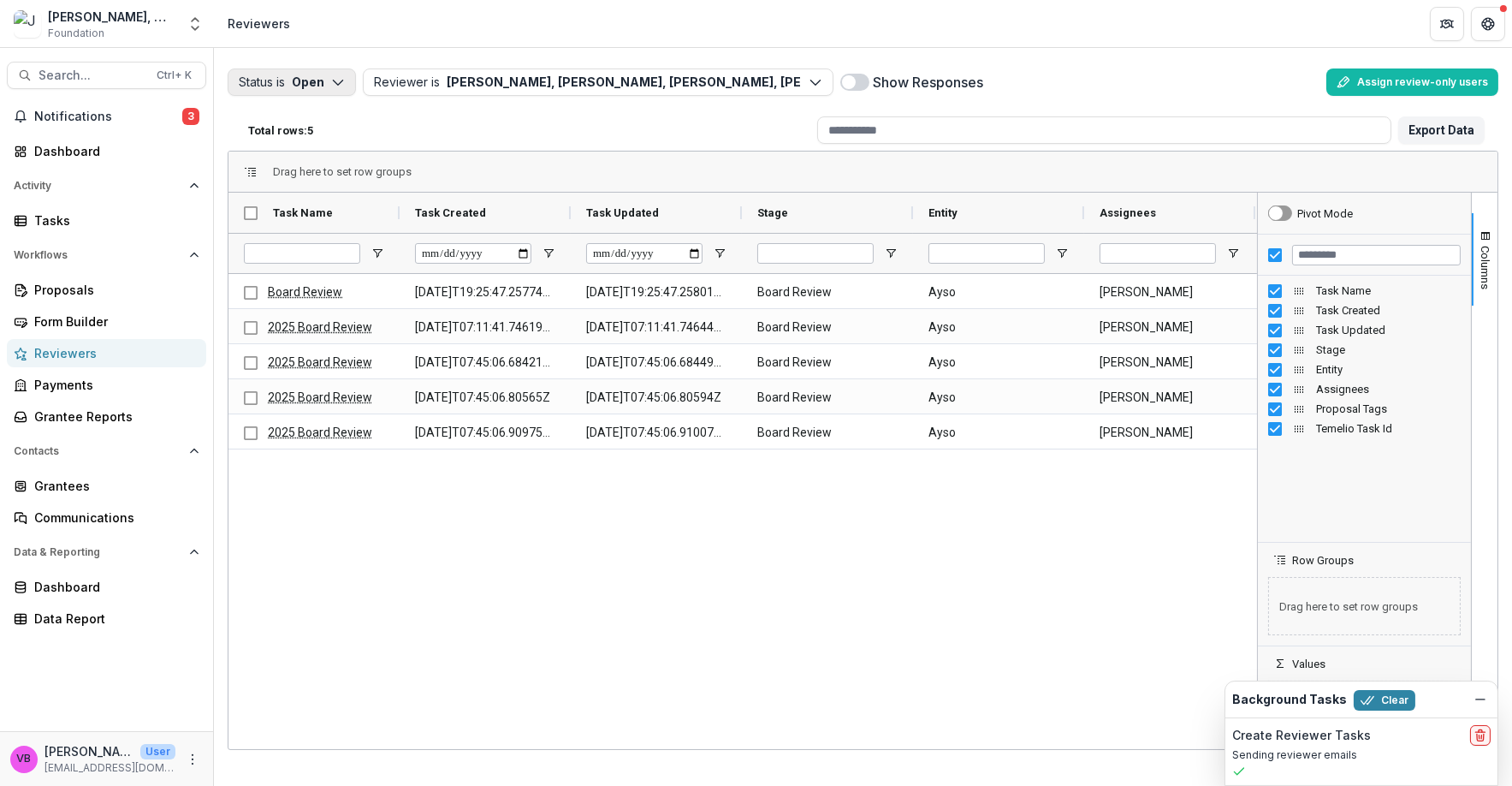
click at [296, 73] on button "Status is Open" at bounding box center [292, 82] width 128 height 28
click at [303, 150] on p "Completed" at bounding box center [317, 149] width 65 height 18
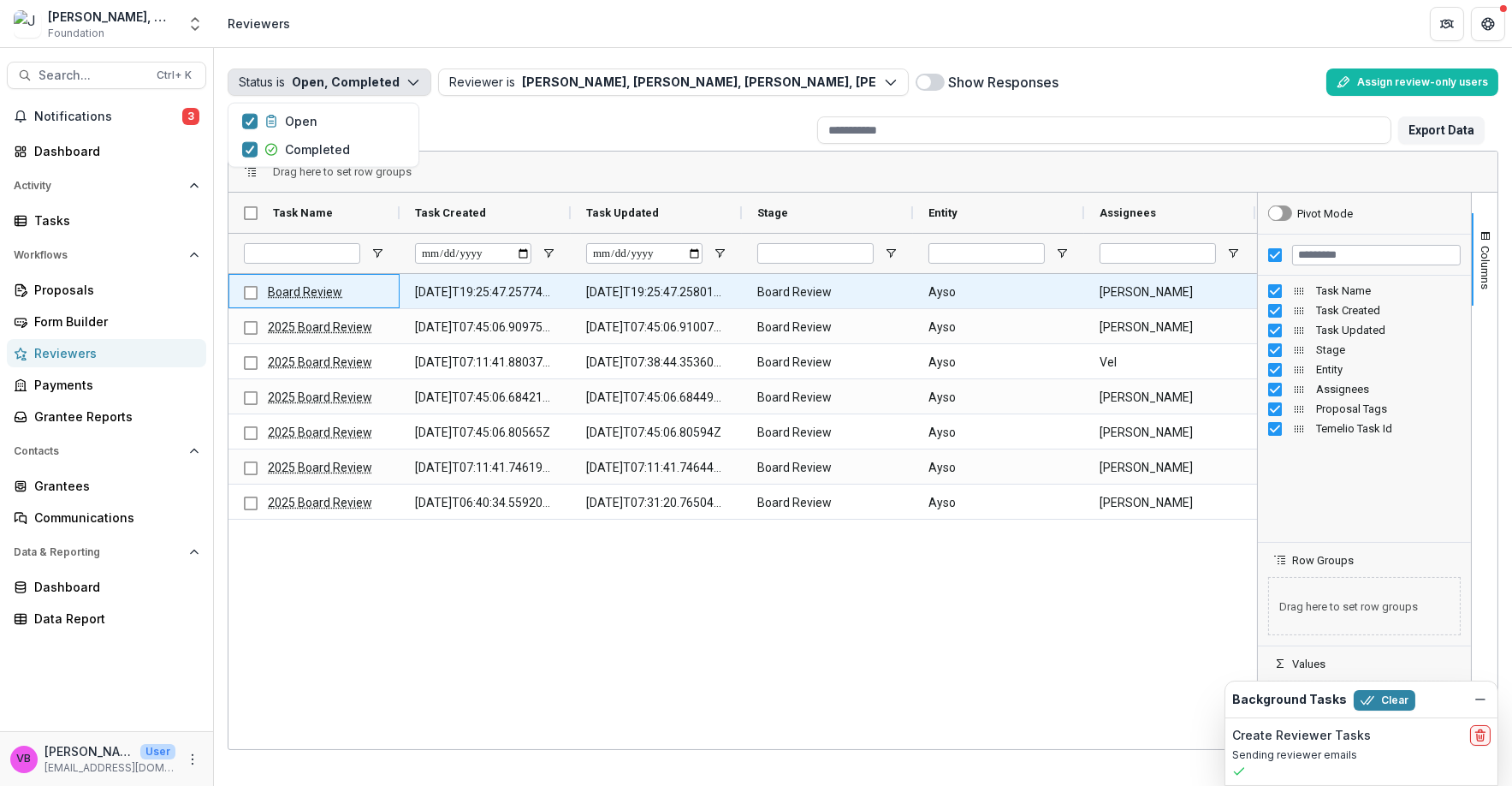
click at [329, 290] on link "Board Review" at bounding box center [304, 292] width 74 height 14
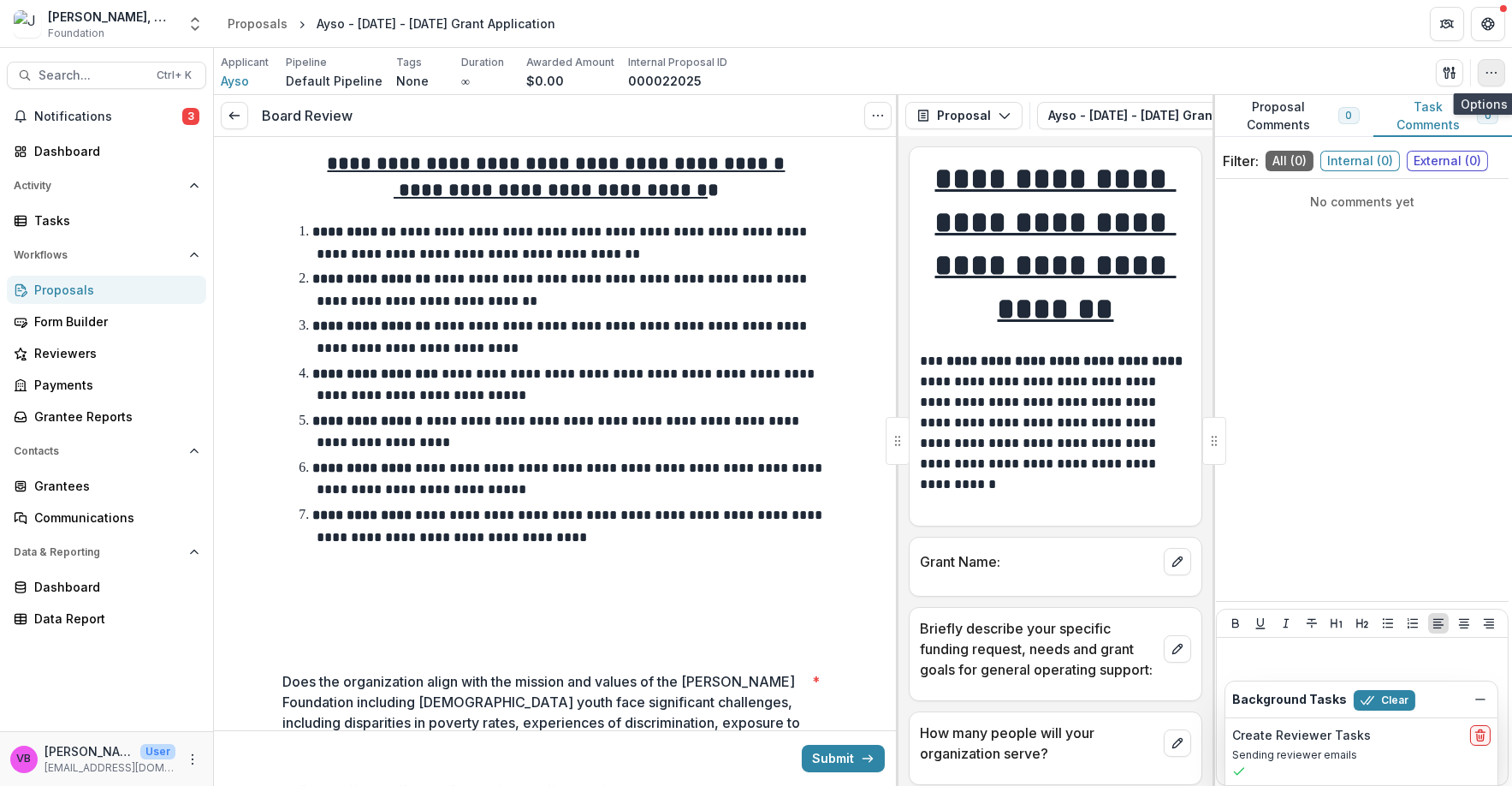
click at [1480, 72] on button "button" at bounding box center [1491, 73] width 28 height 28
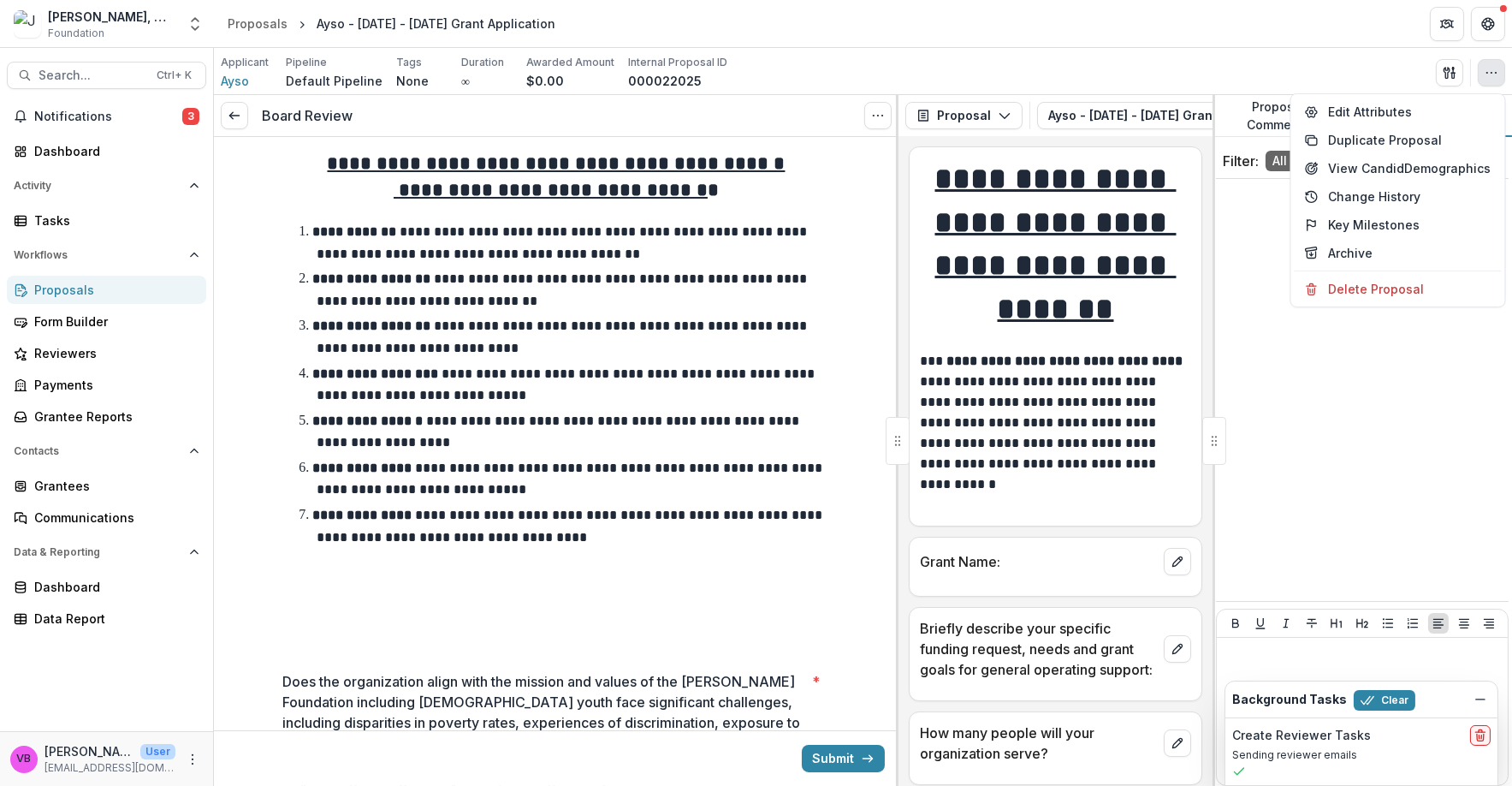
click at [1056, 71] on div "Applicant Ayso Pipeline Default Pipeline Tags None All tags Duration ∞ Awarded …" at bounding box center [862, 71] width 1284 height 35
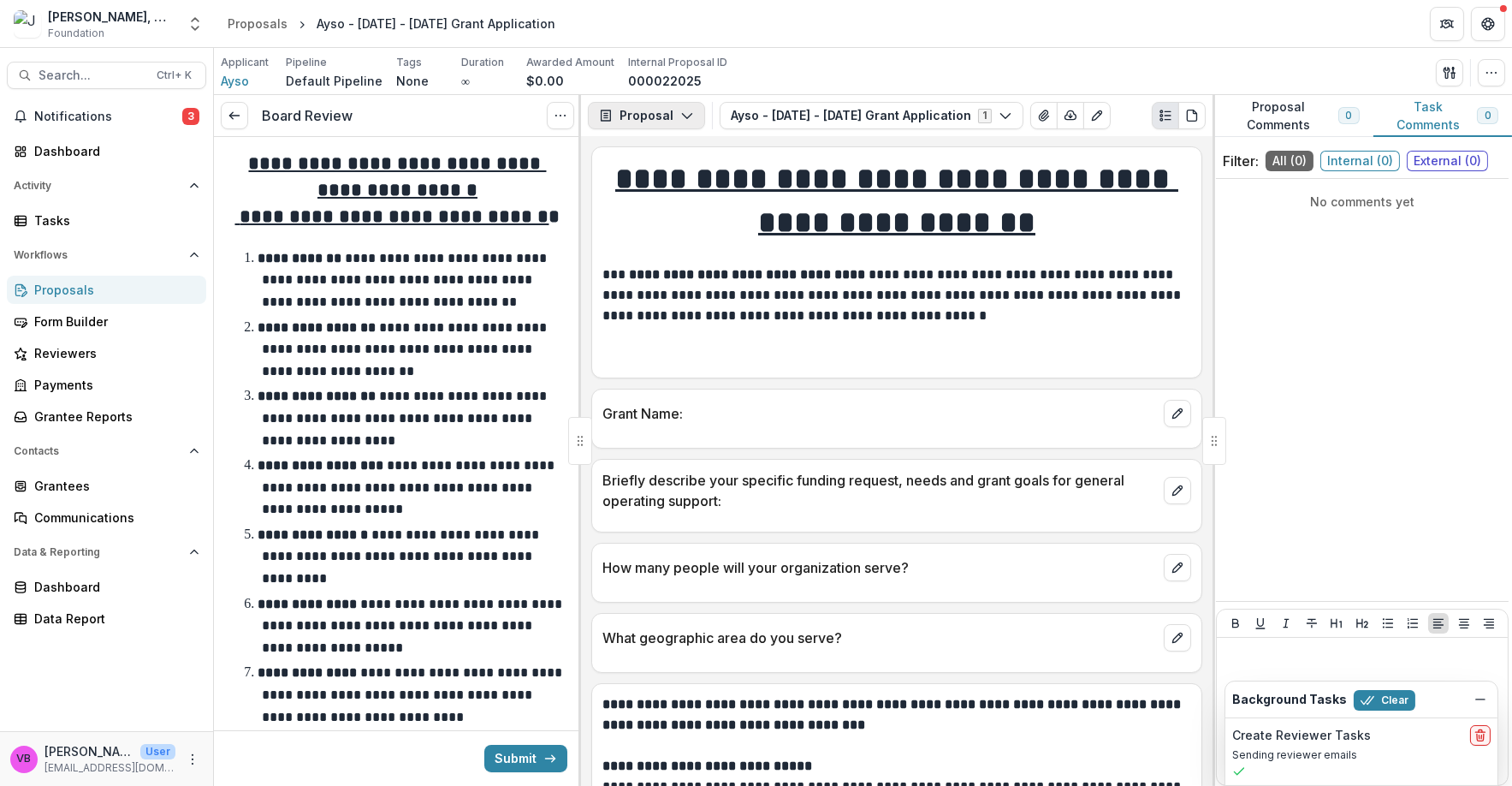
click at [670, 118] on button "Proposal" at bounding box center [646, 116] width 118 height 28
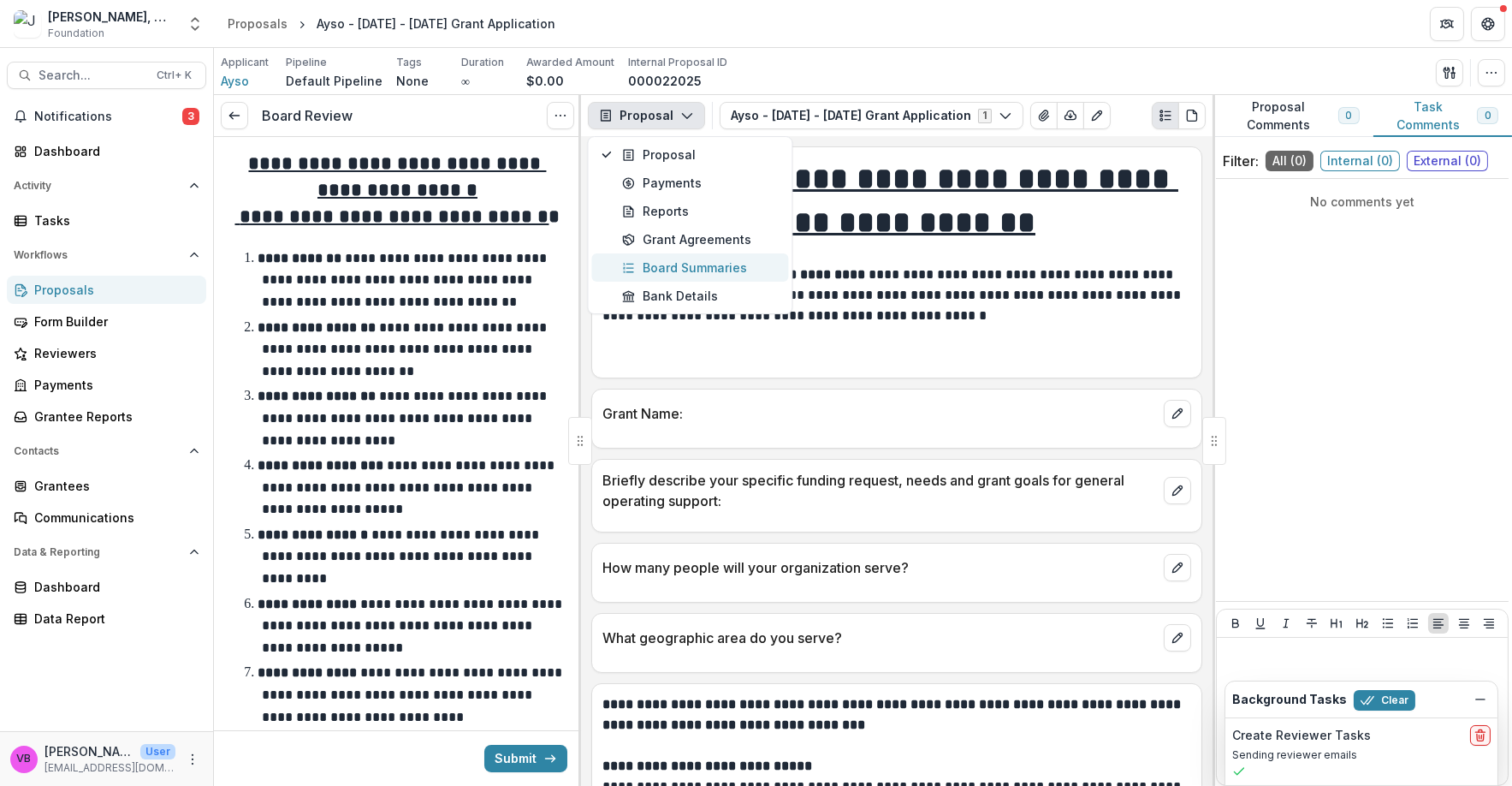
click at [679, 271] on div "Board Summaries" at bounding box center [700, 267] width 156 height 18
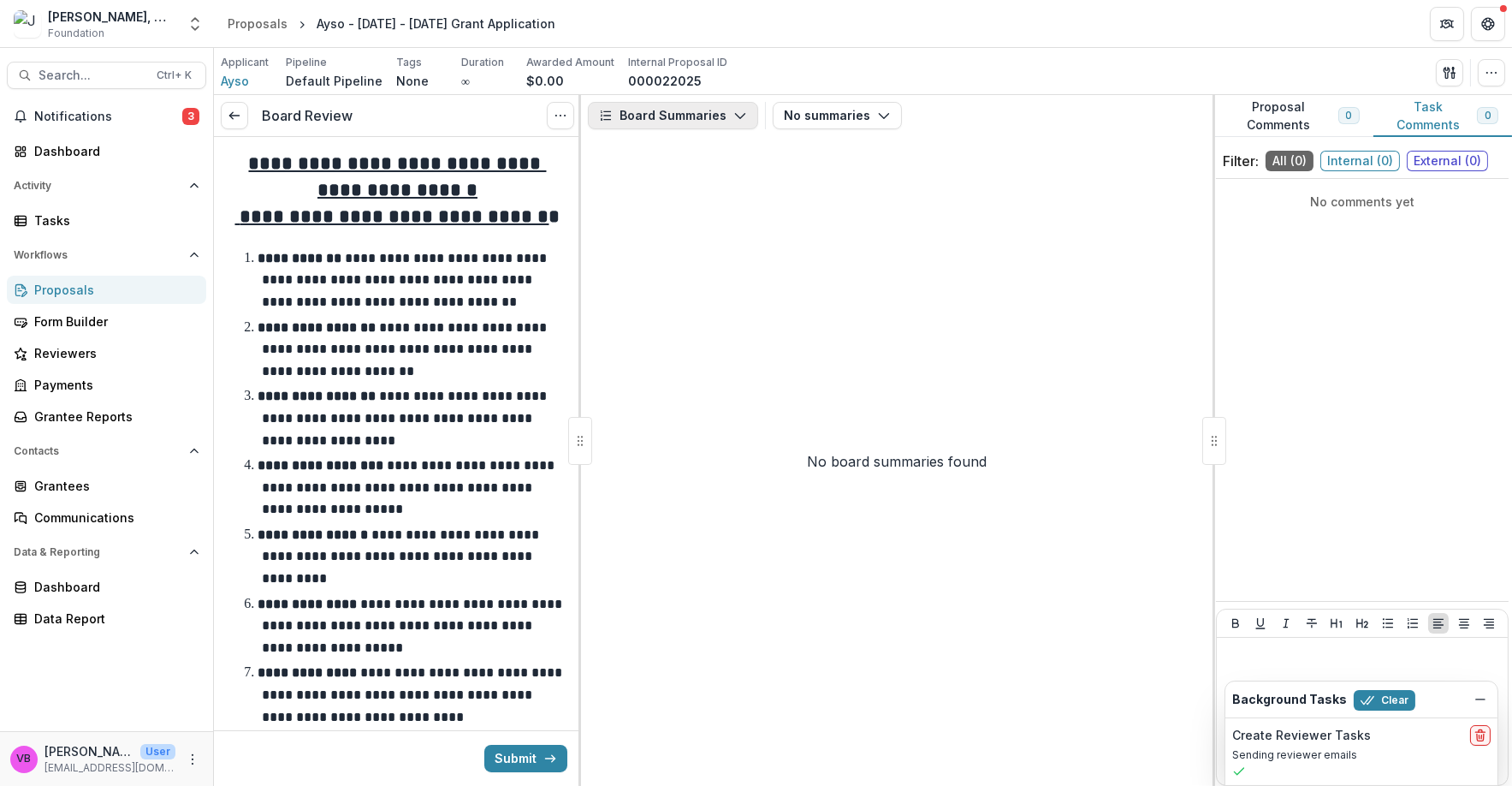
click at [719, 125] on button "Board Summaries" at bounding box center [673, 116] width 170 height 28
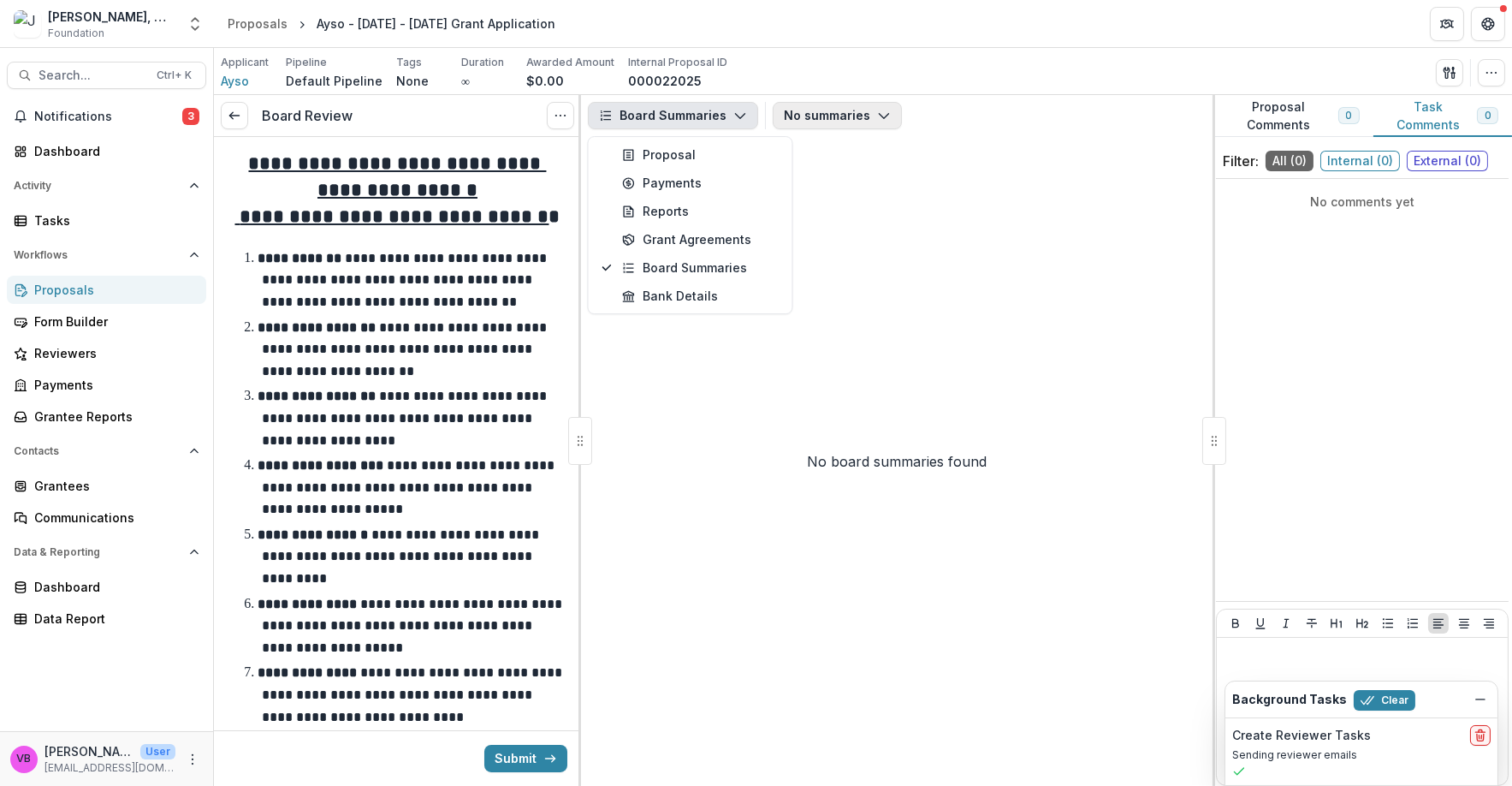
click at [804, 116] on button "No summaries" at bounding box center [837, 116] width 129 height 28
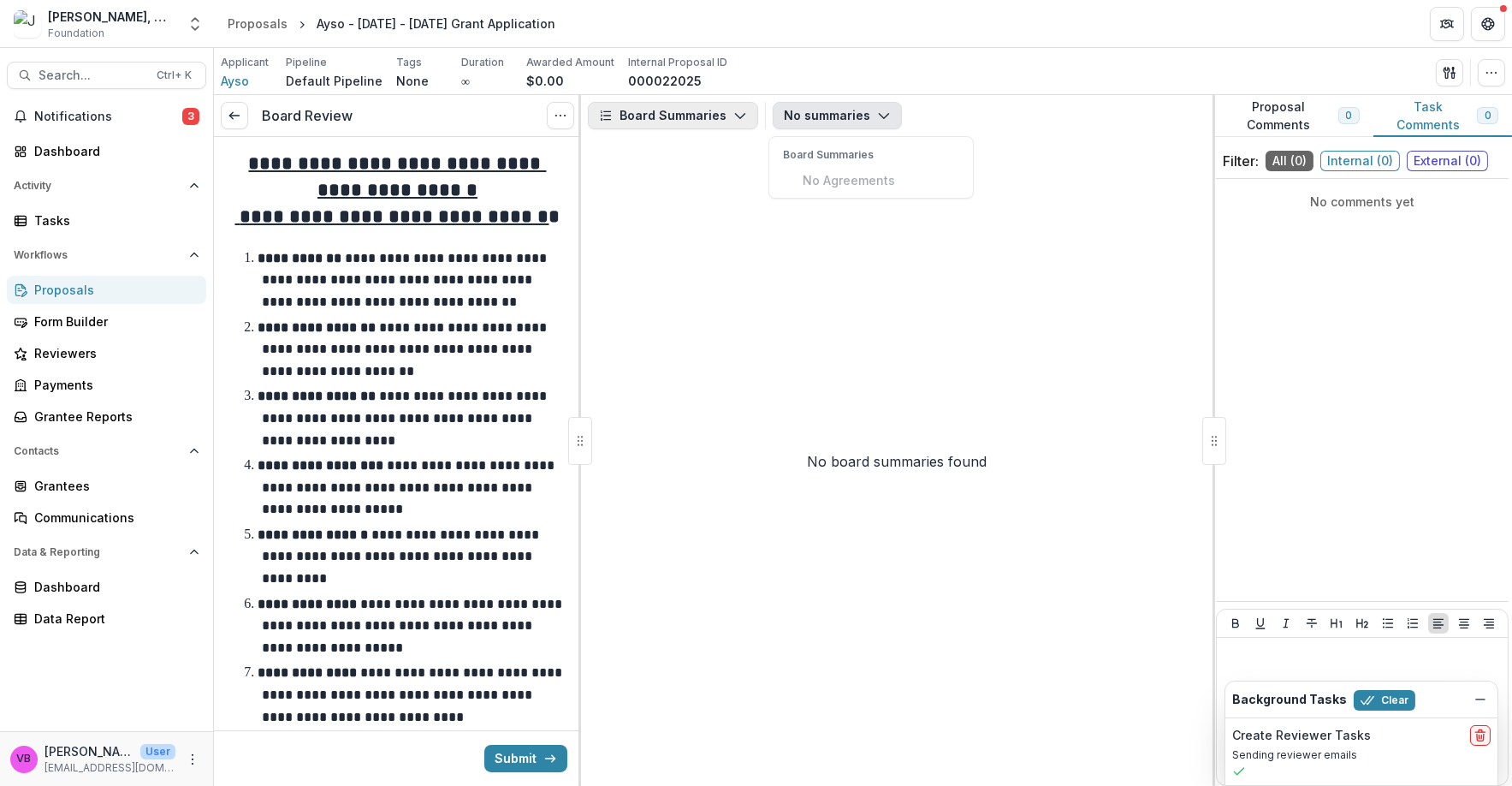
click at [703, 112] on button "Board Summaries" at bounding box center [673, 116] width 170 height 28
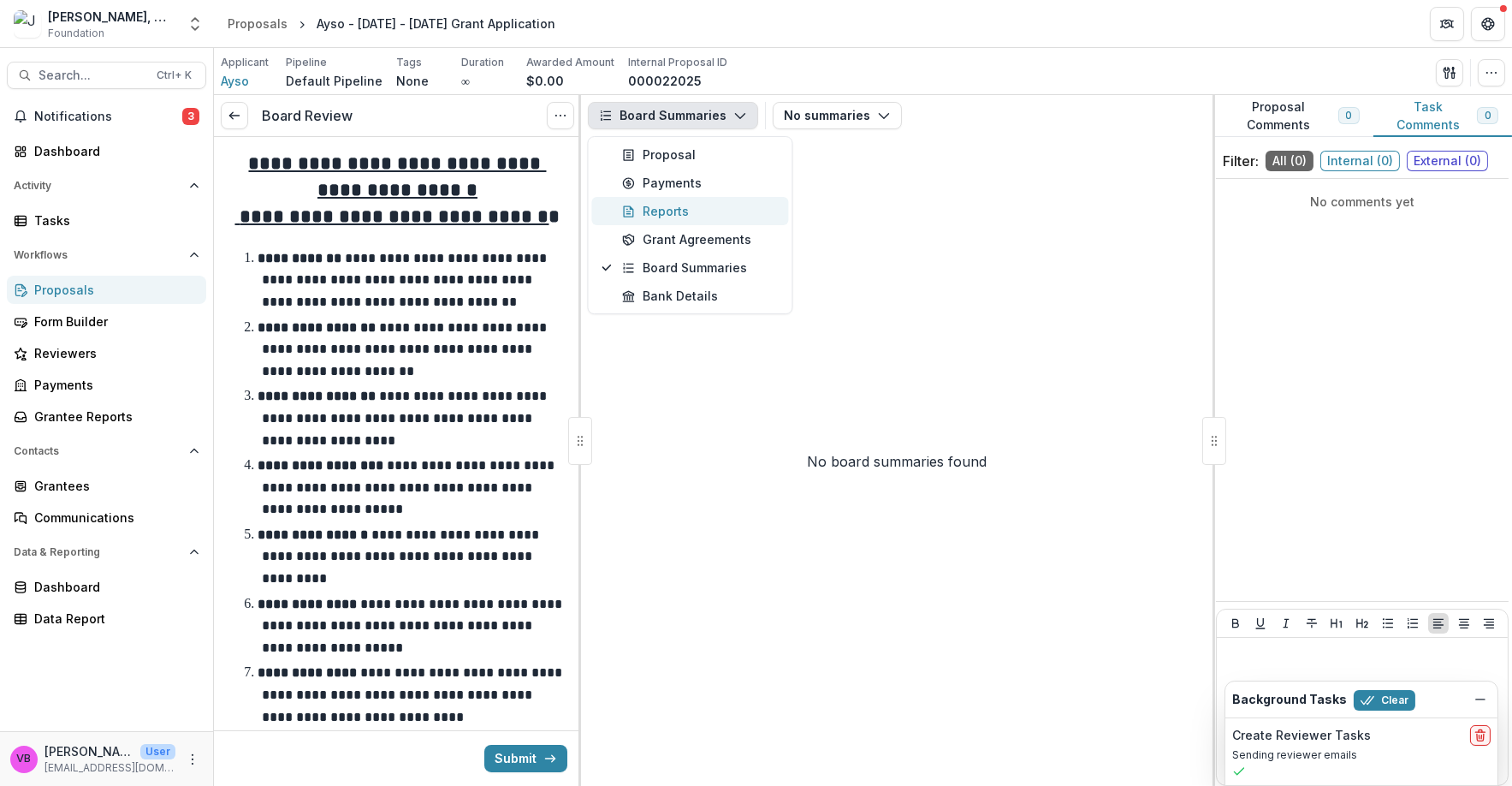
click at [669, 219] on div "Reports" at bounding box center [700, 211] width 156 height 18
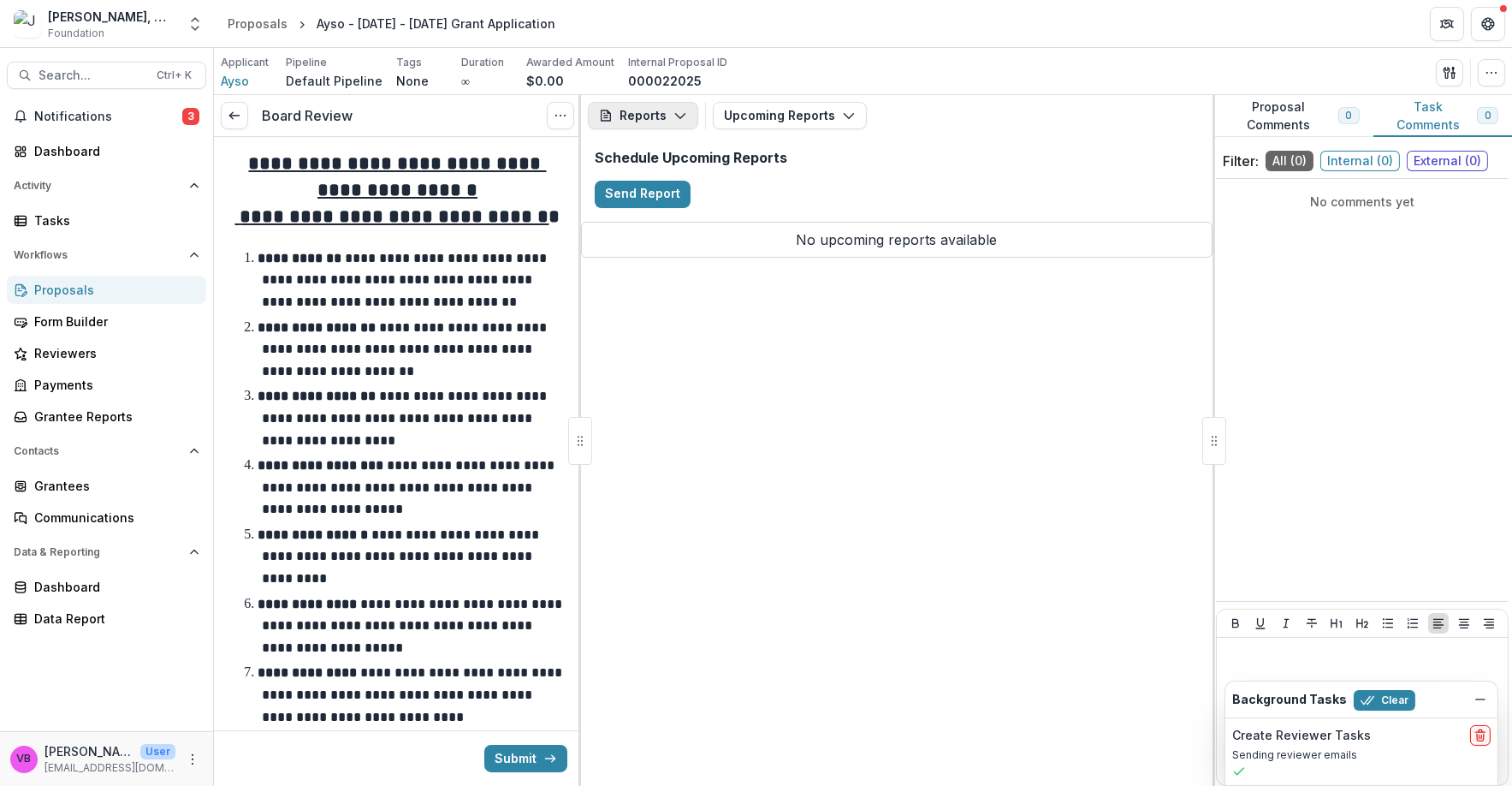
click at [676, 130] on button "Reports" at bounding box center [643, 116] width 111 height 28
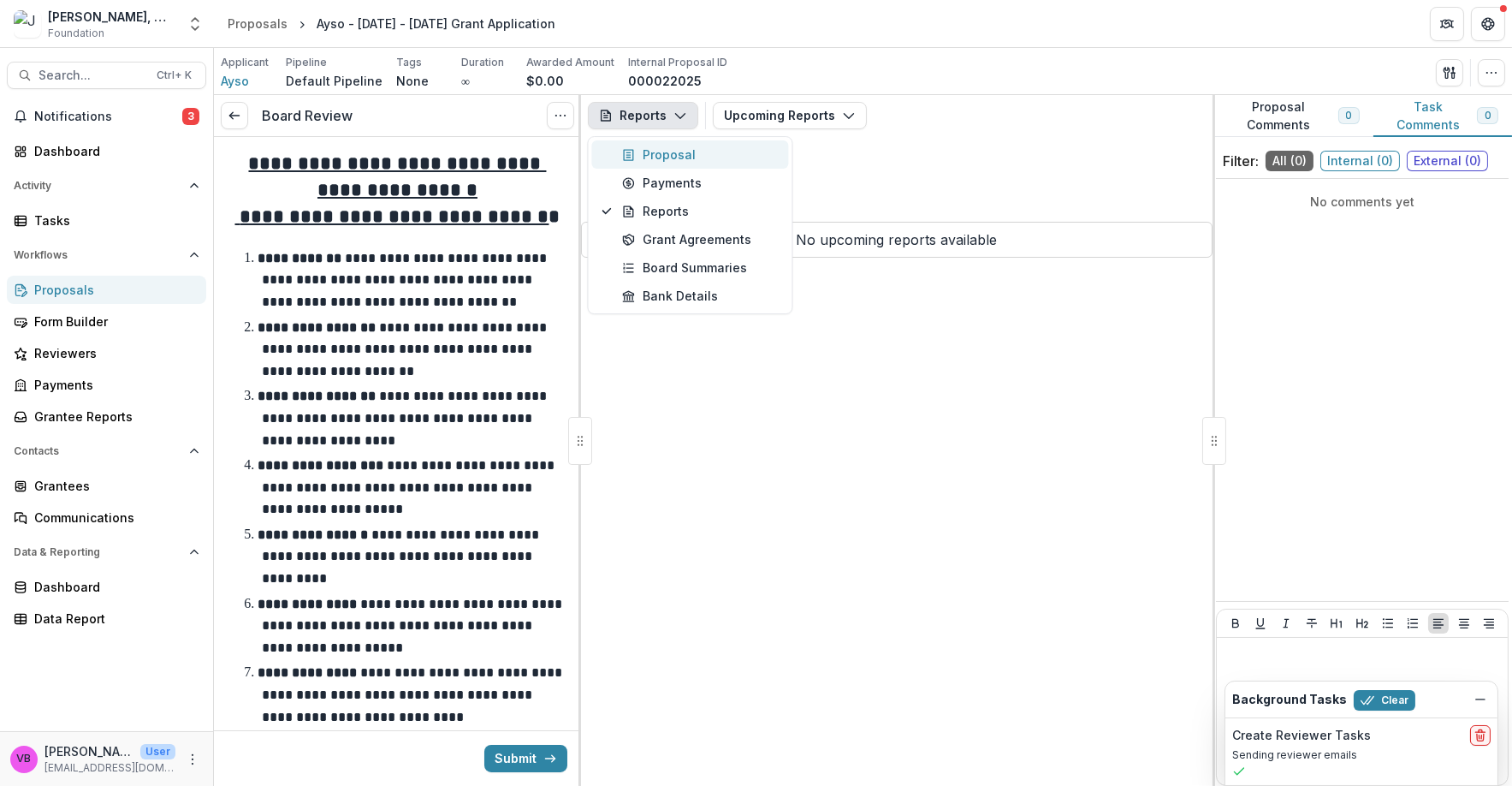
click at [679, 151] on div "Proposal" at bounding box center [700, 154] width 156 height 18
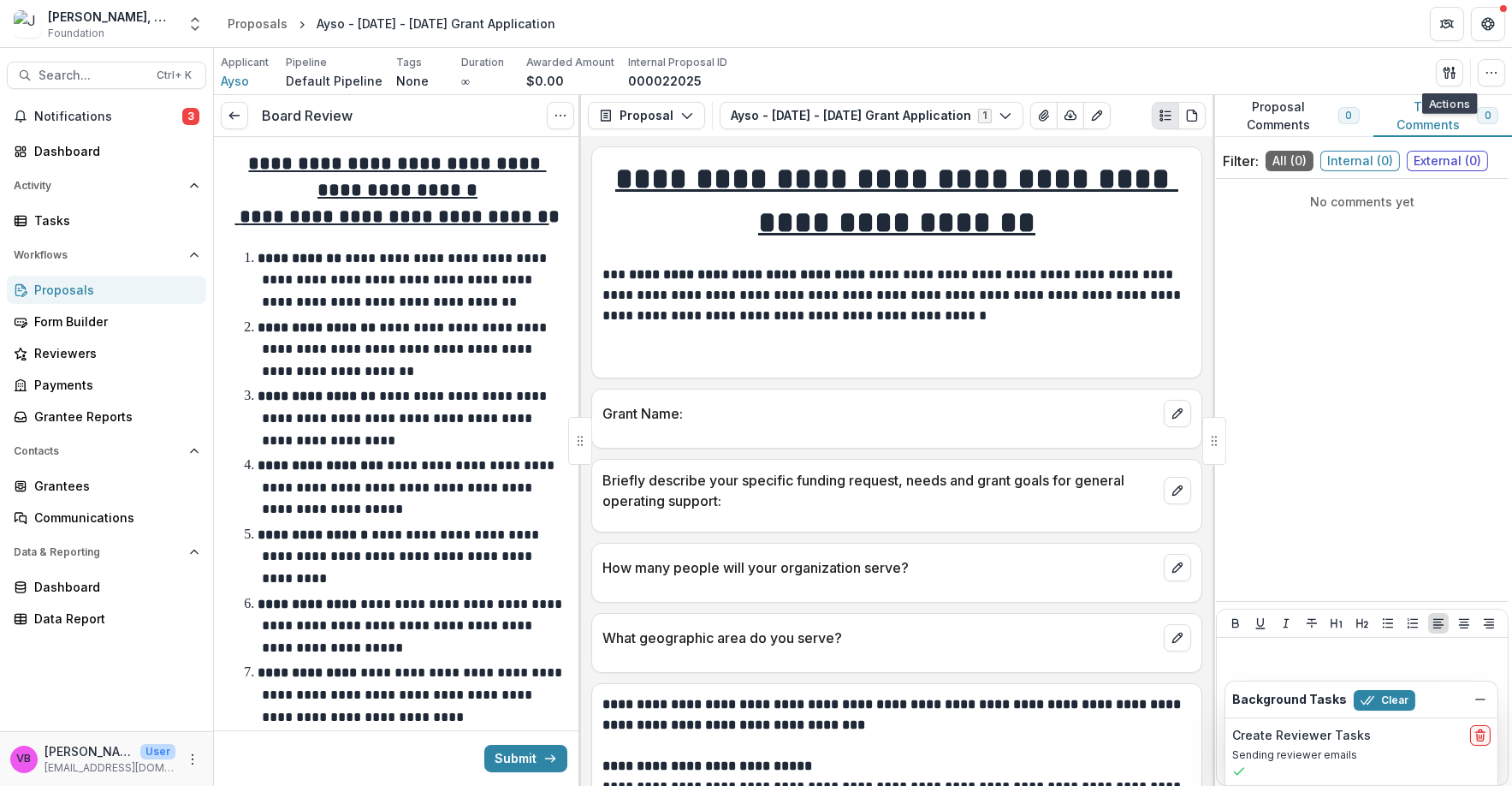
click at [1429, 75] on div "Applicant Ayso Pipeline Default Pipeline Tags None All tags Duration ∞ Awarded …" at bounding box center [862, 71] width 1284 height 35
click at [1443, 83] on button "button" at bounding box center [1450, 73] width 28 height 28
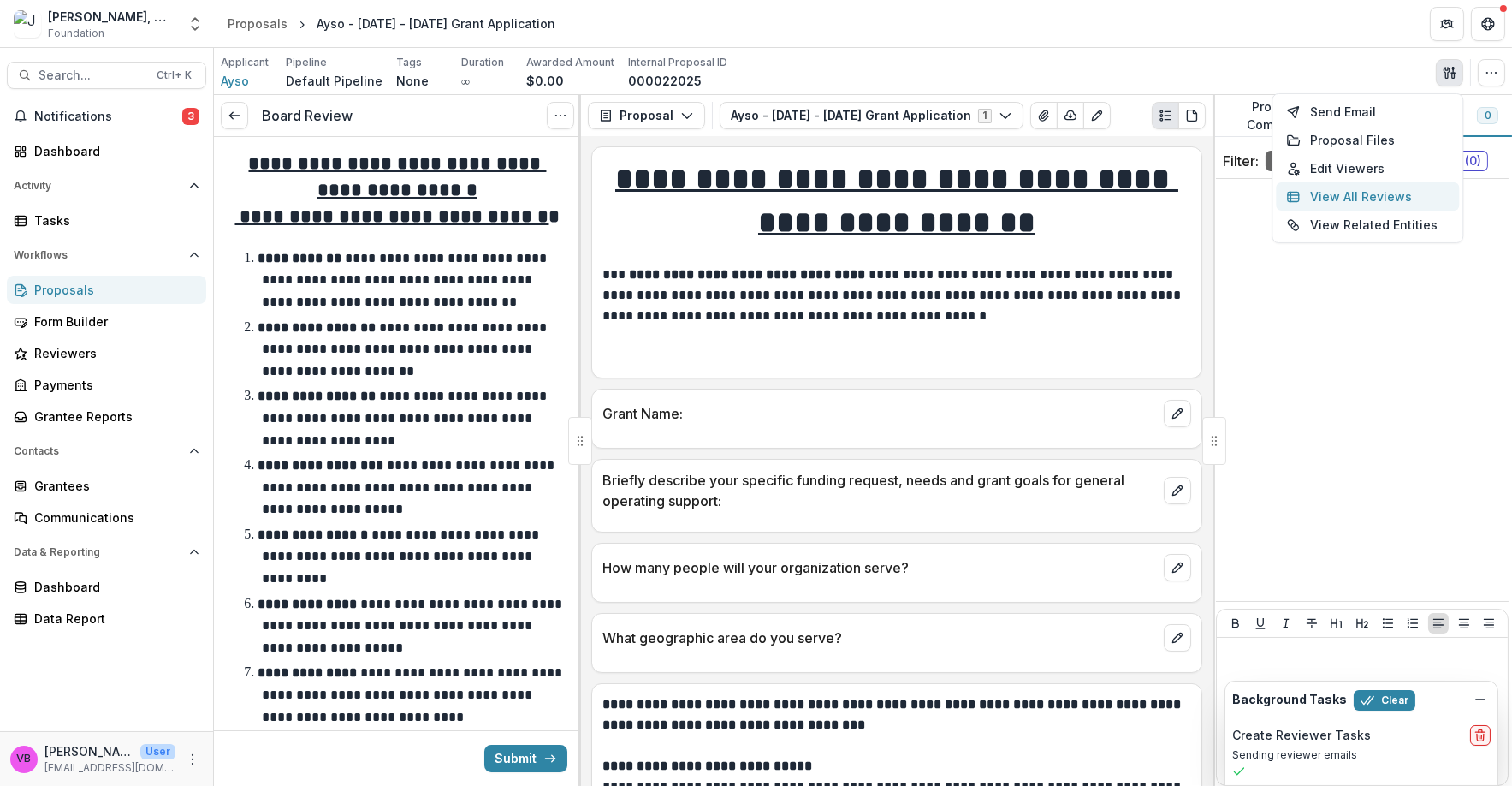
click at [1402, 198] on button "View All Reviews" at bounding box center [1367, 196] width 183 height 29
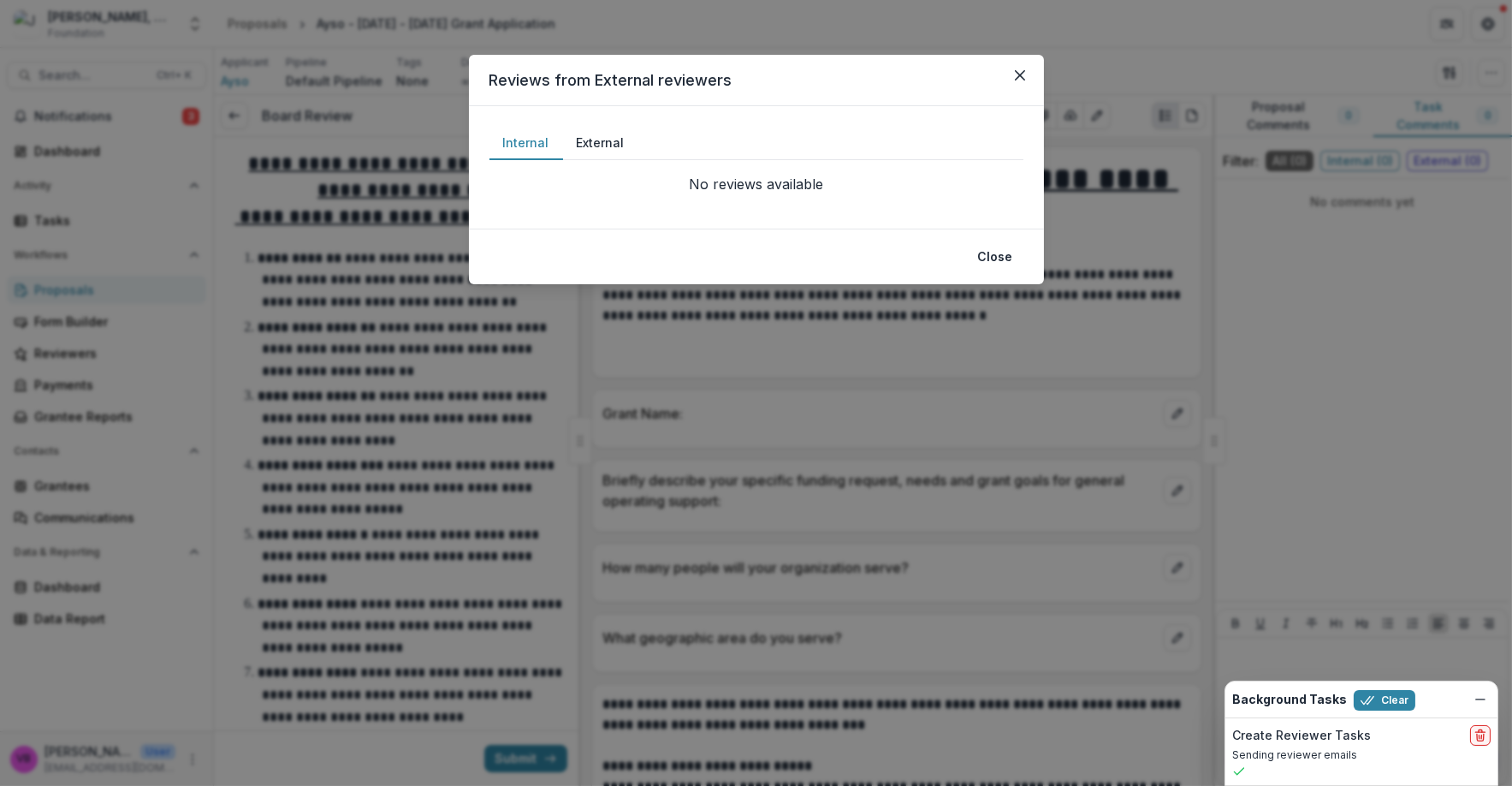
click at [610, 133] on button "External" at bounding box center [601, 143] width 75 height 34
click at [610, 143] on button "External" at bounding box center [601, 143] width 75 height 34
click at [1017, 263] on button "Close" at bounding box center [995, 257] width 55 height 28
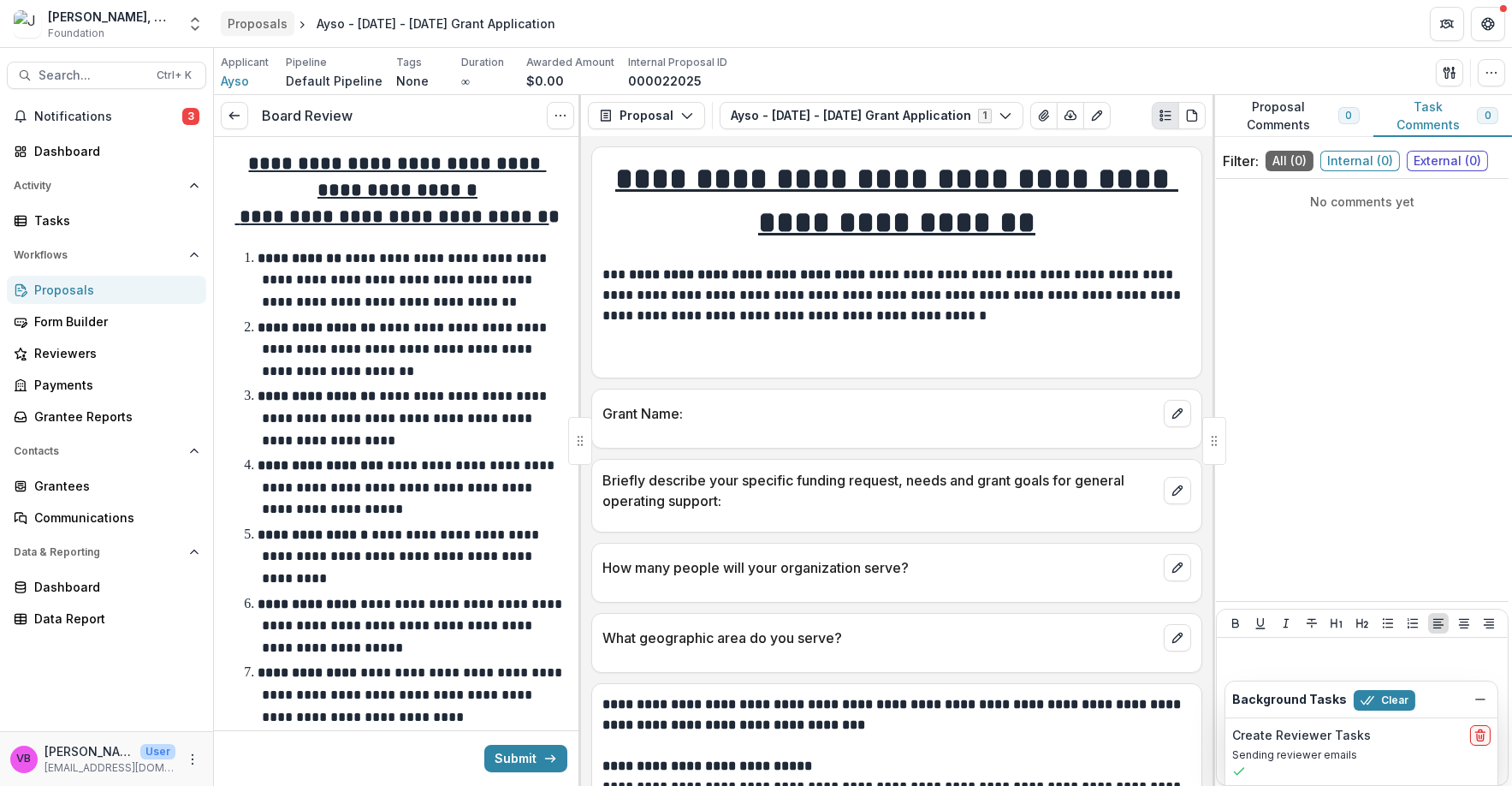
click at [263, 16] on div "Proposals" at bounding box center [257, 24] width 60 height 18
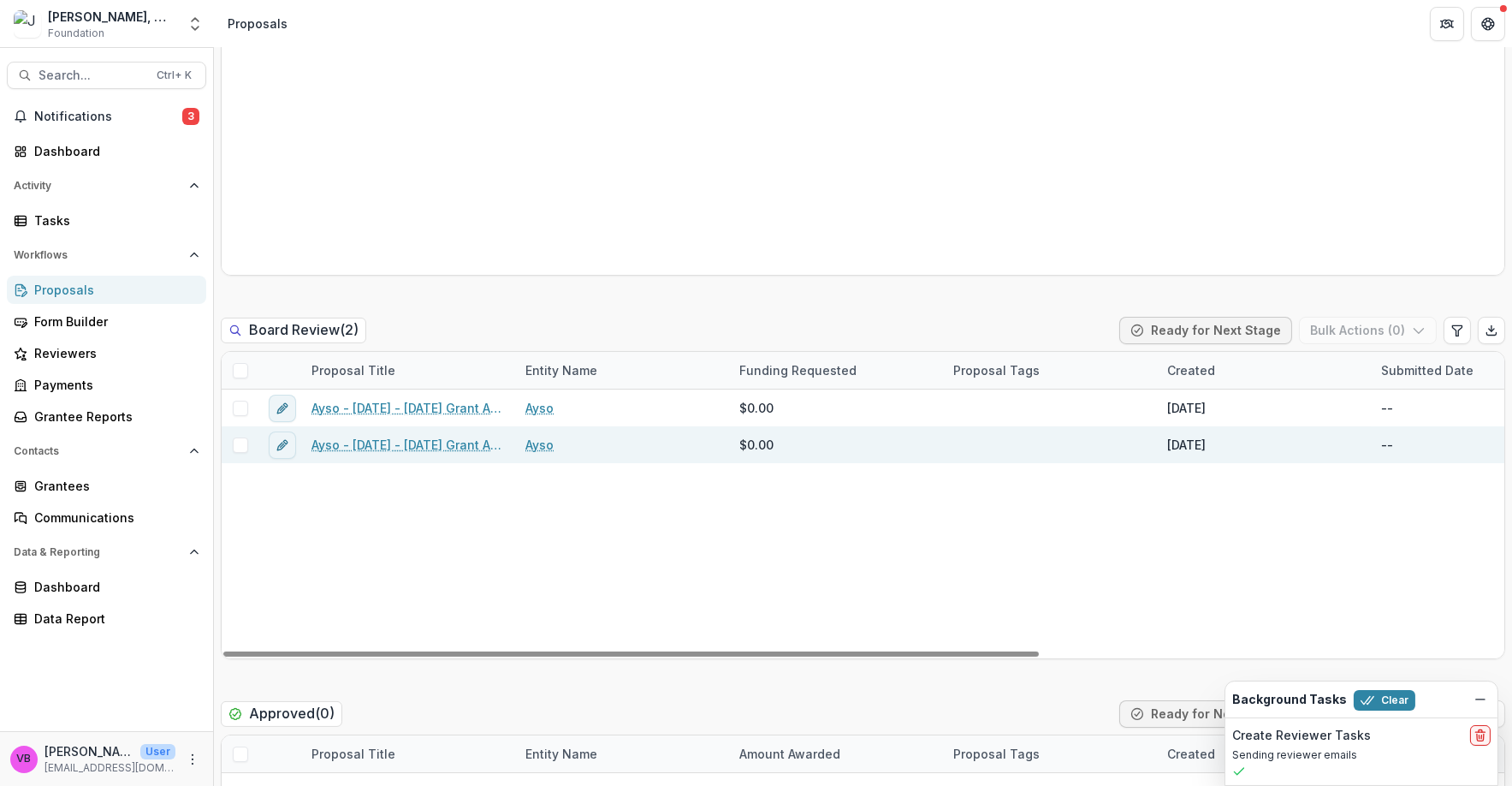
scroll to position [643, 0]
click at [431, 442] on link "Ayso - [DATE] - [DATE] Grant Application" at bounding box center [408, 445] width 194 height 18
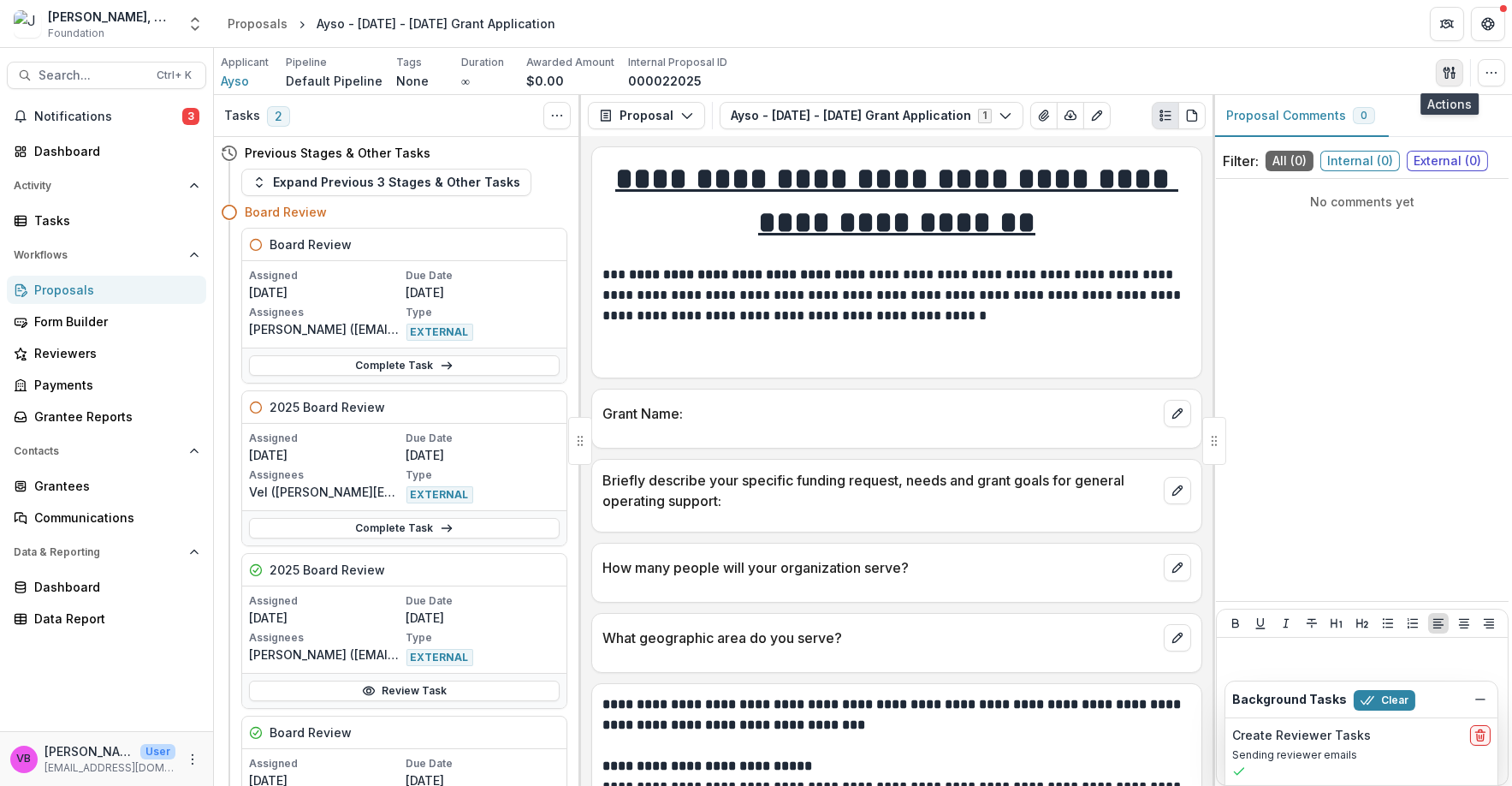
click at [1453, 81] on button "button" at bounding box center [1450, 73] width 28 height 28
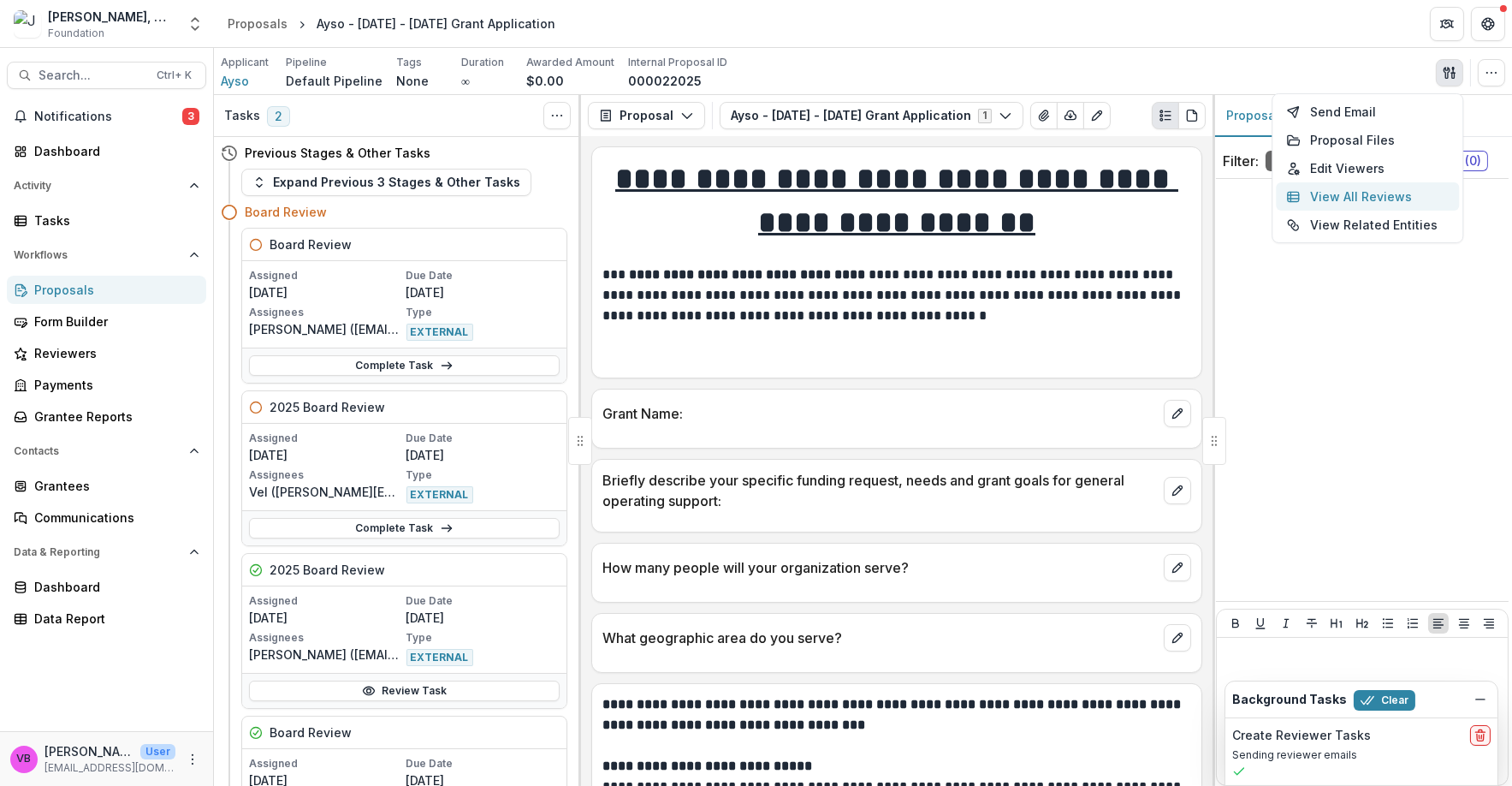
click at [1360, 189] on button "View All Reviews" at bounding box center [1367, 196] width 183 height 29
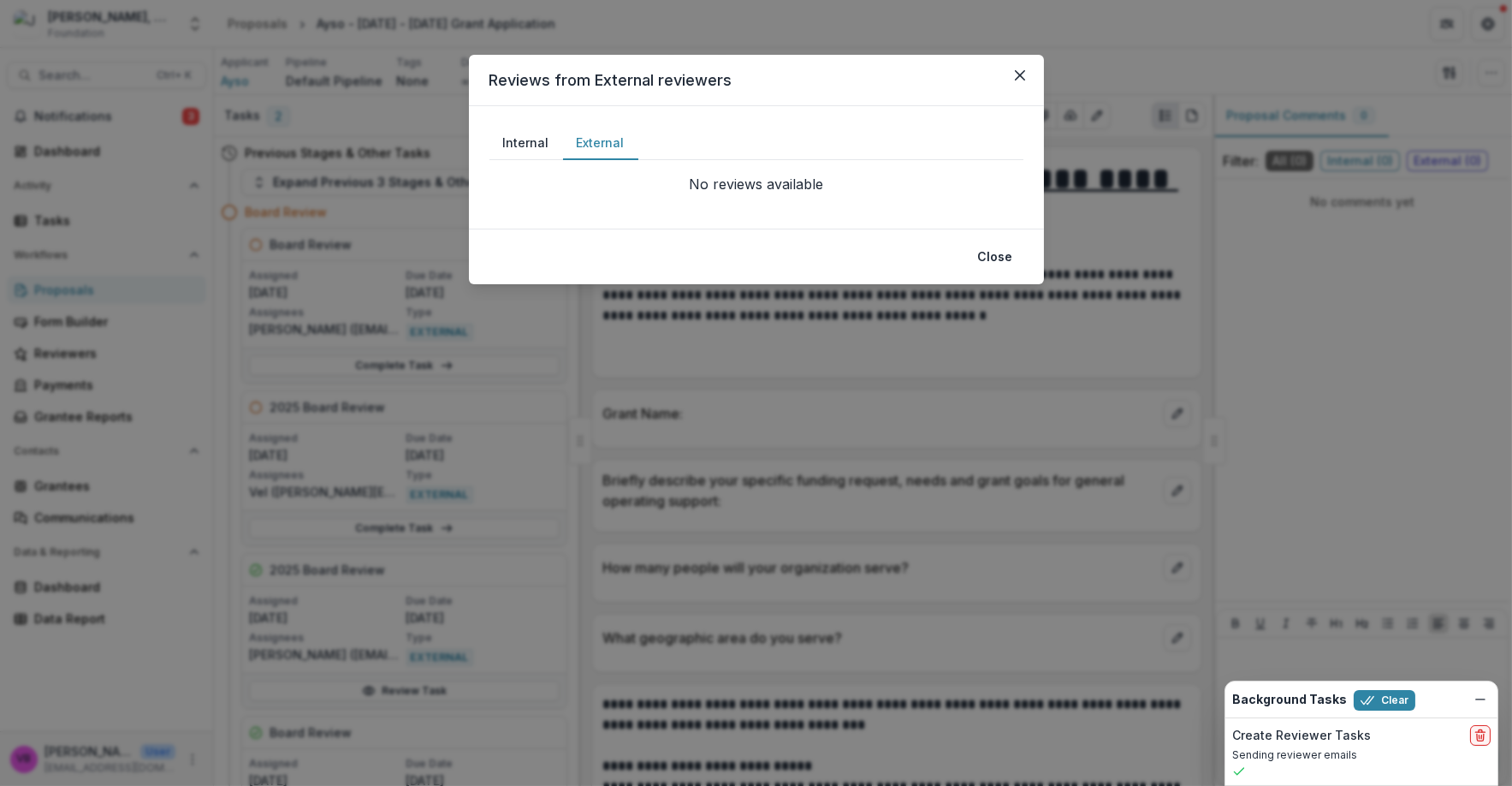
click at [601, 146] on button "External" at bounding box center [601, 143] width 75 height 34
click at [1014, 264] on button "Close" at bounding box center [995, 257] width 55 height 28
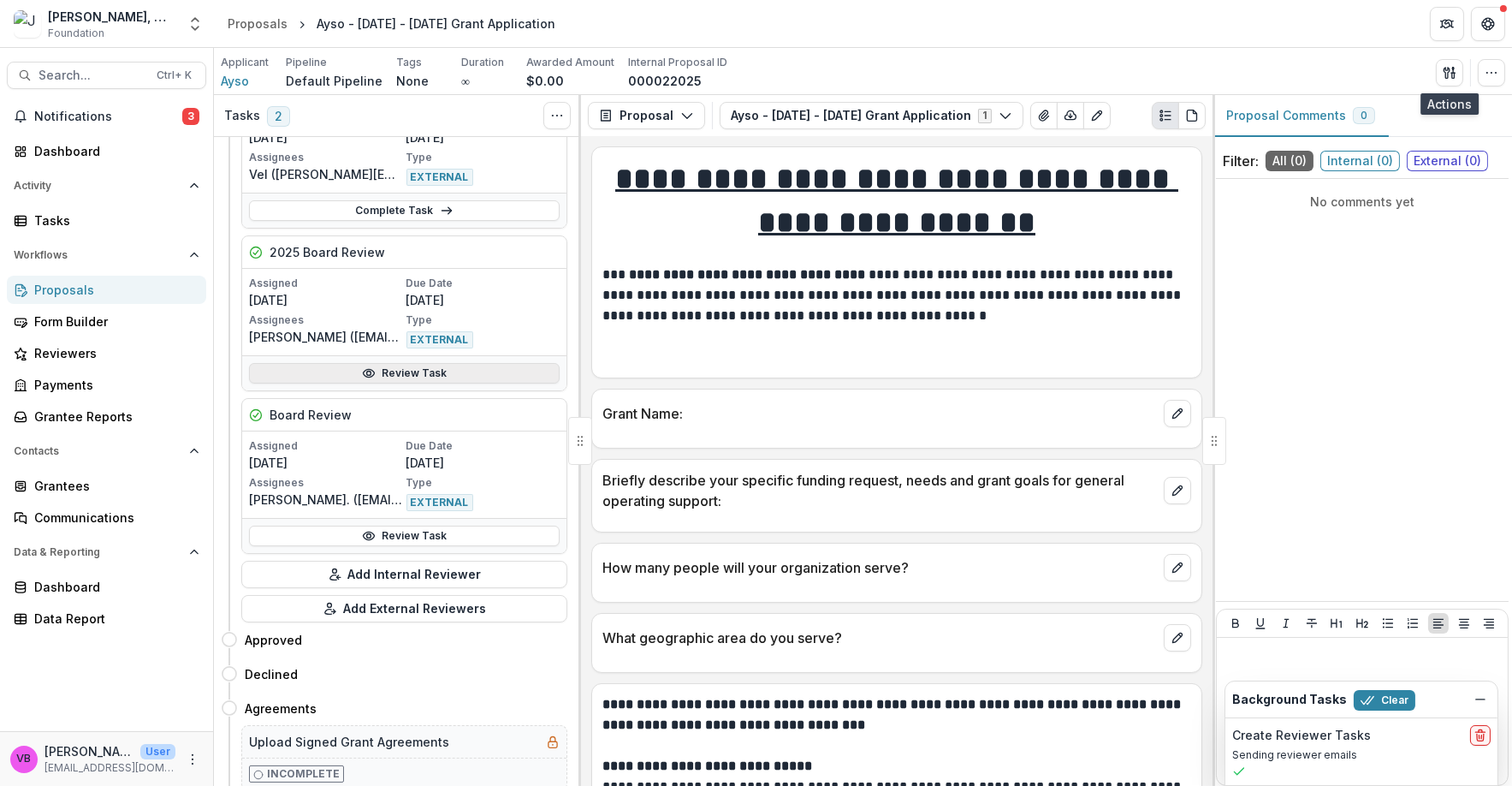
scroll to position [318, 0]
click at [424, 534] on link "Review Task" at bounding box center [404, 535] width 310 height 21
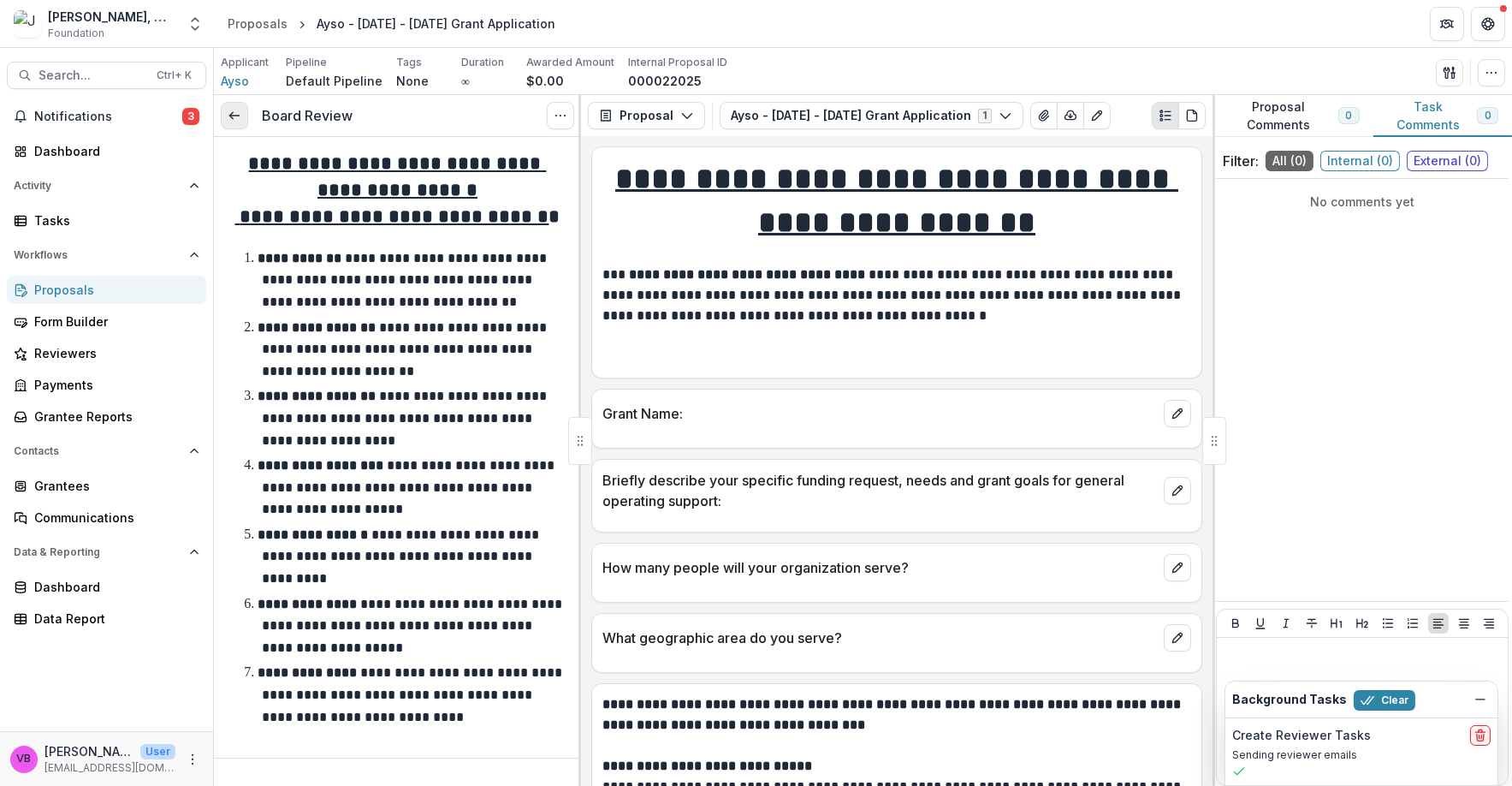
click at [236, 120] on icon at bounding box center [234, 116] width 14 height 14
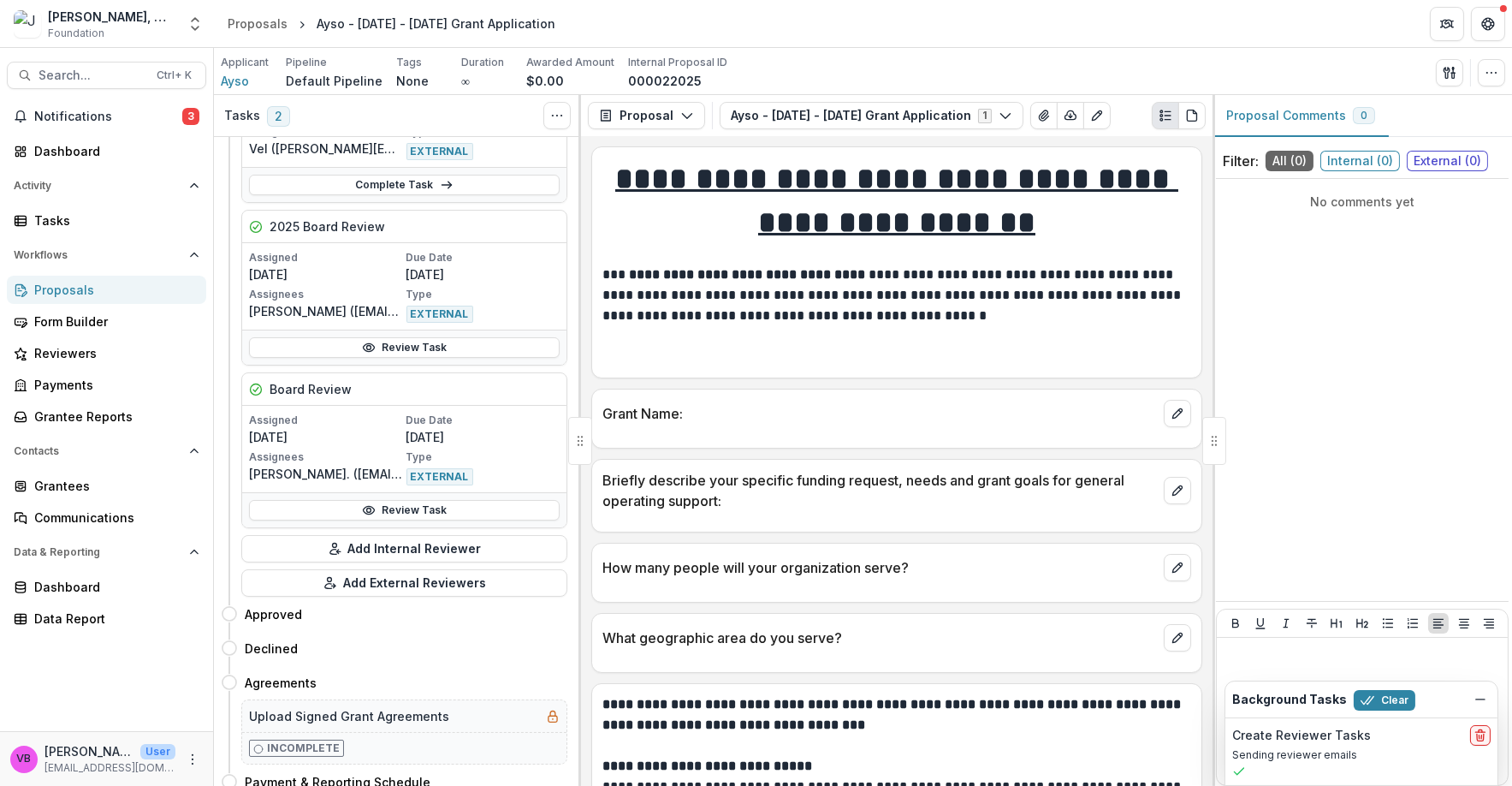
scroll to position [344, 0]
click at [431, 347] on link "Review Task" at bounding box center [404, 346] width 310 height 21
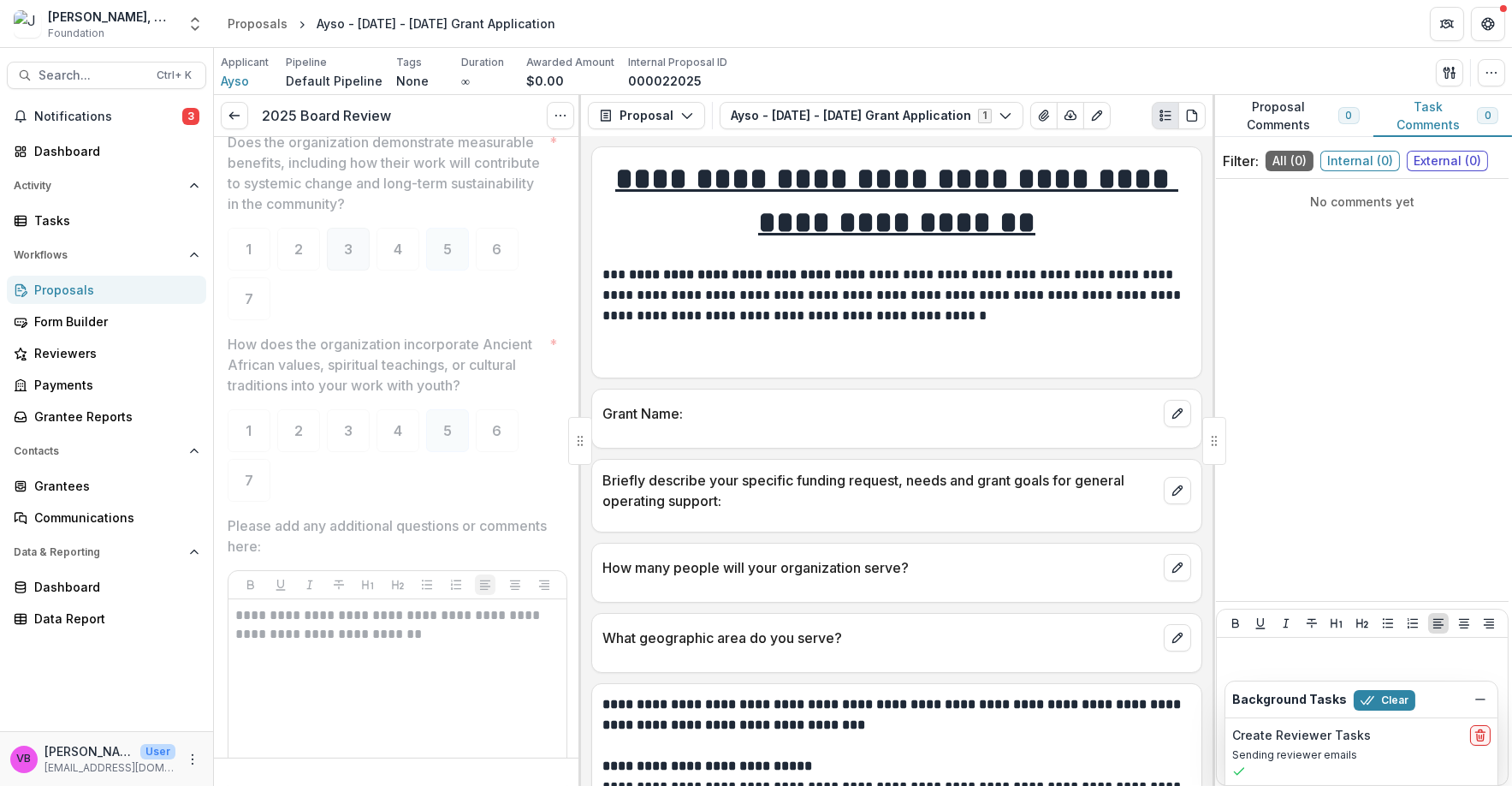
scroll to position [1519, 0]
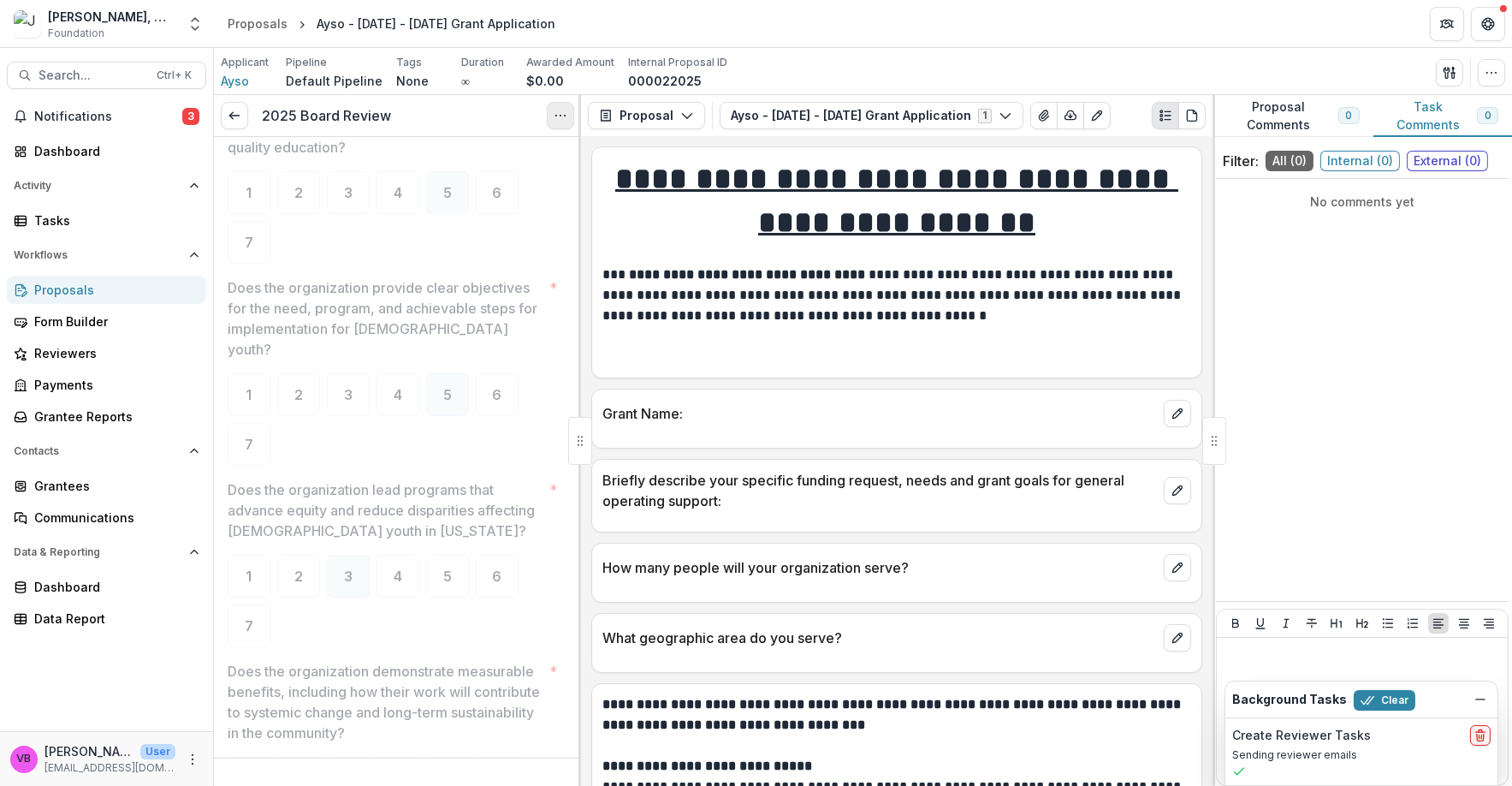
click at [570, 118] on button "Options" at bounding box center [560, 116] width 28 height 28
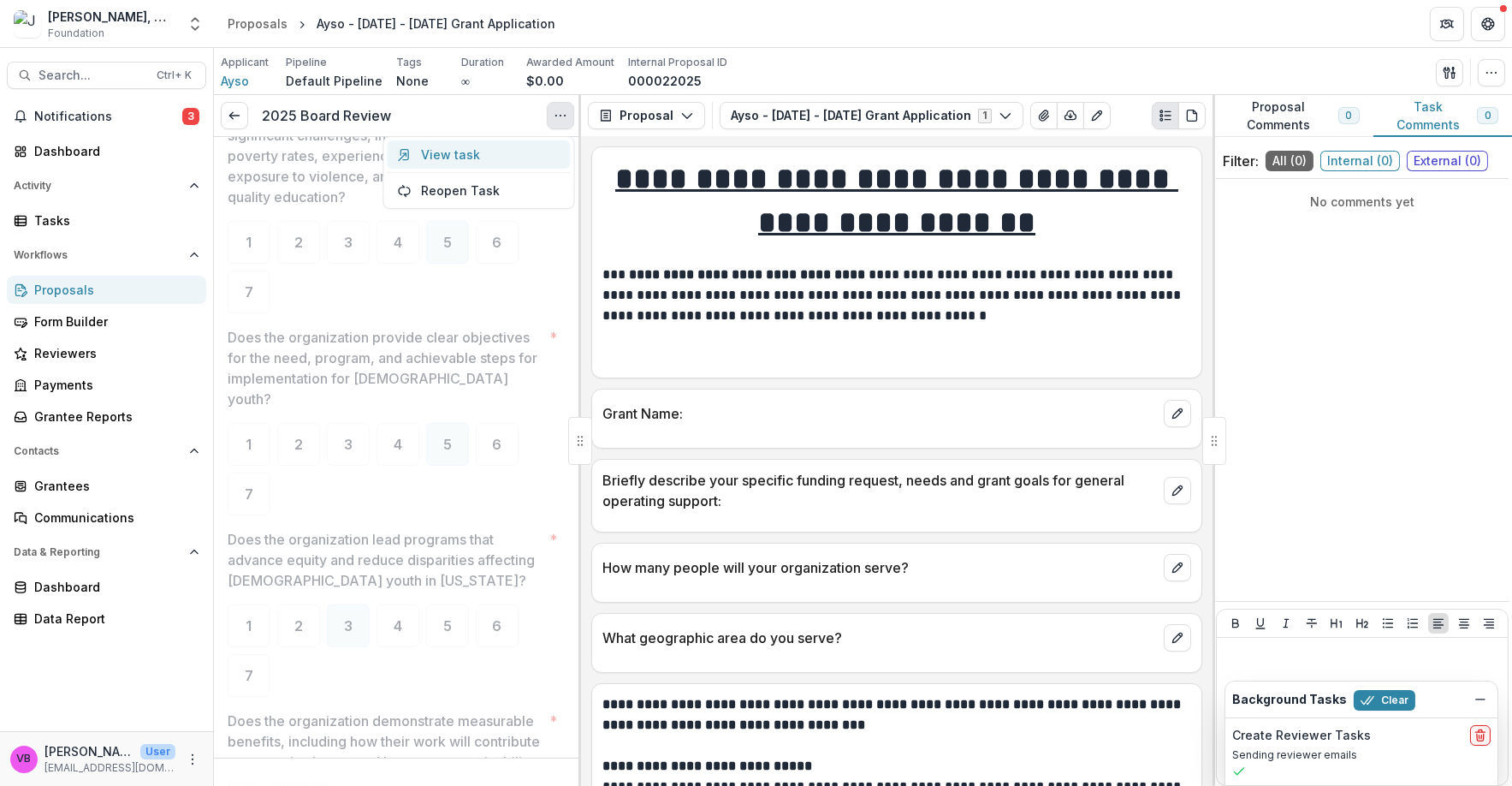
scroll to position [787, 0]
click at [239, 118] on icon at bounding box center [234, 116] width 14 height 14
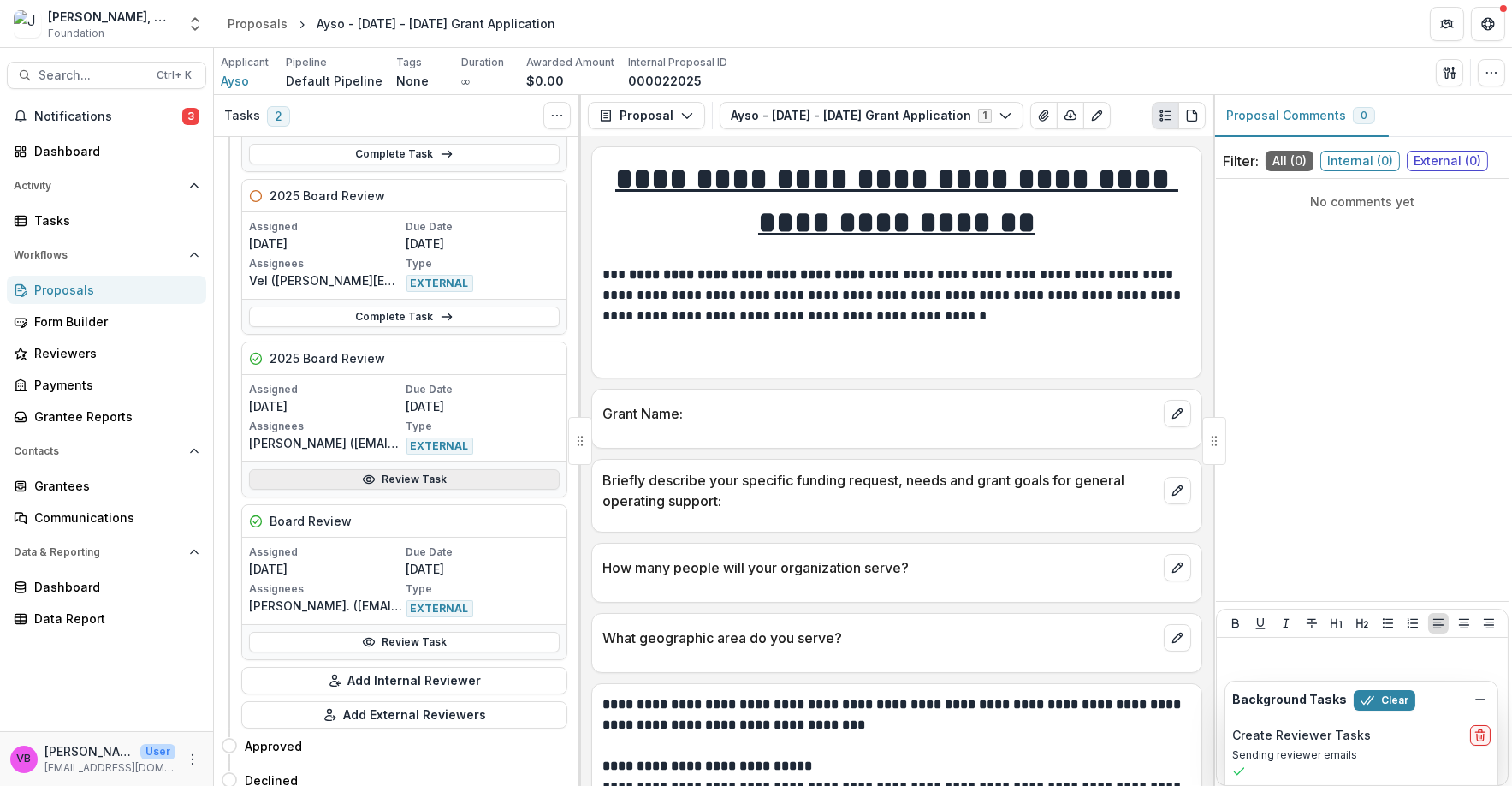
scroll to position [213, 0]
click at [389, 472] on link "Review Task" at bounding box center [404, 479] width 310 height 21
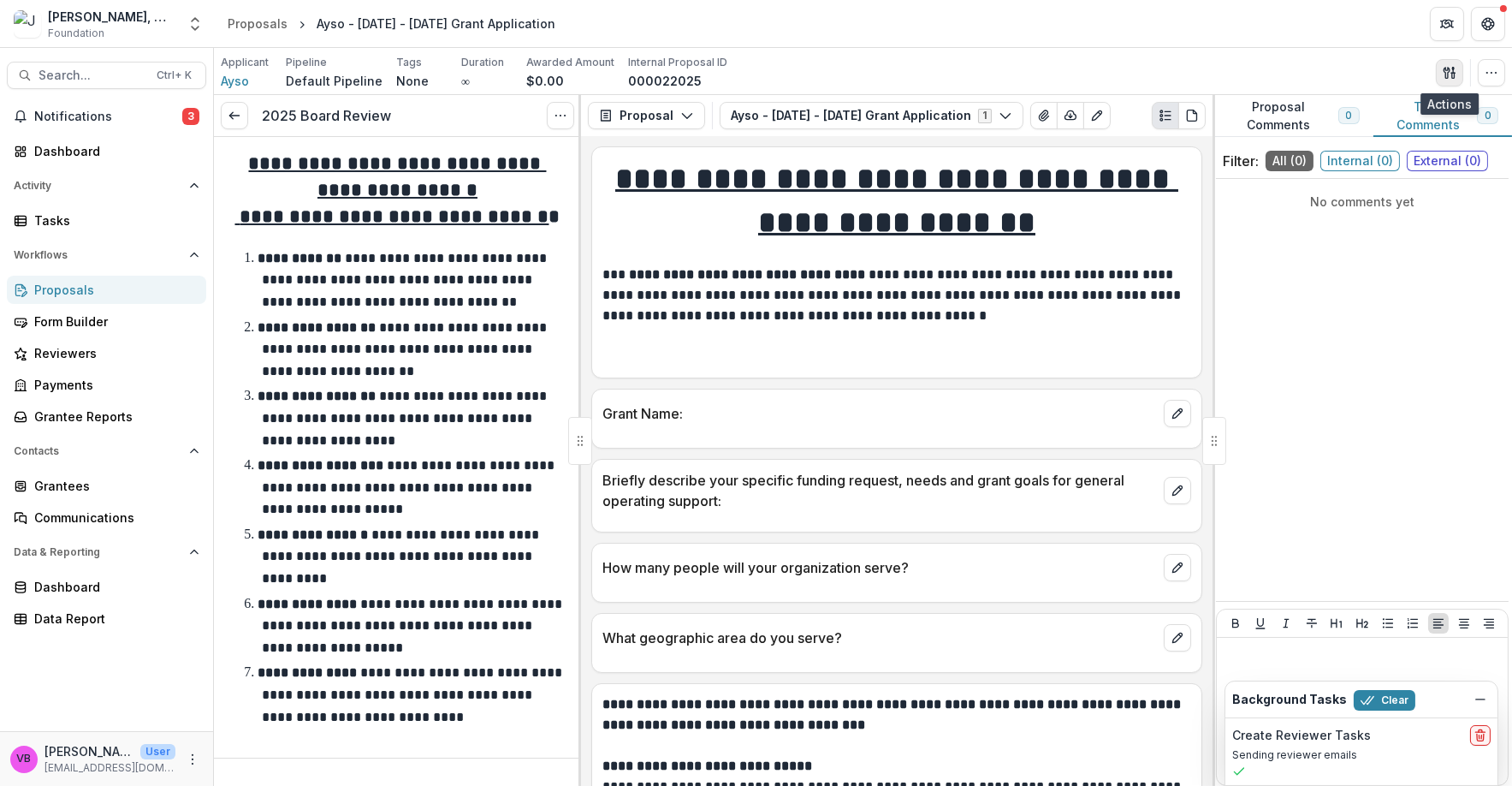
click at [1449, 77] on icon "button" at bounding box center [1450, 73] width 14 height 14
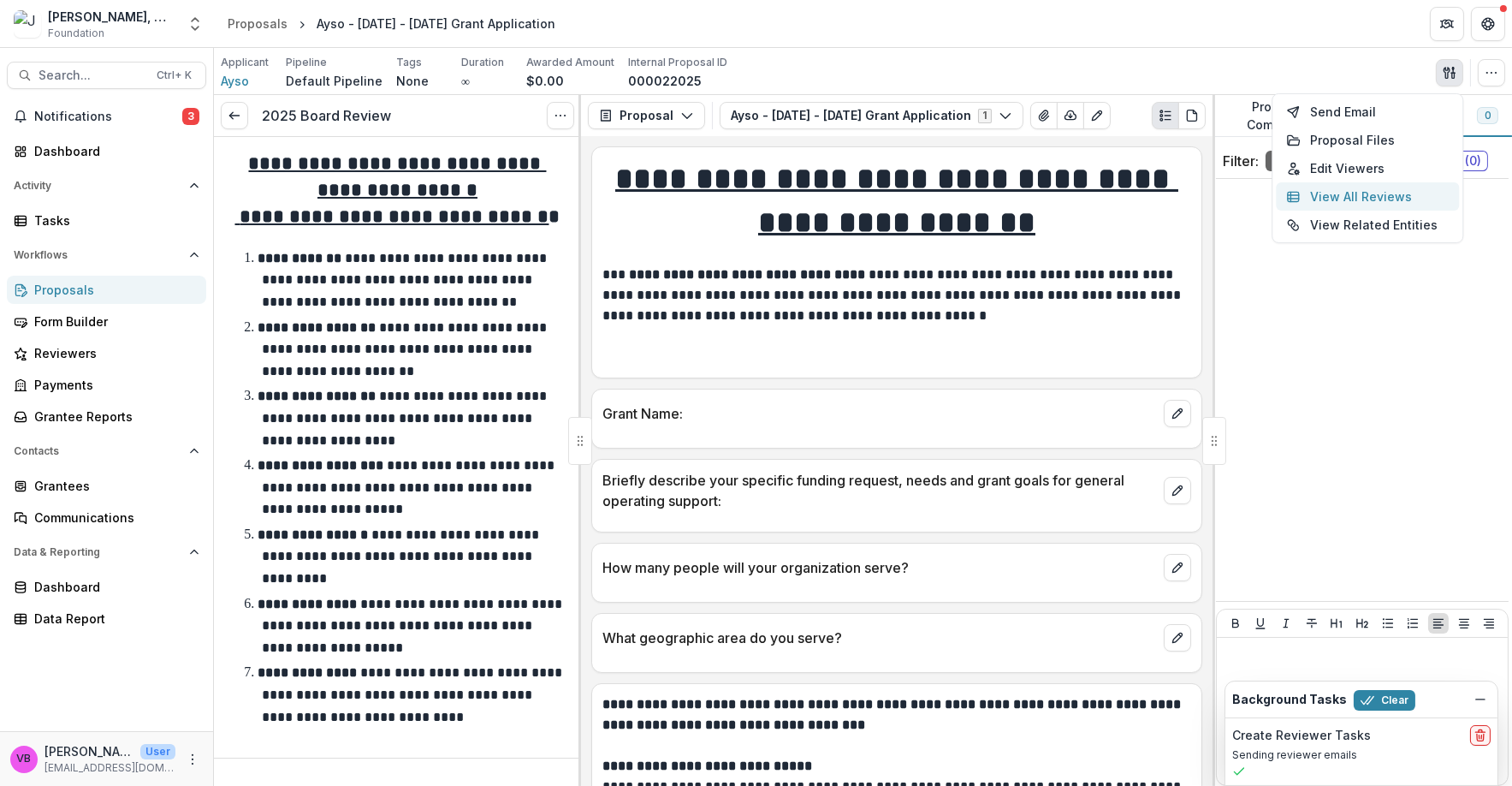
click at [1386, 195] on button "View All Reviews" at bounding box center [1367, 196] width 183 height 29
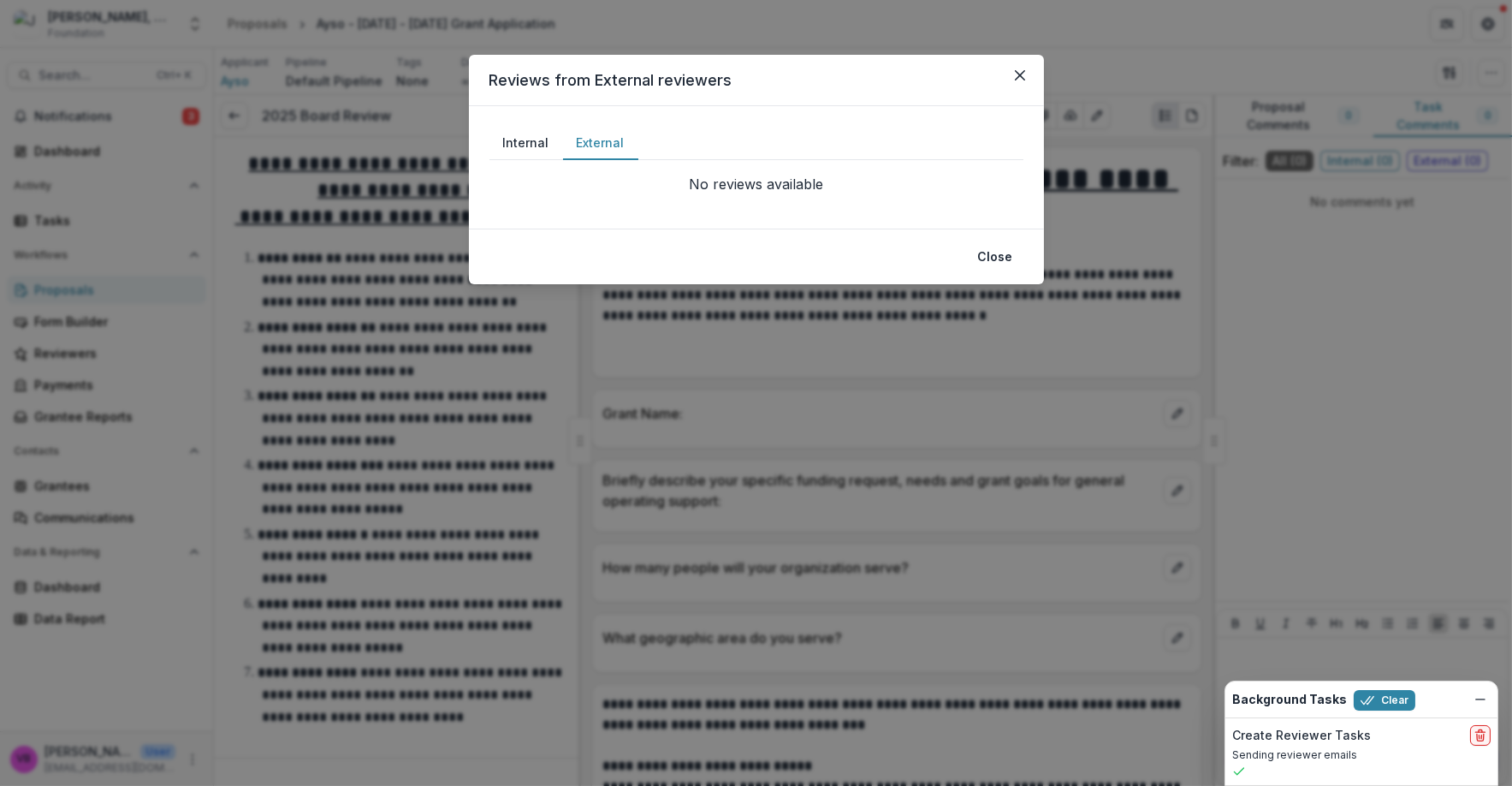
click at [600, 144] on button "External" at bounding box center [601, 143] width 75 height 34
click at [997, 264] on button "Close" at bounding box center [995, 257] width 55 height 28
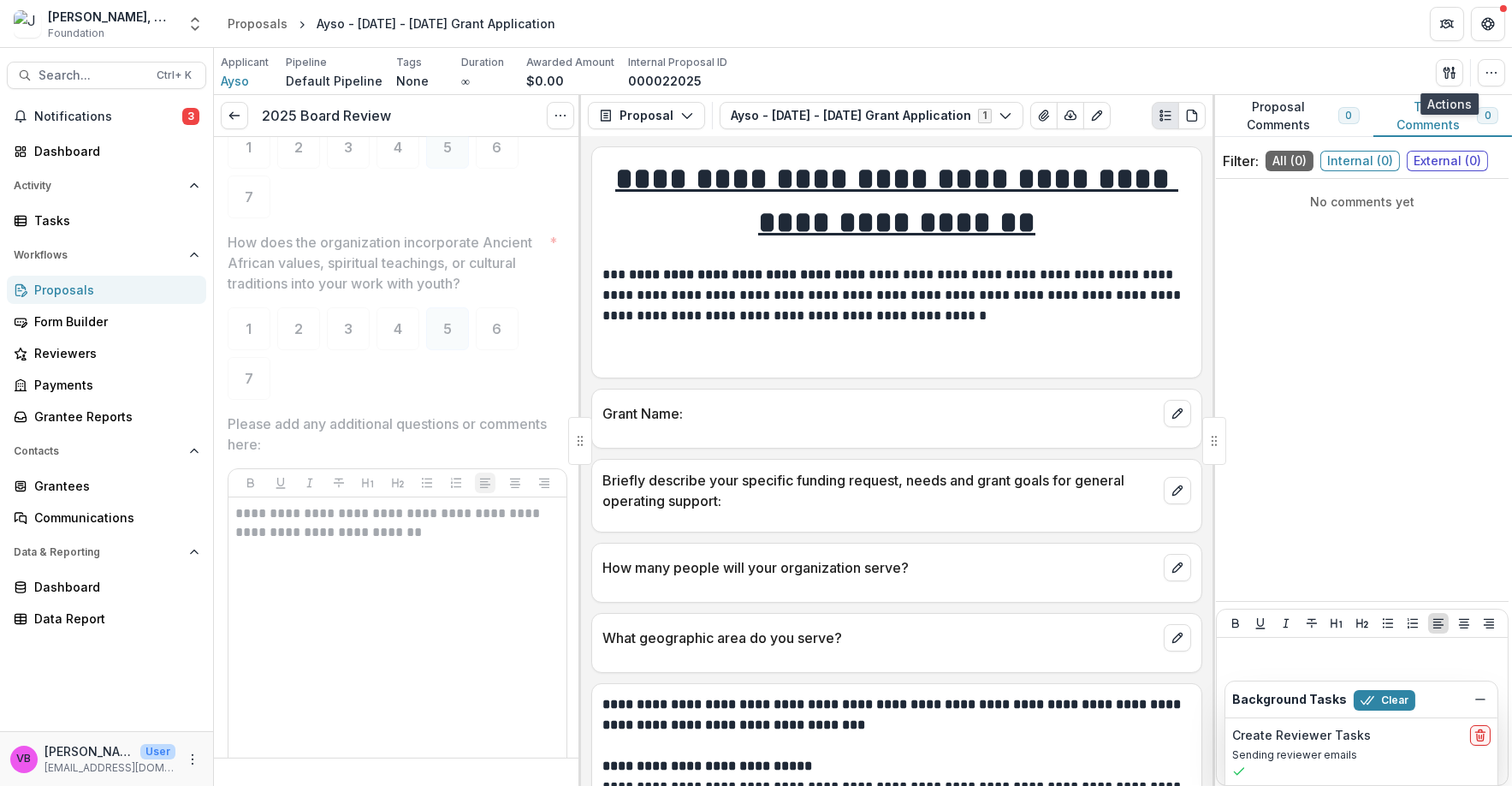
scroll to position [1519, 0]
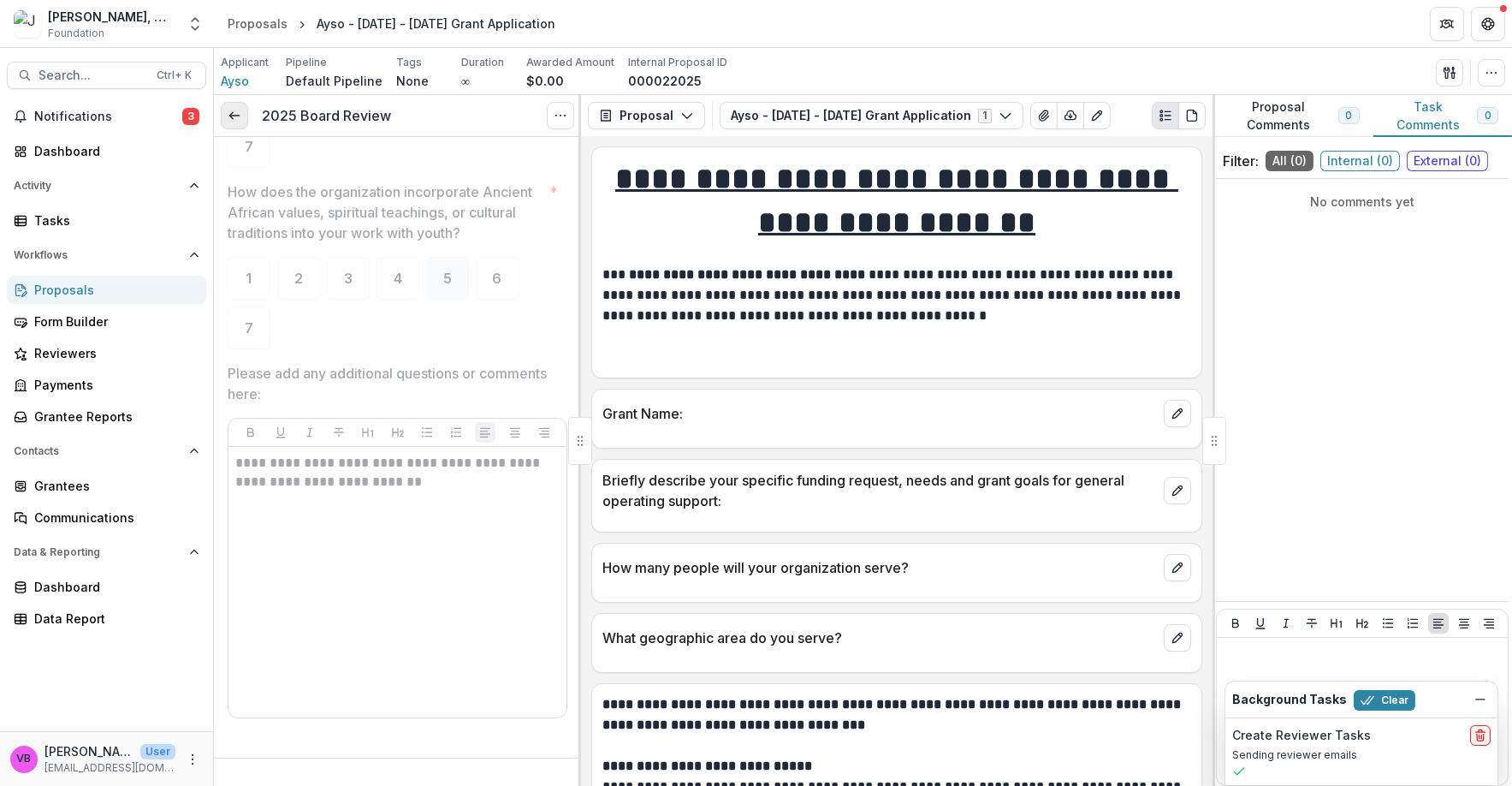
click at [225, 116] on link at bounding box center [234, 116] width 28 height 28
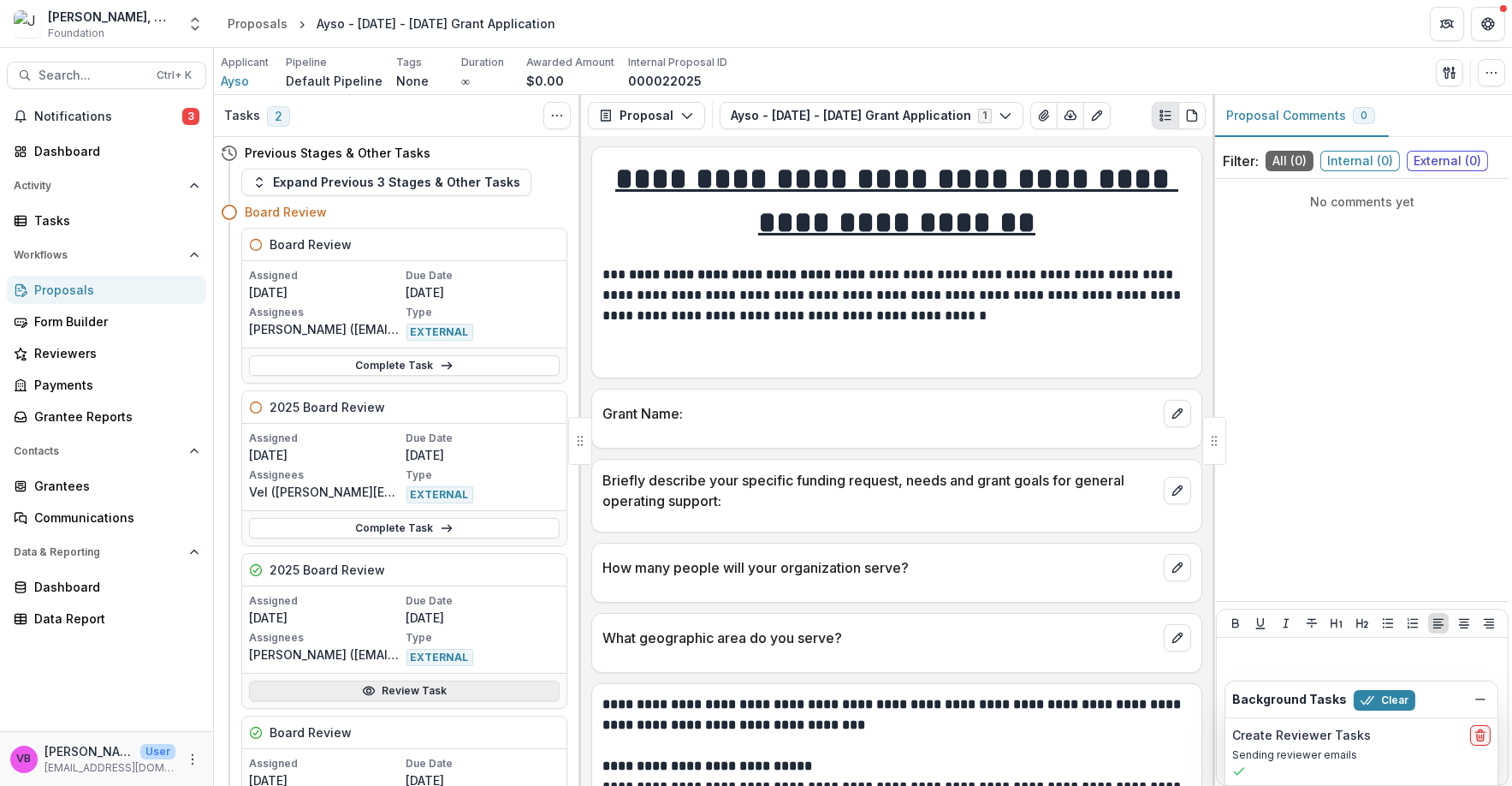
click at [415, 692] on link "Review Task" at bounding box center [404, 690] width 310 height 21
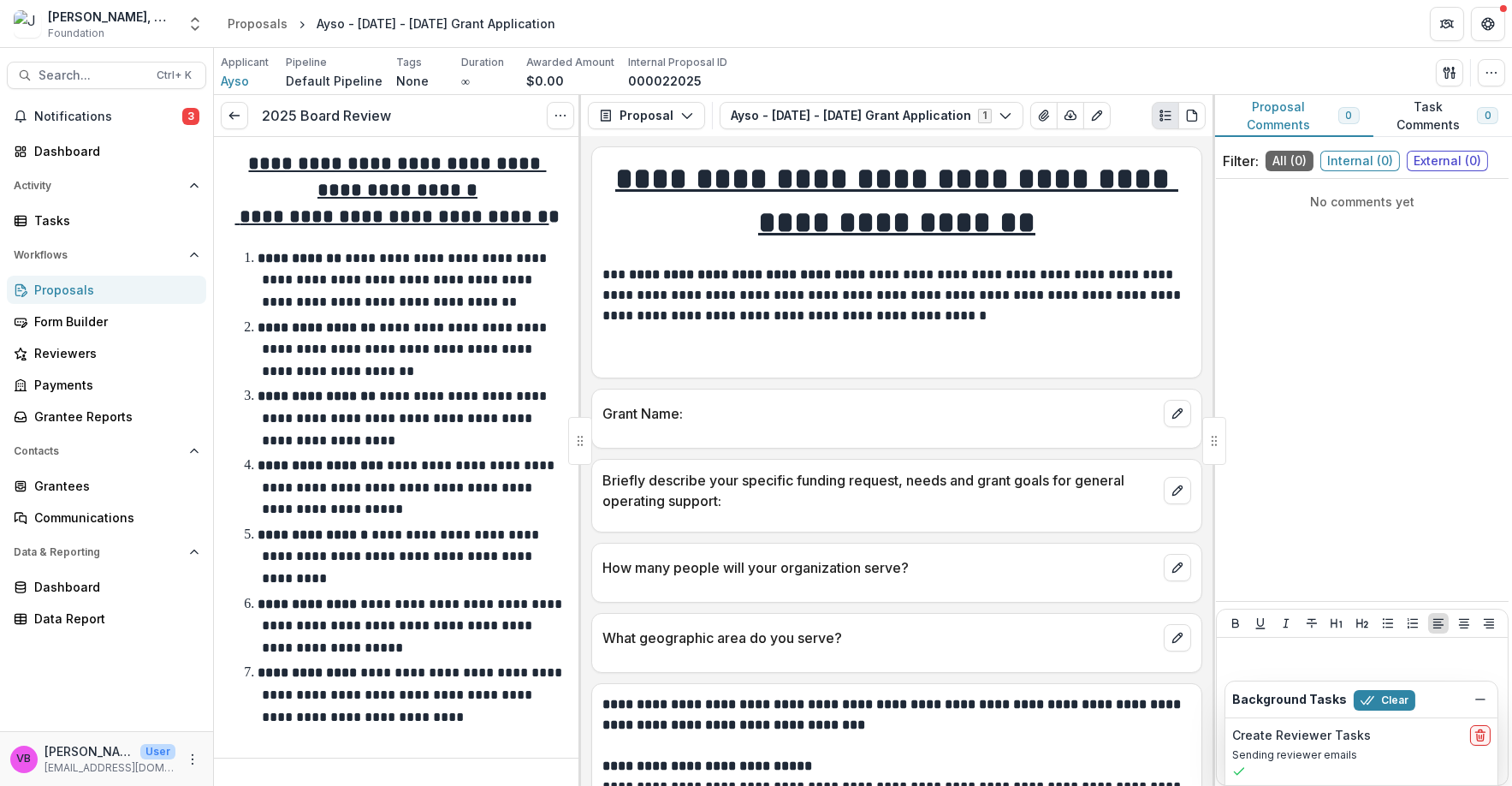
drag, startPoint x: 1287, startPoint y: 116, endPoint x: 1262, endPoint y: 123, distance: 26.0
click at [1285, 116] on button "Proposal Comments 0" at bounding box center [1293, 116] width 161 height 42
click at [1439, 125] on button "Task Comments 0" at bounding box center [1442, 116] width 138 height 42
click at [238, 119] on icon at bounding box center [234, 116] width 14 height 14
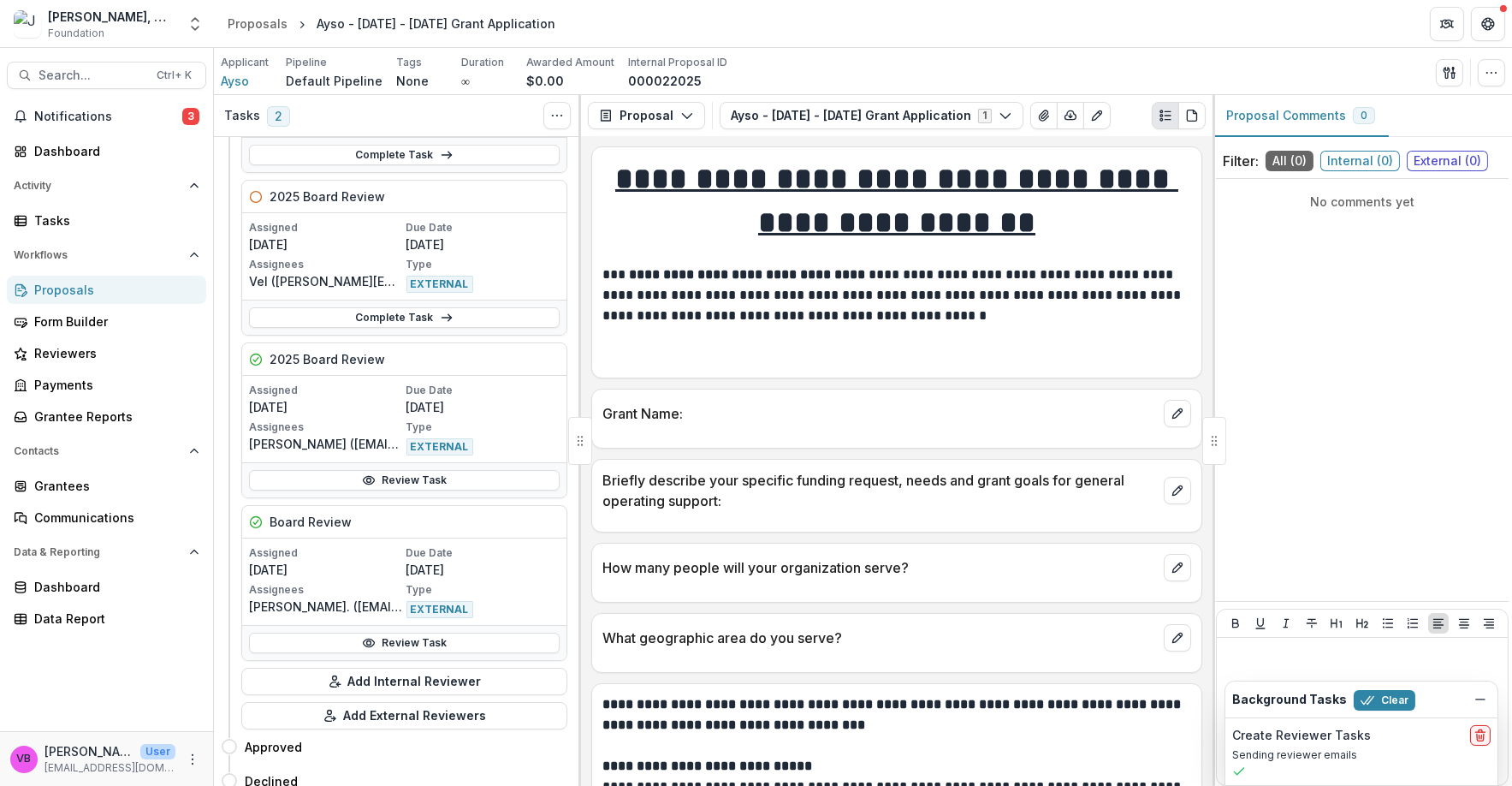
scroll to position [212, 0]
click at [483, 538] on div "Assigned [DATE] Due Date [DATE] Assignees [PERSON_NAME]. ([EMAIL_ADDRESS][DOMAI…" at bounding box center [404, 580] width 324 height 86
click at [406, 568] on p "[DATE]" at bounding box center [483, 568] width 154 height 18
click at [399, 572] on div "Assigned [DATE] Due Date [DATE] Assignees [PERSON_NAME]. ([EMAIL_ADDRESS][DOMAI…" at bounding box center [404, 581] width 310 height 73
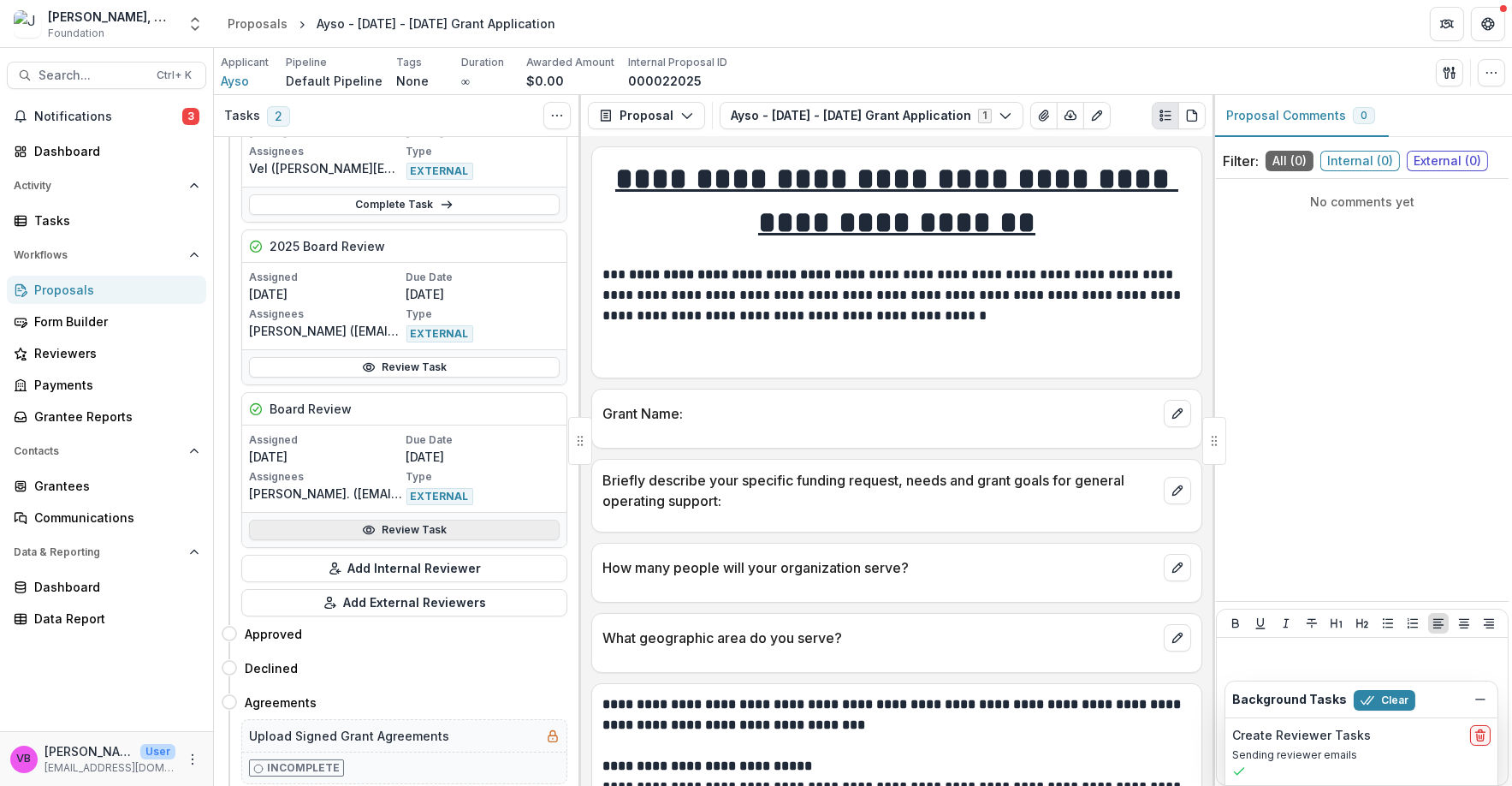
click at [399, 532] on link "Review Task" at bounding box center [404, 529] width 310 height 21
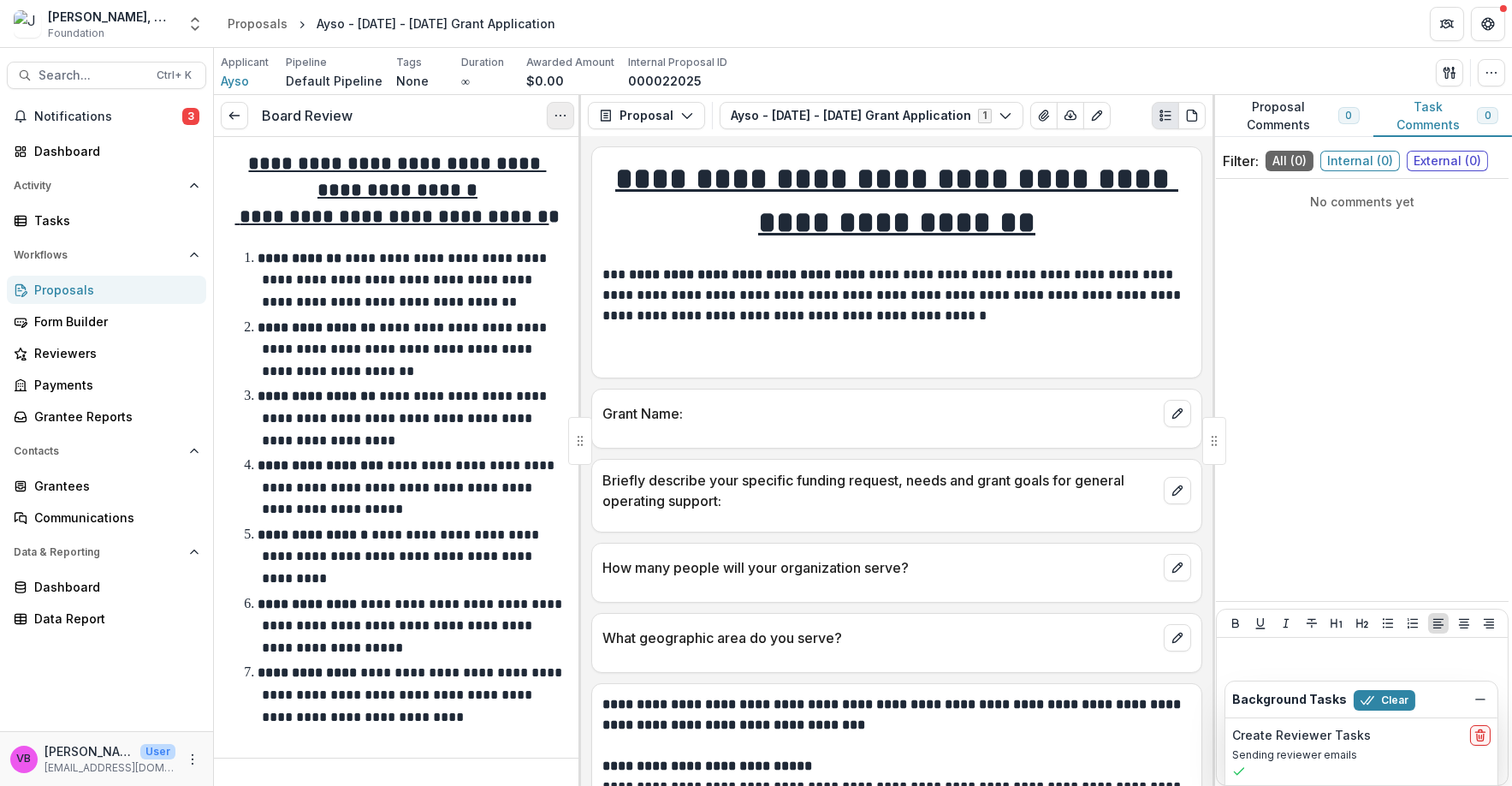
click at [558, 118] on icon "Options" at bounding box center [560, 116] width 14 height 14
click at [552, 123] on button "Options" at bounding box center [560, 116] width 28 height 28
click at [552, 127] on button "Options" at bounding box center [560, 116] width 28 height 28
click at [472, 162] on link "View task" at bounding box center [478, 154] width 183 height 29
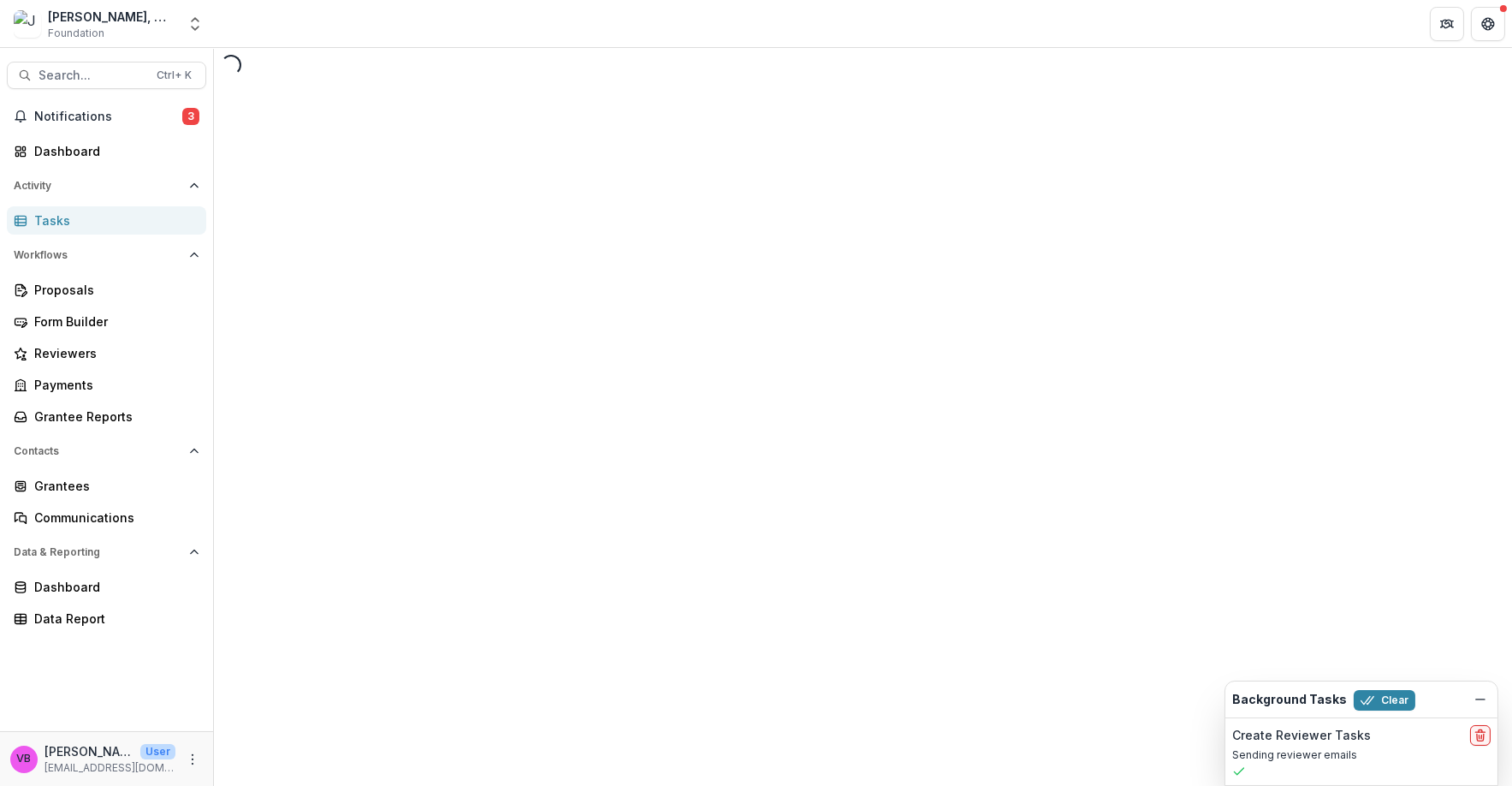
select select "********"
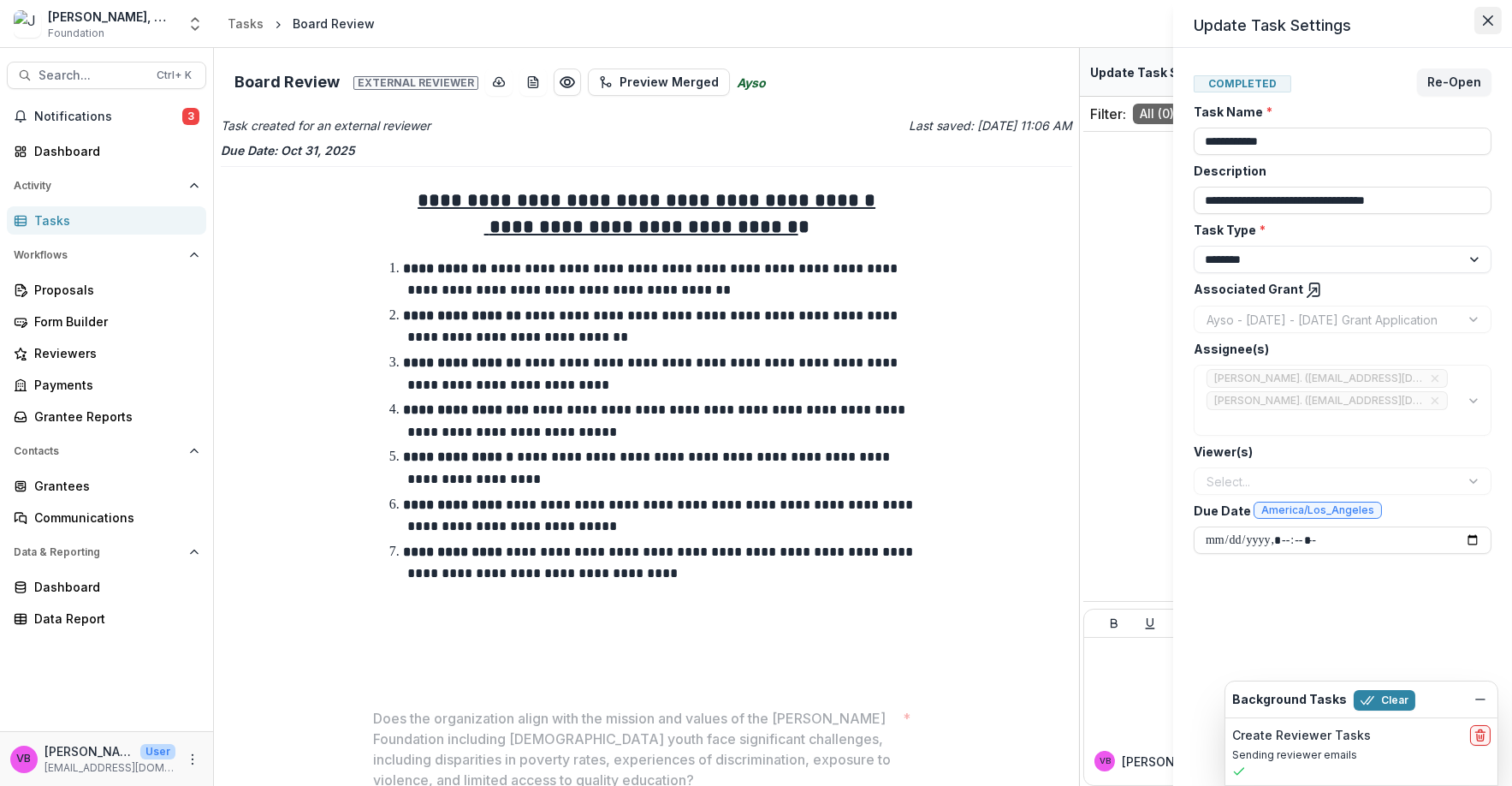
click at [1482, 20] on icon "Close" at bounding box center [1487, 21] width 10 height 10
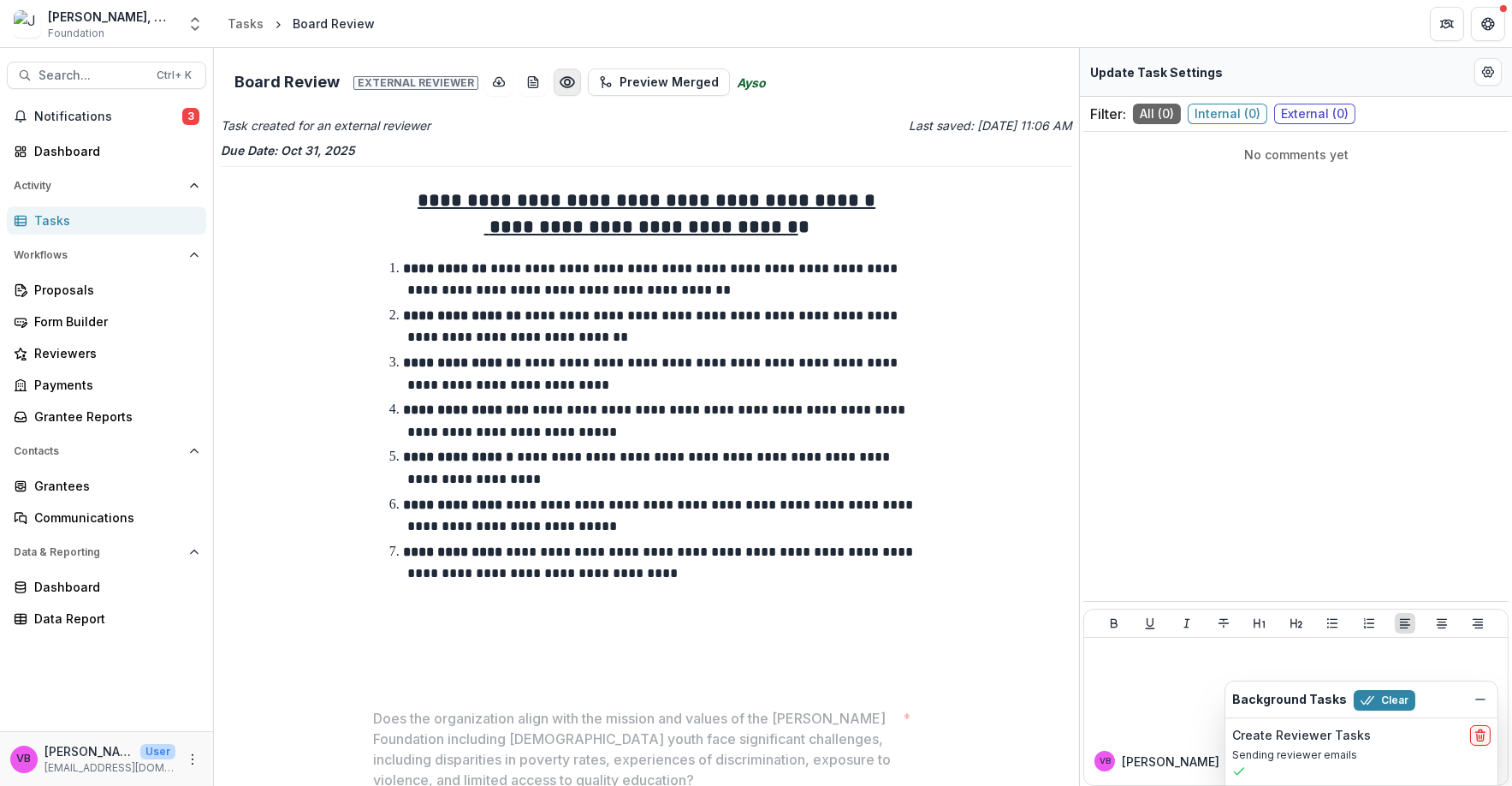
click at [563, 84] on icon "Preview c1205ce7-eb43-4383-9269-04c14e24f8f9.pdf" at bounding box center [567, 82] width 14 height 10
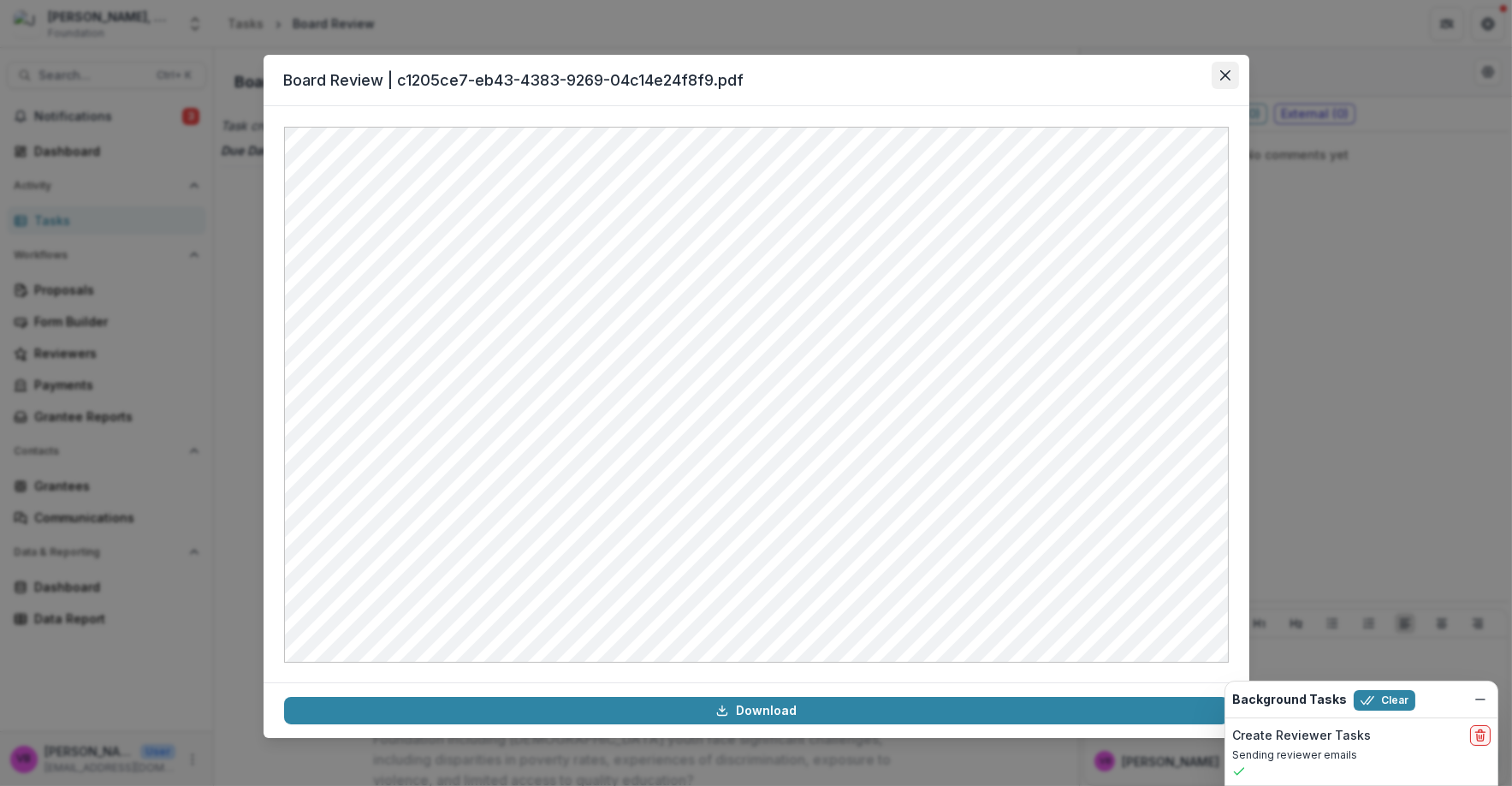
click at [1227, 76] on icon "Close" at bounding box center [1224, 75] width 10 height 10
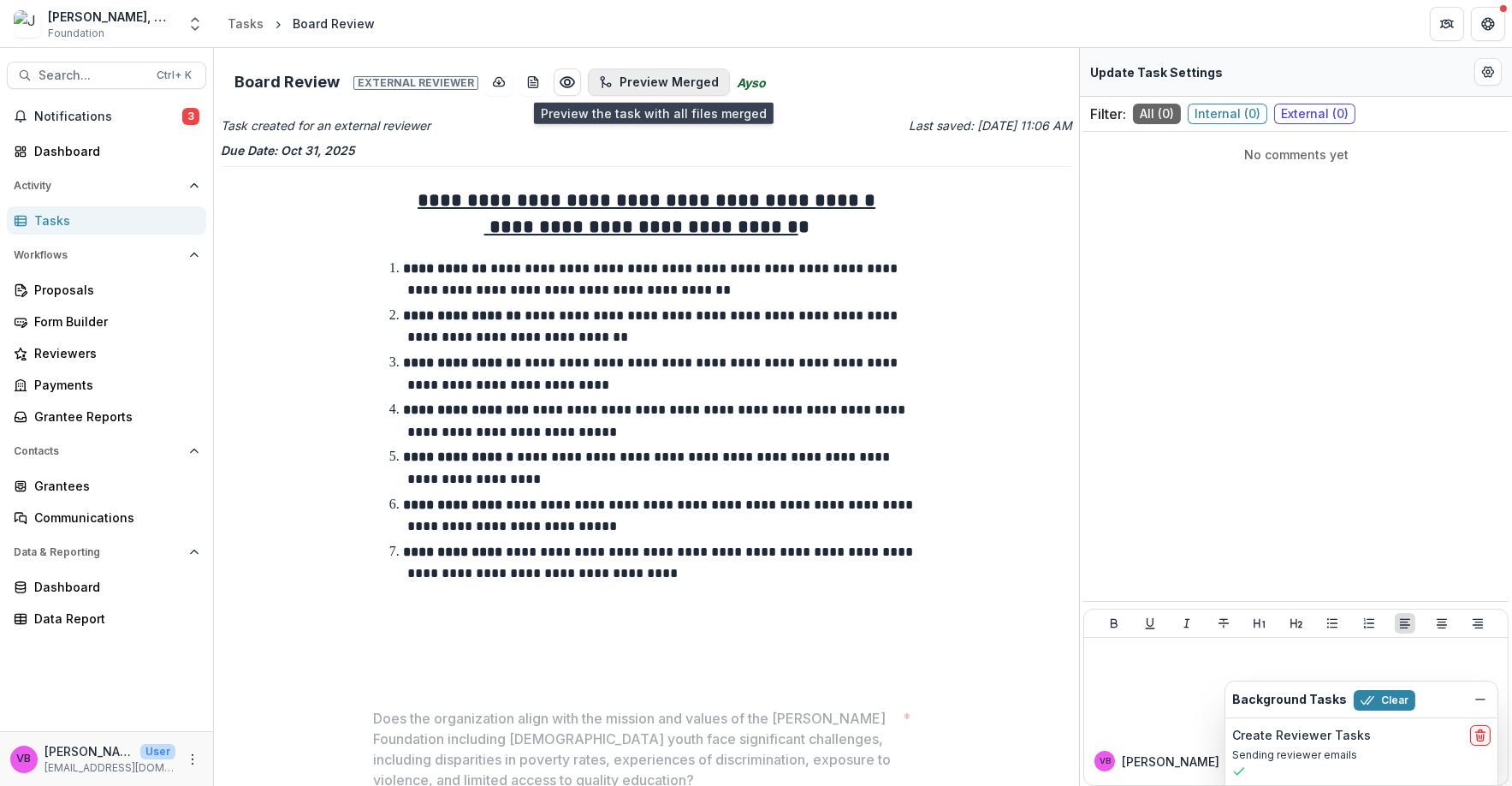
click at [639, 79] on button "Preview Merged" at bounding box center [659, 82] width 142 height 28
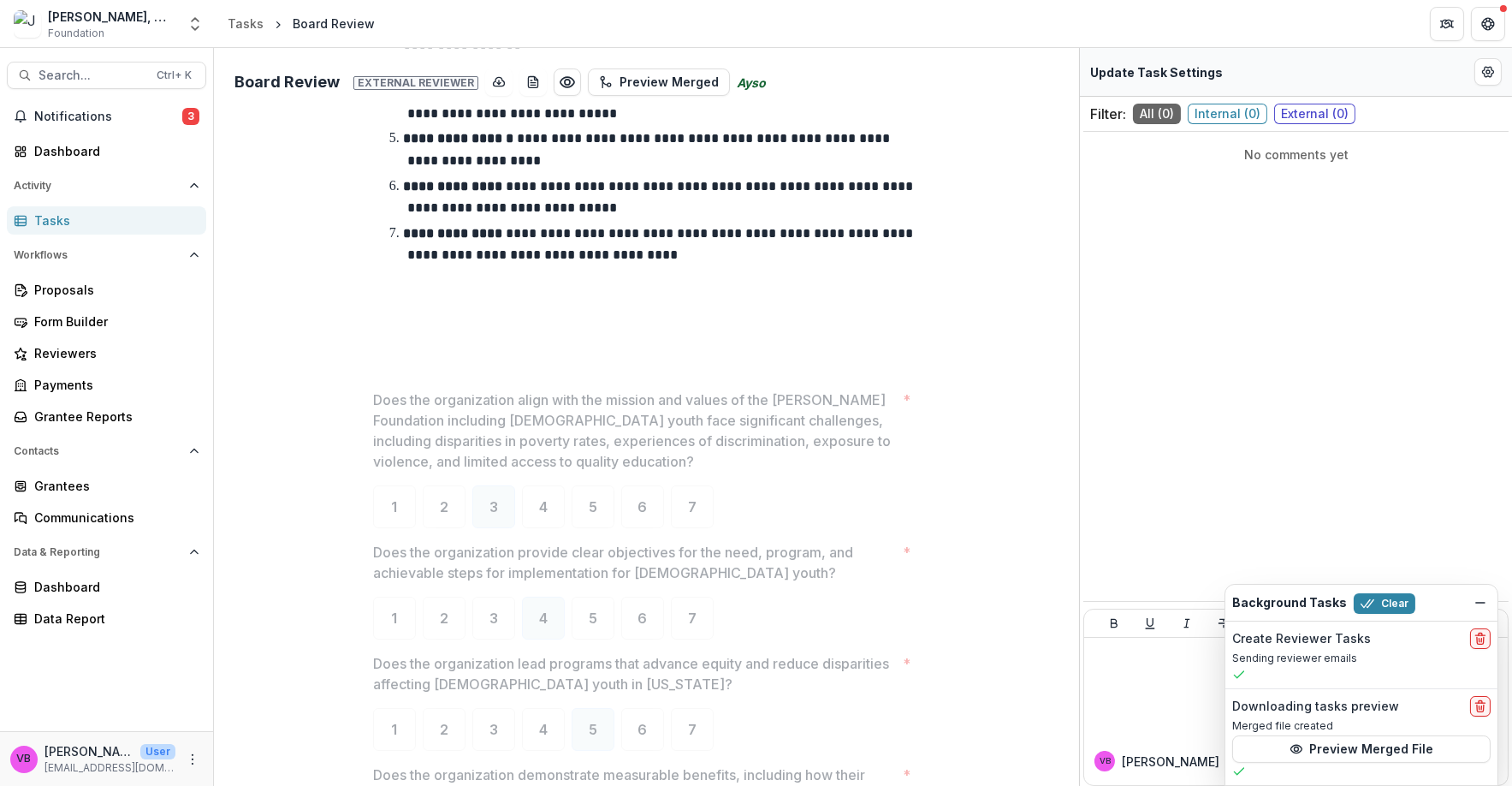
scroll to position [319, 0]
click at [1397, 749] on button "Preview Merged File" at bounding box center [1361, 749] width 258 height 28
